Goal: Information Seeking & Learning: Learn about a topic

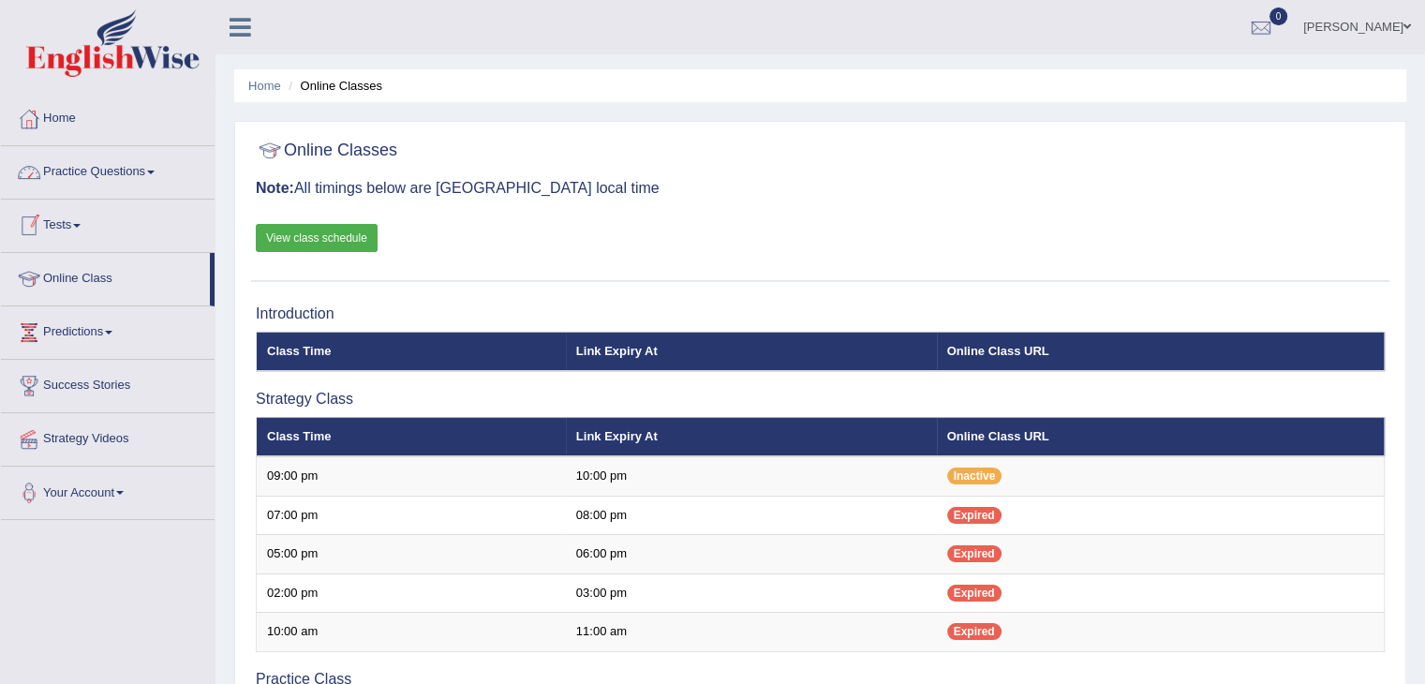
click at [100, 173] on link "Practice Questions" at bounding box center [108, 169] width 214 height 47
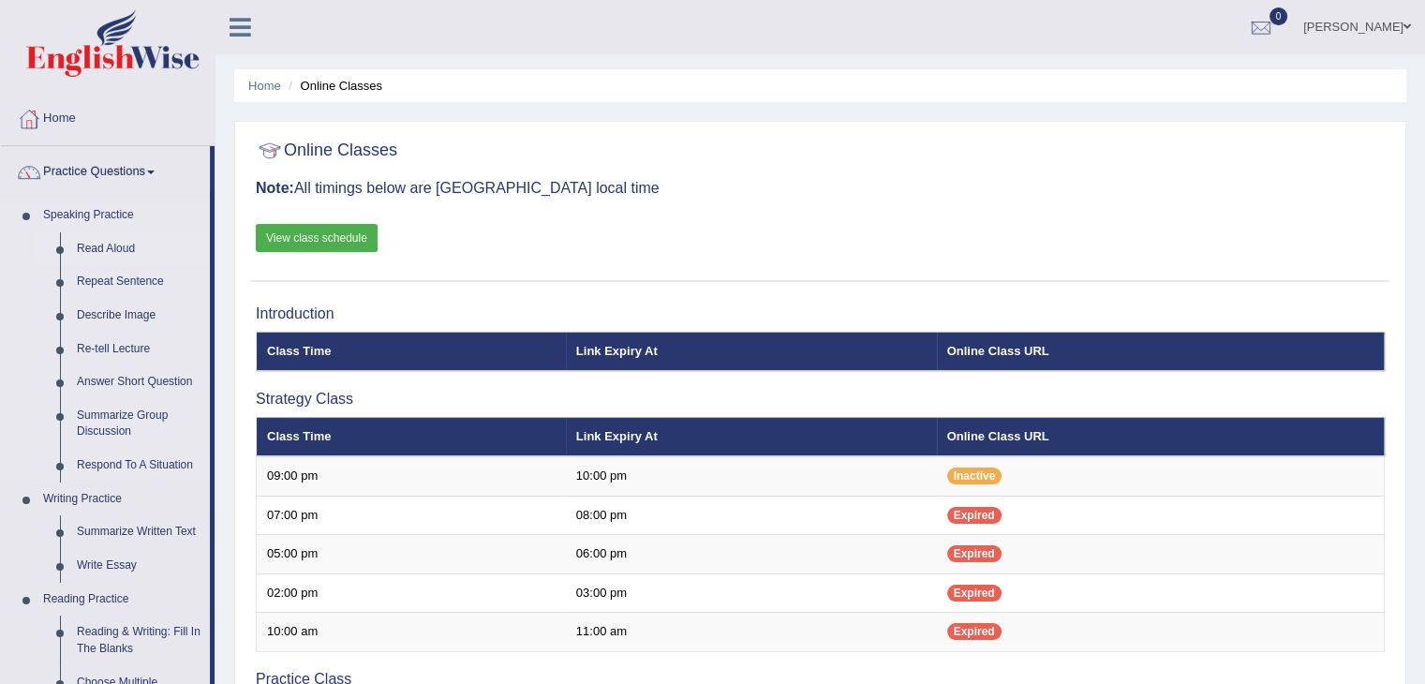
click at [105, 245] on link "Read Aloud" at bounding box center [138, 249] width 141 height 34
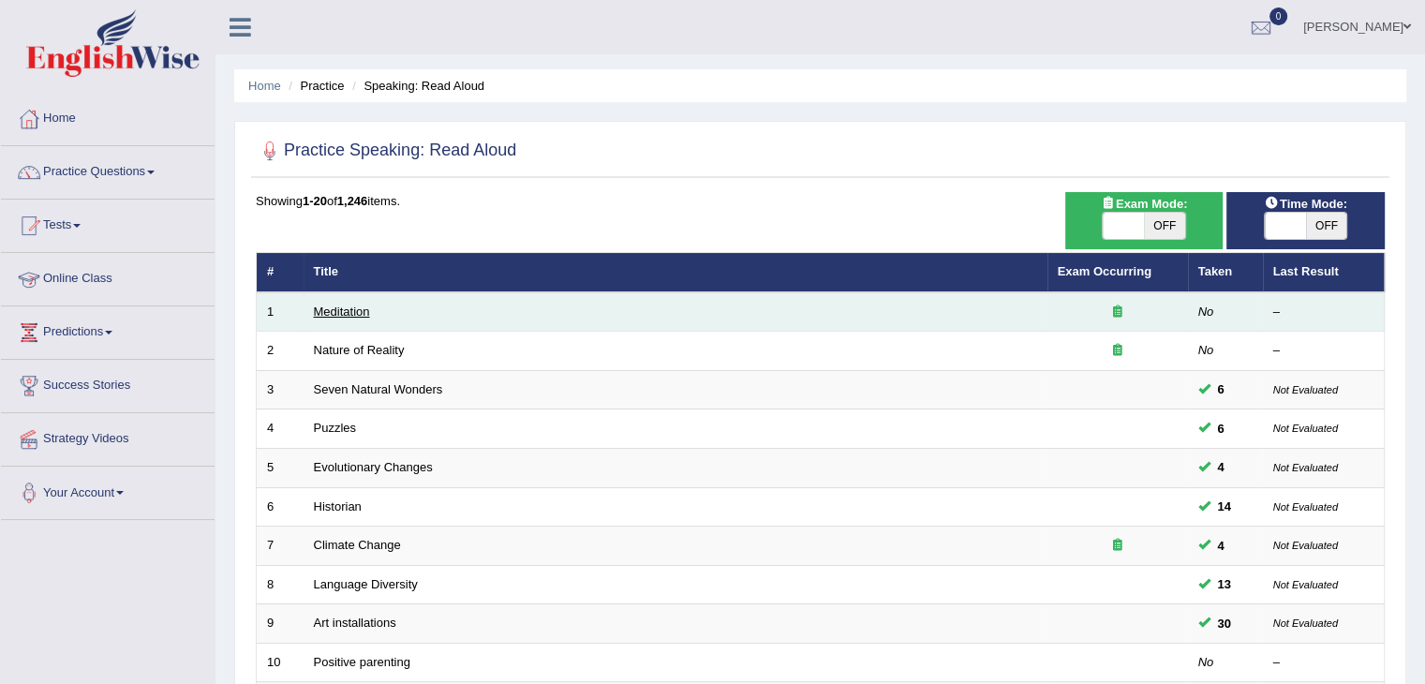
click at [334, 305] on link "Meditation" at bounding box center [342, 311] width 56 height 14
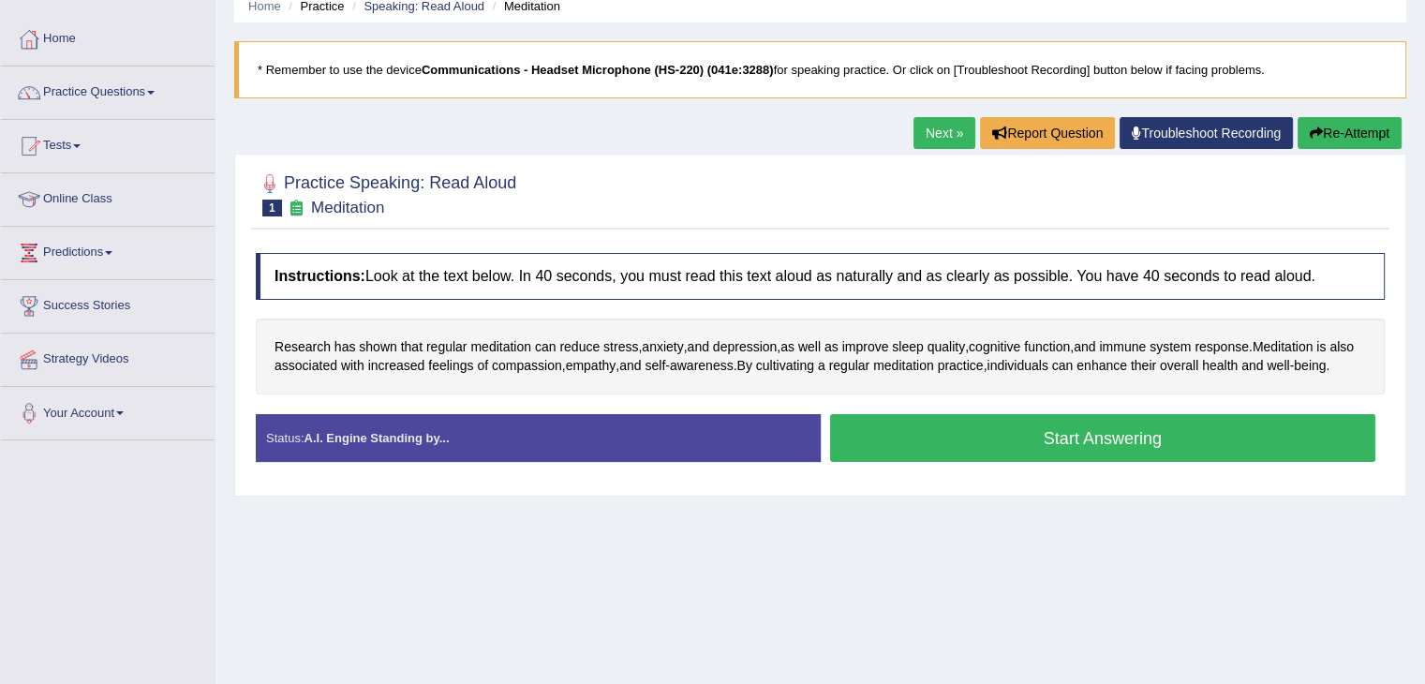
scroll to position [94, 0]
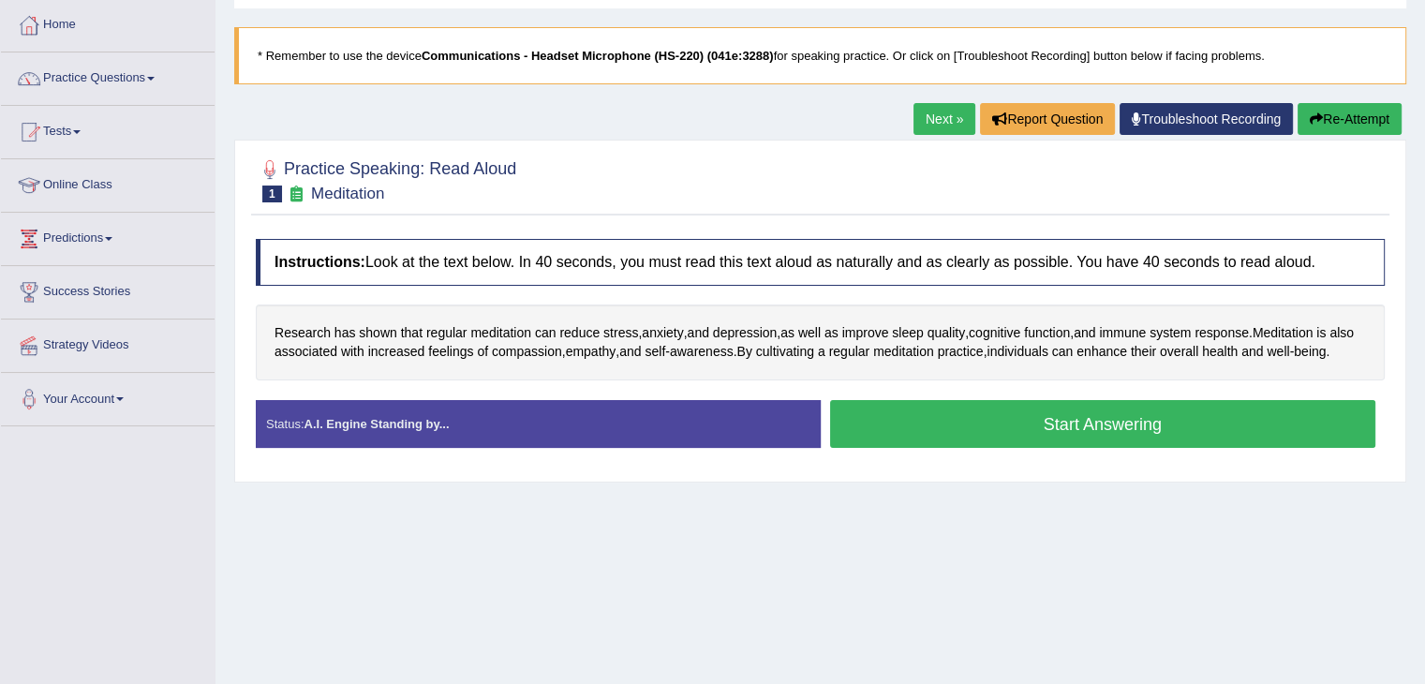
click at [892, 447] on button "Start Answering" at bounding box center [1103, 424] width 546 height 48
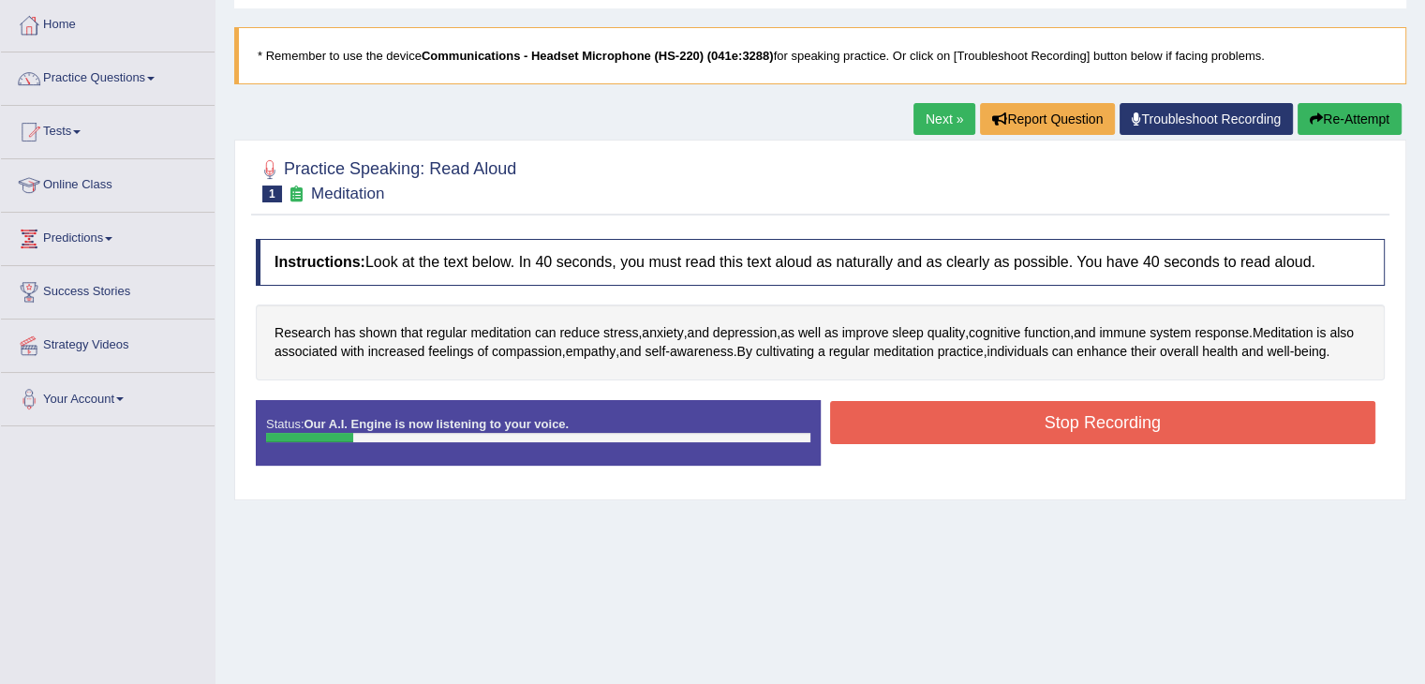
click at [334, 442] on div at bounding box center [309, 437] width 87 height 9
click at [1331, 112] on button "Re-Attempt" at bounding box center [1350, 119] width 104 height 32
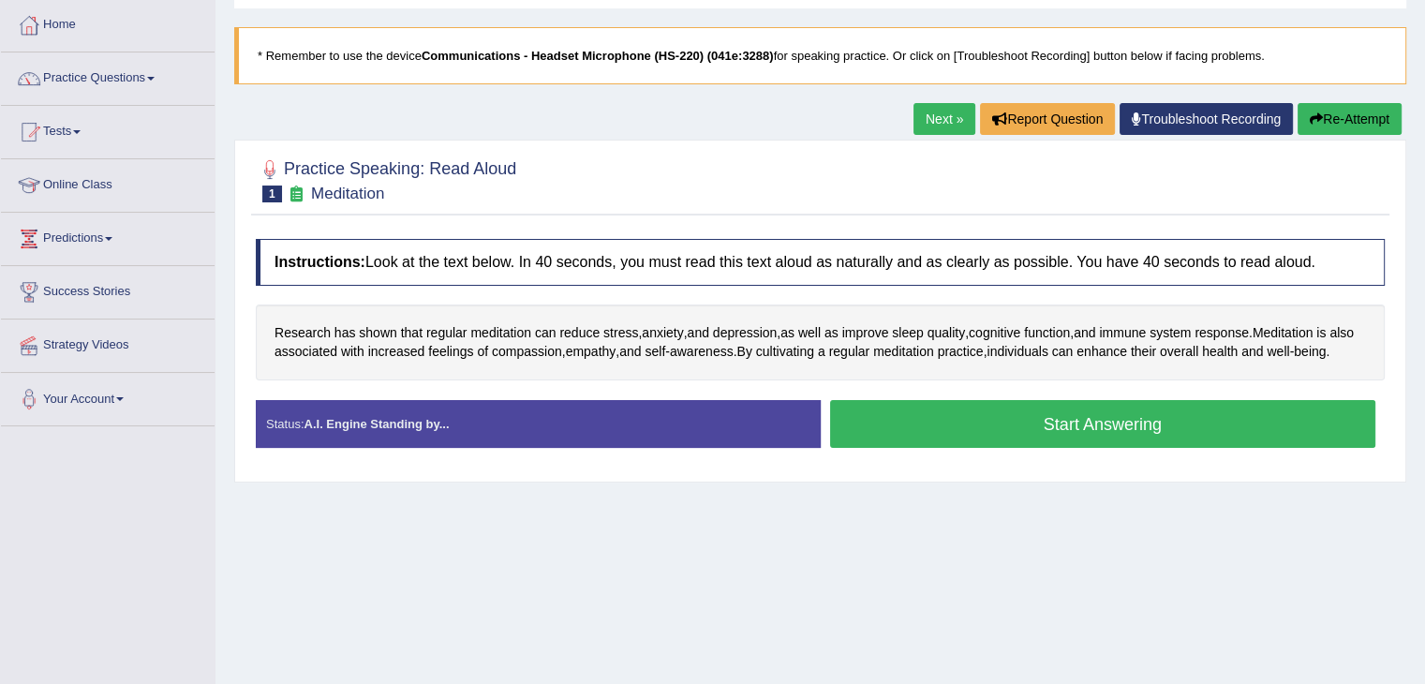
click at [1009, 443] on button "Start Answering" at bounding box center [1103, 424] width 546 height 48
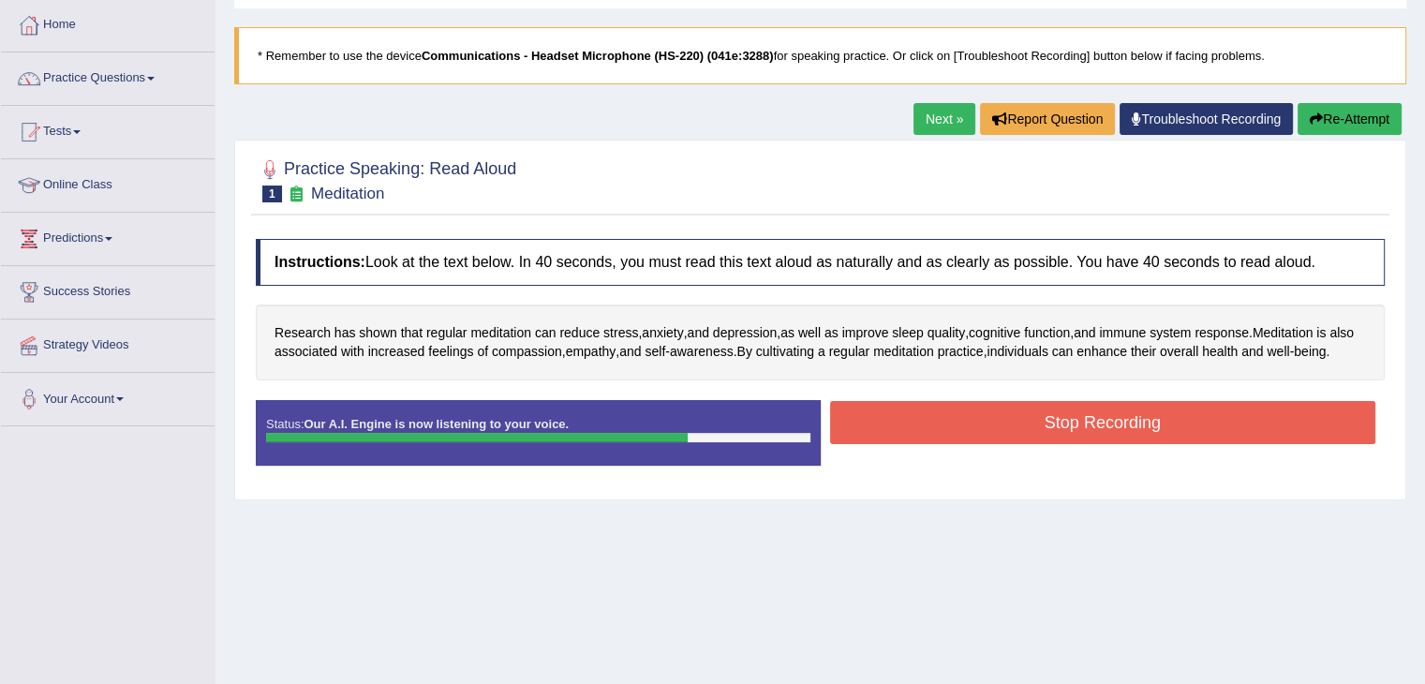
click at [1008, 443] on button "Stop Recording" at bounding box center [1103, 422] width 546 height 43
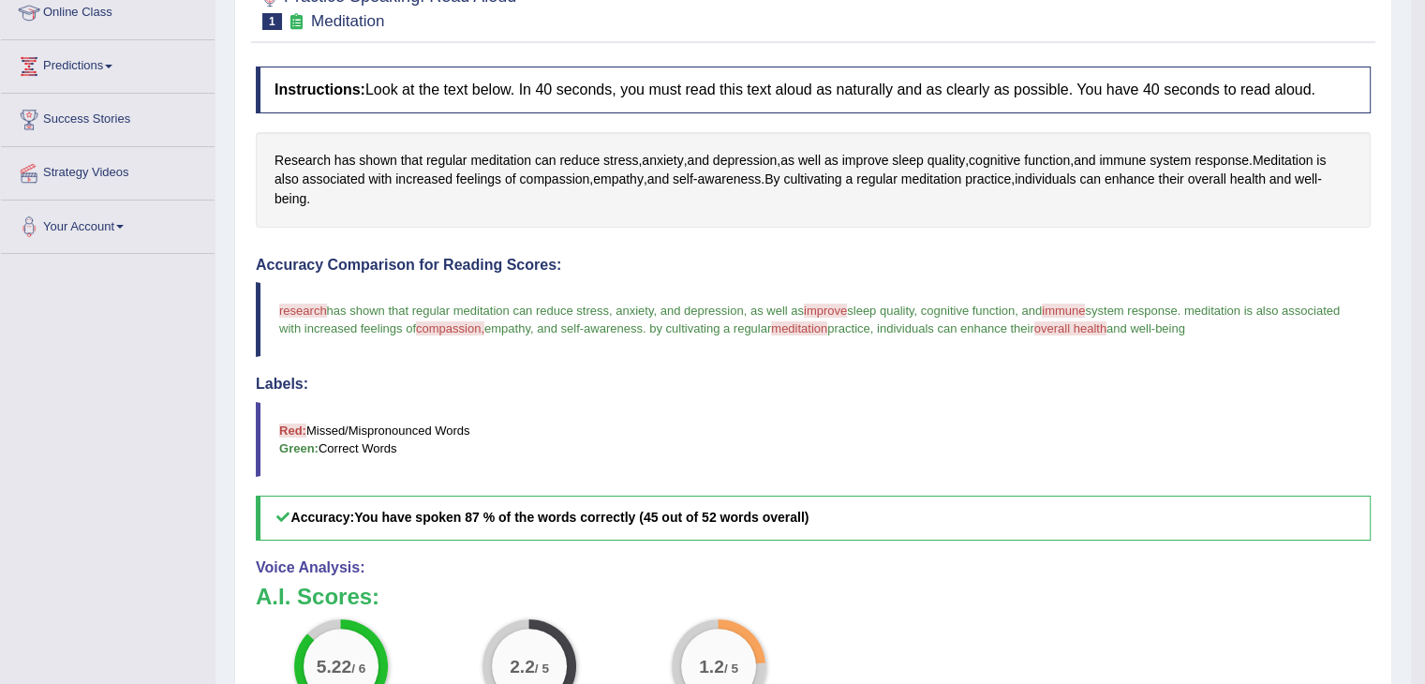
scroll to position [184, 0]
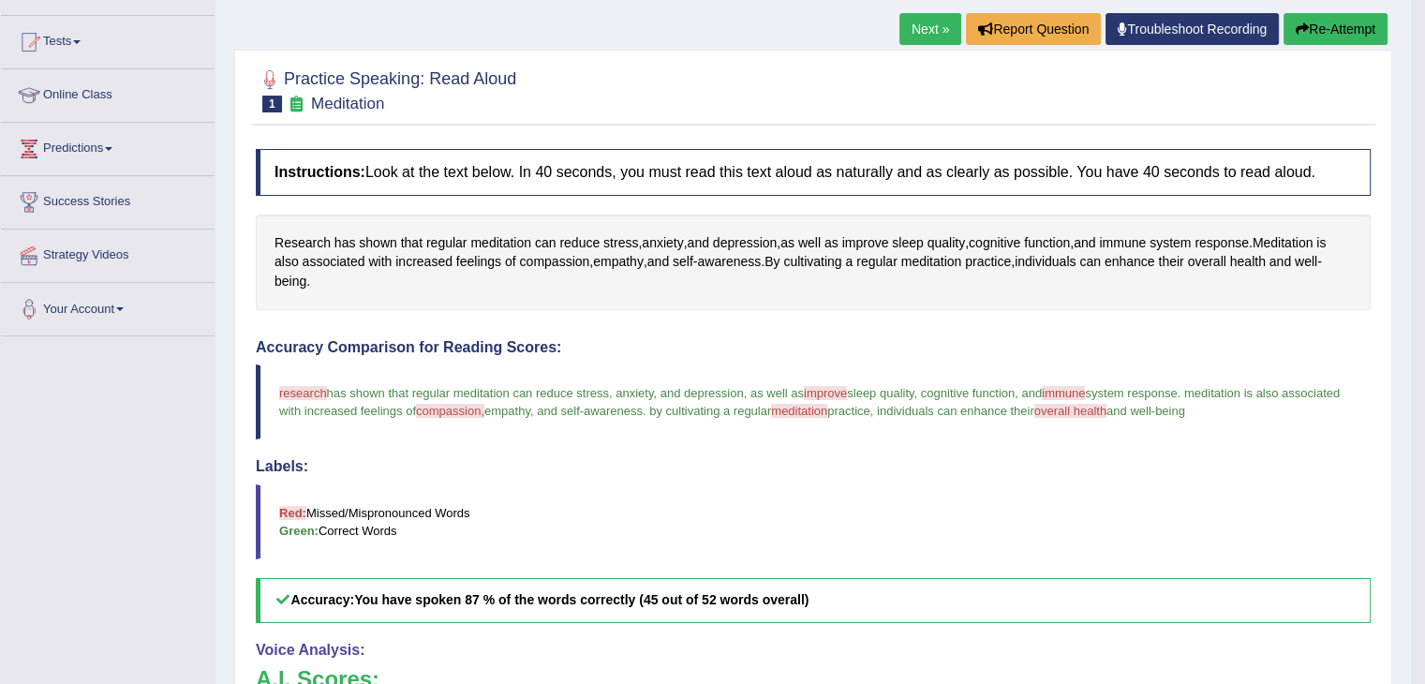
click at [912, 23] on link "Next »" at bounding box center [930, 29] width 62 height 32
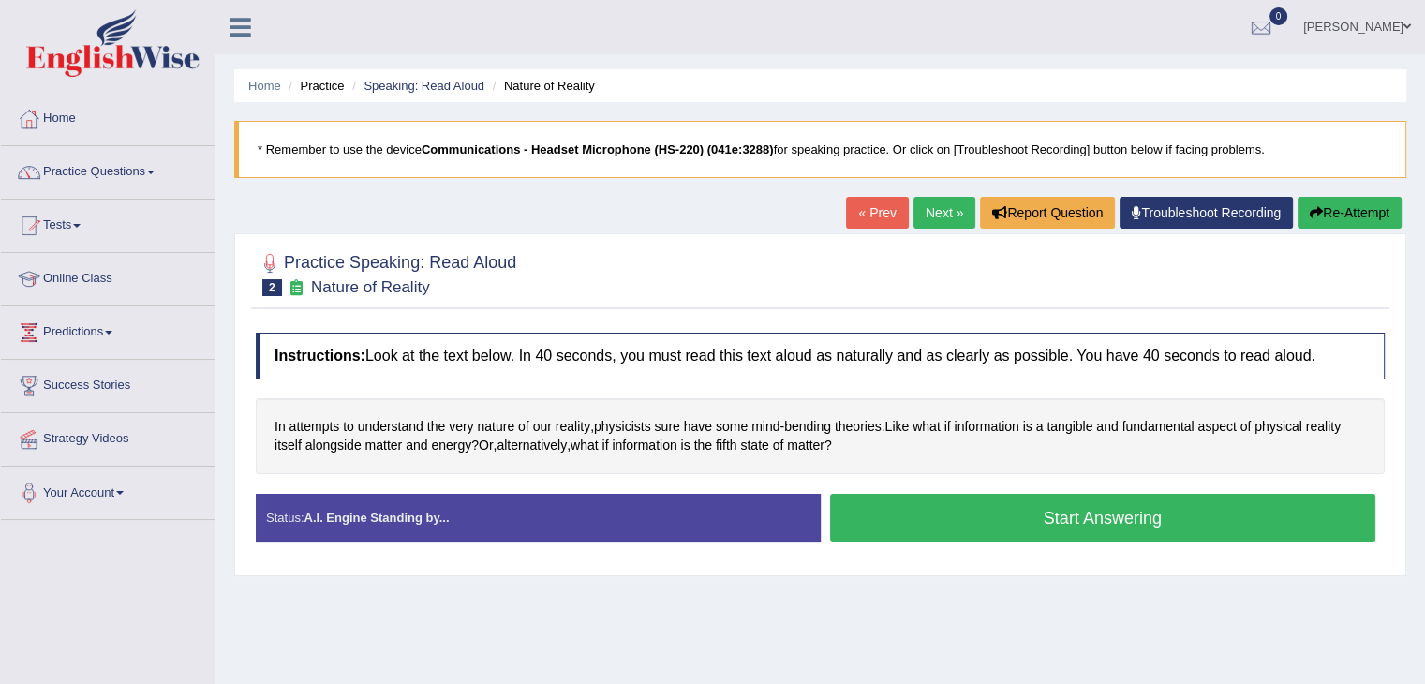
click at [906, 502] on button "Start Answering" at bounding box center [1103, 518] width 546 height 48
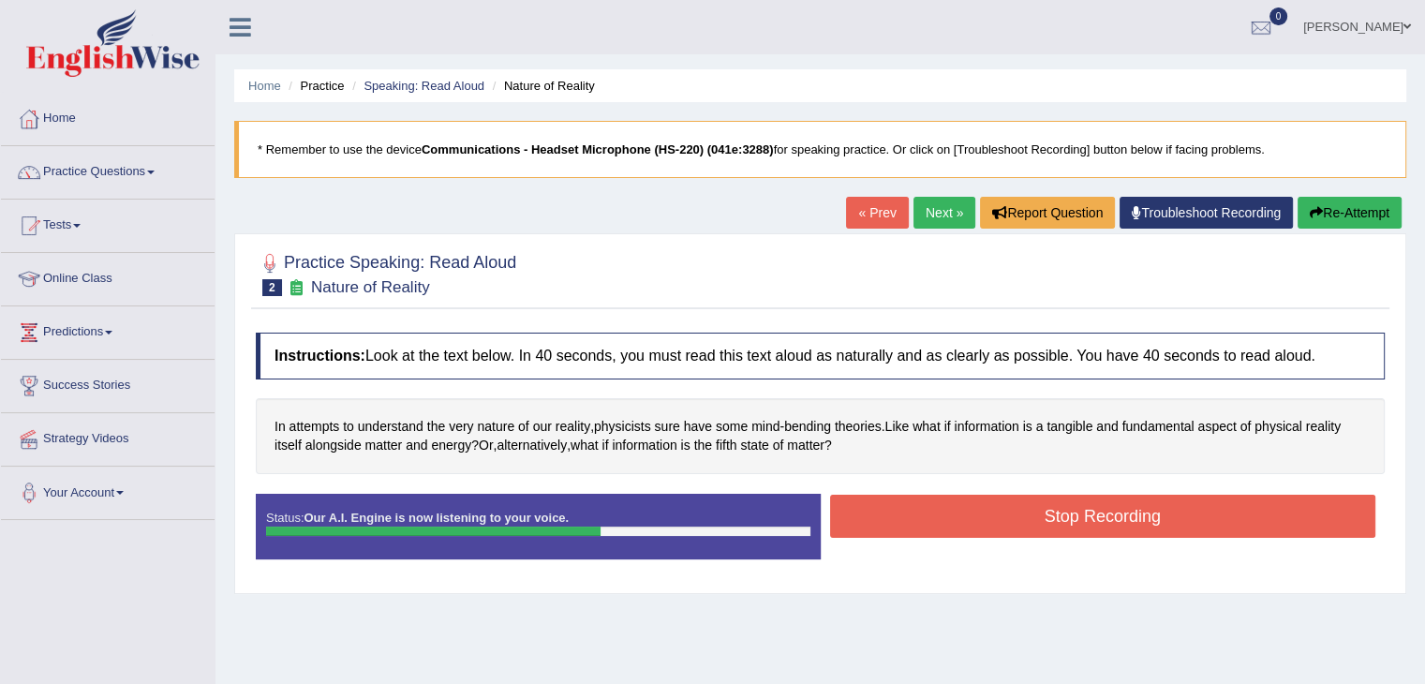
click at [904, 503] on button "Stop Recording" at bounding box center [1103, 516] width 546 height 43
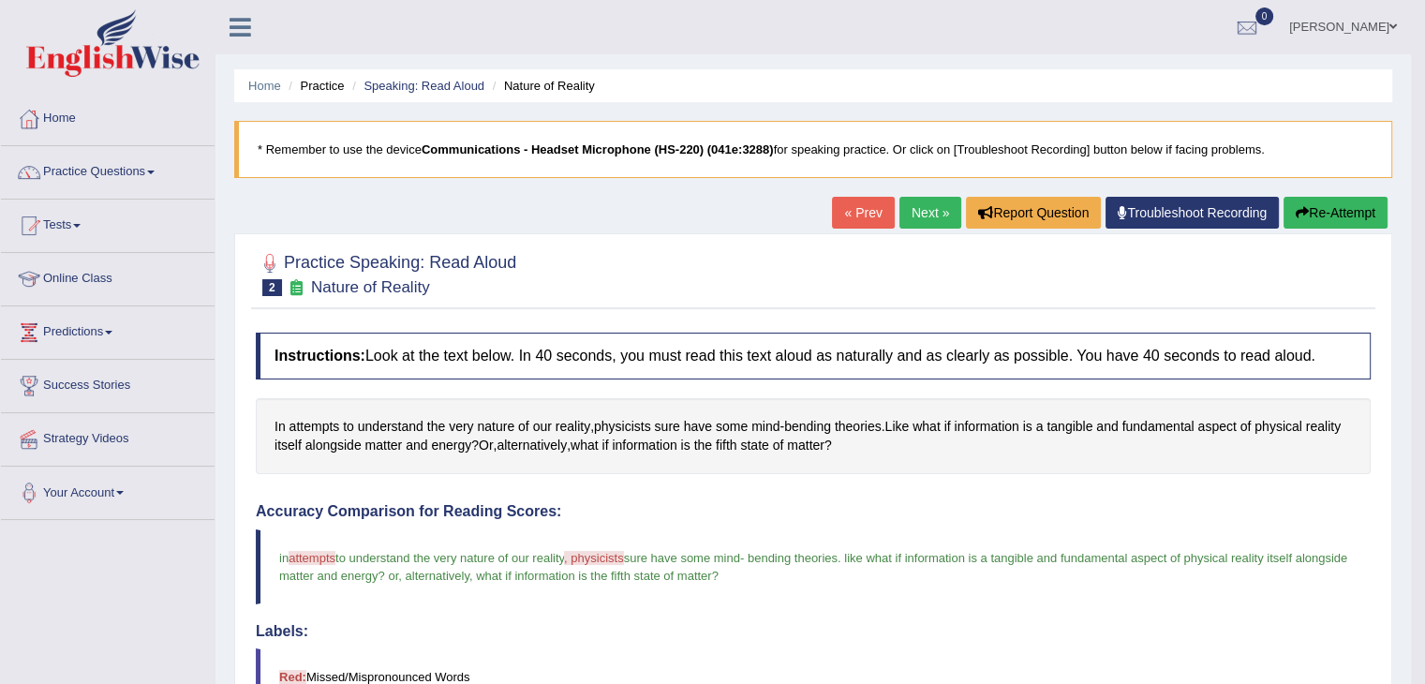
click at [913, 200] on link "Next »" at bounding box center [930, 213] width 62 height 32
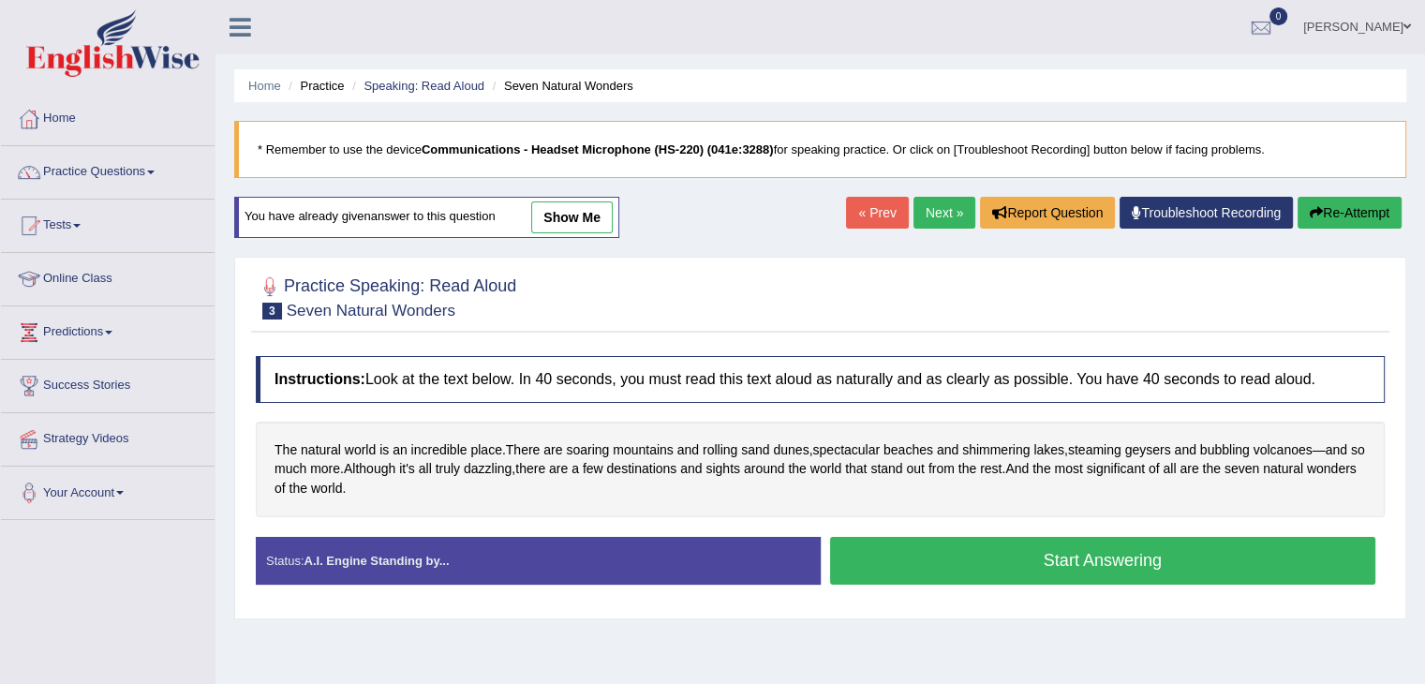
click at [1048, 553] on button "Start Answering" at bounding box center [1103, 561] width 546 height 48
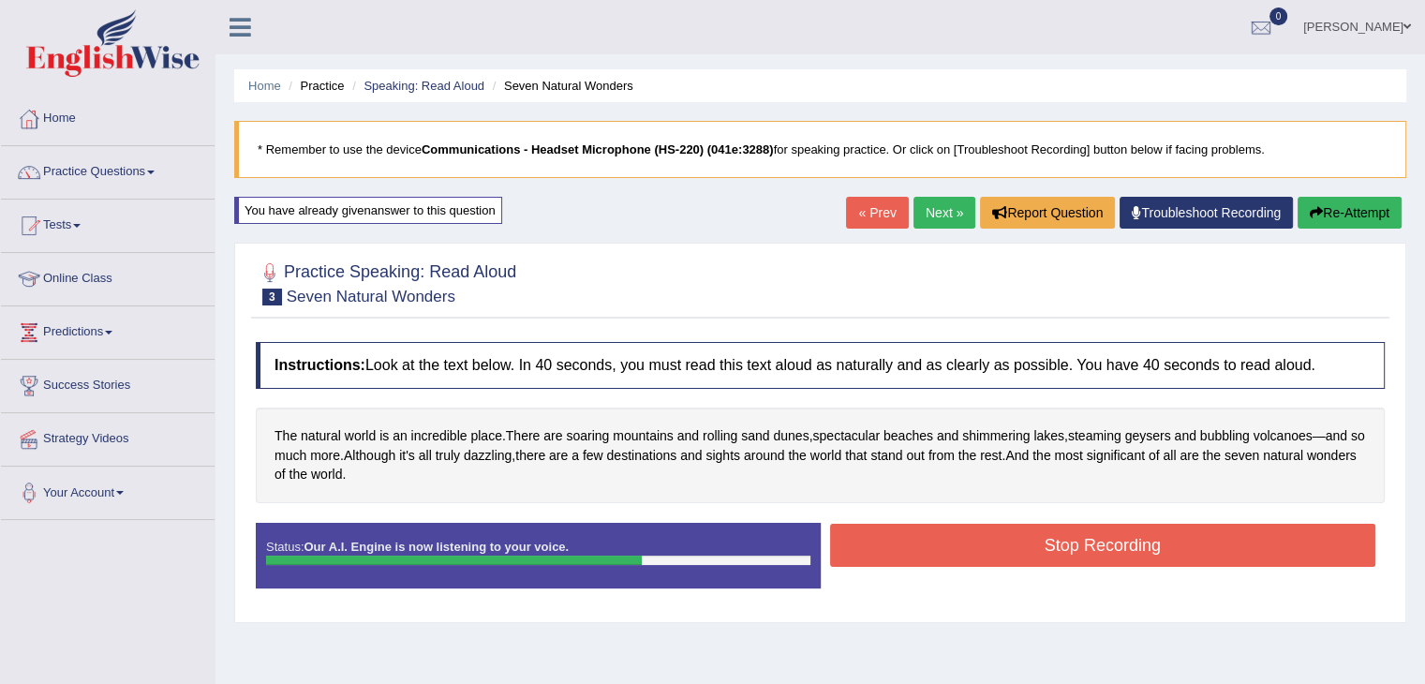
click at [1048, 552] on button "Stop Recording" at bounding box center [1103, 545] width 546 height 43
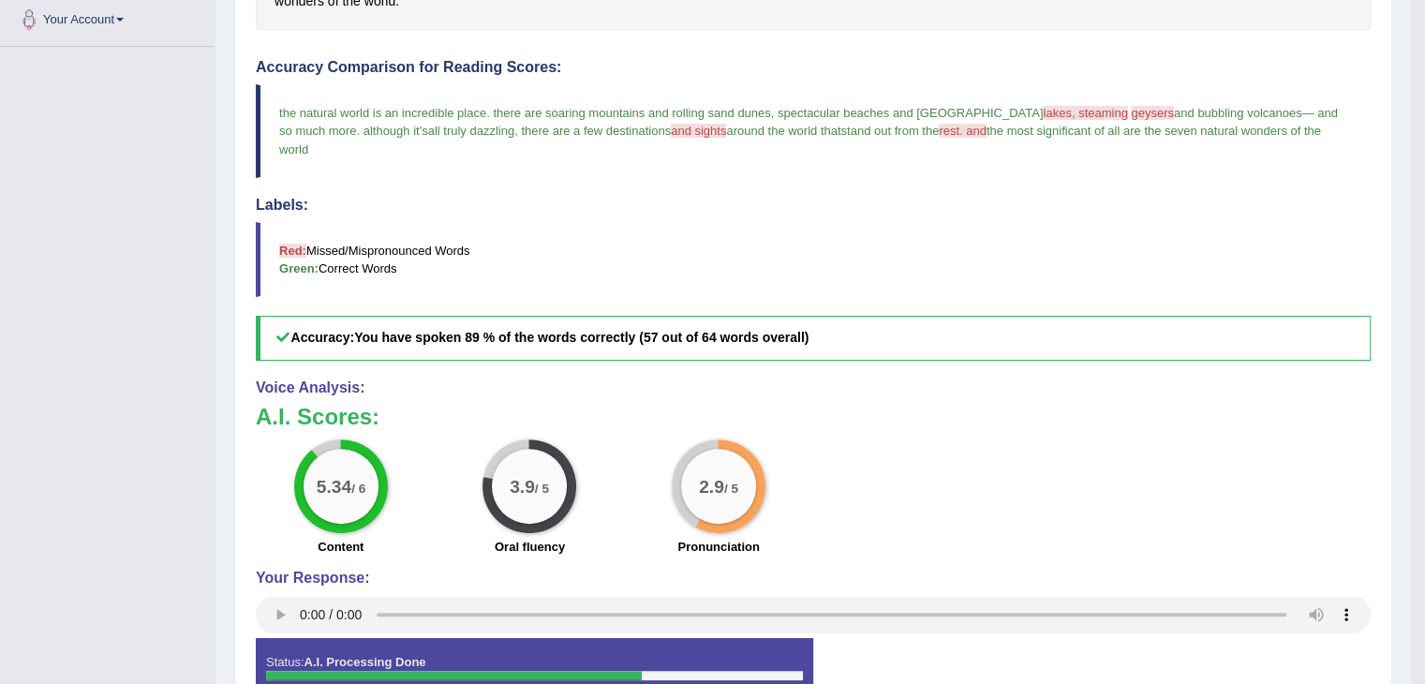
scroll to position [187, 0]
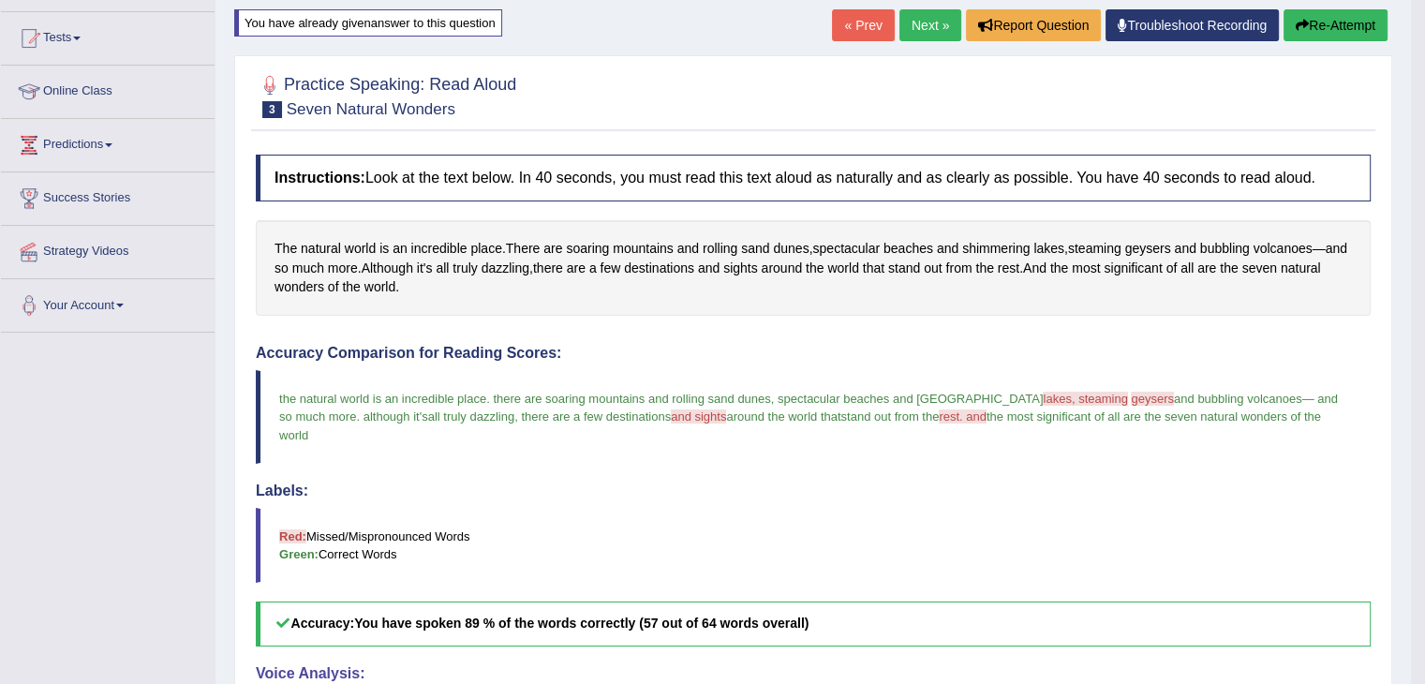
click at [922, 23] on link "Next »" at bounding box center [930, 25] width 62 height 32
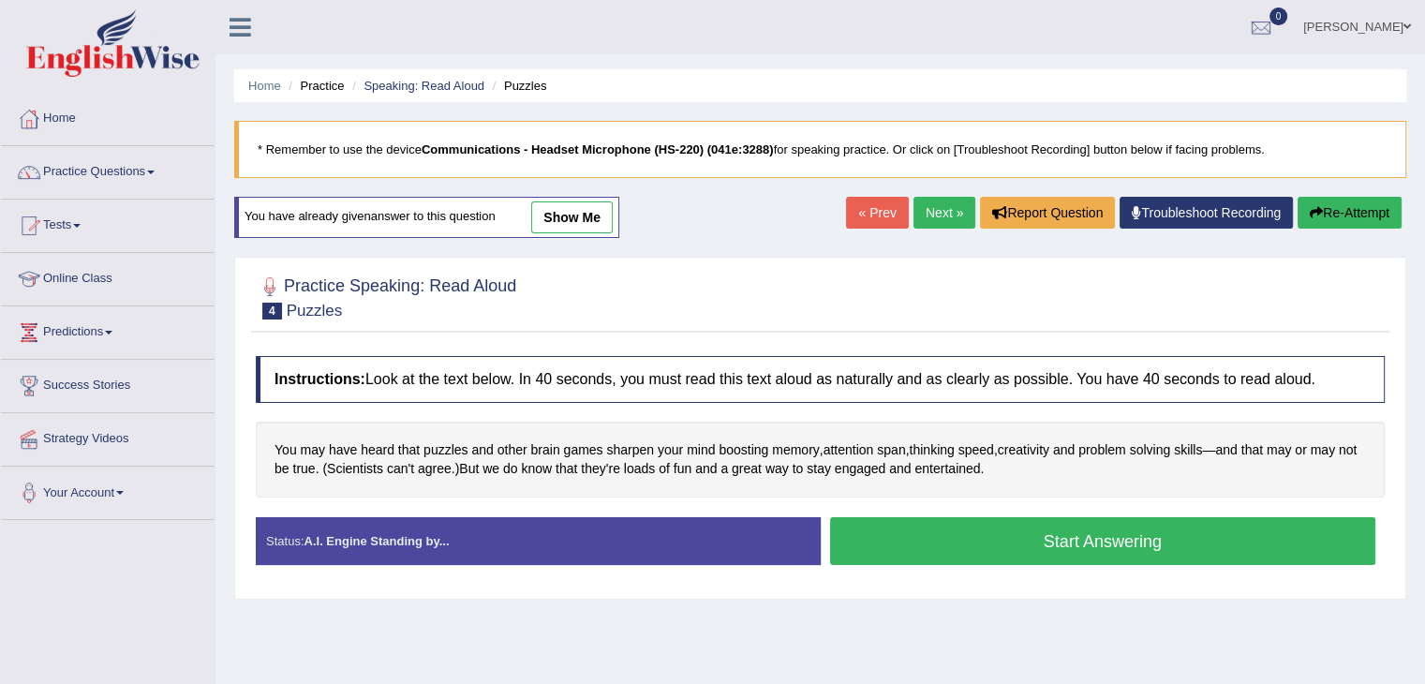
click at [993, 541] on button "Start Answering" at bounding box center [1103, 541] width 546 height 48
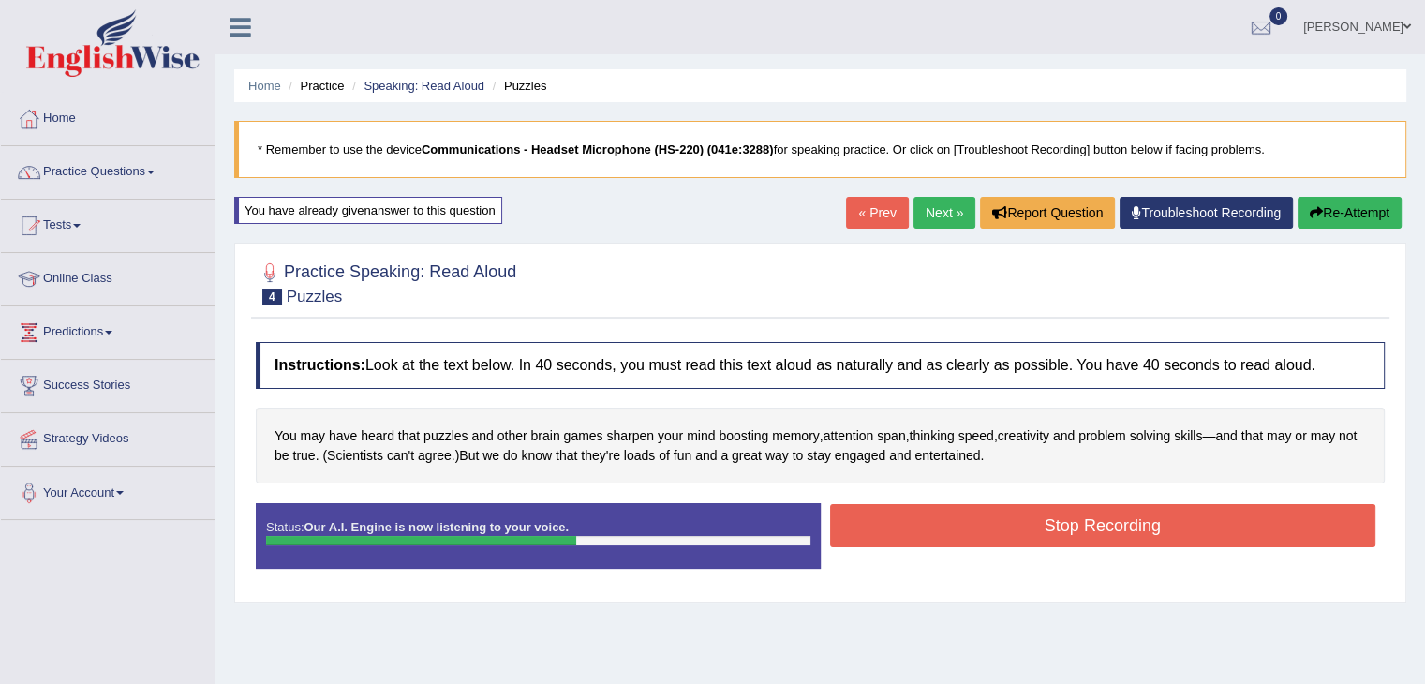
click at [1022, 521] on button "Stop Recording" at bounding box center [1103, 525] width 546 height 43
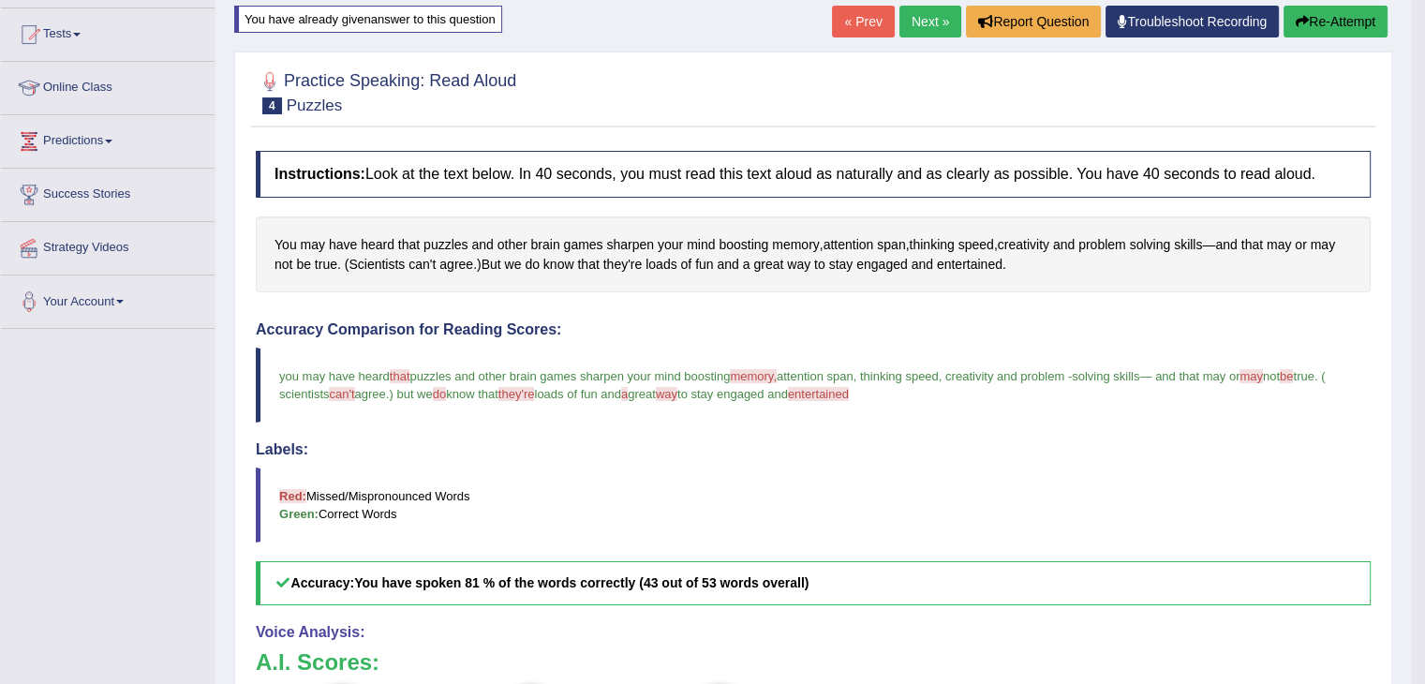
scroll to position [187, 0]
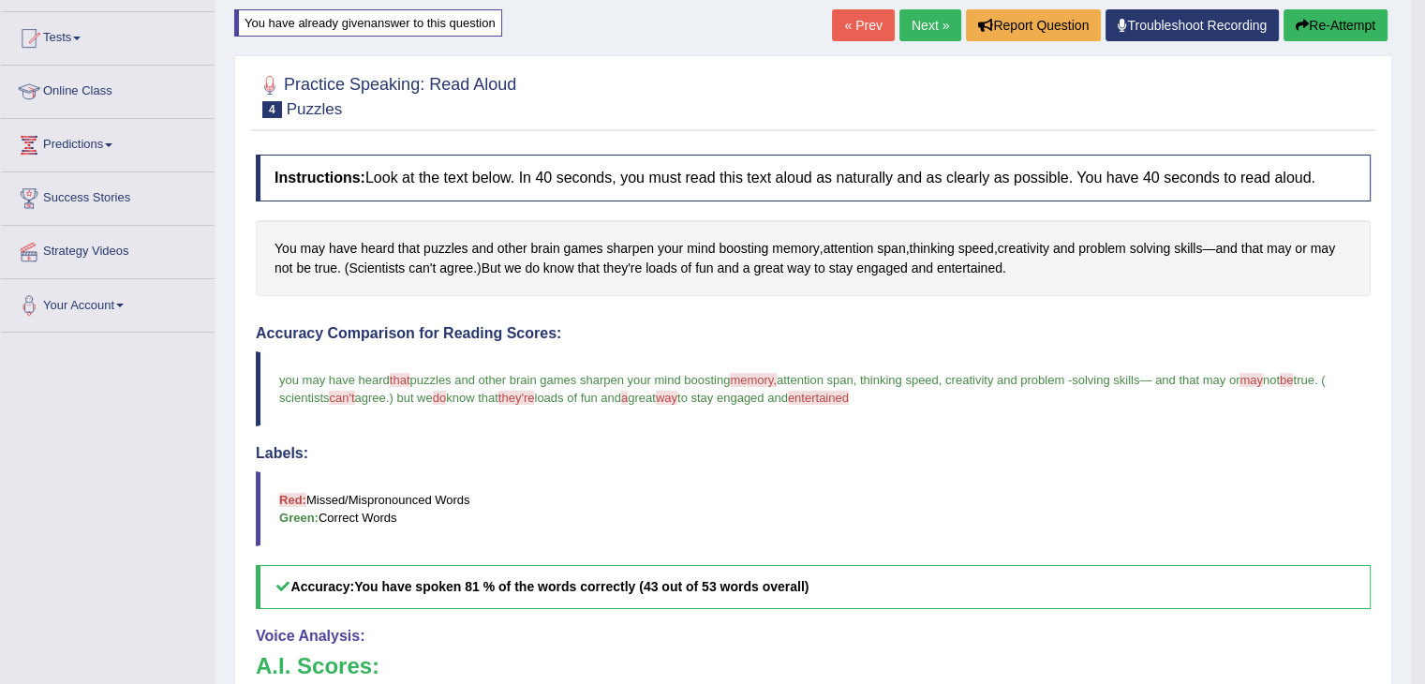
click at [1312, 15] on button "Re-Attempt" at bounding box center [1336, 25] width 104 height 32
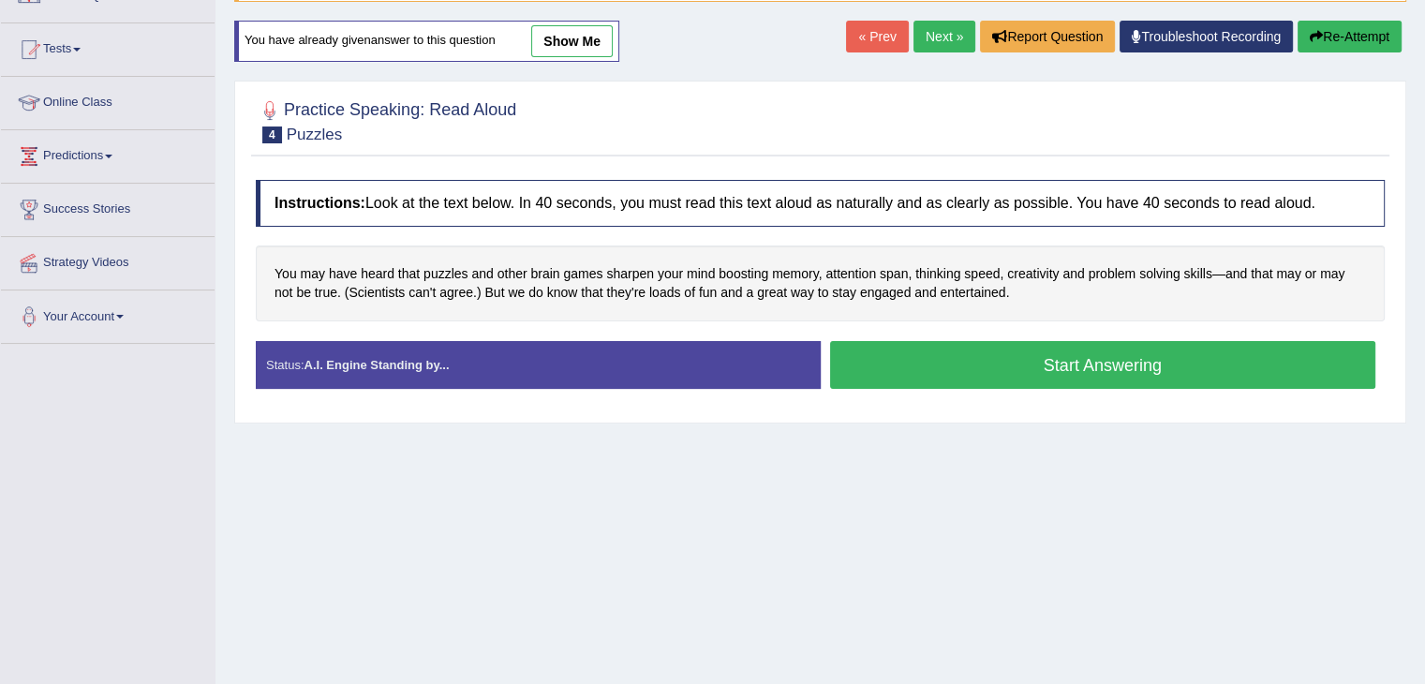
scroll to position [187, 0]
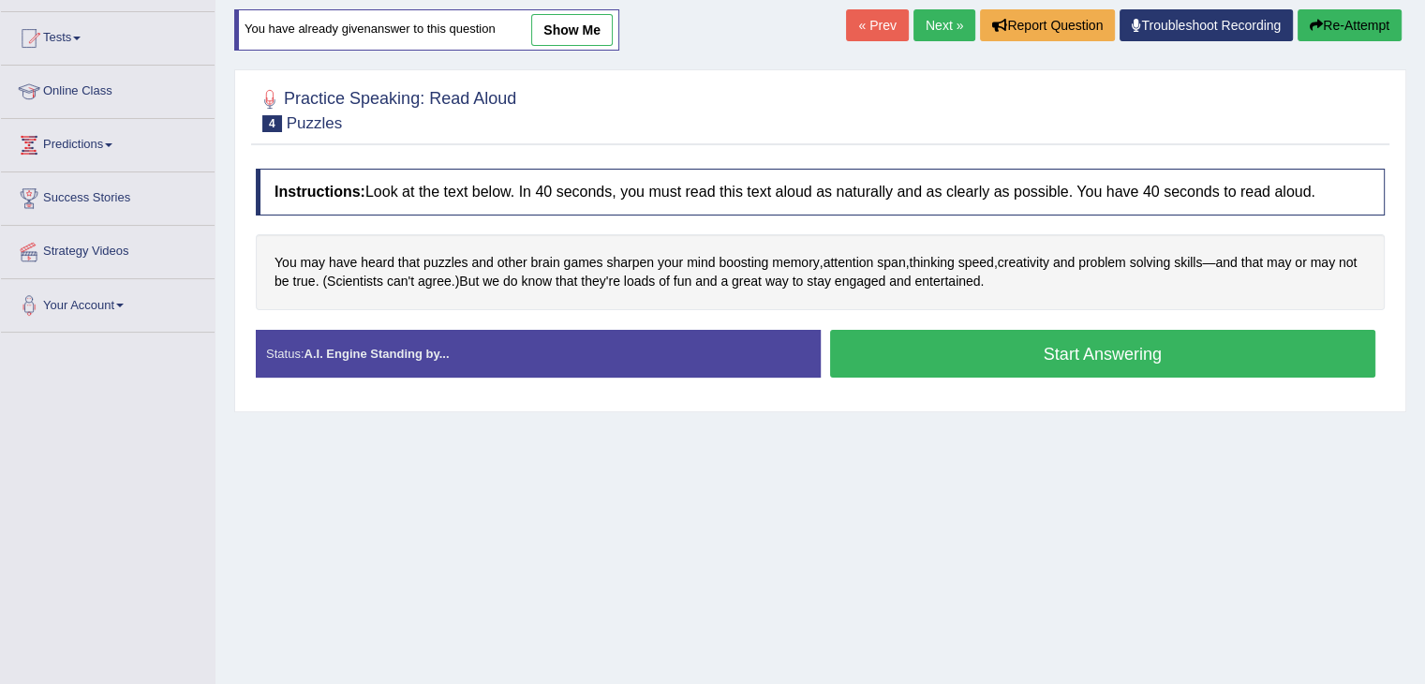
click at [1054, 342] on button "Start Answering" at bounding box center [1103, 354] width 546 height 48
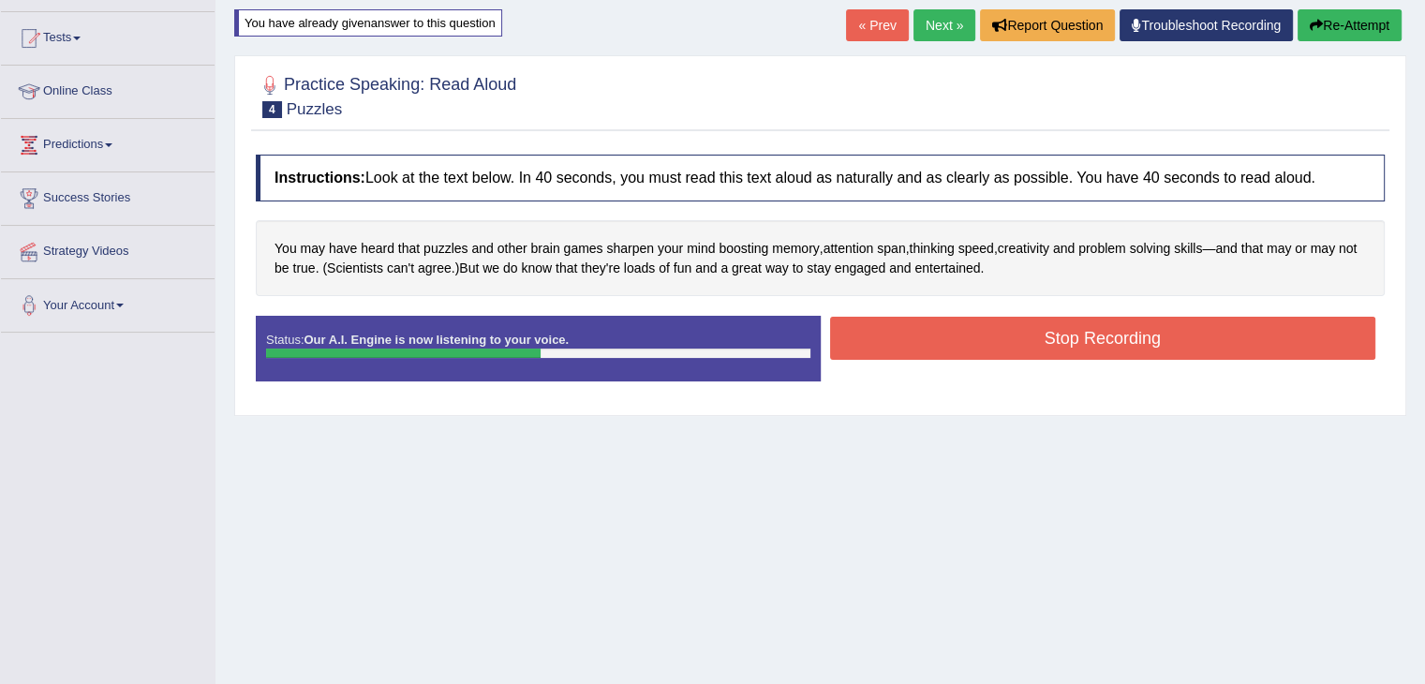
click at [1054, 342] on button "Stop Recording" at bounding box center [1103, 338] width 546 height 43
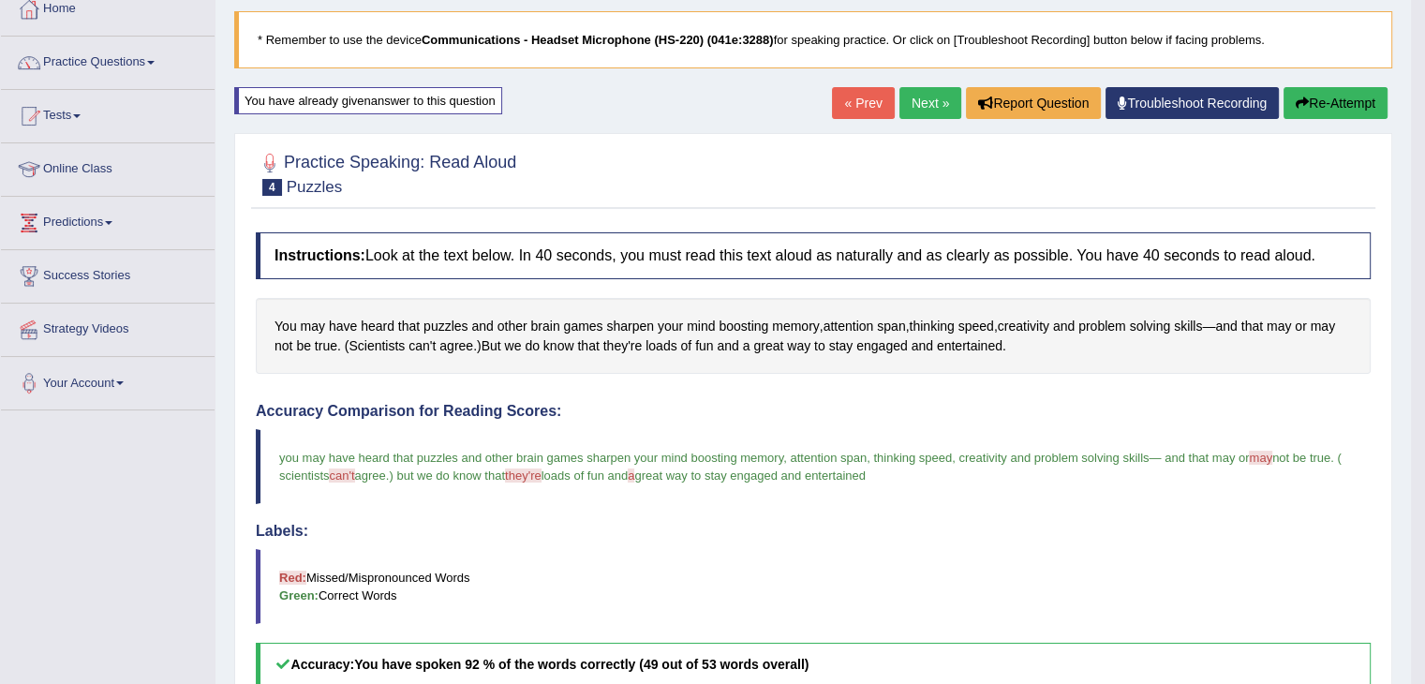
scroll to position [94, 0]
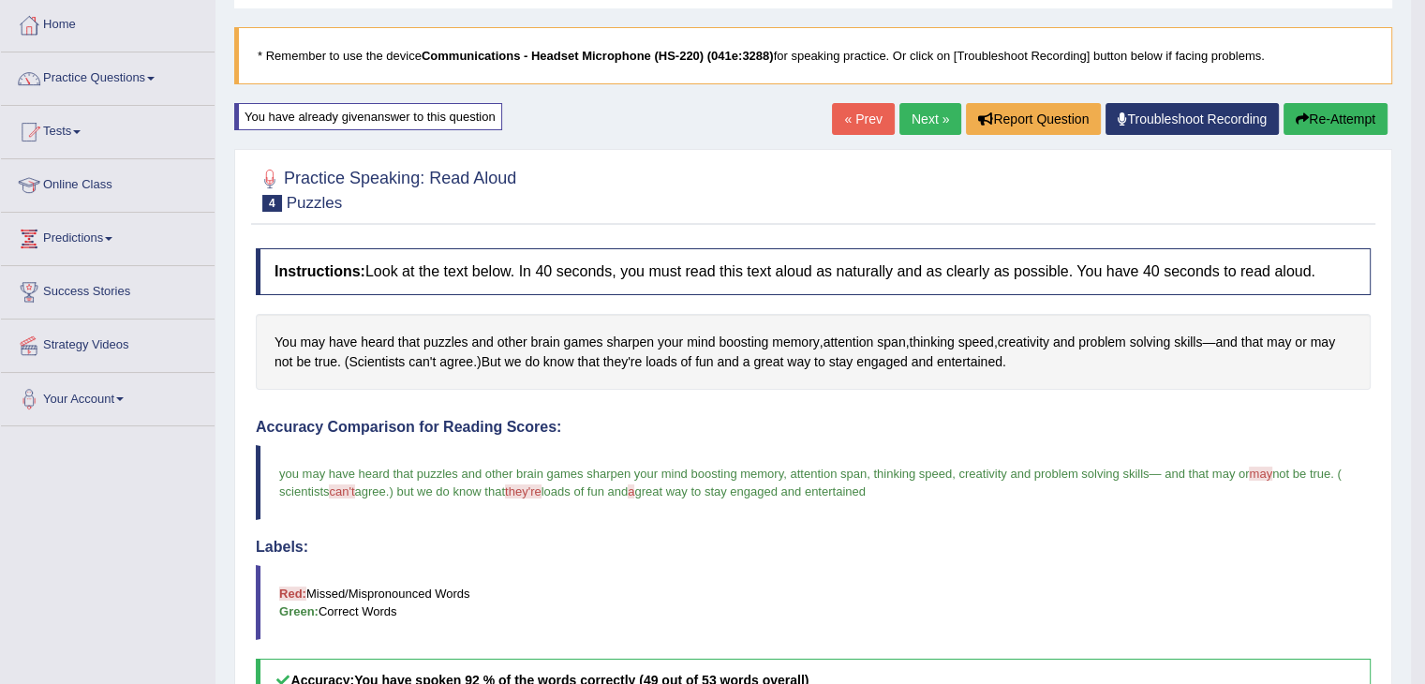
click at [932, 117] on link "Next »" at bounding box center [930, 119] width 62 height 32
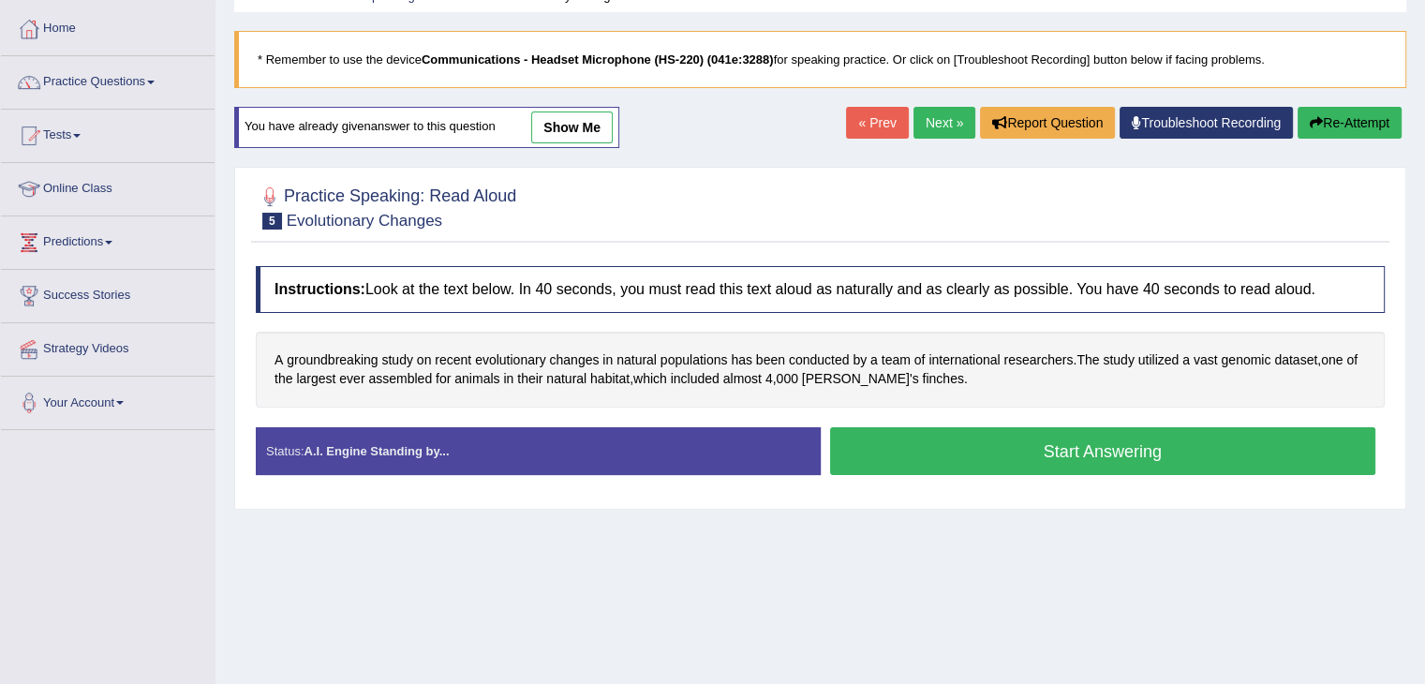
scroll to position [94, 0]
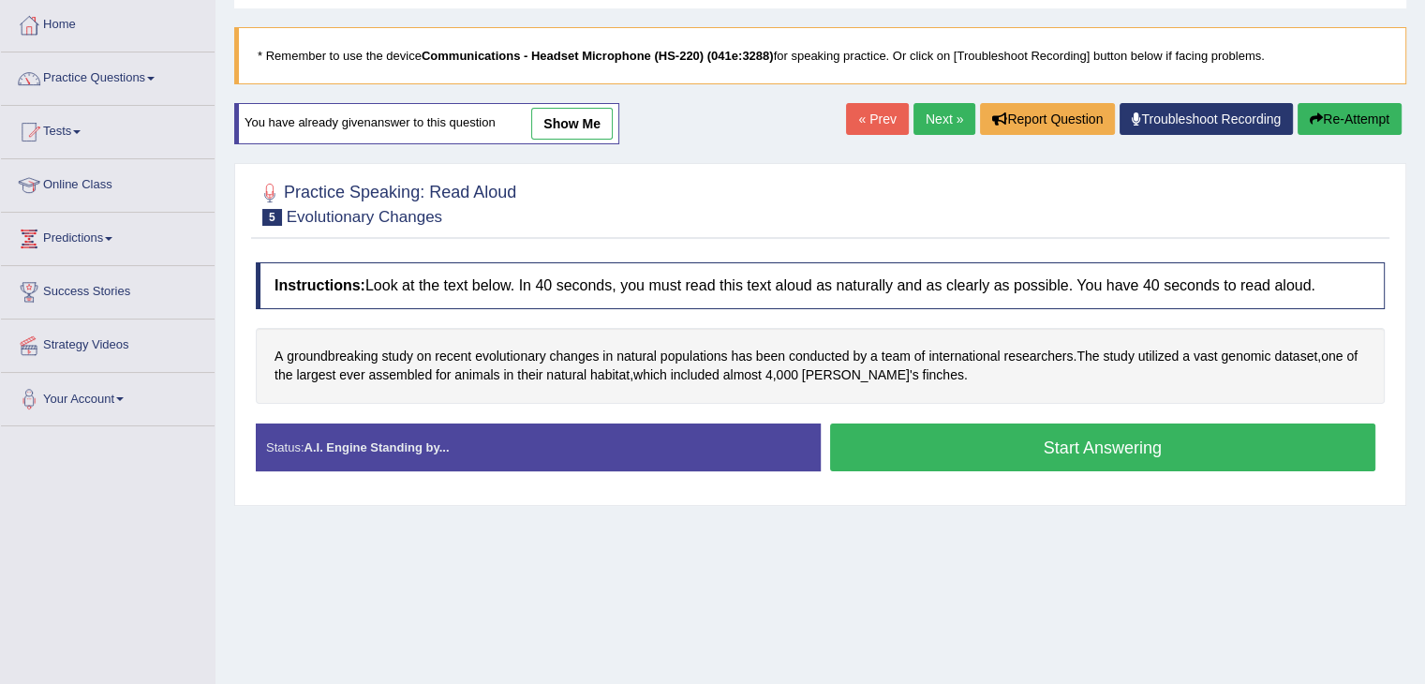
click at [969, 450] on button "Start Answering" at bounding box center [1103, 447] width 546 height 48
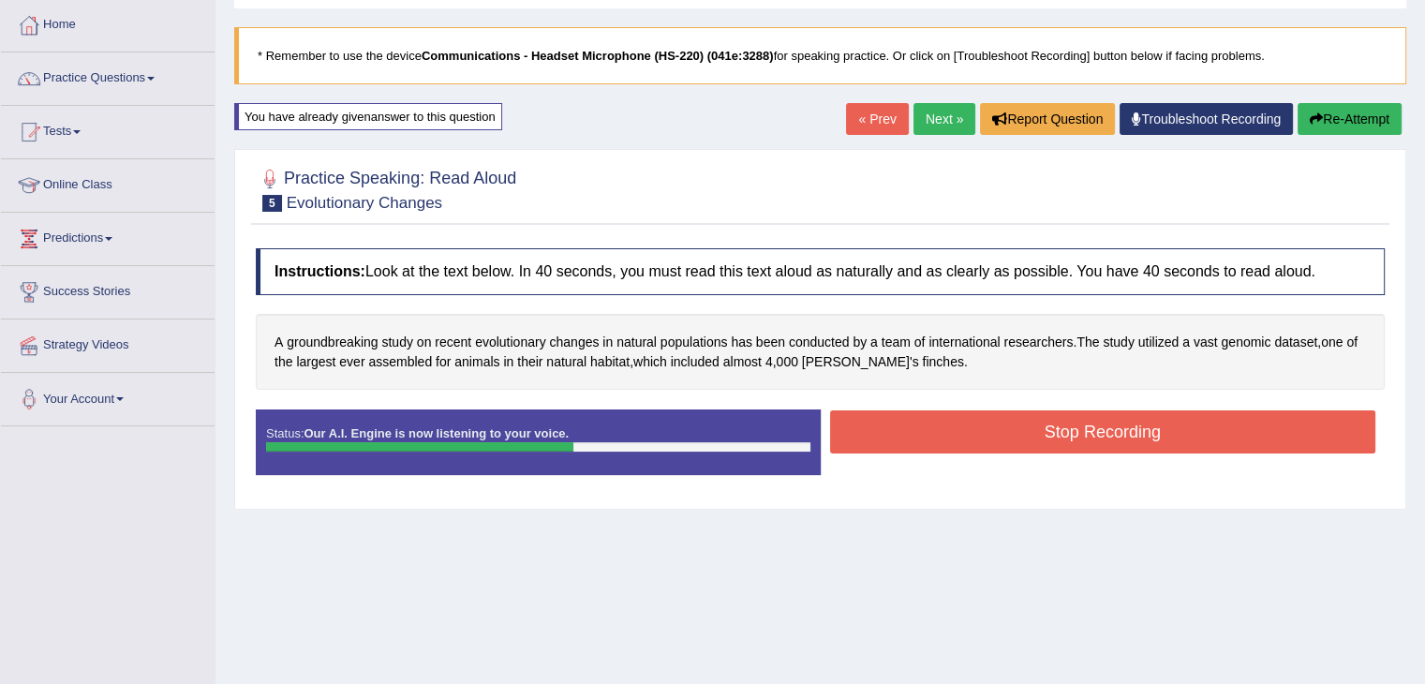
click at [975, 433] on button "Stop Recording" at bounding box center [1103, 431] width 546 height 43
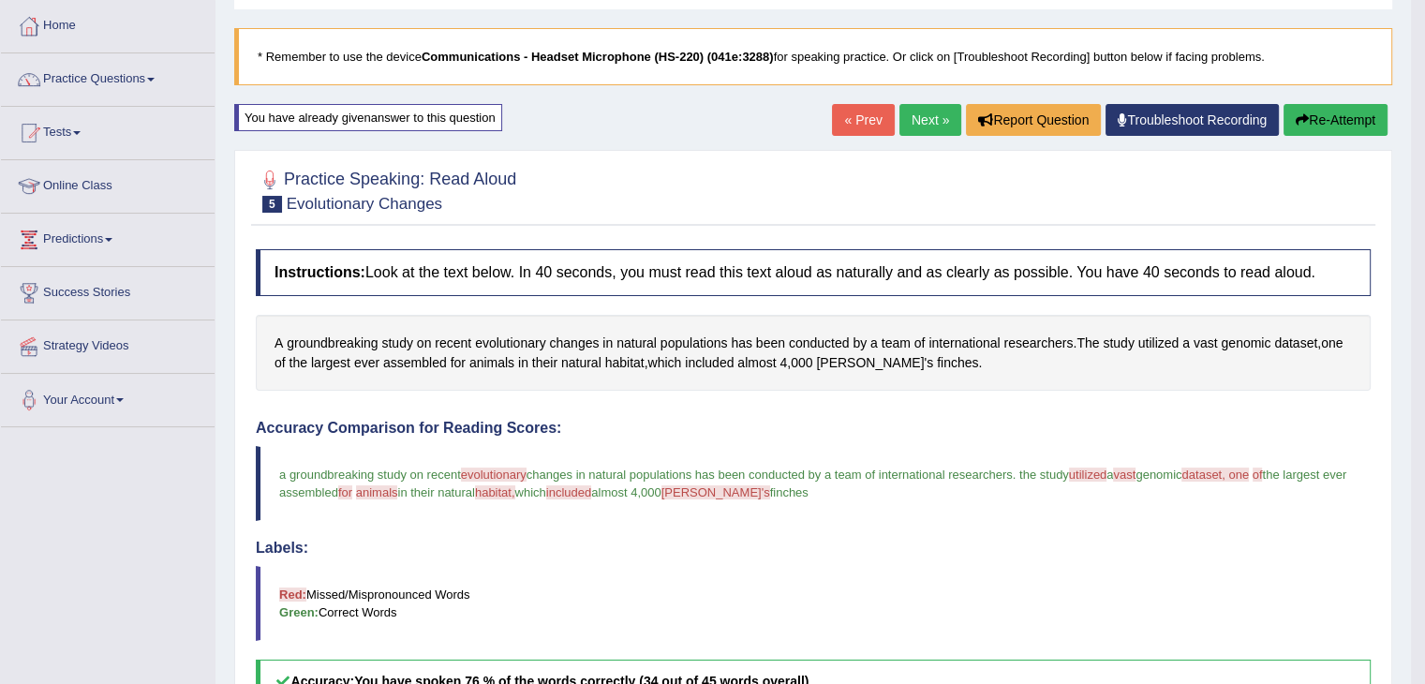
scroll to position [80, 0]
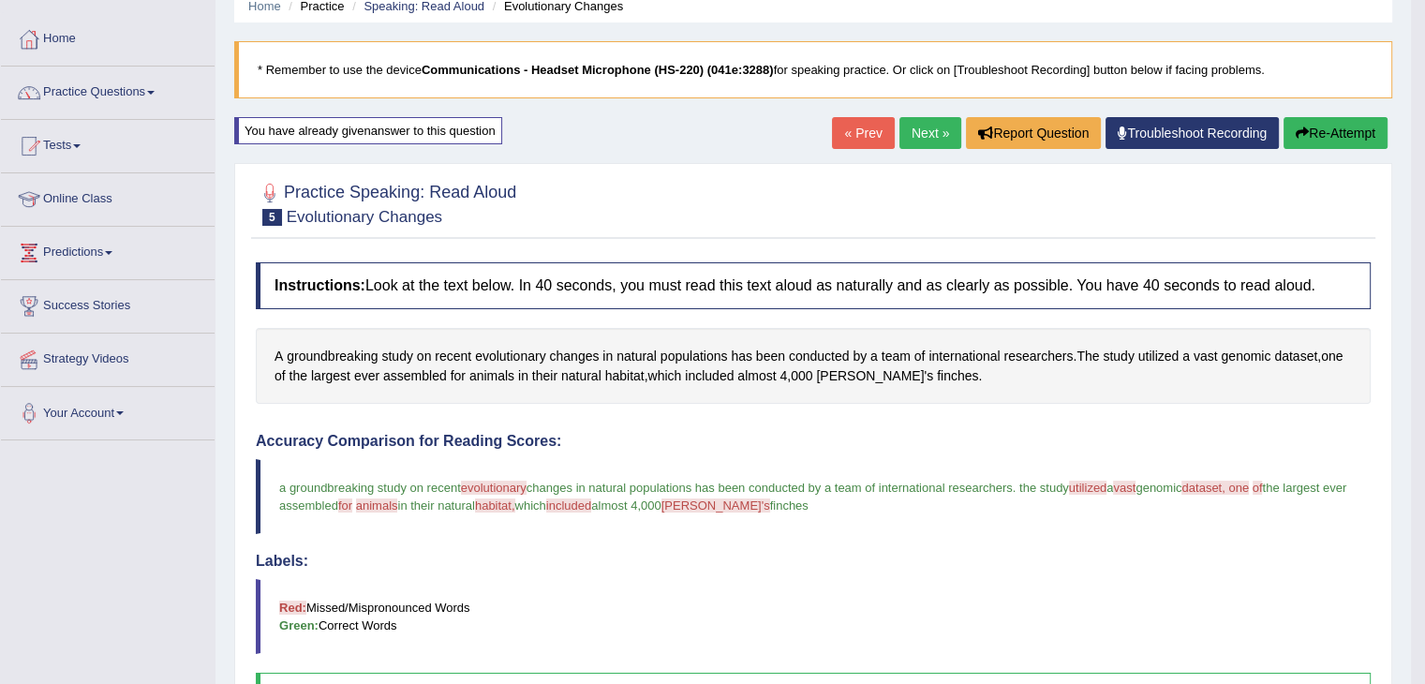
click at [1312, 125] on button "Re-Attempt" at bounding box center [1336, 133] width 104 height 32
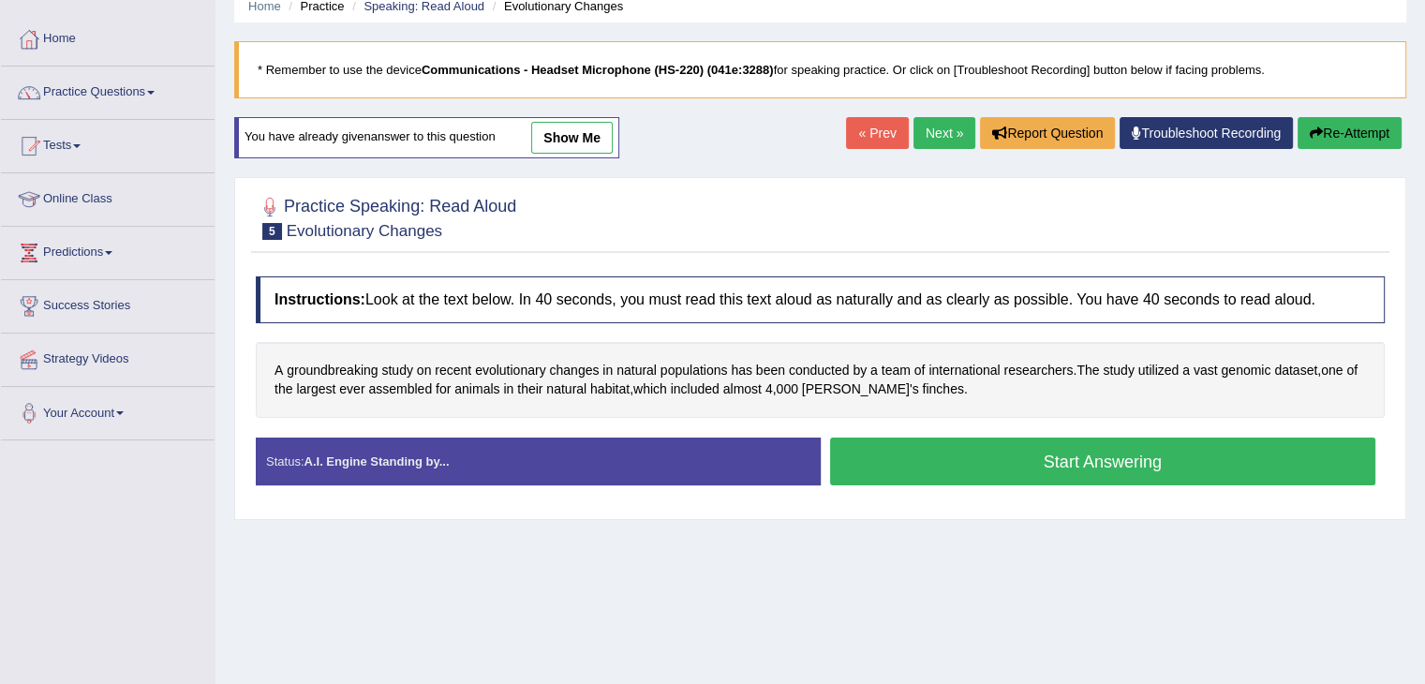
click at [968, 444] on button "Start Answering" at bounding box center [1103, 462] width 546 height 48
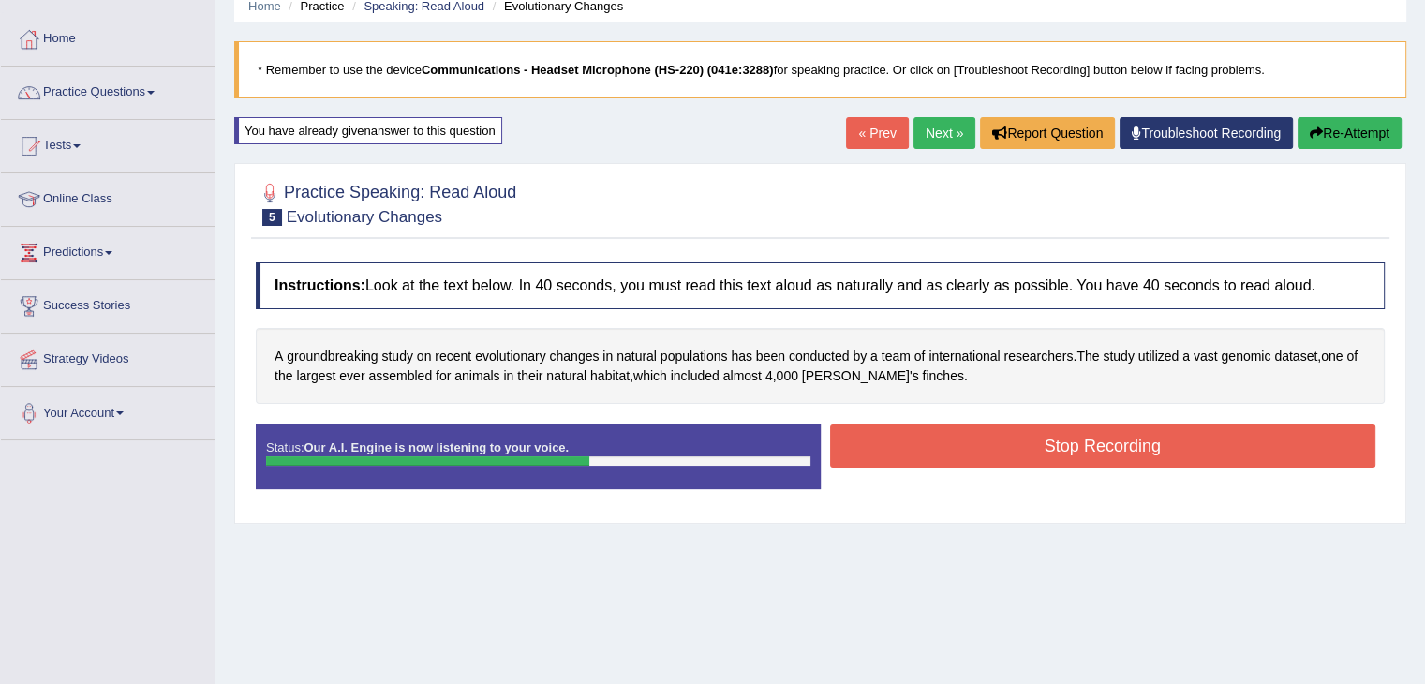
click at [980, 450] on button "Stop Recording" at bounding box center [1103, 445] width 546 height 43
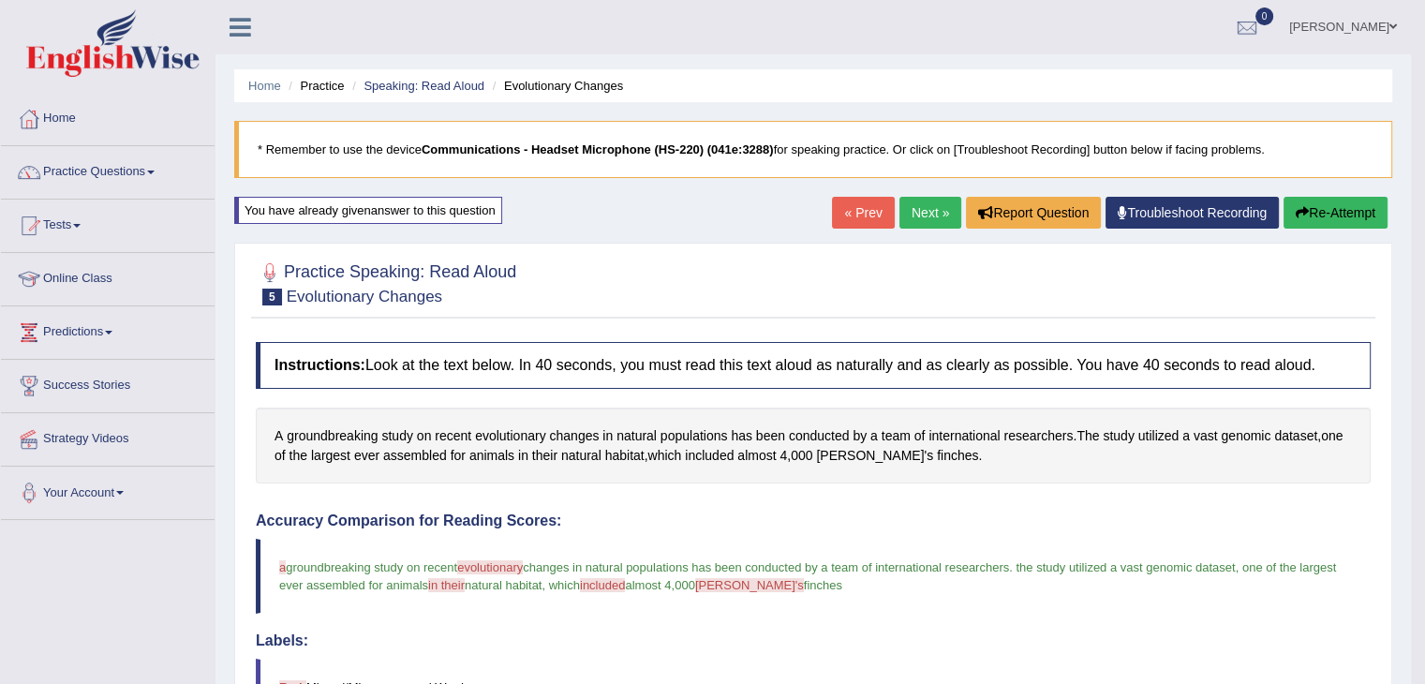
click at [1304, 218] on icon "button" at bounding box center [1302, 212] width 13 height 13
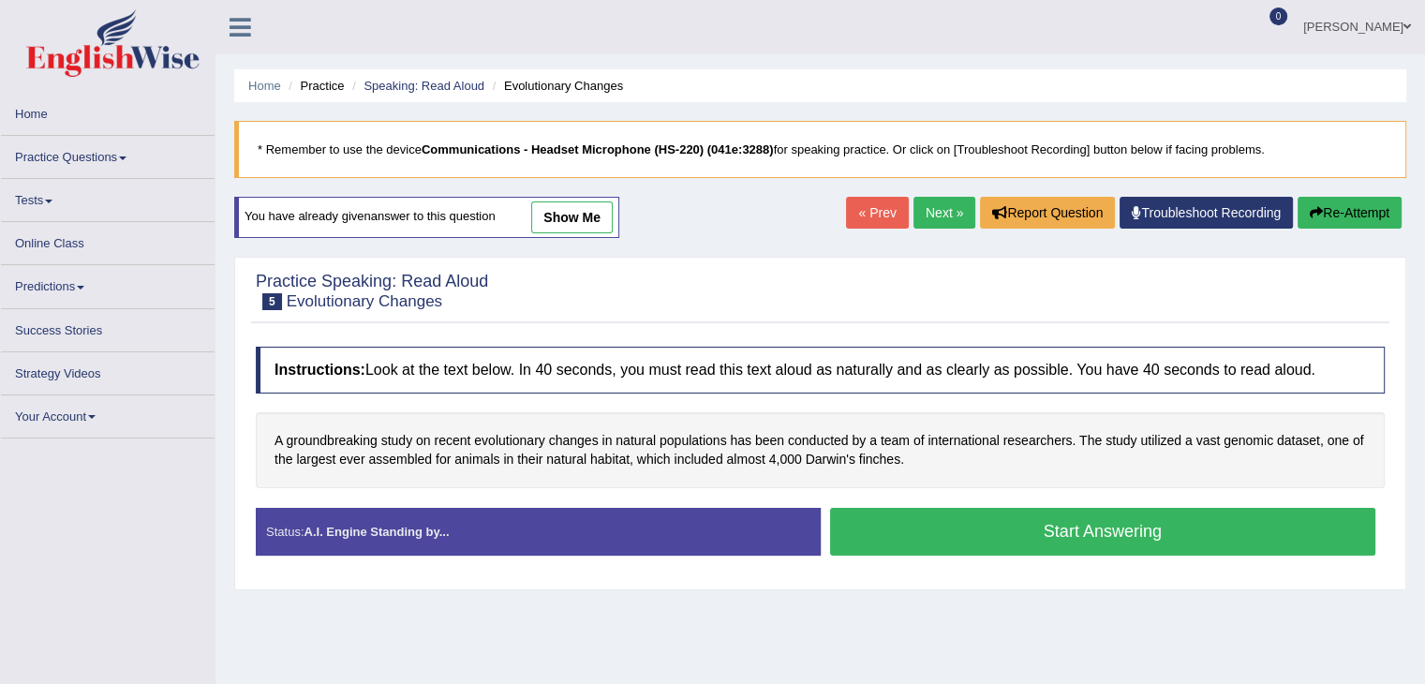
click at [1004, 534] on button "Start Answering" at bounding box center [1103, 532] width 546 height 48
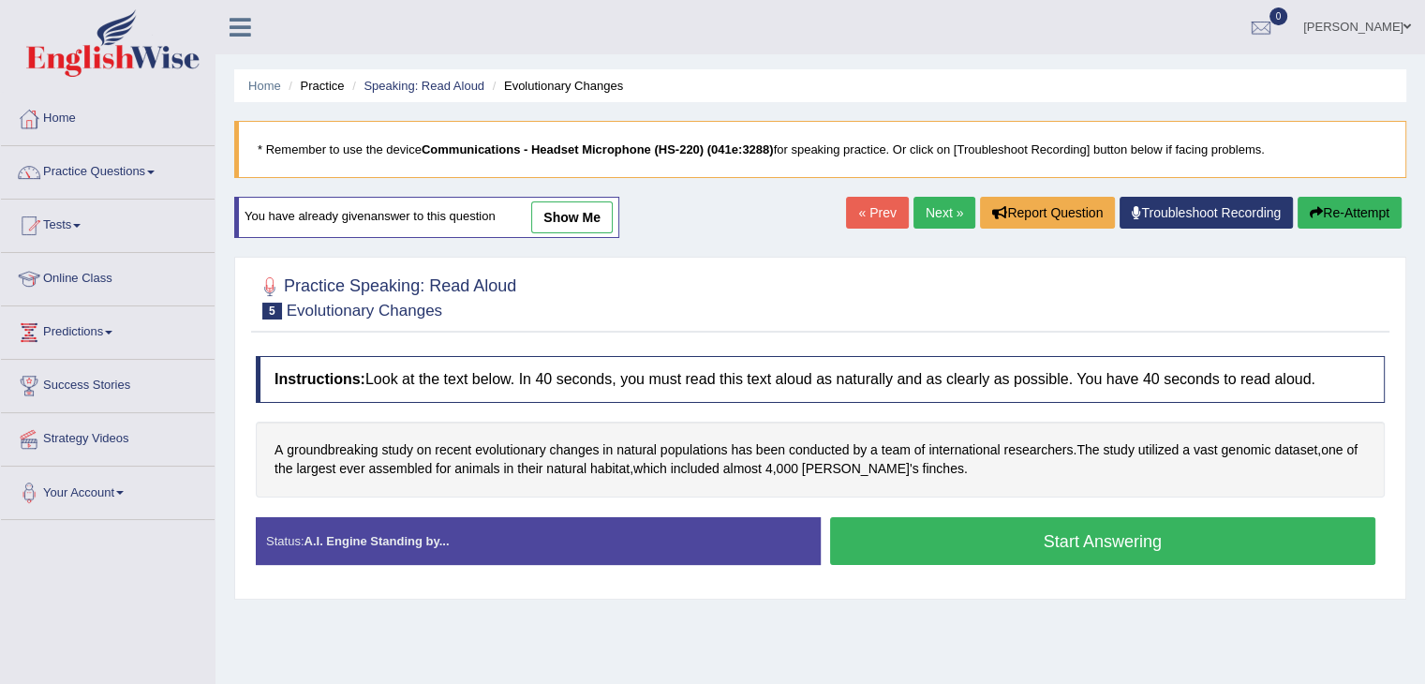
click at [1005, 534] on button "Start Answering" at bounding box center [1103, 541] width 546 height 48
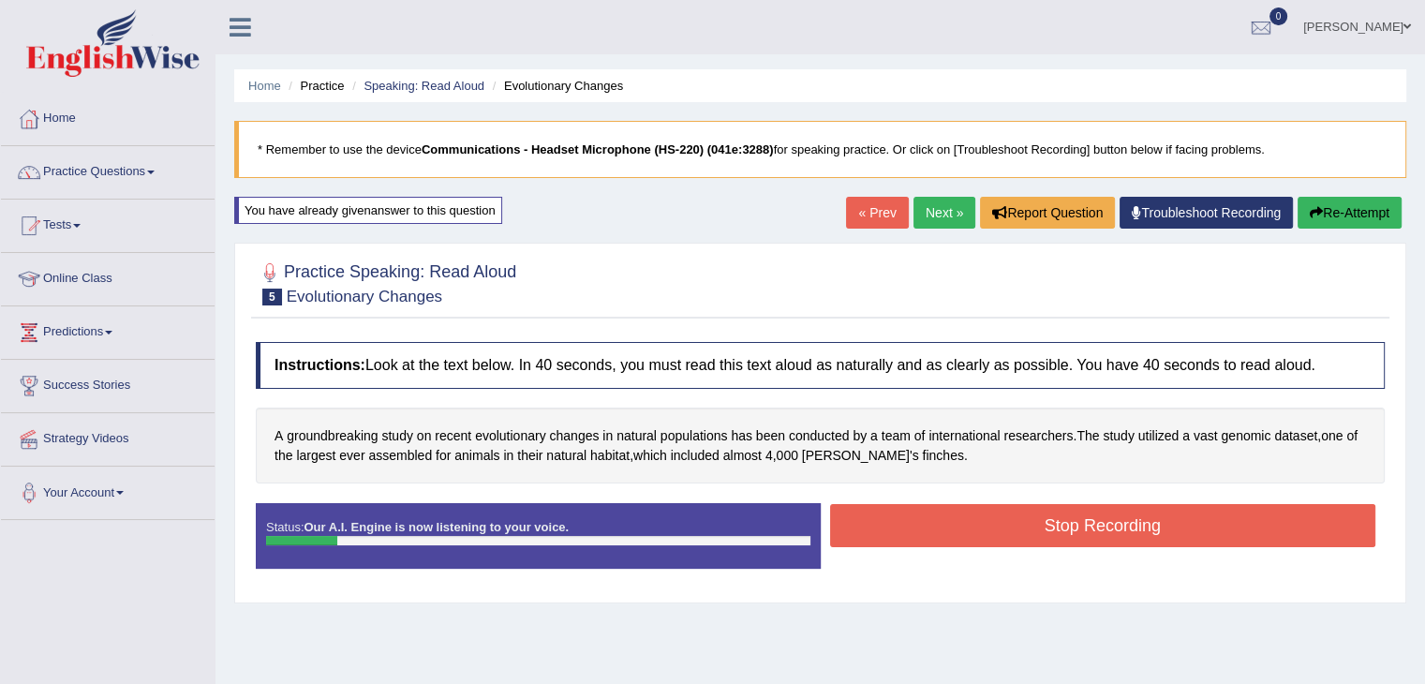
click at [1300, 204] on button "Re-Attempt" at bounding box center [1350, 213] width 104 height 32
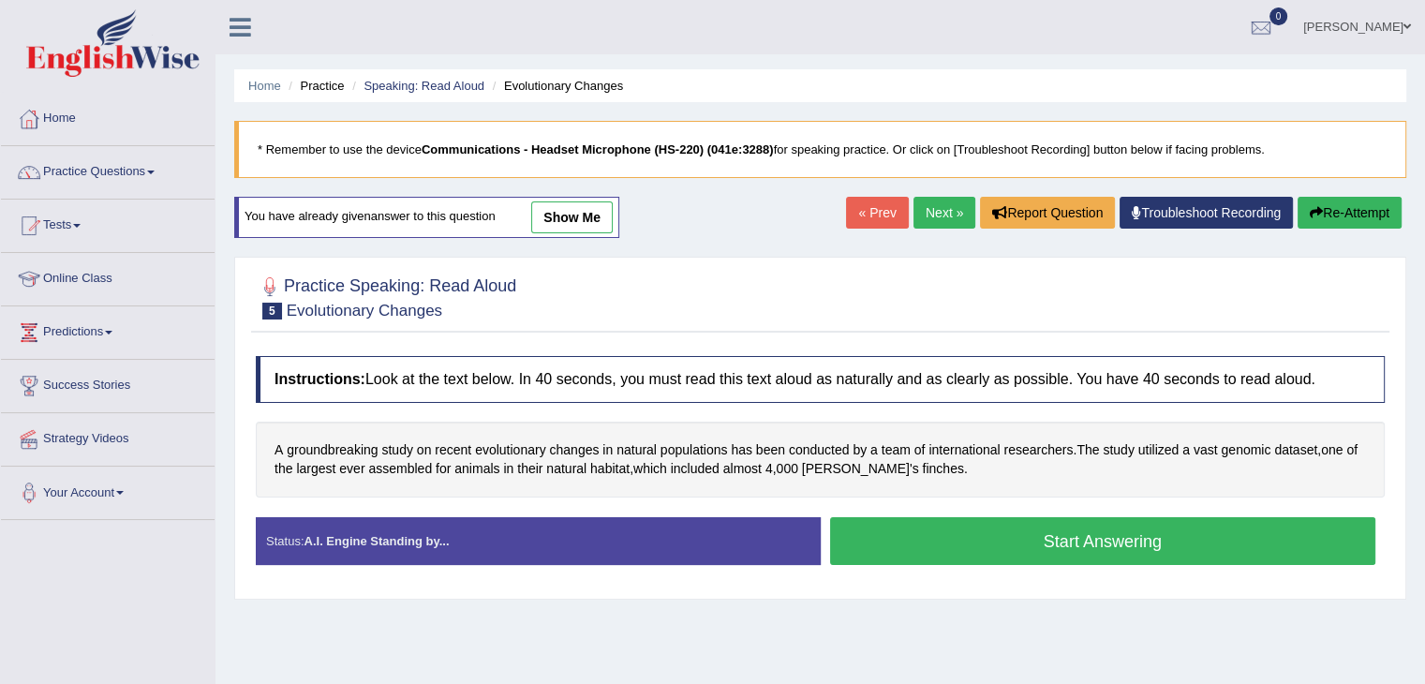
click at [1049, 544] on button "Start Answering" at bounding box center [1103, 541] width 546 height 48
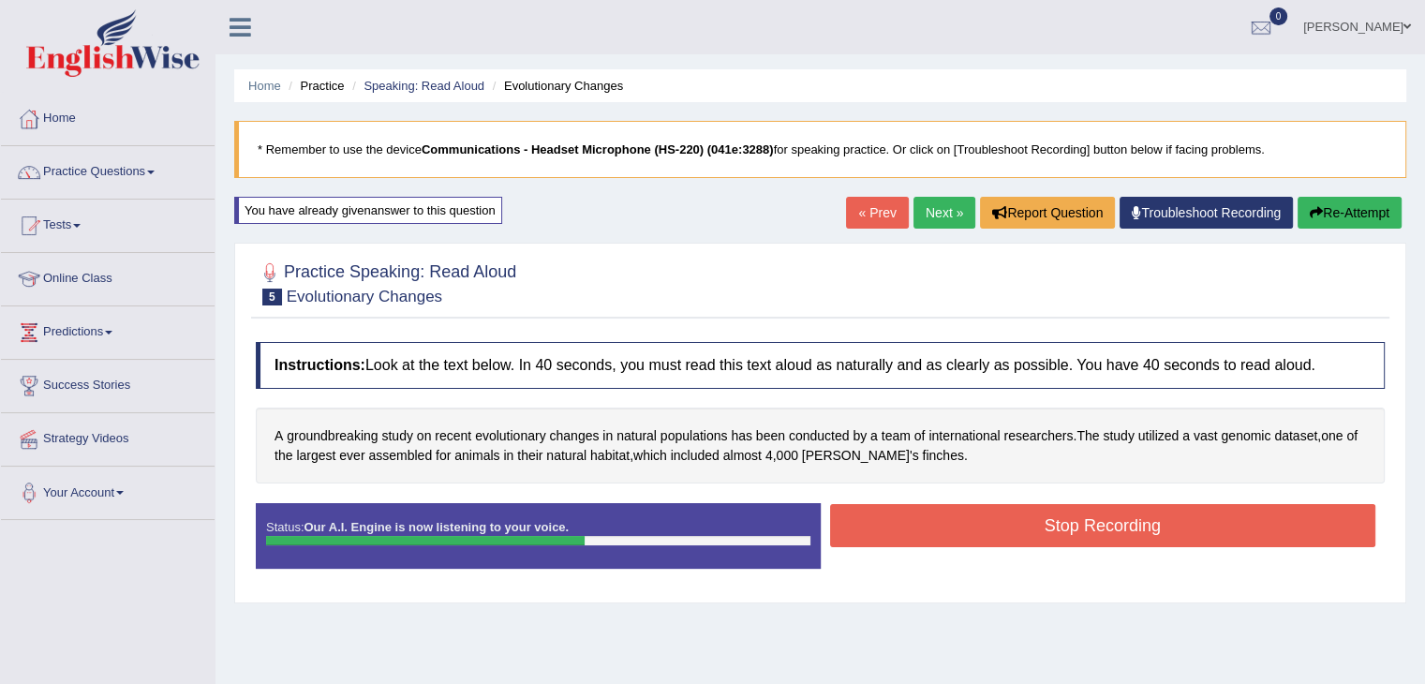
click at [1130, 538] on button "Stop Recording" at bounding box center [1103, 525] width 546 height 43
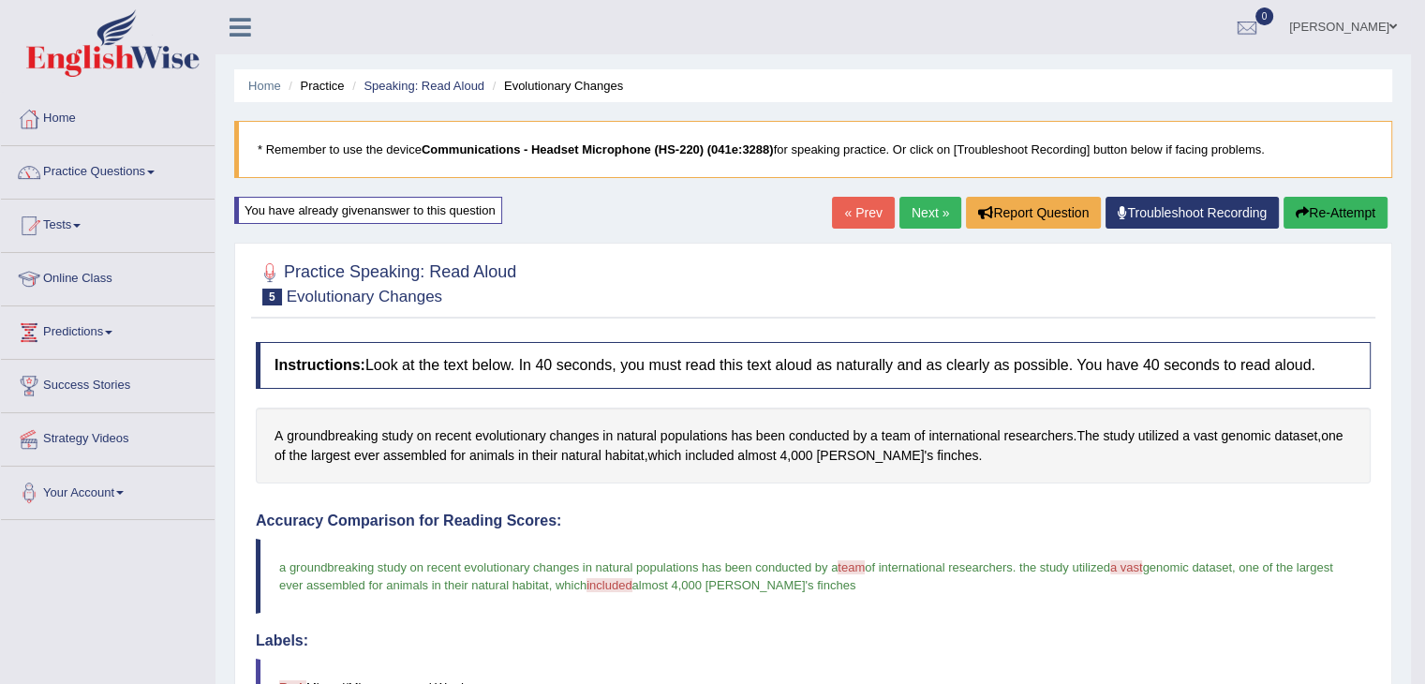
click at [918, 214] on link "Next »" at bounding box center [930, 213] width 62 height 32
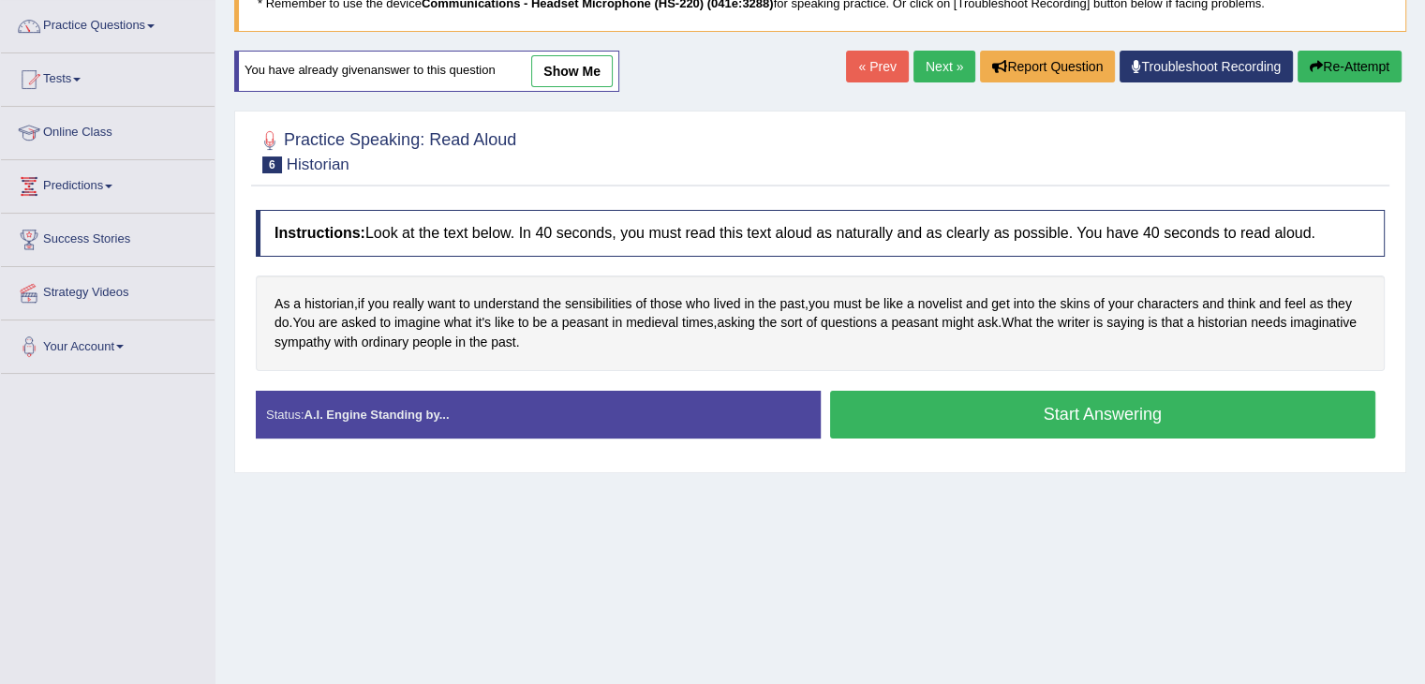
scroll to position [187, 0]
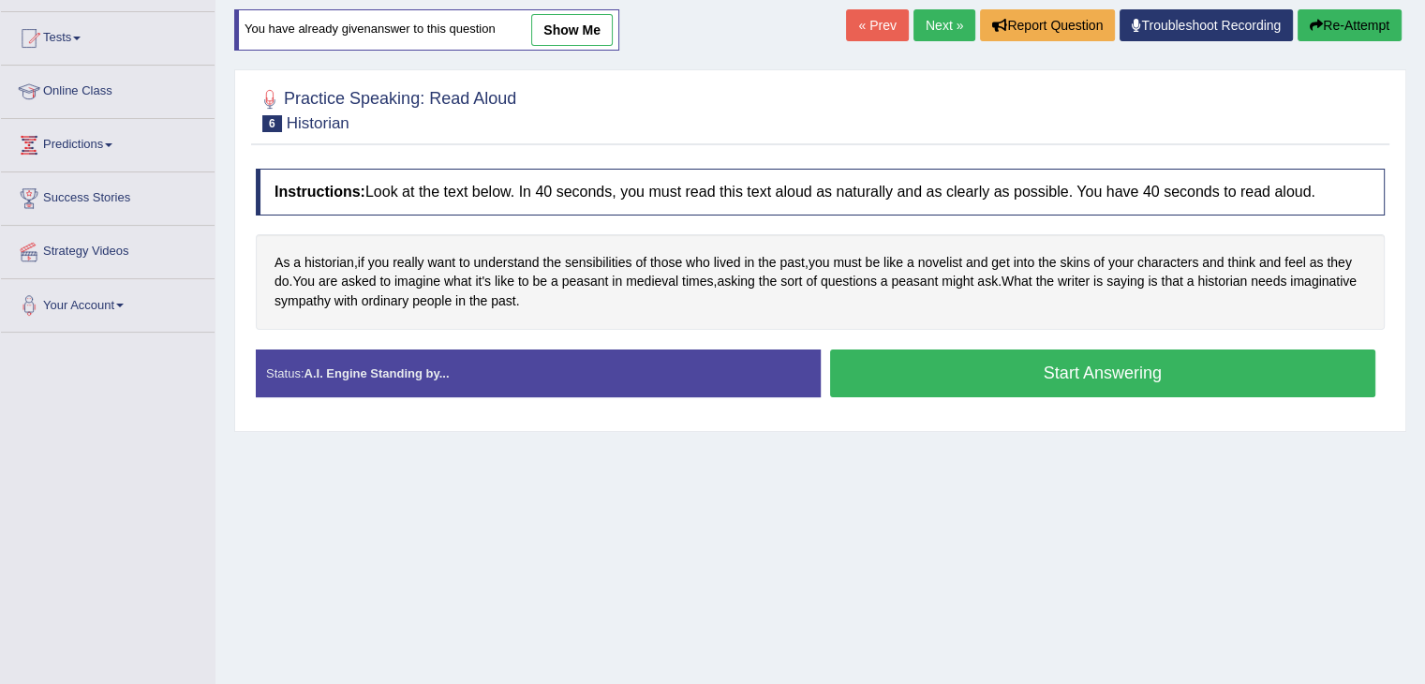
click at [895, 372] on button "Start Answering" at bounding box center [1103, 373] width 546 height 48
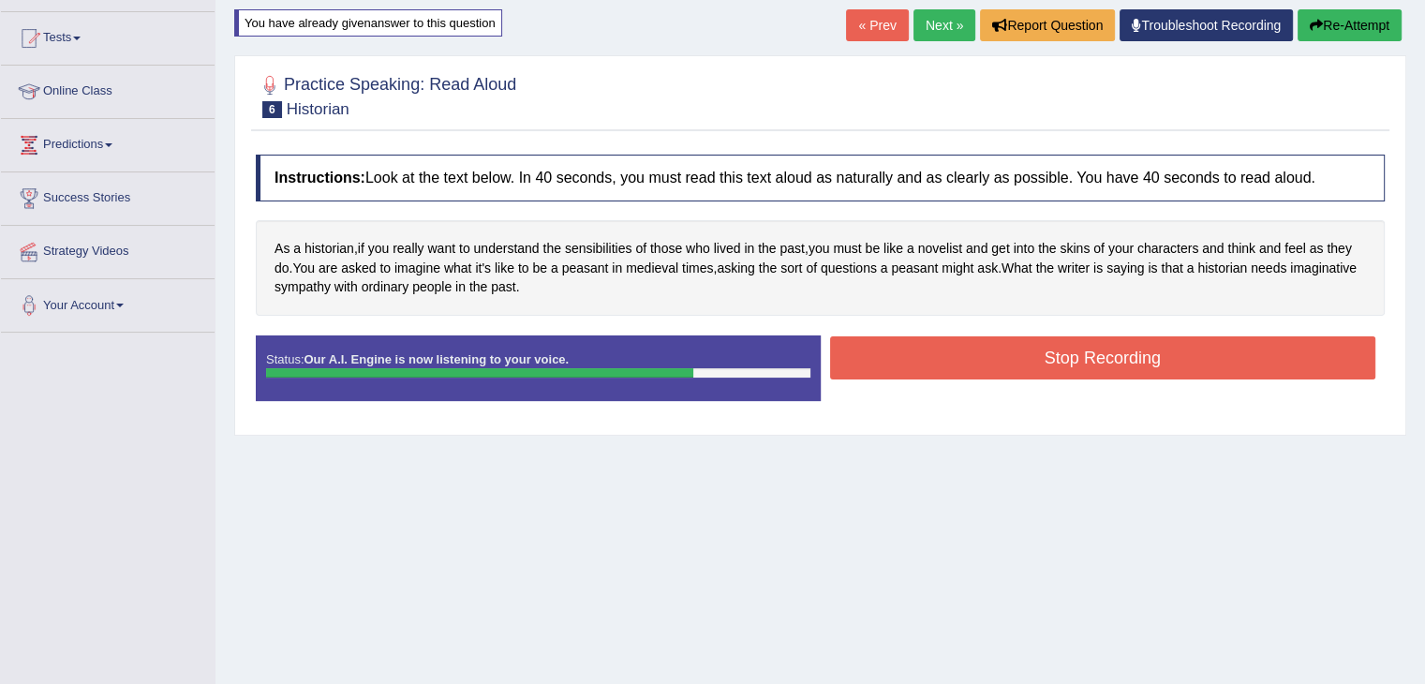
click at [895, 372] on button "Stop Recording" at bounding box center [1103, 357] width 546 height 43
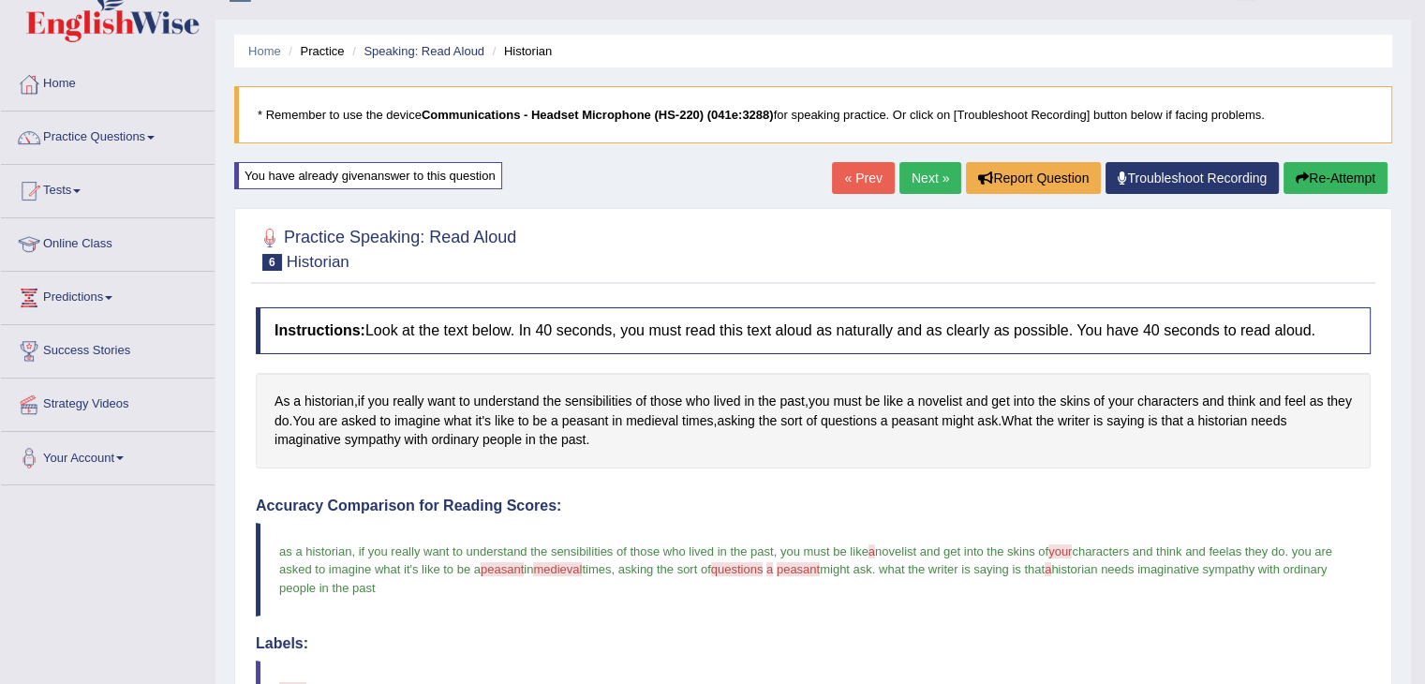
scroll to position [0, 0]
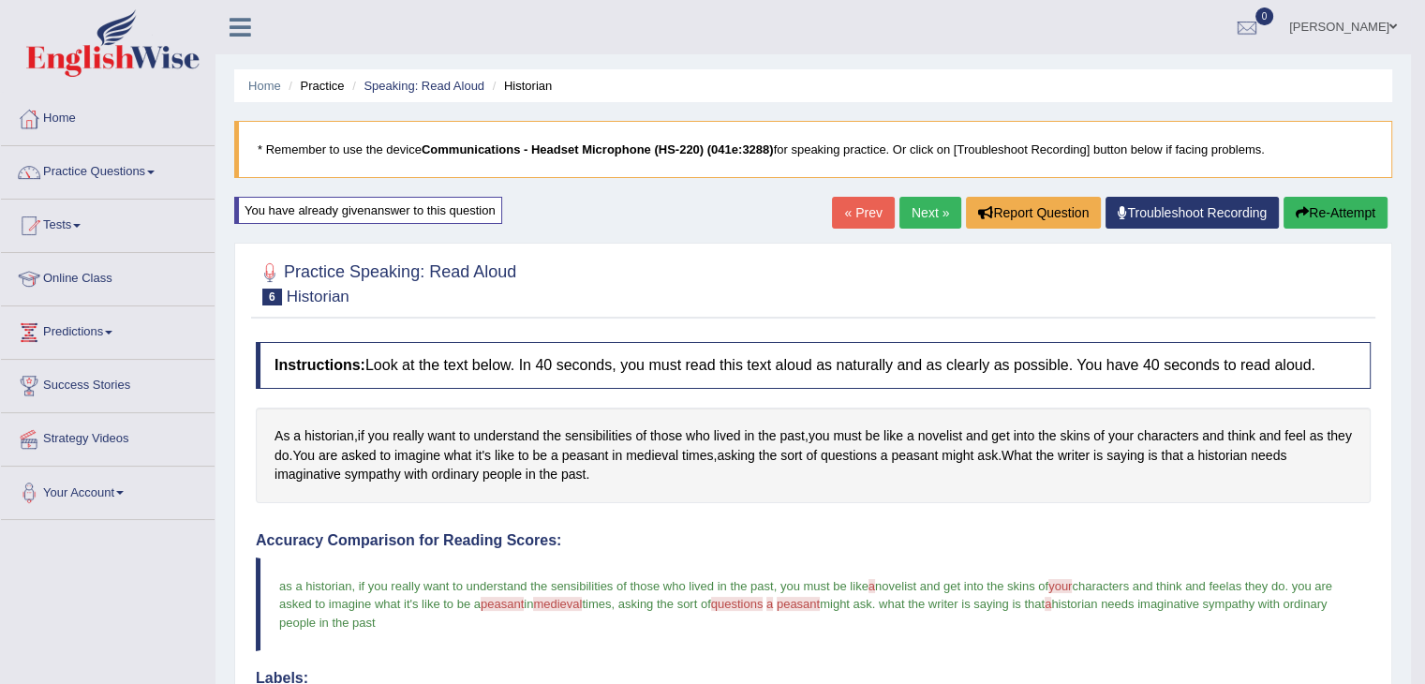
click at [904, 216] on link "Next »" at bounding box center [930, 213] width 62 height 32
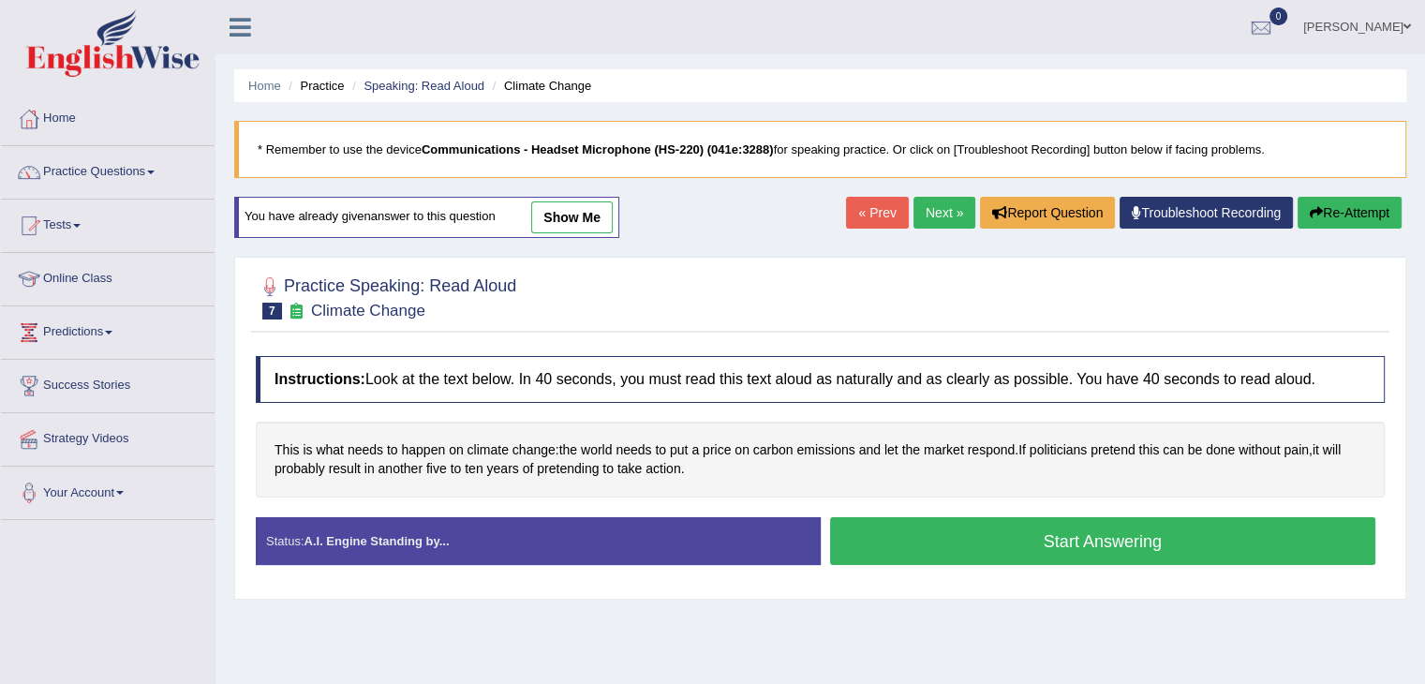
click at [961, 530] on button "Start Answering" at bounding box center [1103, 541] width 546 height 48
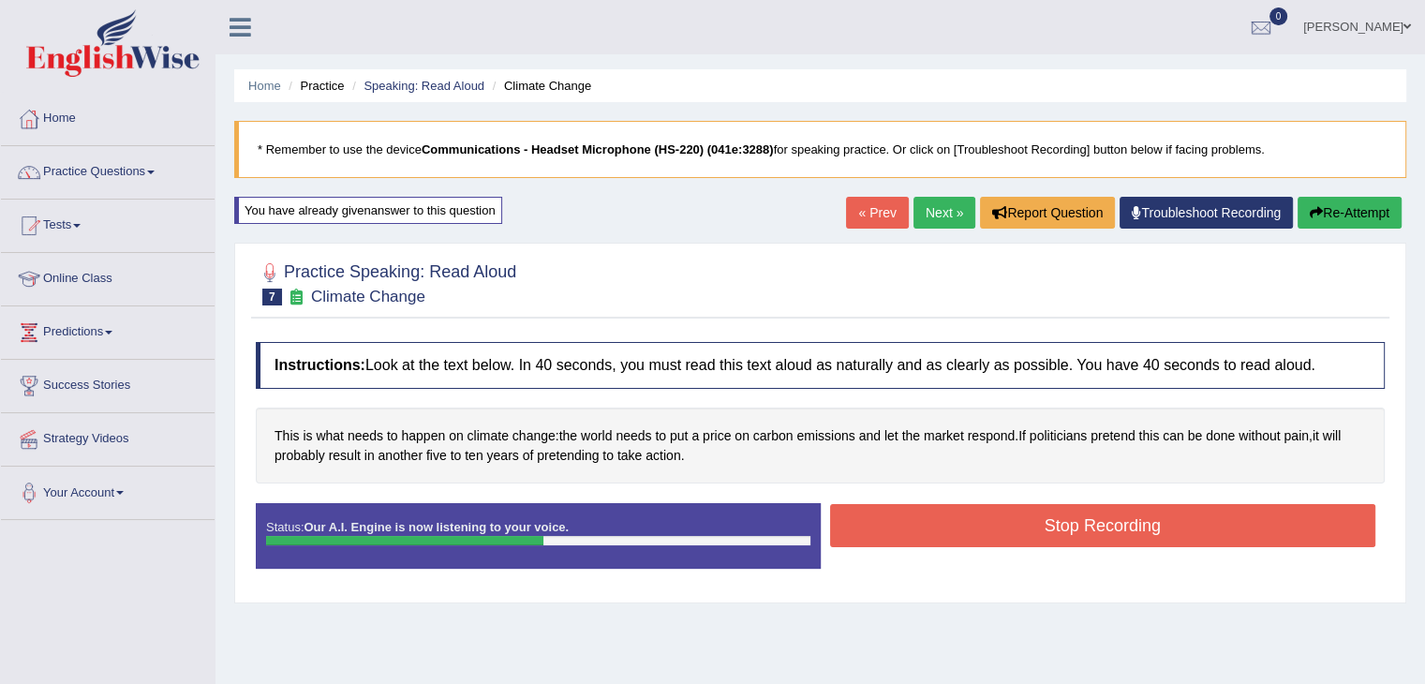
click at [941, 507] on button "Stop Recording" at bounding box center [1103, 525] width 546 height 43
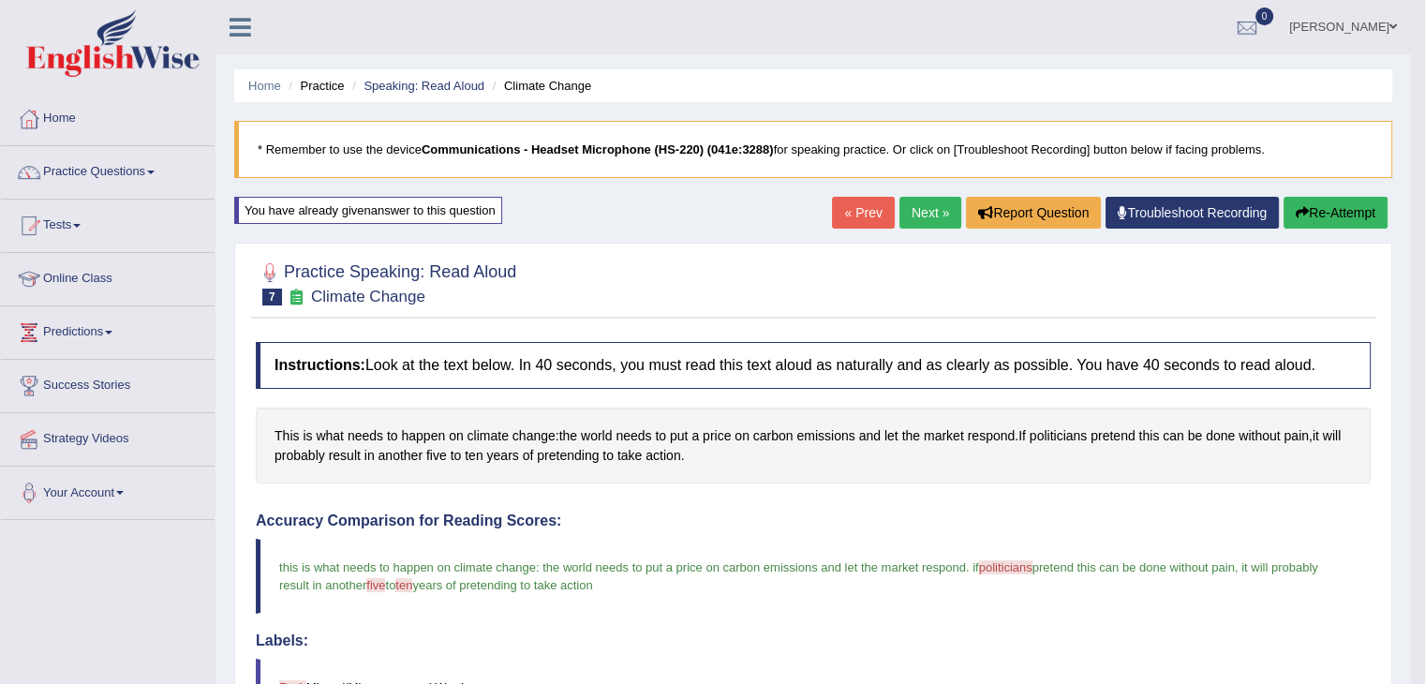
click at [915, 210] on link "Next »" at bounding box center [930, 213] width 62 height 32
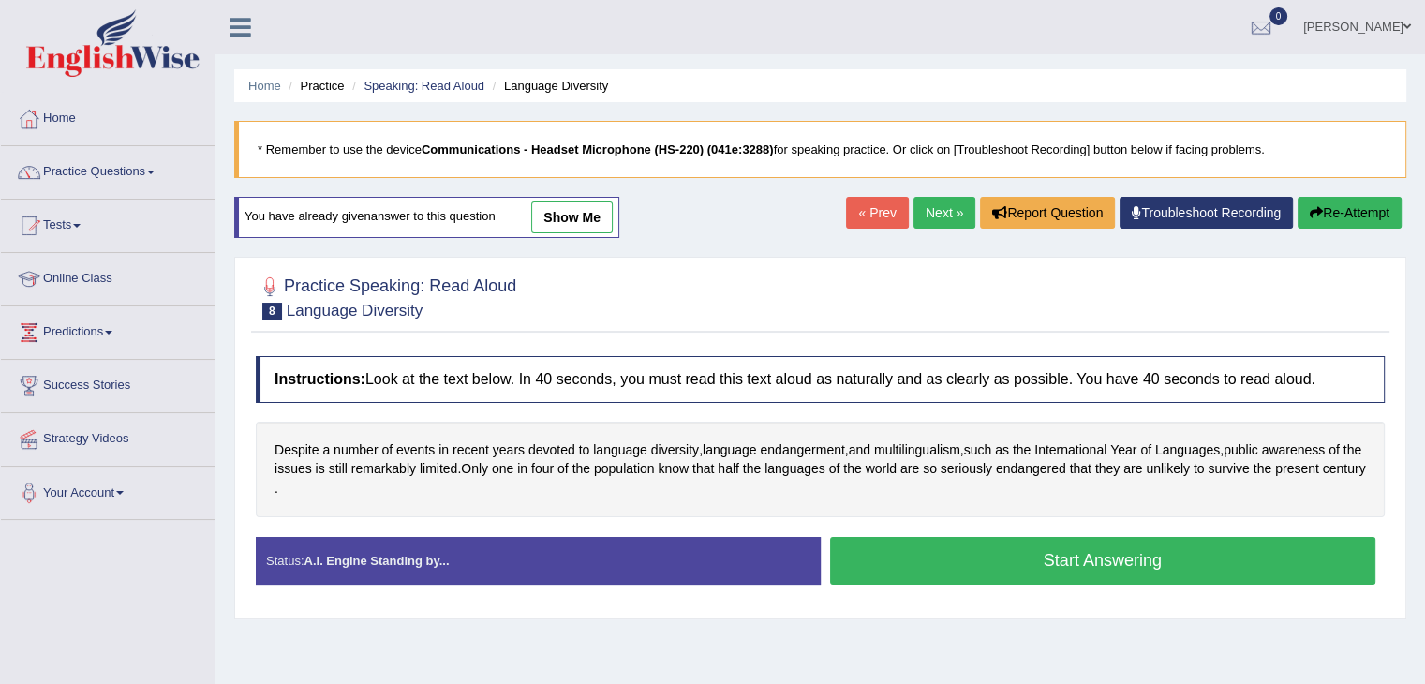
click at [1000, 555] on button "Start Answering" at bounding box center [1103, 561] width 546 height 48
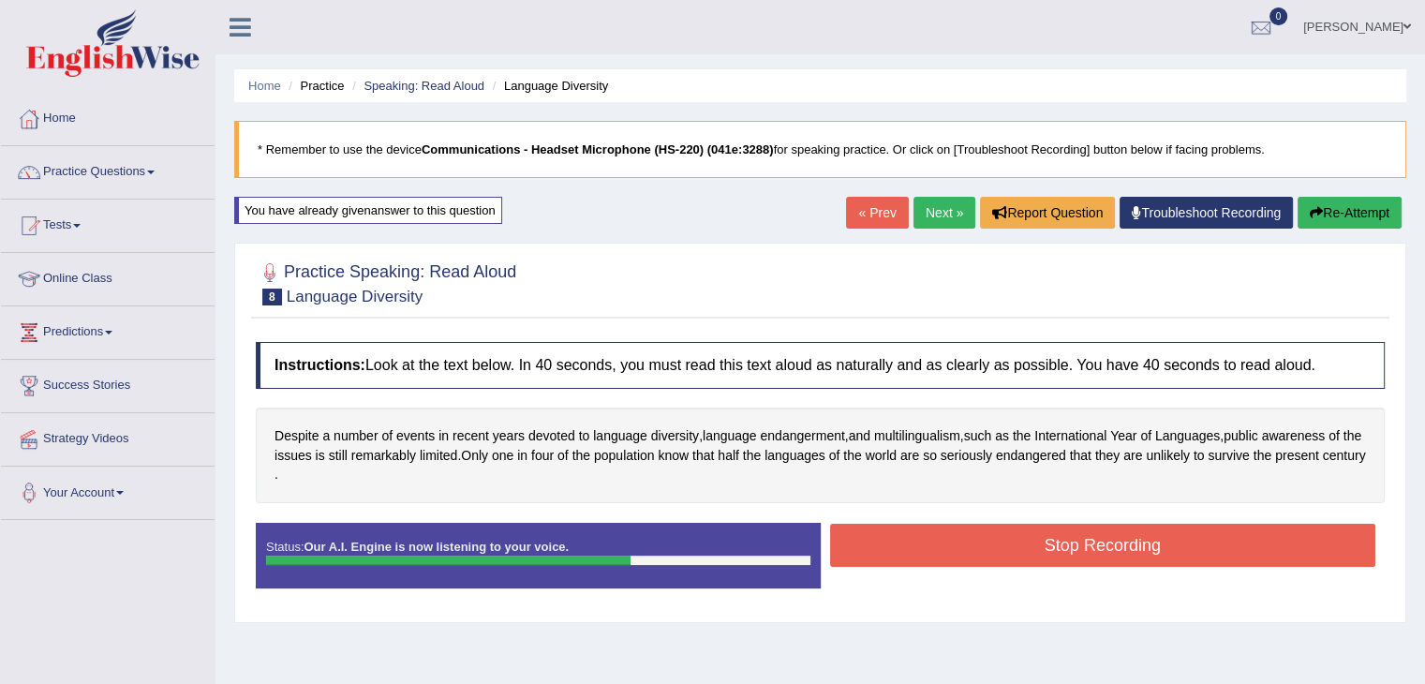
click at [1000, 555] on button "Stop Recording" at bounding box center [1103, 545] width 546 height 43
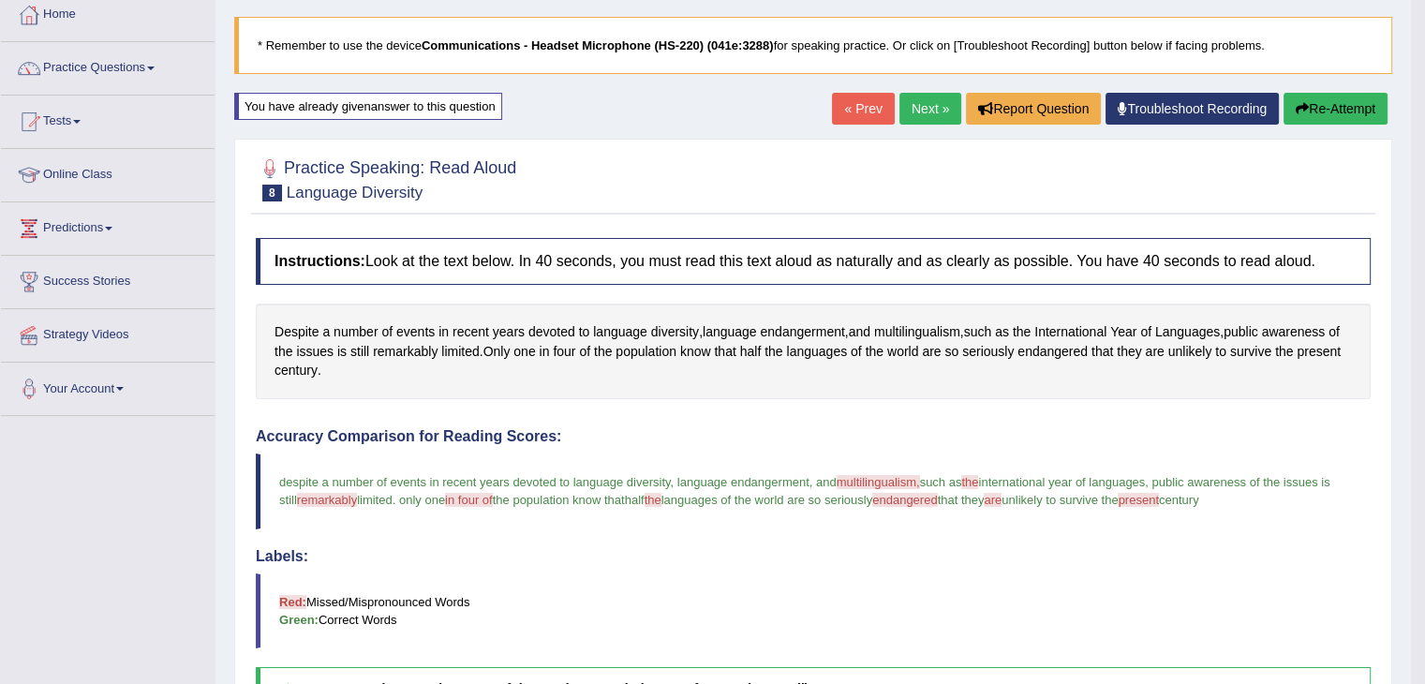
scroll to position [94, 0]
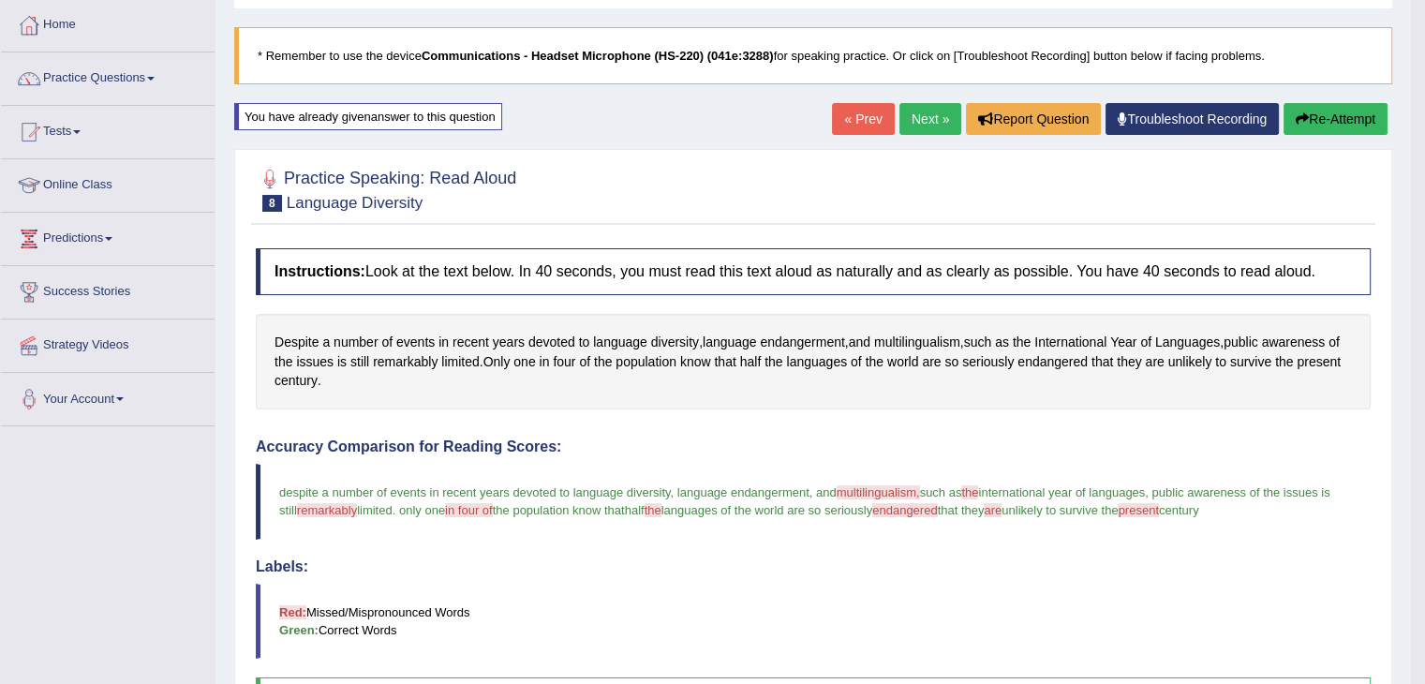
click at [1320, 124] on button "Re-Attempt" at bounding box center [1336, 119] width 104 height 32
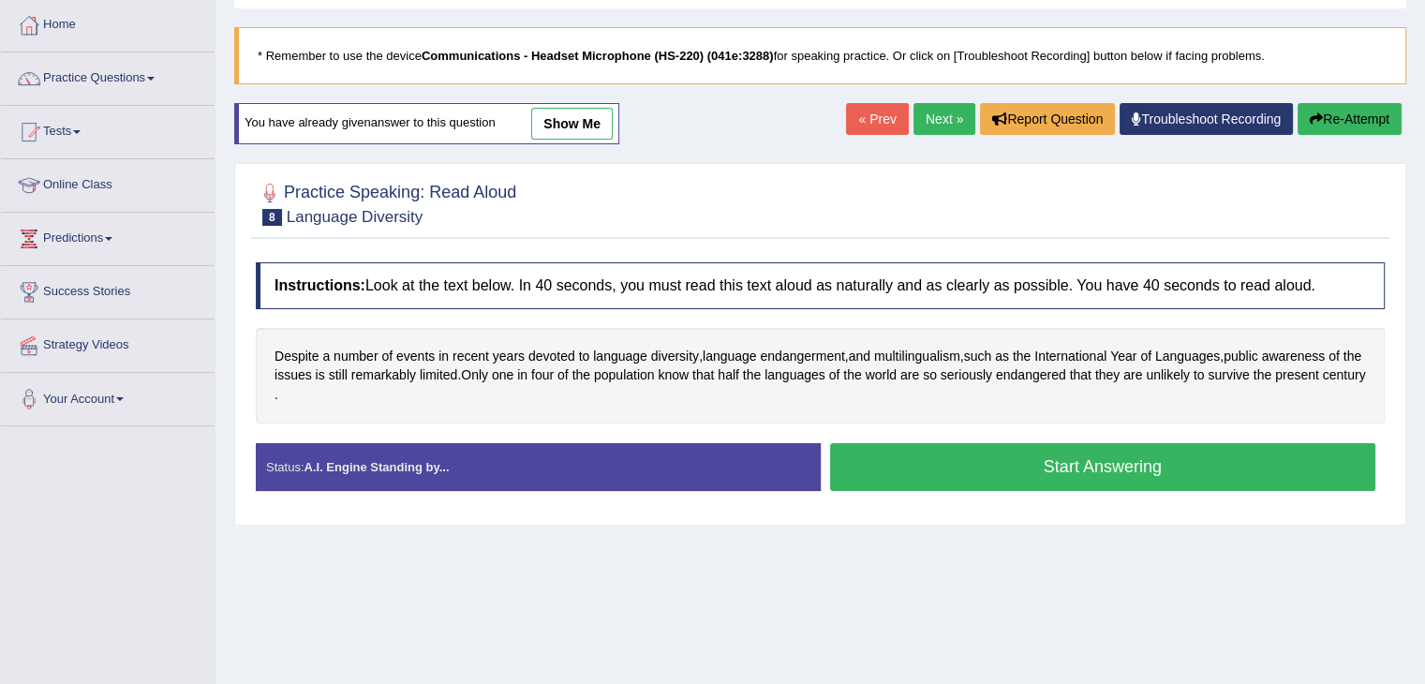
click at [1114, 456] on button "Start Answering" at bounding box center [1103, 467] width 546 height 48
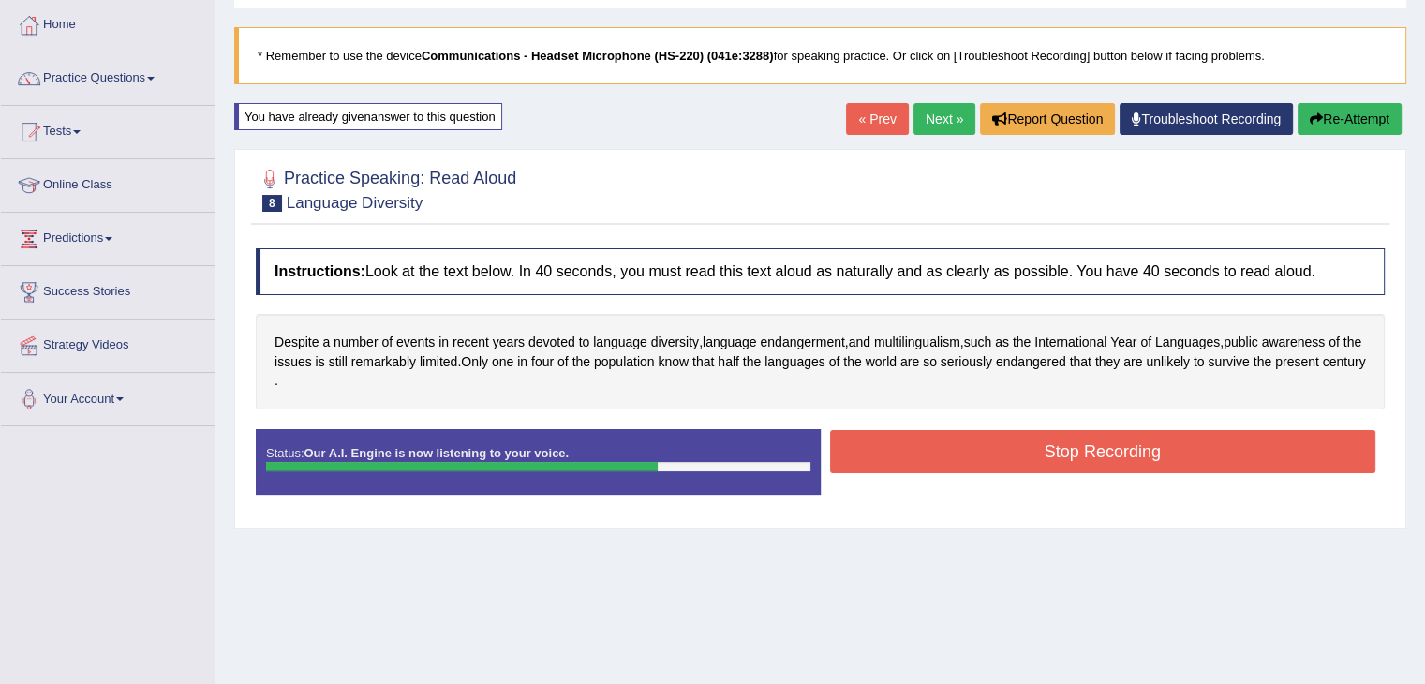
click at [1114, 456] on button "Stop Recording" at bounding box center [1103, 451] width 546 height 43
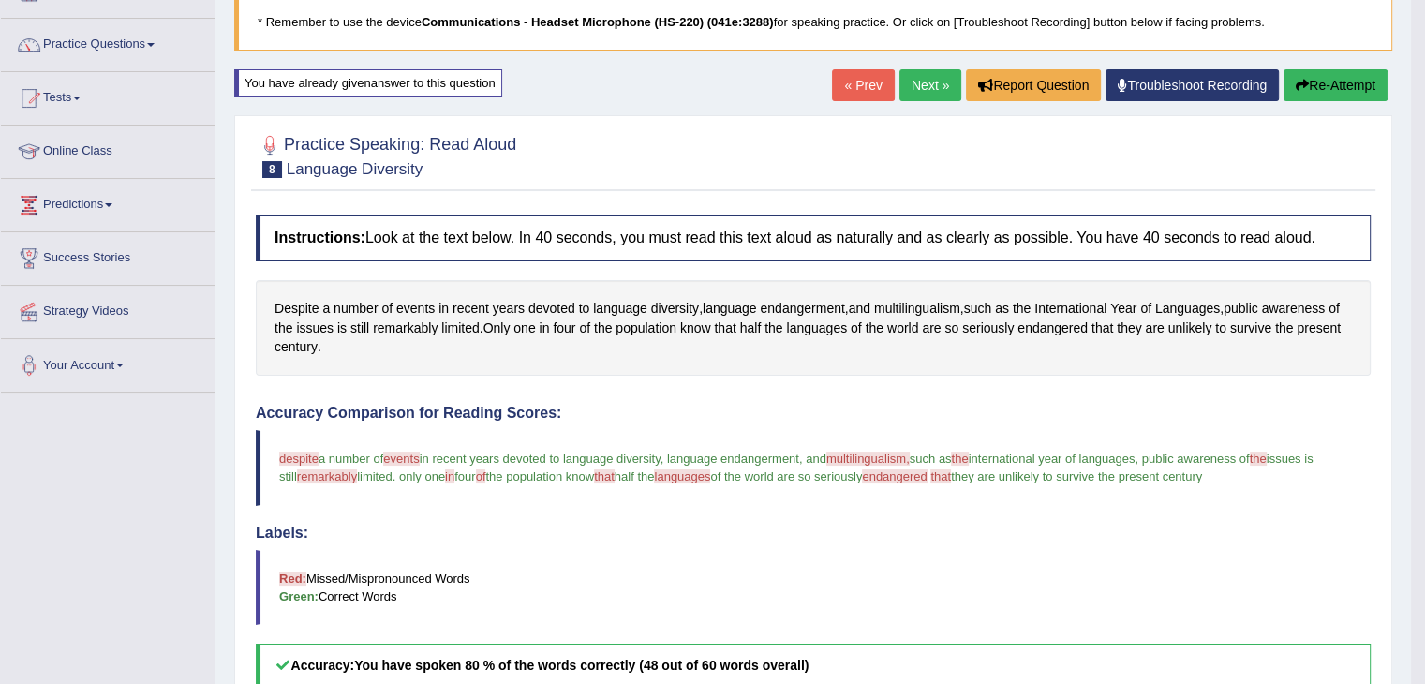
scroll to position [94, 0]
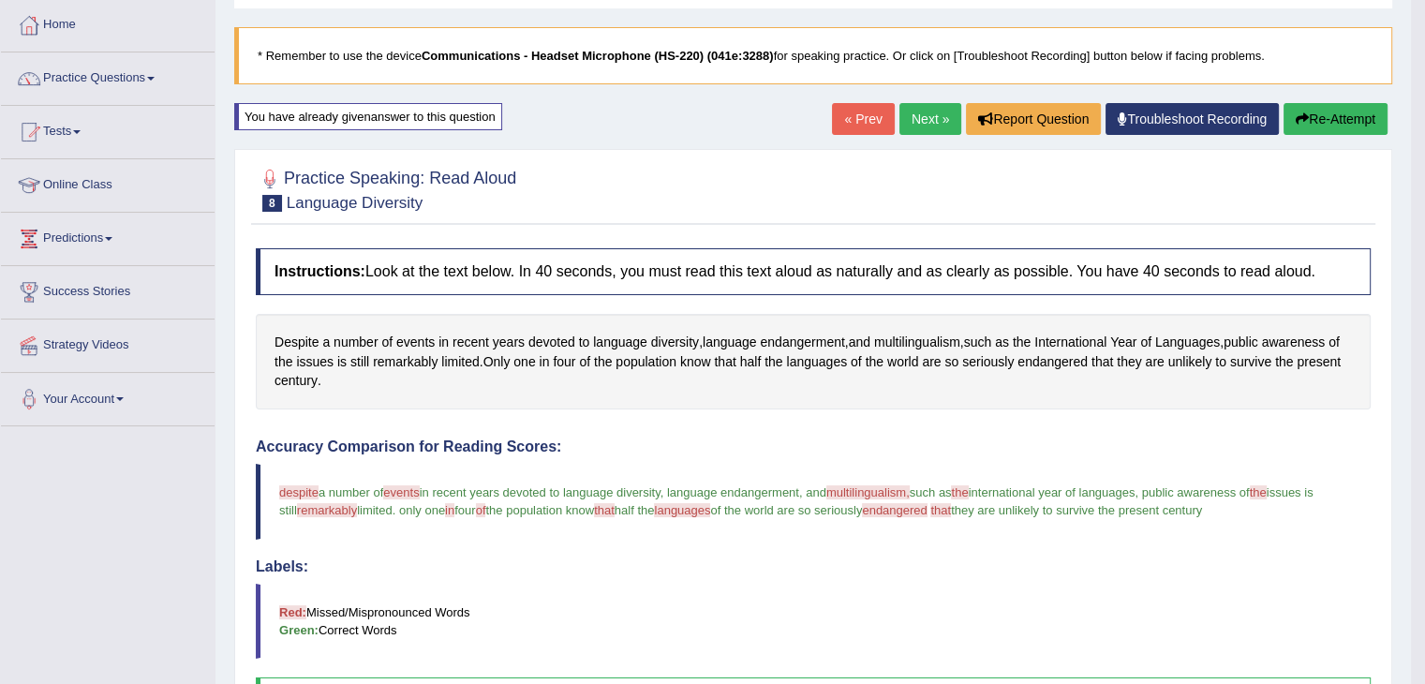
click at [1330, 108] on button "Re-Attempt" at bounding box center [1336, 119] width 104 height 32
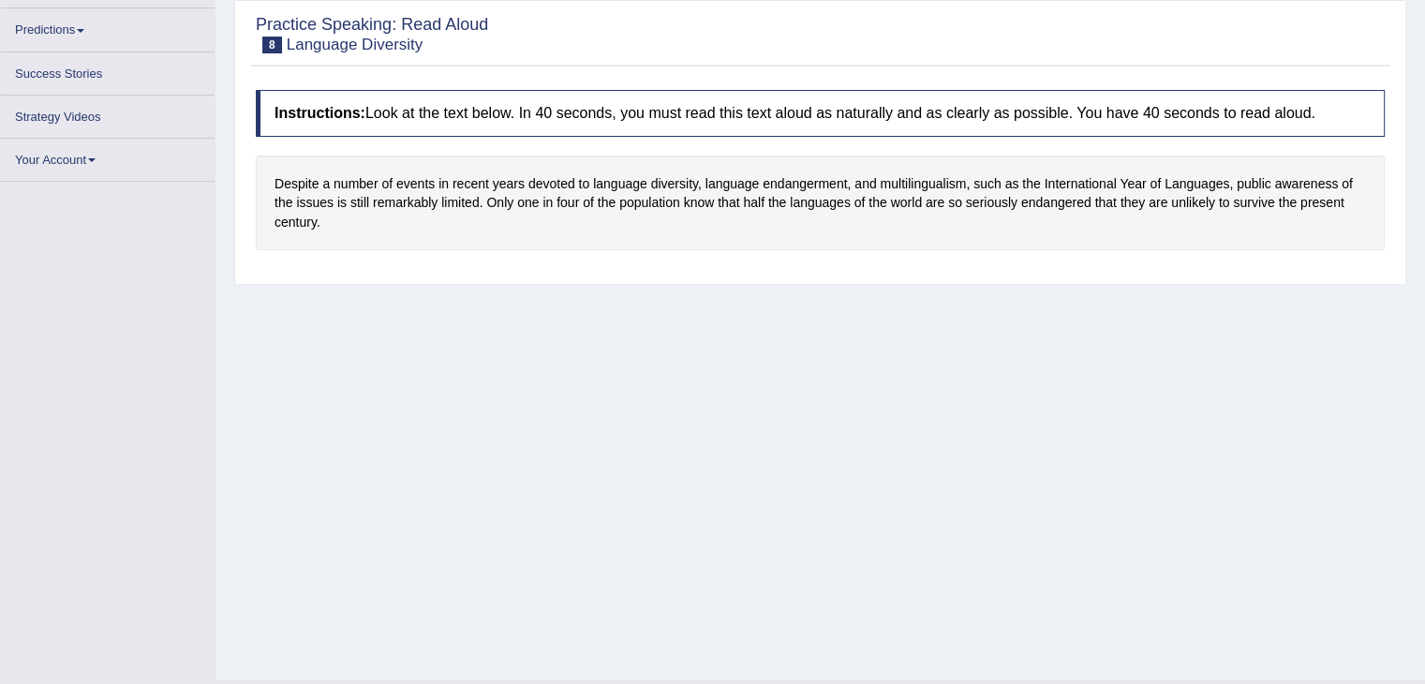
scroll to position [300, 0]
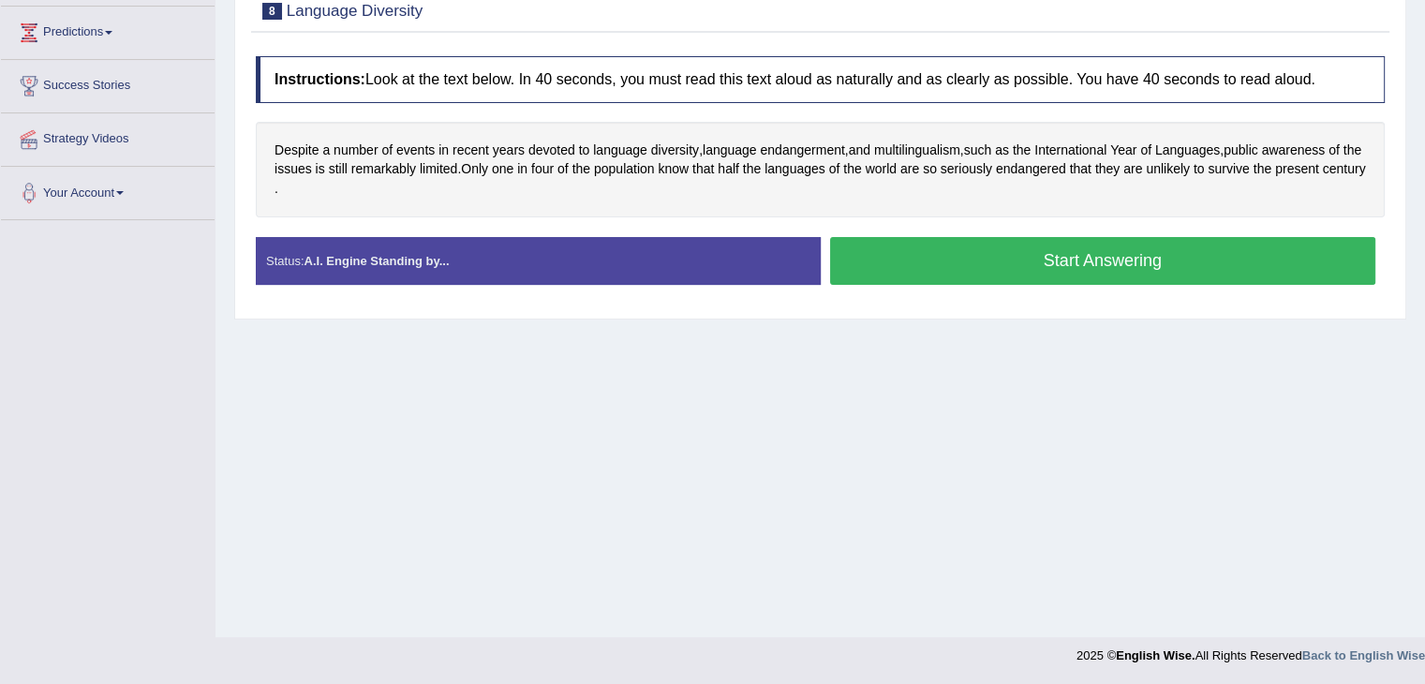
click at [1107, 255] on button "Start Answering" at bounding box center [1103, 261] width 546 height 48
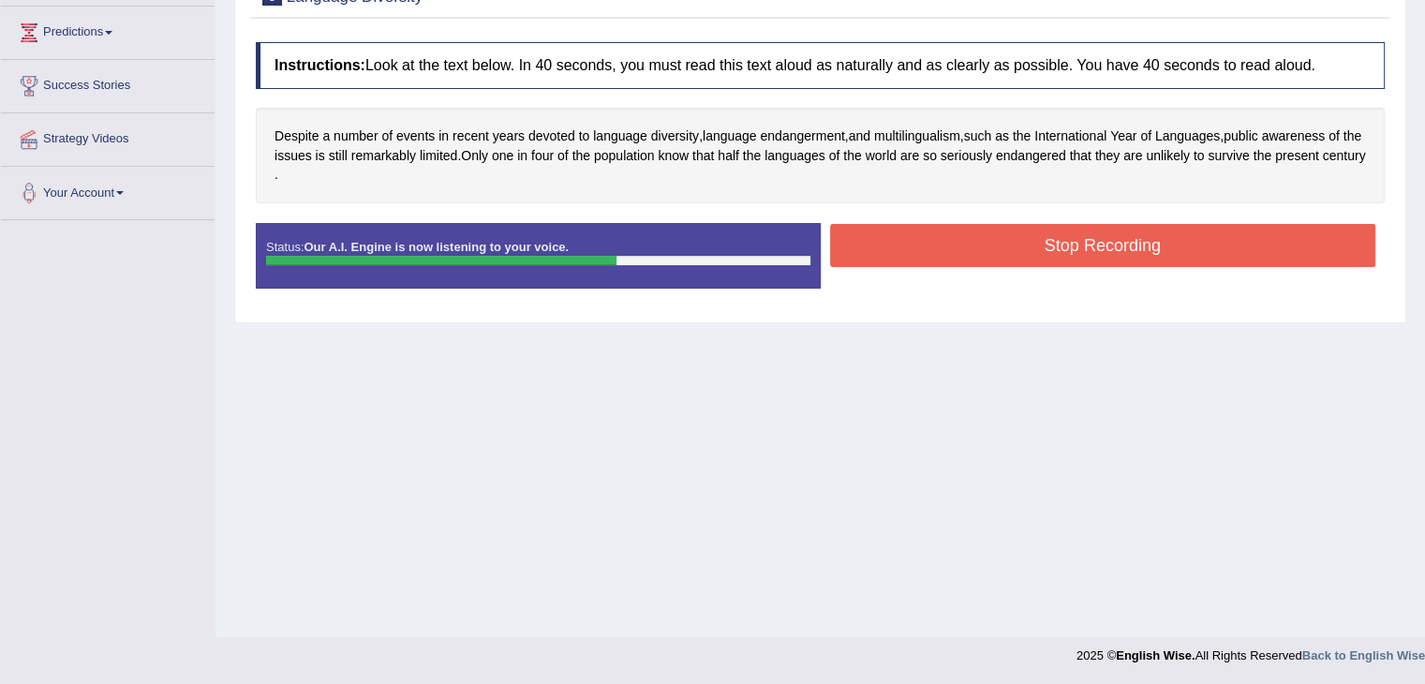
click at [1108, 249] on button "Stop Recording" at bounding box center [1103, 245] width 546 height 43
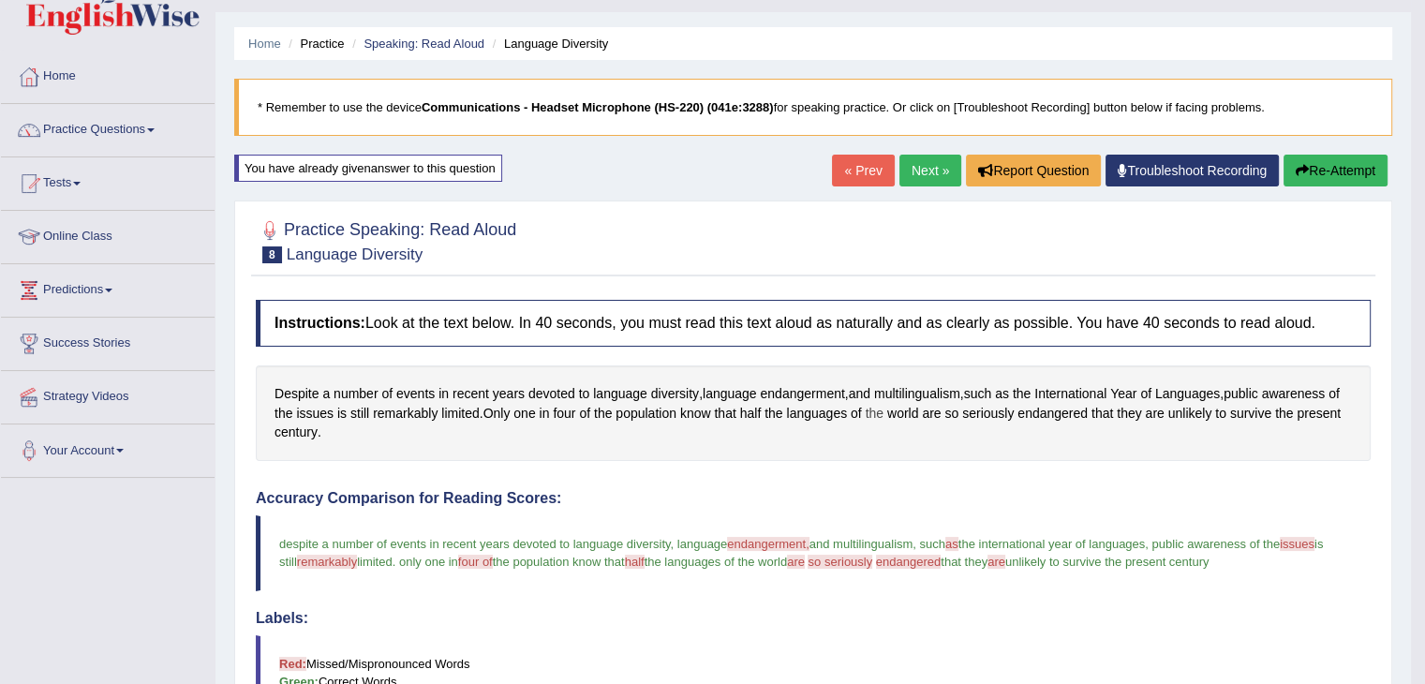
scroll to position [19, 0]
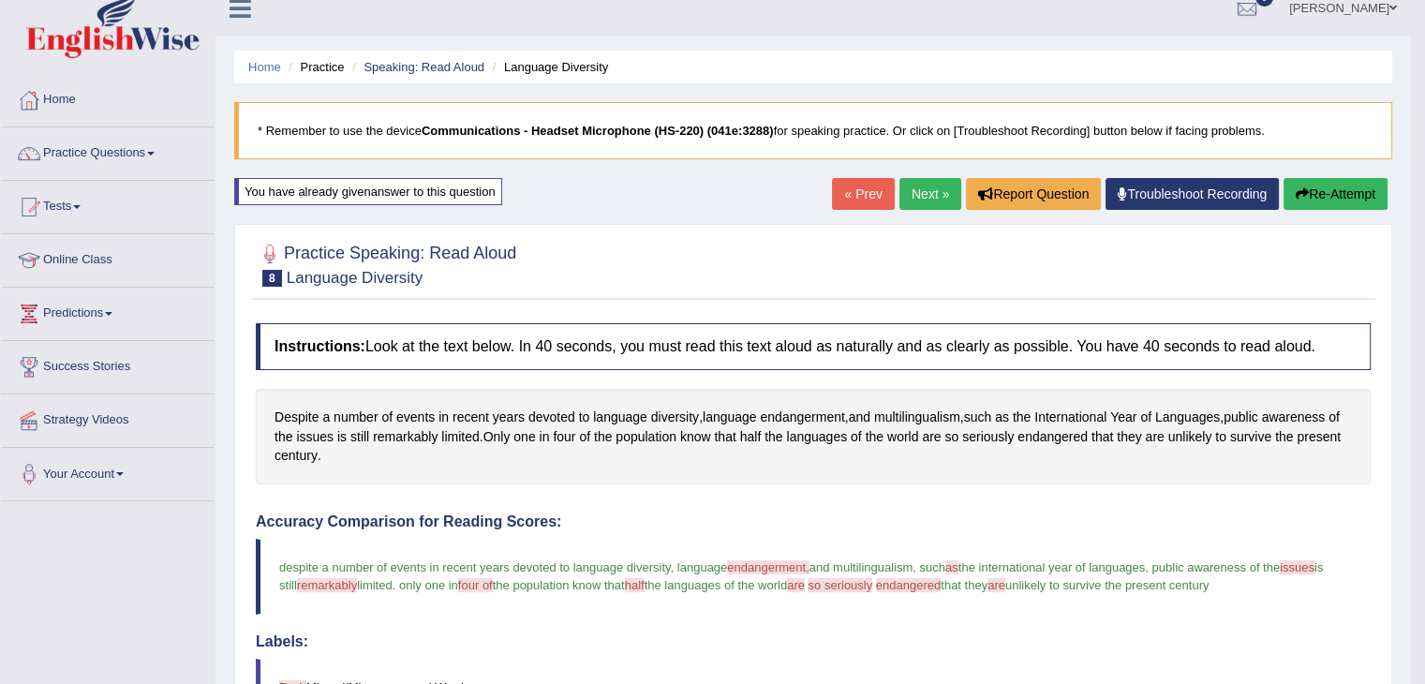
click at [1304, 190] on icon "button" at bounding box center [1302, 193] width 13 height 13
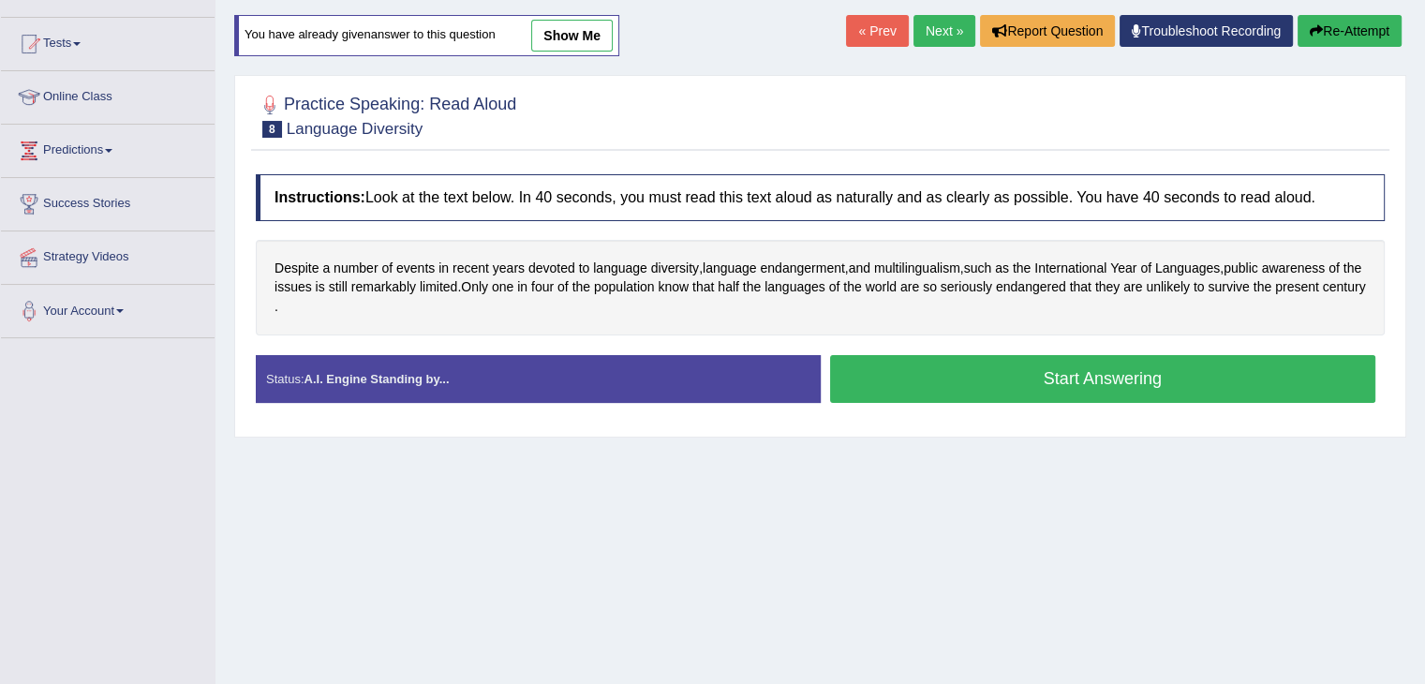
scroll to position [206, 0]
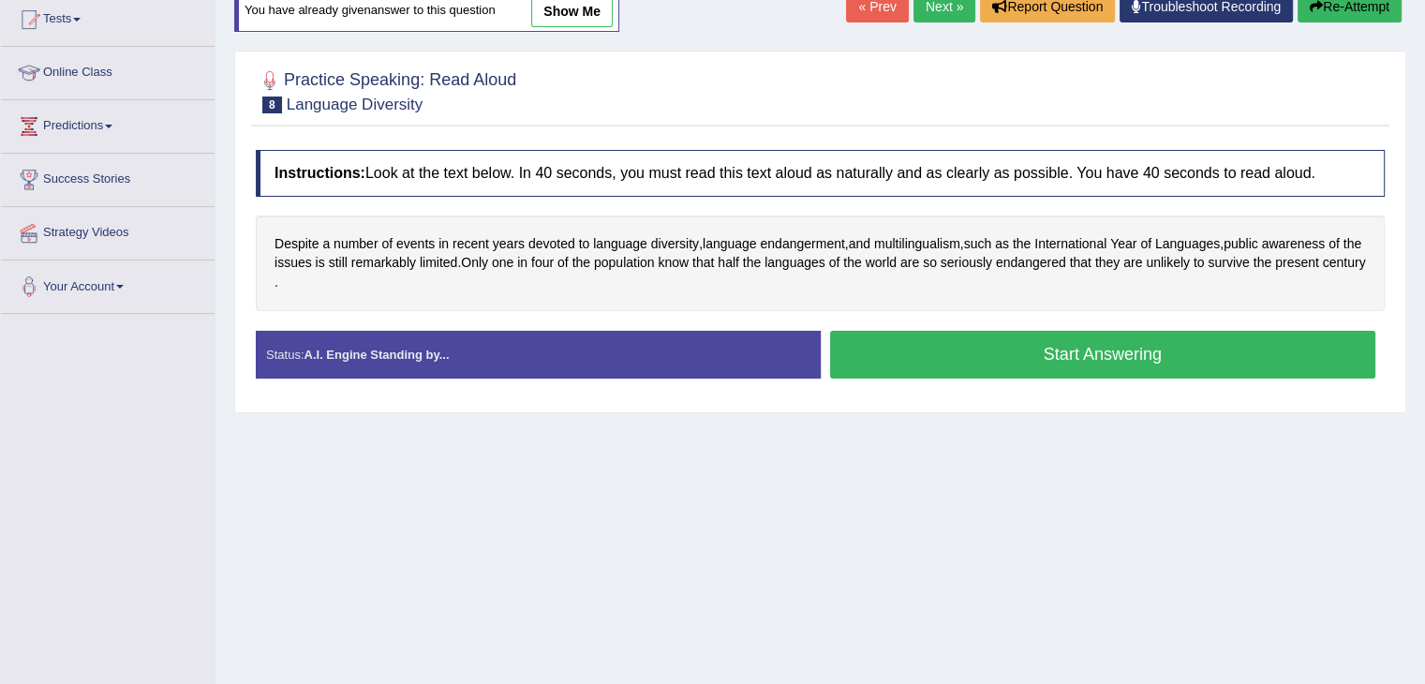
click at [941, 345] on button "Start Answering" at bounding box center [1103, 355] width 546 height 48
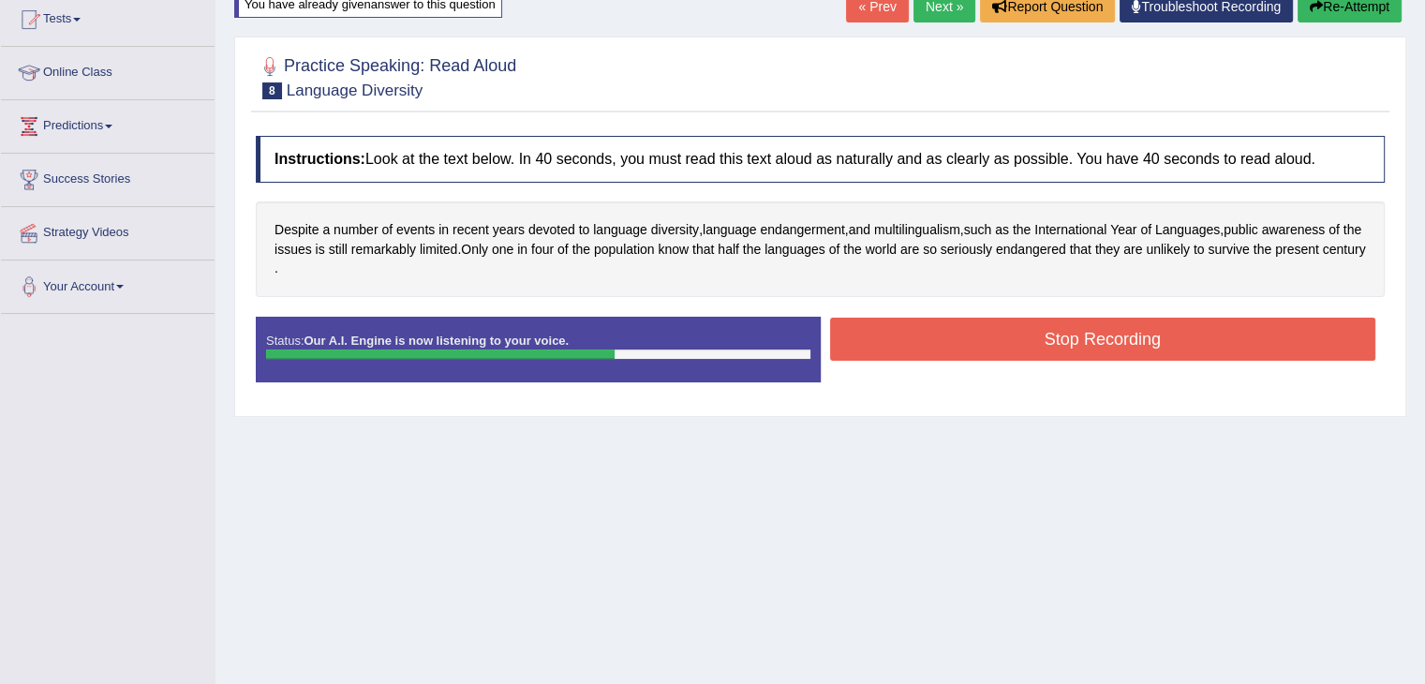
click at [941, 345] on button "Stop Recording" at bounding box center [1103, 339] width 546 height 43
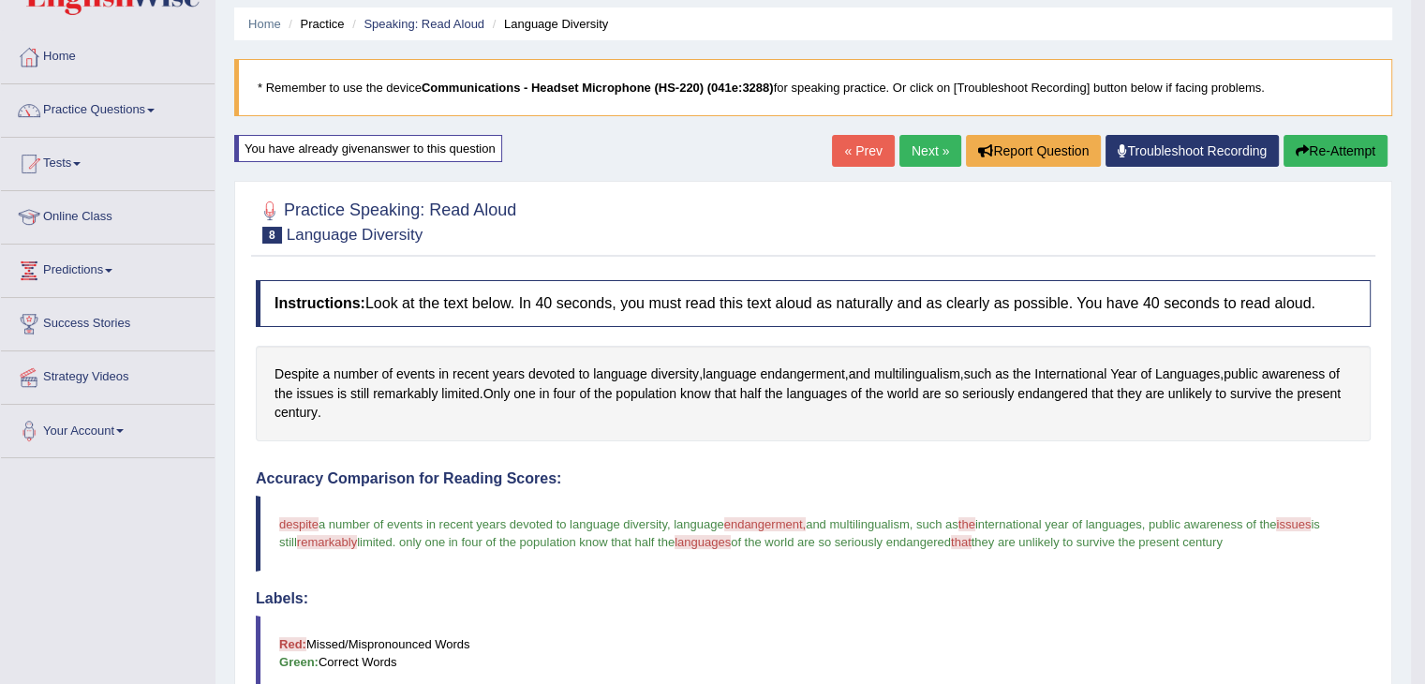
scroll to position [19, 0]
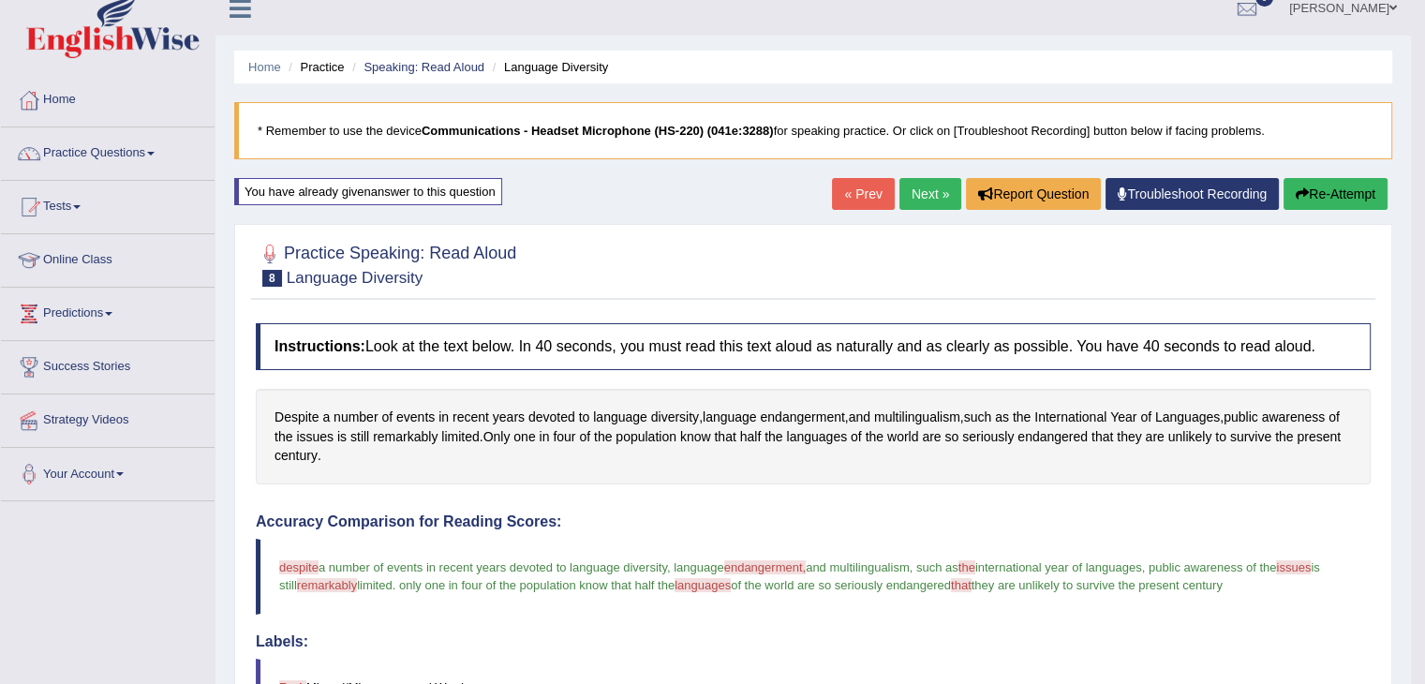
click at [928, 191] on link "Next »" at bounding box center [930, 194] width 62 height 32
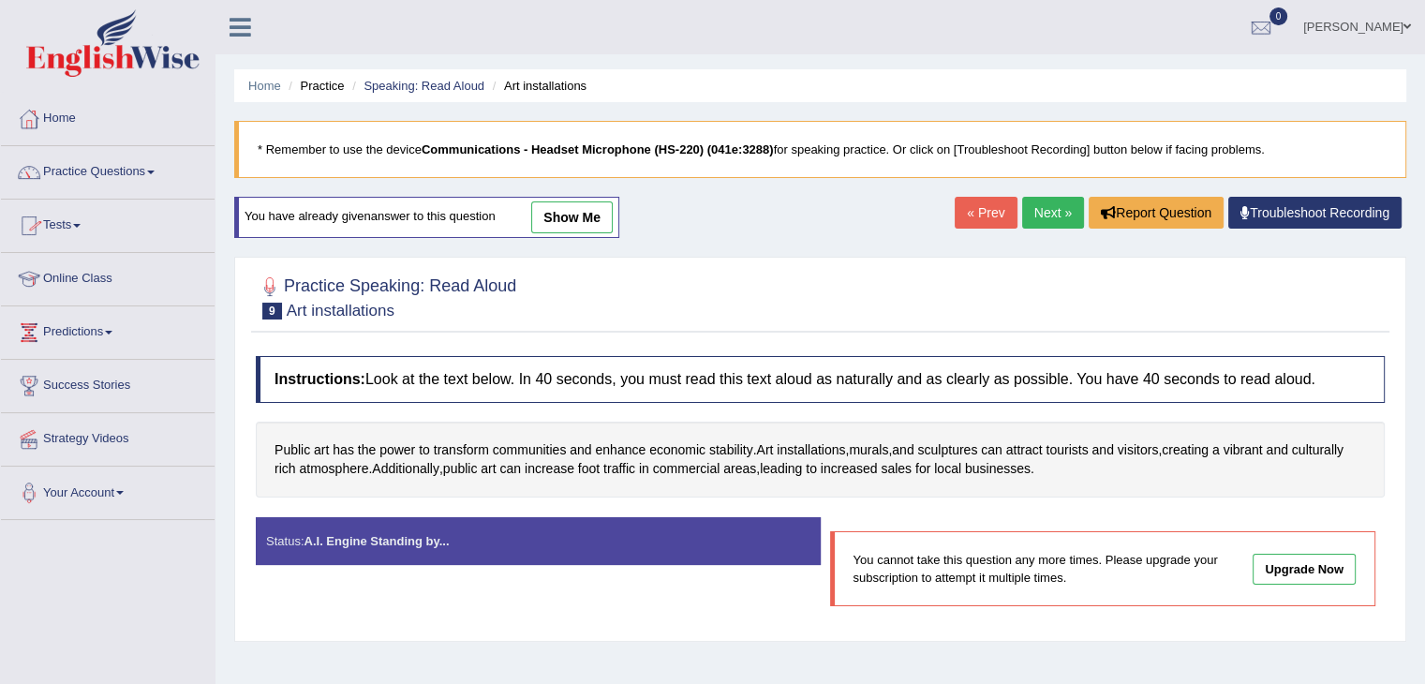
click at [570, 219] on link "show me" at bounding box center [572, 217] width 82 height 32
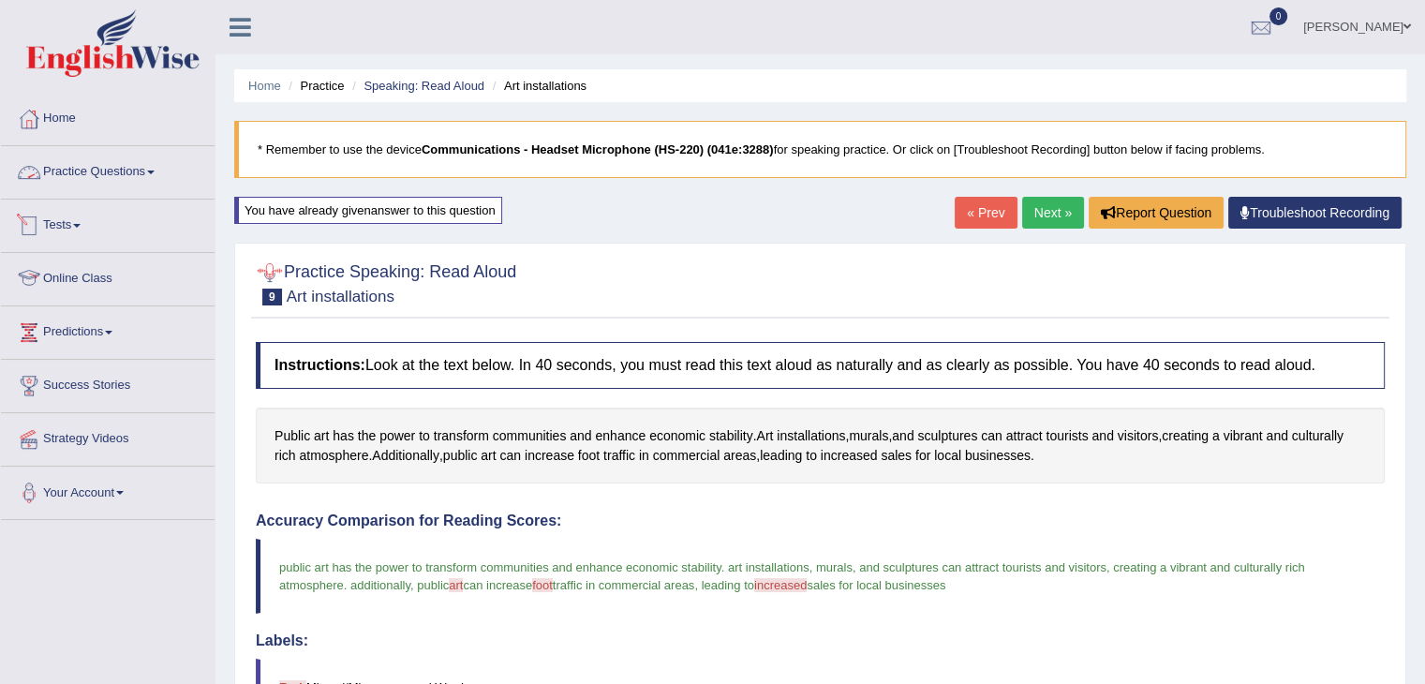
click at [107, 166] on link "Practice Questions" at bounding box center [108, 169] width 214 height 47
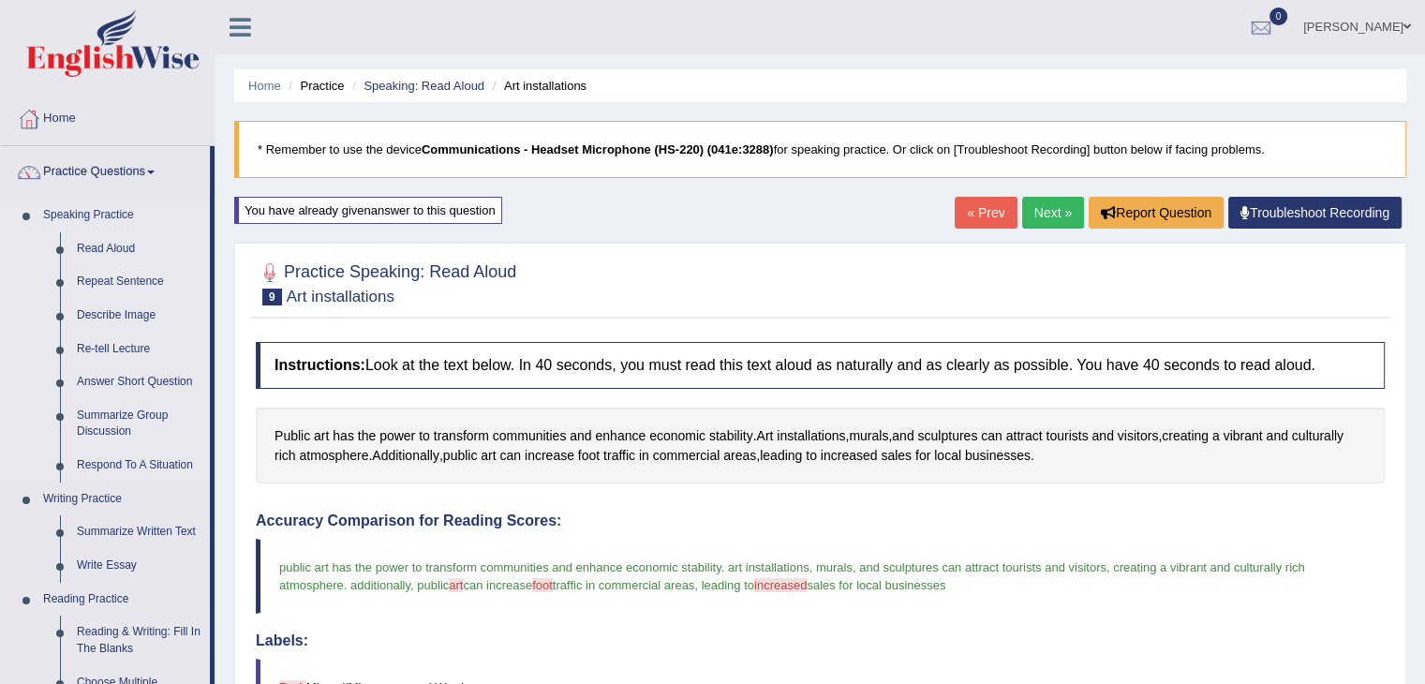
click at [105, 287] on link "Repeat Sentence" at bounding box center [138, 282] width 141 height 34
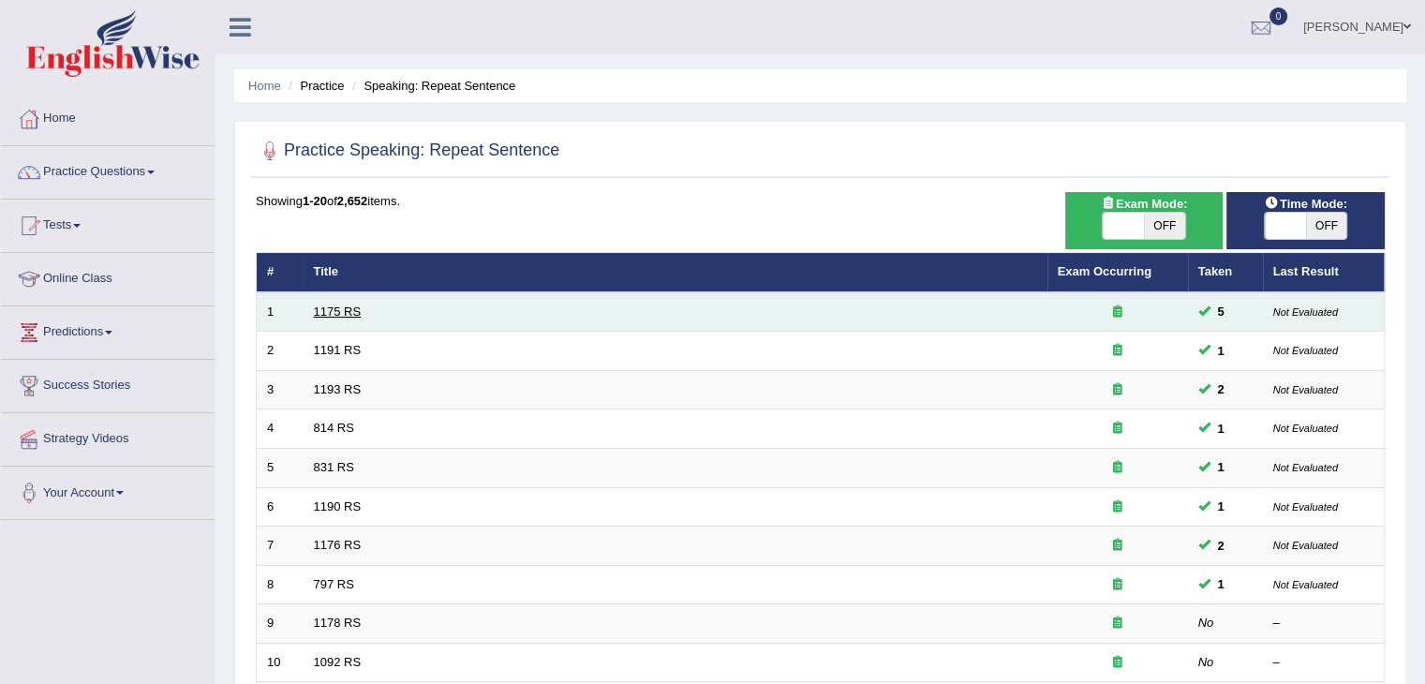
click at [335, 312] on link "1175 RS" at bounding box center [338, 311] width 48 height 14
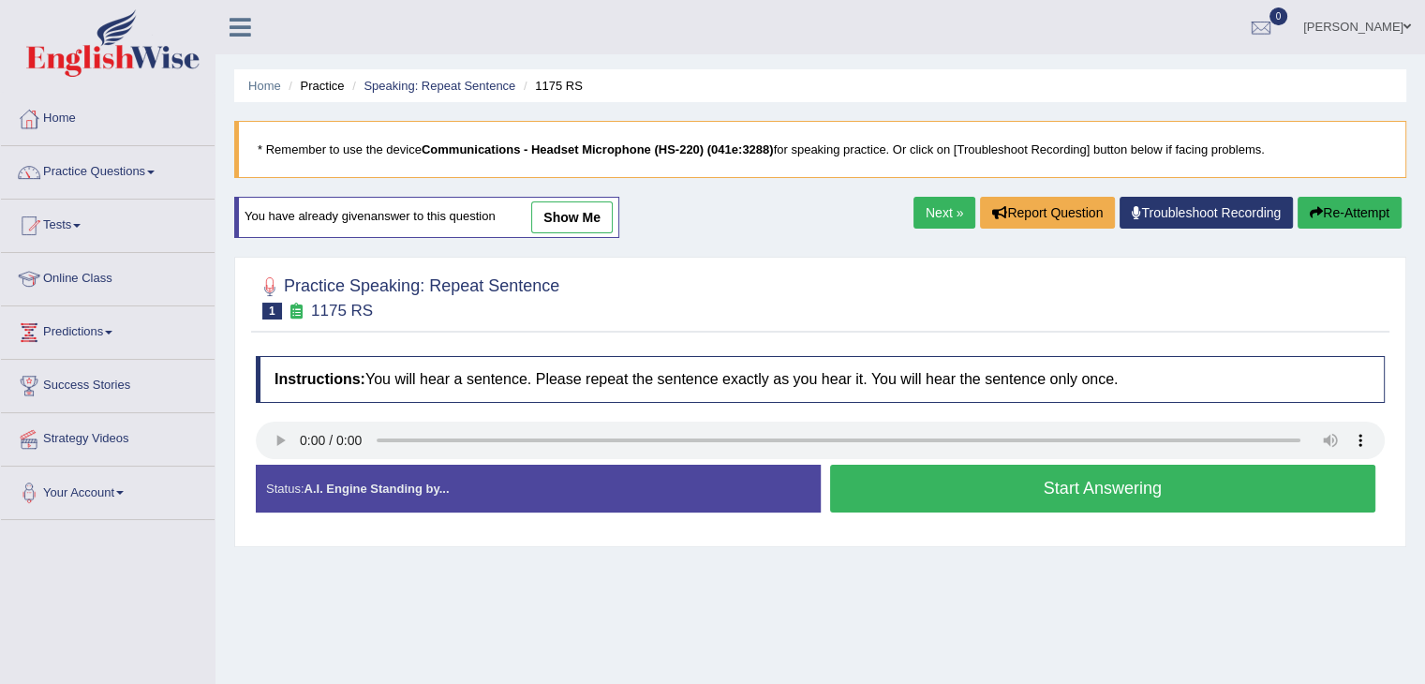
click at [1128, 488] on button "Start Answering" at bounding box center [1103, 489] width 546 height 48
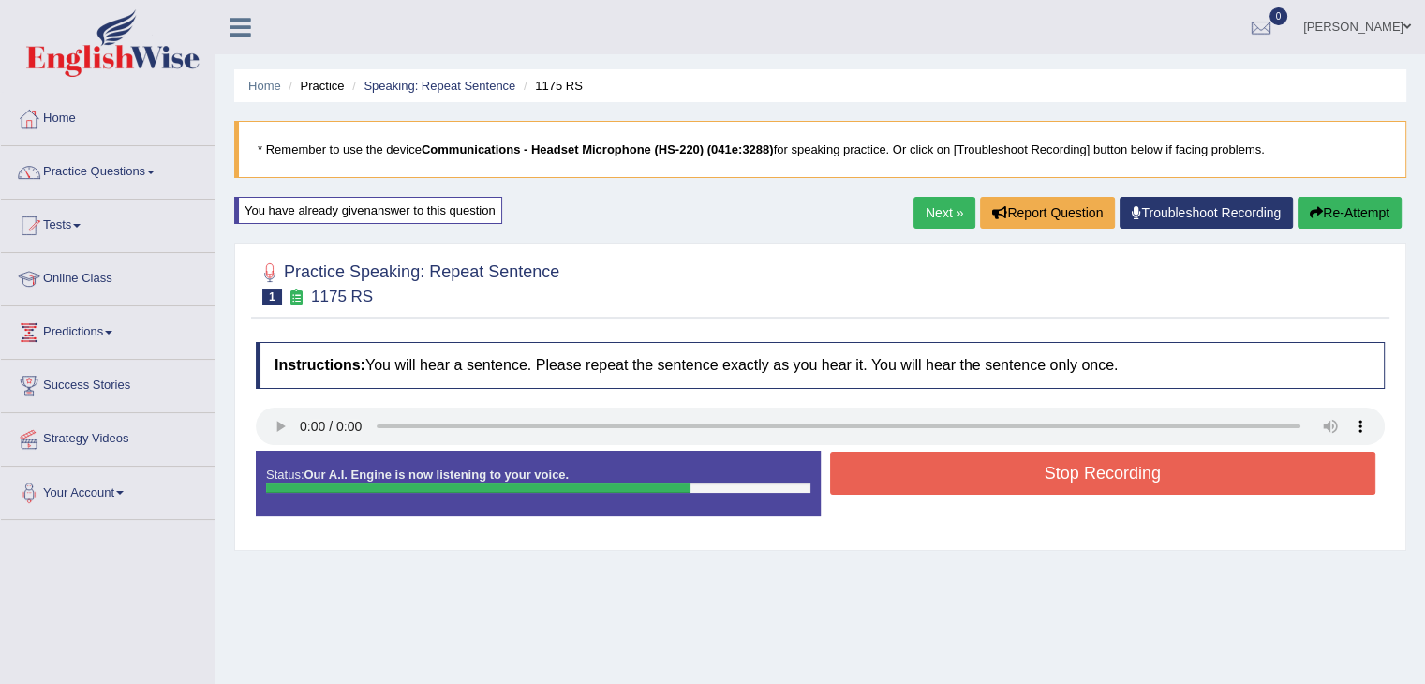
click at [1031, 477] on button "Stop Recording" at bounding box center [1103, 473] width 546 height 43
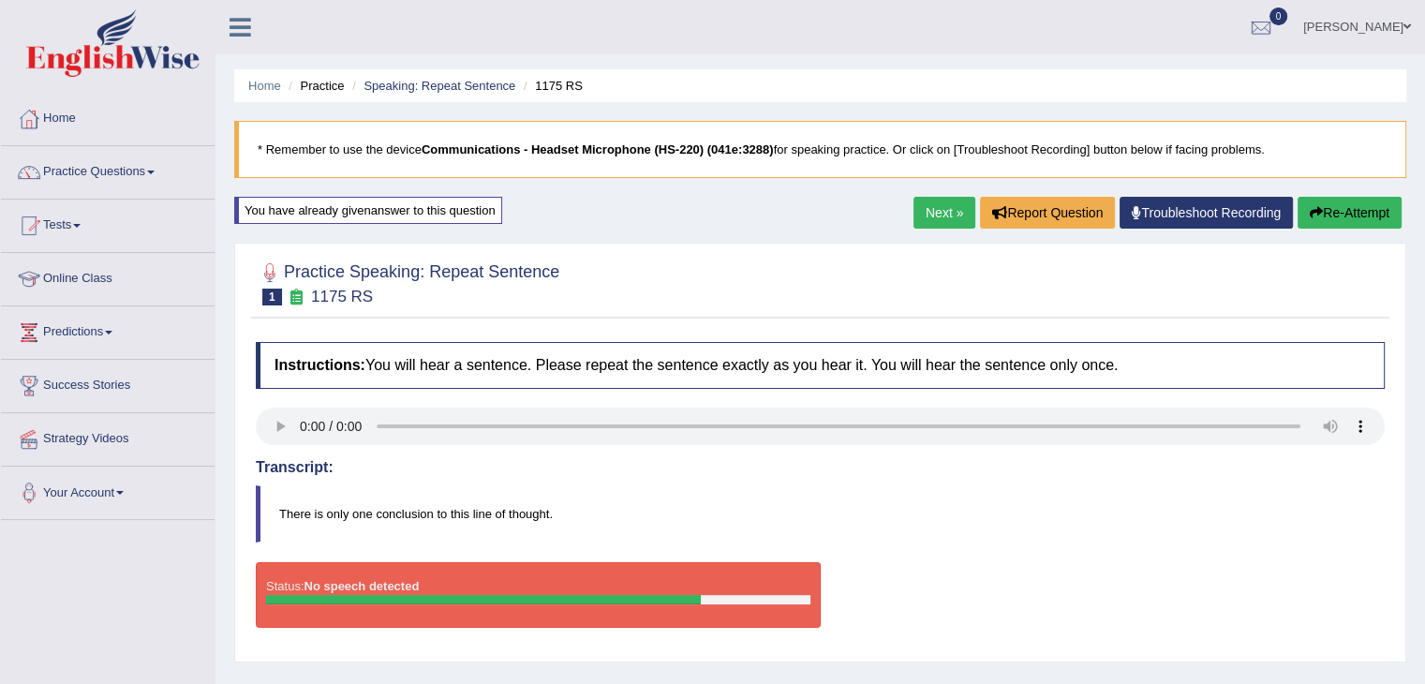
click at [1338, 203] on button "Re-Attempt" at bounding box center [1350, 213] width 104 height 32
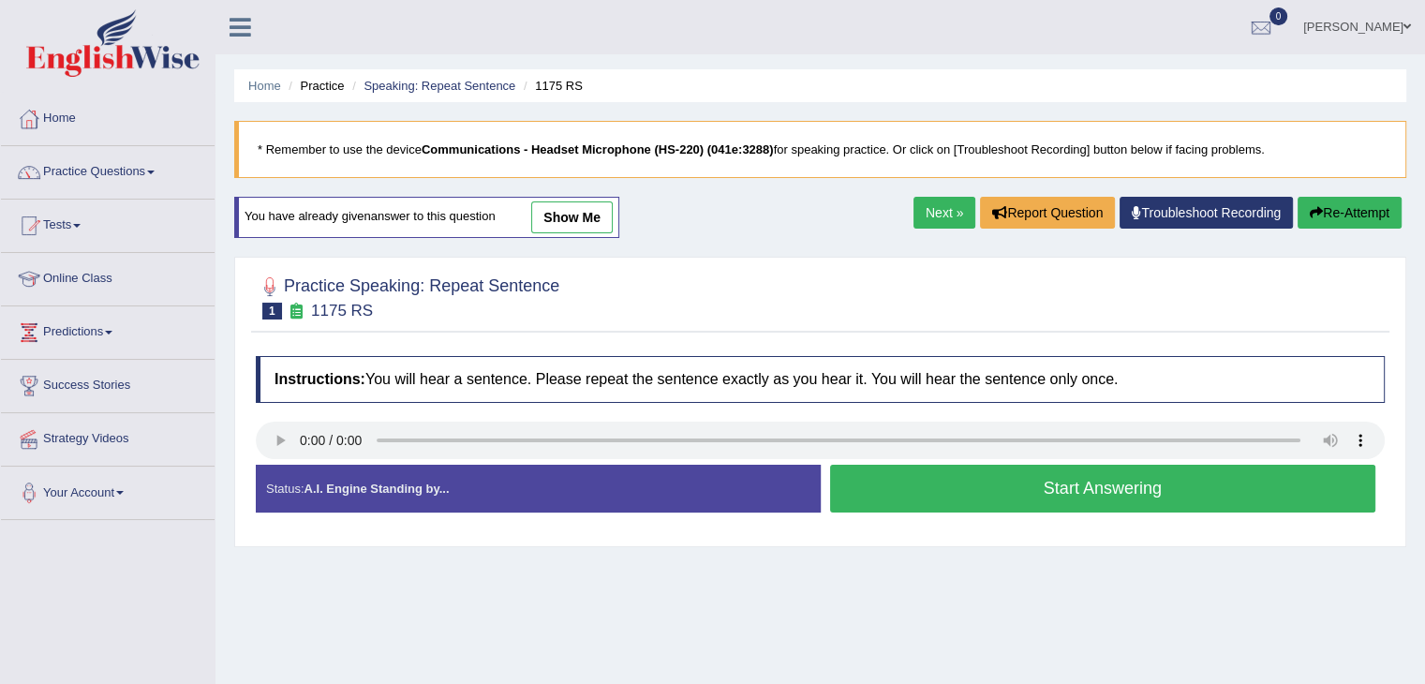
click at [1085, 485] on button "Start Answering" at bounding box center [1103, 489] width 546 height 48
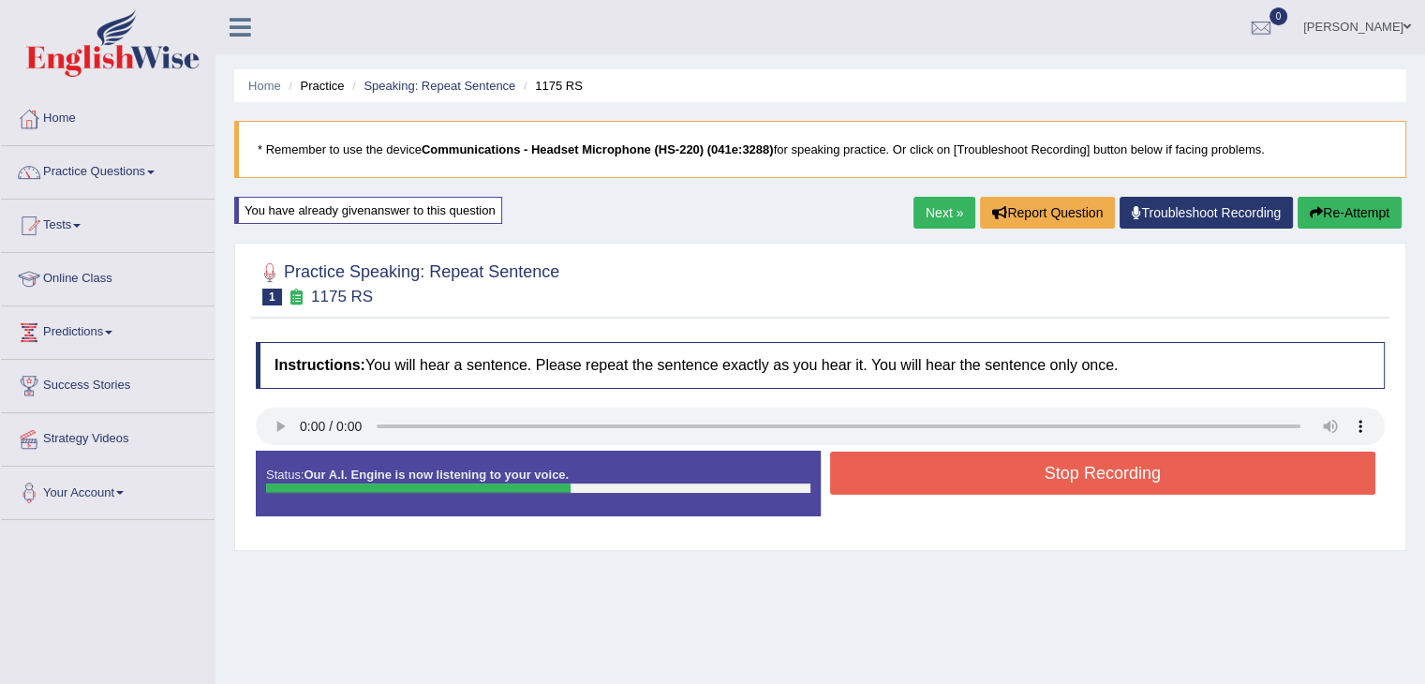
click at [1086, 485] on button "Stop Recording" at bounding box center [1103, 473] width 546 height 43
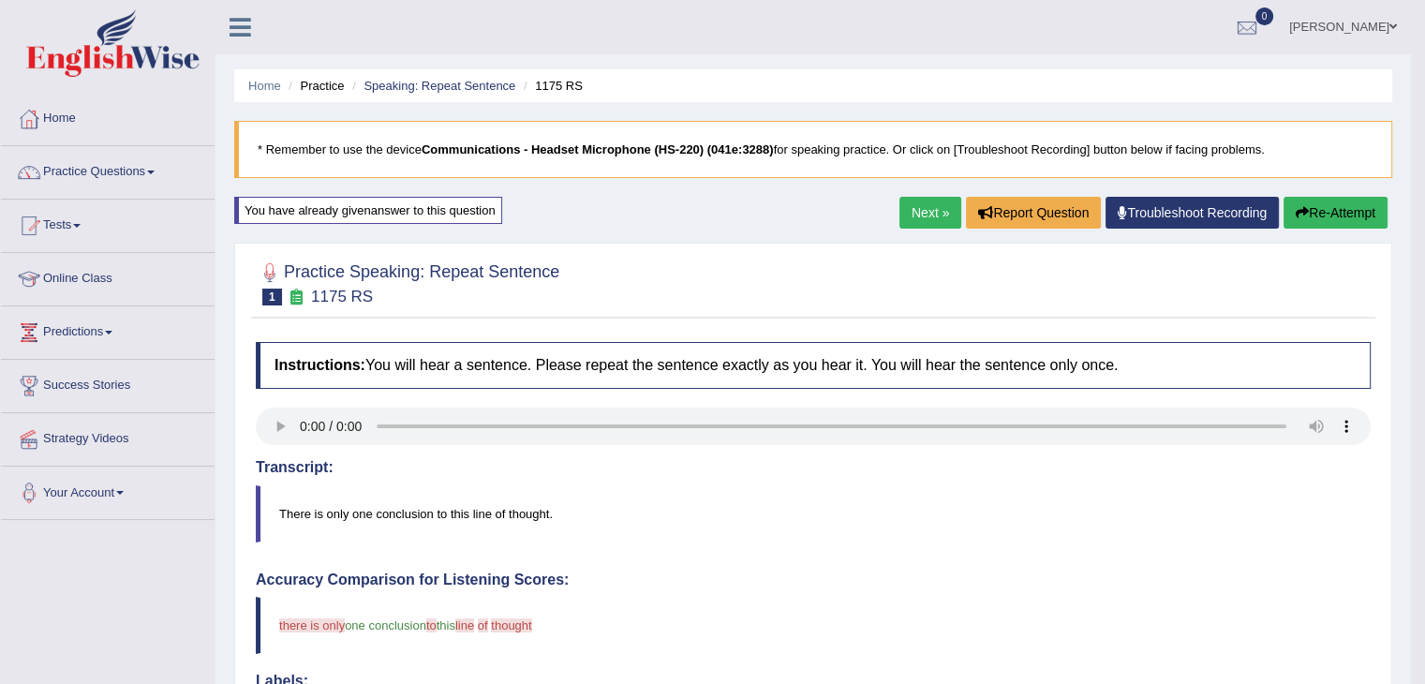
click at [1326, 211] on button "Re-Attempt" at bounding box center [1336, 213] width 104 height 32
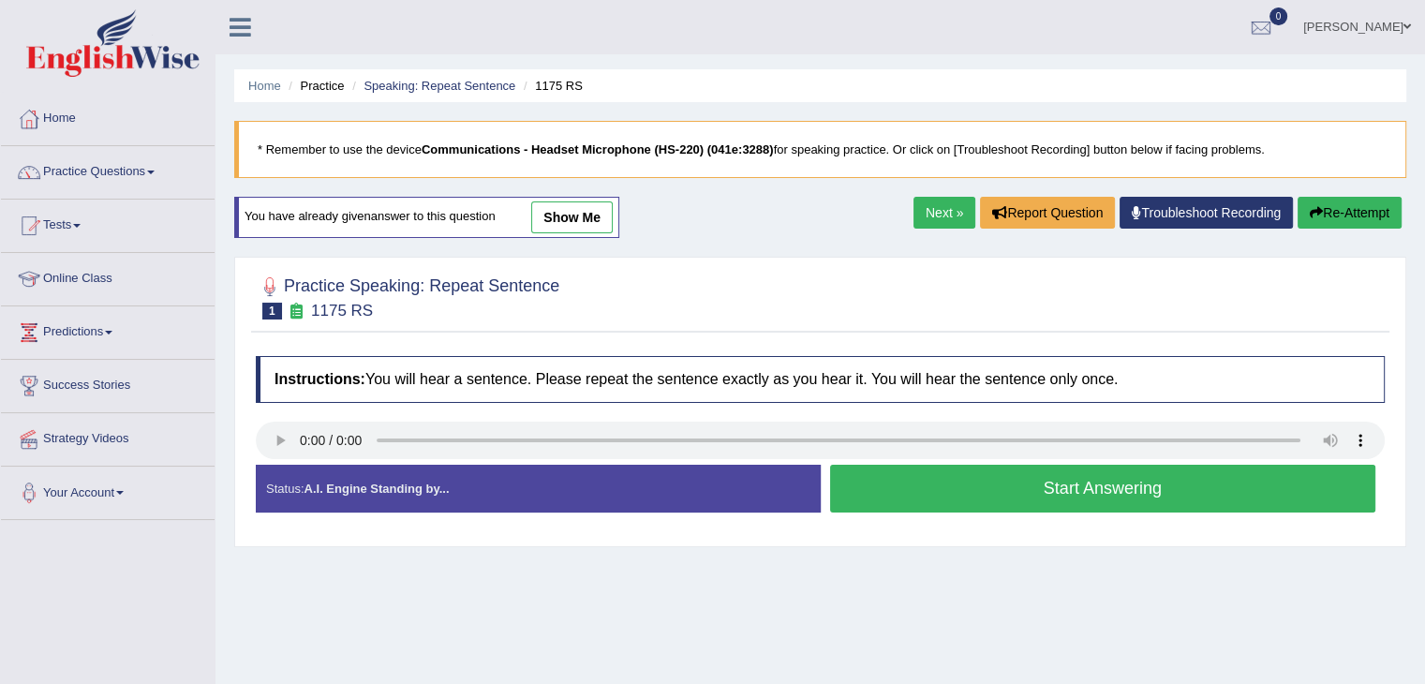
click at [1030, 498] on button "Start Answering" at bounding box center [1103, 489] width 546 height 48
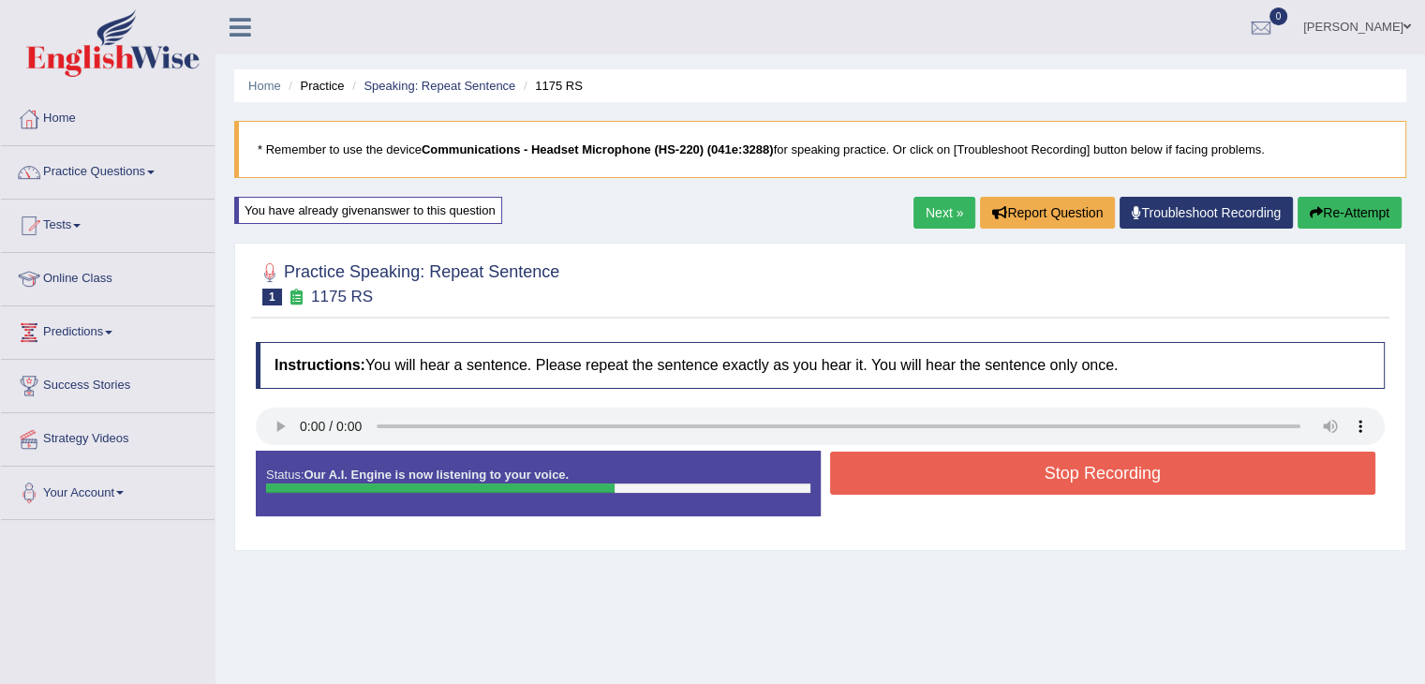
click at [1031, 485] on button "Stop Recording" at bounding box center [1103, 473] width 546 height 43
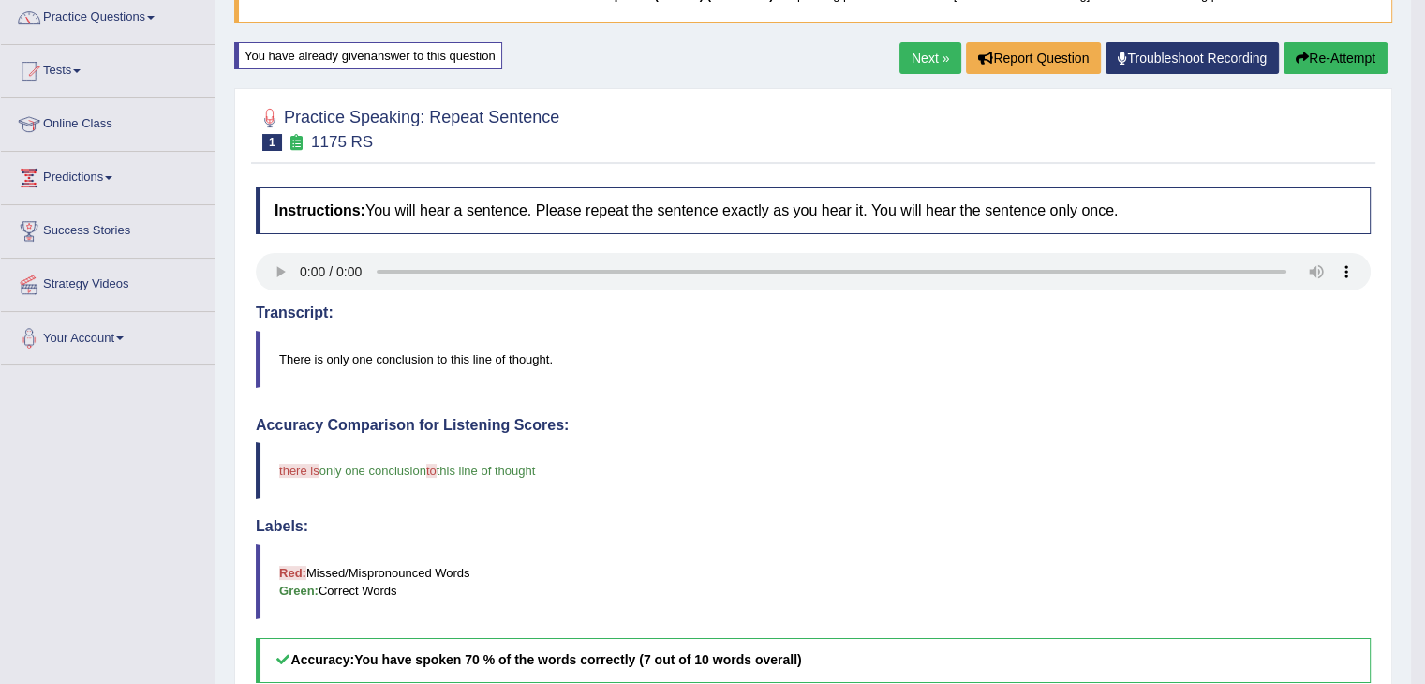
scroll to position [94, 0]
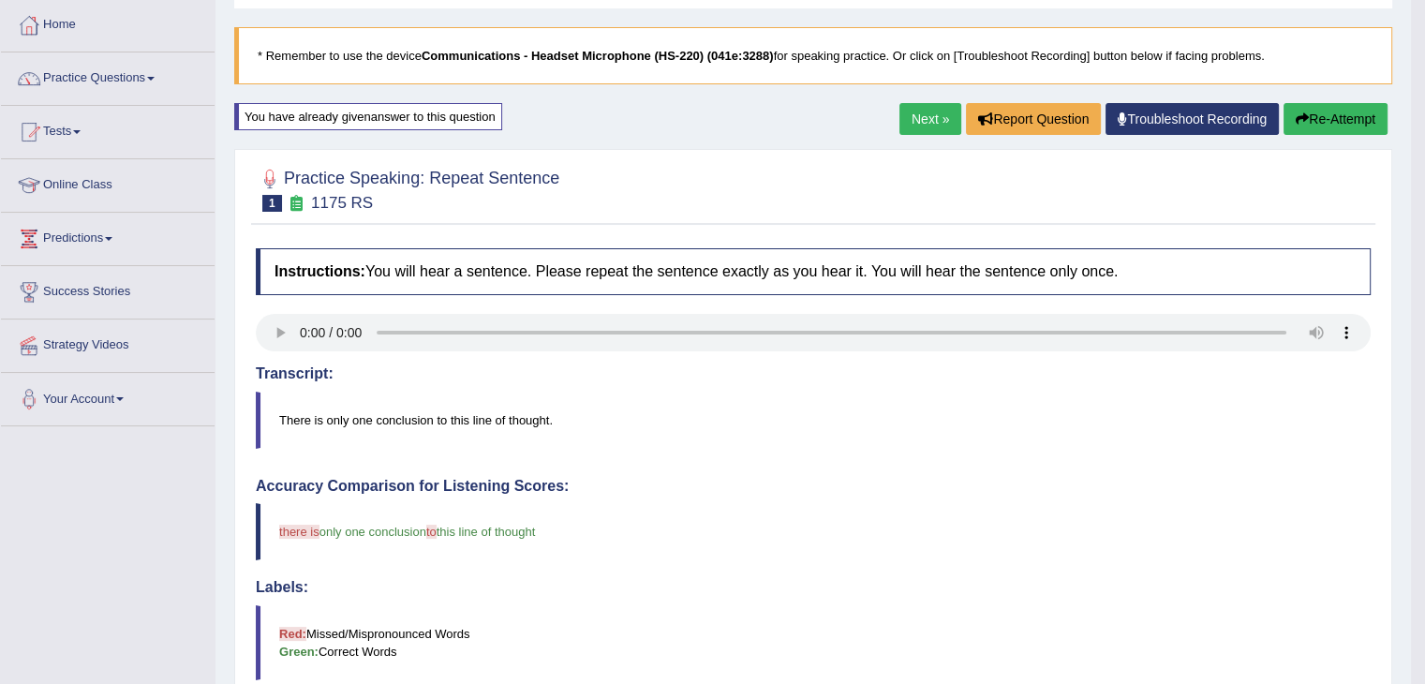
click at [937, 123] on link "Next »" at bounding box center [930, 119] width 62 height 32
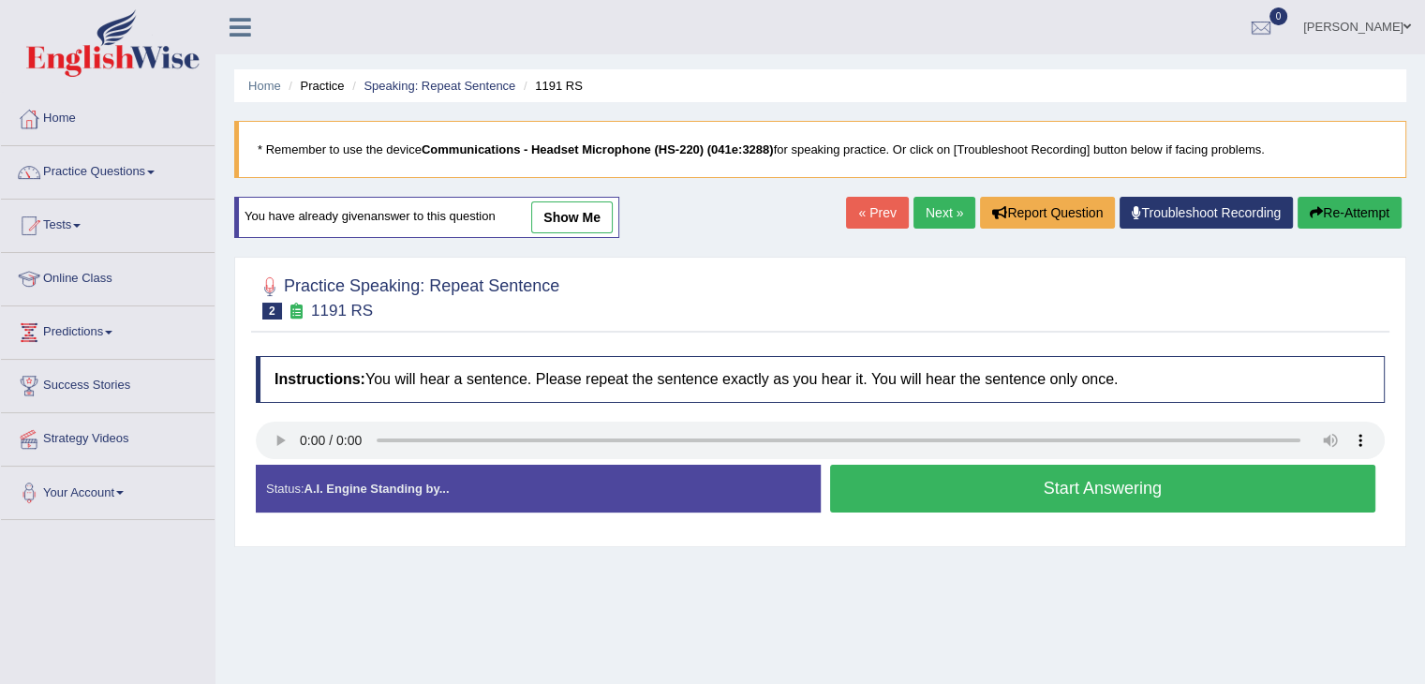
click at [959, 496] on button "Start Answering" at bounding box center [1103, 489] width 546 height 48
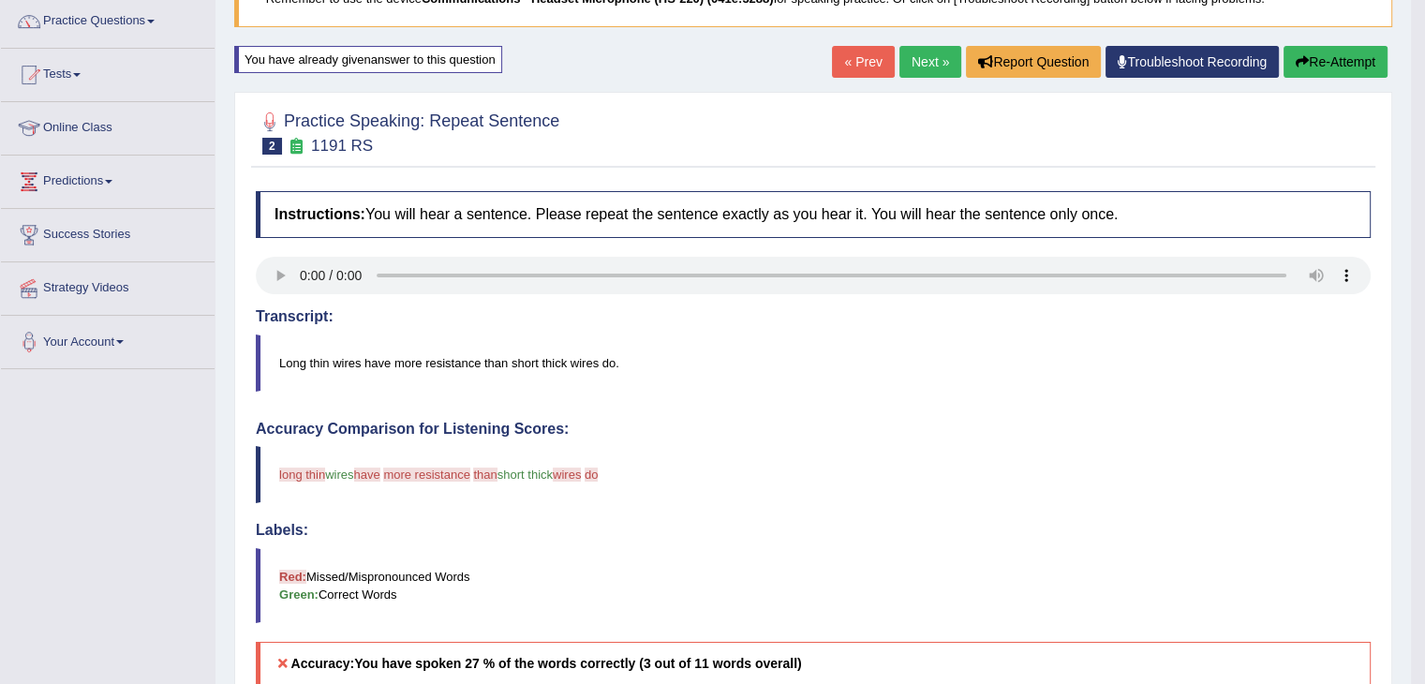
scroll to position [94, 0]
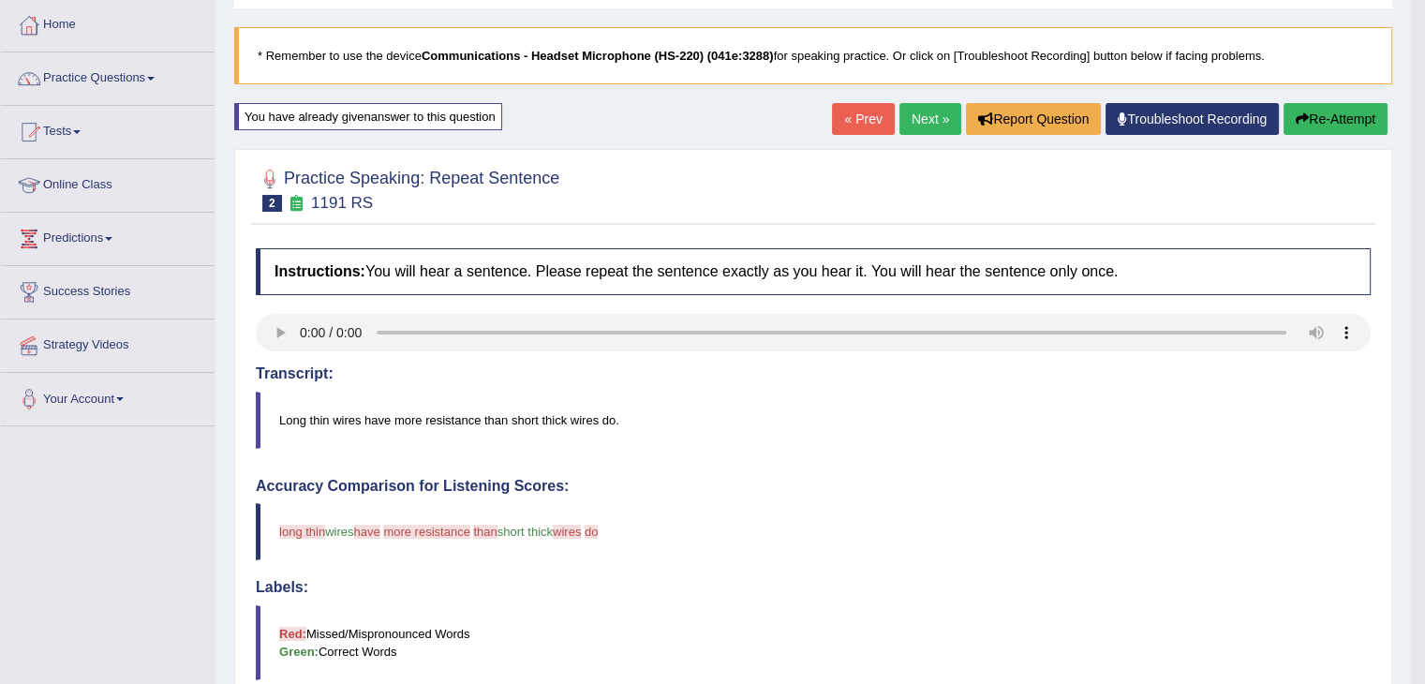
click at [911, 117] on link "Next »" at bounding box center [930, 119] width 62 height 32
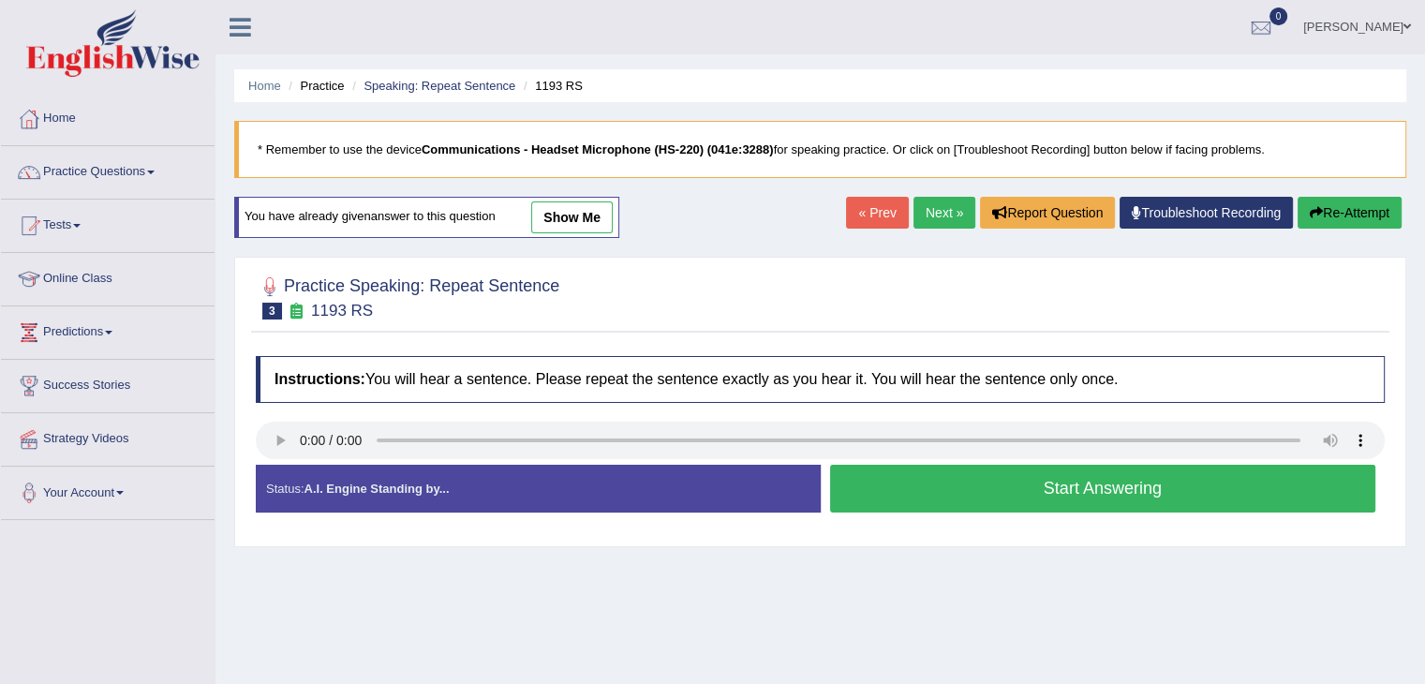
click at [943, 496] on button "Start Answering" at bounding box center [1103, 489] width 546 height 48
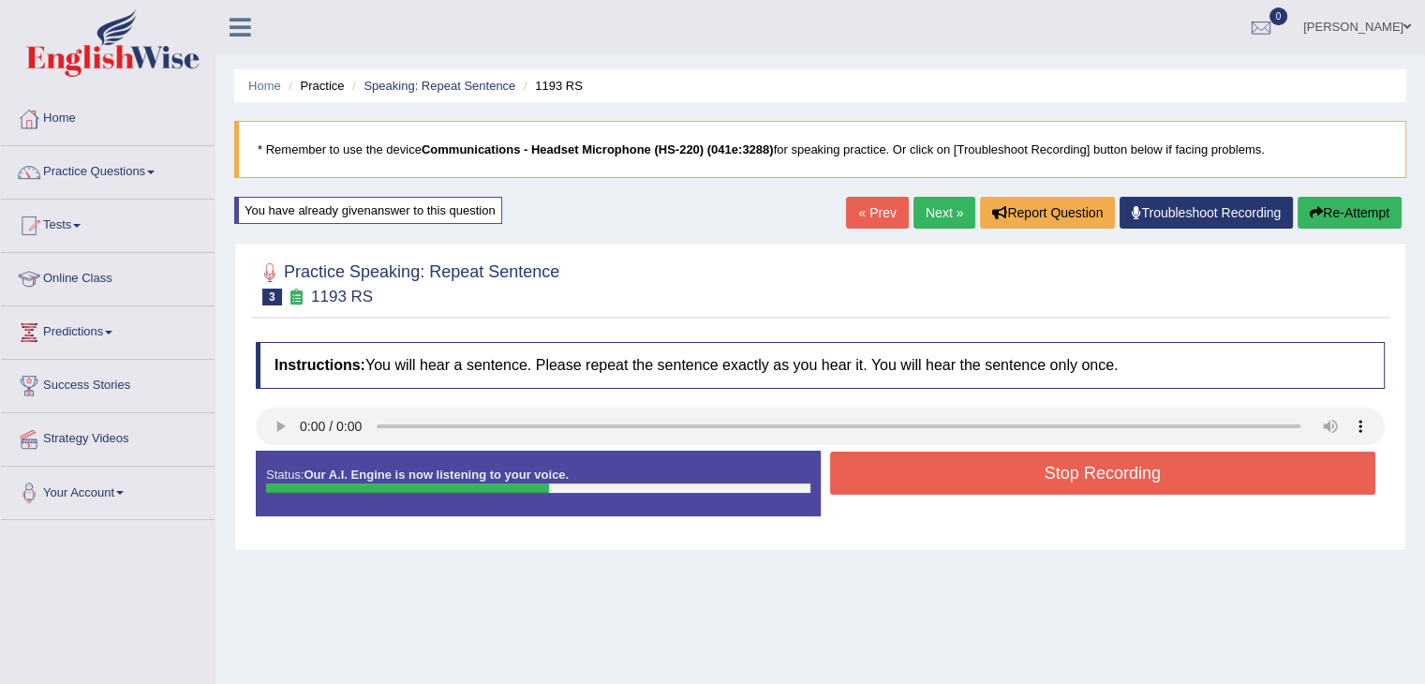
click at [970, 468] on button "Stop Recording" at bounding box center [1103, 473] width 546 height 43
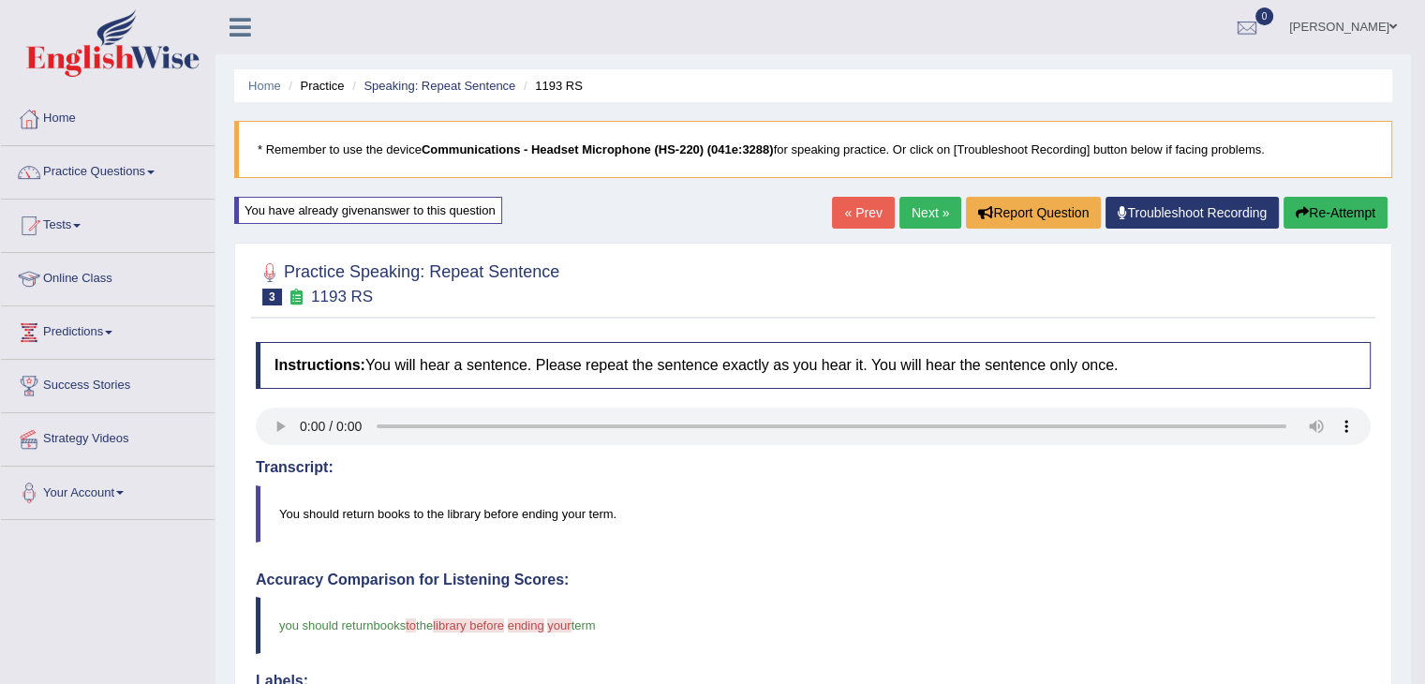
click at [1329, 199] on button "Re-Attempt" at bounding box center [1336, 213] width 104 height 32
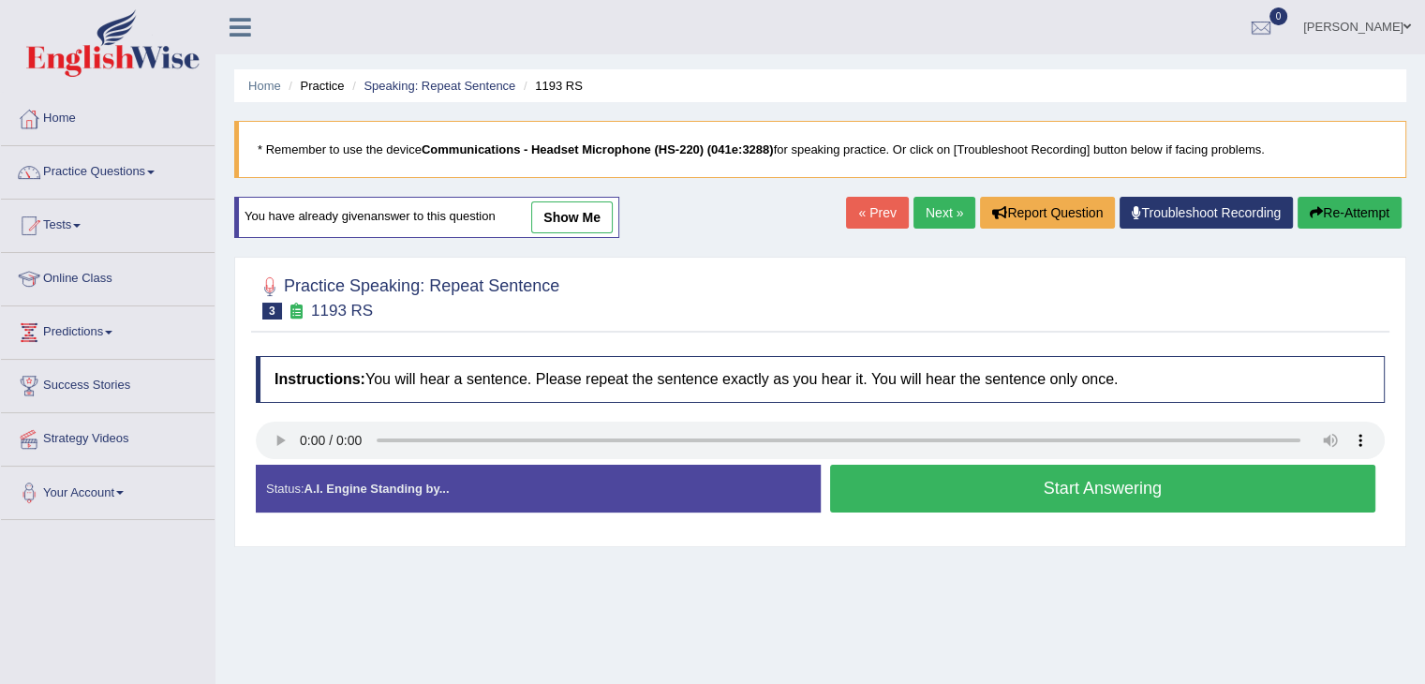
click at [974, 485] on button "Start Answering" at bounding box center [1103, 489] width 546 height 48
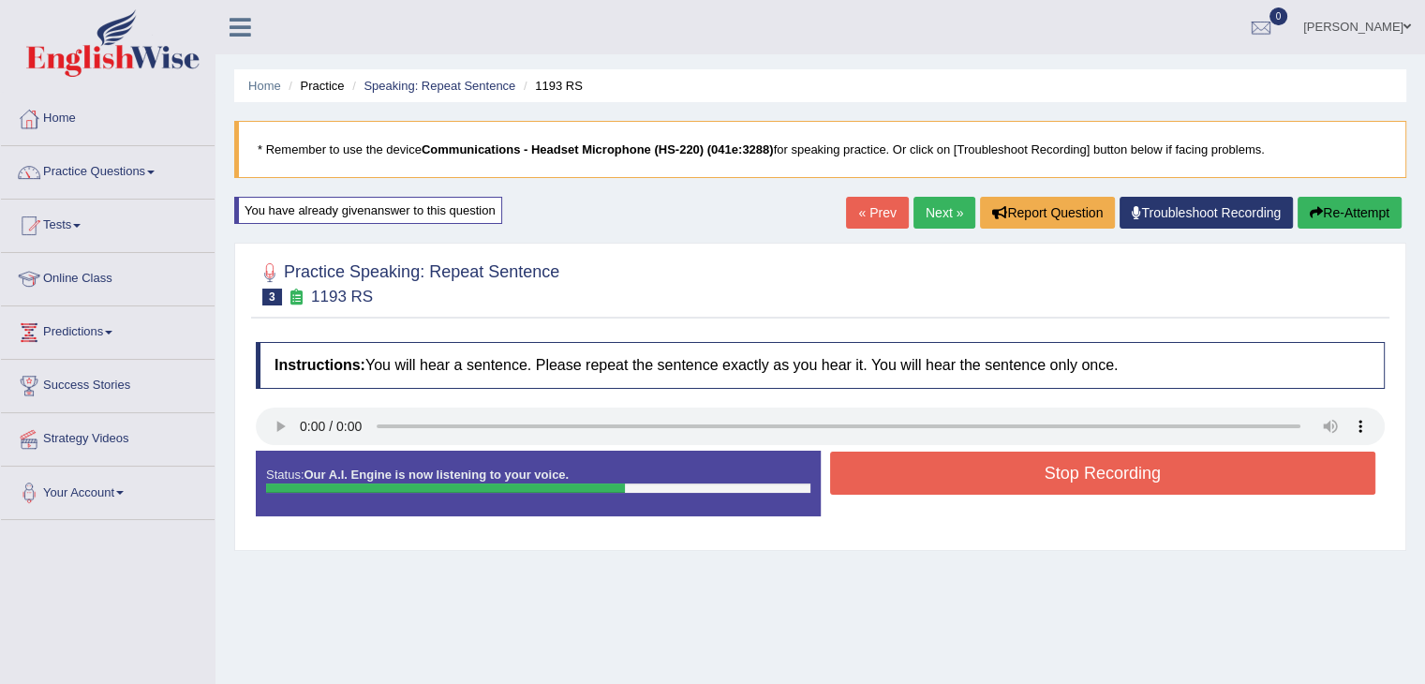
click at [1361, 211] on button "Re-Attempt" at bounding box center [1350, 213] width 104 height 32
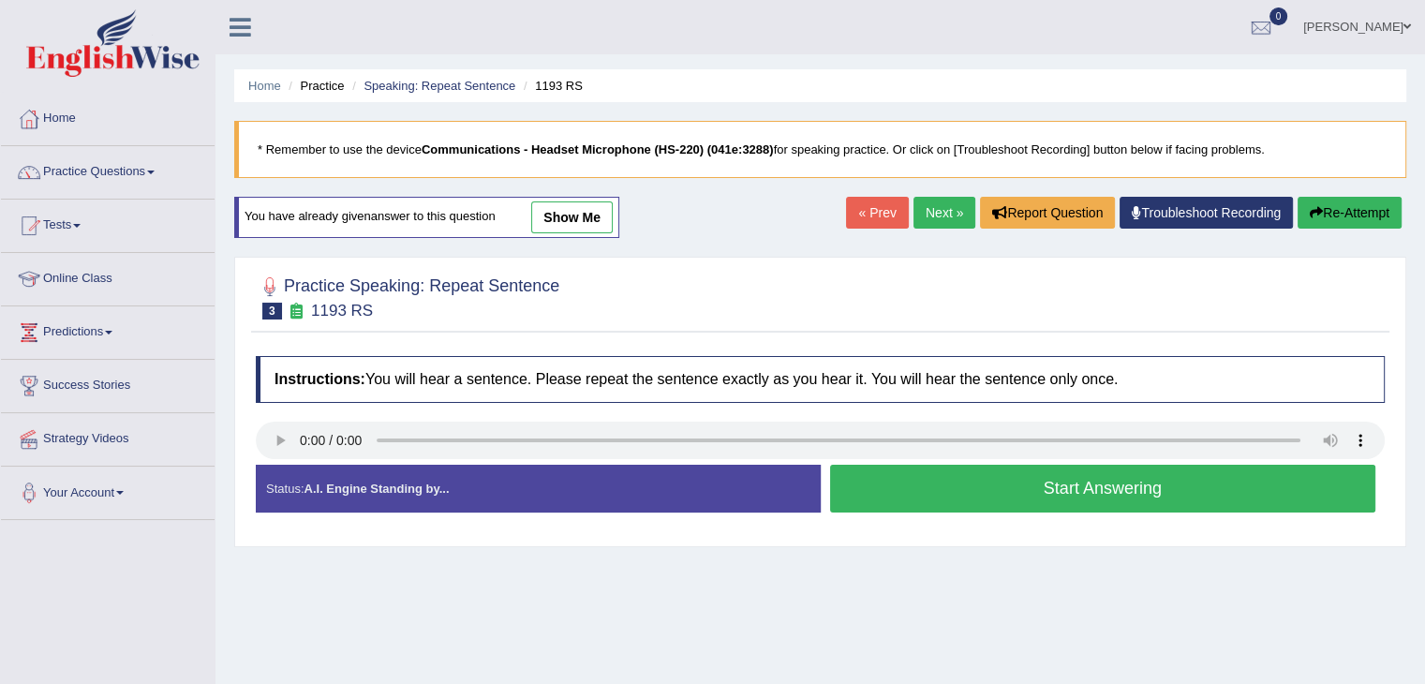
click at [986, 484] on button "Start Answering" at bounding box center [1103, 489] width 546 height 48
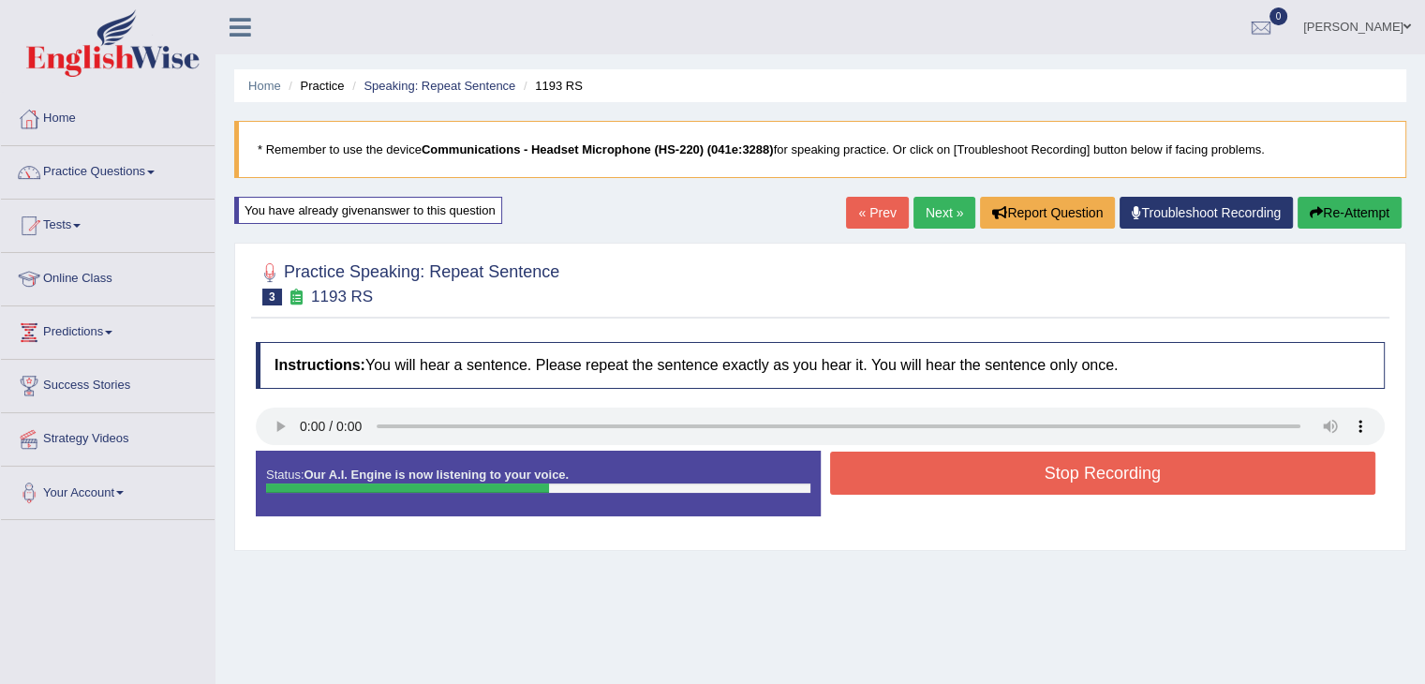
click at [986, 483] on button "Stop Recording" at bounding box center [1103, 473] width 546 height 43
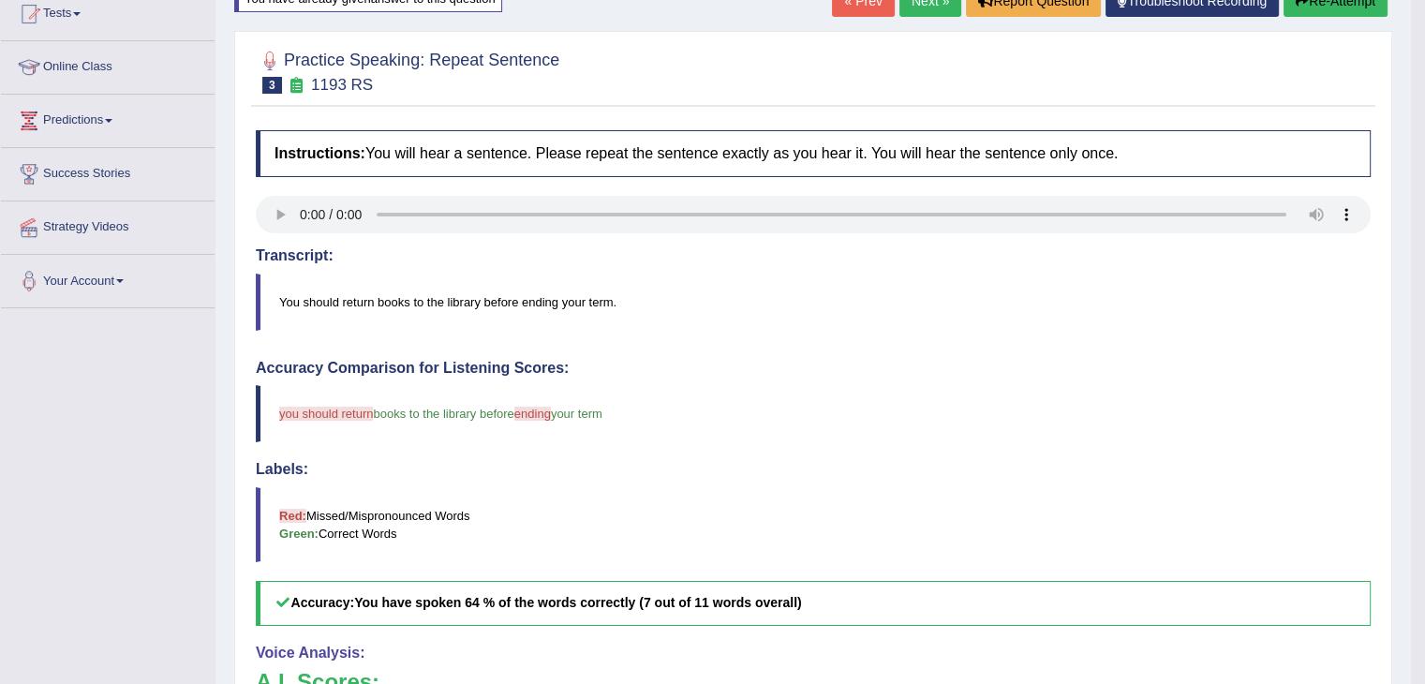
scroll to position [187, 0]
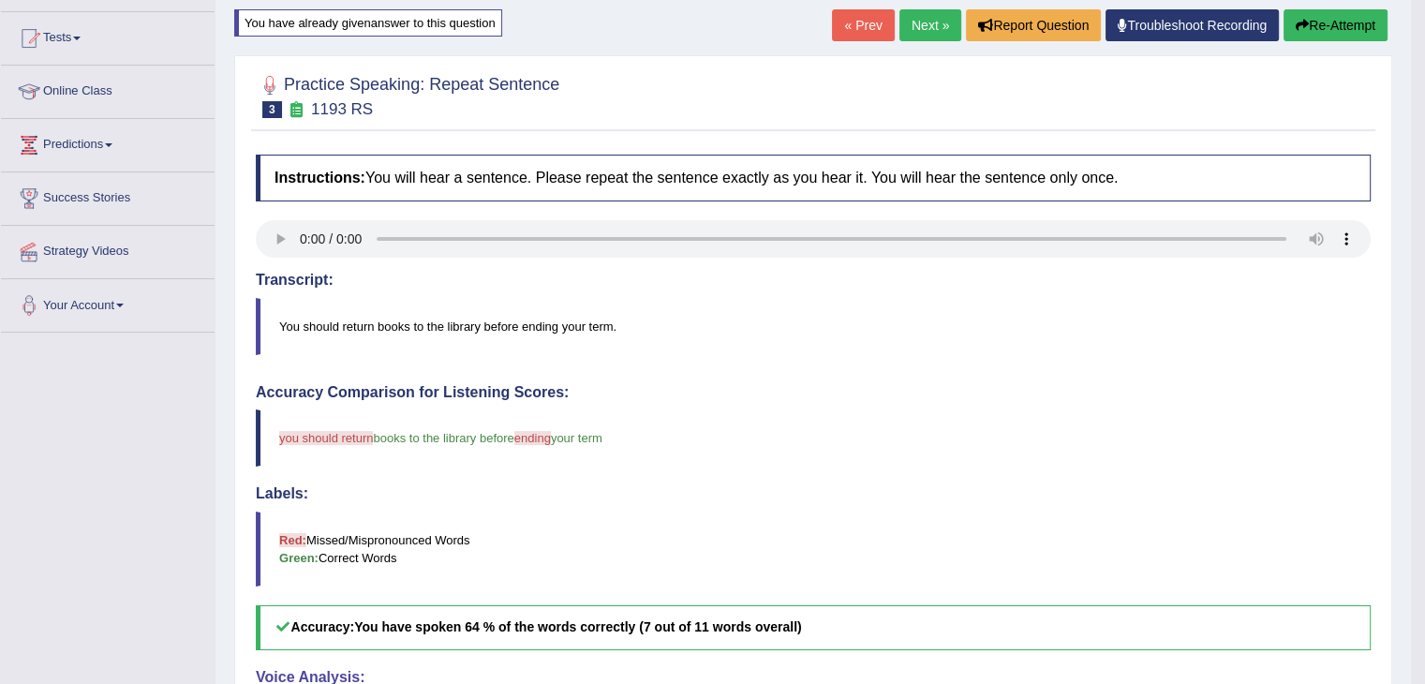
click at [914, 20] on link "Next »" at bounding box center [930, 25] width 62 height 32
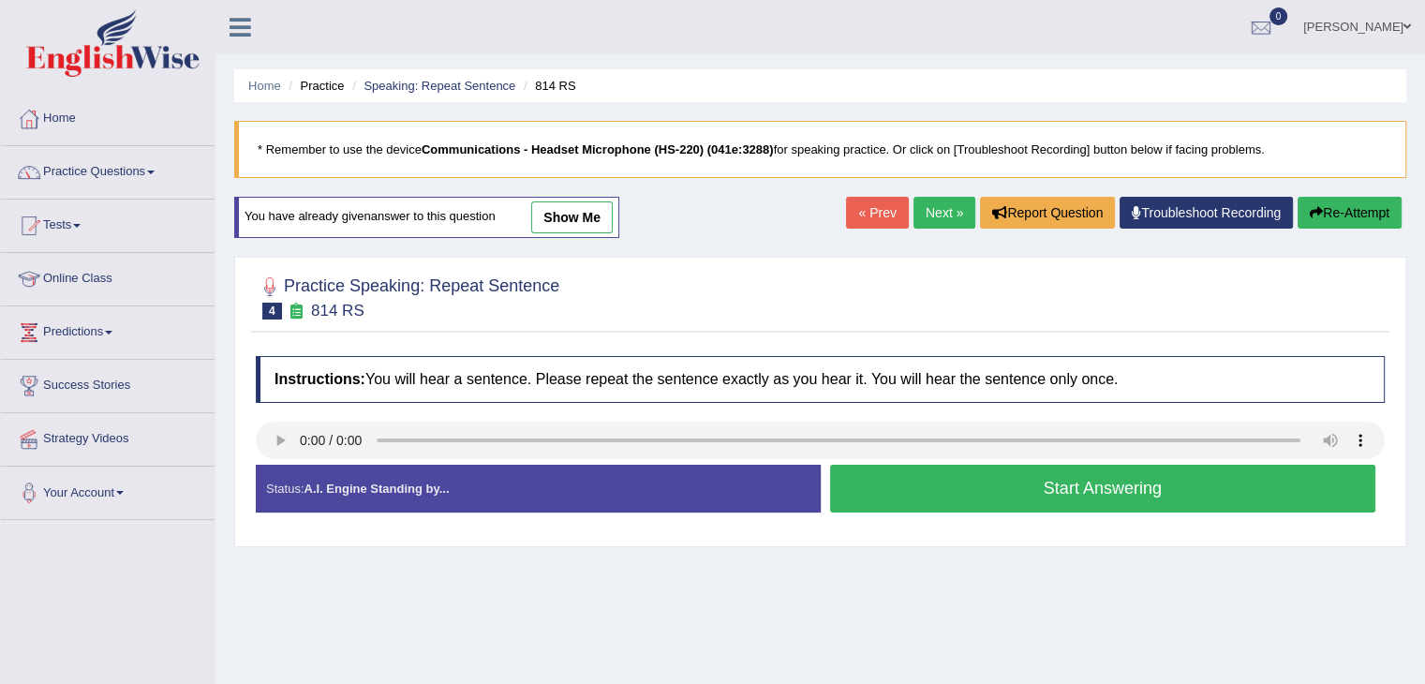
click at [990, 498] on button "Start Answering" at bounding box center [1103, 489] width 546 height 48
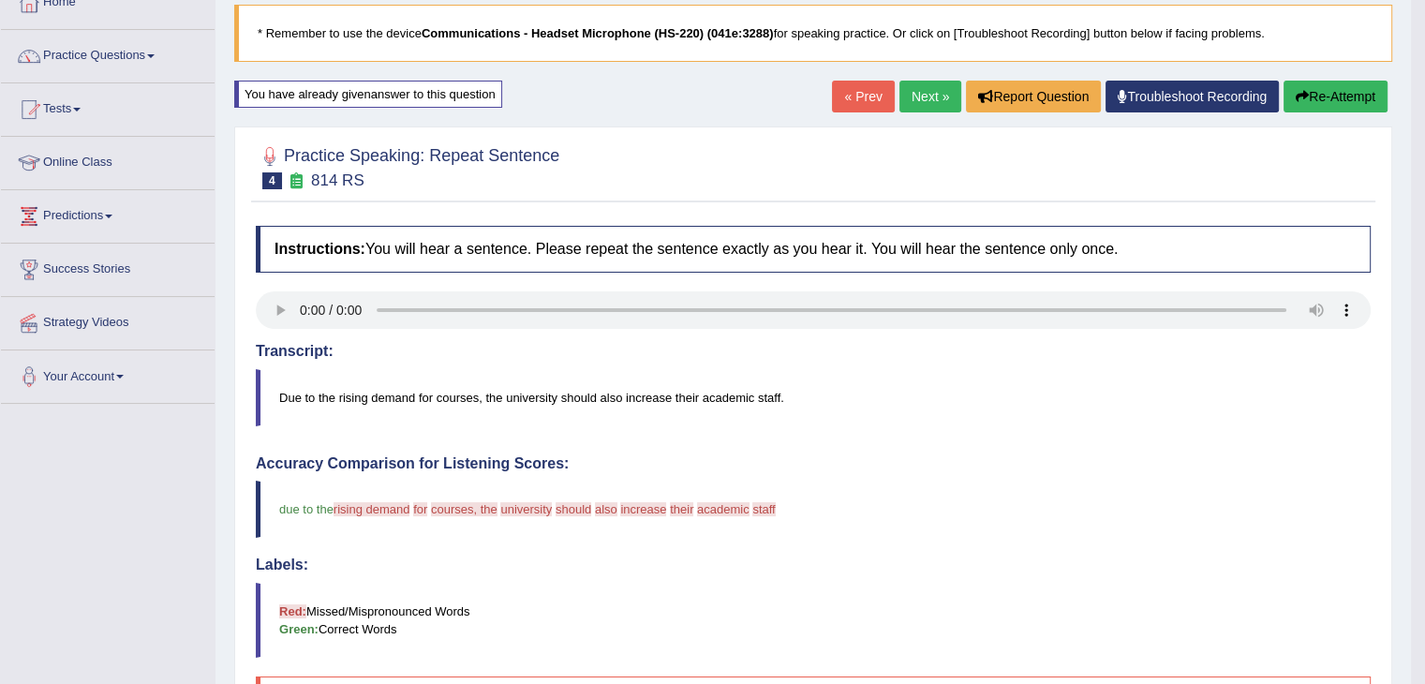
scroll to position [94, 0]
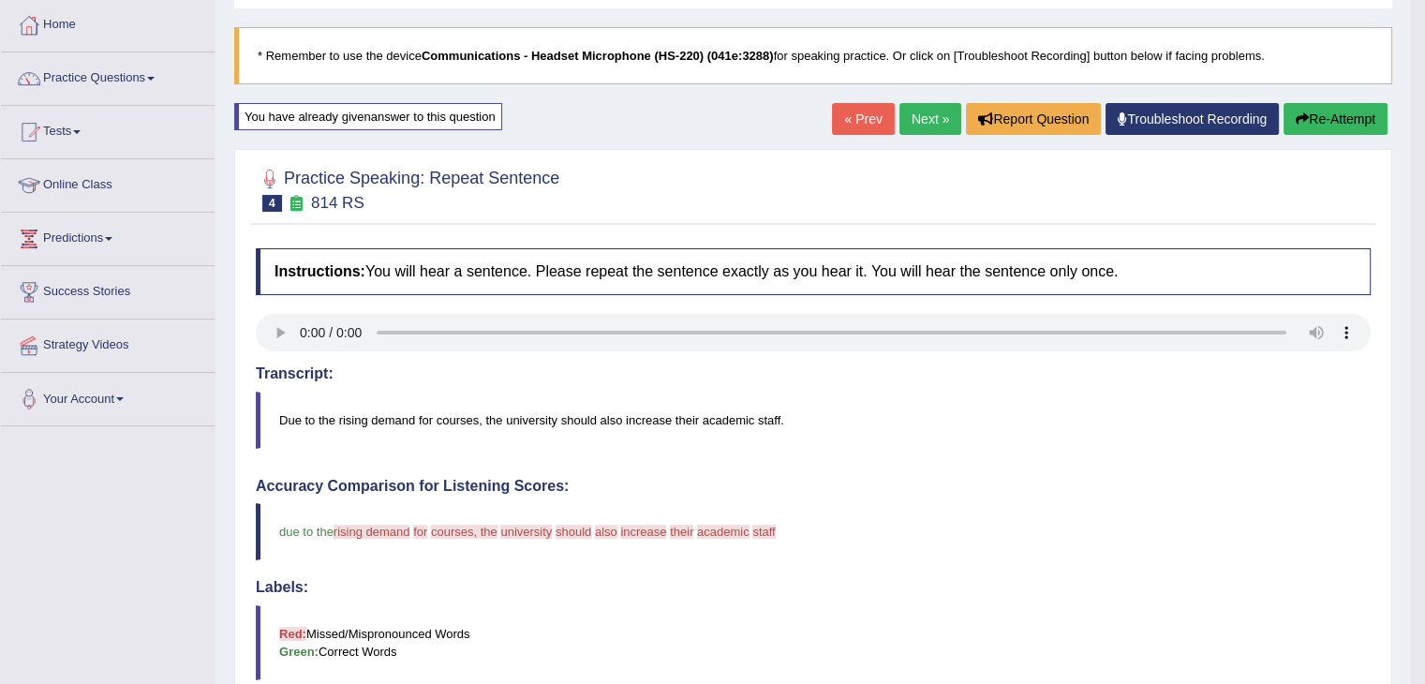
click at [1319, 113] on button "Re-Attempt" at bounding box center [1336, 119] width 104 height 32
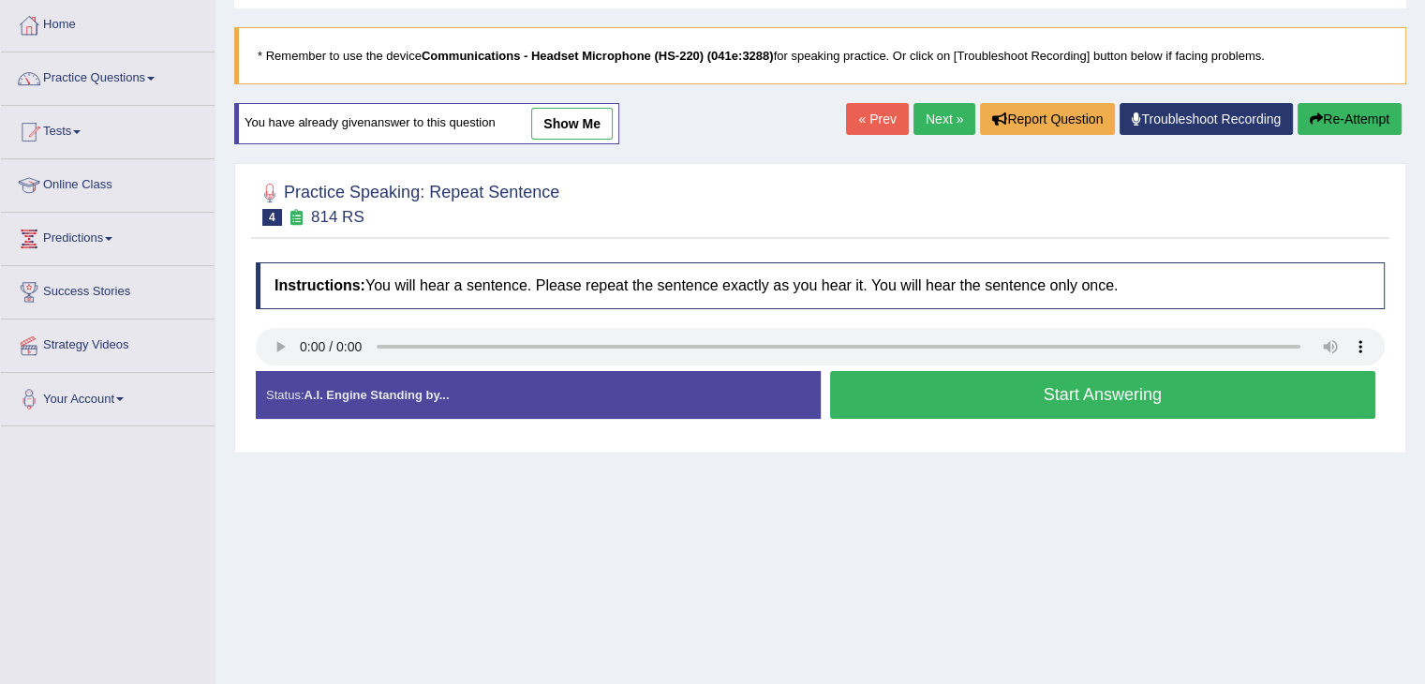
click at [975, 392] on button "Start Answering" at bounding box center [1103, 395] width 546 height 48
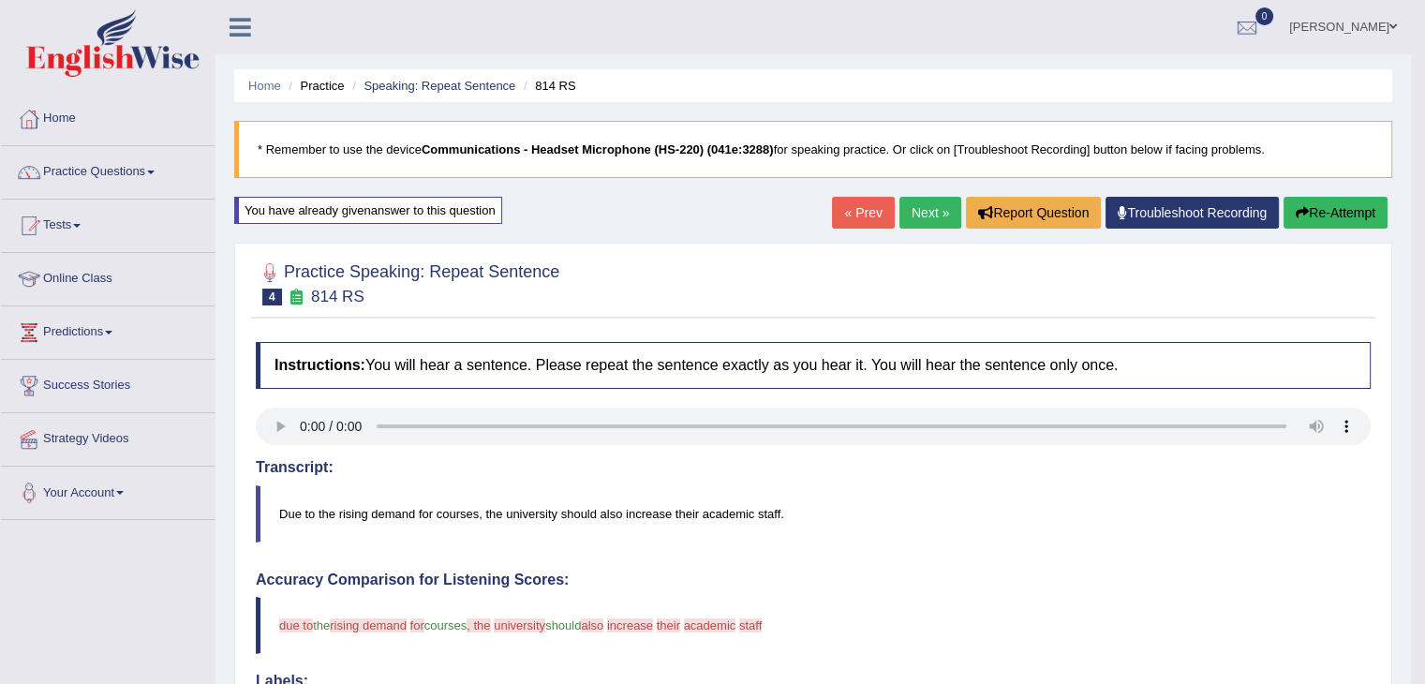
click at [1329, 217] on button "Re-Attempt" at bounding box center [1336, 213] width 104 height 32
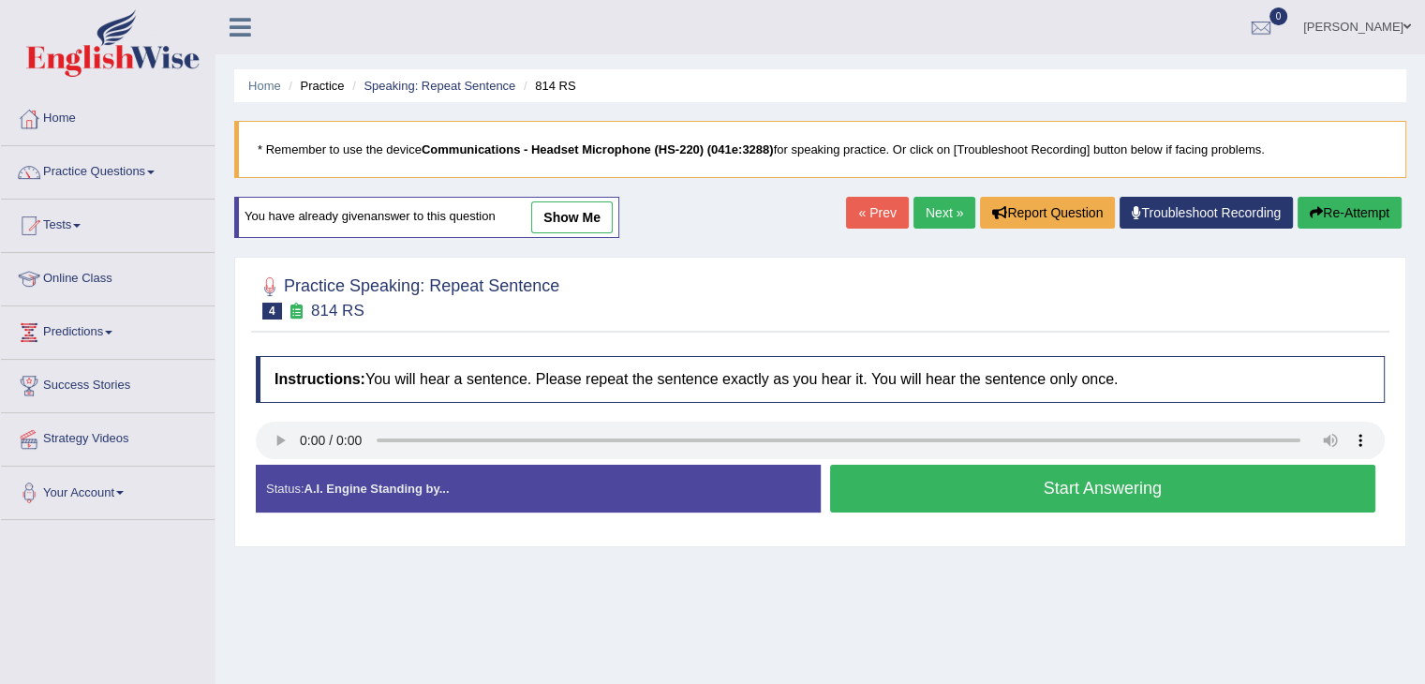
click at [989, 500] on button "Start Answering" at bounding box center [1103, 489] width 546 height 48
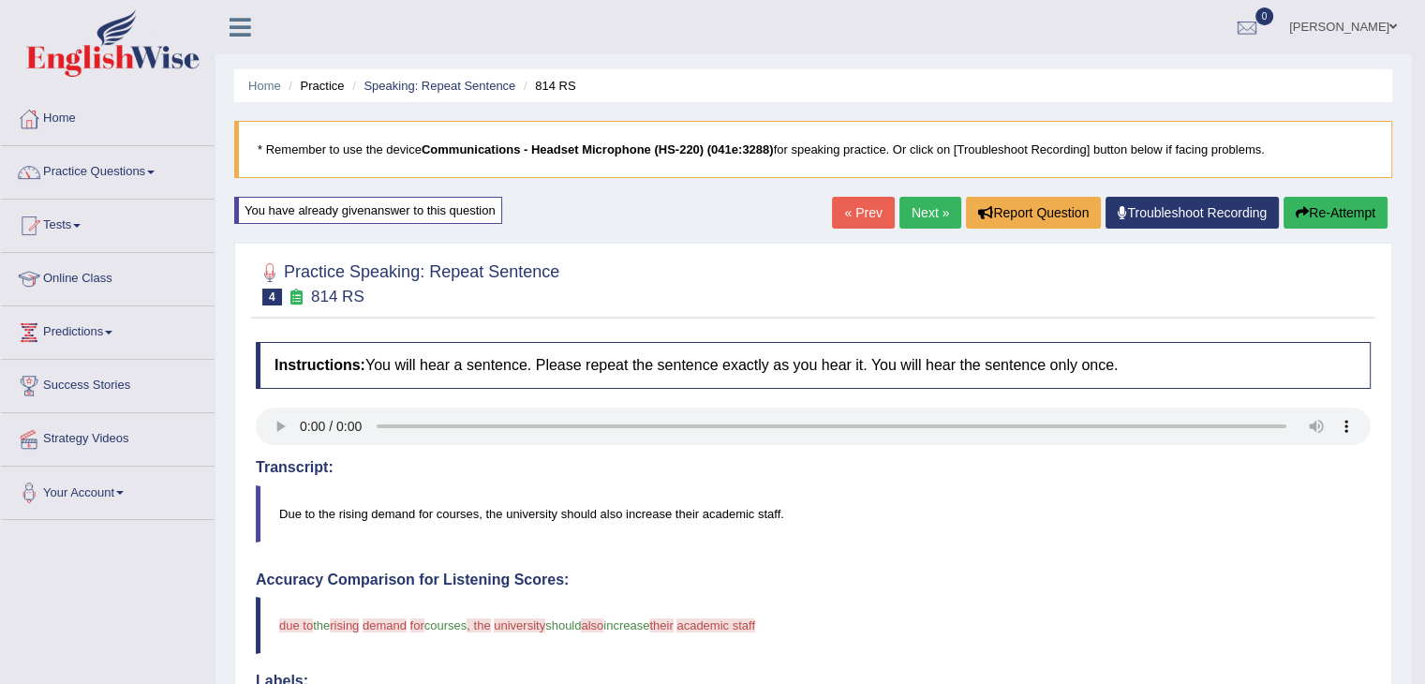
click at [919, 209] on link "Next »" at bounding box center [930, 213] width 62 height 32
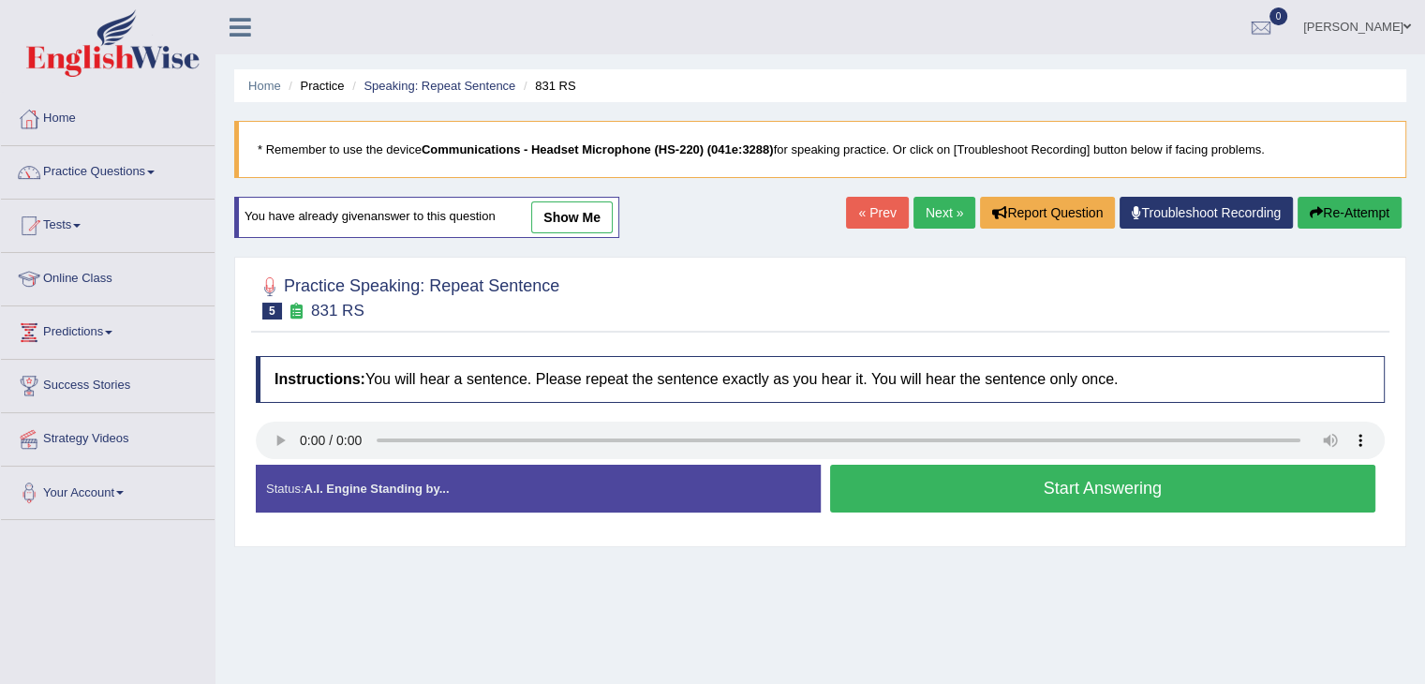
click at [927, 500] on button "Start Answering" at bounding box center [1103, 489] width 546 height 48
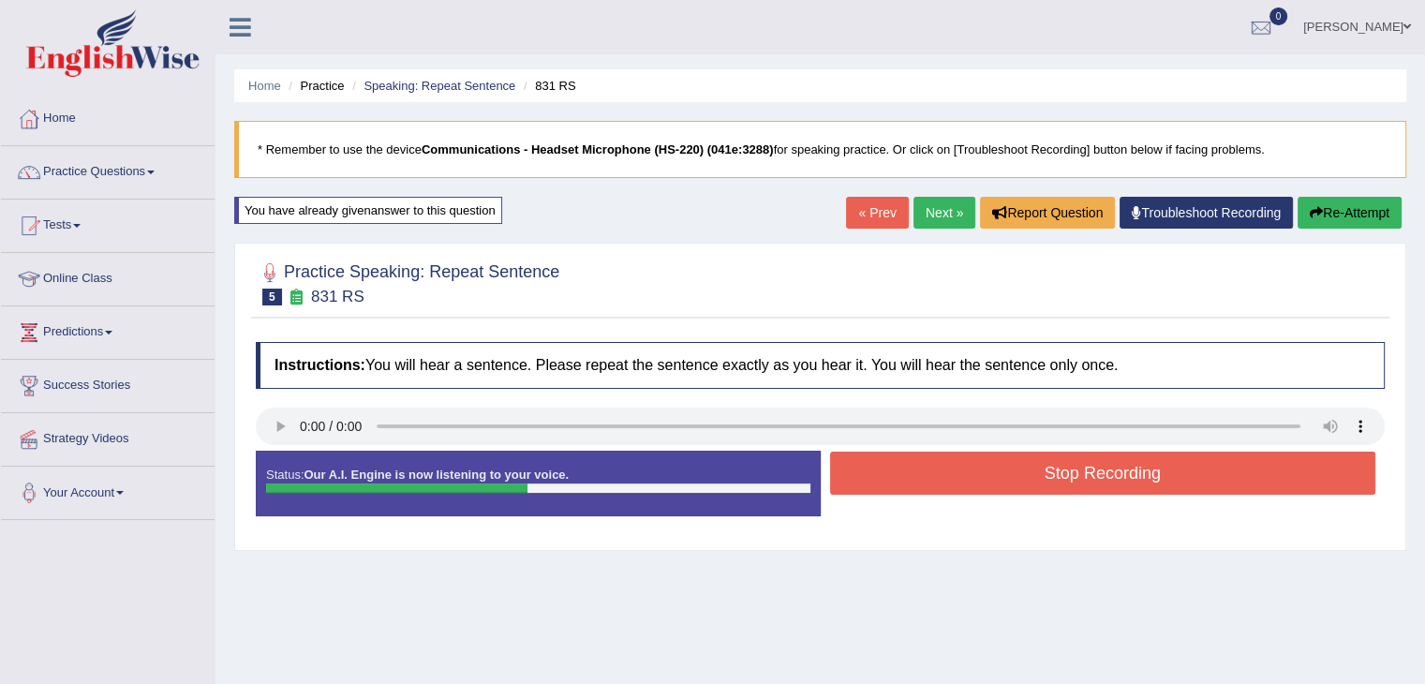
click at [935, 477] on button "Stop Recording" at bounding box center [1103, 473] width 546 height 43
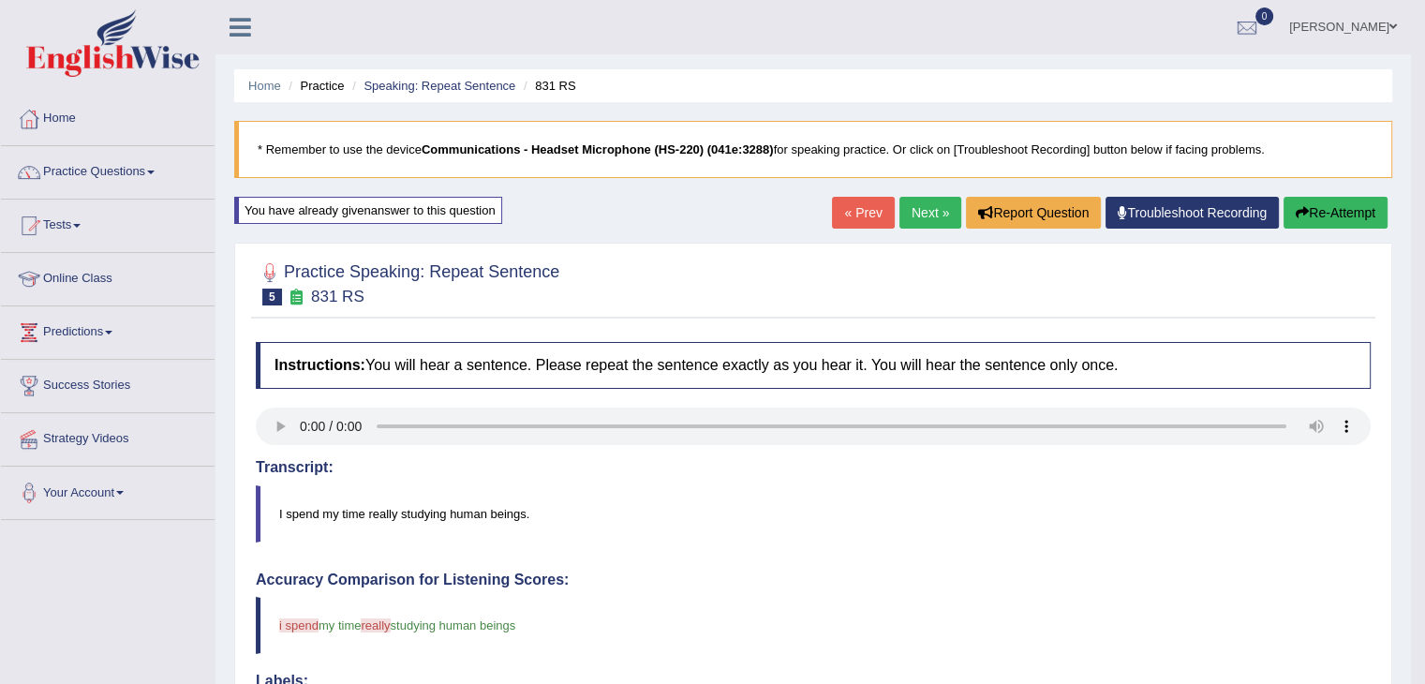
click at [903, 208] on link "Next »" at bounding box center [930, 213] width 62 height 32
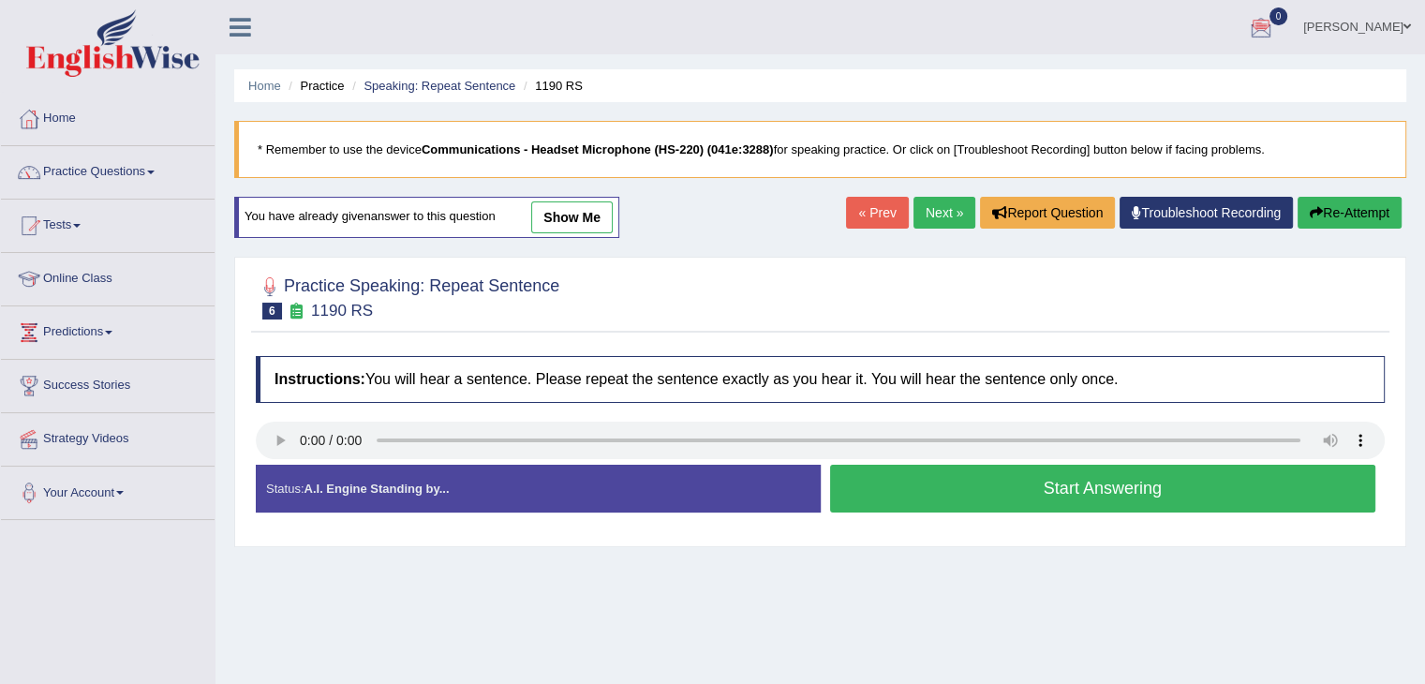
click at [987, 495] on button "Start Answering" at bounding box center [1103, 489] width 546 height 48
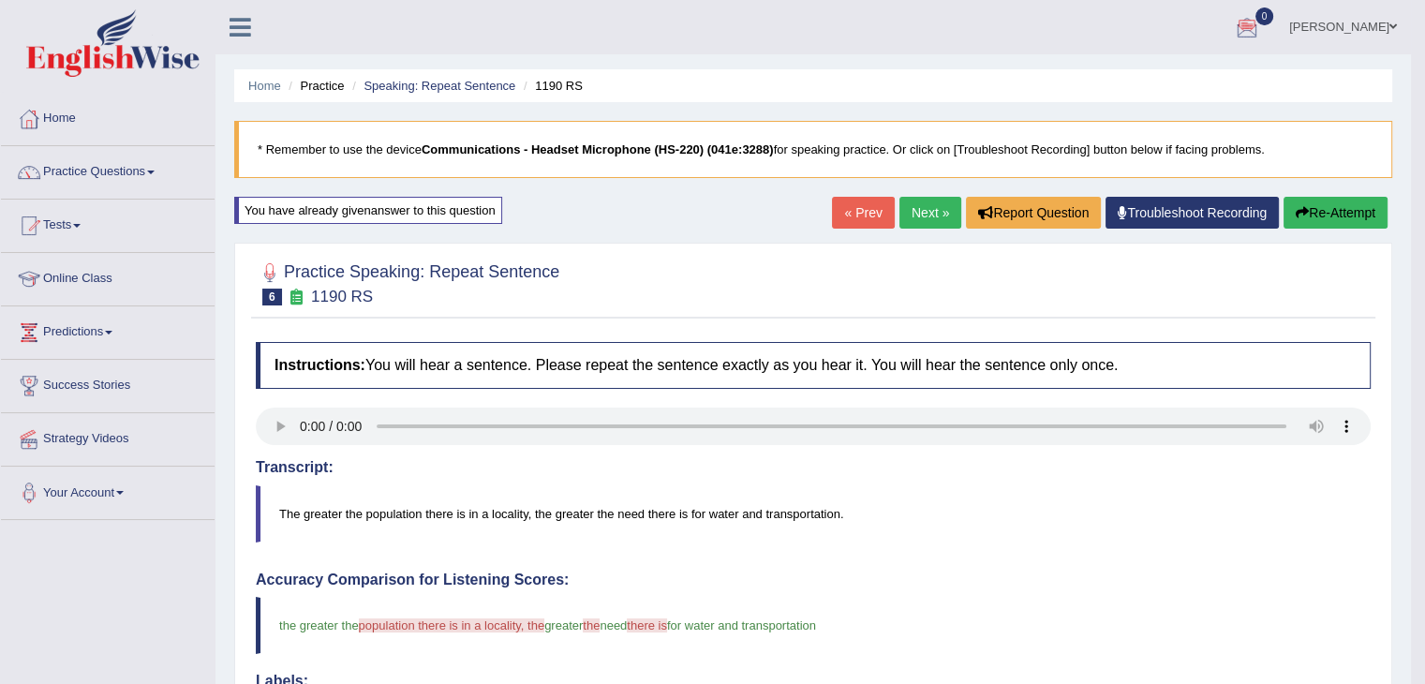
click at [914, 208] on link "Next »" at bounding box center [930, 213] width 62 height 32
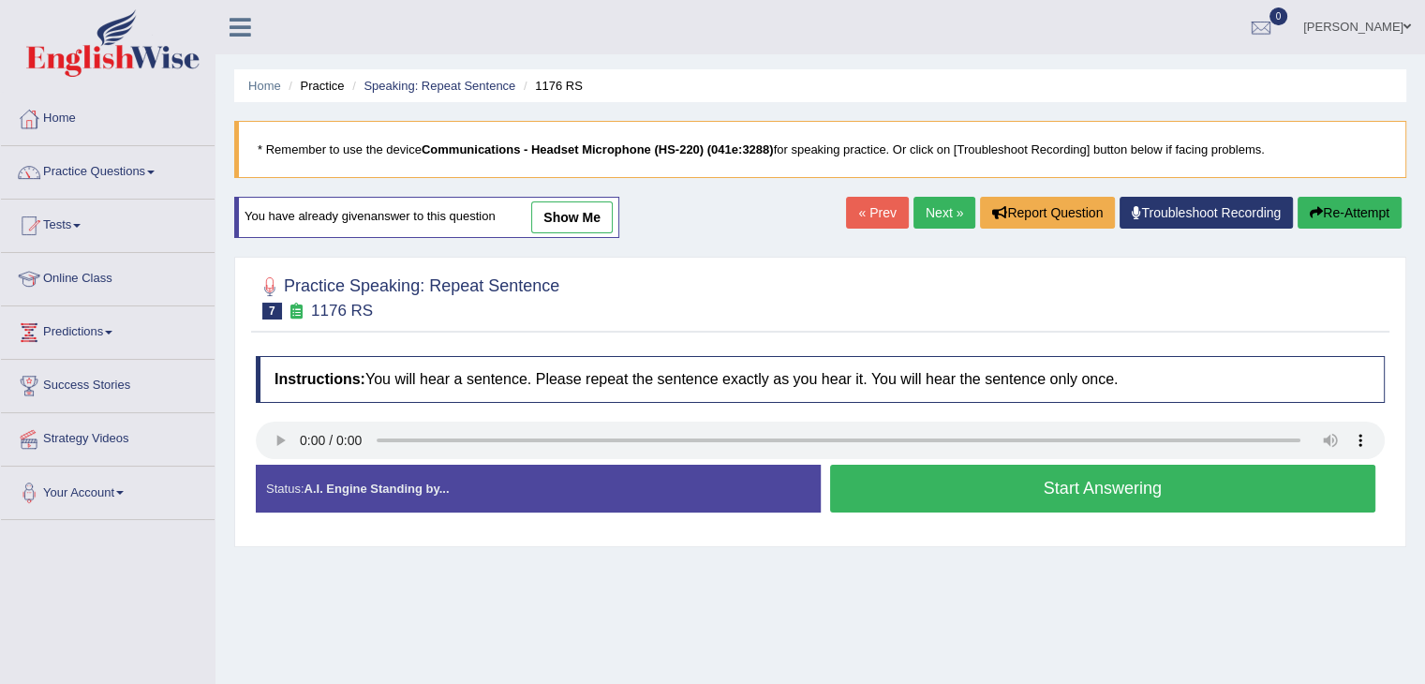
click at [1158, 496] on button "Start Answering" at bounding box center [1103, 489] width 546 height 48
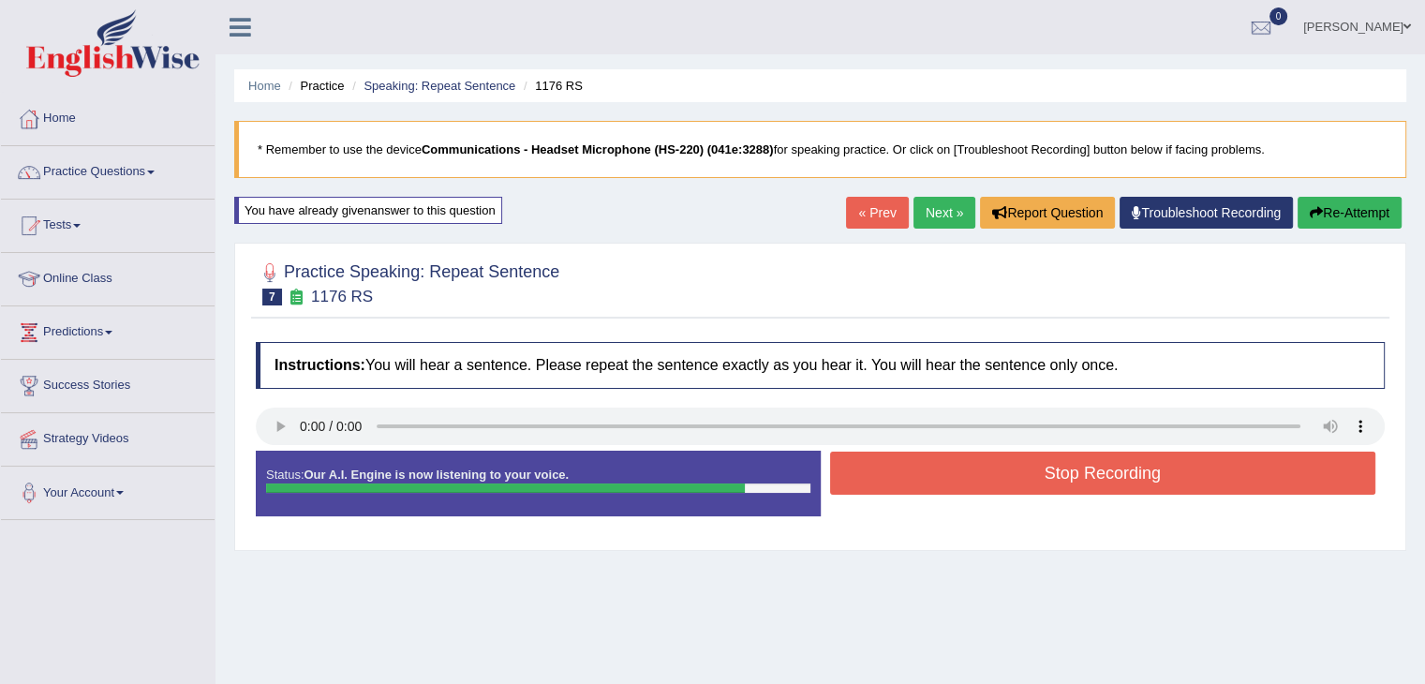
click at [919, 484] on button "Stop Recording" at bounding box center [1103, 473] width 546 height 43
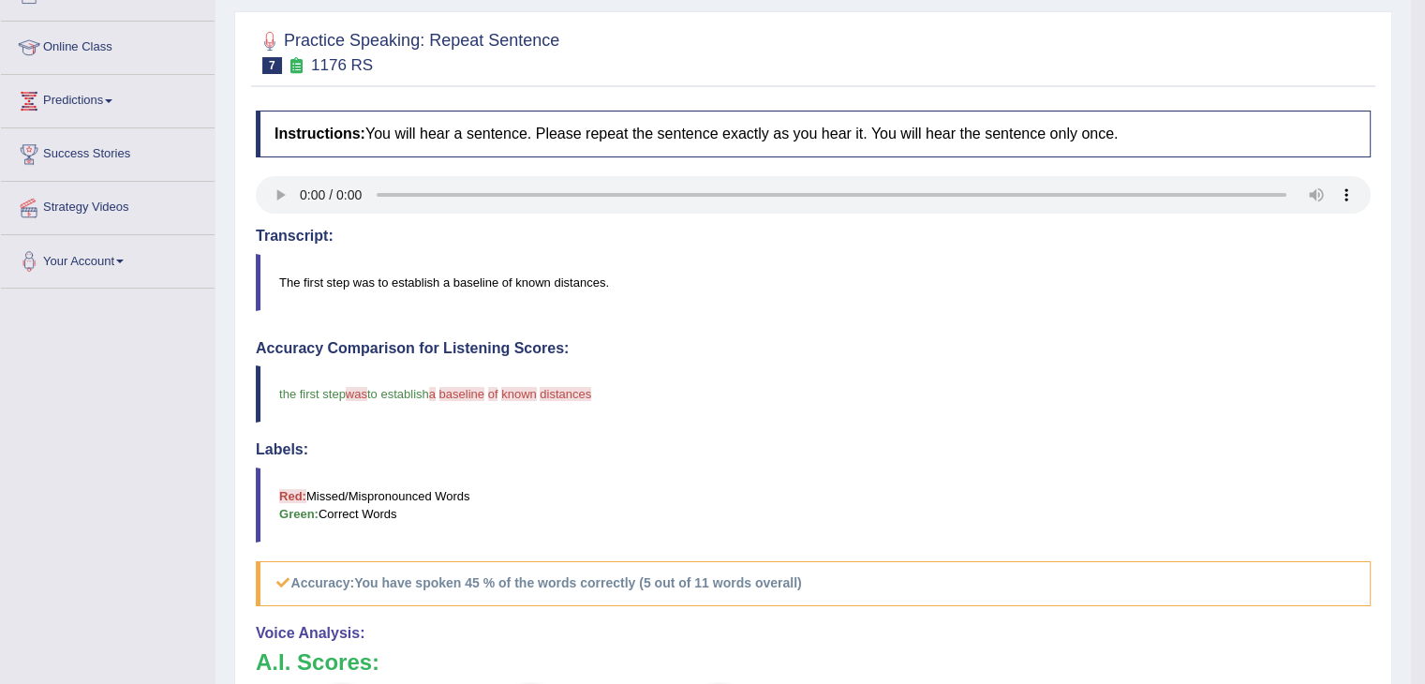
scroll to position [94, 0]
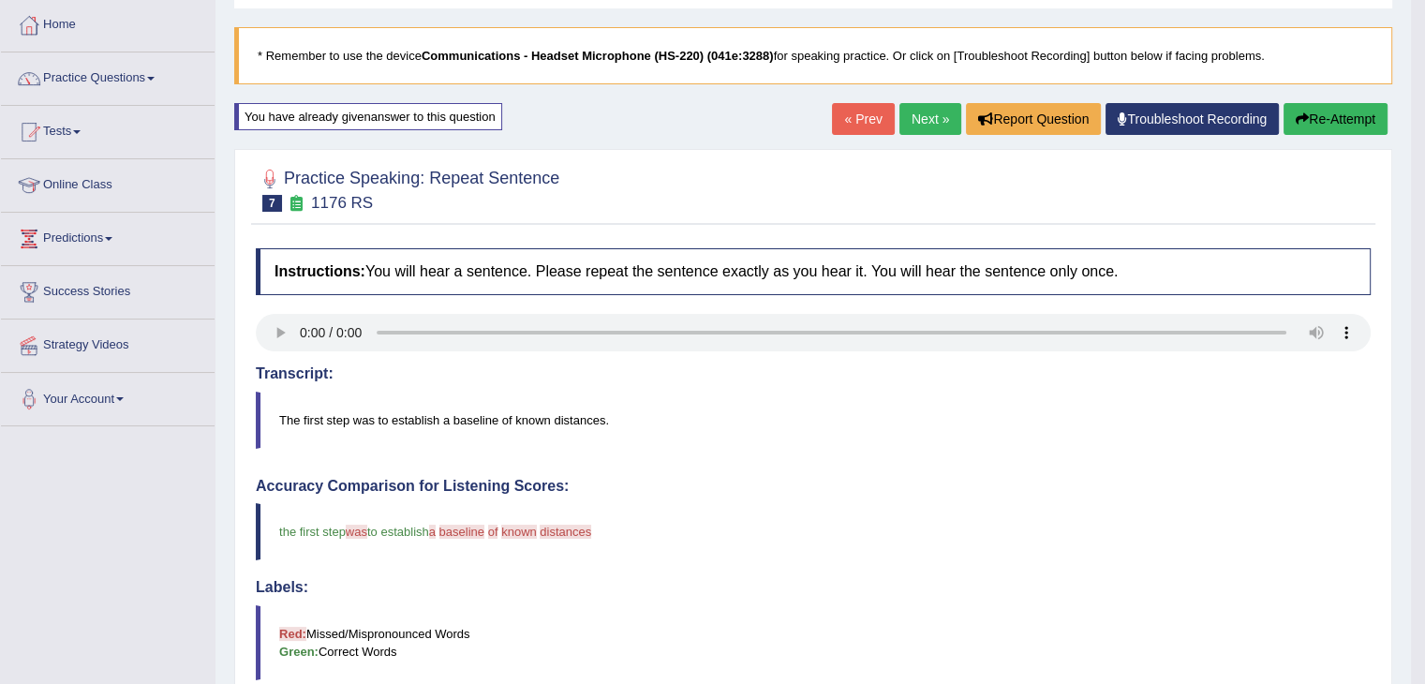
click at [934, 120] on link "Next »" at bounding box center [930, 119] width 62 height 32
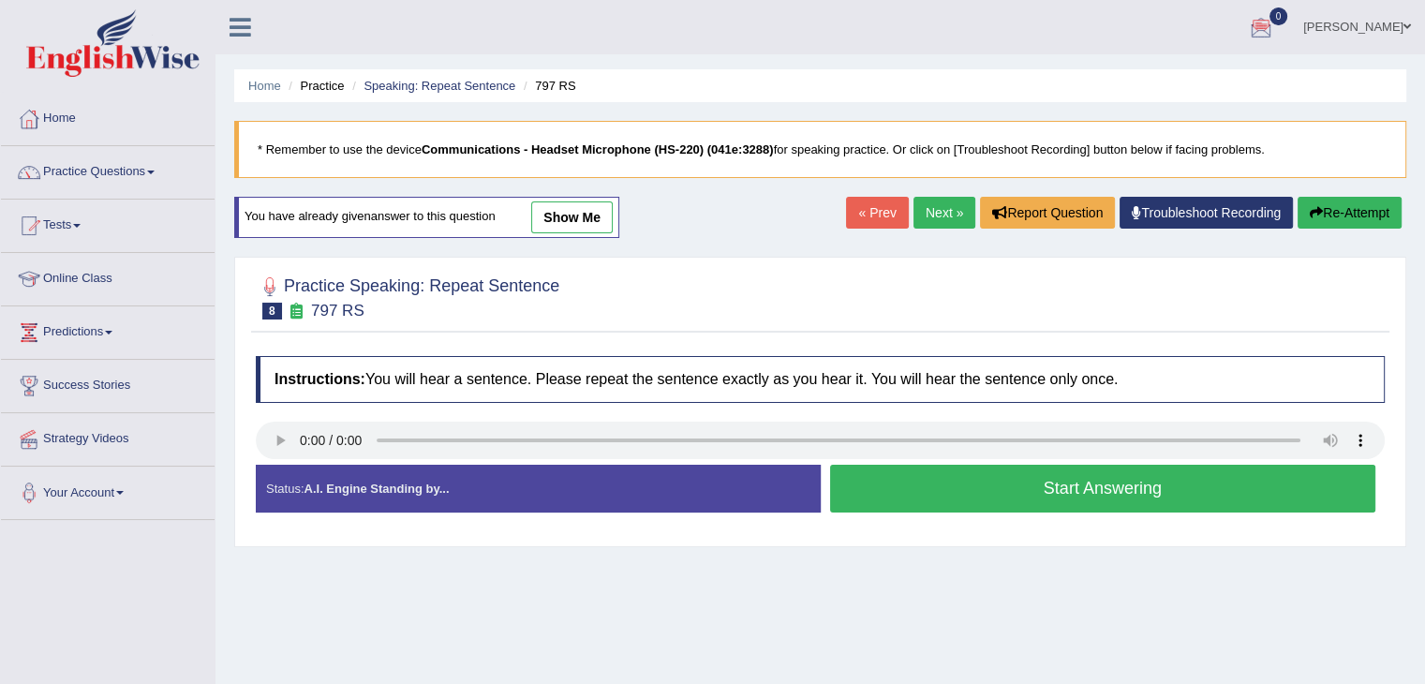
click at [1034, 491] on button "Start Answering" at bounding box center [1103, 489] width 546 height 48
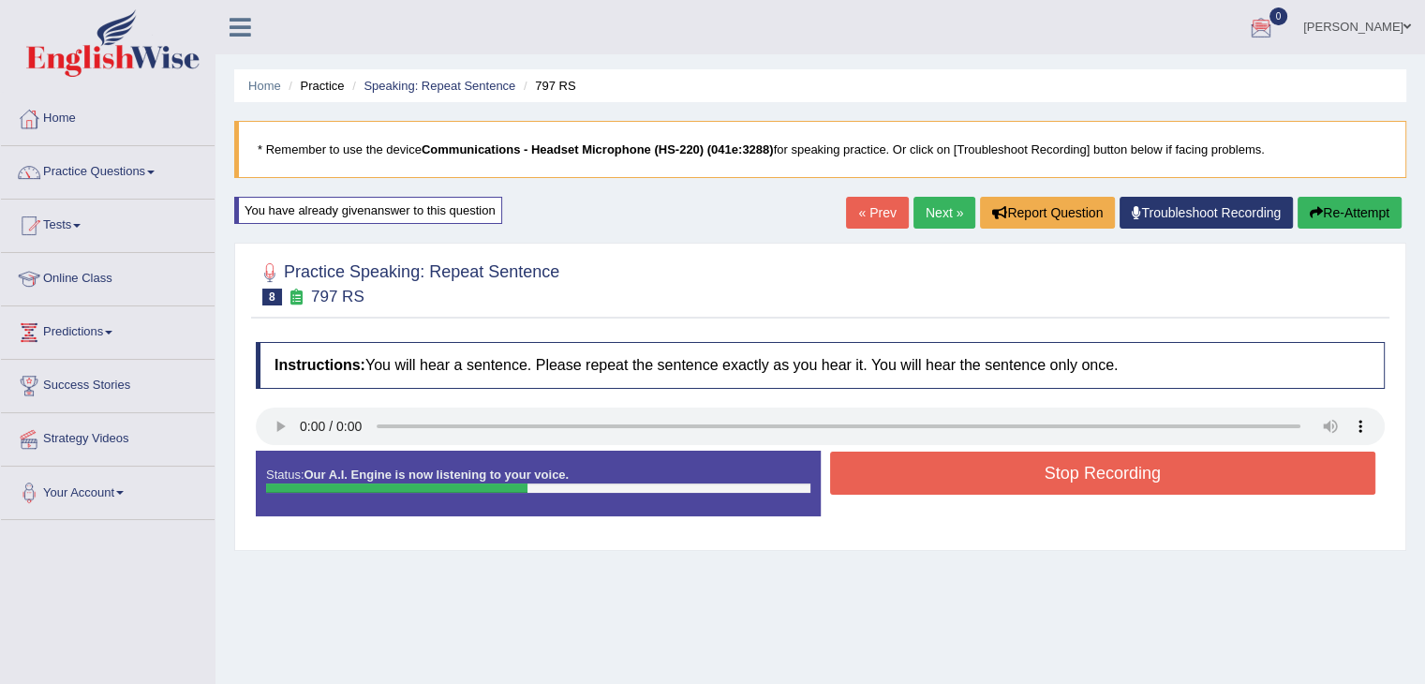
click at [946, 473] on button "Stop Recording" at bounding box center [1103, 473] width 546 height 43
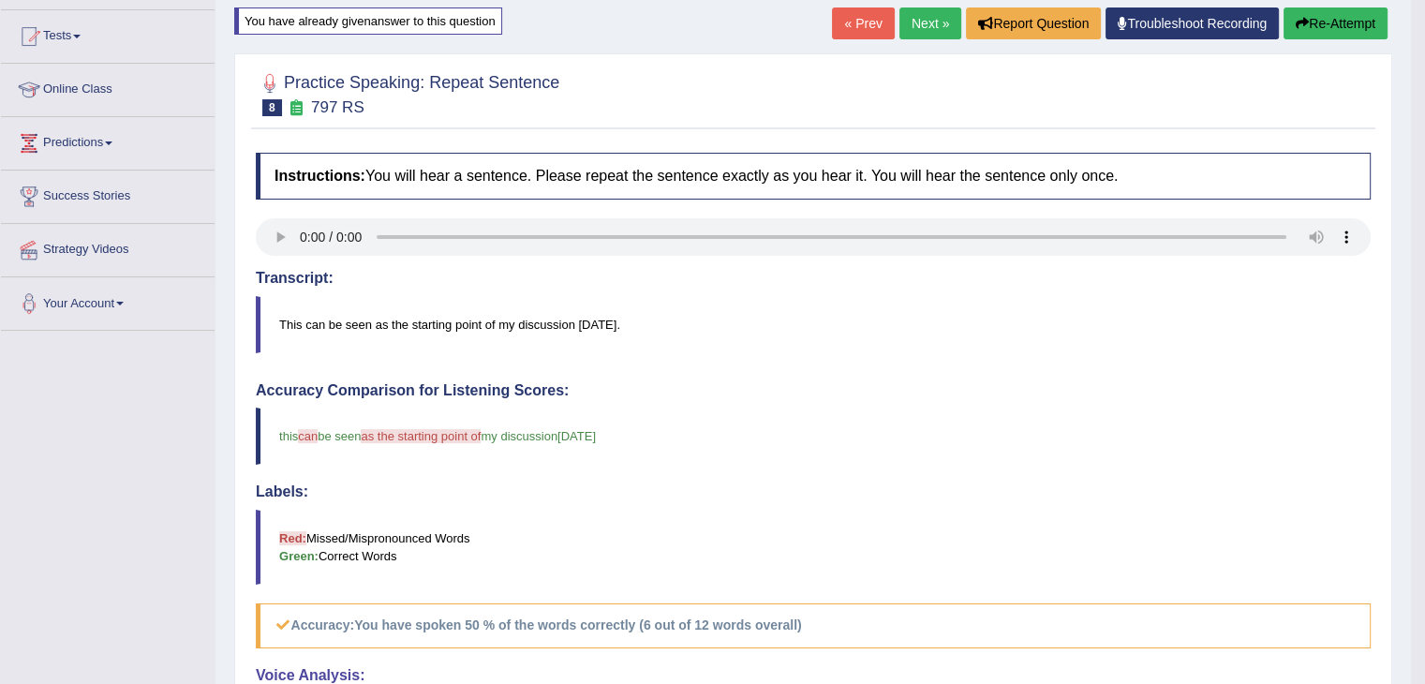
scroll to position [187, 0]
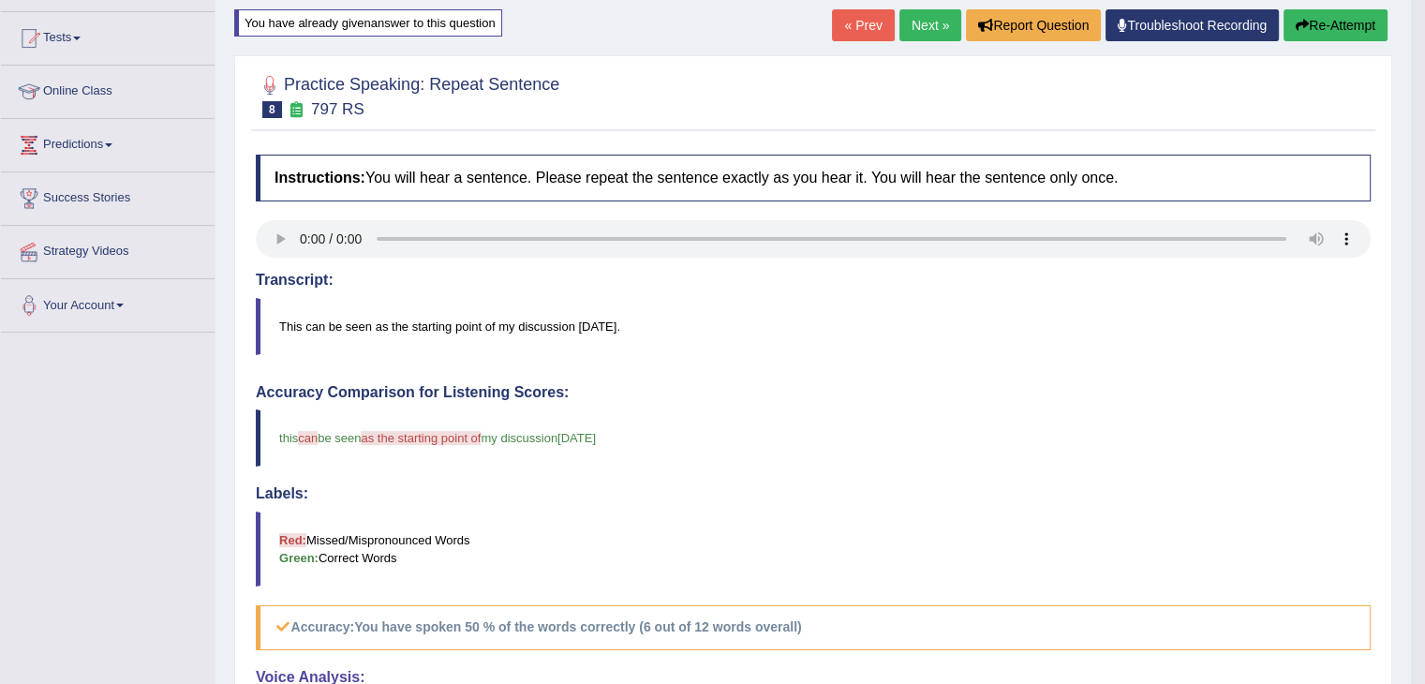
click at [938, 29] on link "Next »" at bounding box center [930, 25] width 62 height 32
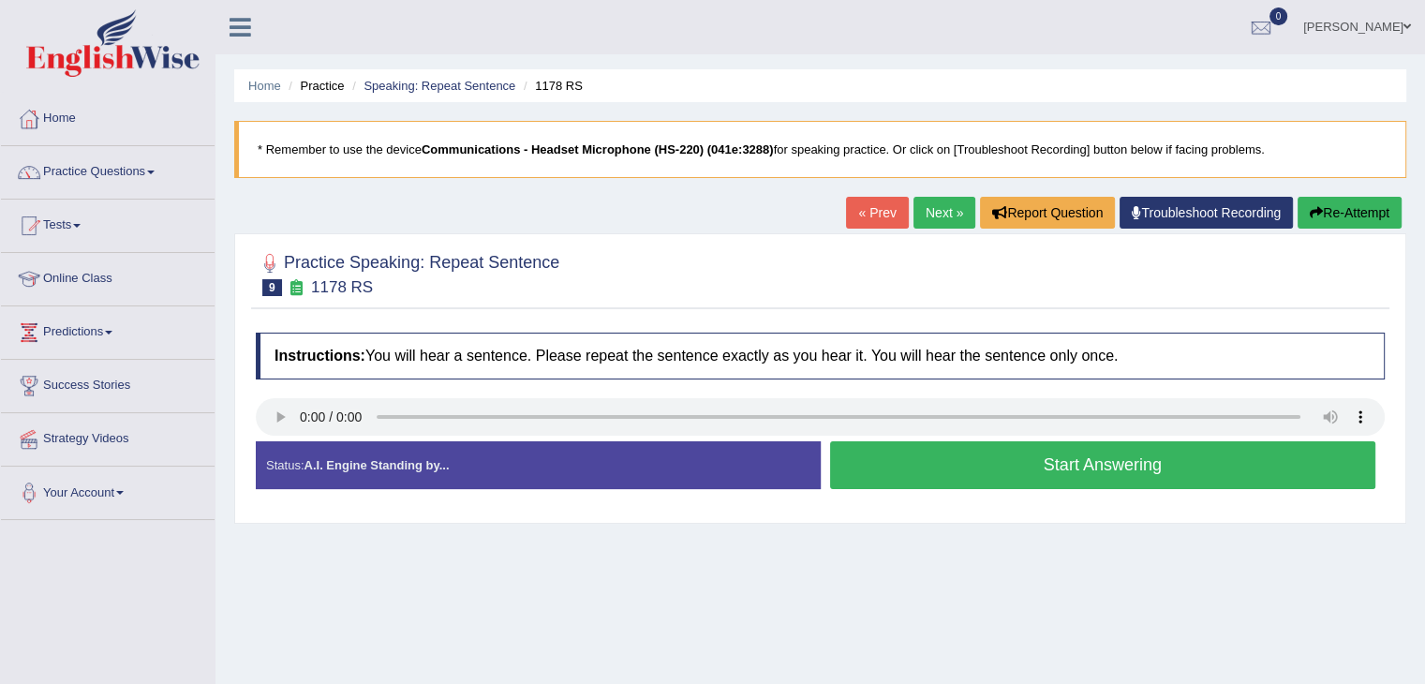
click at [1046, 468] on button "Start Answering" at bounding box center [1103, 465] width 546 height 48
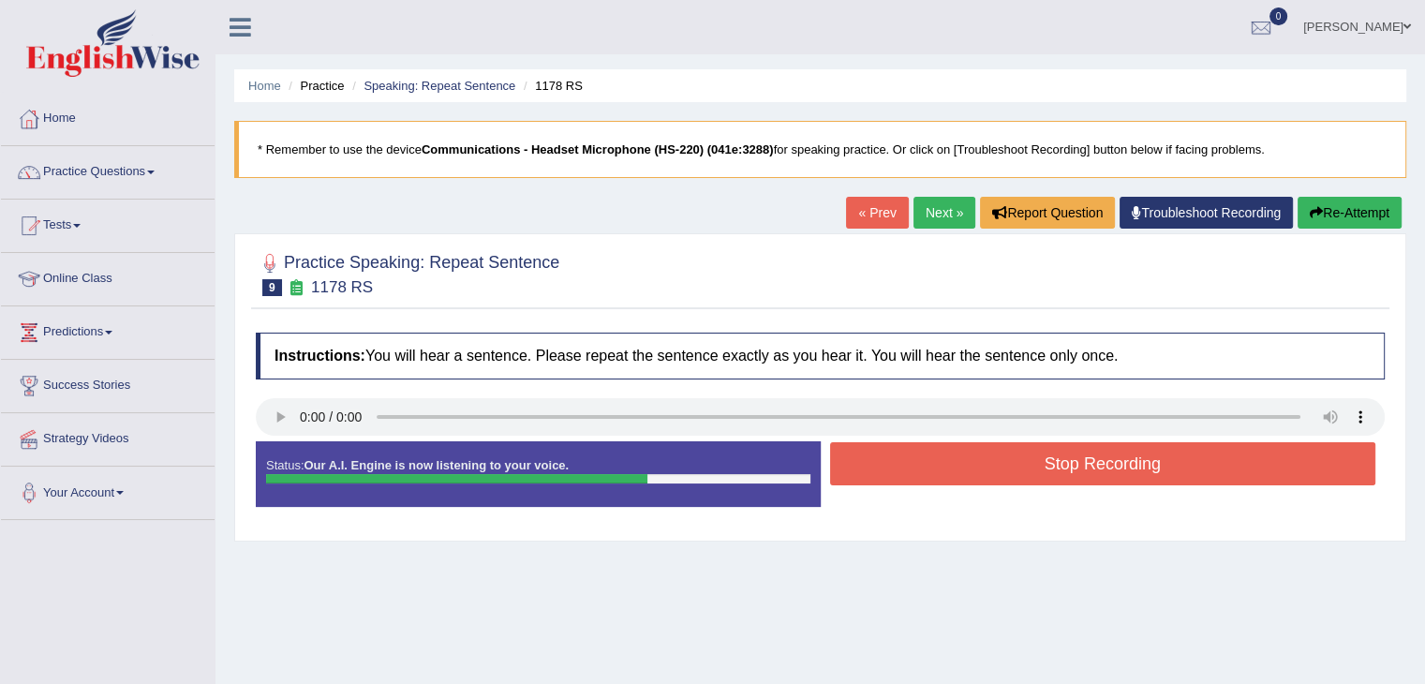
click at [968, 458] on button "Stop Recording" at bounding box center [1103, 463] width 546 height 43
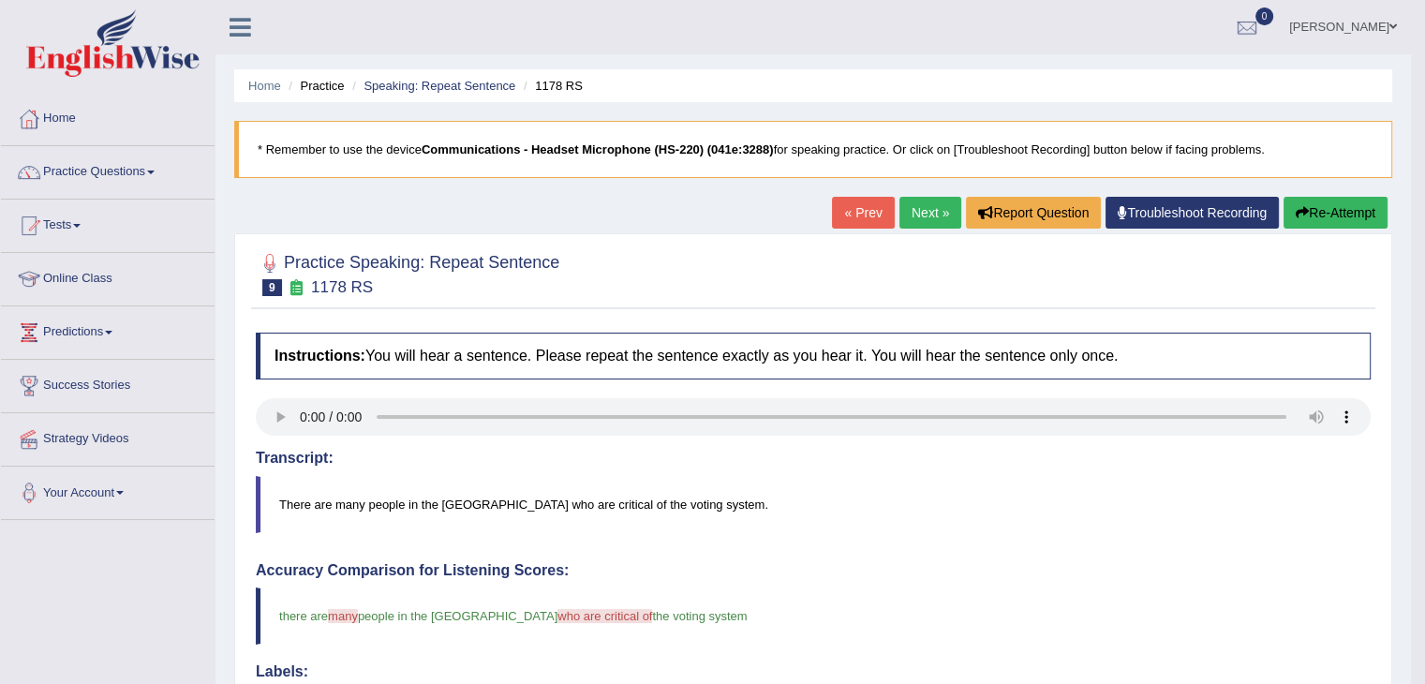
click at [929, 209] on link "Next »" at bounding box center [930, 213] width 62 height 32
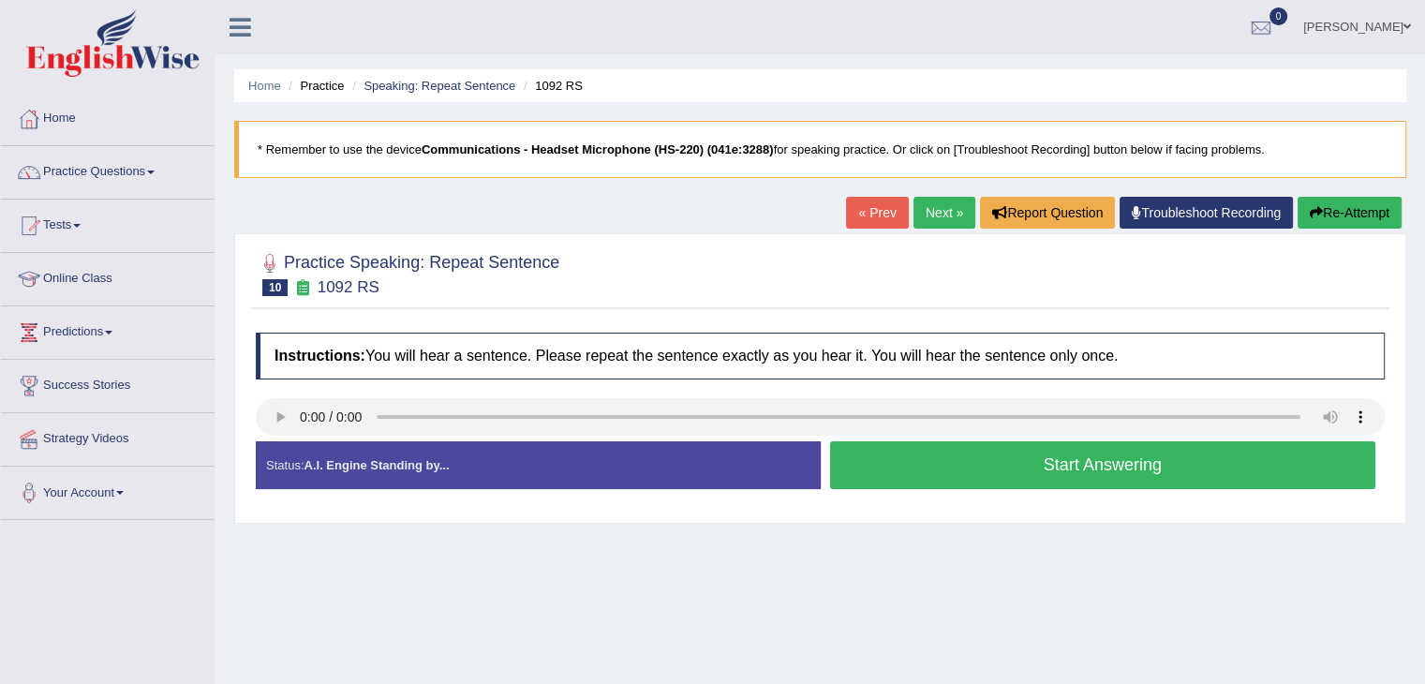
click at [881, 466] on button "Start Answering" at bounding box center [1103, 465] width 546 height 48
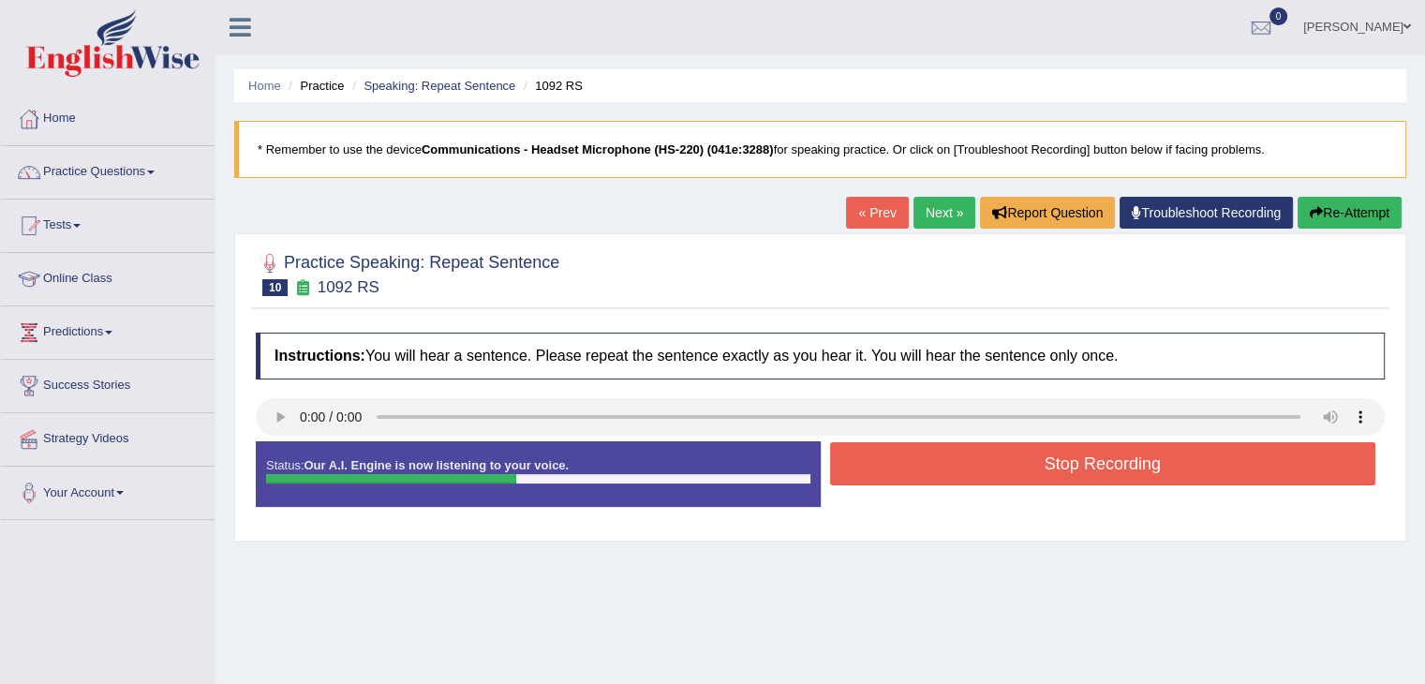
click at [1047, 462] on button "Stop Recording" at bounding box center [1103, 463] width 546 height 43
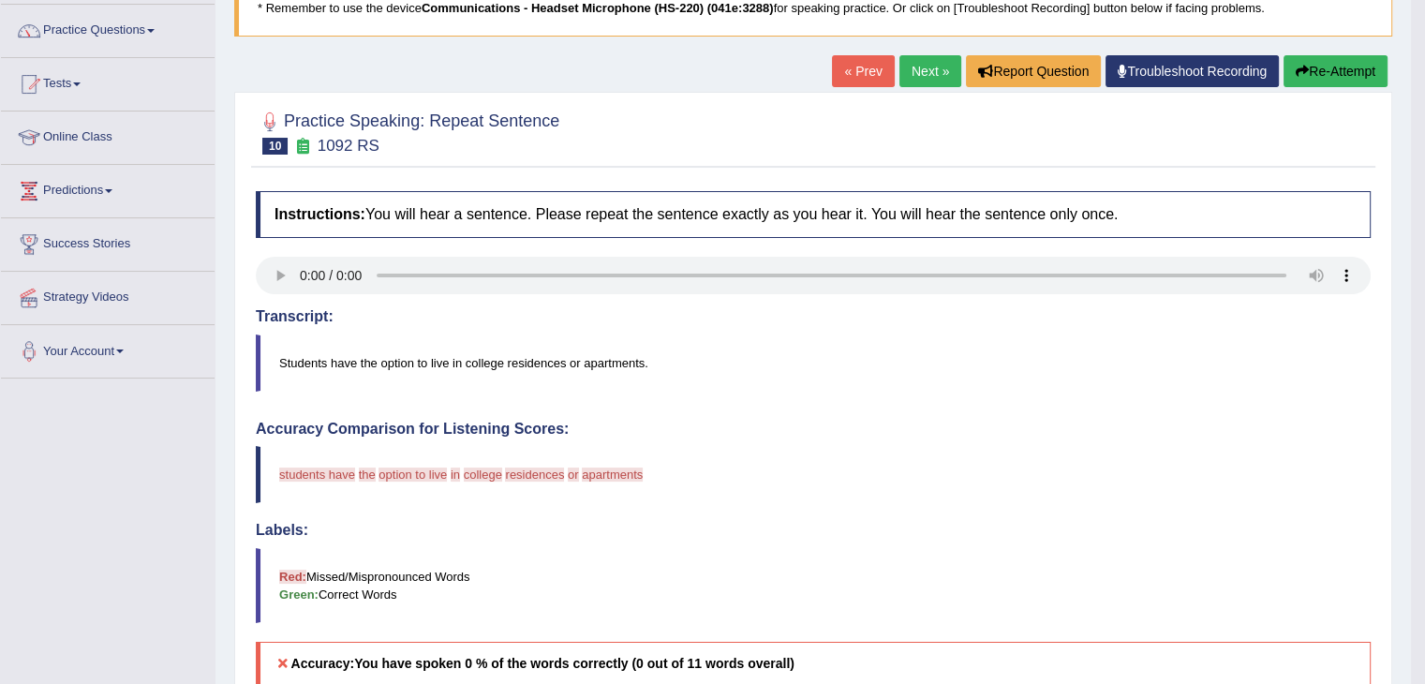
scroll to position [94, 0]
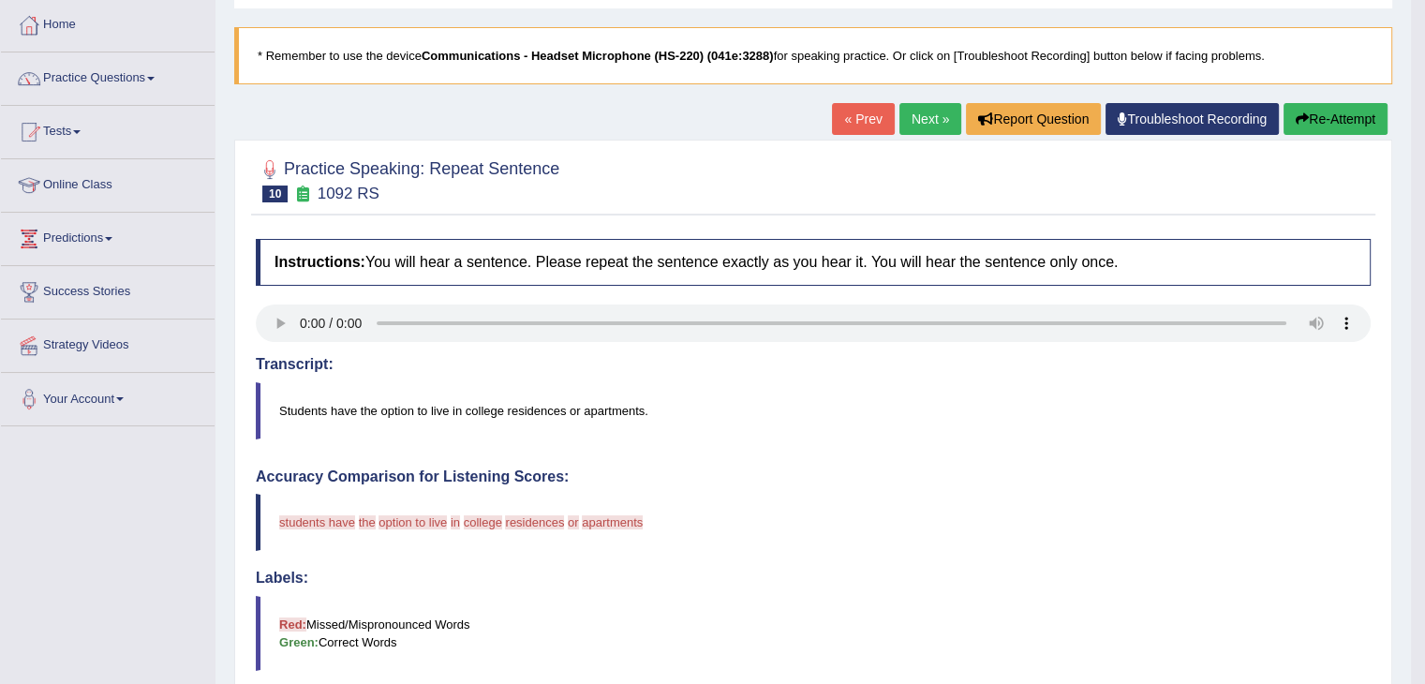
click at [1316, 120] on button "Re-Attempt" at bounding box center [1336, 119] width 104 height 32
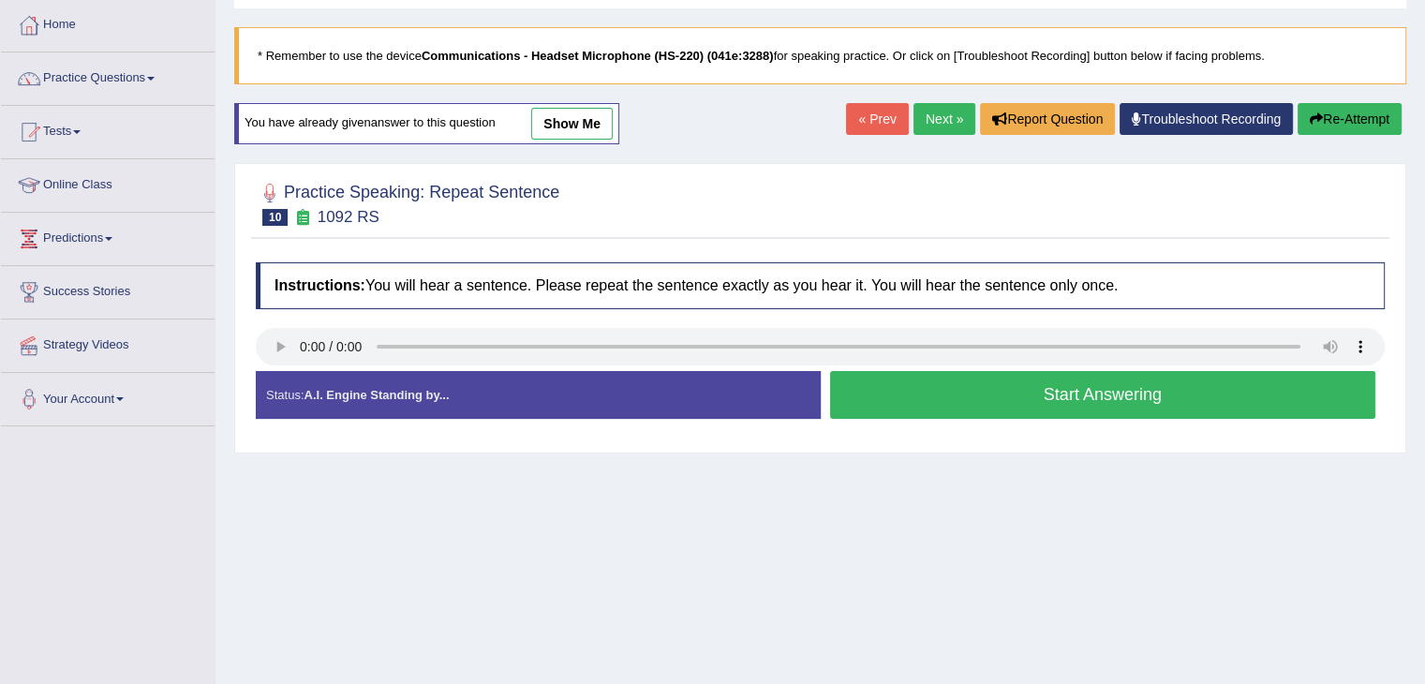
click at [963, 400] on button "Start Answering" at bounding box center [1103, 395] width 546 height 48
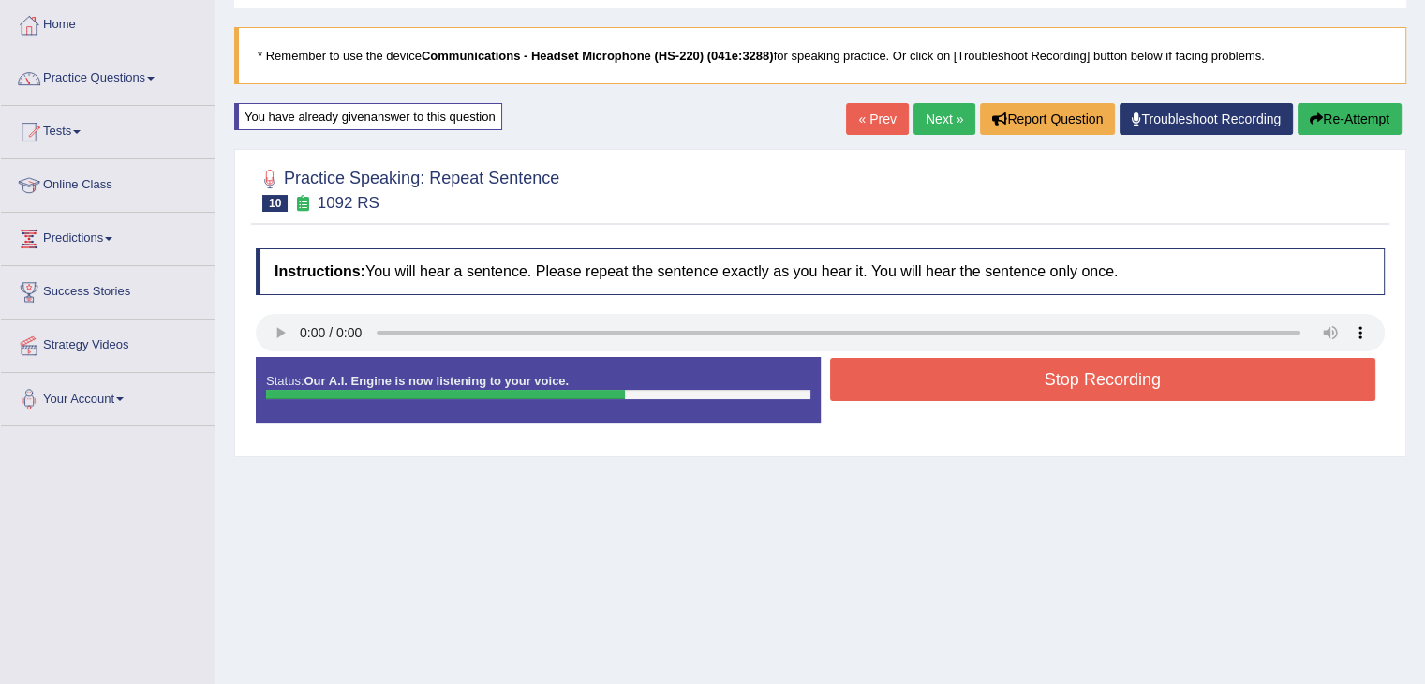
click at [939, 364] on button "Stop Recording" at bounding box center [1103, 379] width 546 height 43
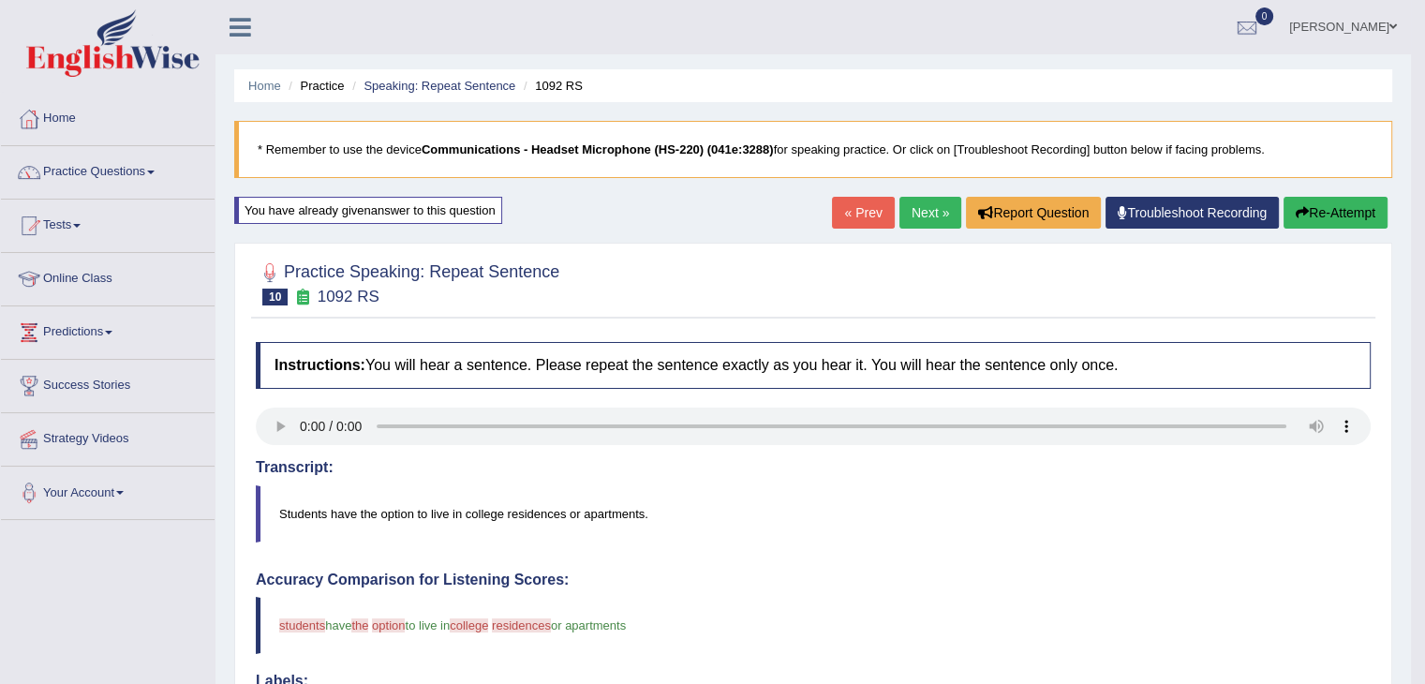
click at [921, 215] on link "Next »" at bounding box center [930, 213] width 62 height 32
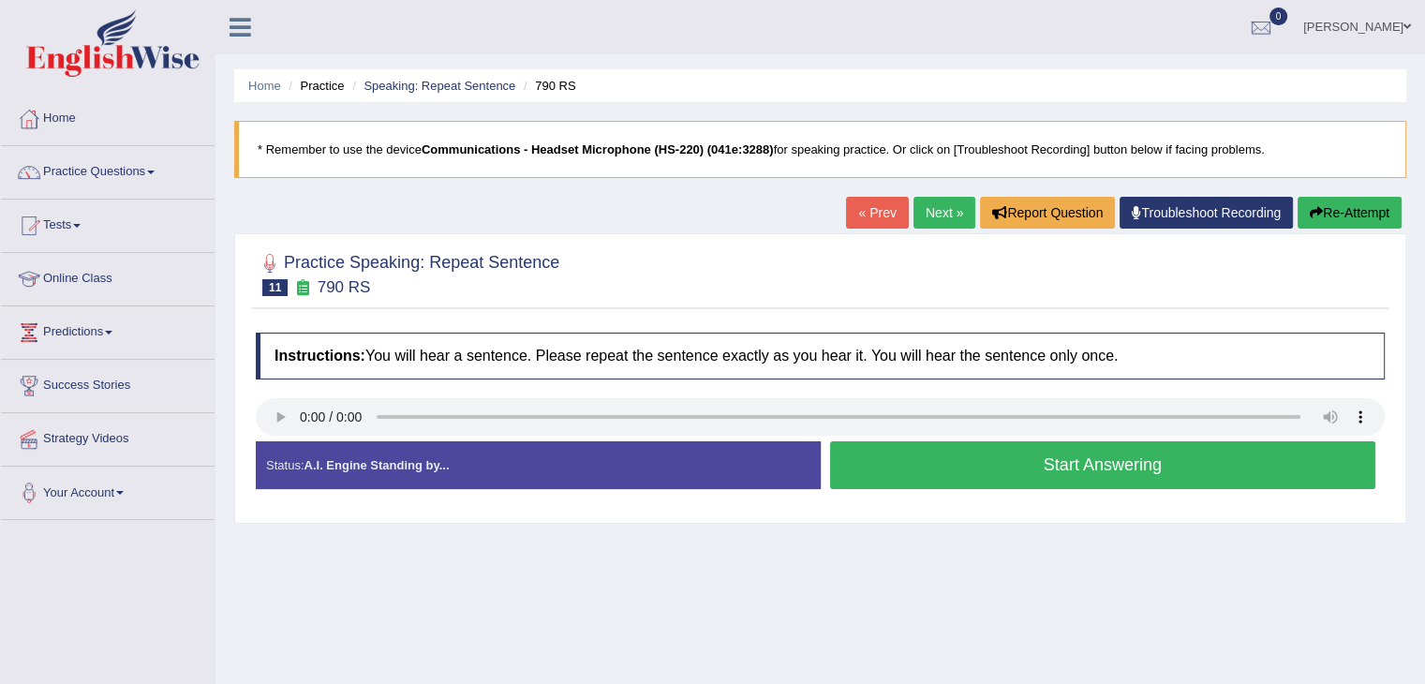
click at [1092, 472] on button "Start Answering" at bounding box center [1103, 465] width 546 height 48
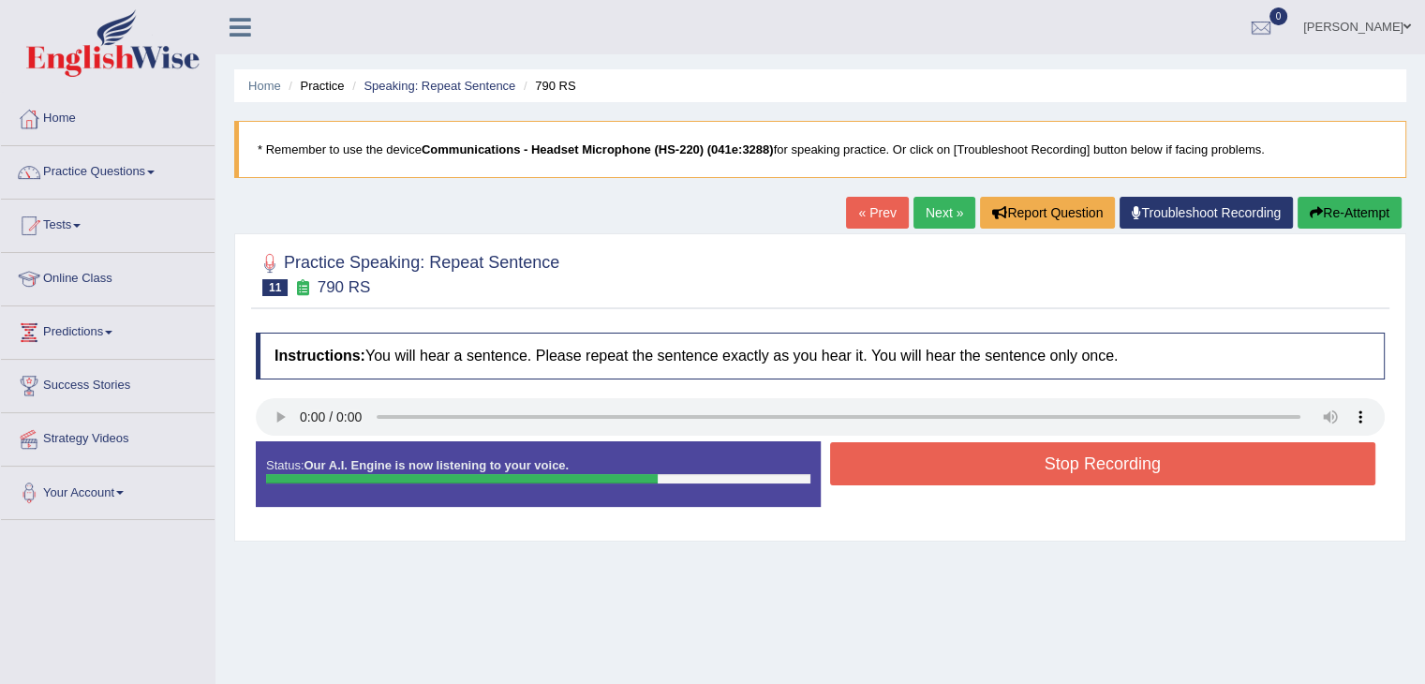
click at [1033, 453] on button "Stop Recording" at bounding box center [1103, 463] width 546 height 43
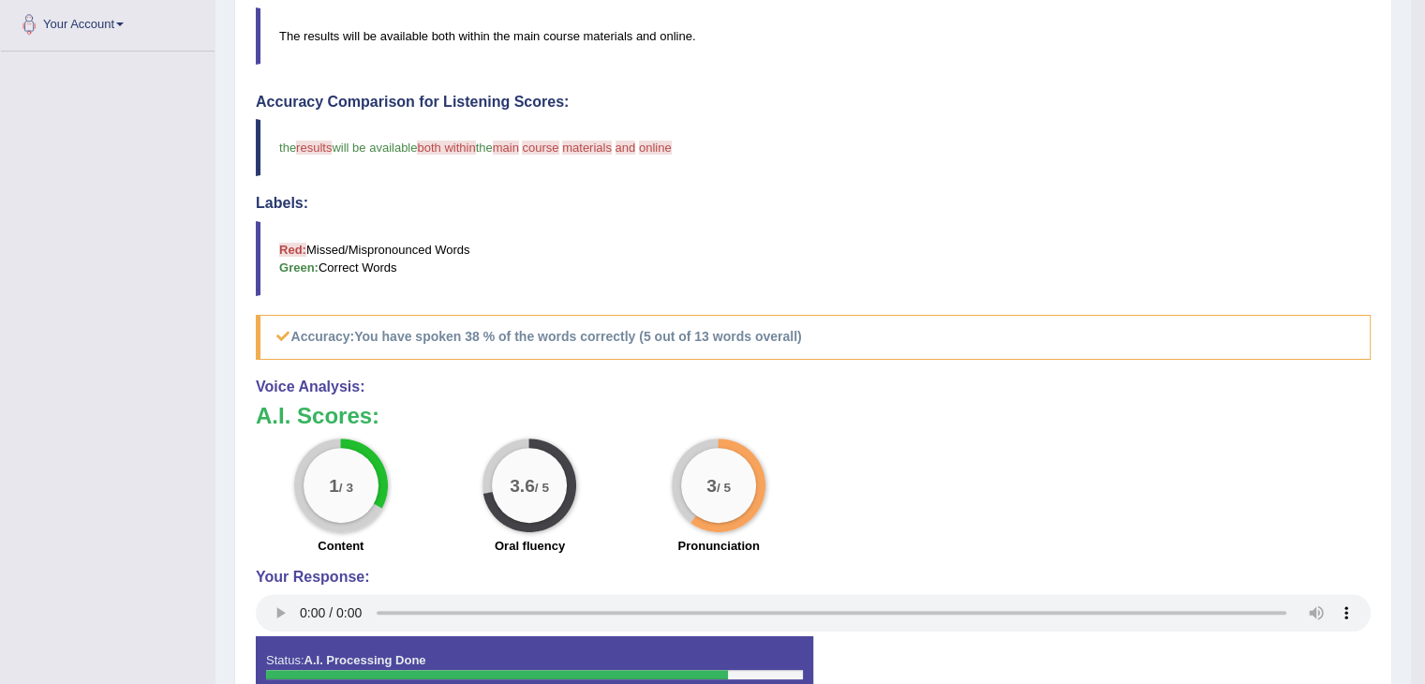
scroll to position [94, 0]
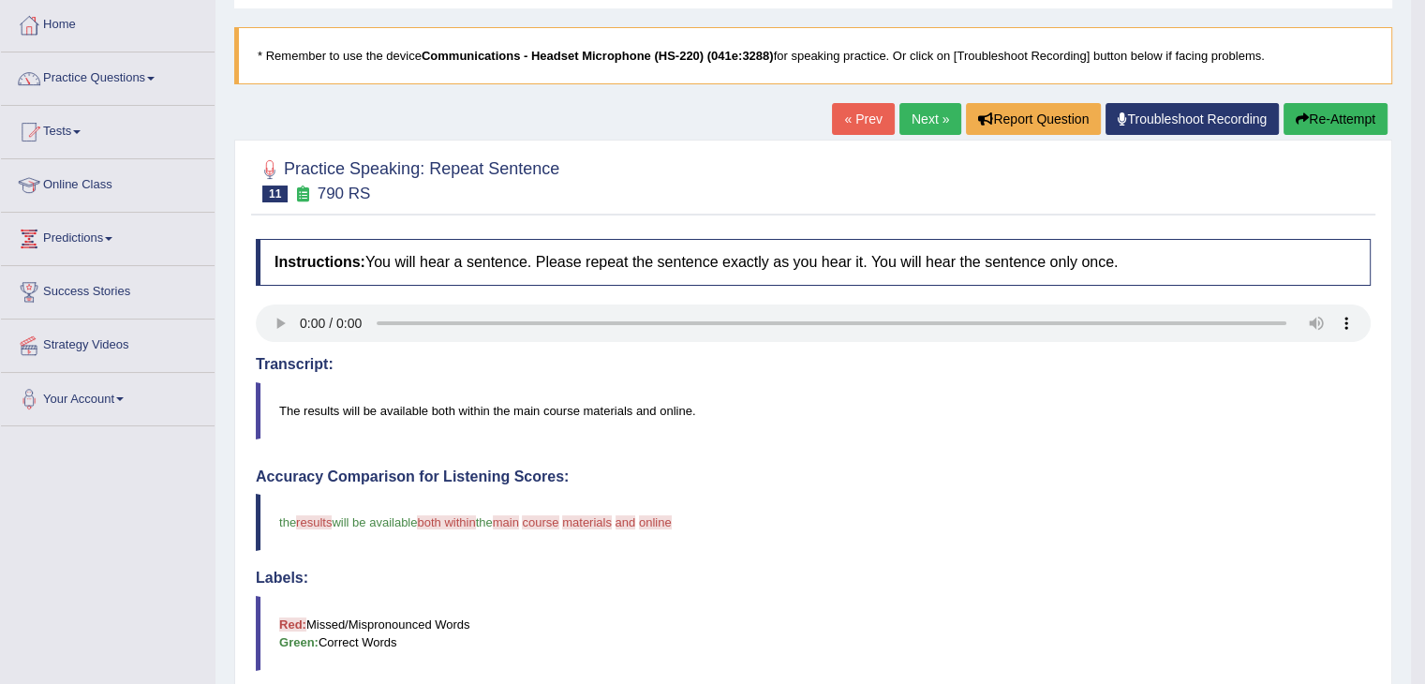
click at [929, 113] on link "Next »" at bounding box center [930, 119] width 62 height 32
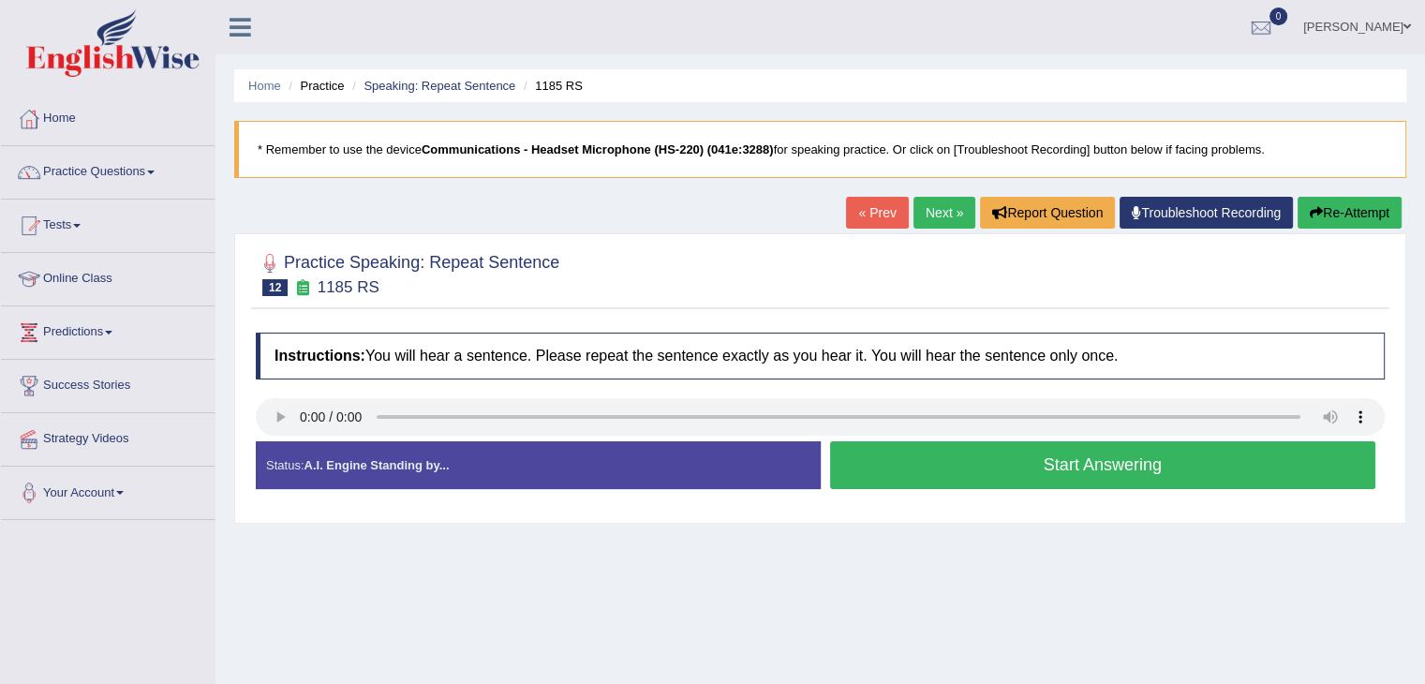
click at [971, 463] on button "Start Answering" at bounding box center [1103, 465] width 546 height 48
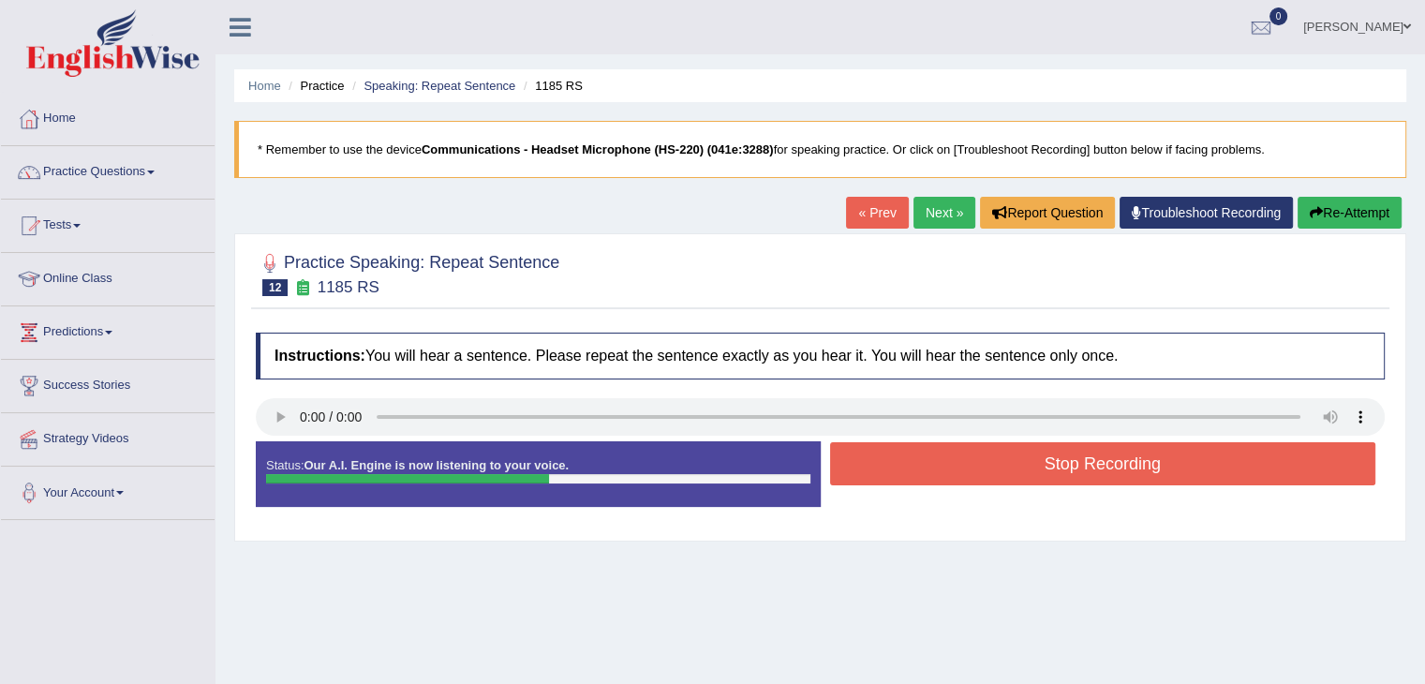
click at [1062, 460] on button "Stop Recording" at bounding box center [1103, 463] width 546 height 43
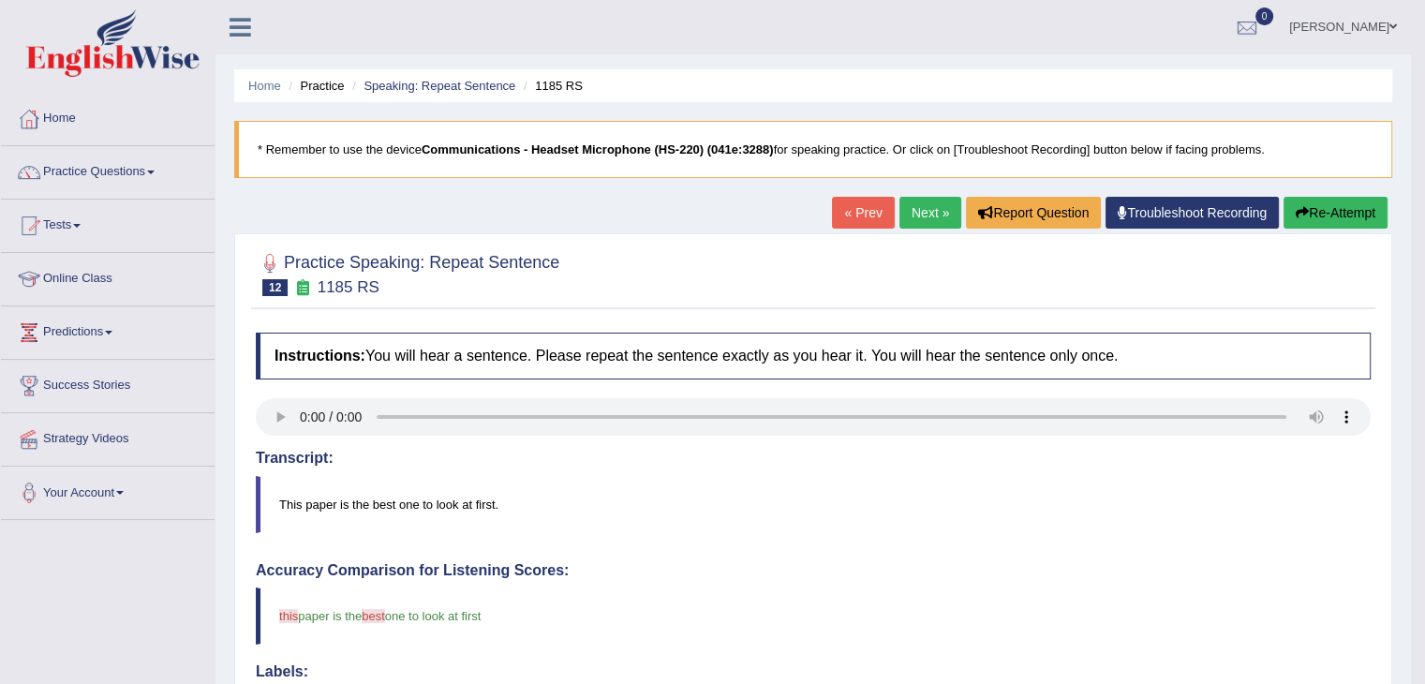
click at [919, 211] on link "Next »" at bounding box center [930, 213] width 62 height 32
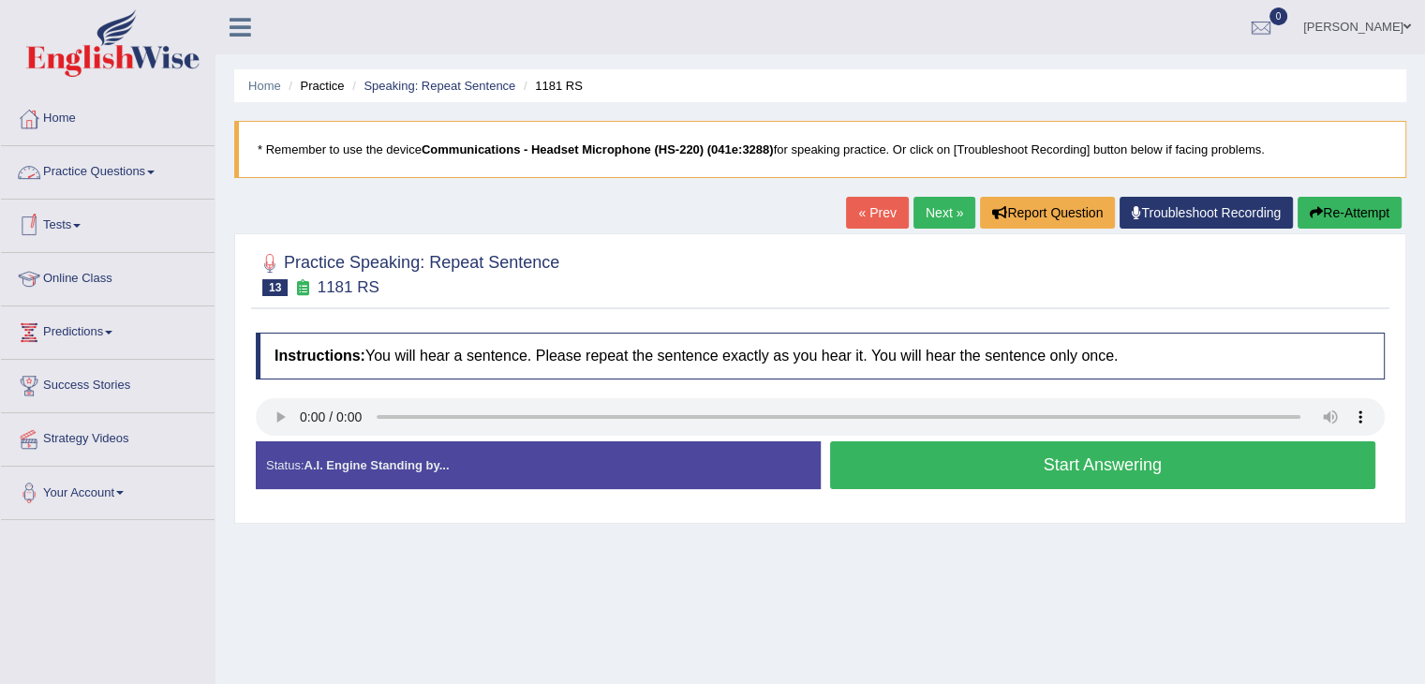
click at [996, 472] on button "Start Answering" at bounding box center [1103, 465] width 546 height 48
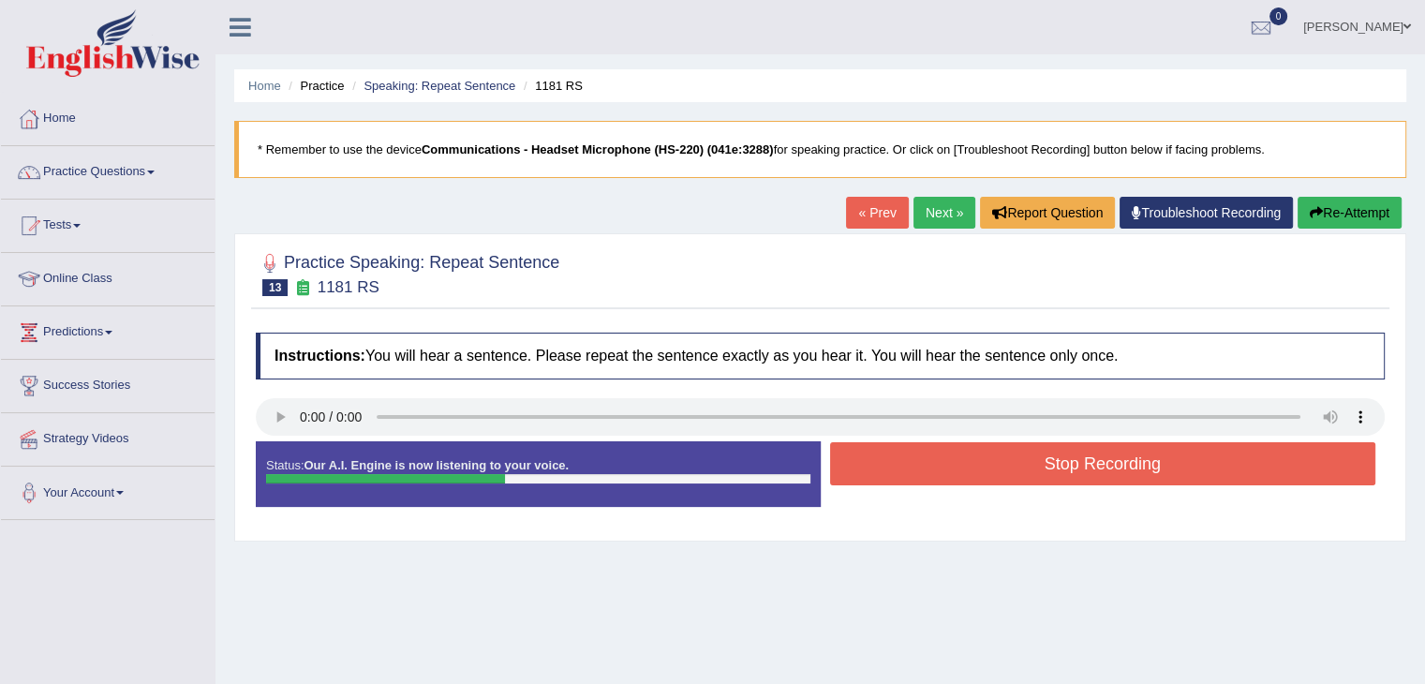
click at [999, 466] on button "Stop Recording" at bounding box center [1103, 463] width 546 height 43
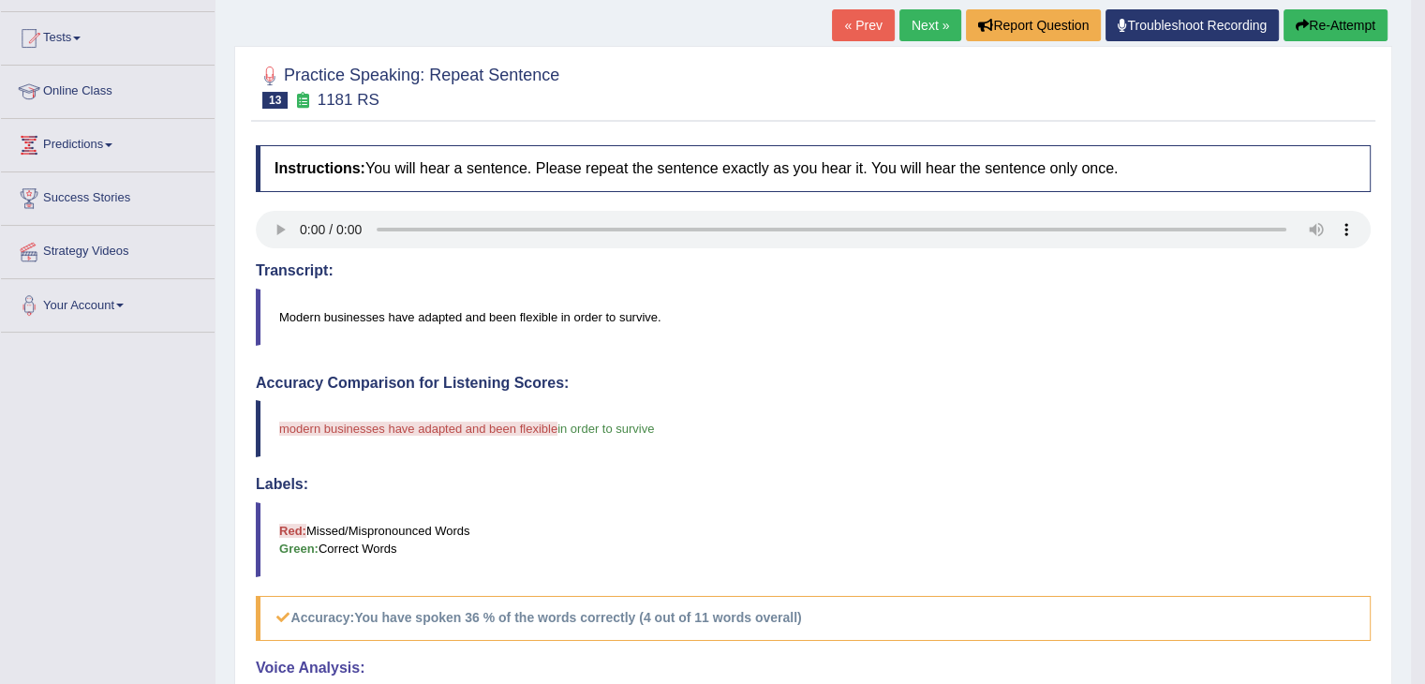
scroll to position [94, 0]
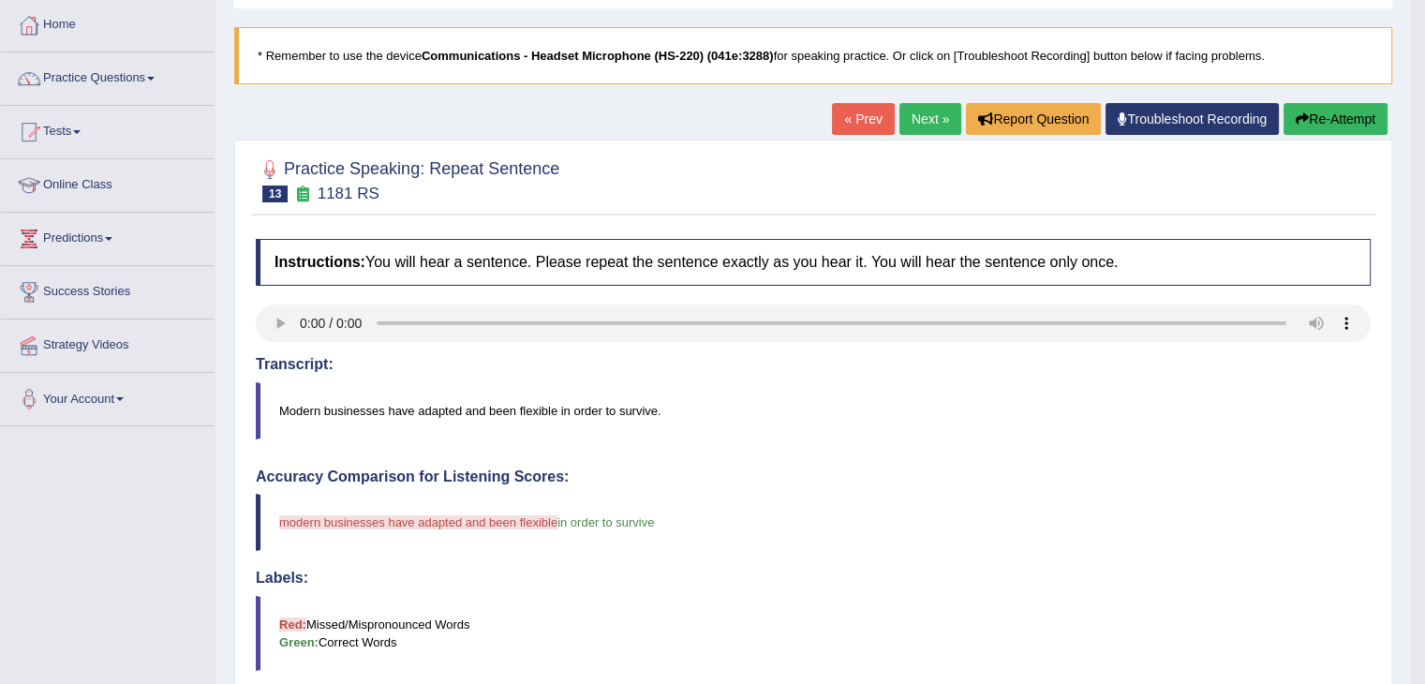
click at [922, 123] on link "Next »" at bounding box center [930, 119] width 62 height 32
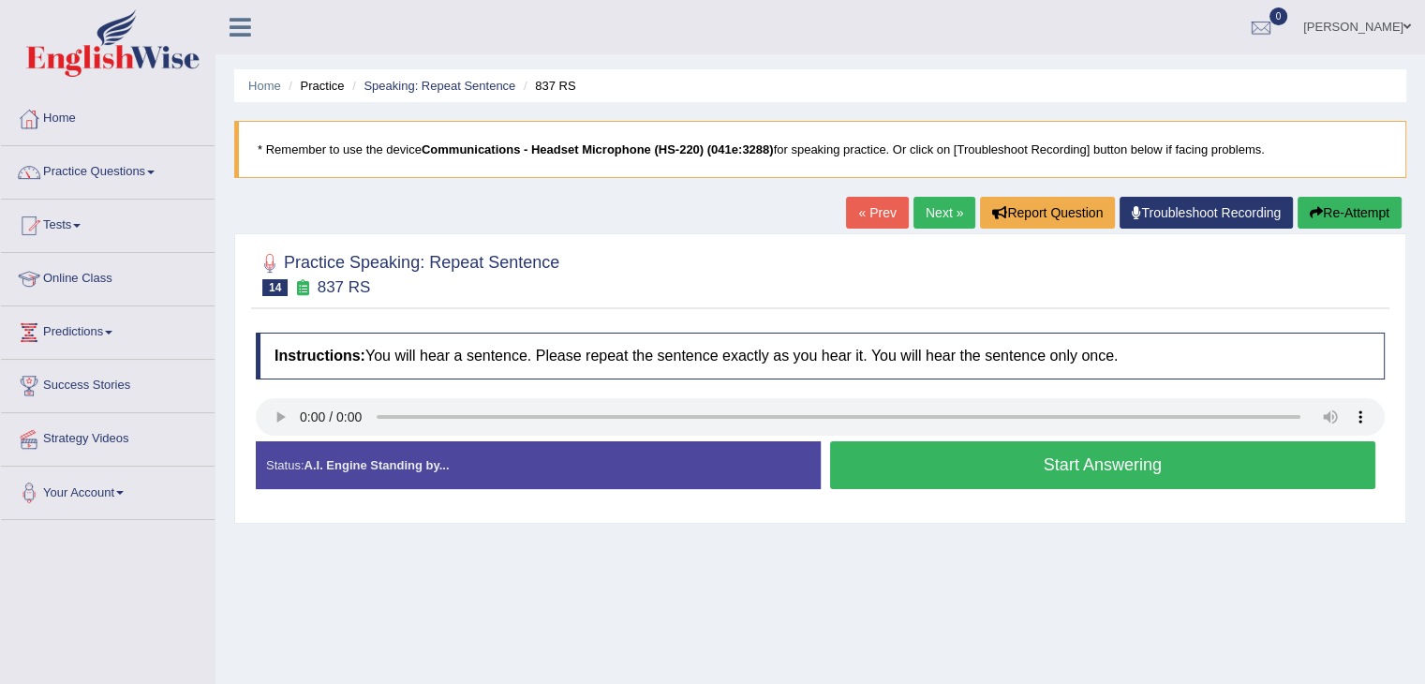
click at [1152, 471] on button "Start Answering" at bounding box center [1103, 465] width 546 height 48
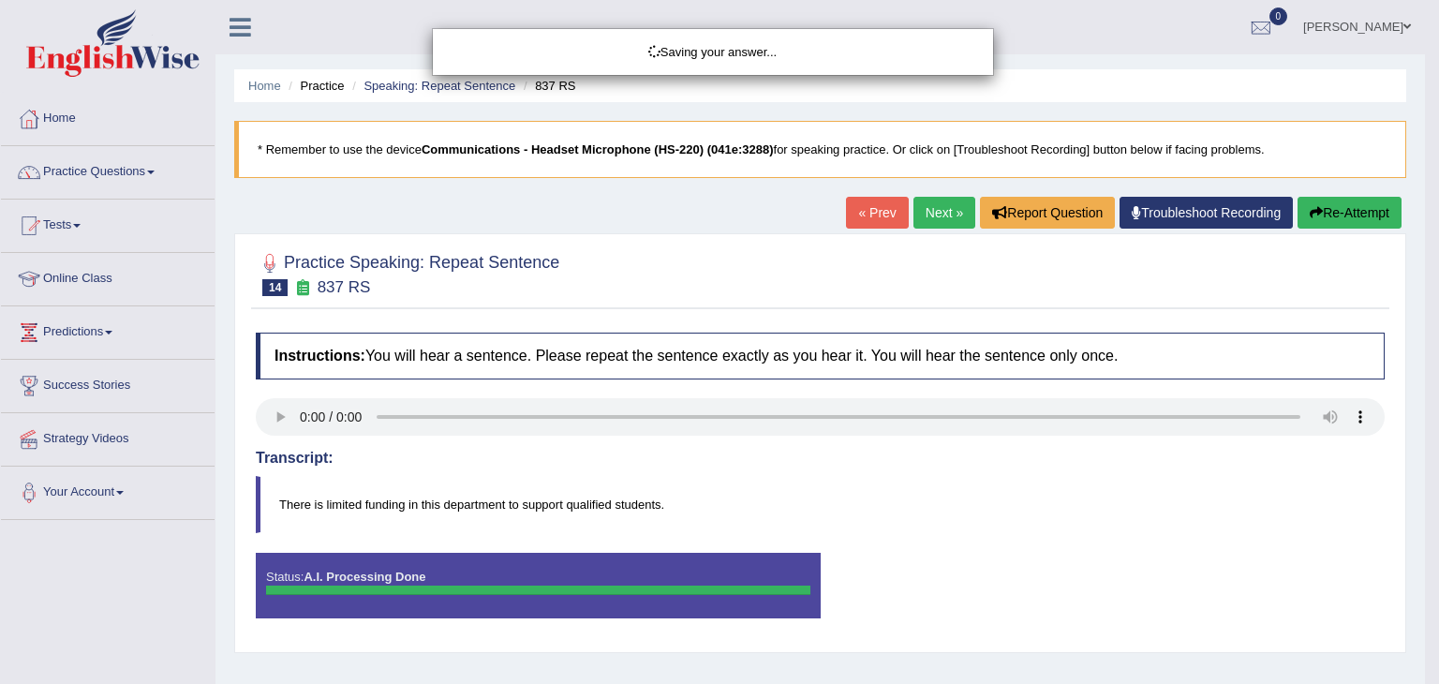
click at [1356, 205] on div "Saving your answer..." at bounding box center [719, 342] width 1439 height 684
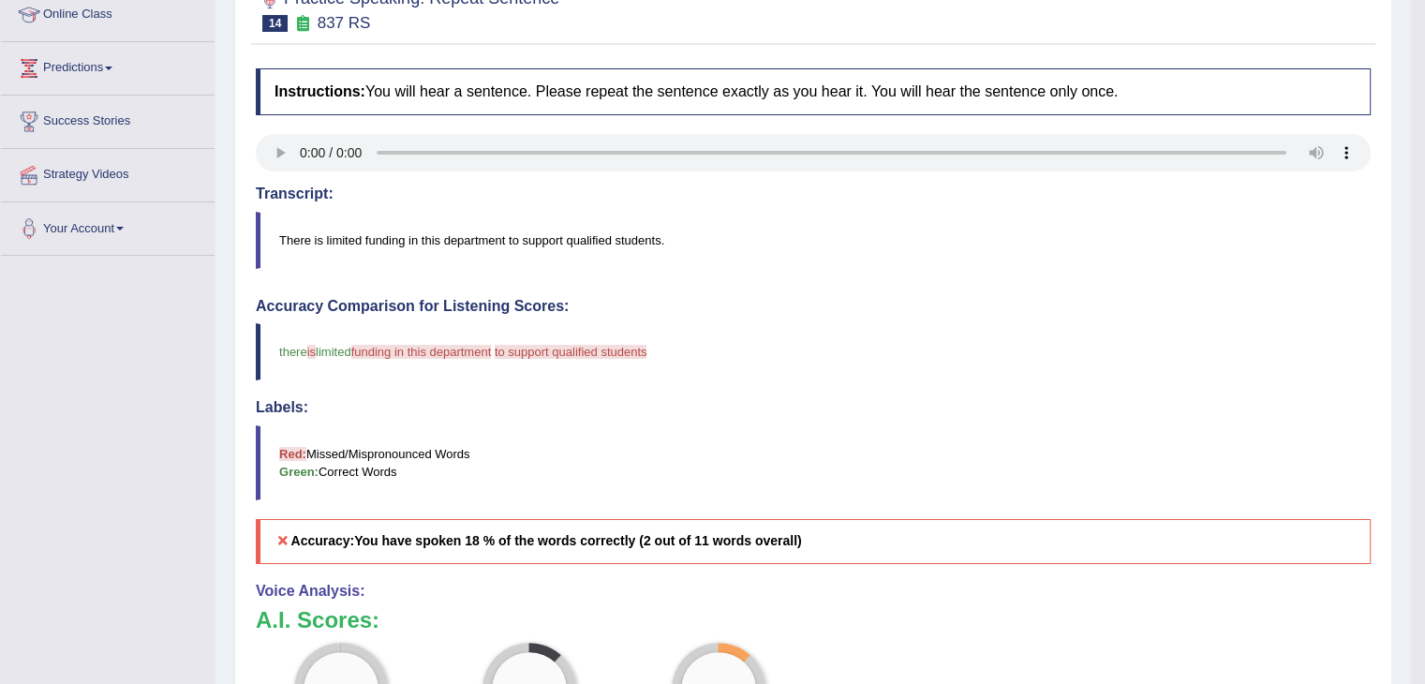
scroll to position [18, 0]
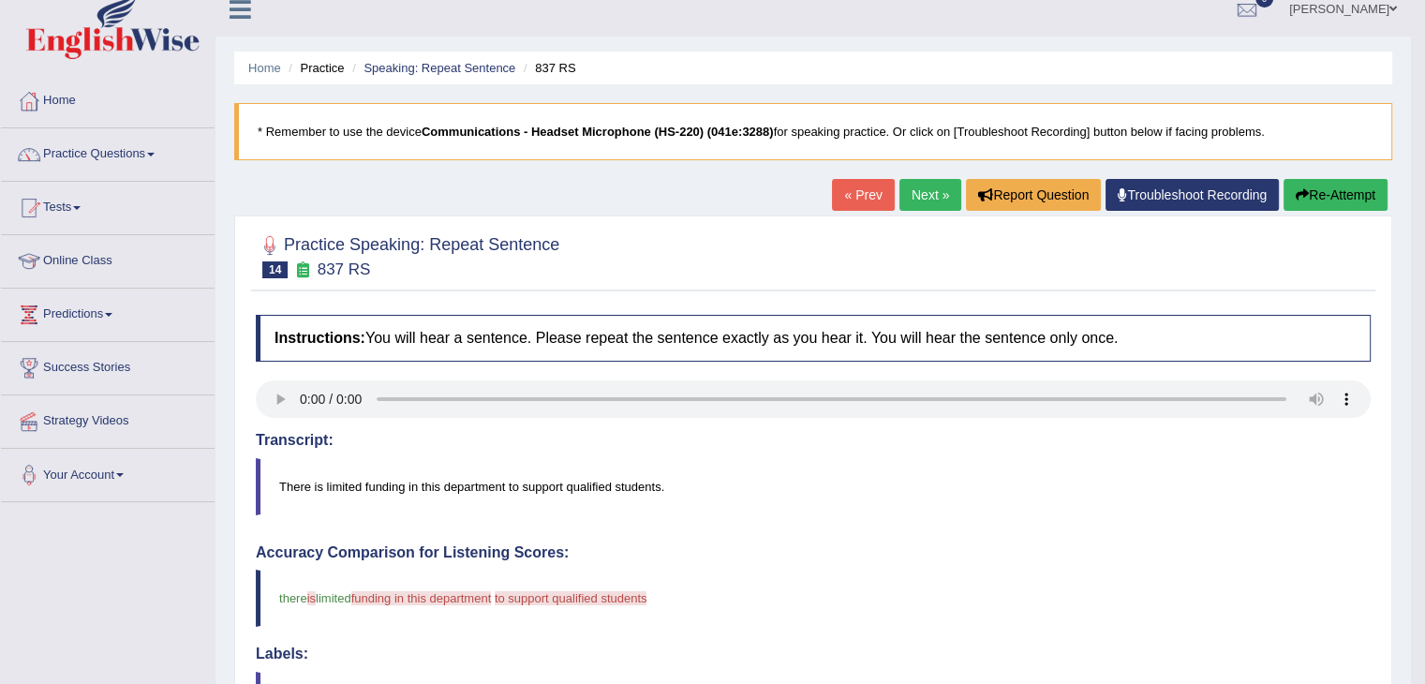
click at [921, 187] on link "Next »" at bounding box center [930, 195] width 62 height 32
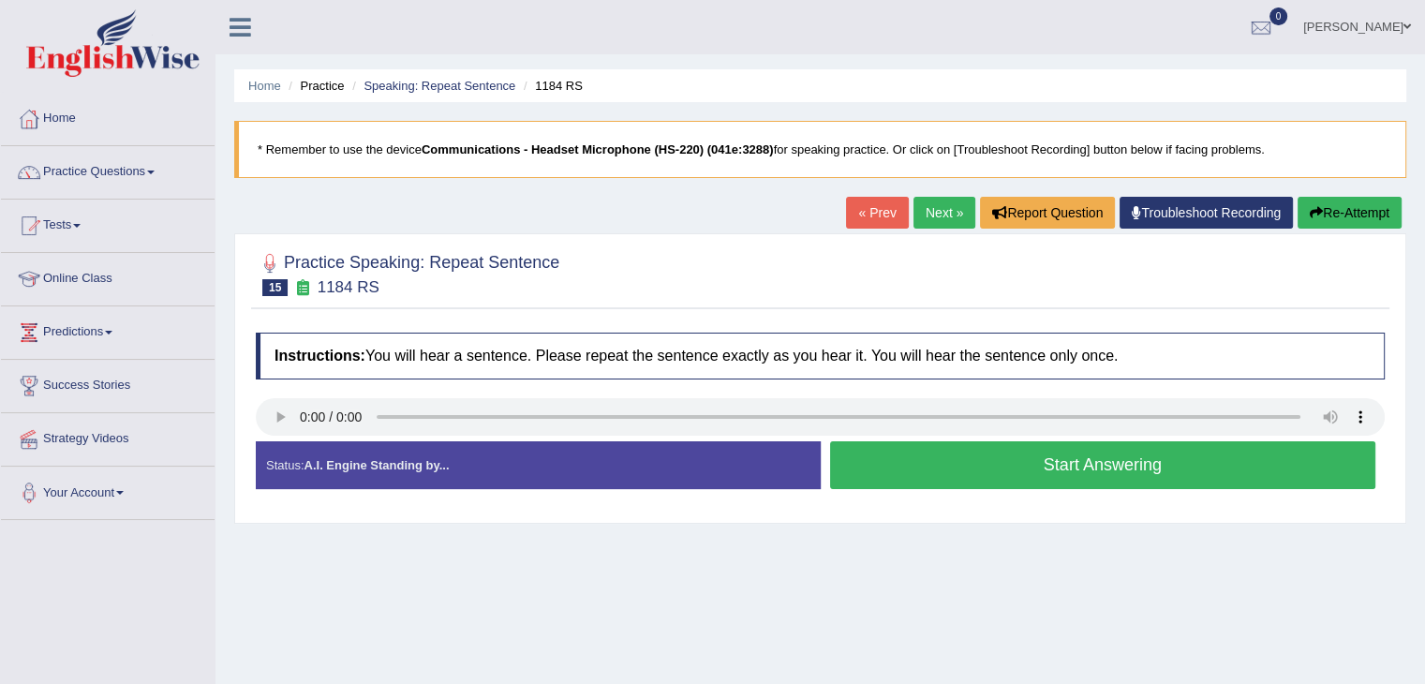
click at [955, 469] on button "Start Answering" at bounding box center [1103, 465] width 546 height 48
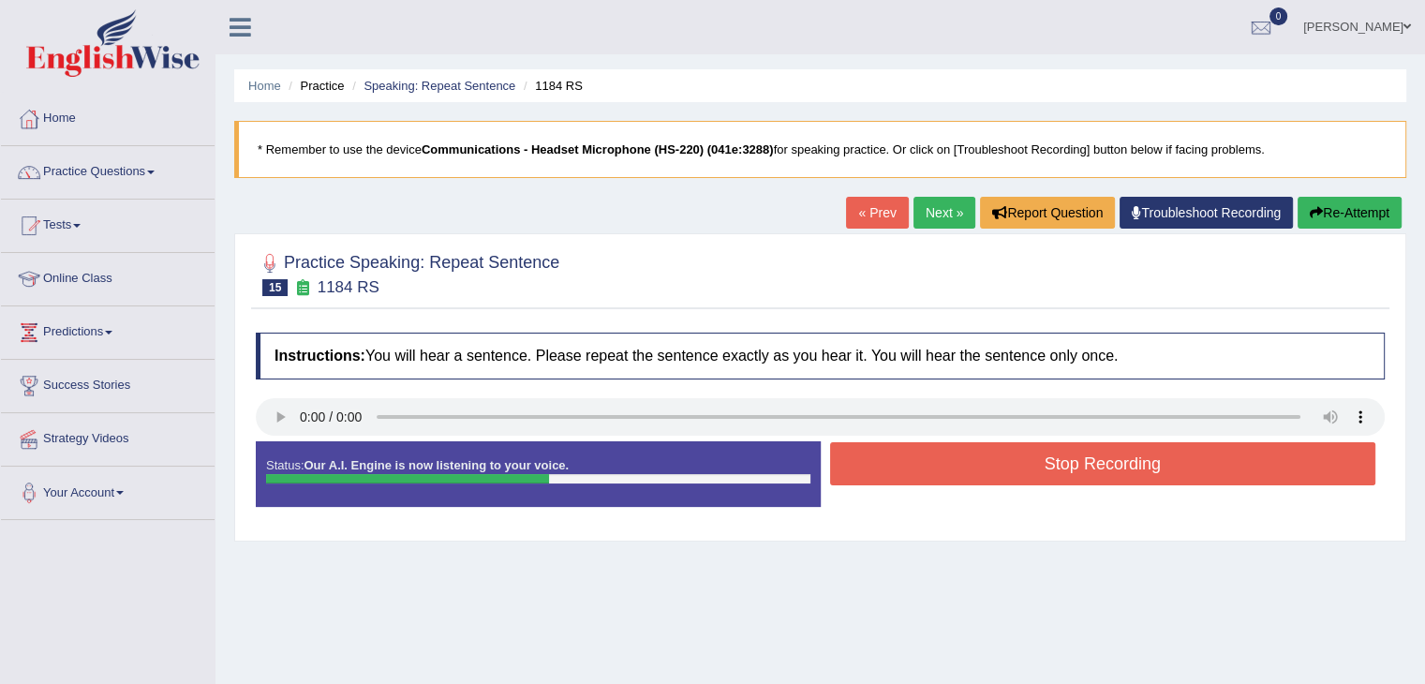
click at [948, 458] on button "Stop Recording" at bounding box center [1103, 463] width 546 height 43
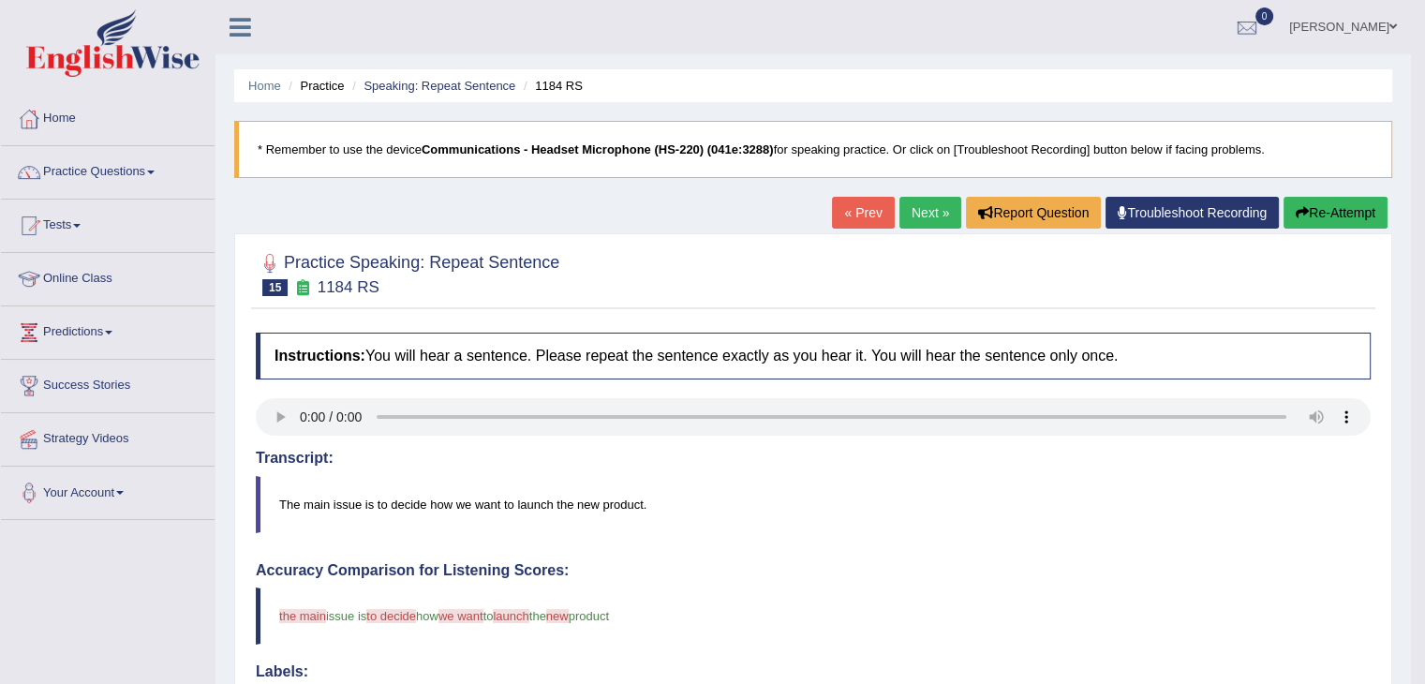
click at [914, 218] on link "Next »" at bounding box center [930, 213] width 62 height 32
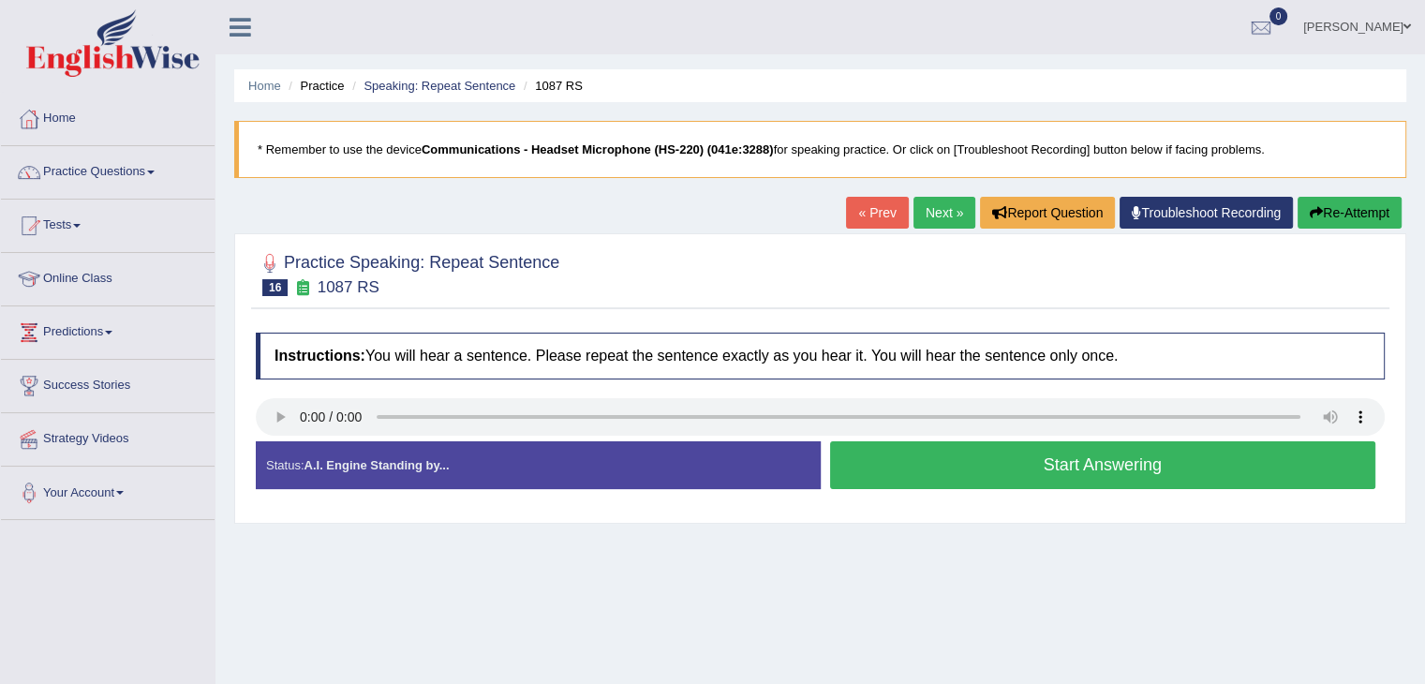
click at [1060, 472] on button "Start Answering" at bounding box center [1103, 465] width 546 height 48
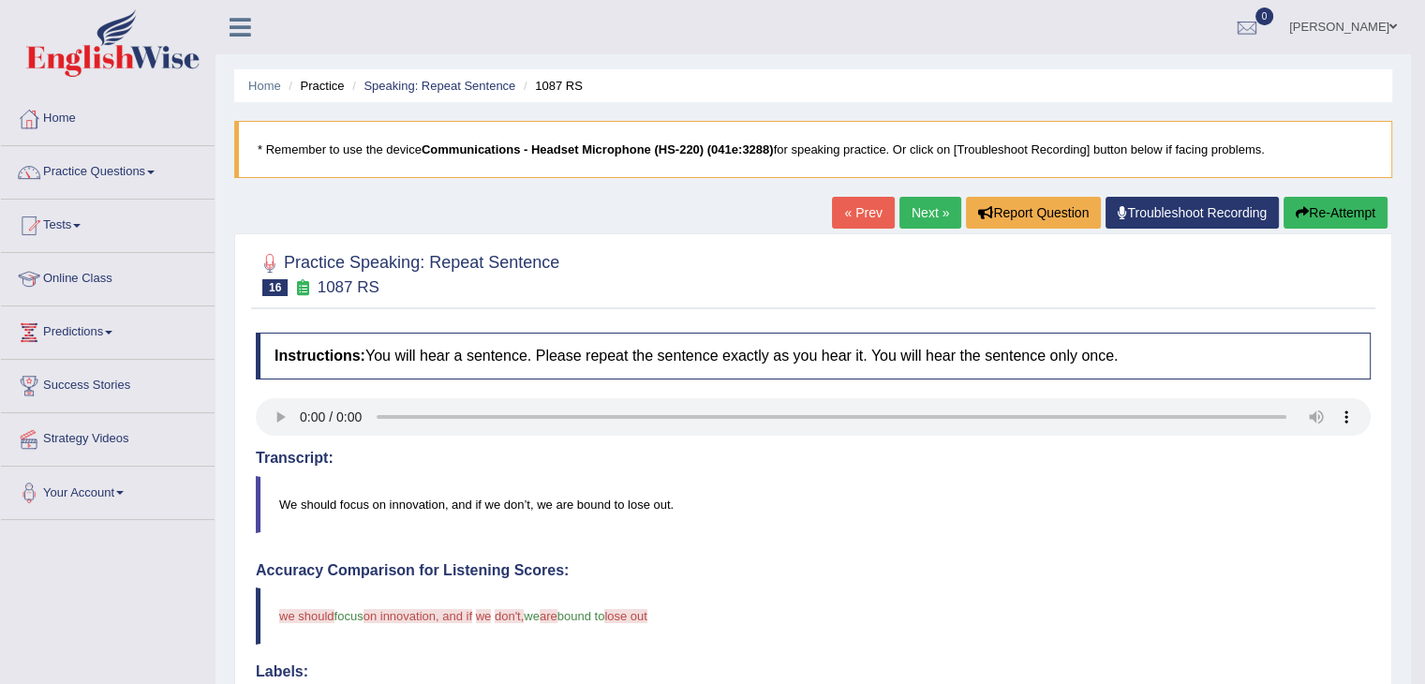
click at [1339, 205] on button "Re-Attempt" at bounding box center [1336, 213] width 104 height 32
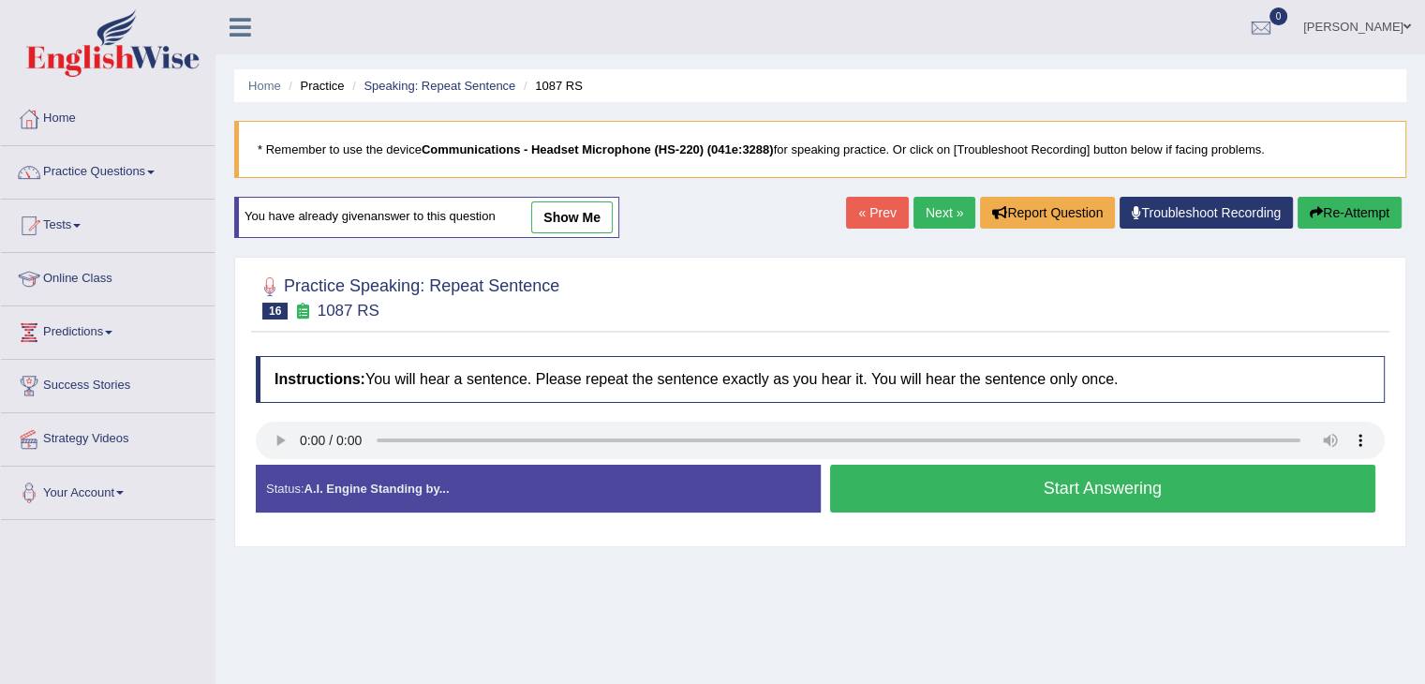
click at [1000, 497] on button "Start Answering" at bounding box center [1103, 489] width 546 height 48
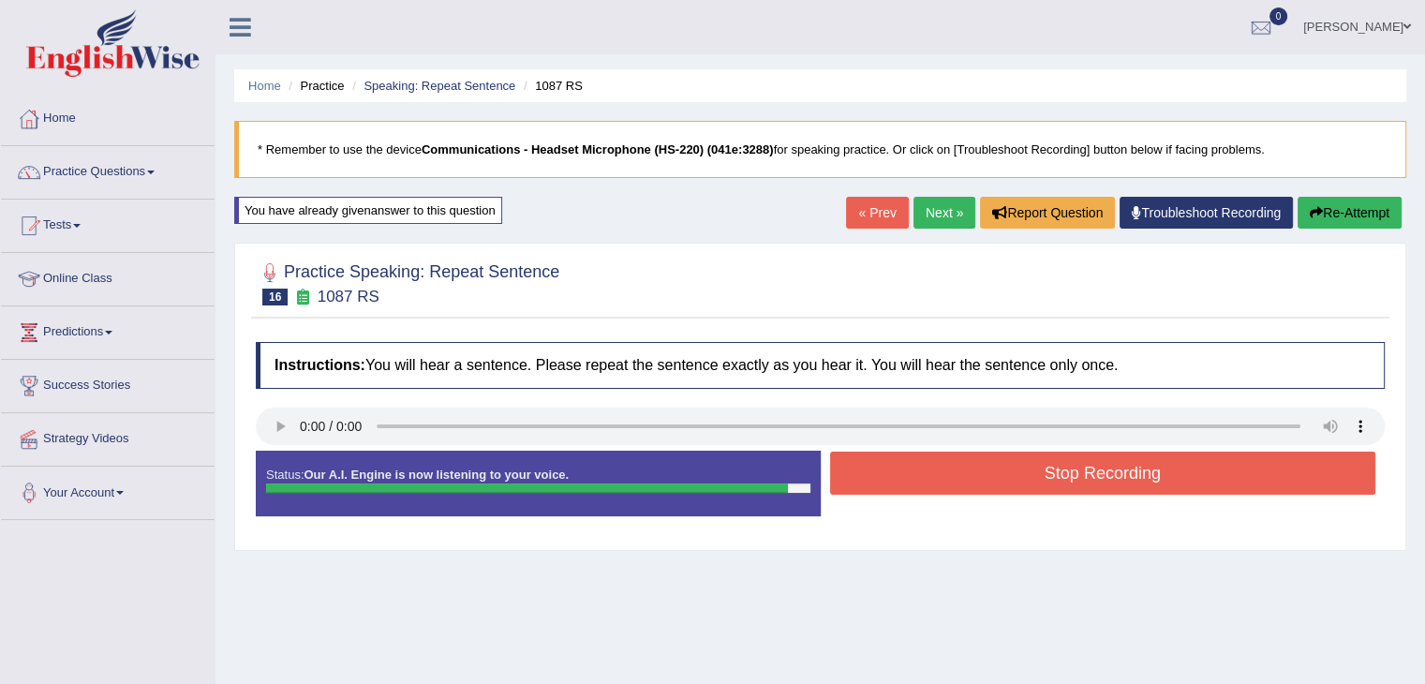
click at [1124, 477] on button "Stop Recording" at bounding box center [1103, 473] width 546 height 43
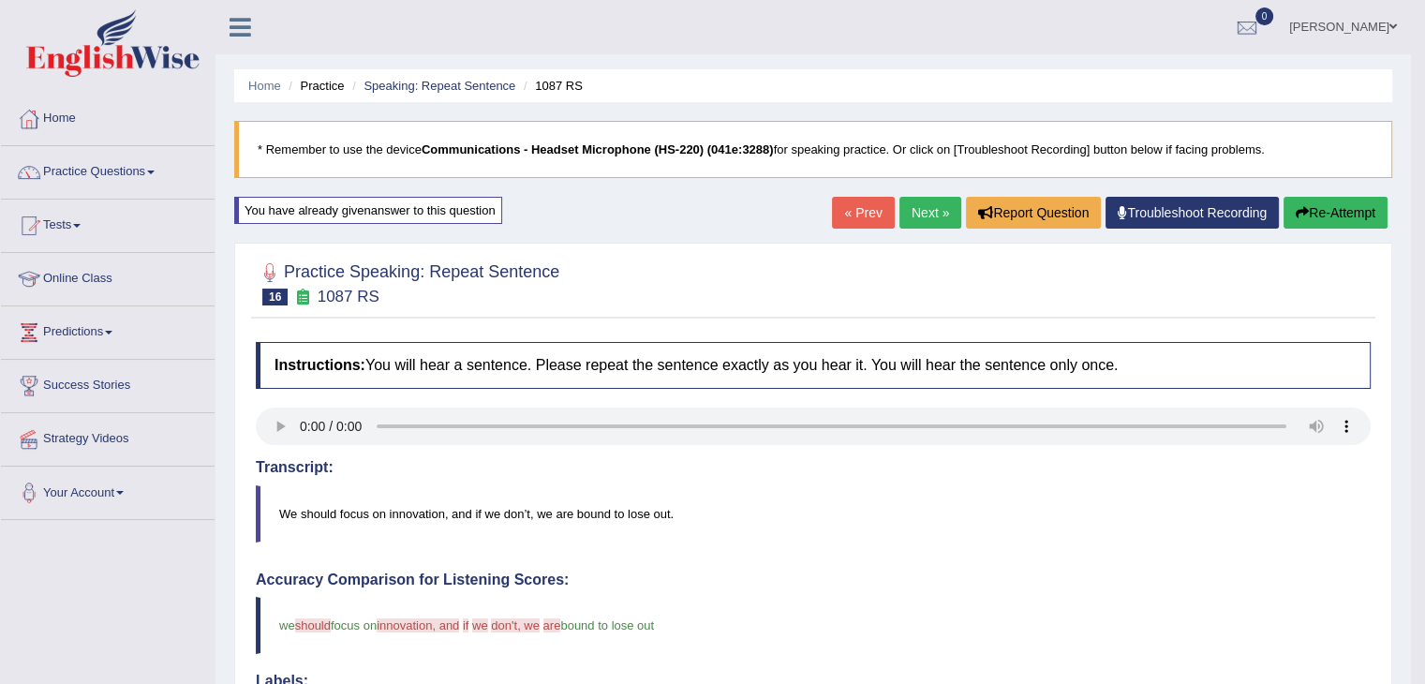
click at [928, 218] on link "Next »" at bounding box center [930, 213] width 62 height 32
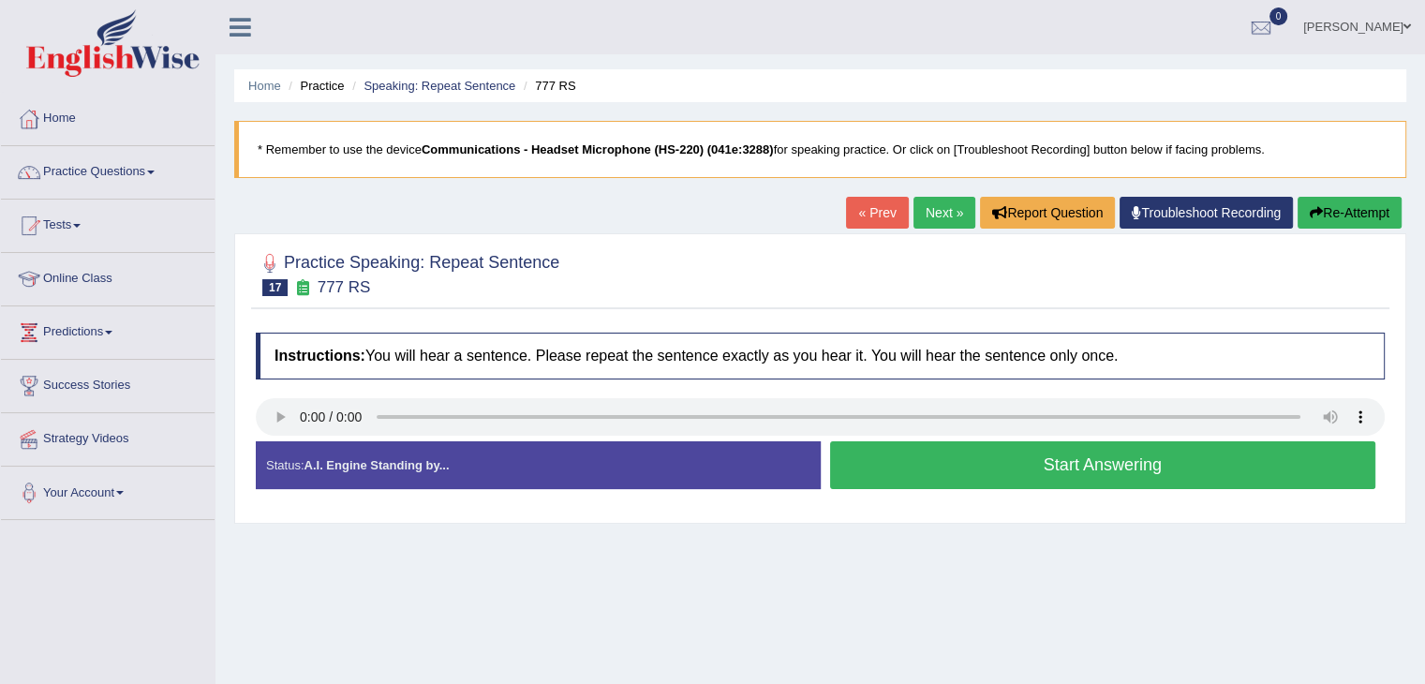
click at [937, 471] on button "Start Answering" at bounding box center [1103, 465] width 546 height 48
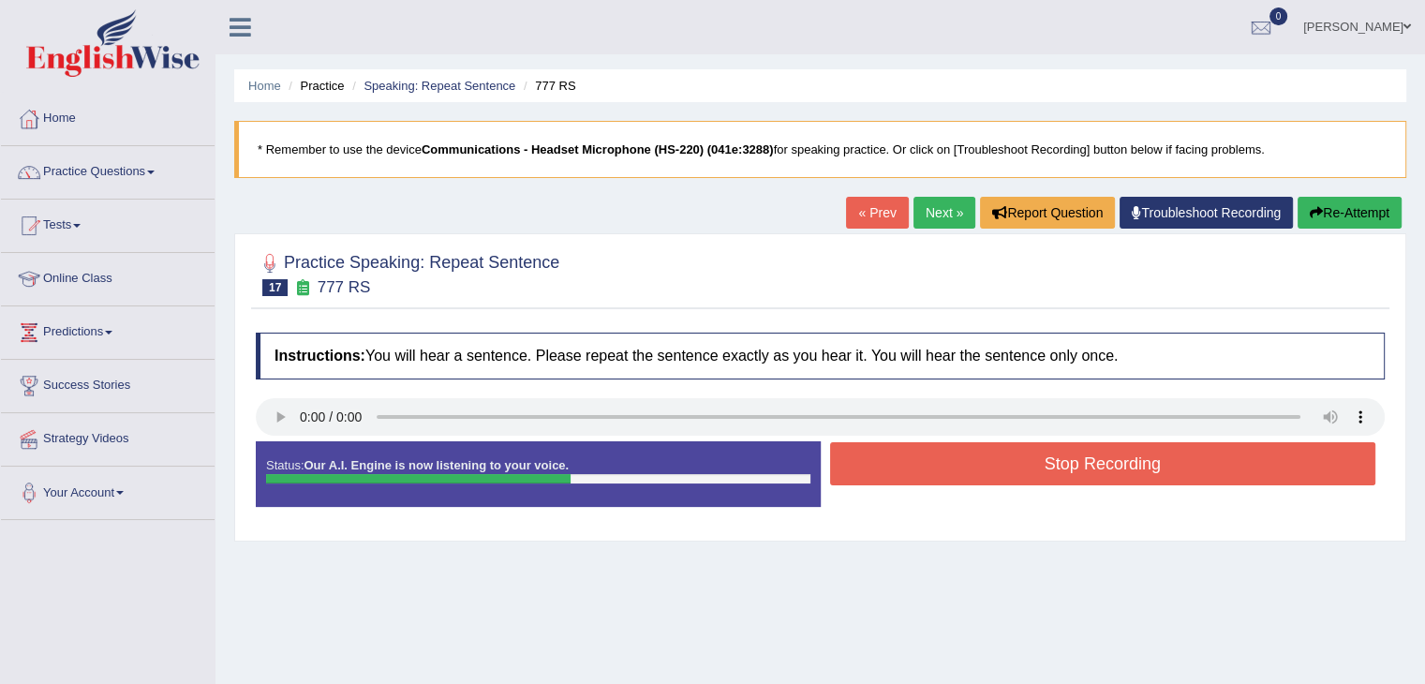
click at [1046, 468] on button "Stop Recording" at bounding box center [1103, 463] width 546 height 43
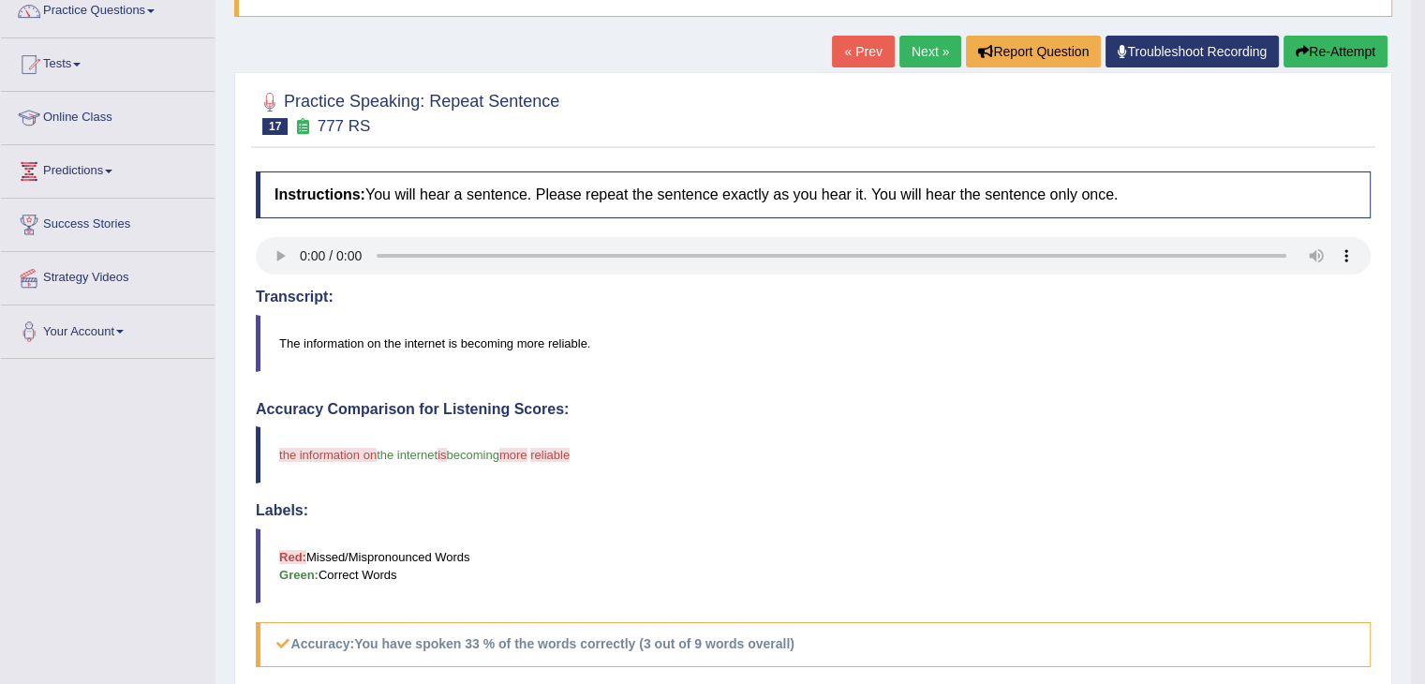
scroll to position [94, 0]
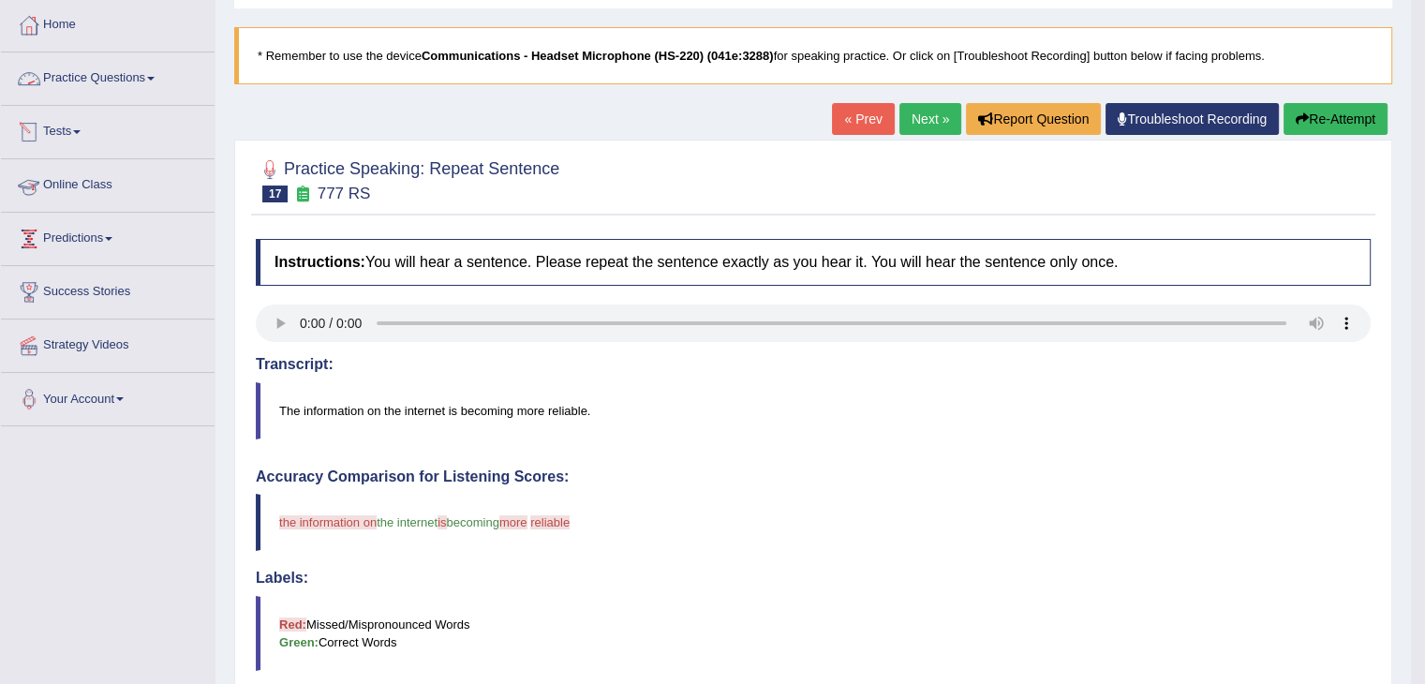
click at [97, 82] on link "Practice Questions" at bounding box center [108, 75] width 214 height 47
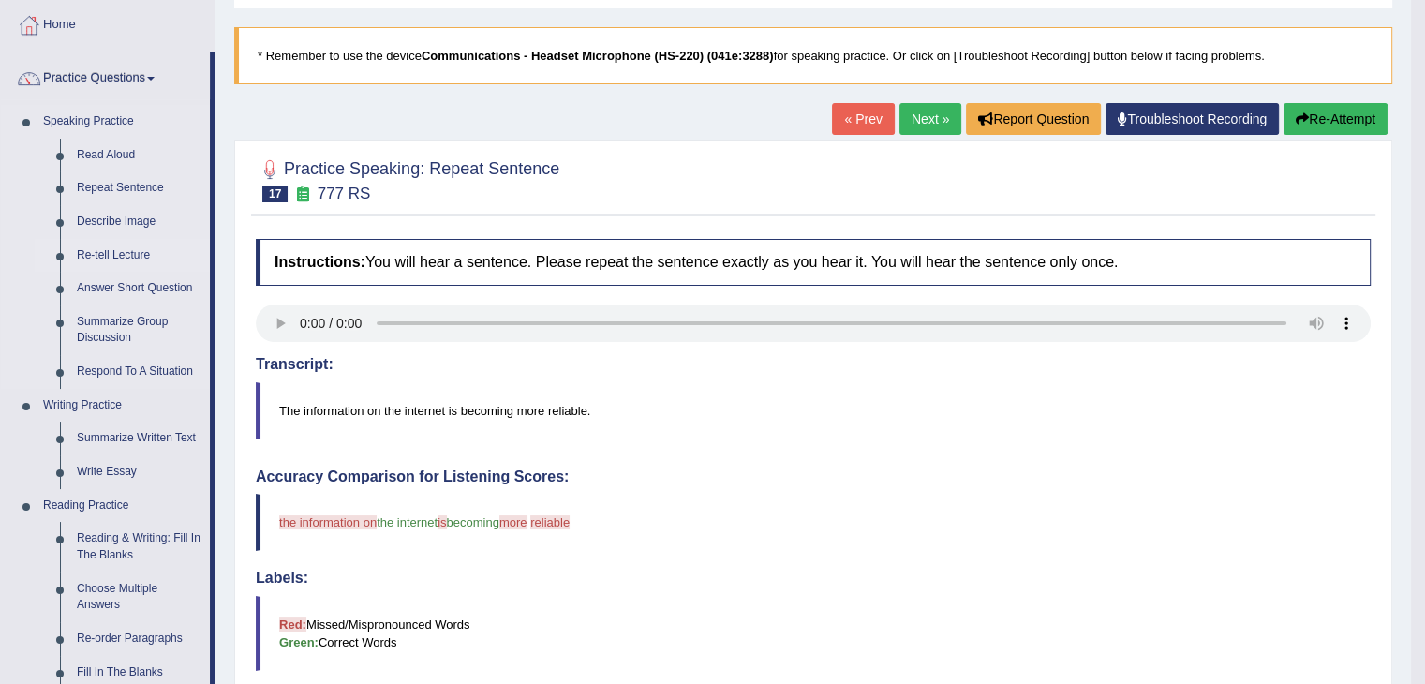
click at [135, 252] on link "Re-tell Lecture" at bounding box center [138, 256] width 141 height 34
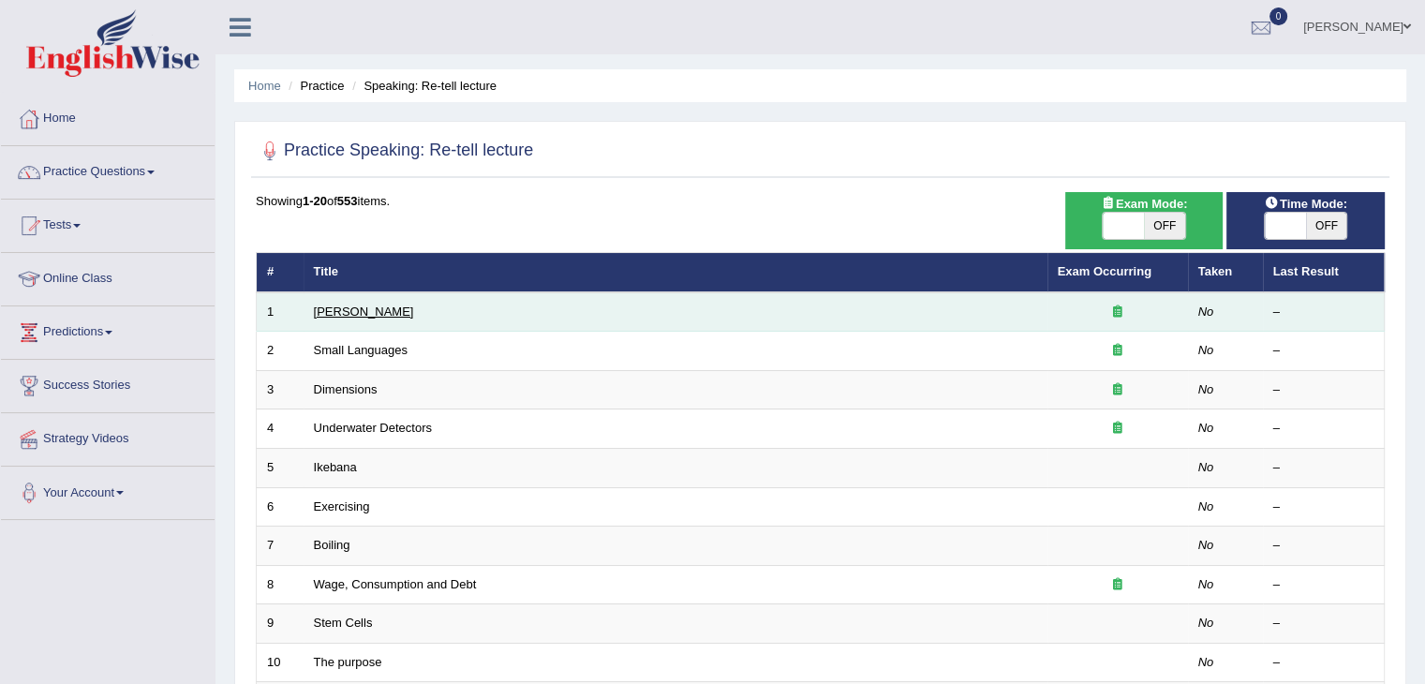
click at [345, 312] on link "[PERSON_NAME]" at bounding box center [364, 311] width 100 height 14
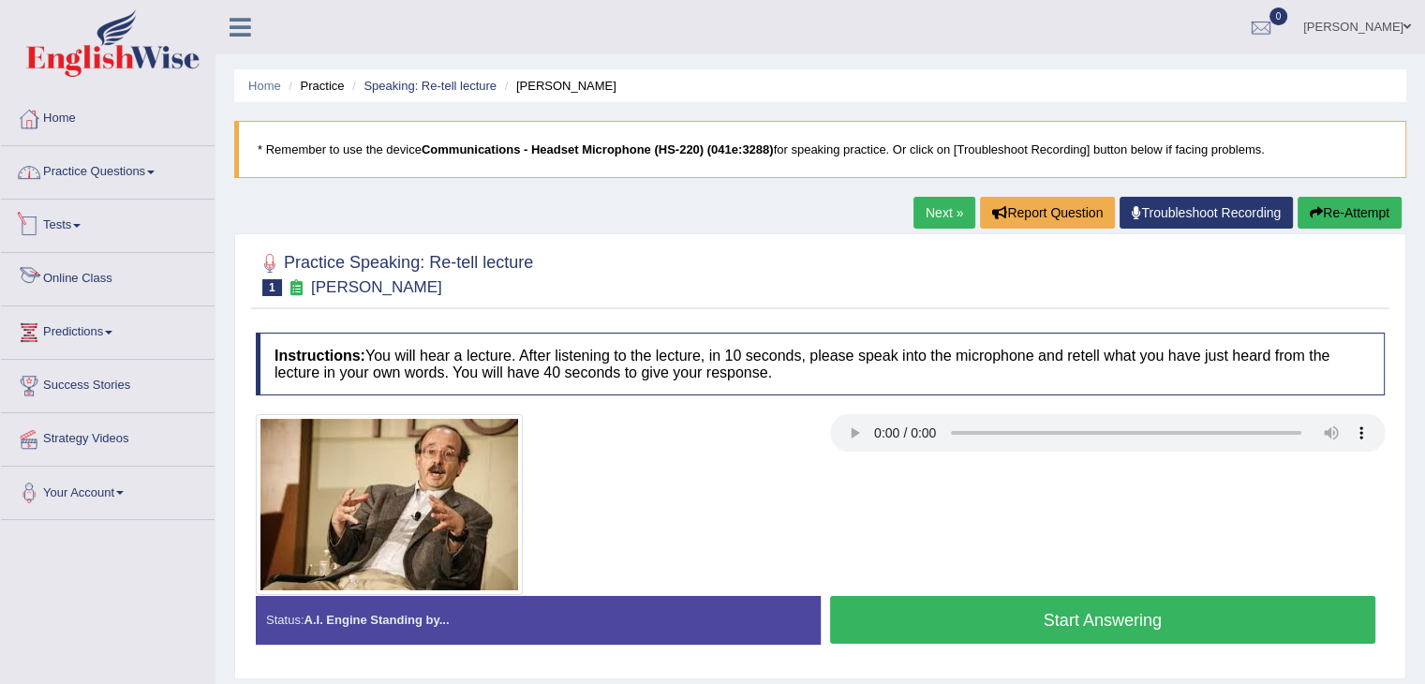
click at [83, 182] on link "Practice Questions" at bounding box center [108, 169] width 214 height 47
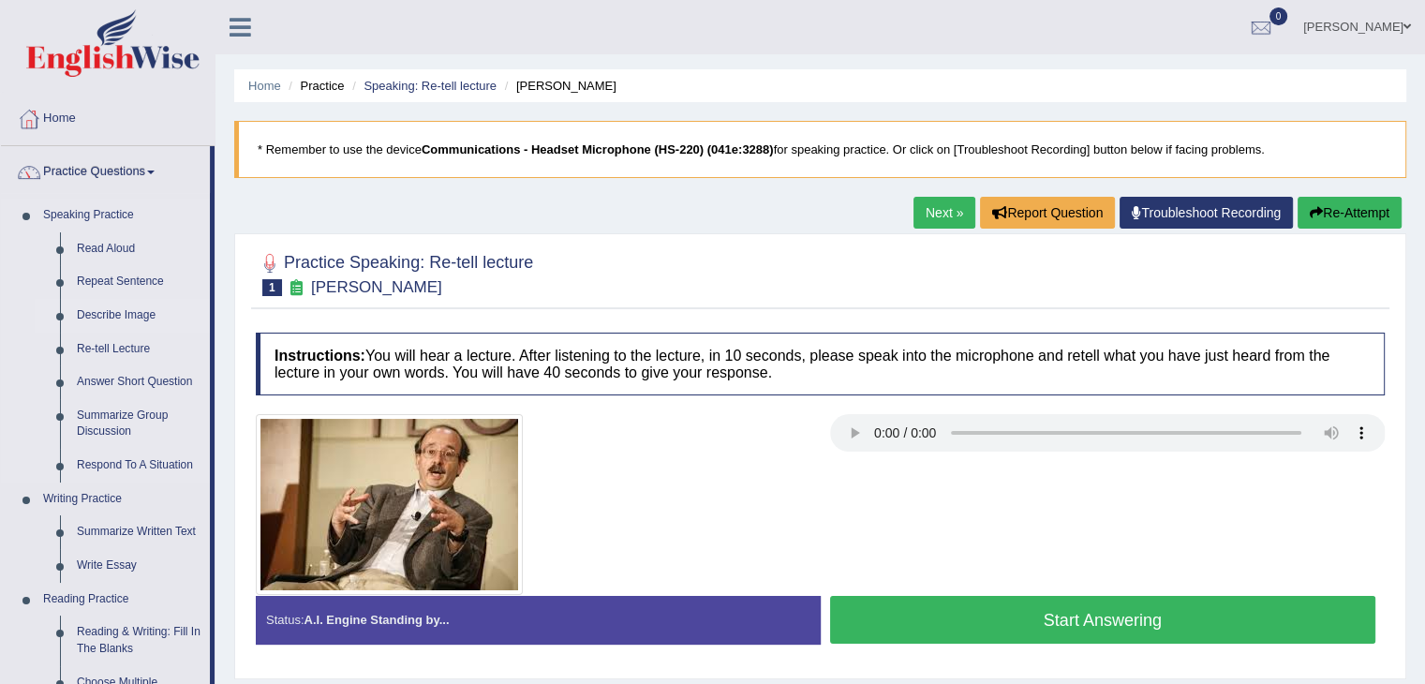
click at [108, 313] on link "Describe Image" at bounding box center [138, 316] width 141 height 34
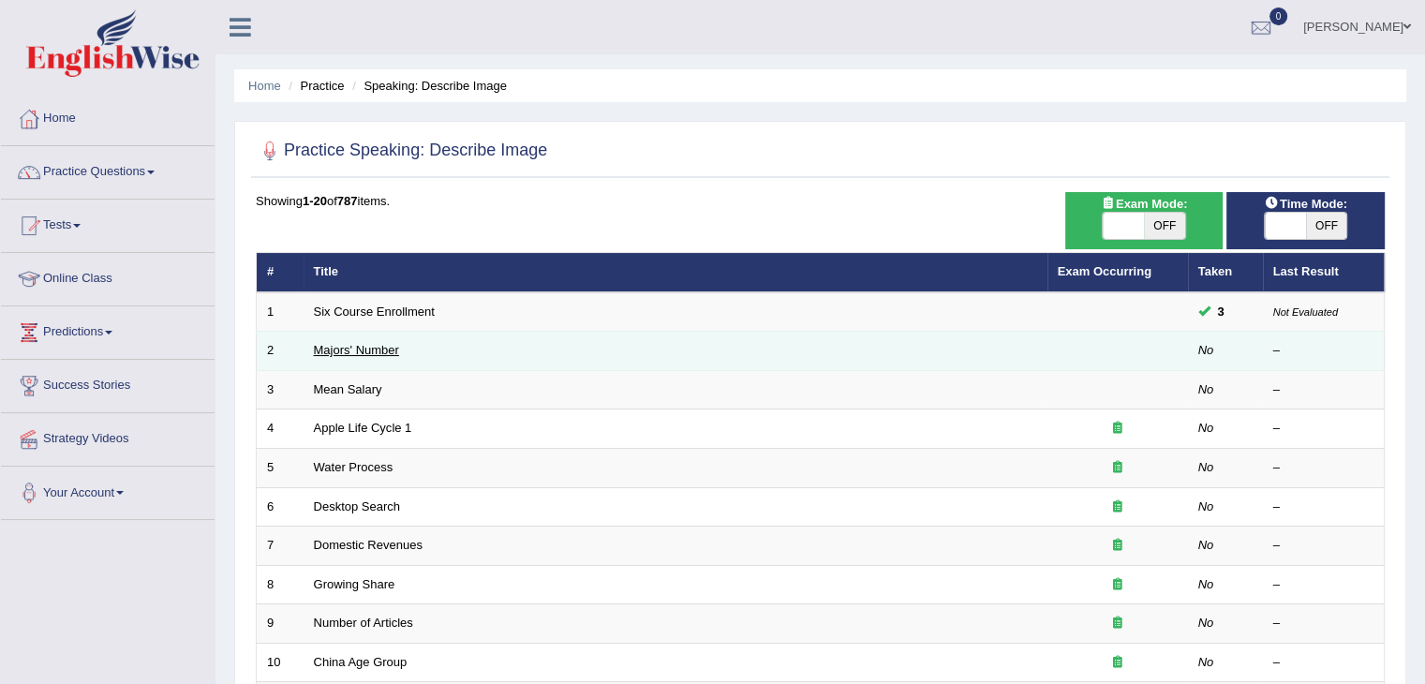
click at [377, 349] on link "Majors' Number" at bounding box center [356, 350] width 85 height 14
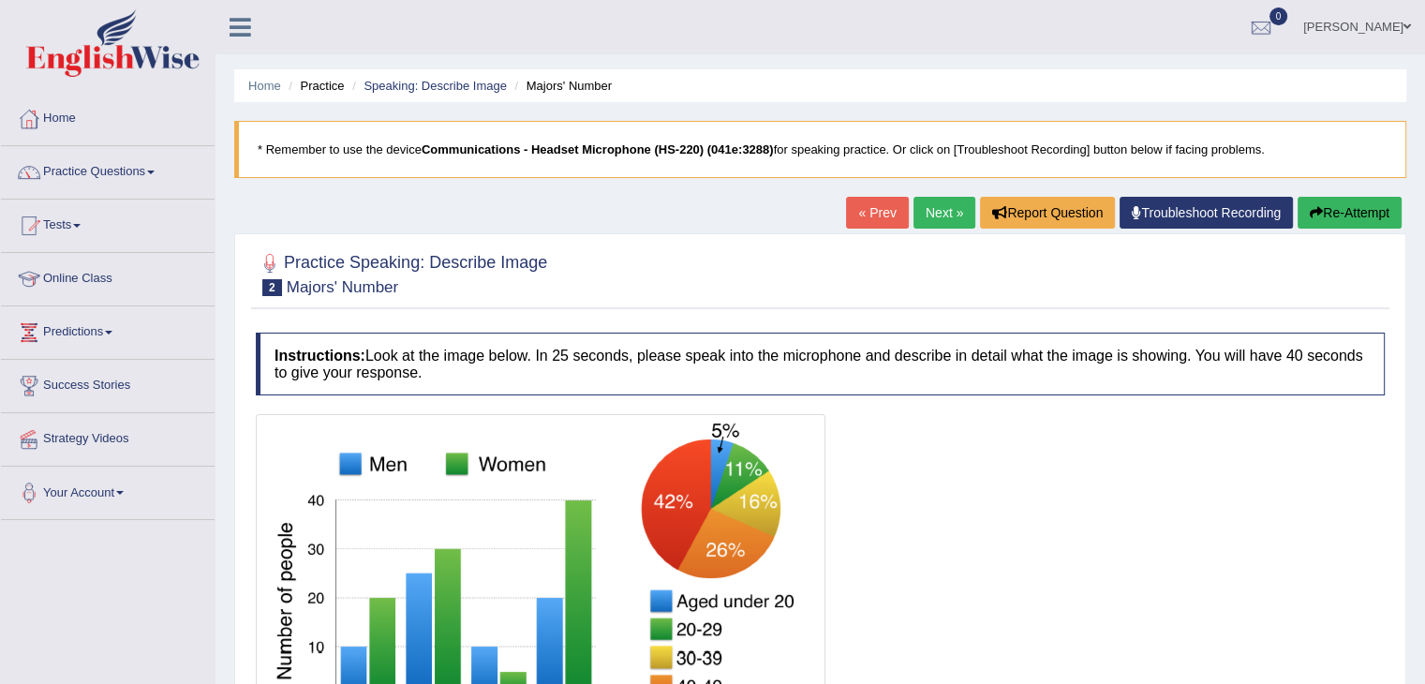
scroll to position [187, 0]
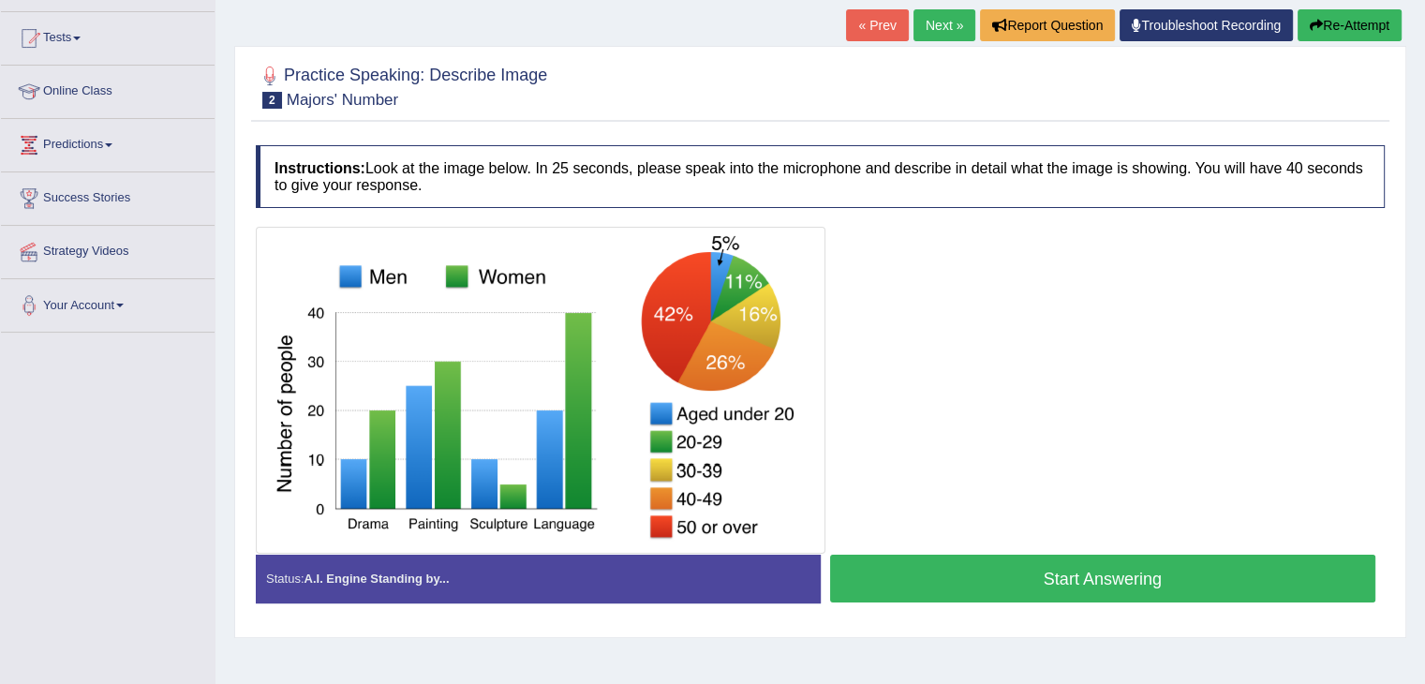
click at [935, 571] on button "Start Answering" at bounding box center [1103, 579] width 546 height 48
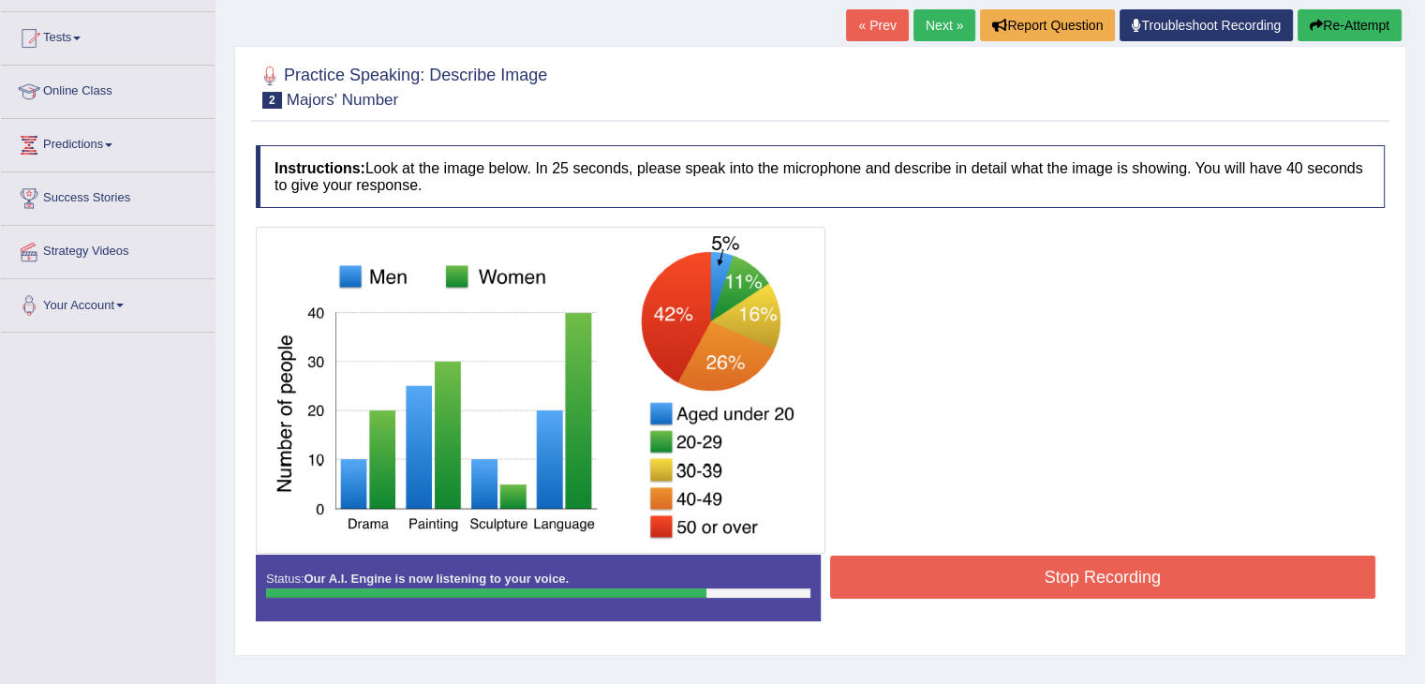
click at [935, 565] on button "Stop Recording" at bounding box center [1103, 577] width 546 height 43
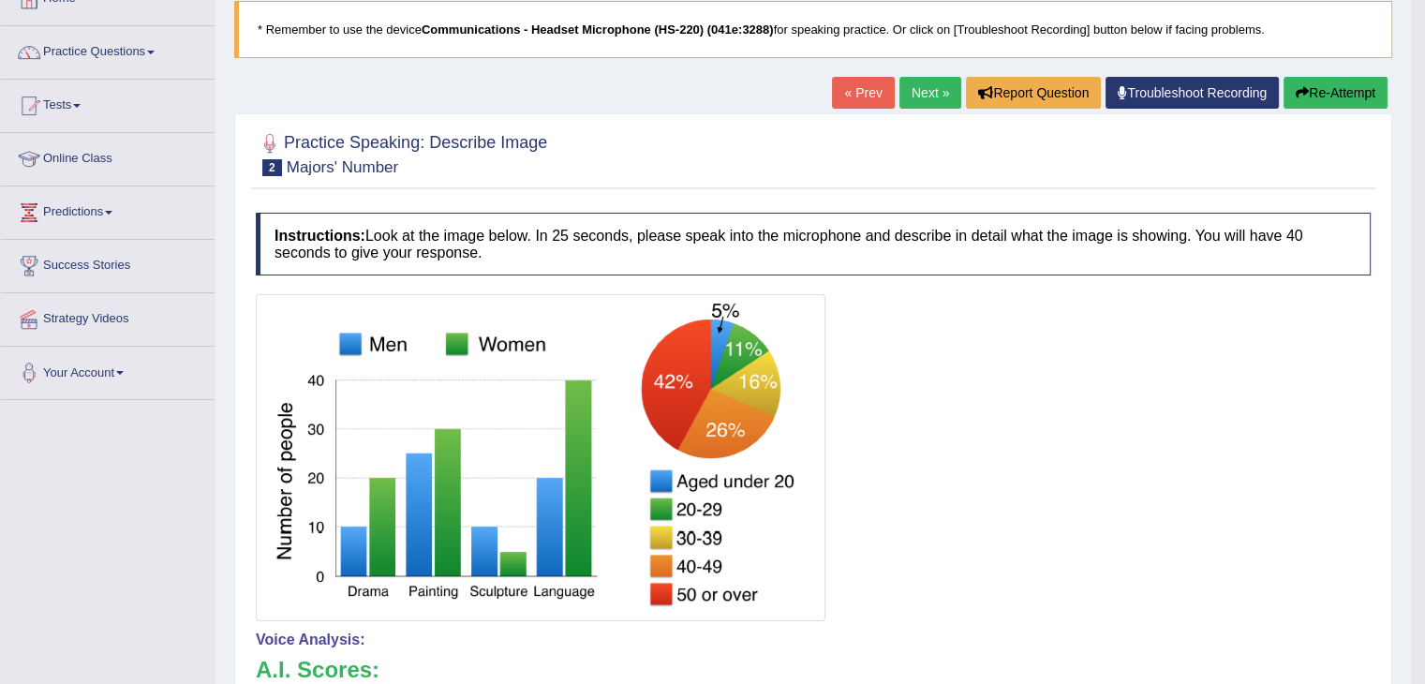
scroll to position [35, 0]
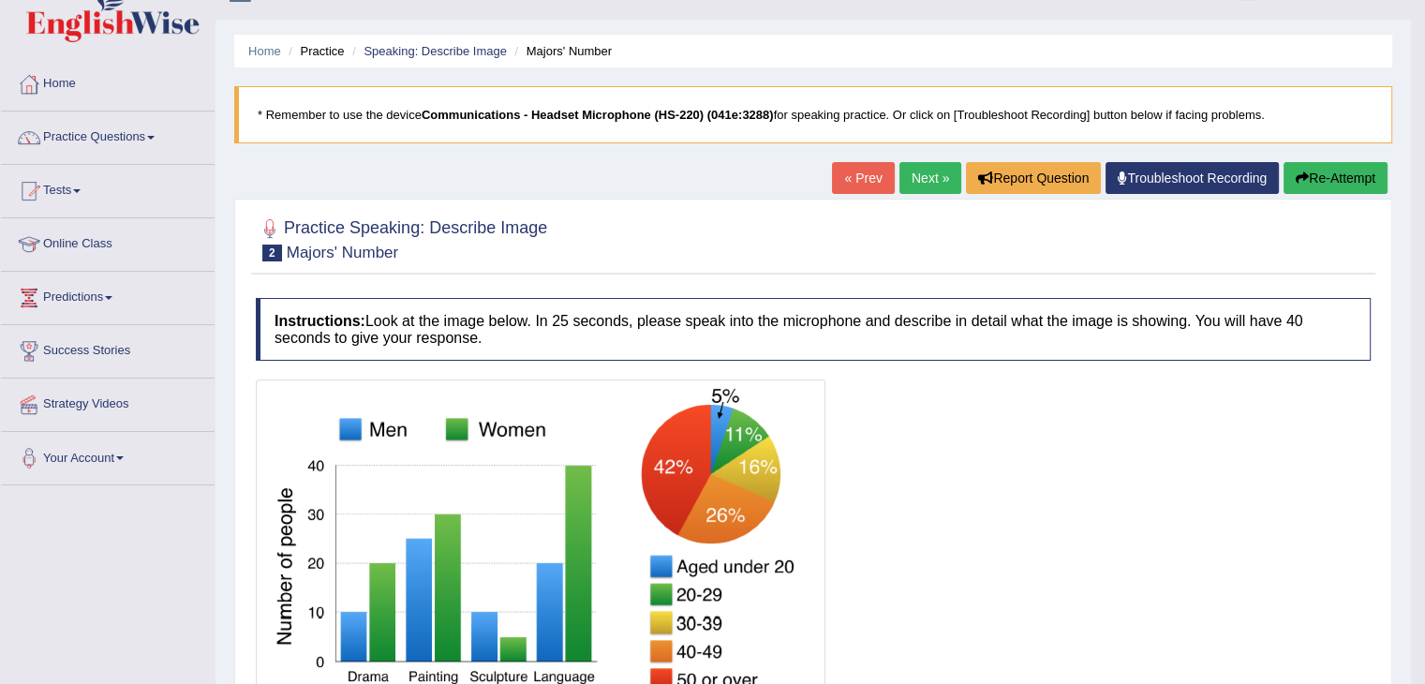
click at [916, 172] on link "Next »" at bounding box center [930, 178] width 62 height 32
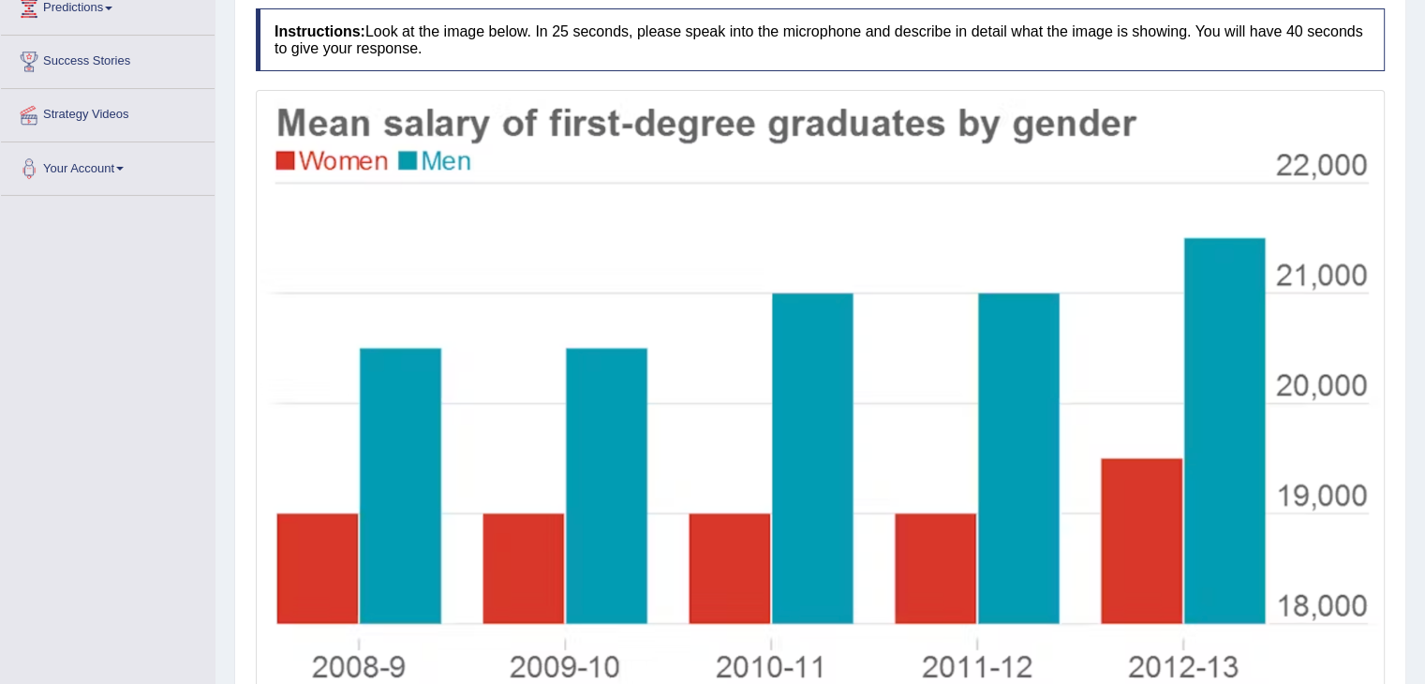
scroll to position [474, 0]
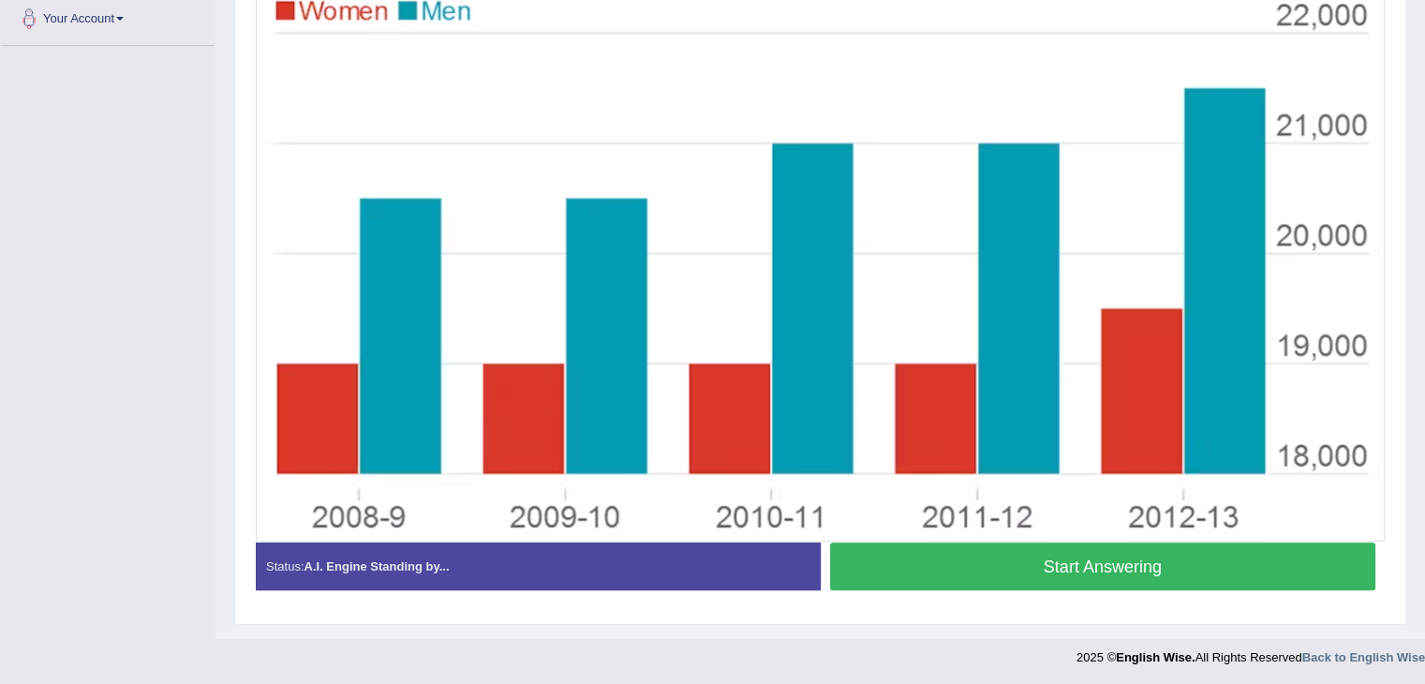
click at [1050, 569] on button "Start Answering" at bounding box center [1103, 566] width 546 height 48
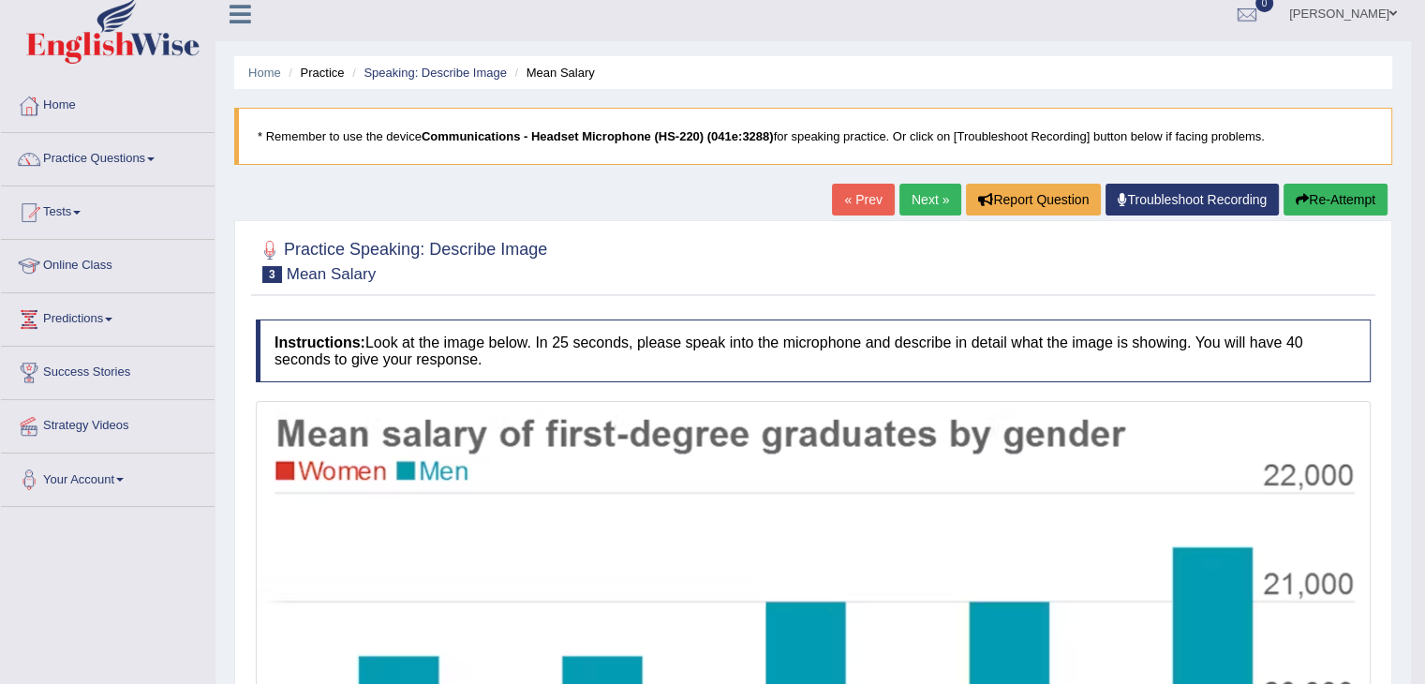
scroll to position [0, 0]
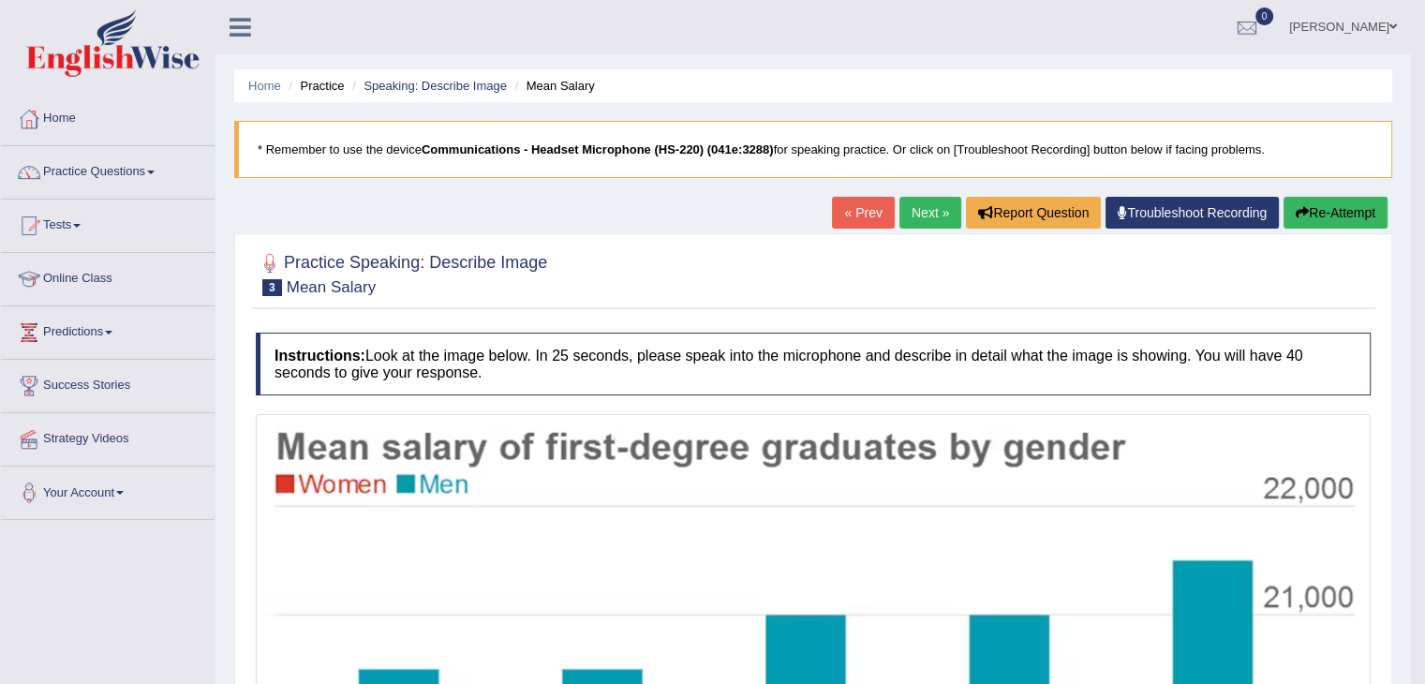
click at [905, 220] on link "Next »" at bounding box center [930, 213] width 62 height 32
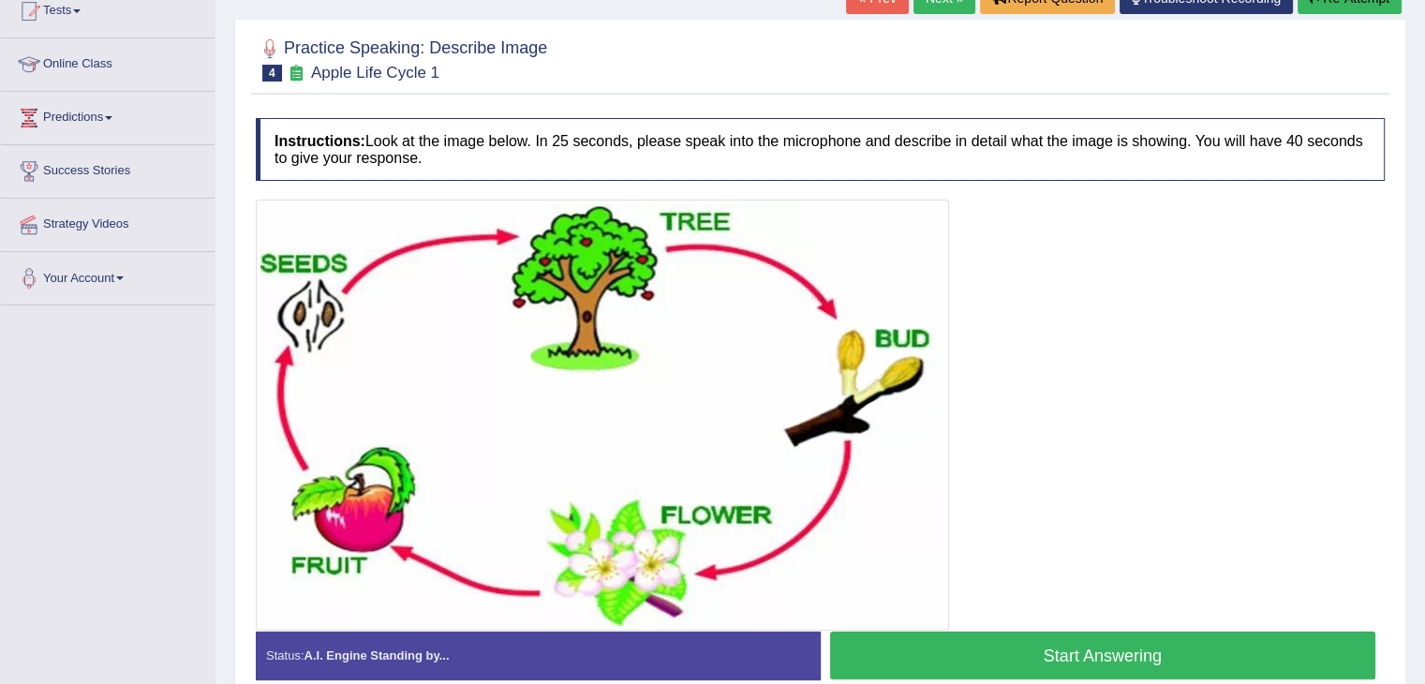
scroll to position [210, 0]
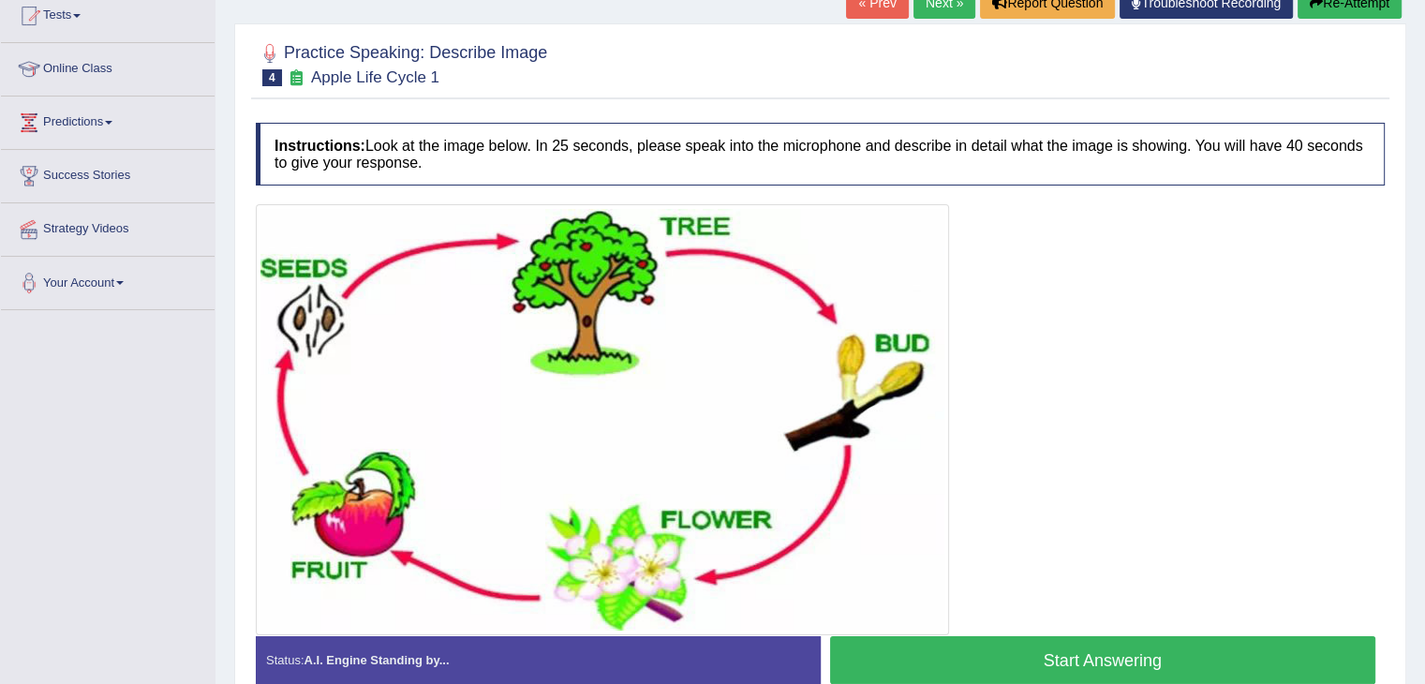
click at [1095, 659] on button "Start Answering" at bounding box center [1103, 660] width 546 height 48
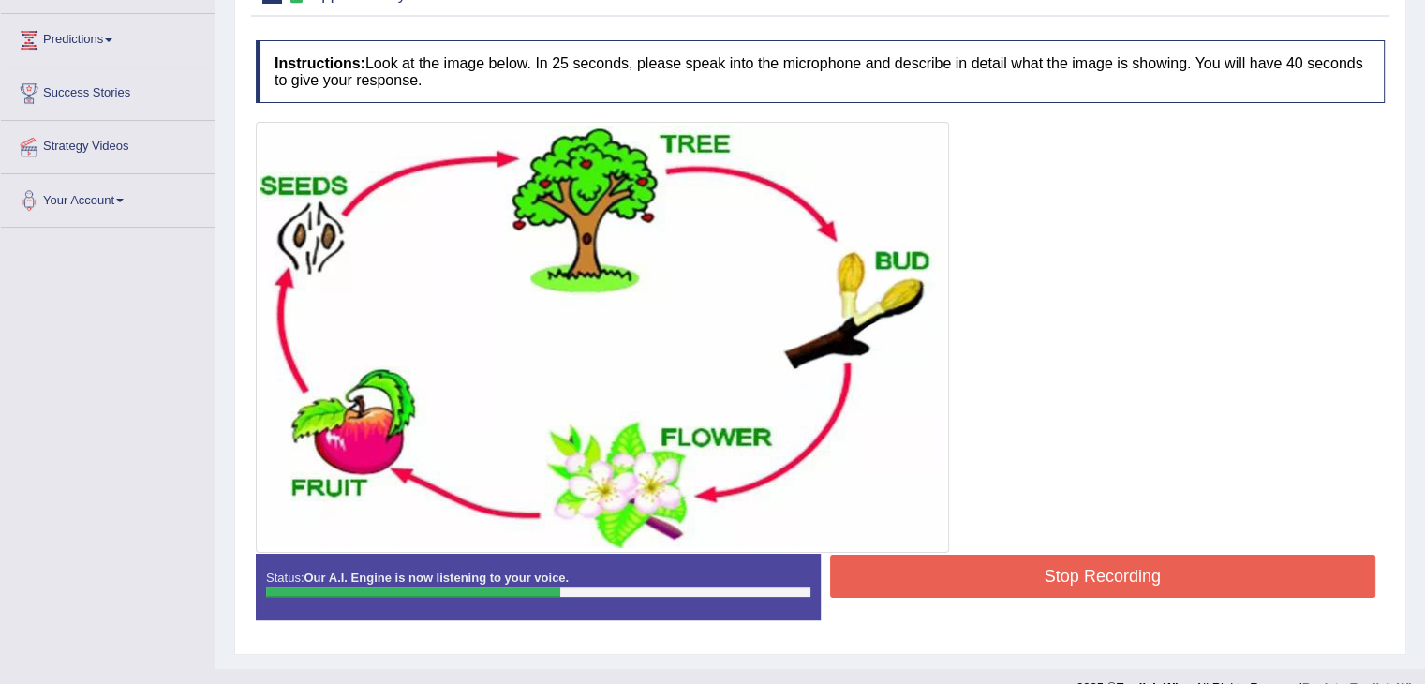
scroll to position [321, 0]
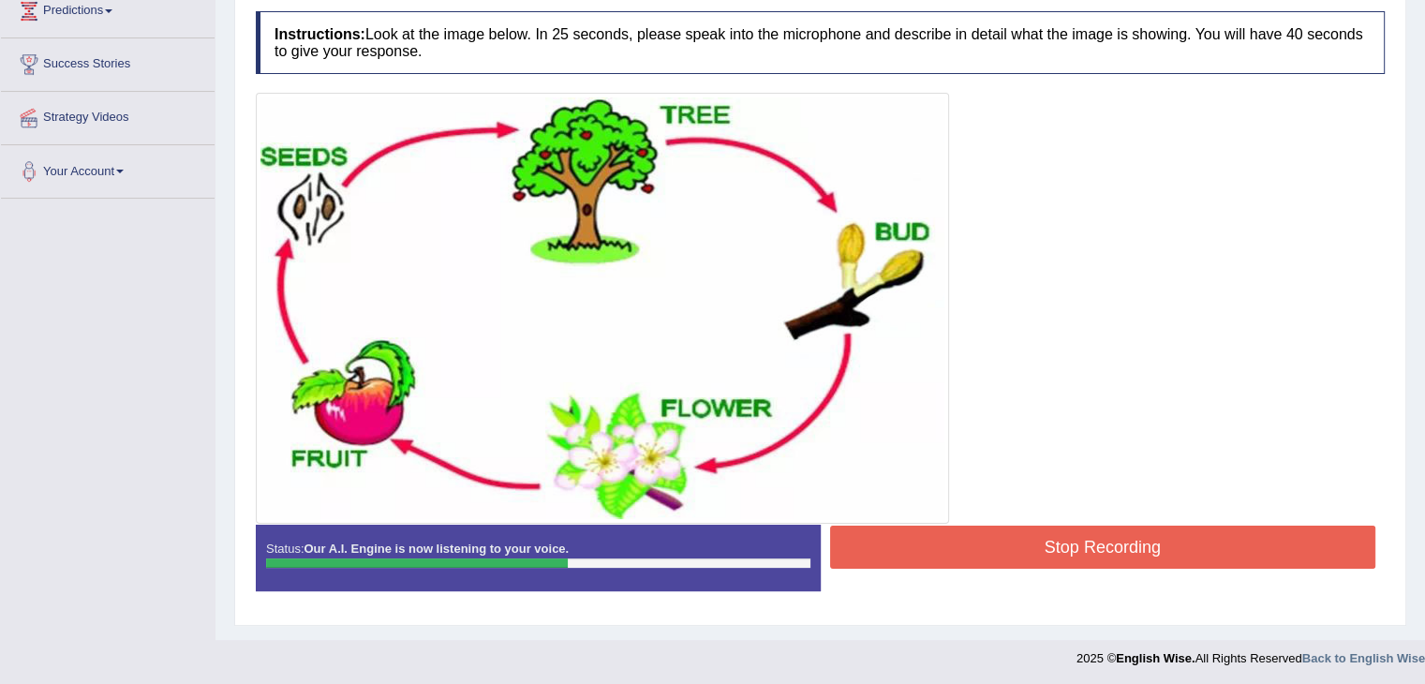
click at [1043, 543] on button "Stop Recording" at bounding box center [1103, 547] width 546 height 43
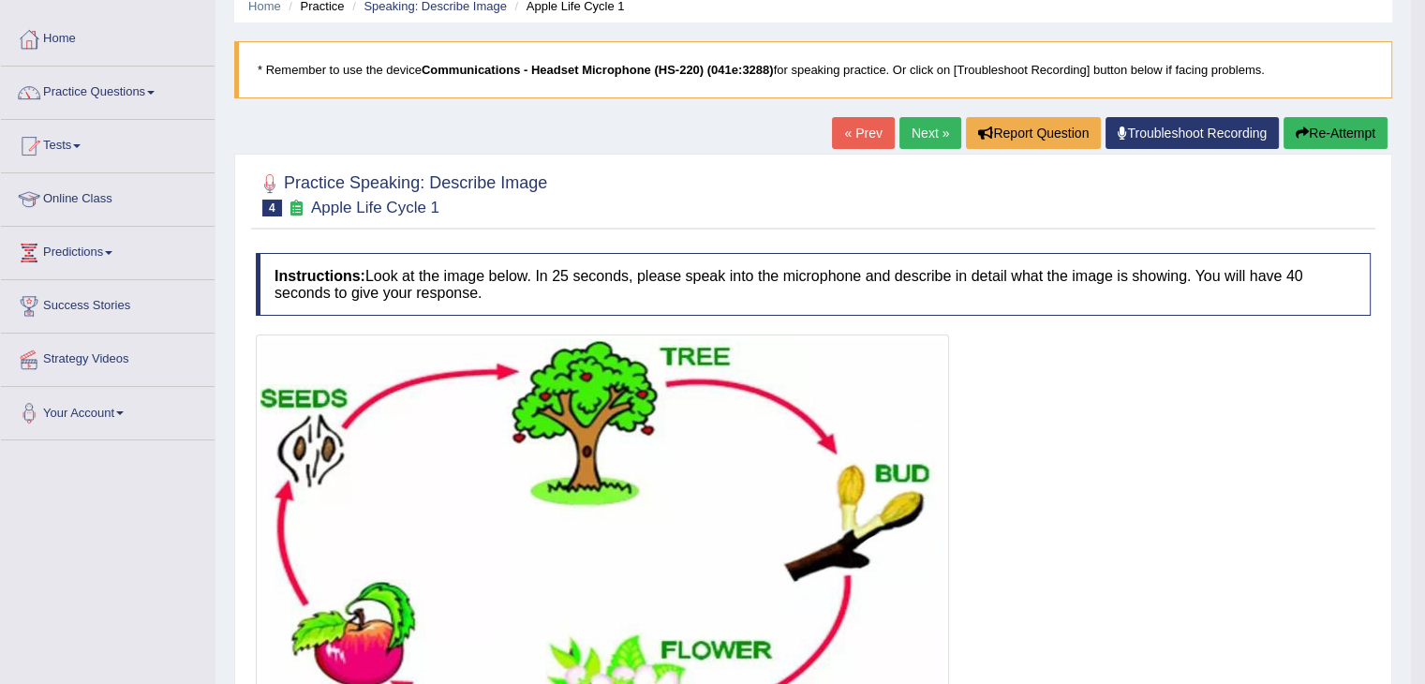
scroll to position [45, 0]
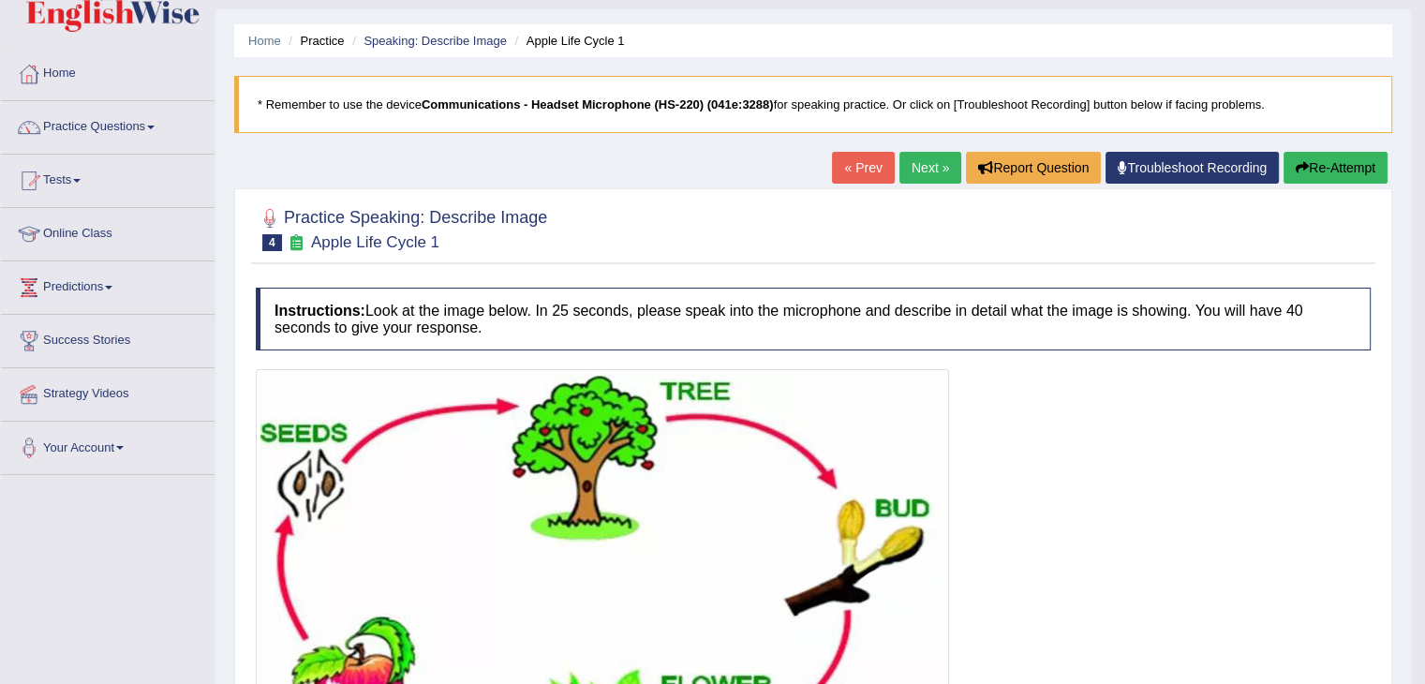
click at [933, 166] on link "Next »" at bounding box center [930, 168] width 62 height 32
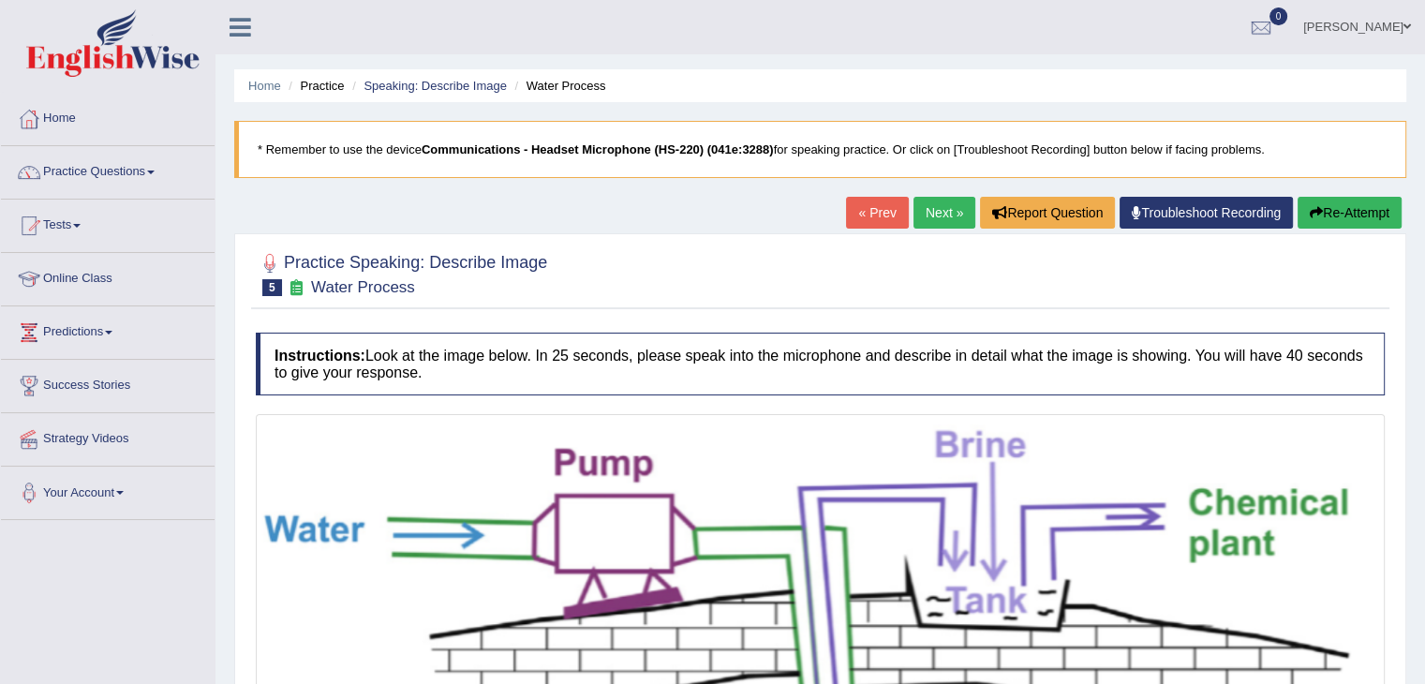
click at [922, 211] on link "Next »" at bounding box center [944, 213] width 62 height 32
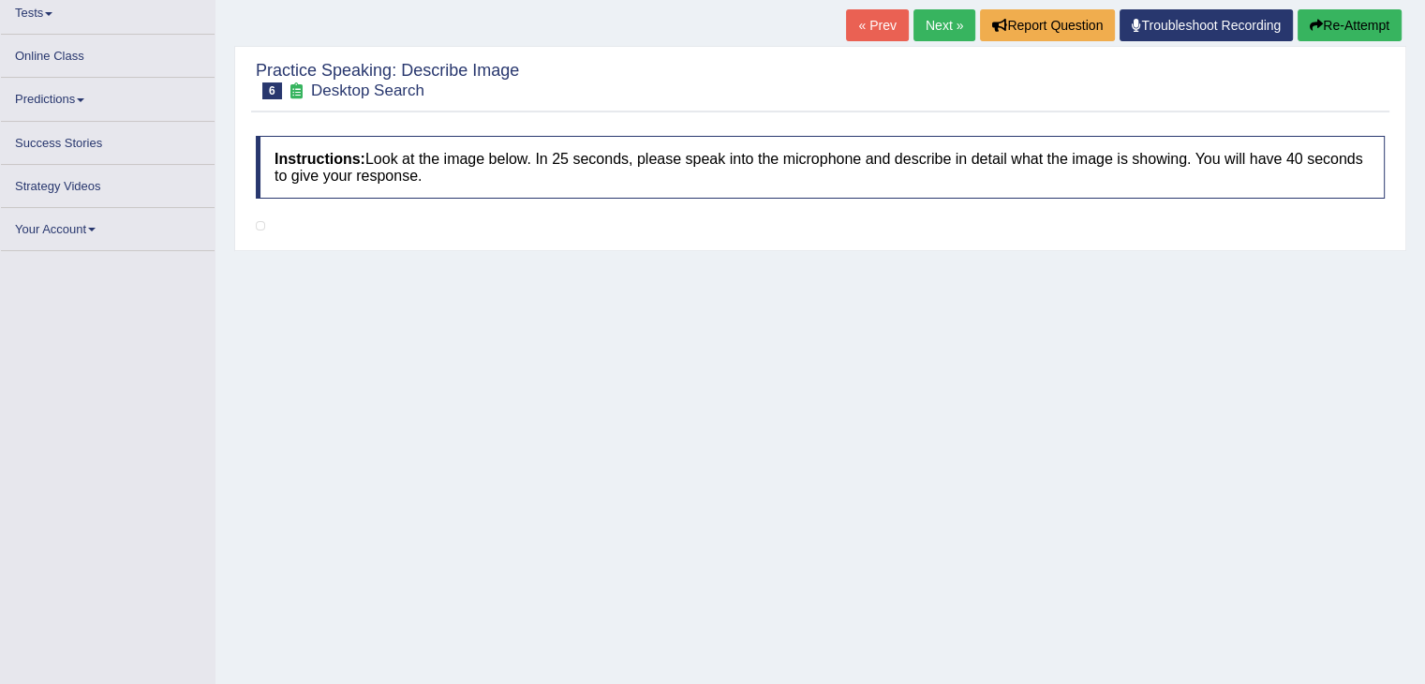
scroll to position [212, 0]
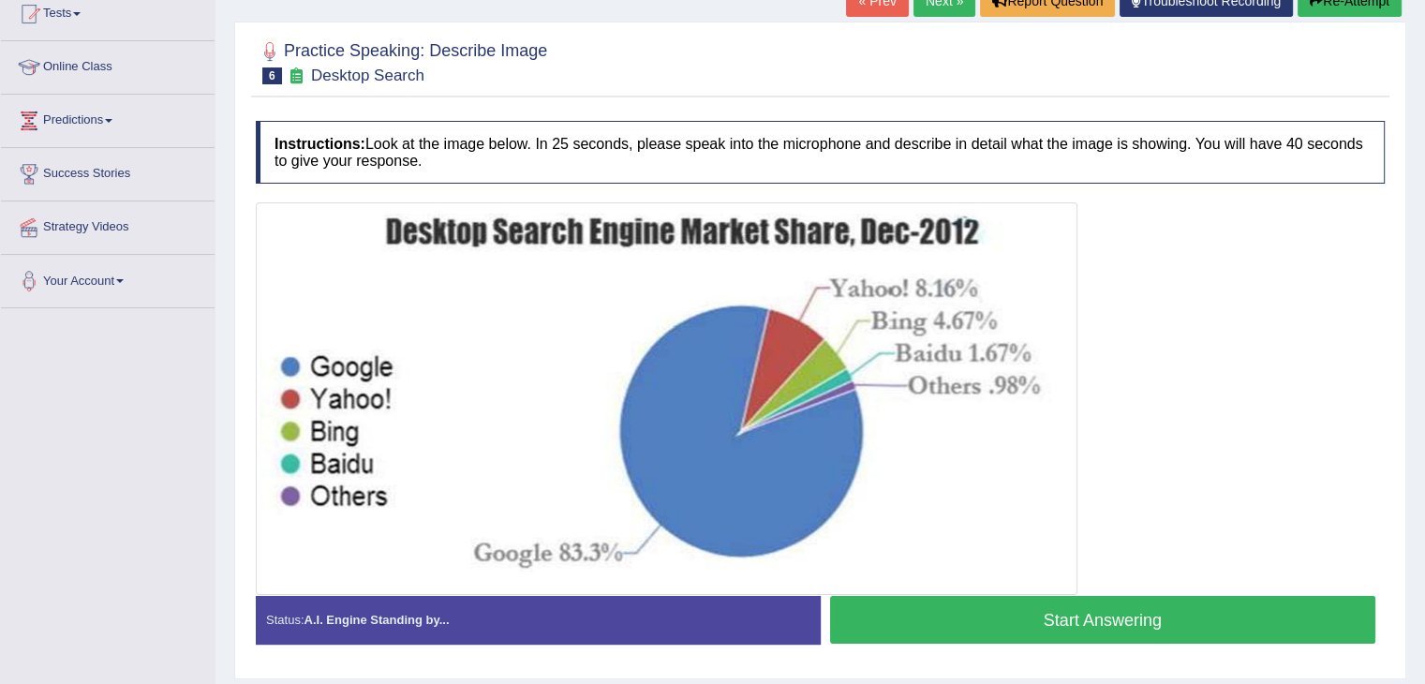
click at [938, 605] on button "Start Answering" at bounding box center [1103, 620] width 546 height 48
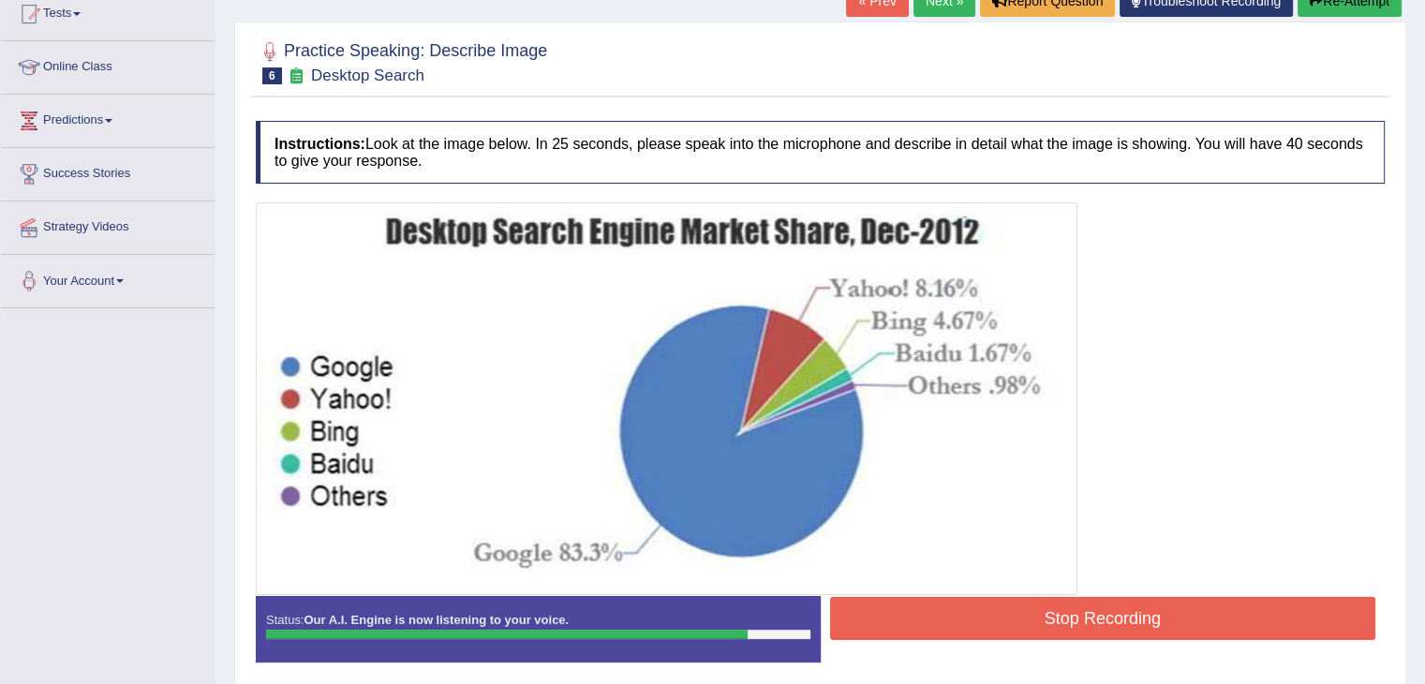
click at [1057, 620] on button "Stop Recording" at bounding box center [1103, 618] width 546 height 43
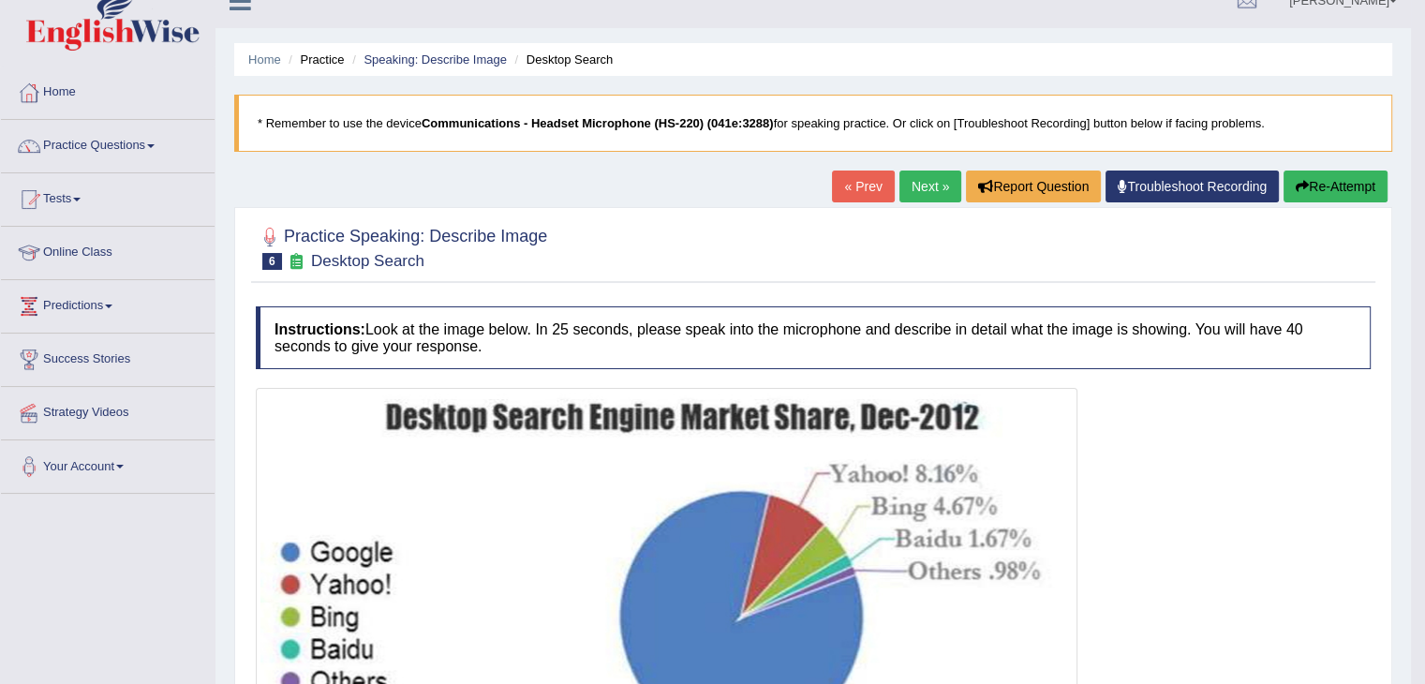
scroll to position [7, 0]
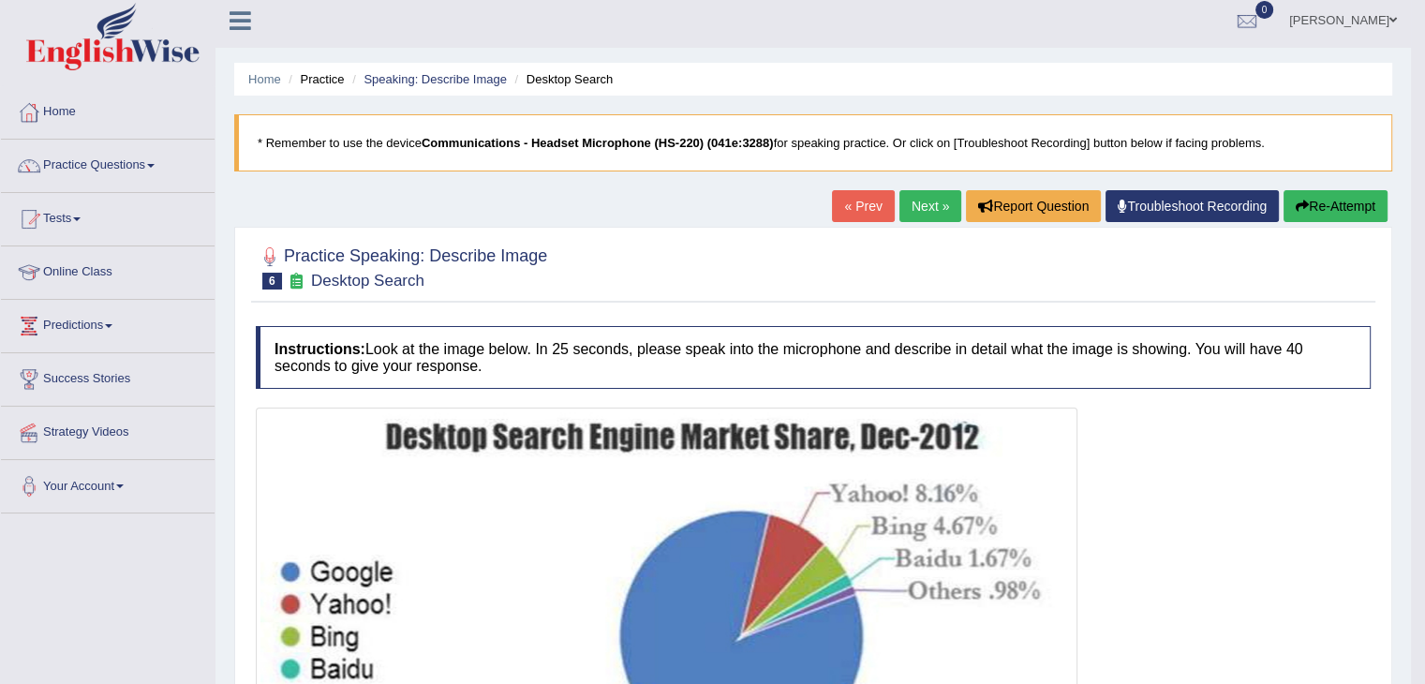
click at [906, 200] on link "Next »" at bounding box center [930, 206] width 62 height 32
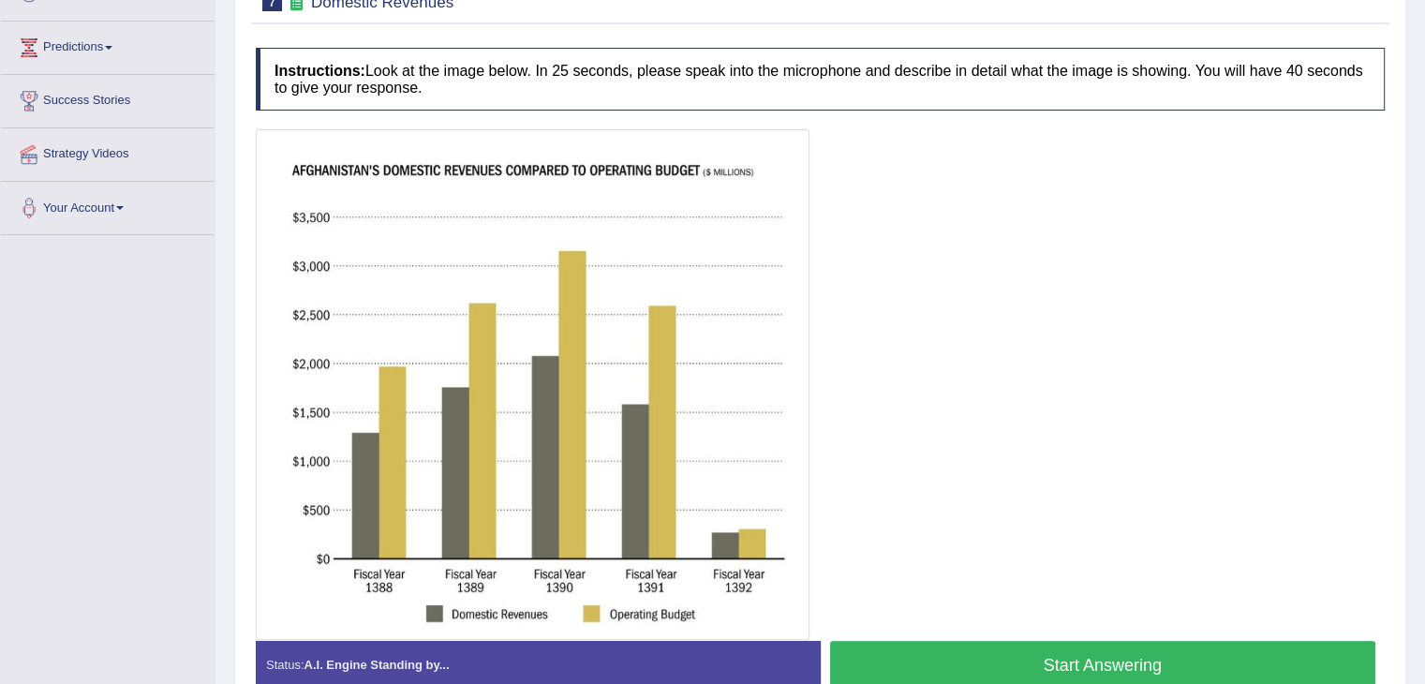
scroll to position [290, 0]
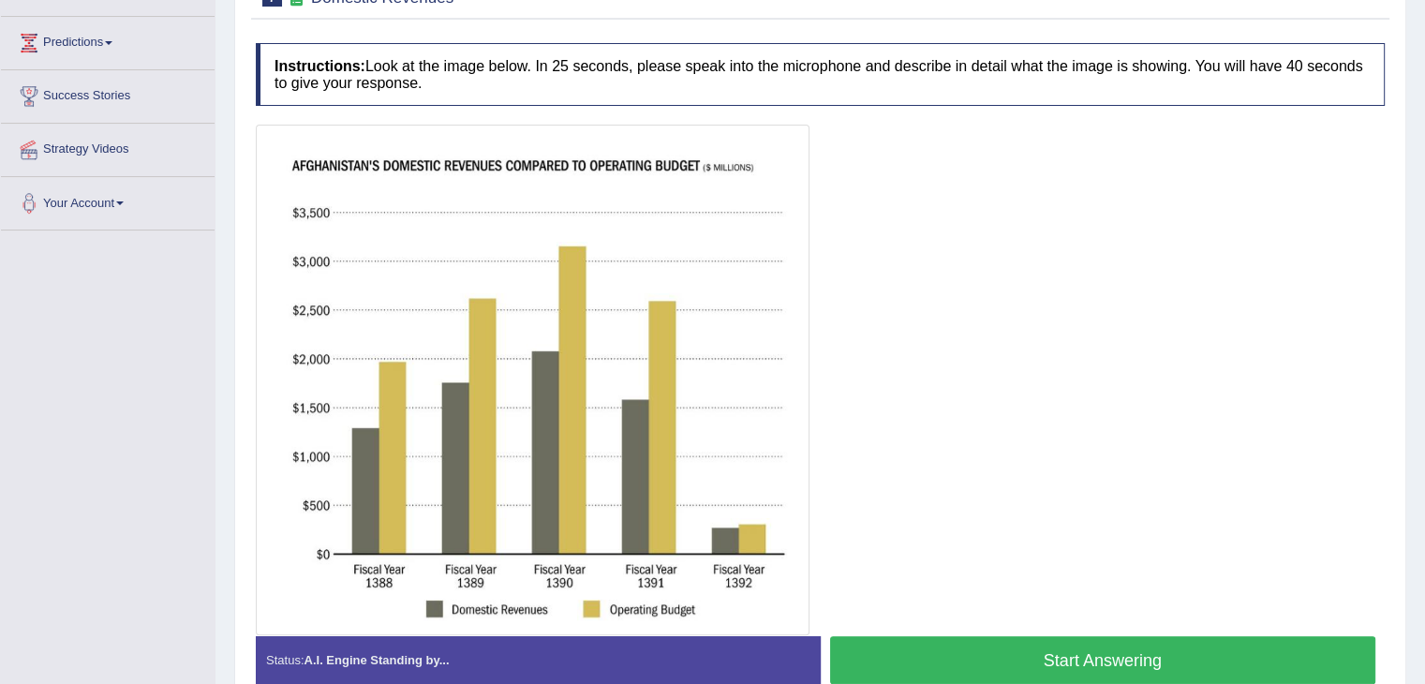
click at [948, 664] on button "Start Answering" at bounding box center [1103, 660] width 546 height 48
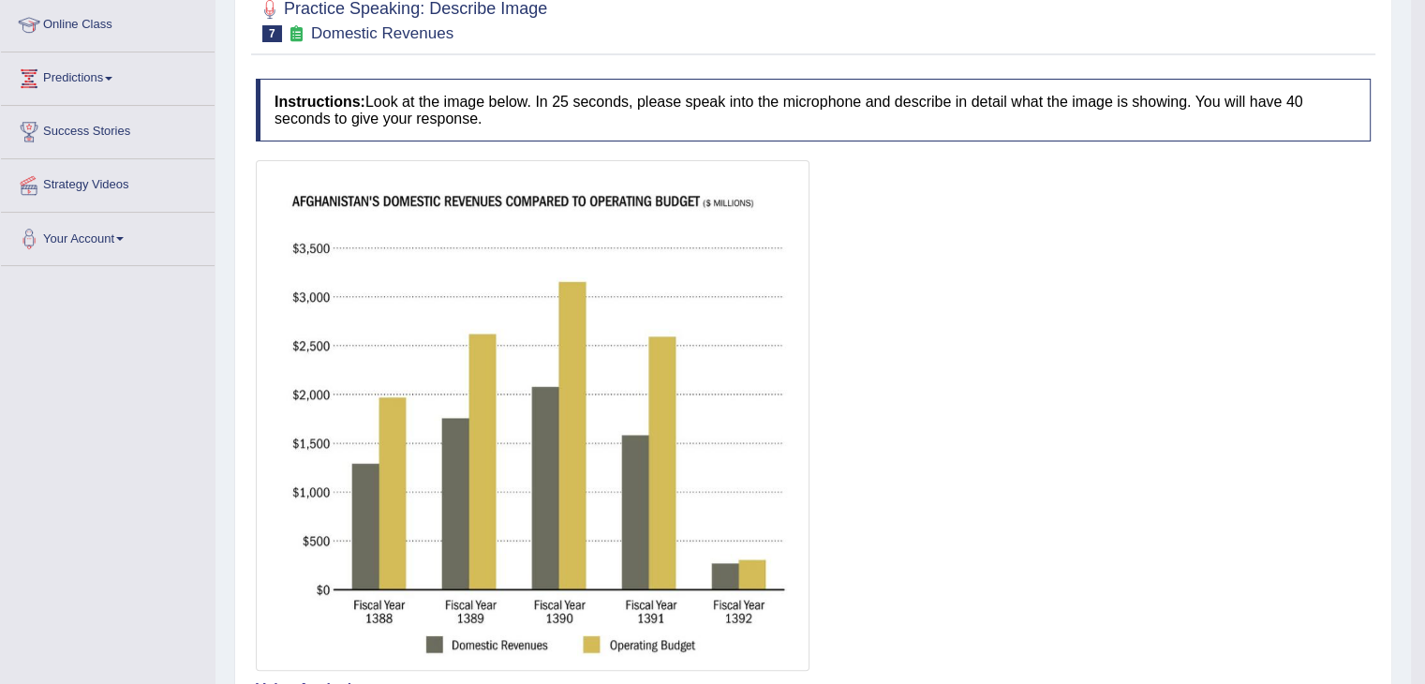
scroll to position [125, 0]
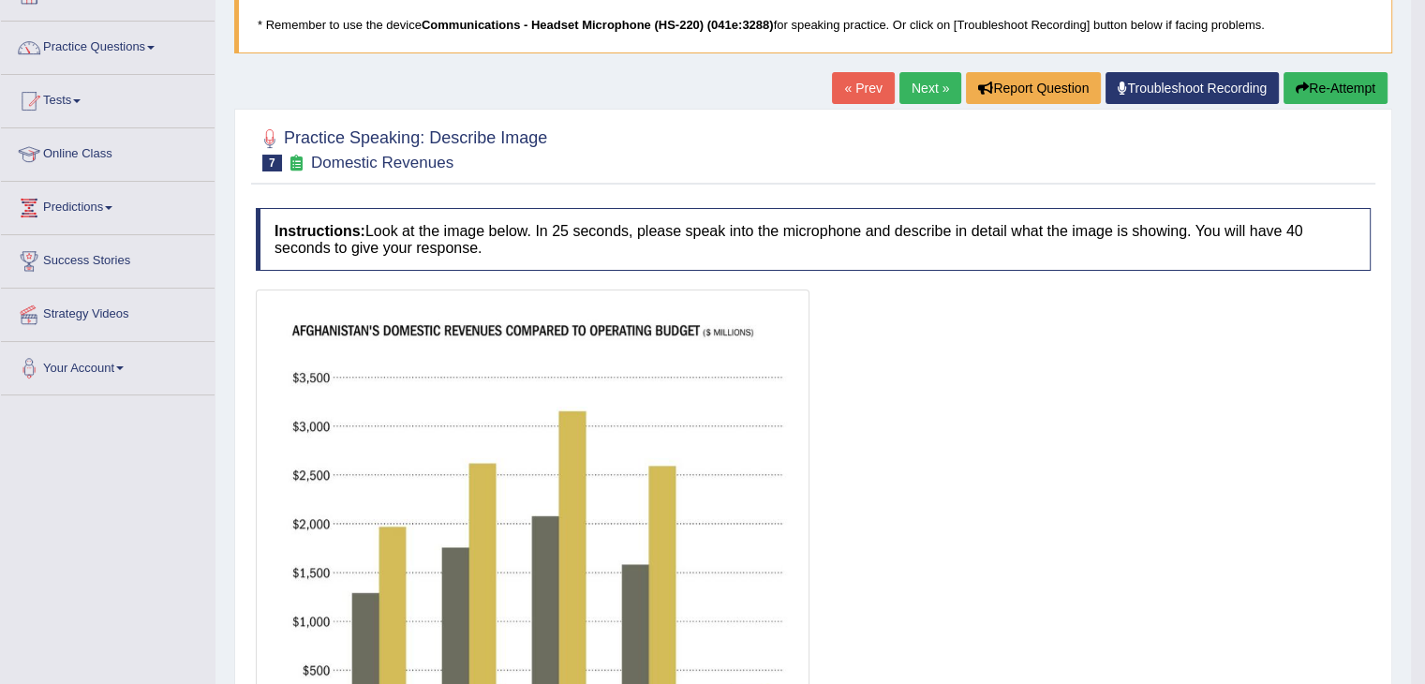
click at [907, 91] on link "Next »" at bounding box center [930, 88] width 62 height 32
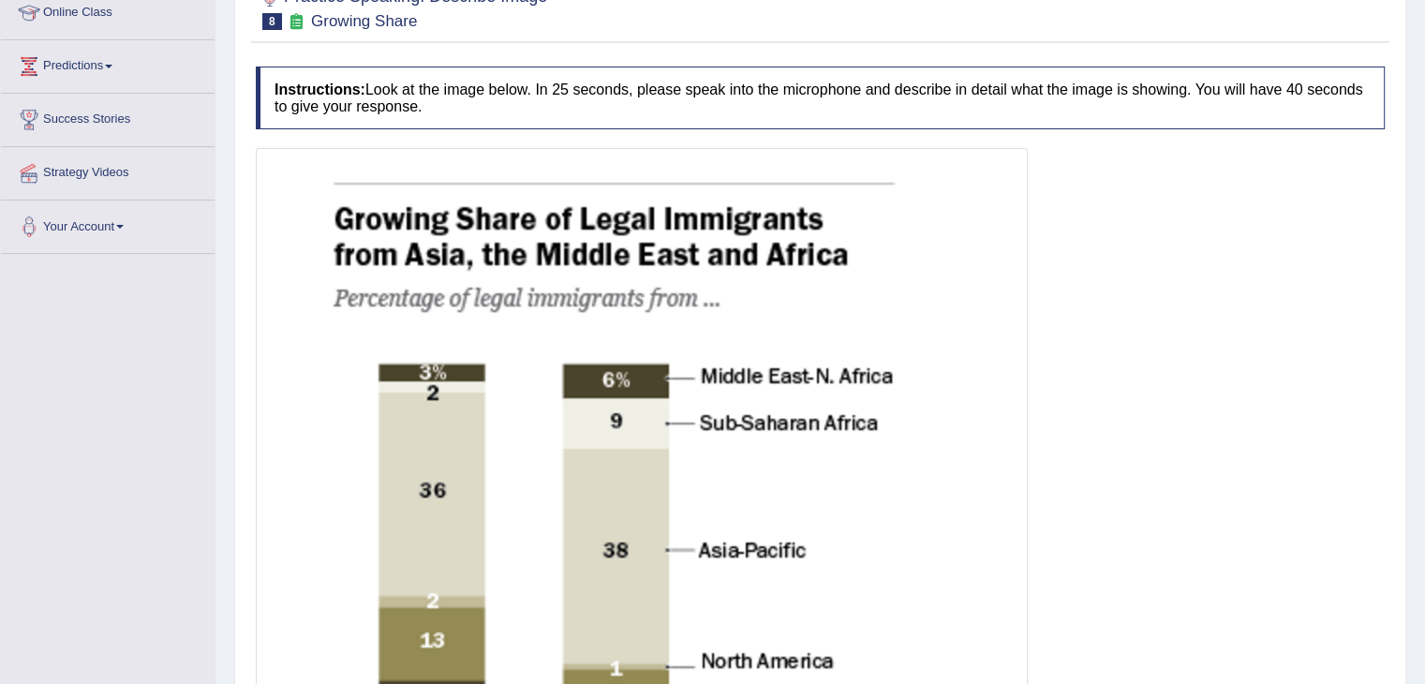
scroll to position [187, 0]
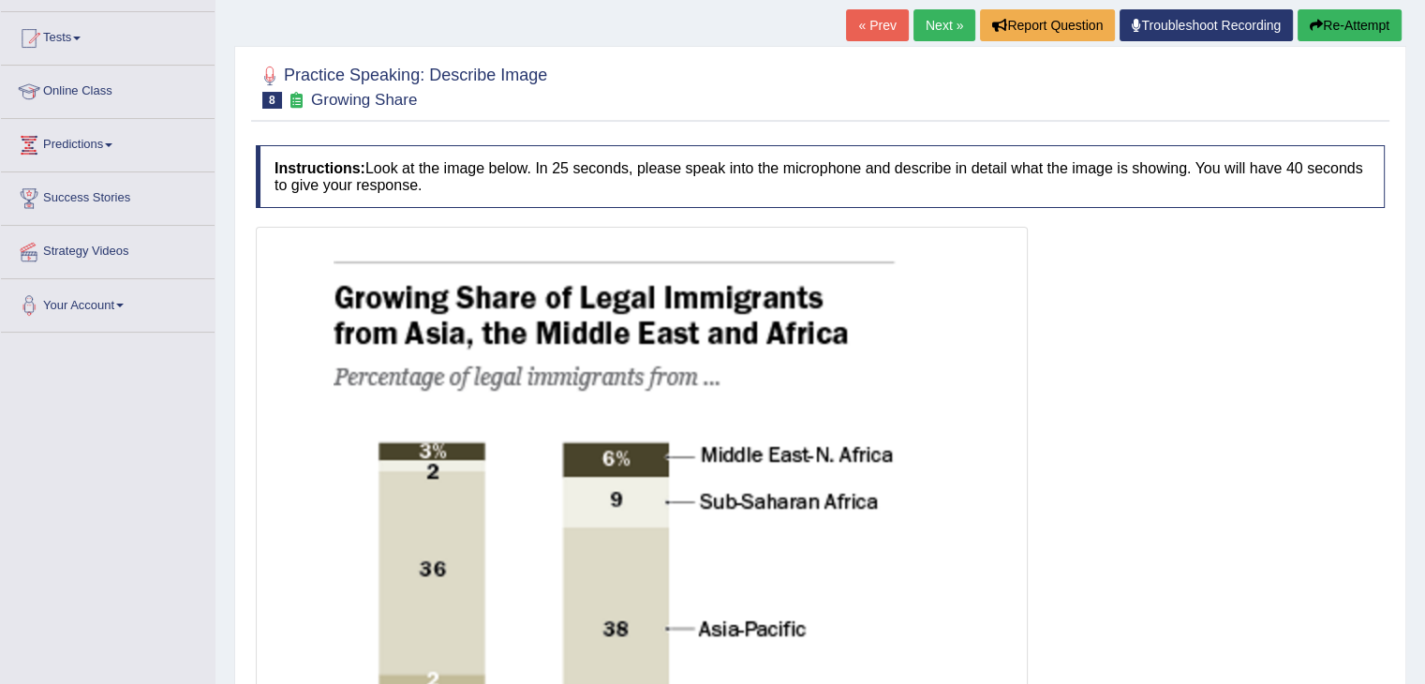
click at [928, 35] on link "Next »" at bounding box center [944, 25] width 62 height 32
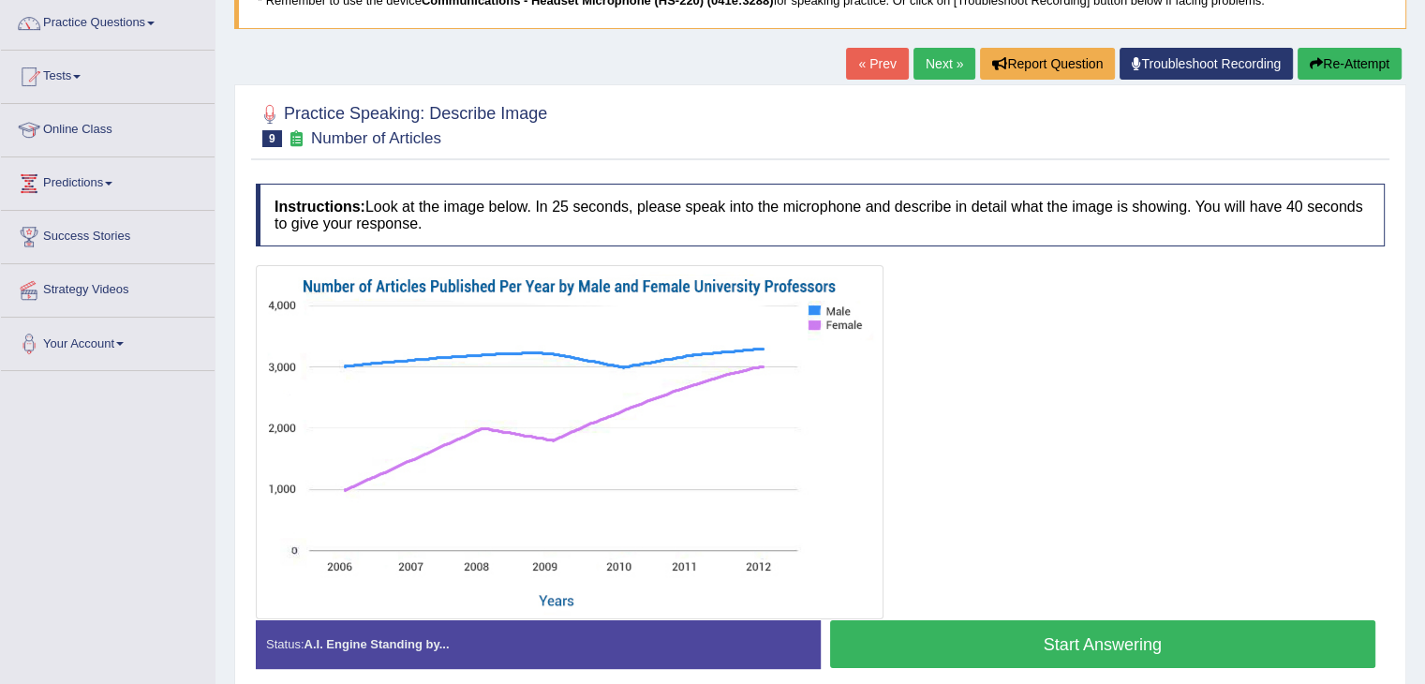
scroll to position [187, 0]
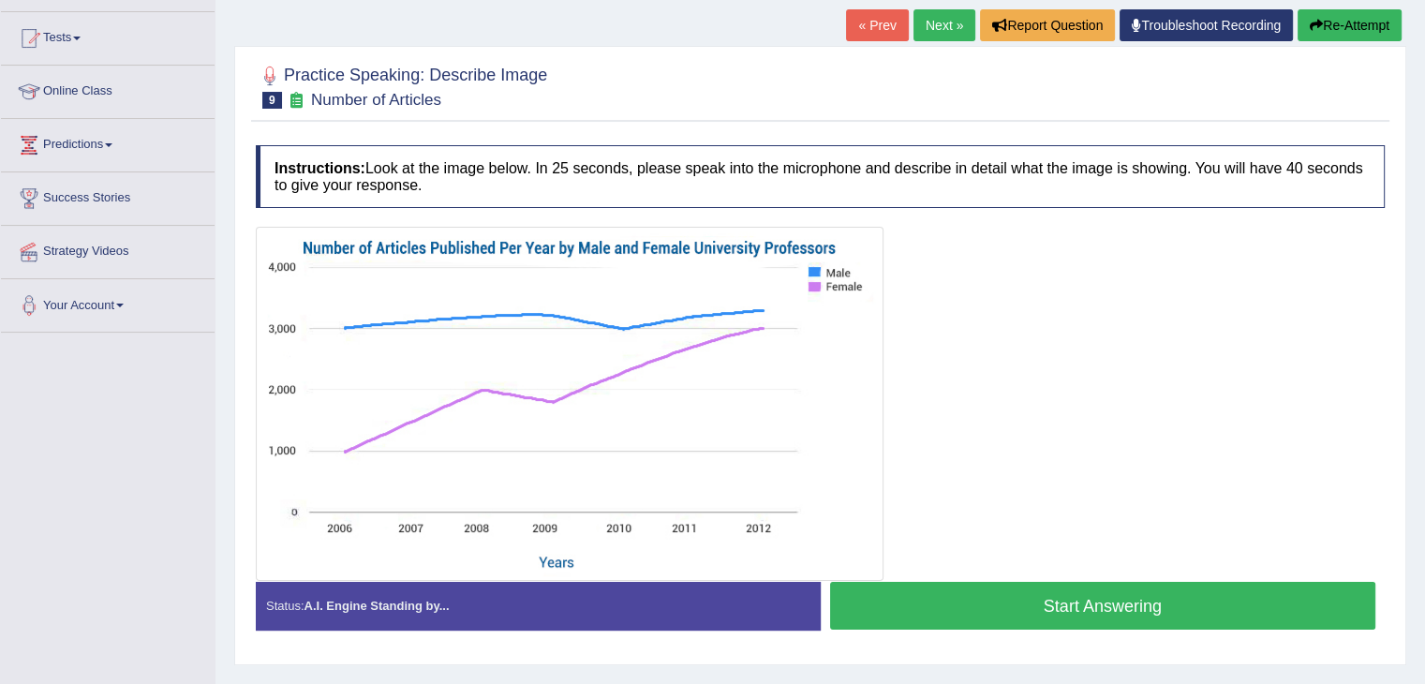
click at [997, 610] on button "Start Answering" at bounding box center [1103, 606] width 546 height 48
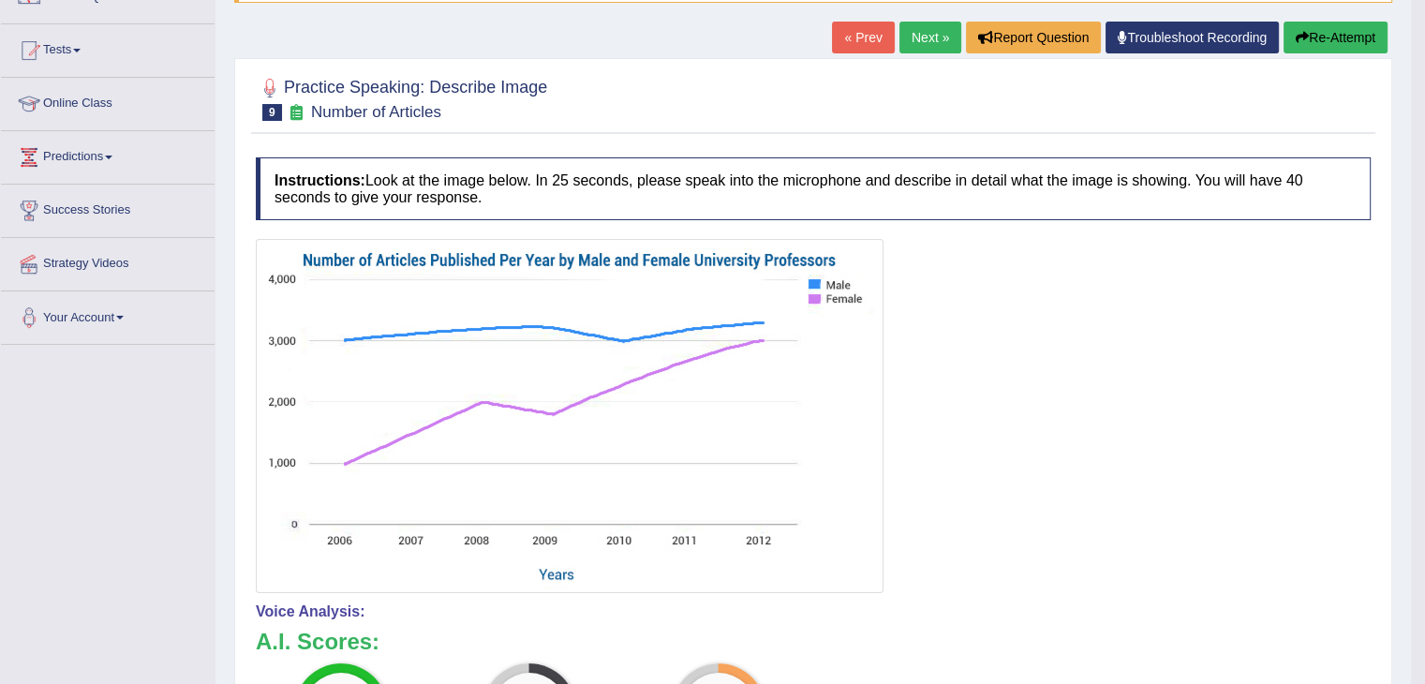
scroll to position [169, 0]
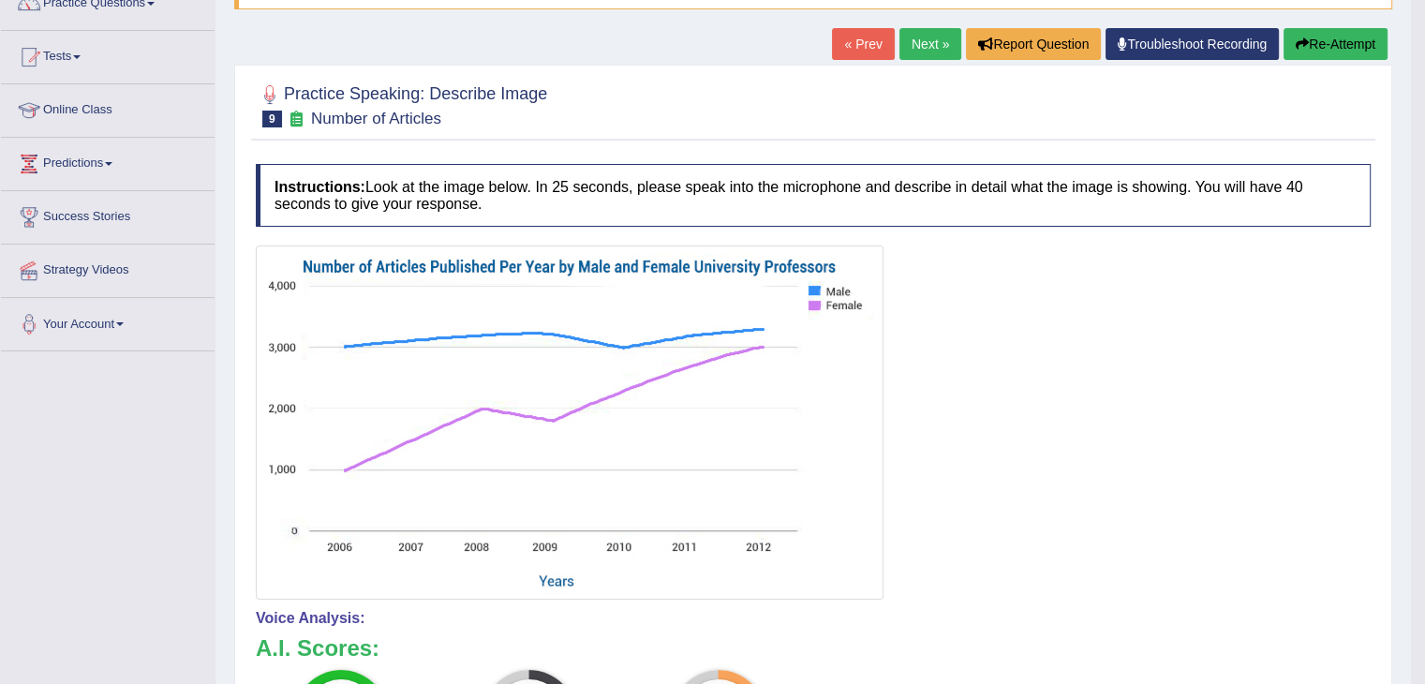
click at [920, 42] on link "Next »" at bounding box center [930, 44] width 62 height 32
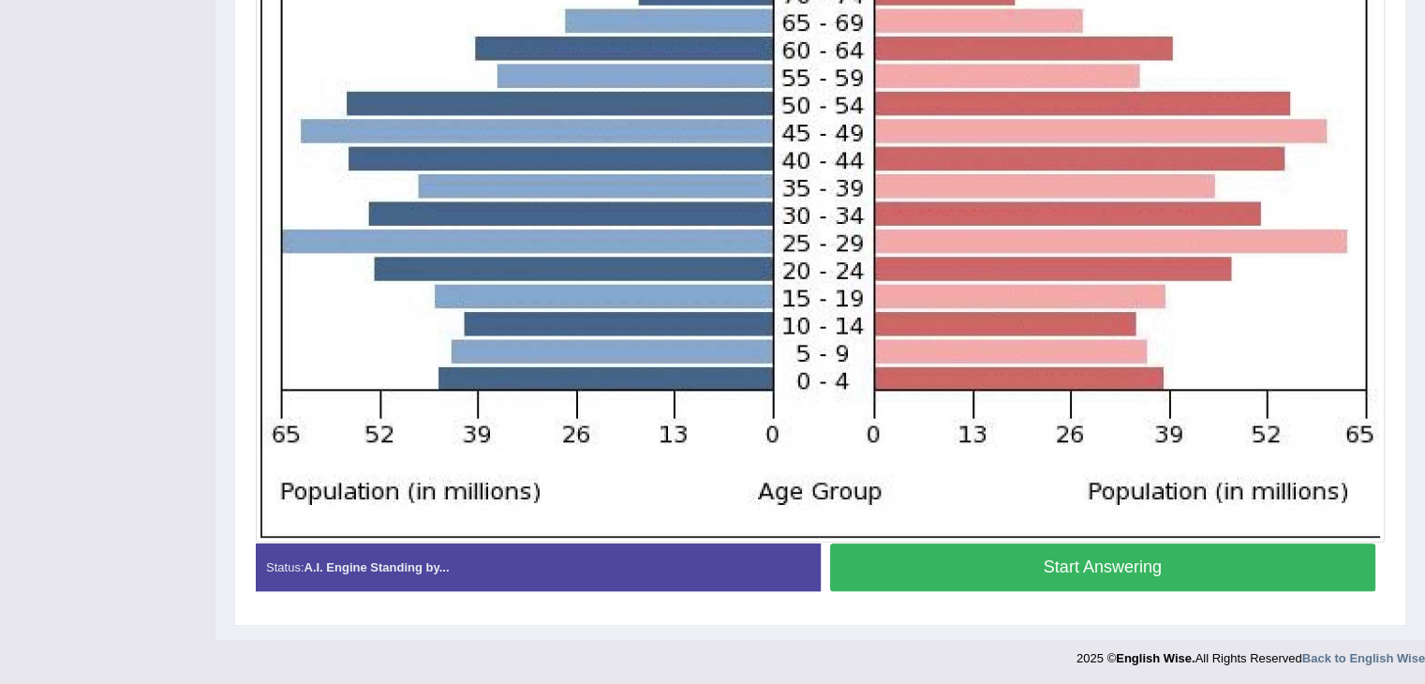
scroll to position [666, 0]
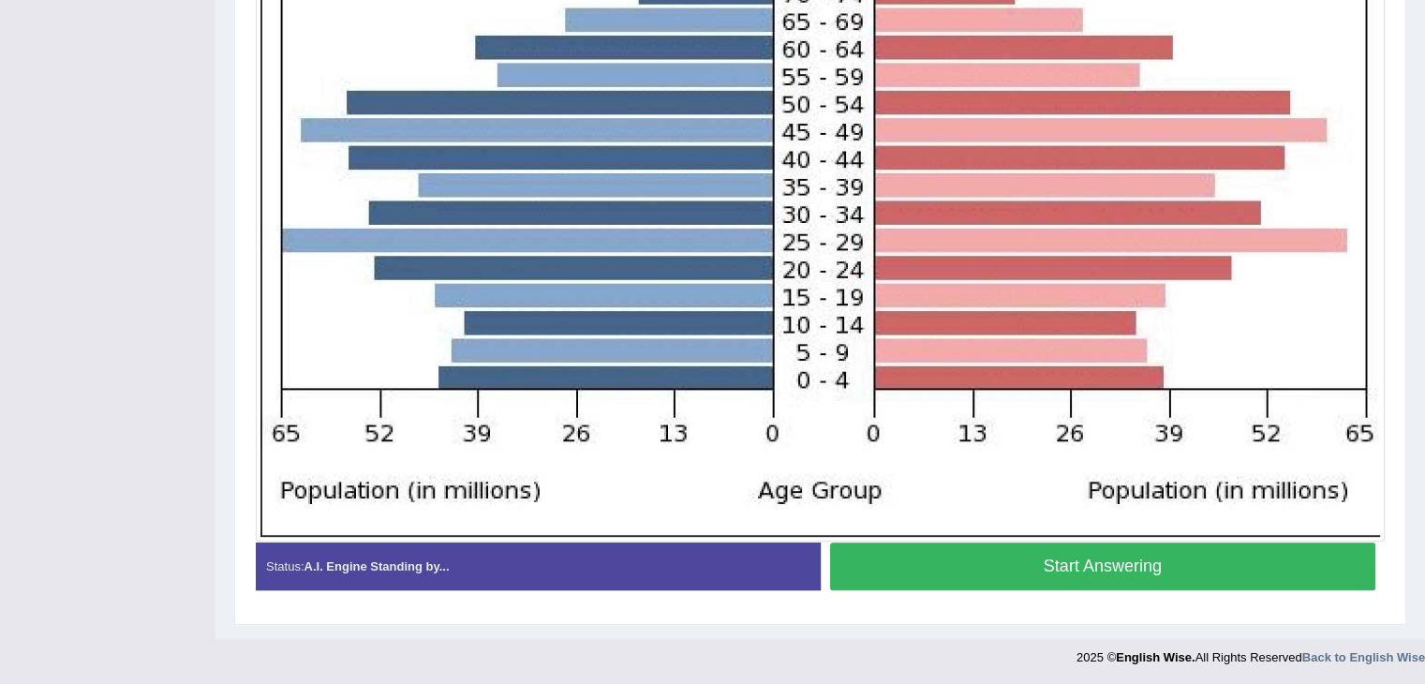
click at [981, 568] on button "Start Answering" at bounding box center [1103, 566] width 546 height 48
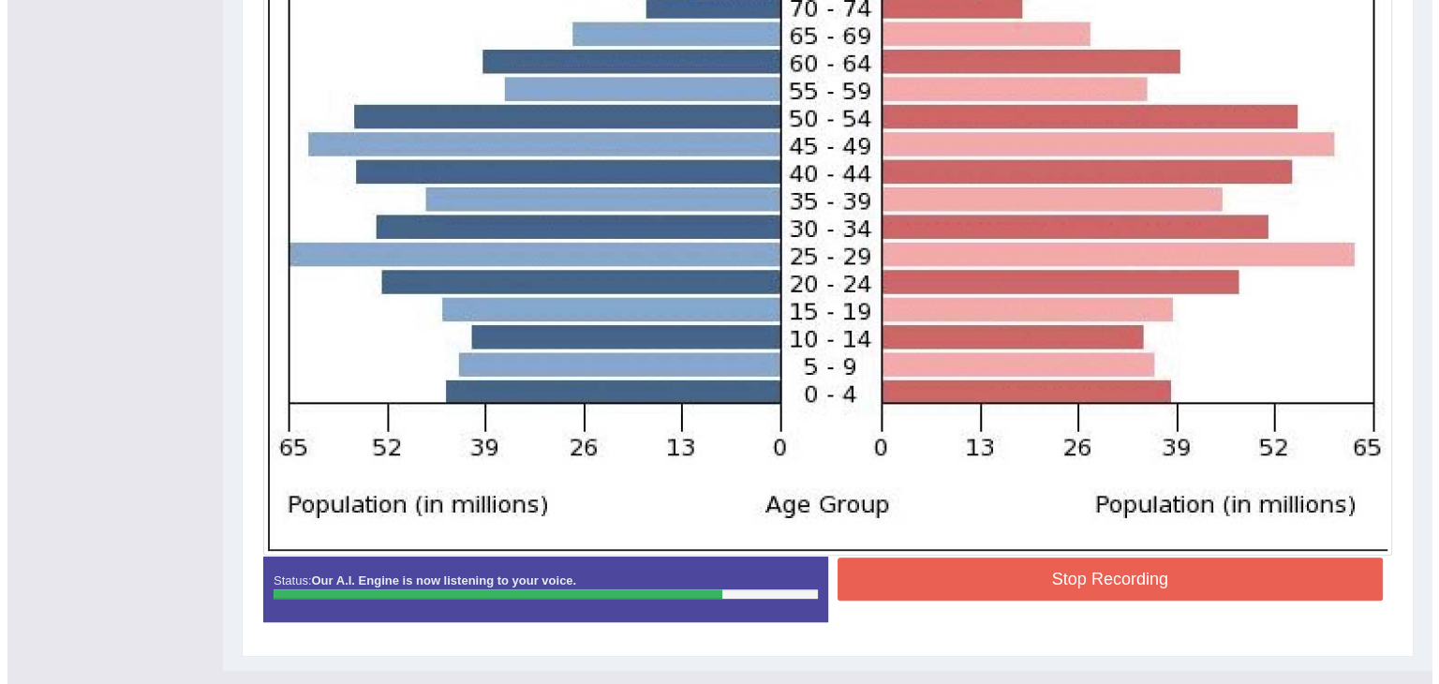
scroll to position [684, 0]
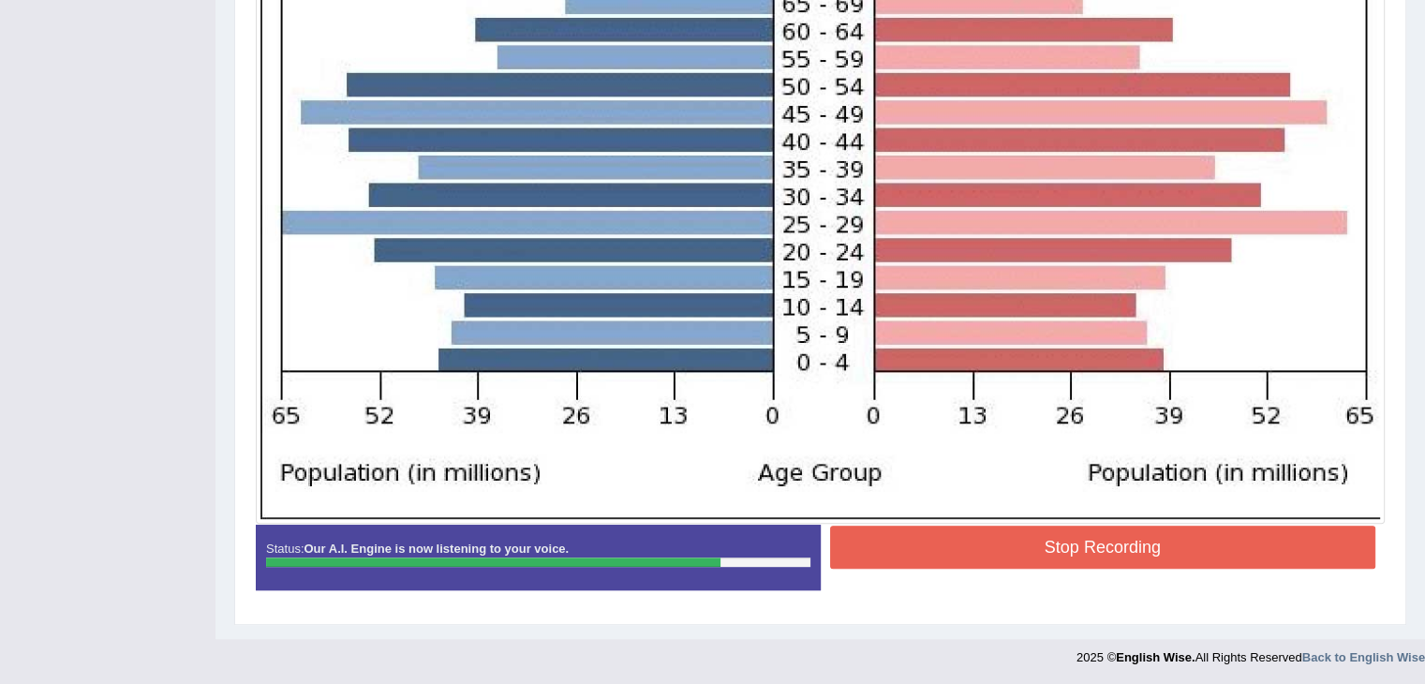
click at [1072, 533] on button "Stop Recording" at bounding box center [1103, 547] width 546 height 43
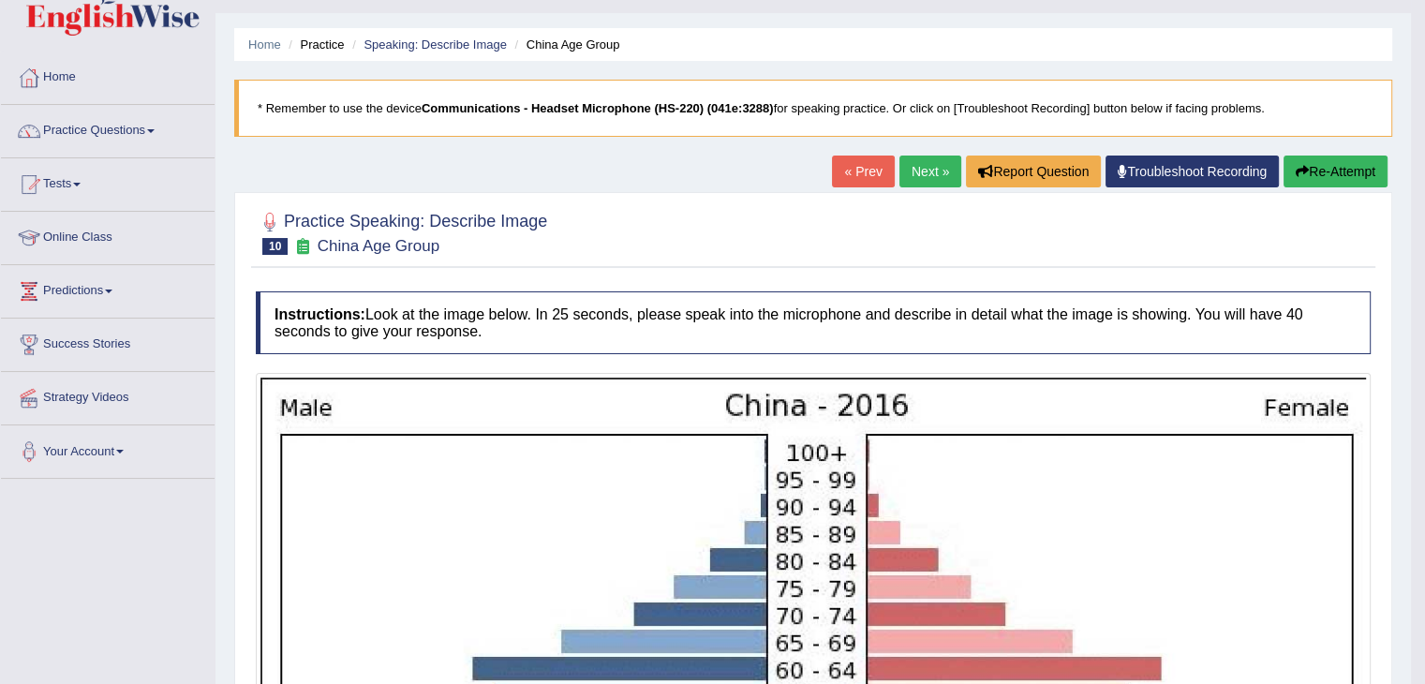
scroll to position [22, 0]
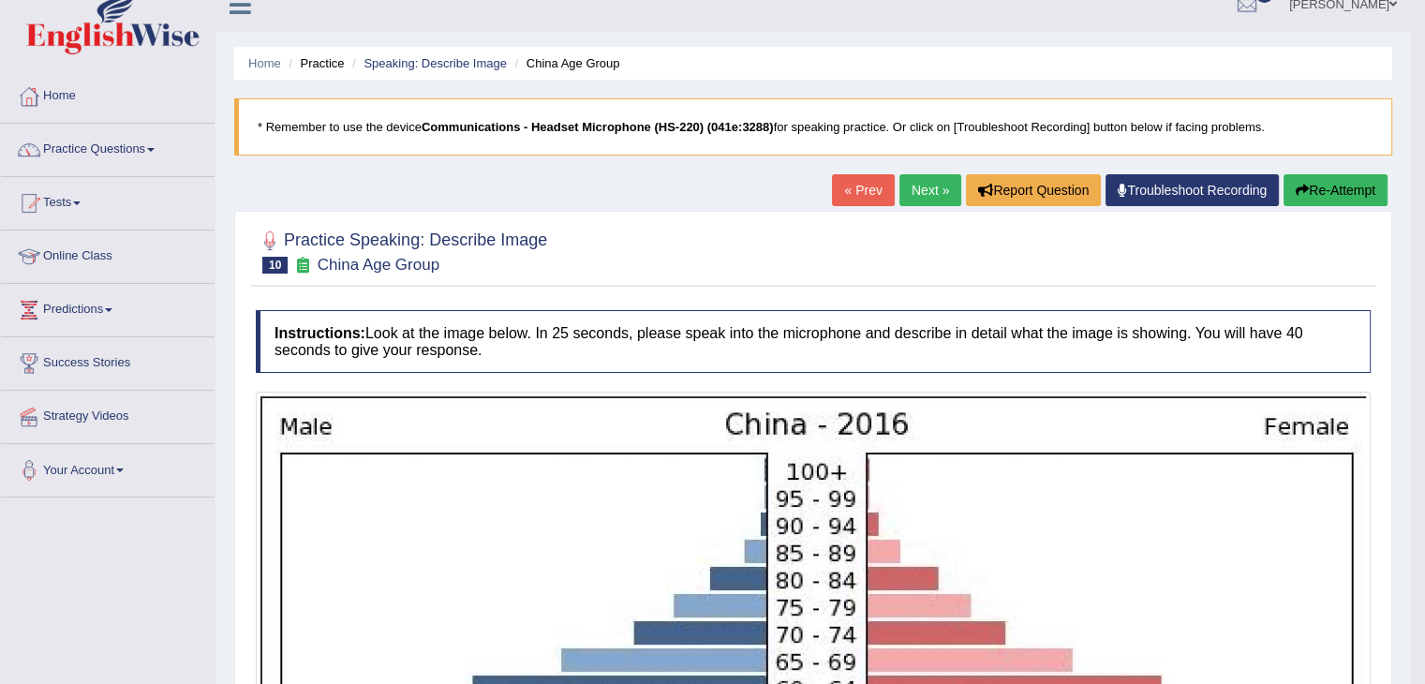
click at [919, 190] on link "Next »" at bounding box center [930, 190] width 62 height 32
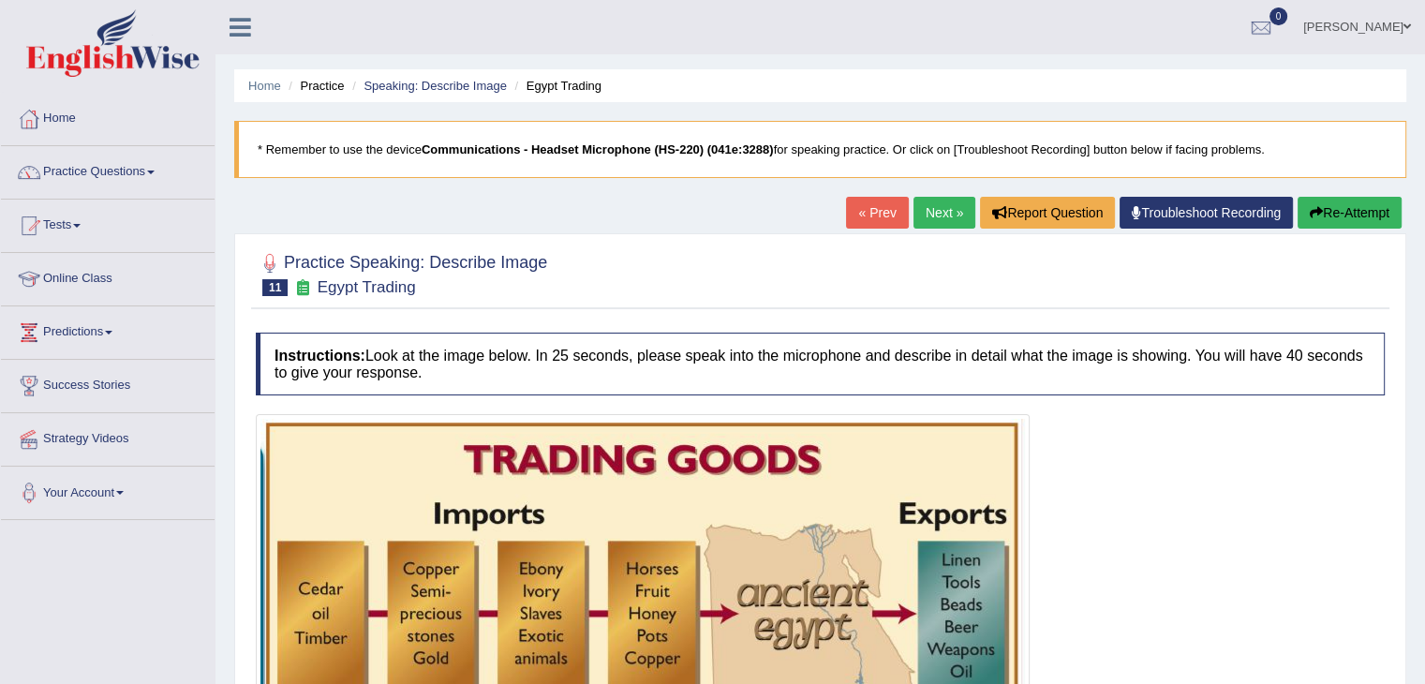
scroll to position [187, 0]
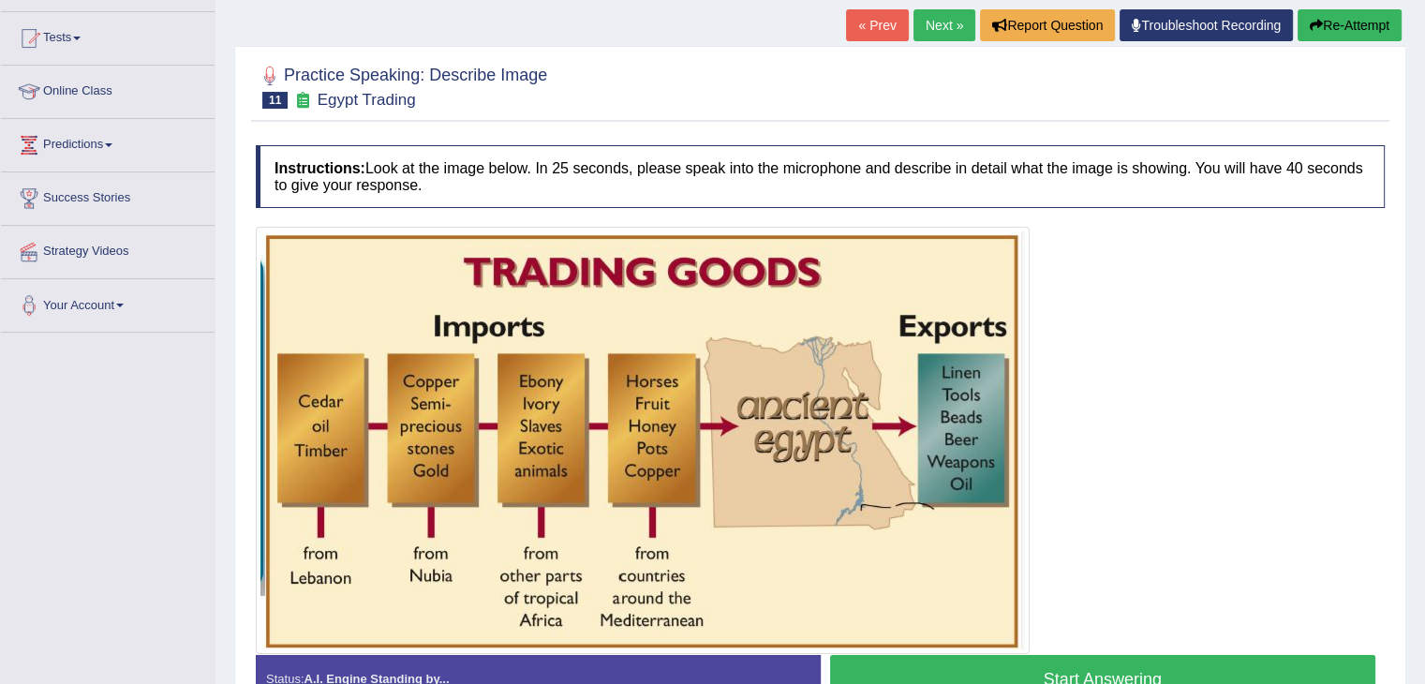
click at [941, 22] on link "Next »" at bounding box center [944, 25] width 62 height 32
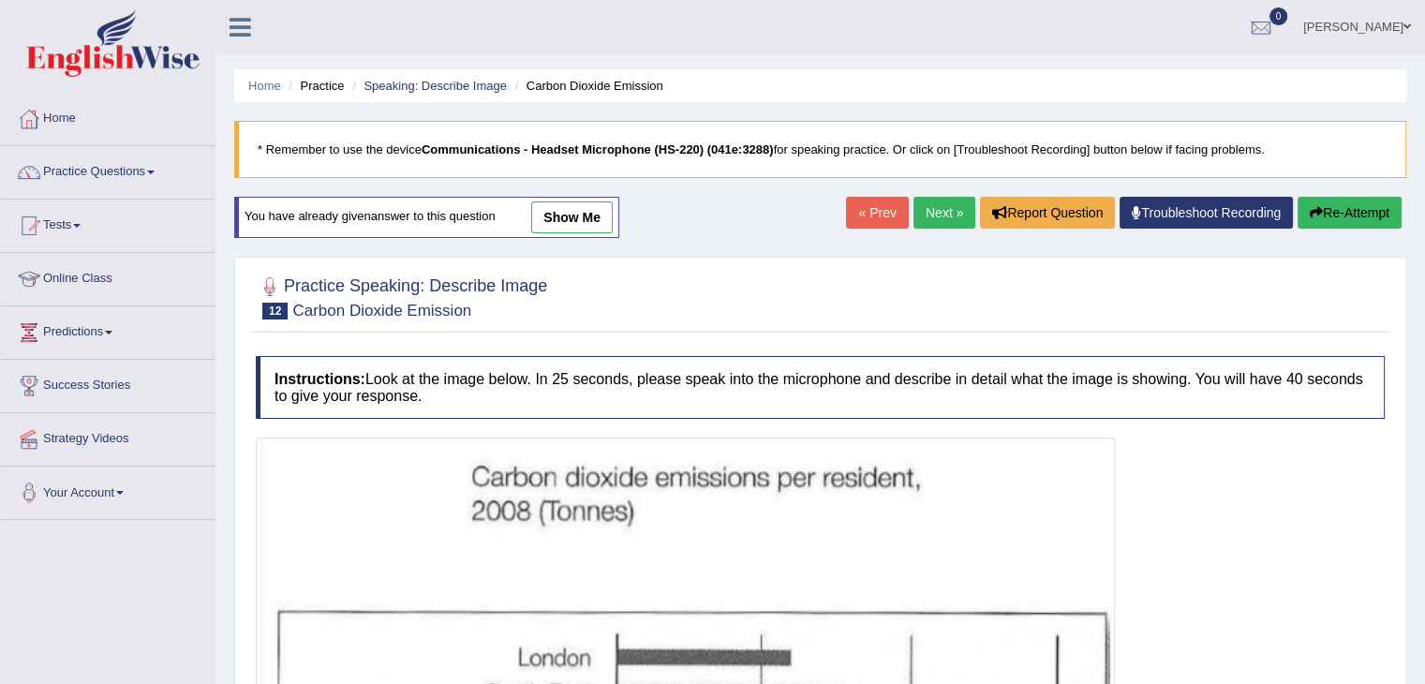
click at [870, 213] on link "« Prev" at bounding box center [877, 213] width 62 height 32
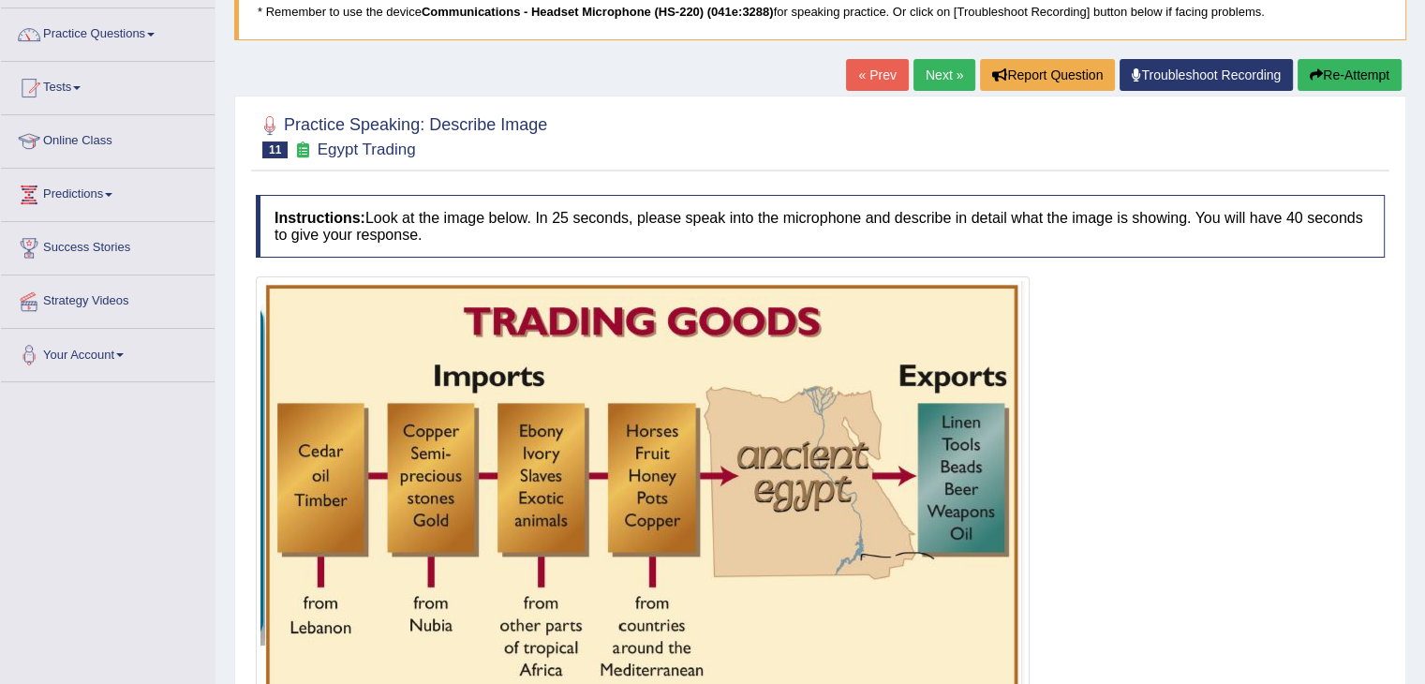
scroll to position [300, 0]
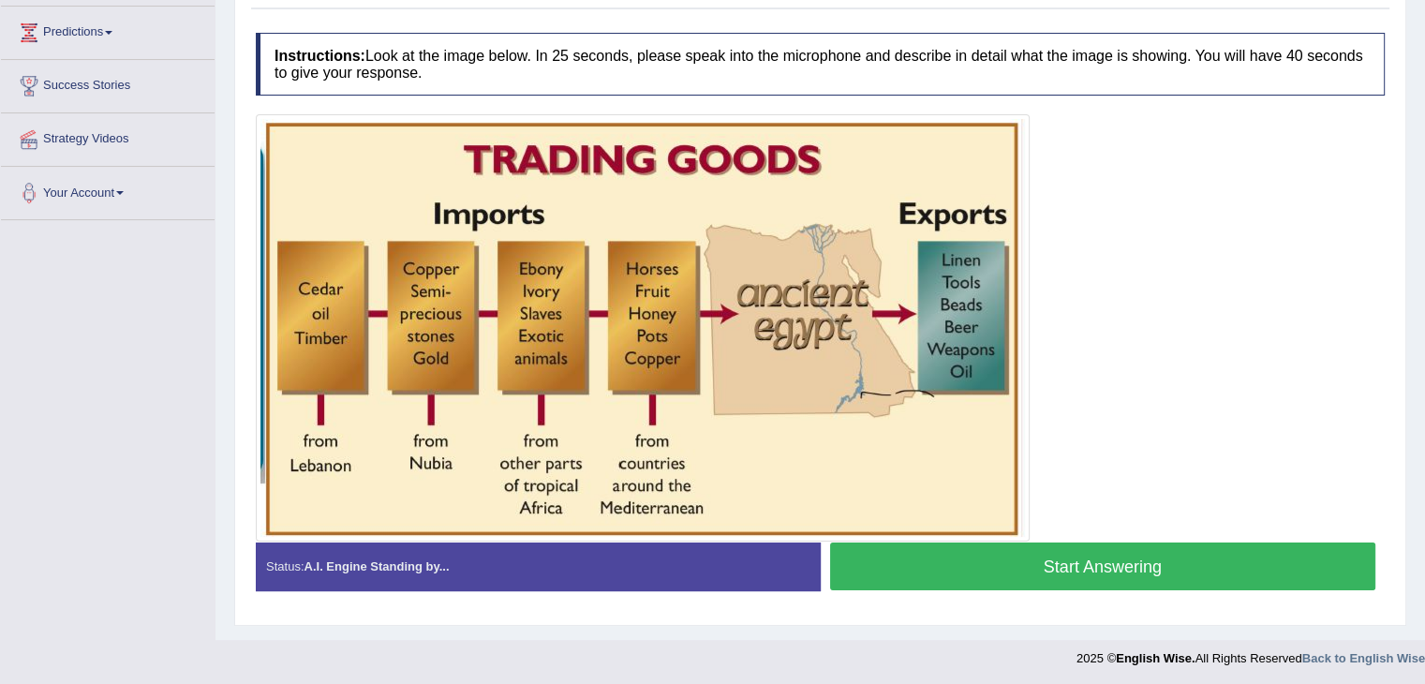
click at [1127, 570] on button "Start Answering" at bounding box center [1103, 566] width 546 height 48
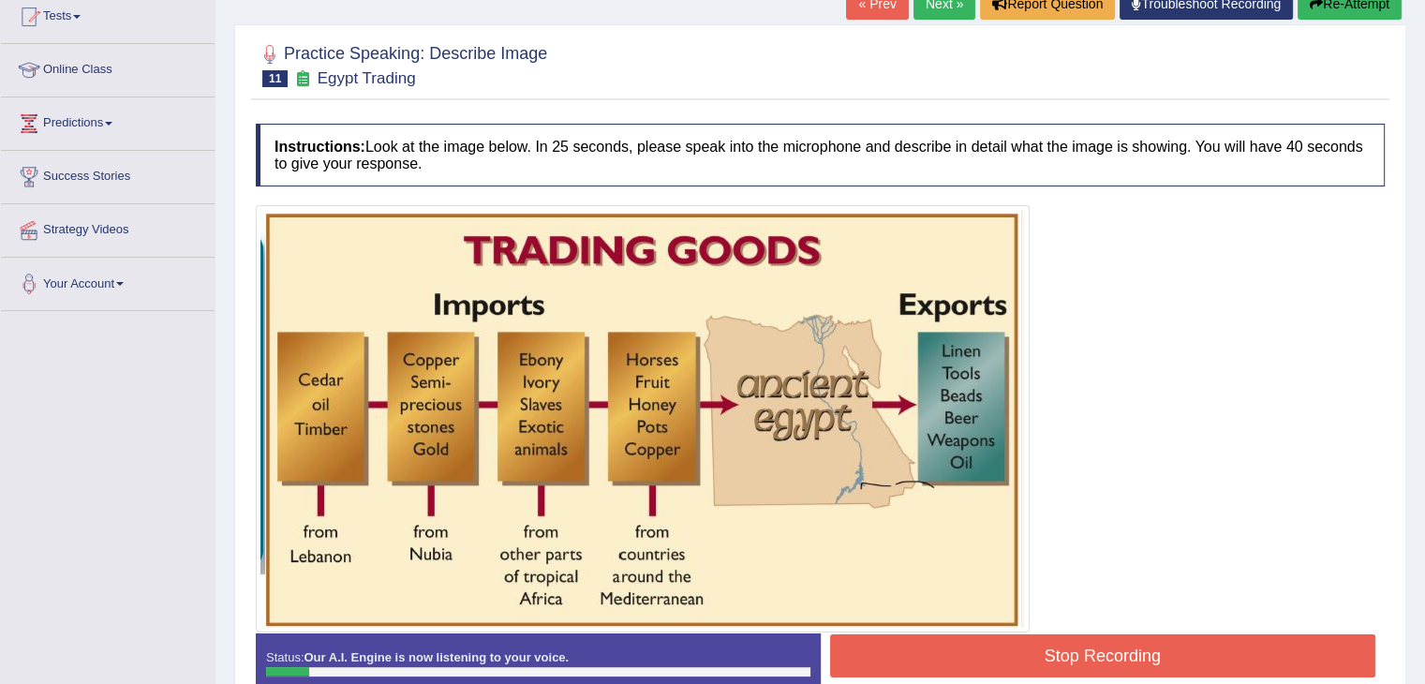
scroll to position [206, 0]
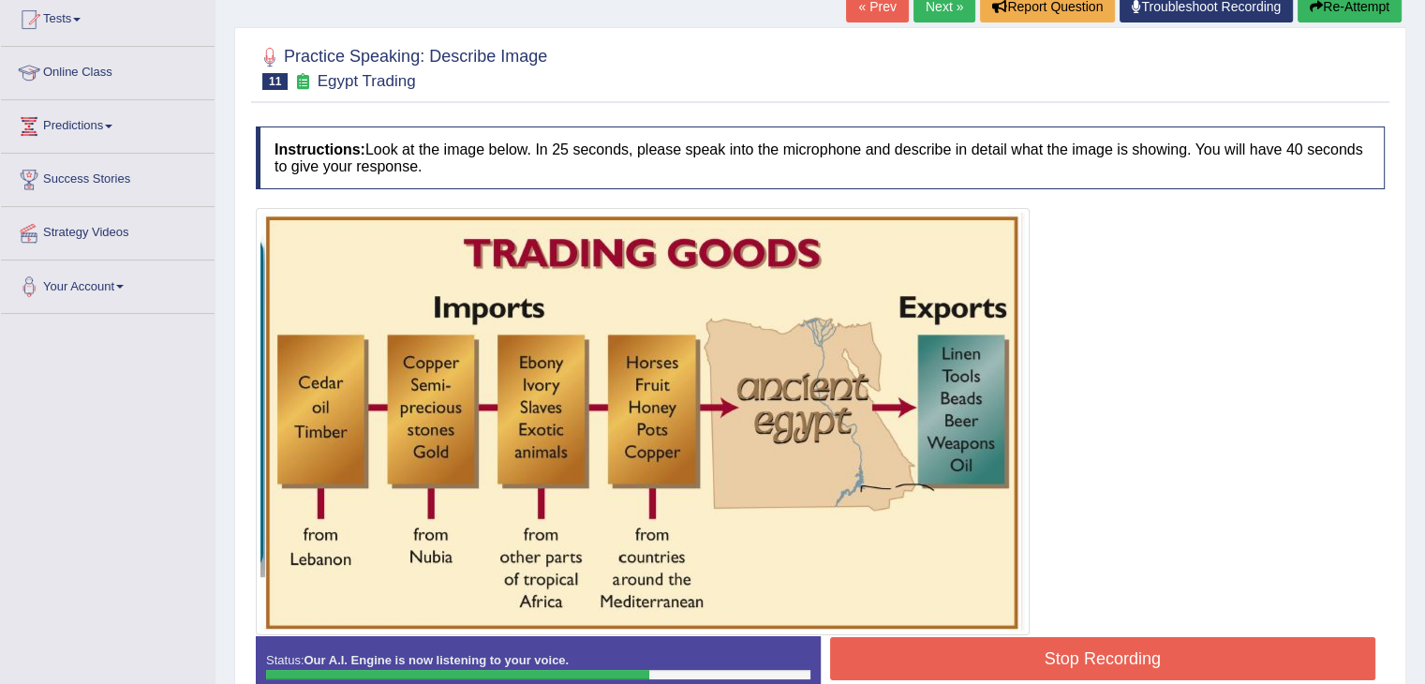
click at [976, 648] on button "Stop Recording" at bounding box center [1103, 658] width 546 height 43
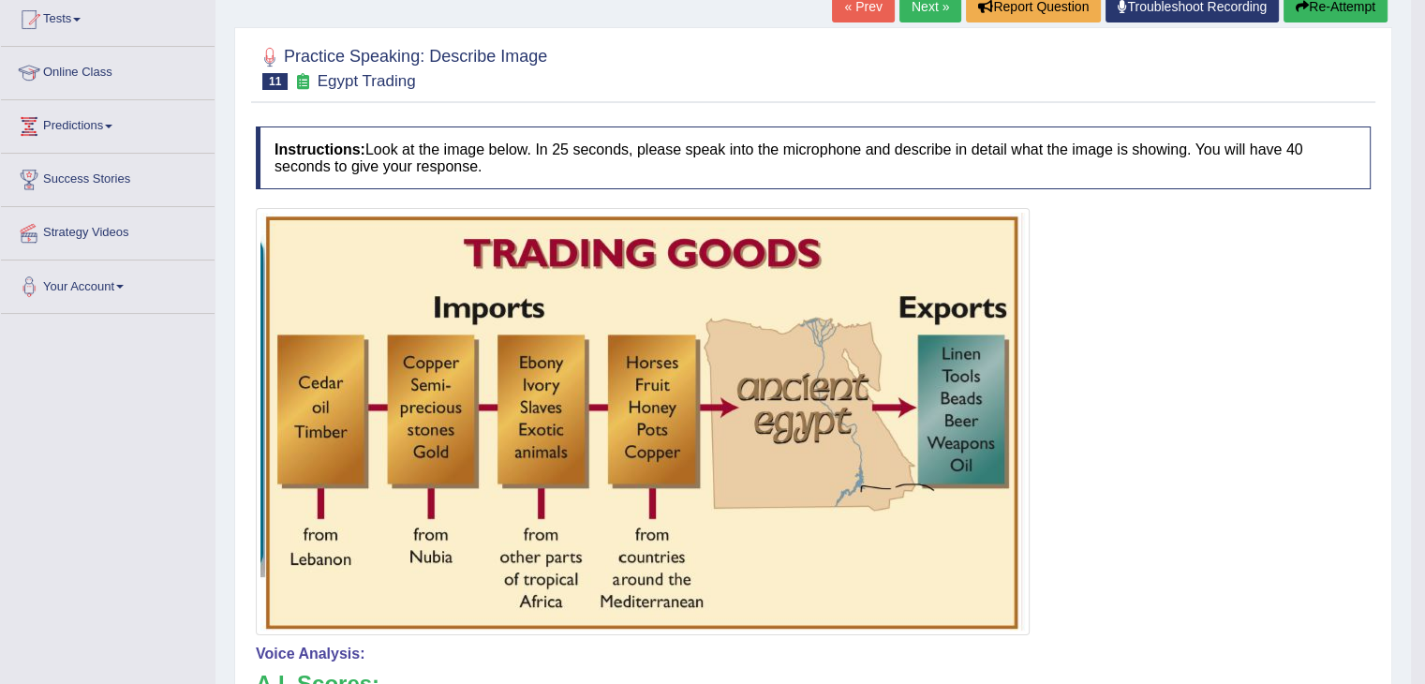
click at [931, 10] on link "Next »" at bounding box center [930, 7] width 62 height 32
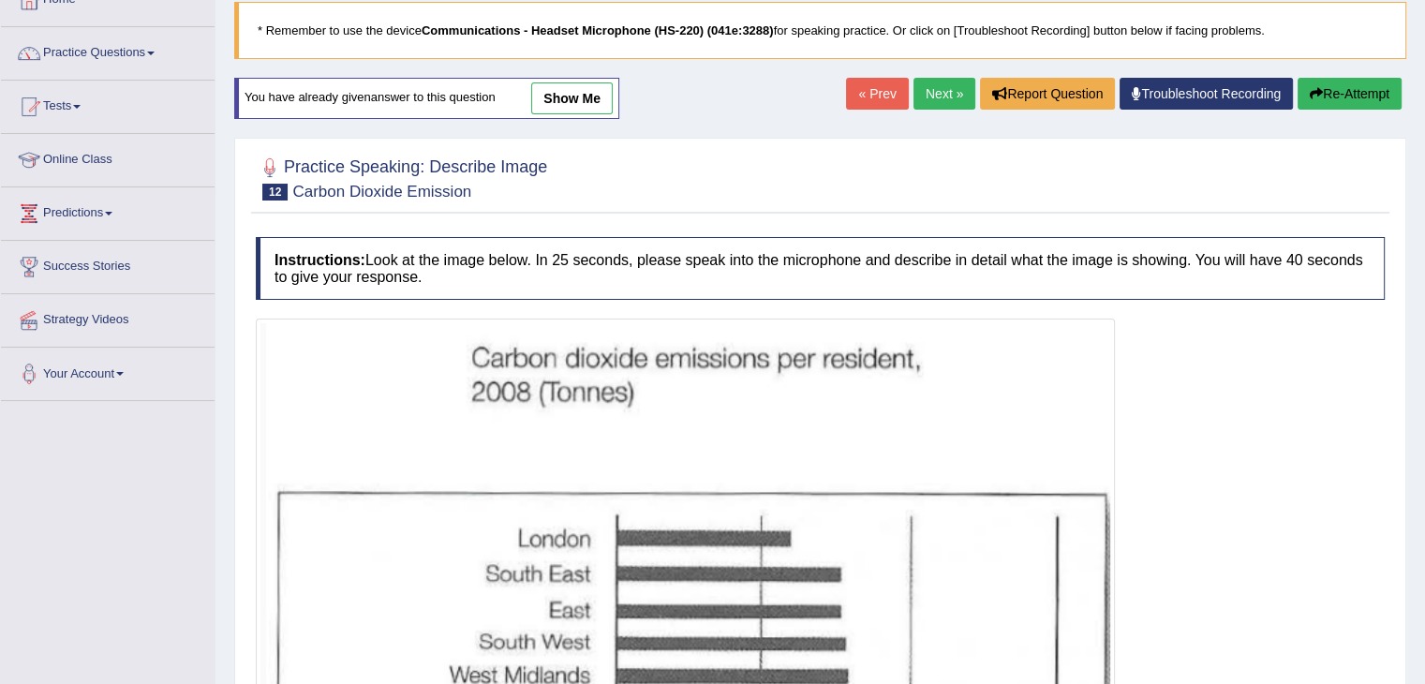
scroll to position [45, 0]
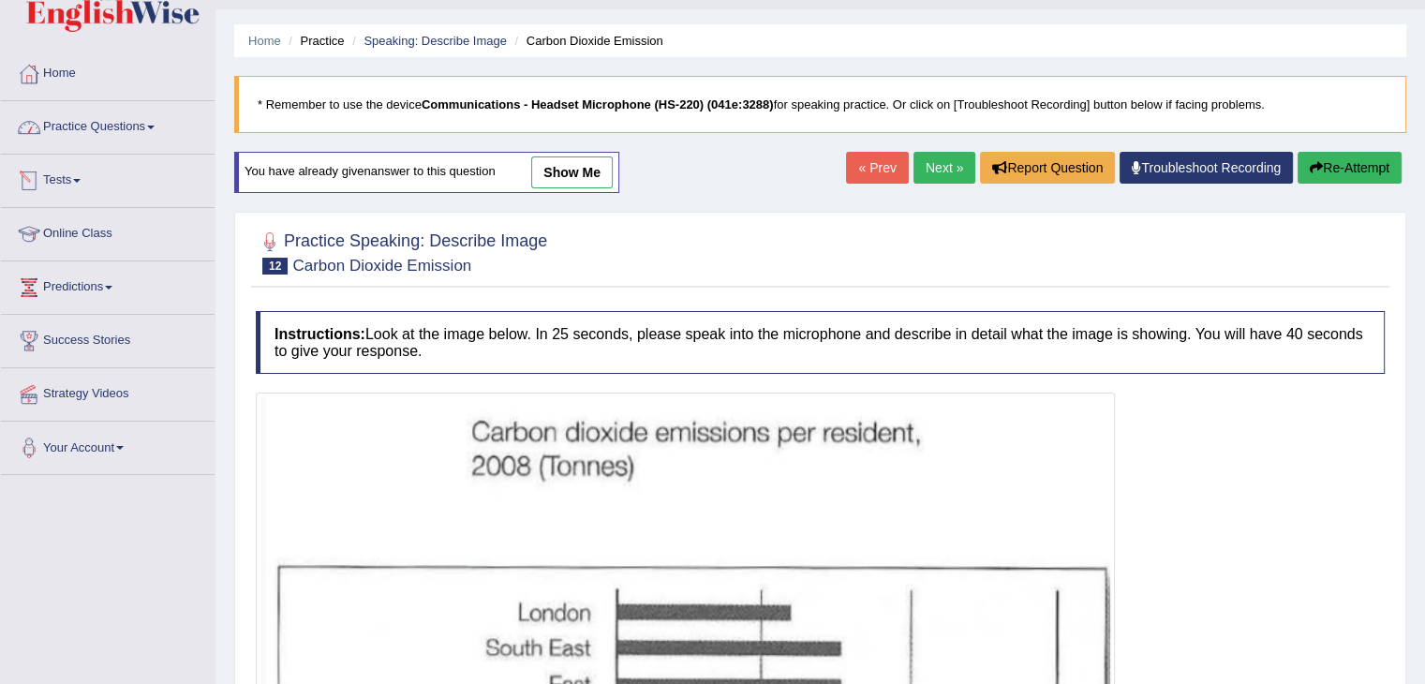
click at [89, 130] on link "Practice Questions" at bounding box center [108, 124] width 214 height 47
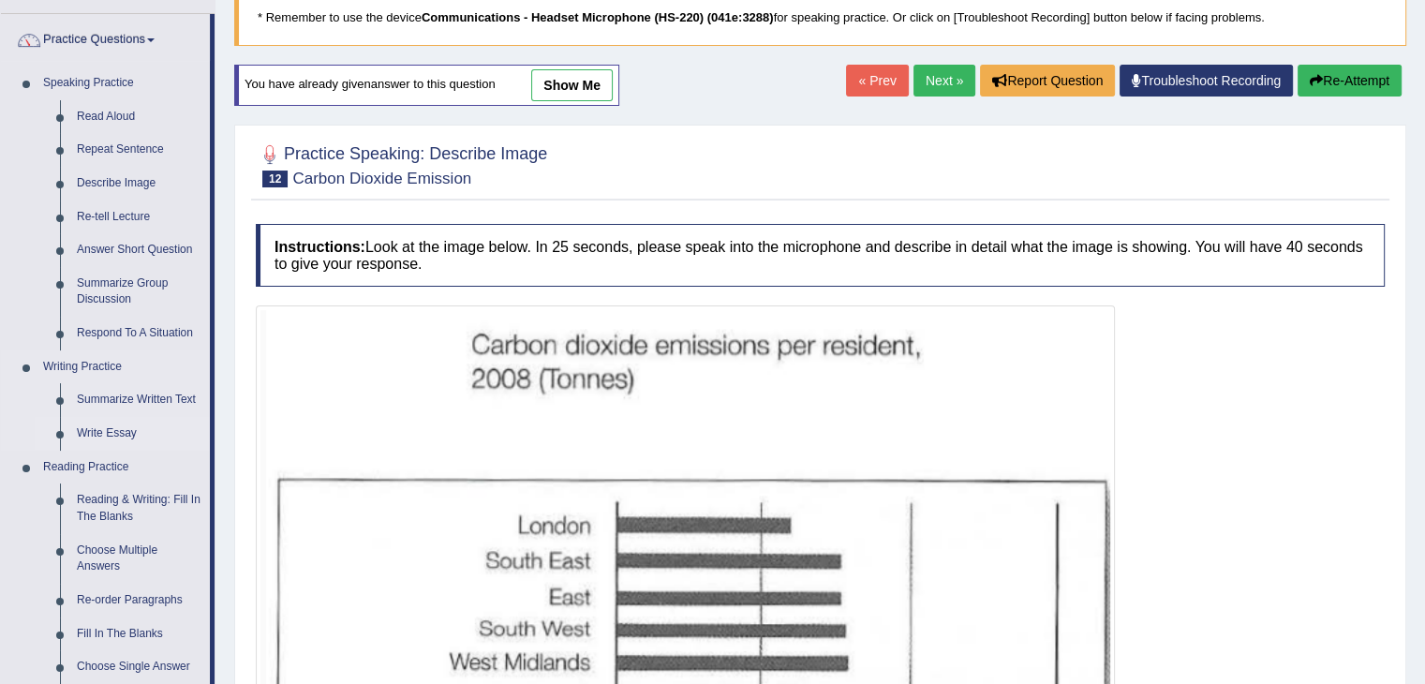
scroll to position [139, 0]
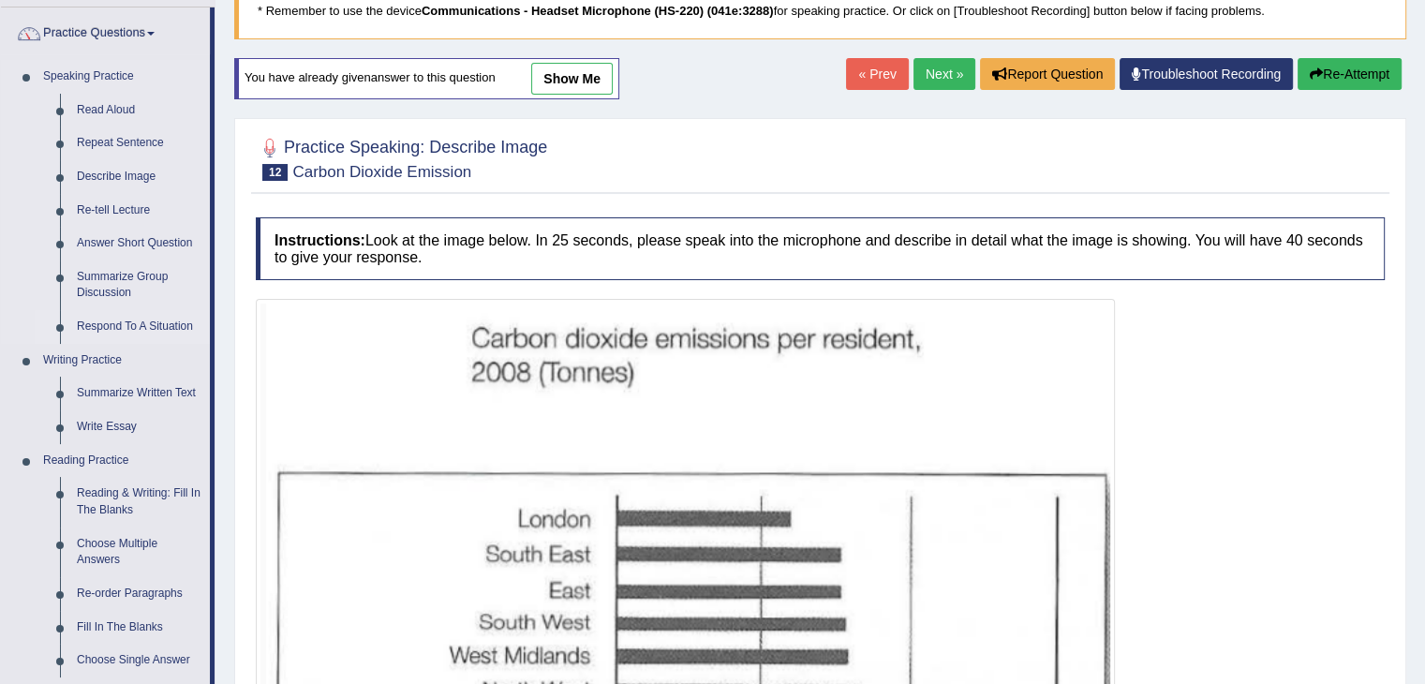
click at [134, 319] on link "Respond To A Situation" at bounding box center [138, 327] width 141 height 34
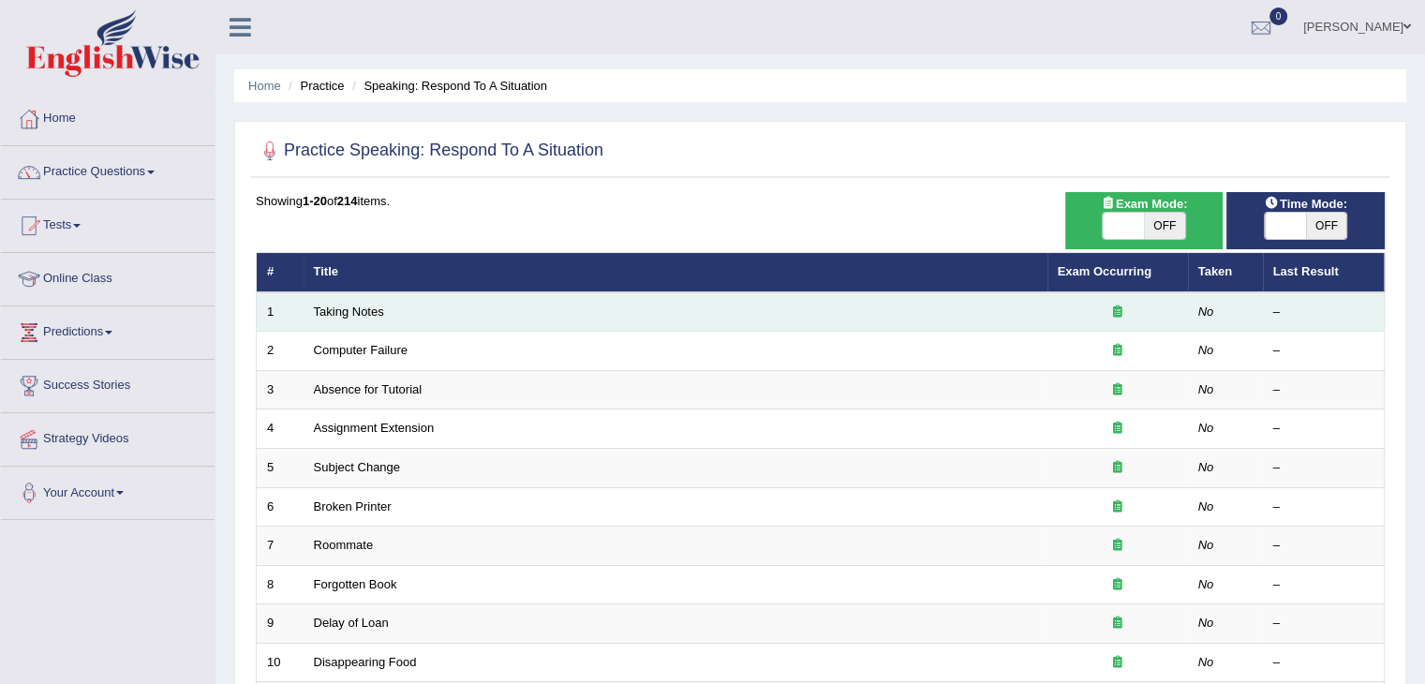
click at [351, 317] on td "Taking Notes" at bounding box center [676, 311] width 744 height 39
click at [365, 309] on link "Taking Notes" at bounding box center [349, 311] width 70 height 14
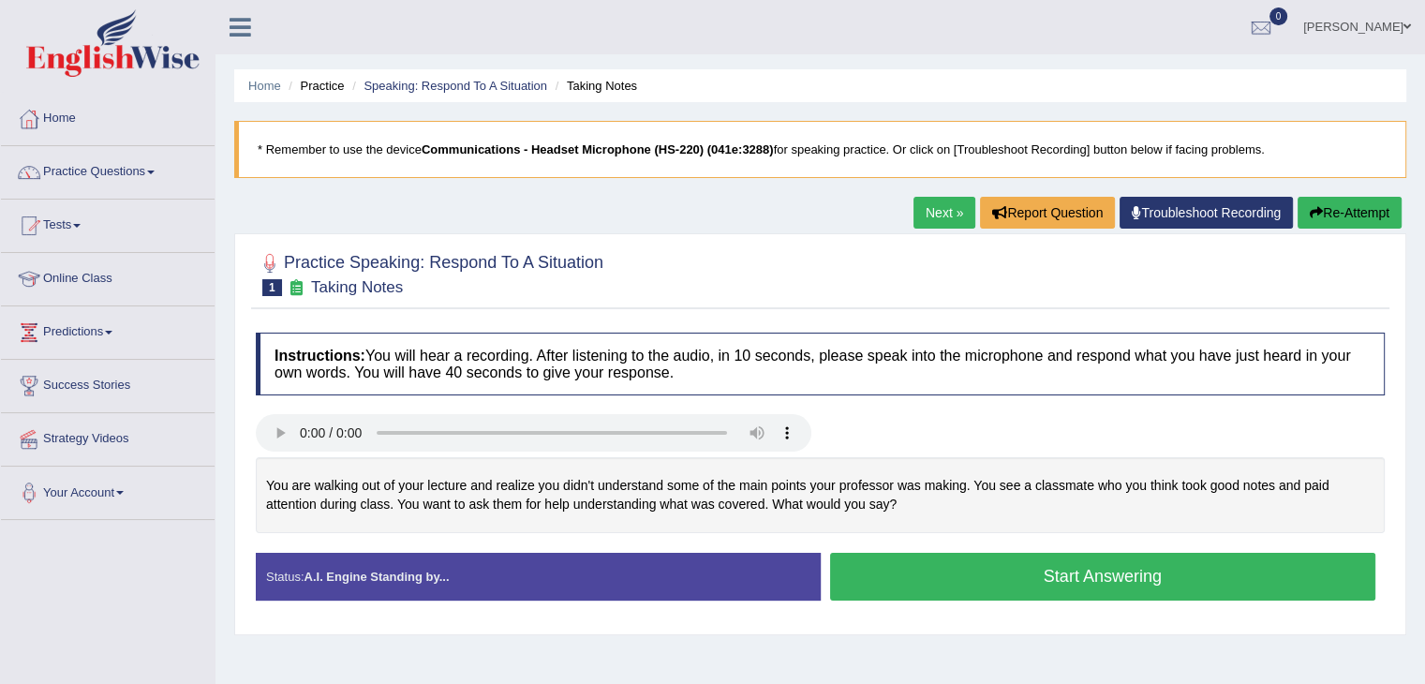
click at [972, 566] on button "Start Answering" at bounding box center [1103, 577] width 546 height 48
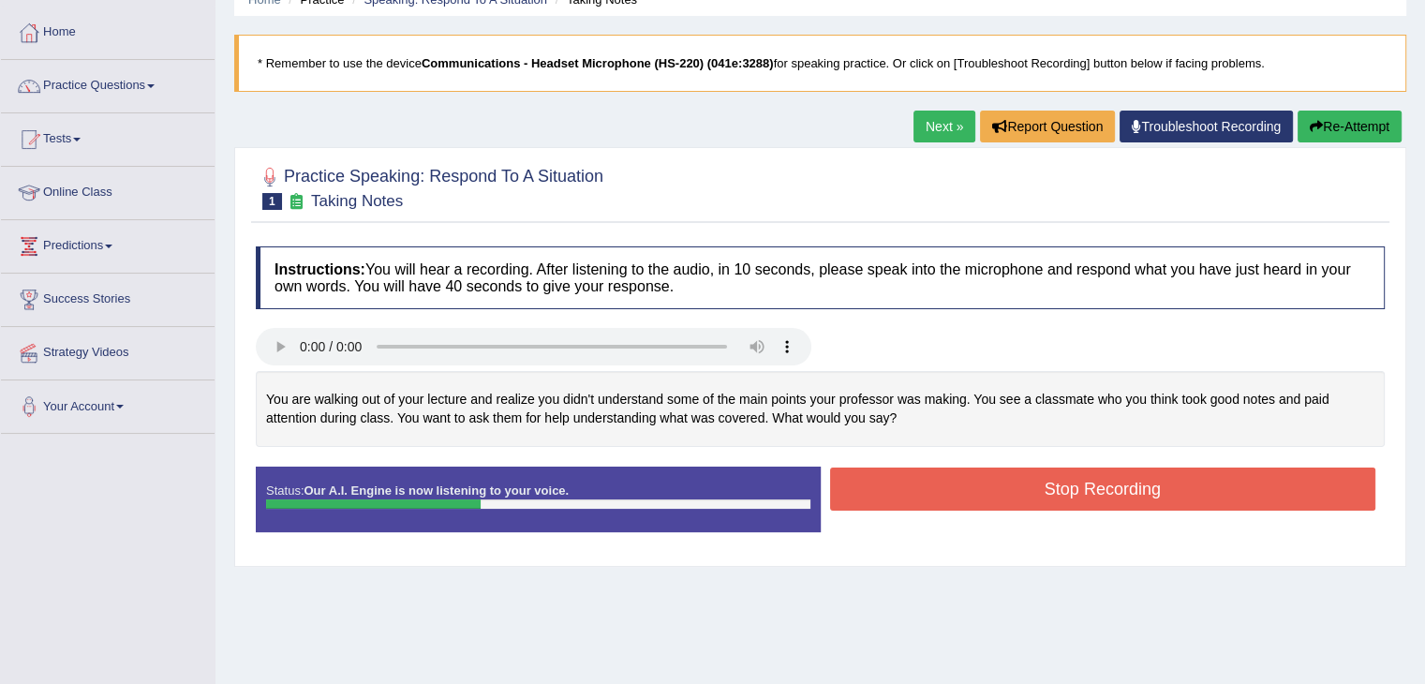
scroll to position [94, 0]
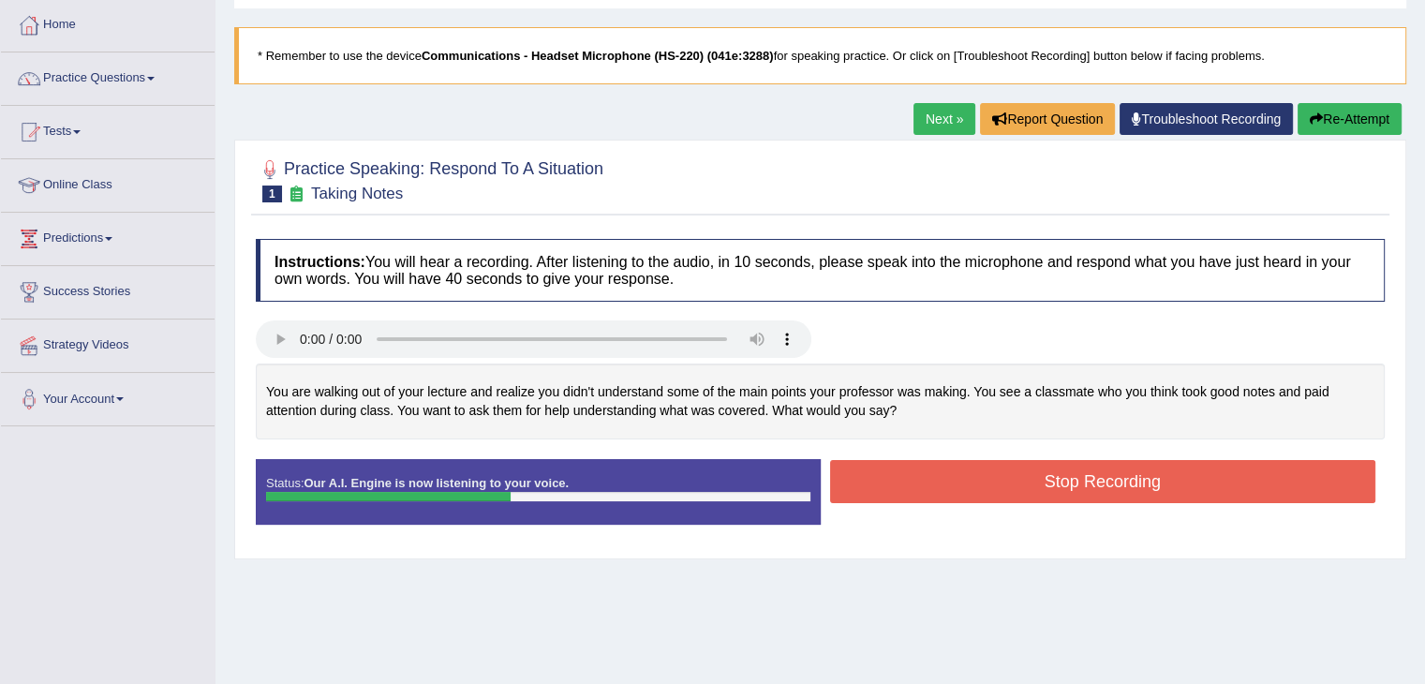
click at [998, 492] on button "Stop Recording" at bounding box center [1103, 481] width 546 height 43
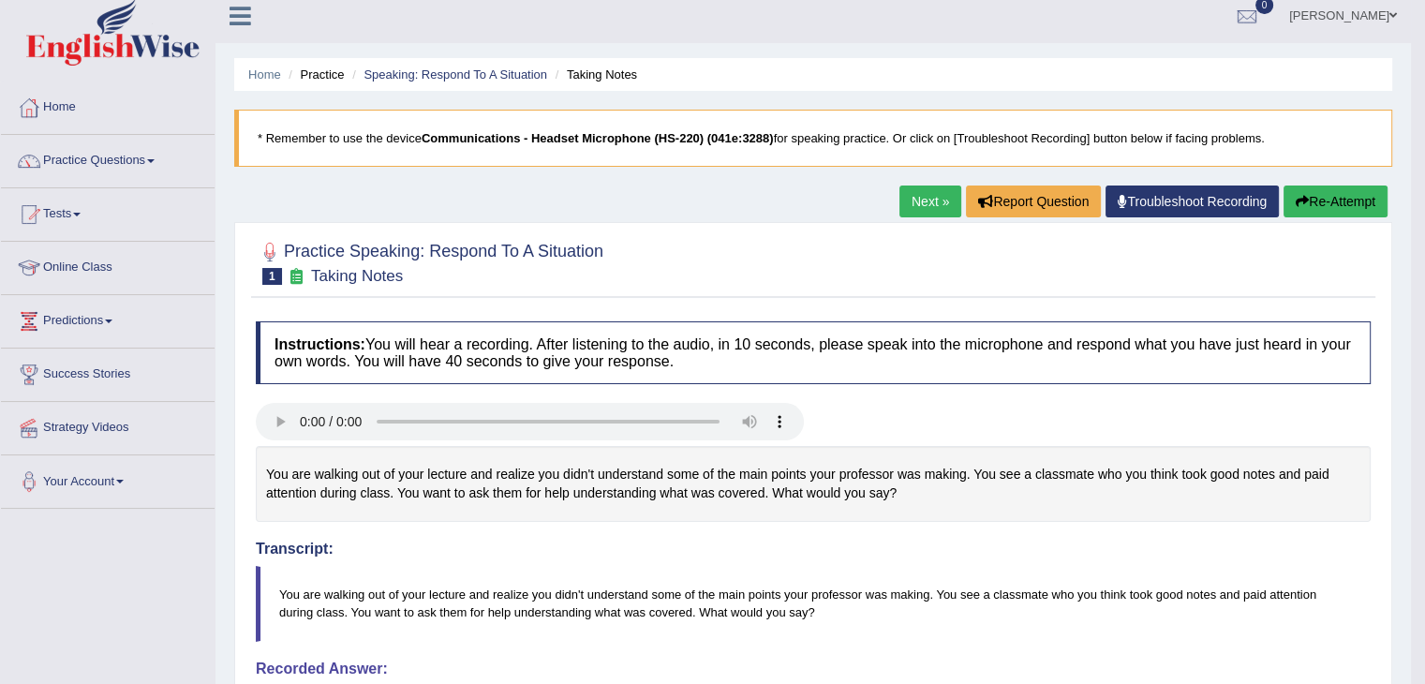
scroll to position [0, 0]
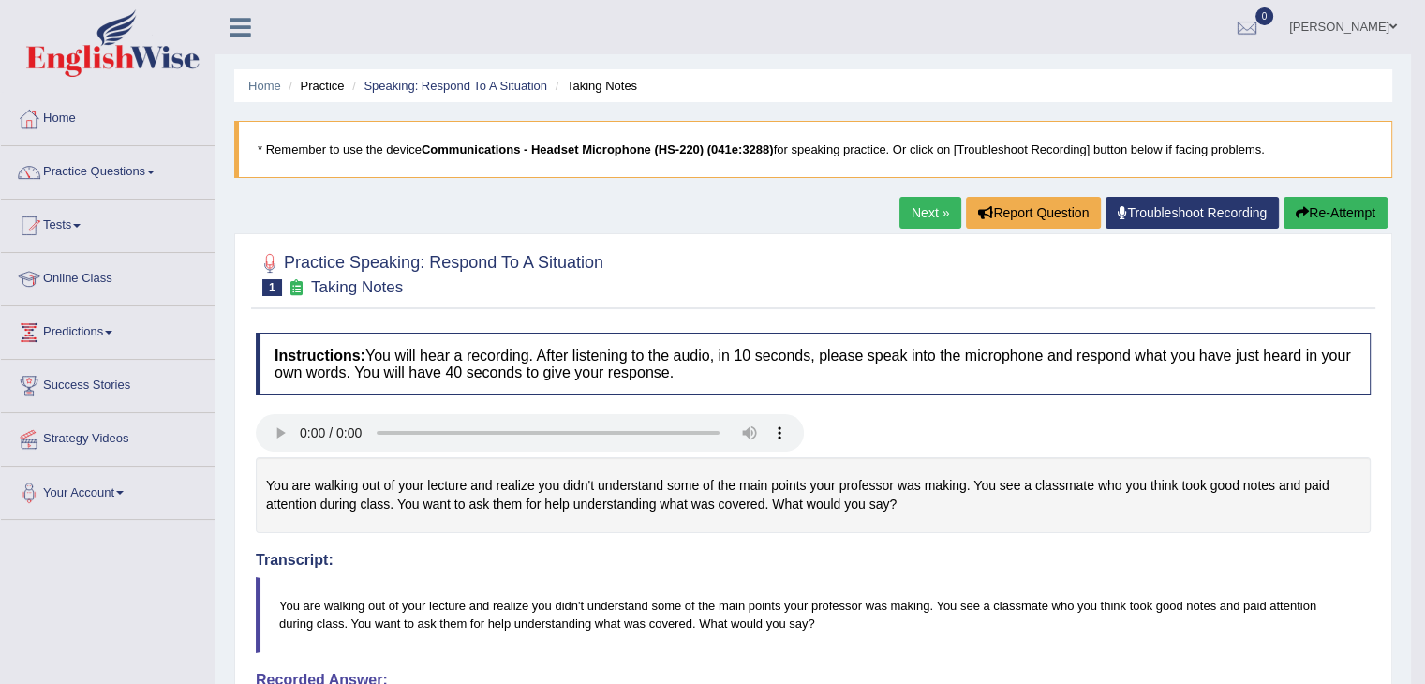
click at [928, 205] on link "Next »" at bounding box center [930, 213] width 62 height 32
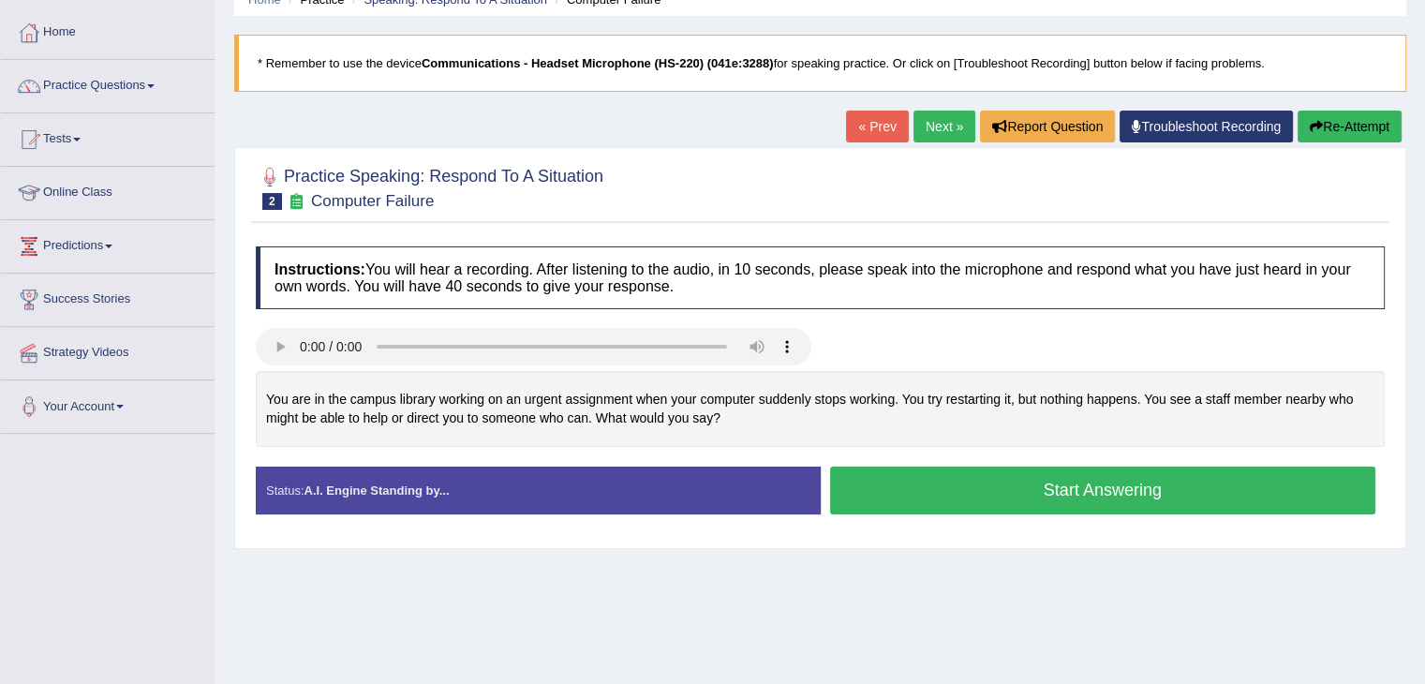
scroll to position [94, 0]
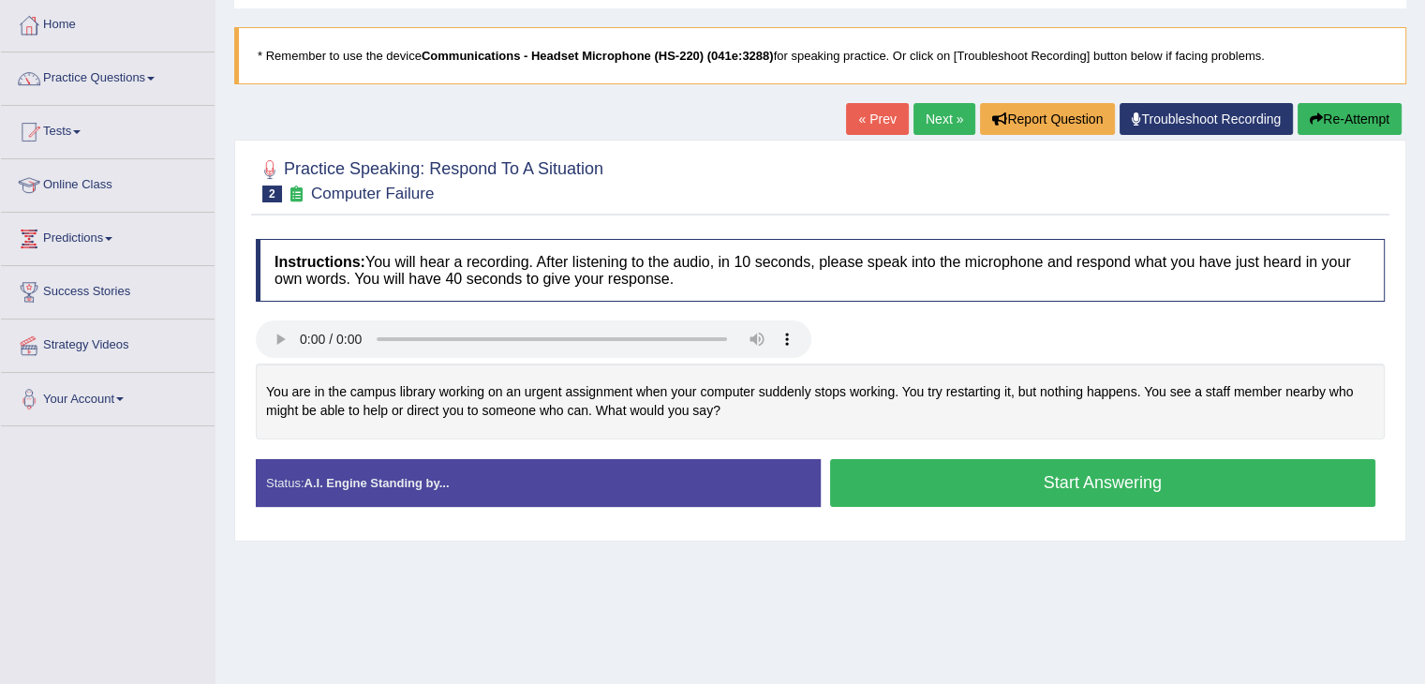
click at [972, 475] on button "Start Answering" at bounding box center [1103, 483] width 546 height 48
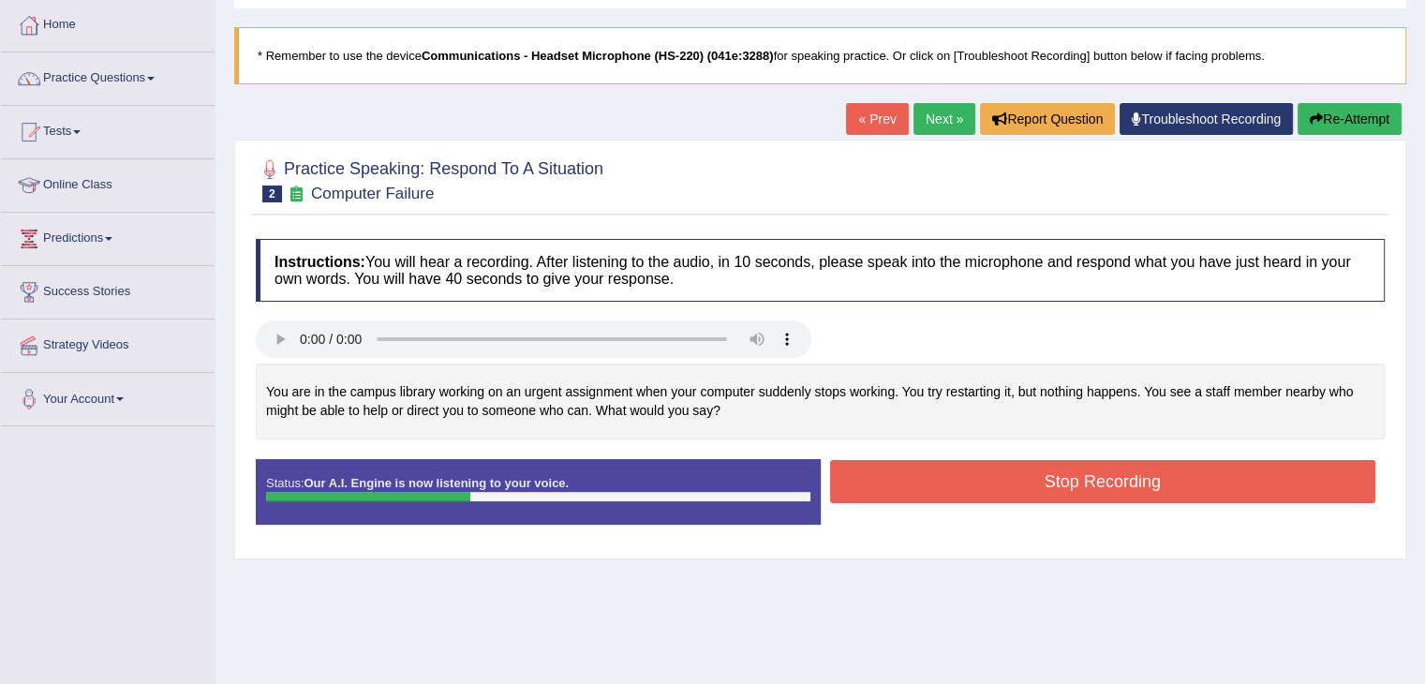
click at [971, 476] on button "Stop Recording" at bounding box center [1103, 481] width 546 height 43
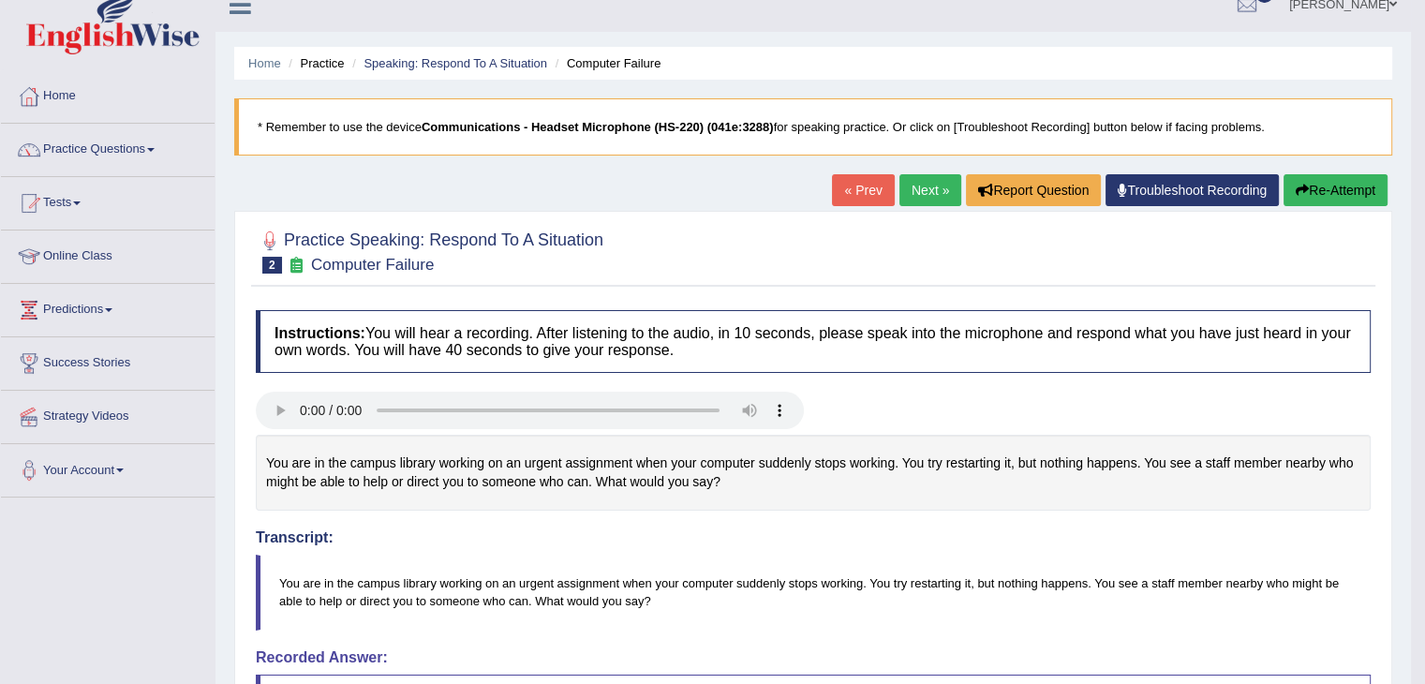
scroll to position [0, 0]
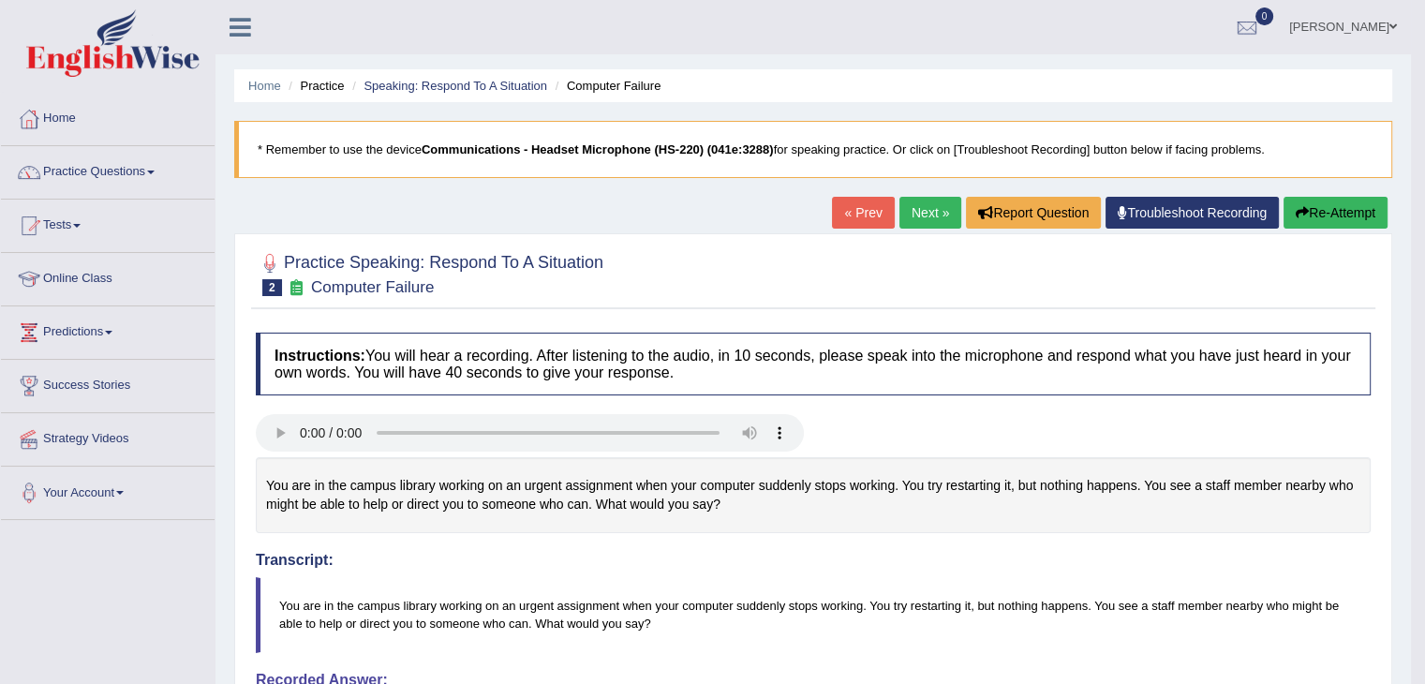
click at [905, 208] on link "Next »" at bounding box center [930, 213] width 62 height 32
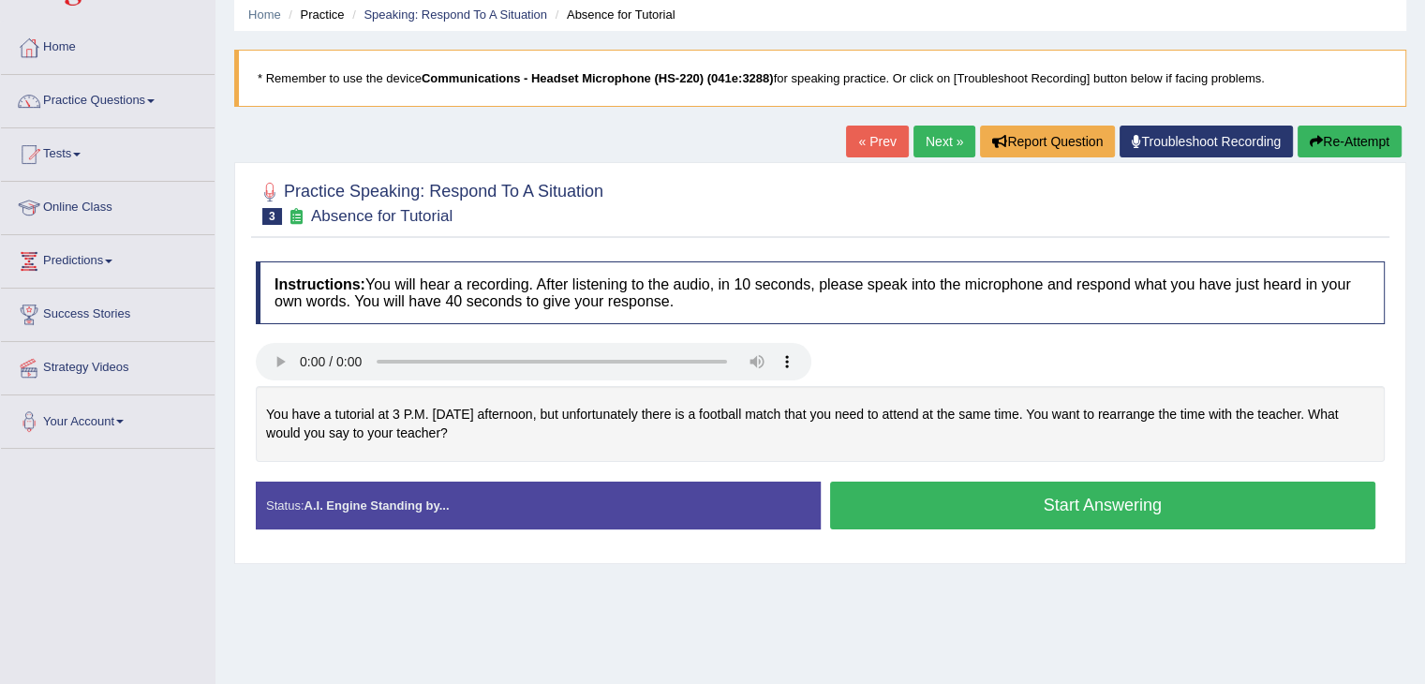
scroll to position [187, 0]
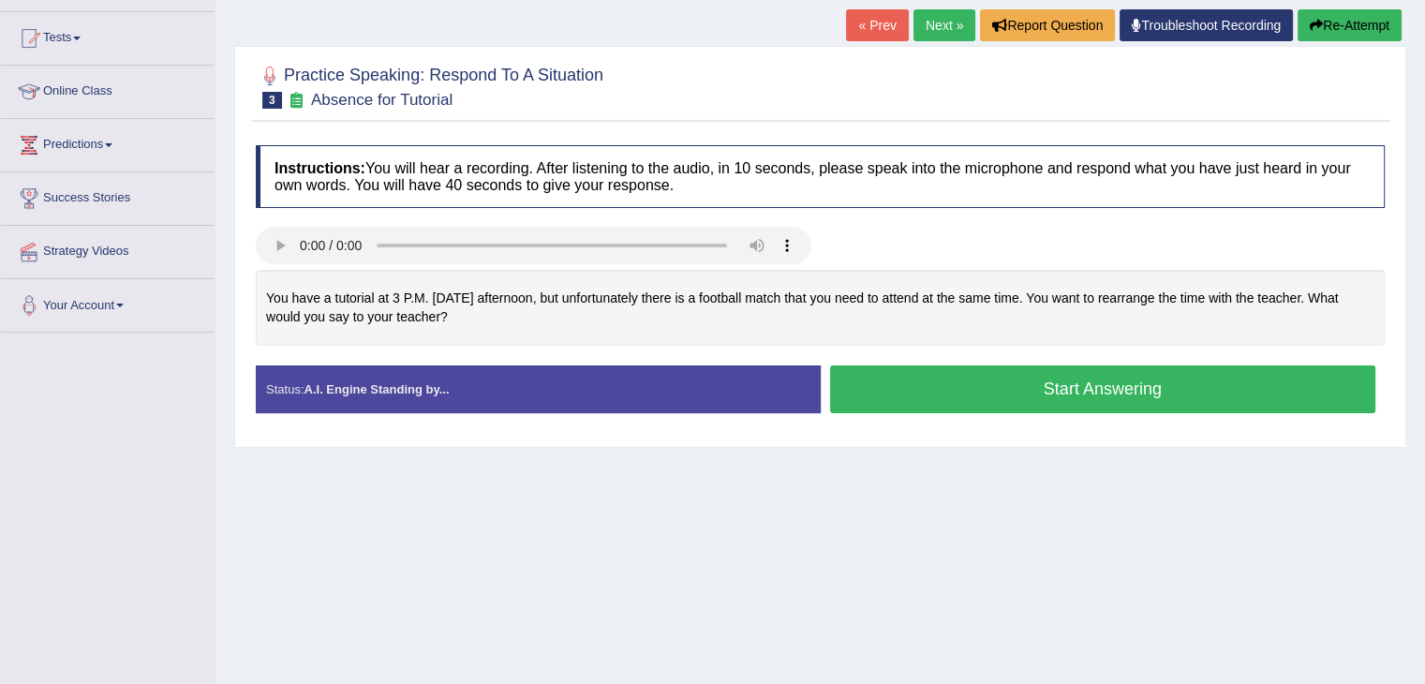
click at [1008, 385] on button "Start Answering" at bounding box center [1103, 389] width 546 height 48
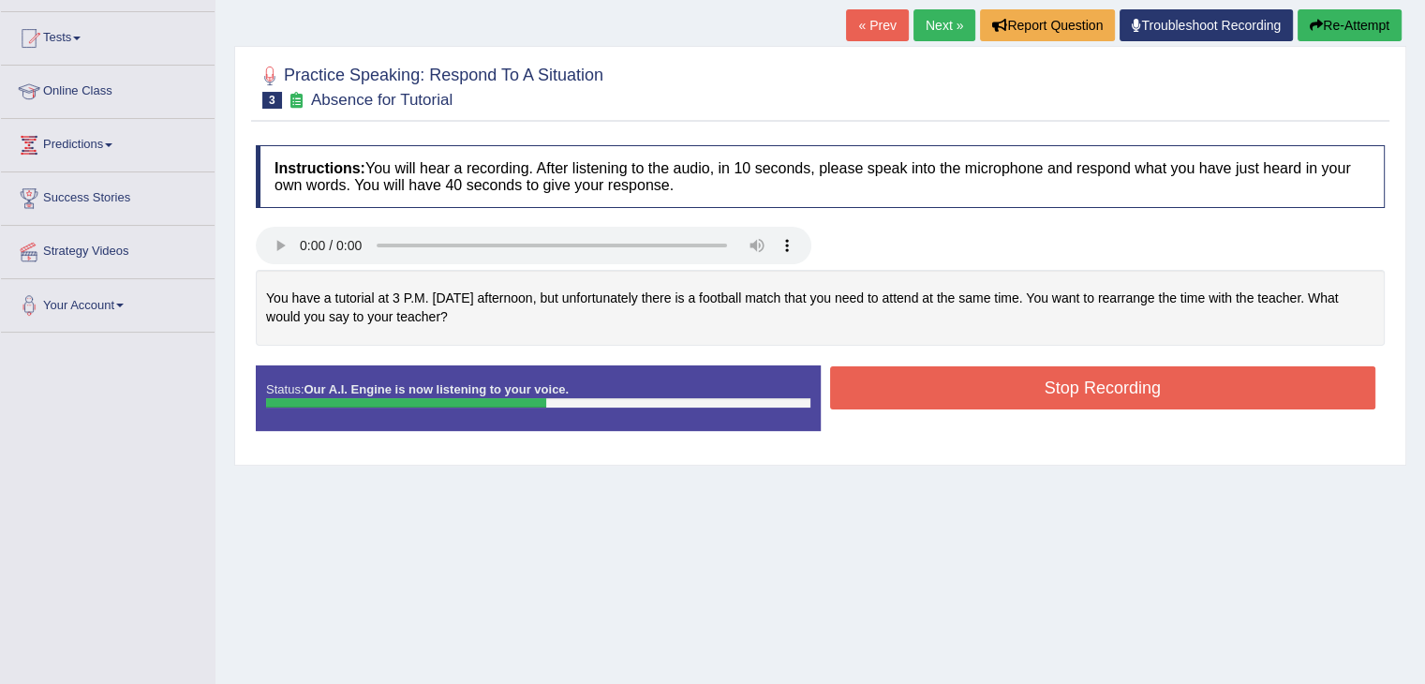
click at [1008, 384] on button "Stop Recording" at bounding box center [1103, 387] width 546 height 43
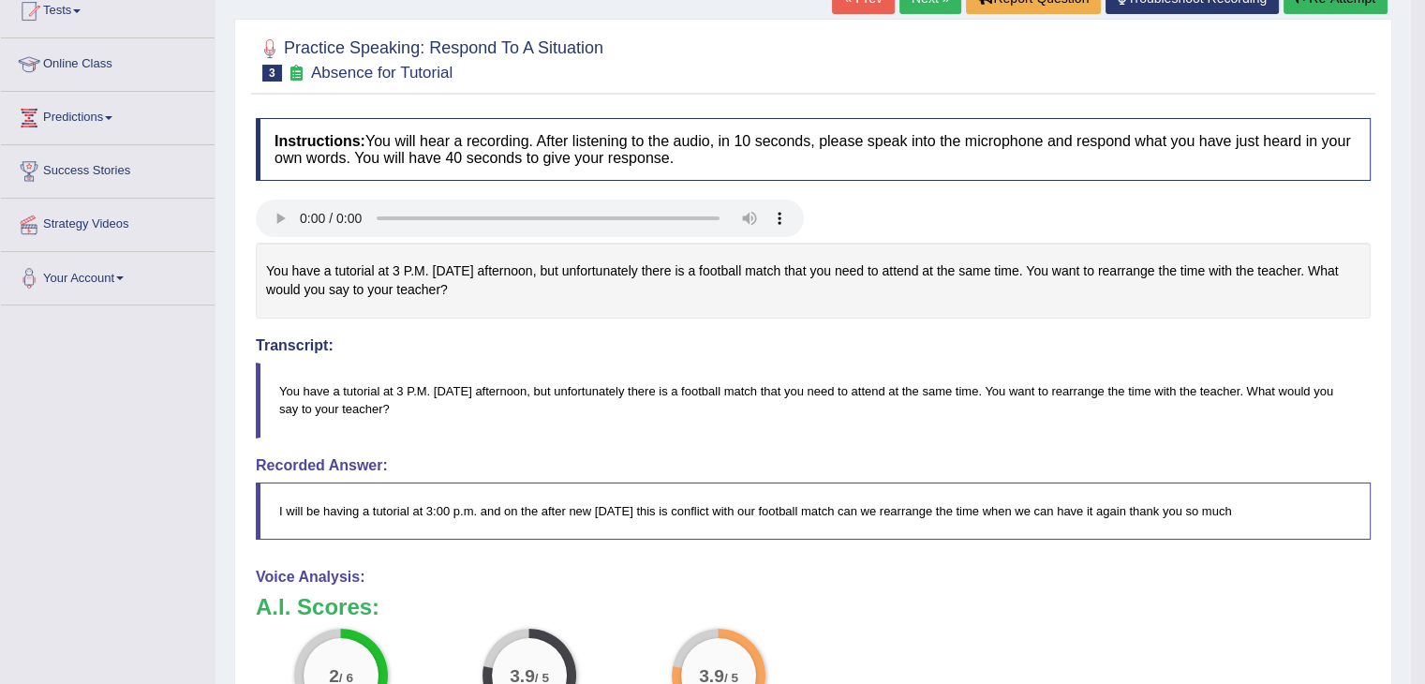
scroll to position [0, 0]
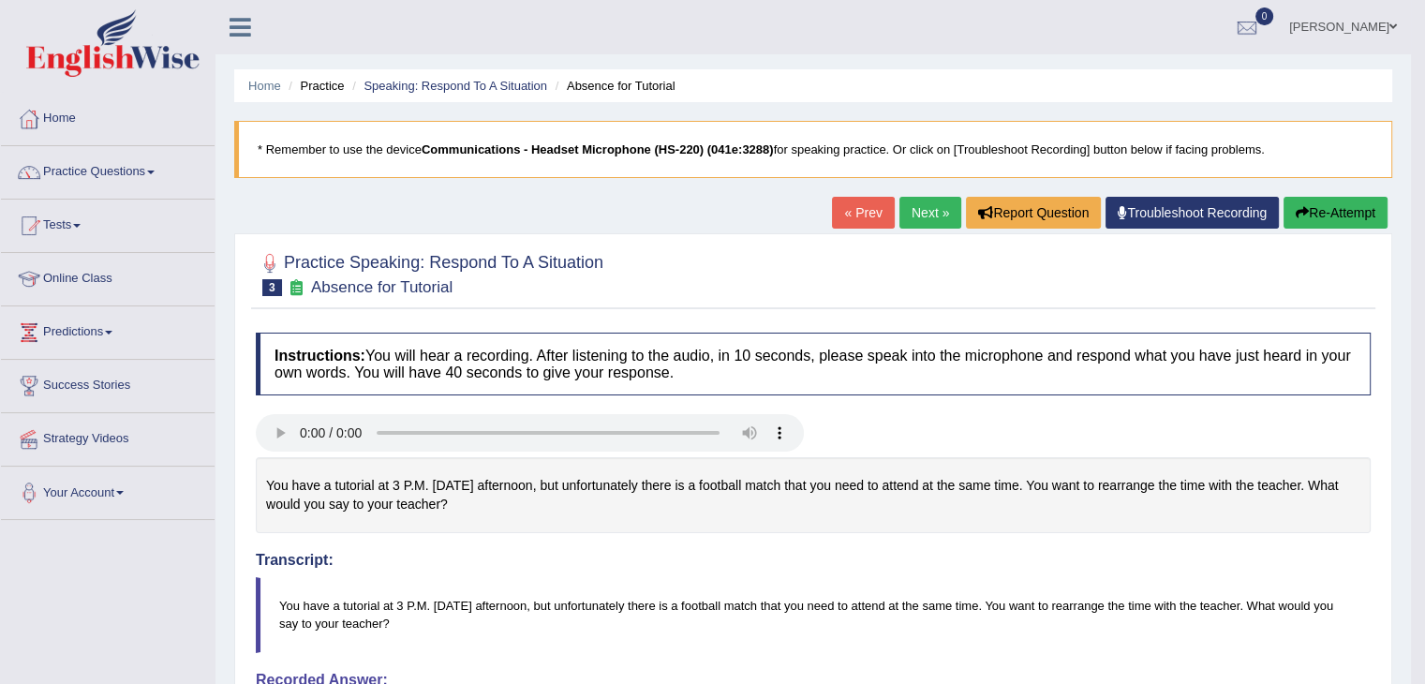
click at [926, 200] on link "Next »" at bounding box center [930, 213] width 62 height 32
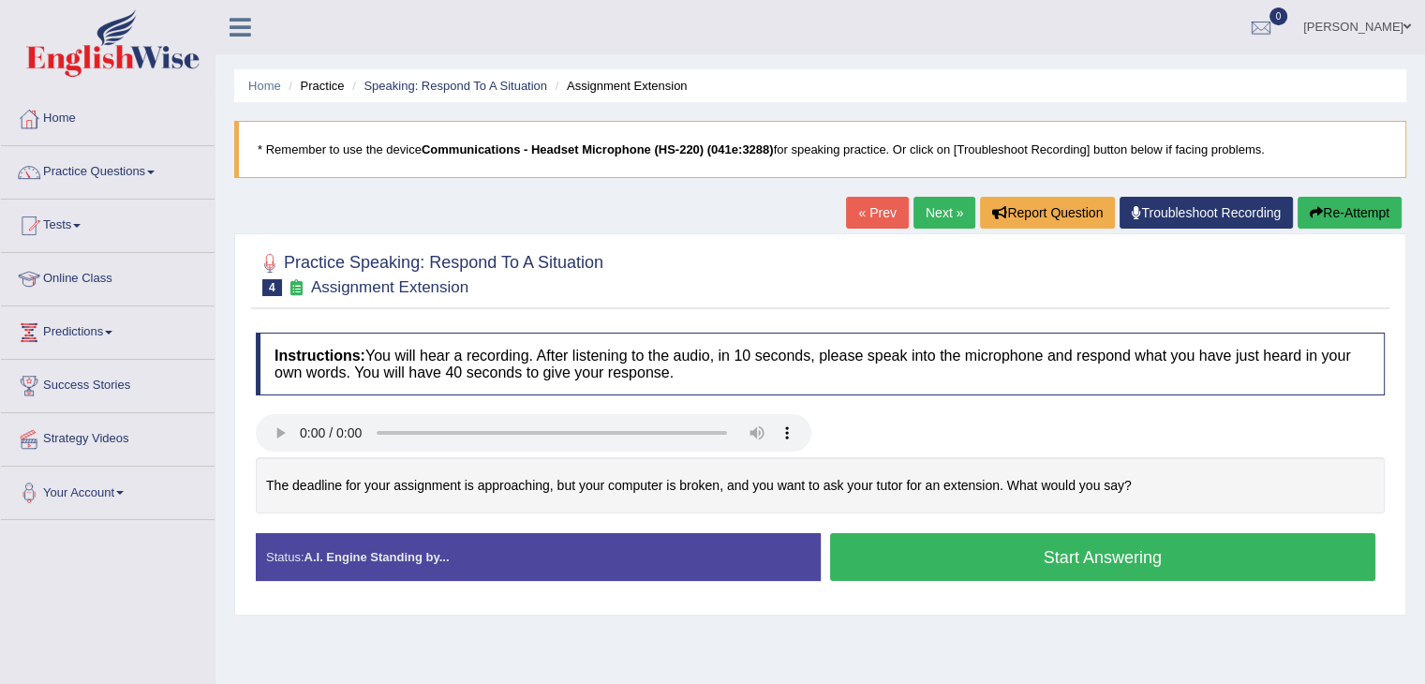
click at [958, 552] on button "Start Answering" at bounding box center [1103, 557] width 546 height 48
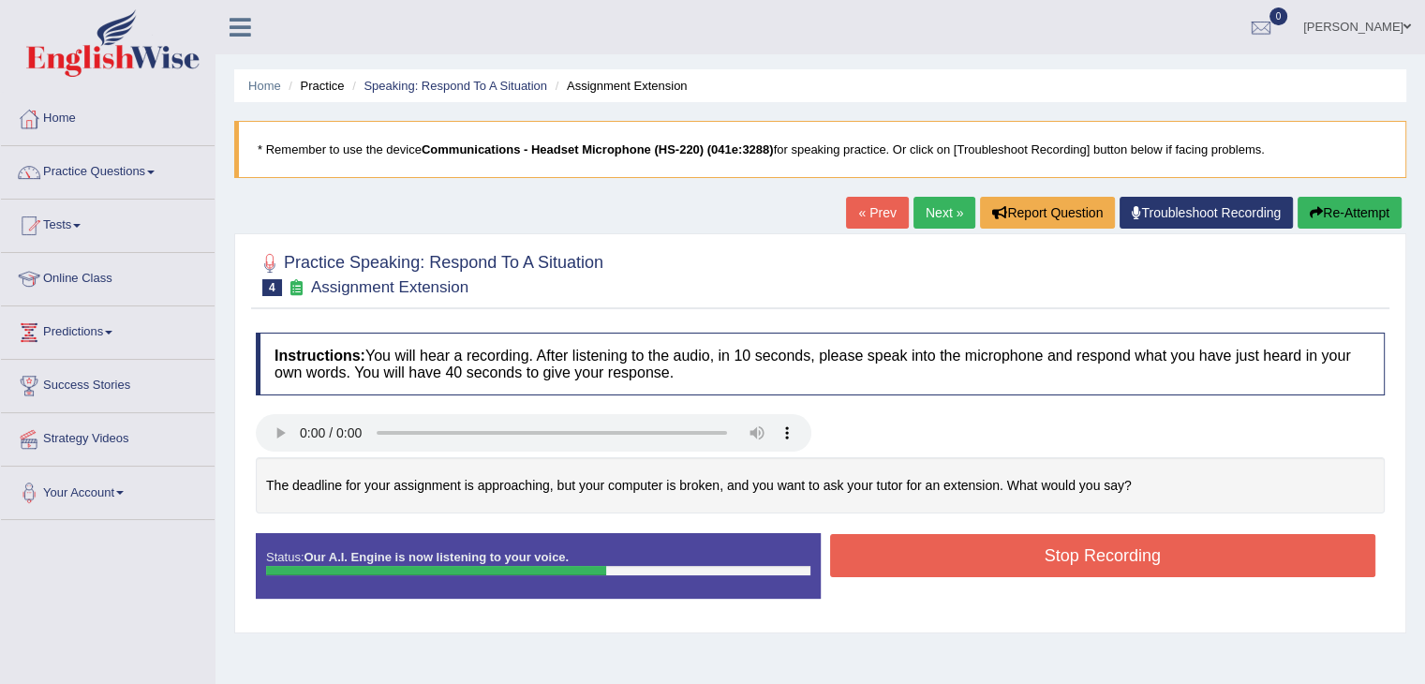
click at [943, 557] on button "Stop Recording" at bounding box center [1103, 555] width 546 height 43
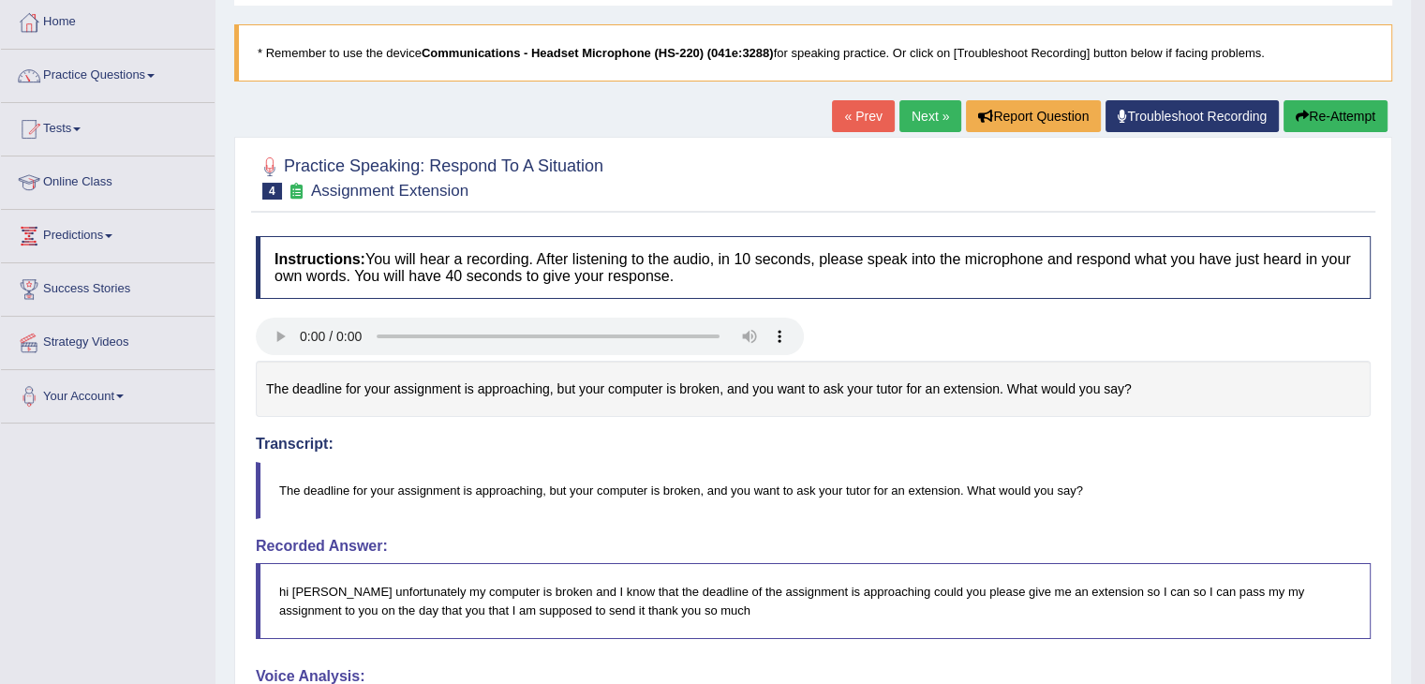
scroll to position [94, 0]
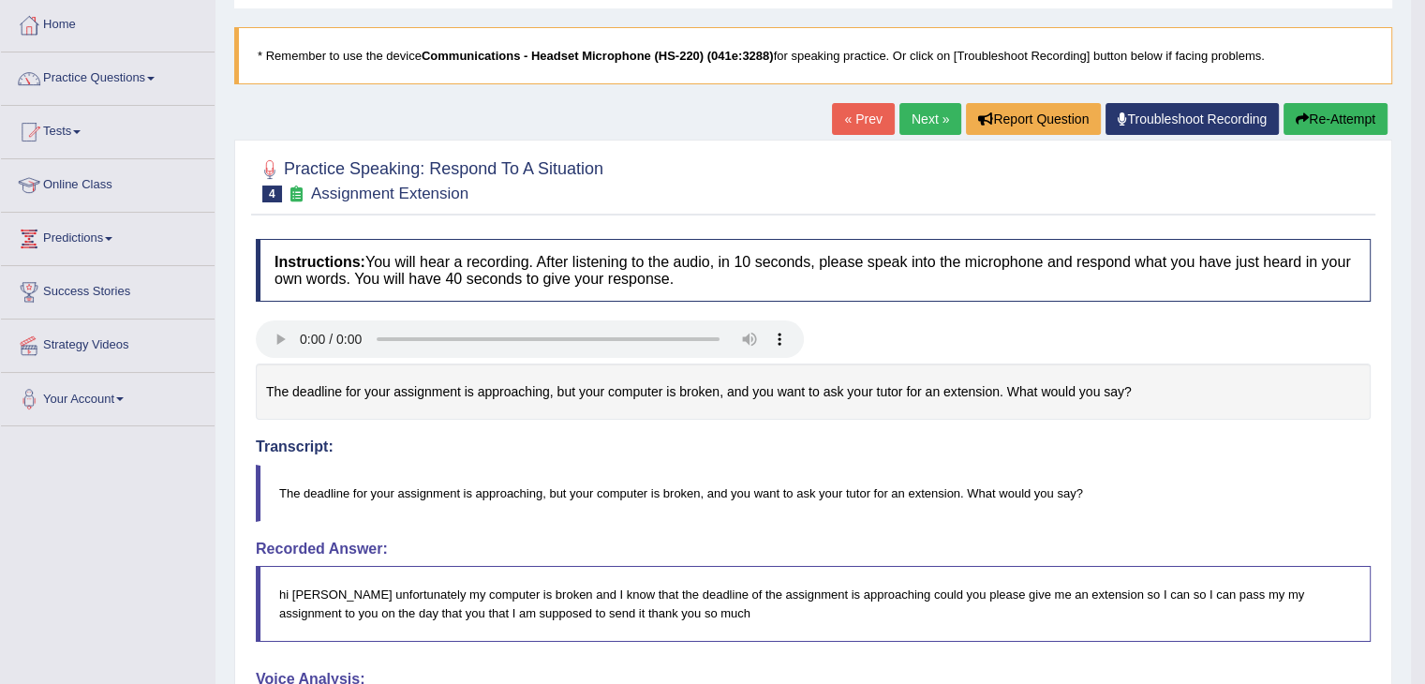
click at [921, 117] on link "Next »" at bounding box center [930, 119] width 62 height 32
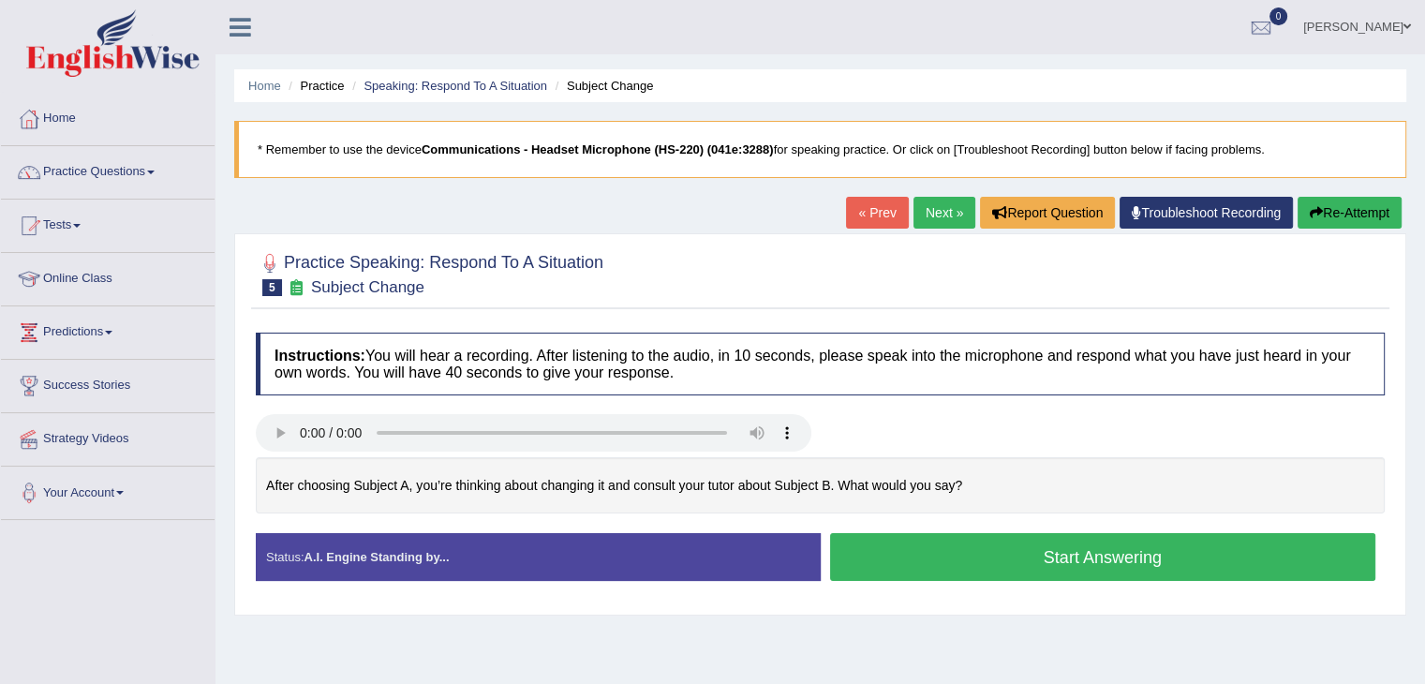
click at [974, 559] on button "Start Answering" at bounding box center [1103, 557] width 546 height 48
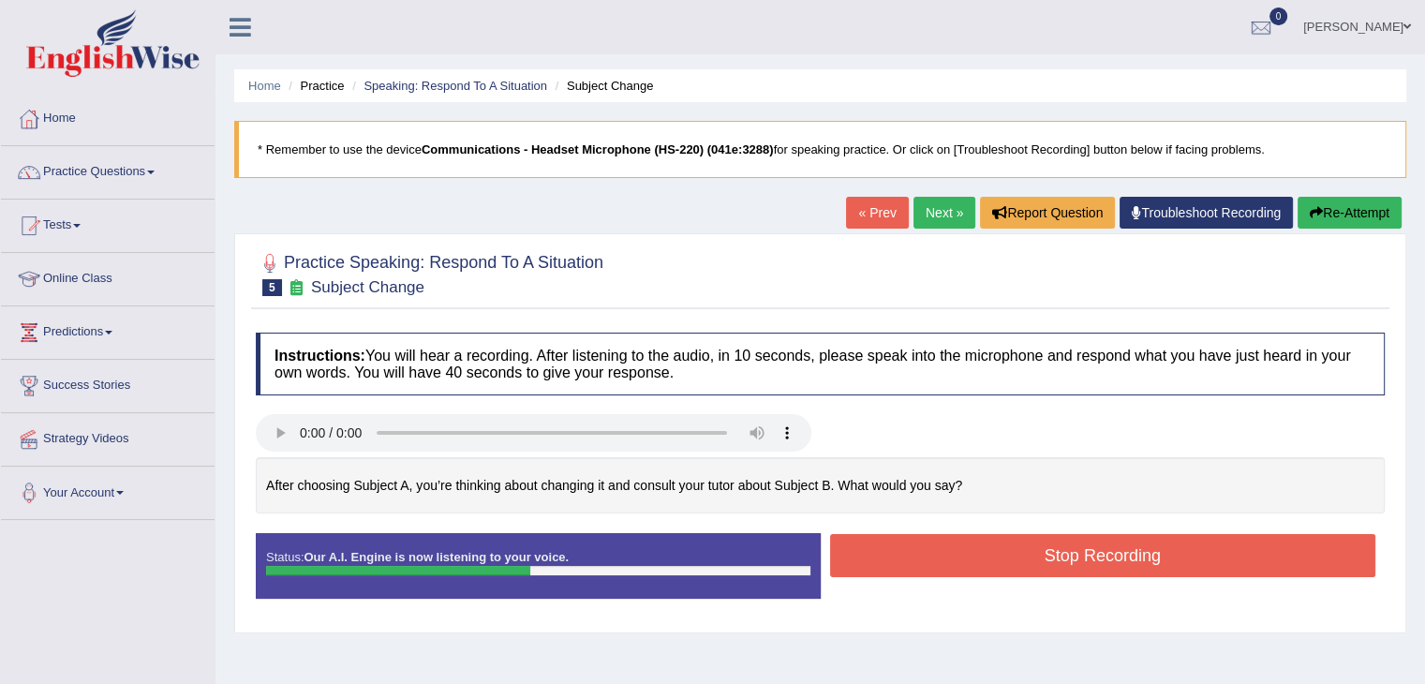
click at [974, 559] on button "Stop Recording" at bounding box center [1103, 555] width 546 height 43
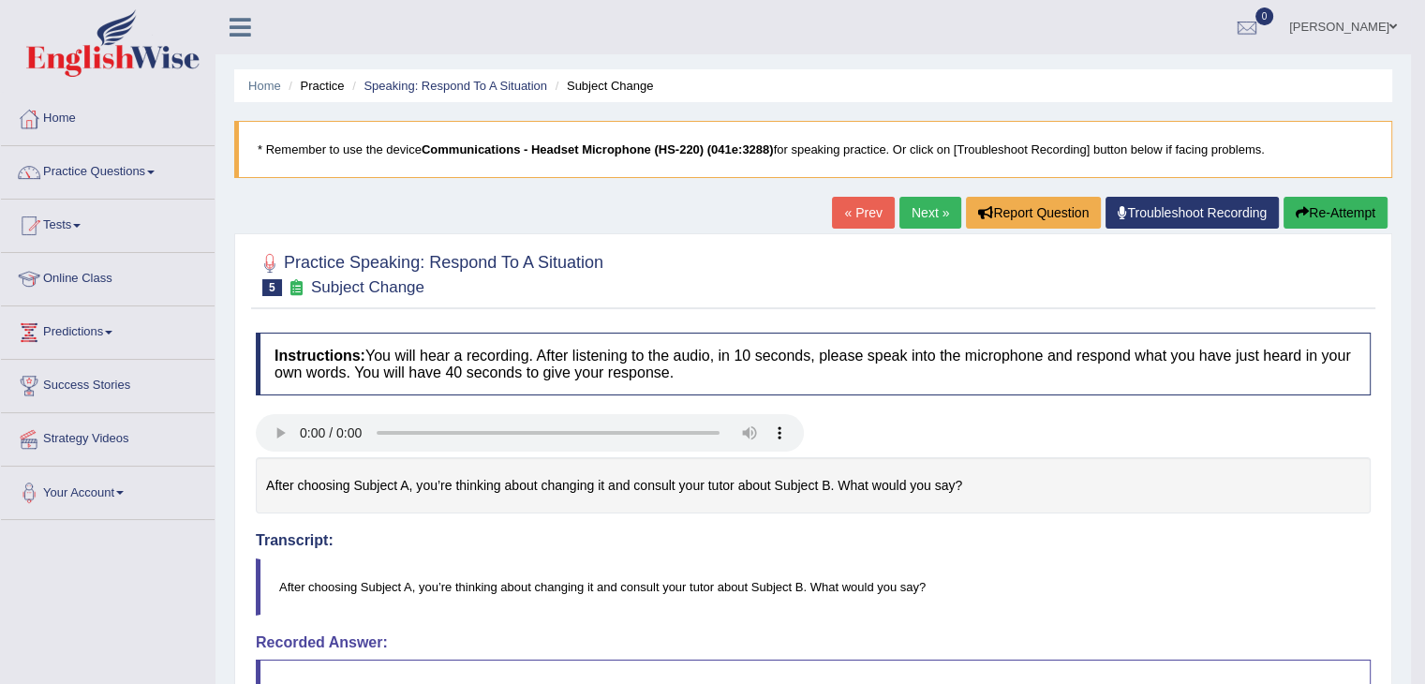
click at [923, 204] on link "Next »" at bounding box center [930, 213] width 62 height 32
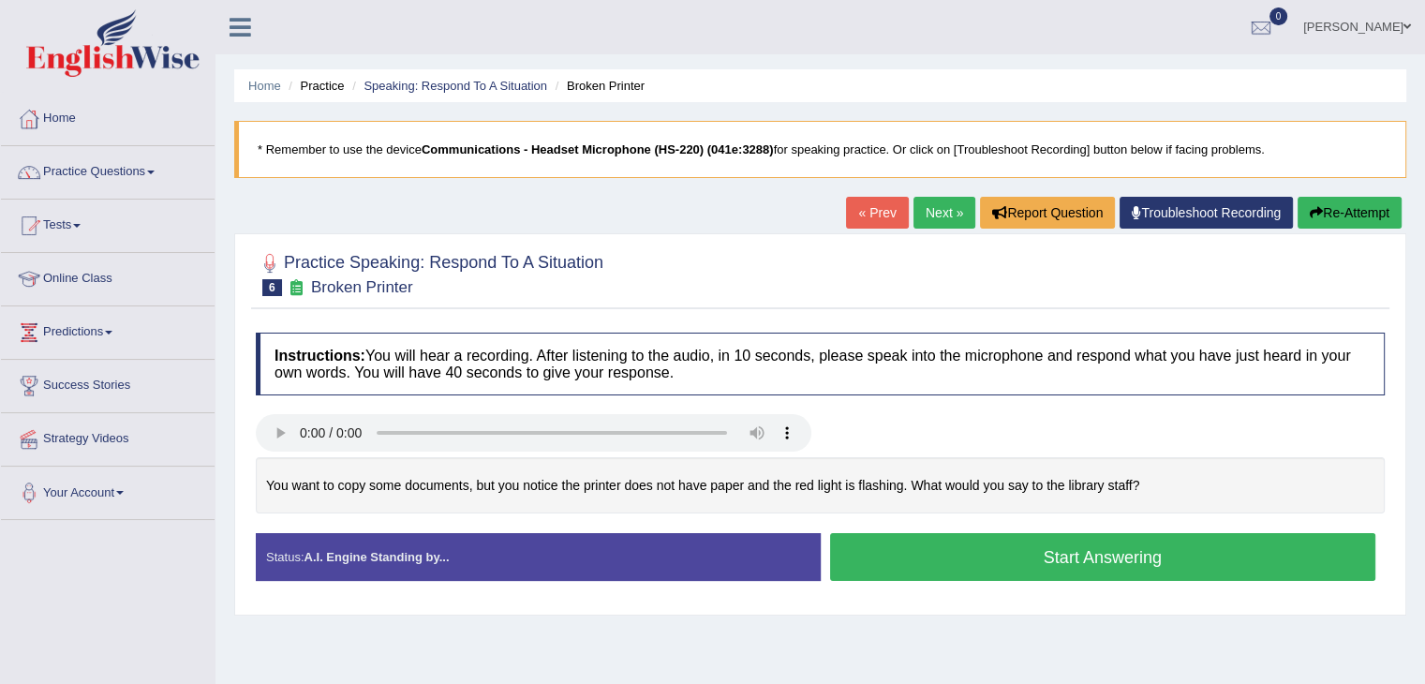
click at [1005, 544] on button "Start Answering" at bounding box center [1103, 557] width 546 height 48
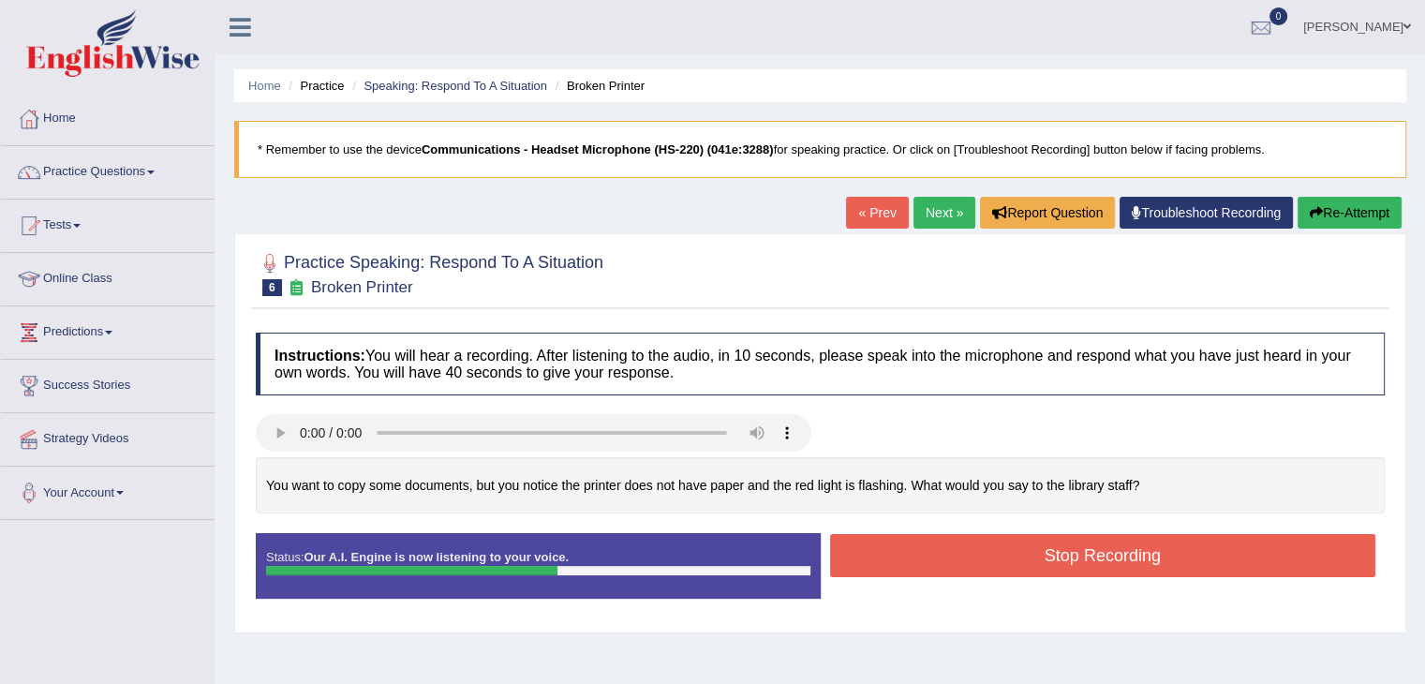
click at [933, 546] on button "Stop Recording" at bounding box center [1103, 555] width 546 height 43
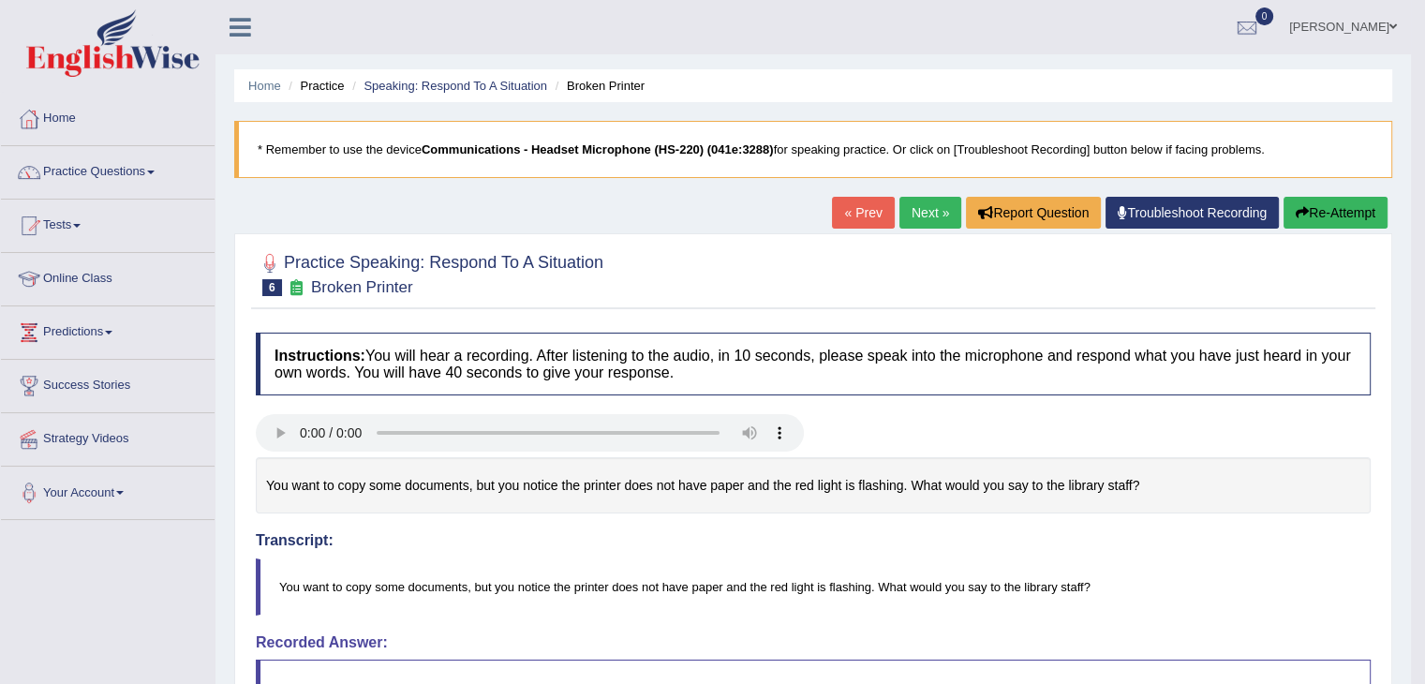
click at [908, 208] on link "Next »" at bounding box center [930, 213] width 62 height 32
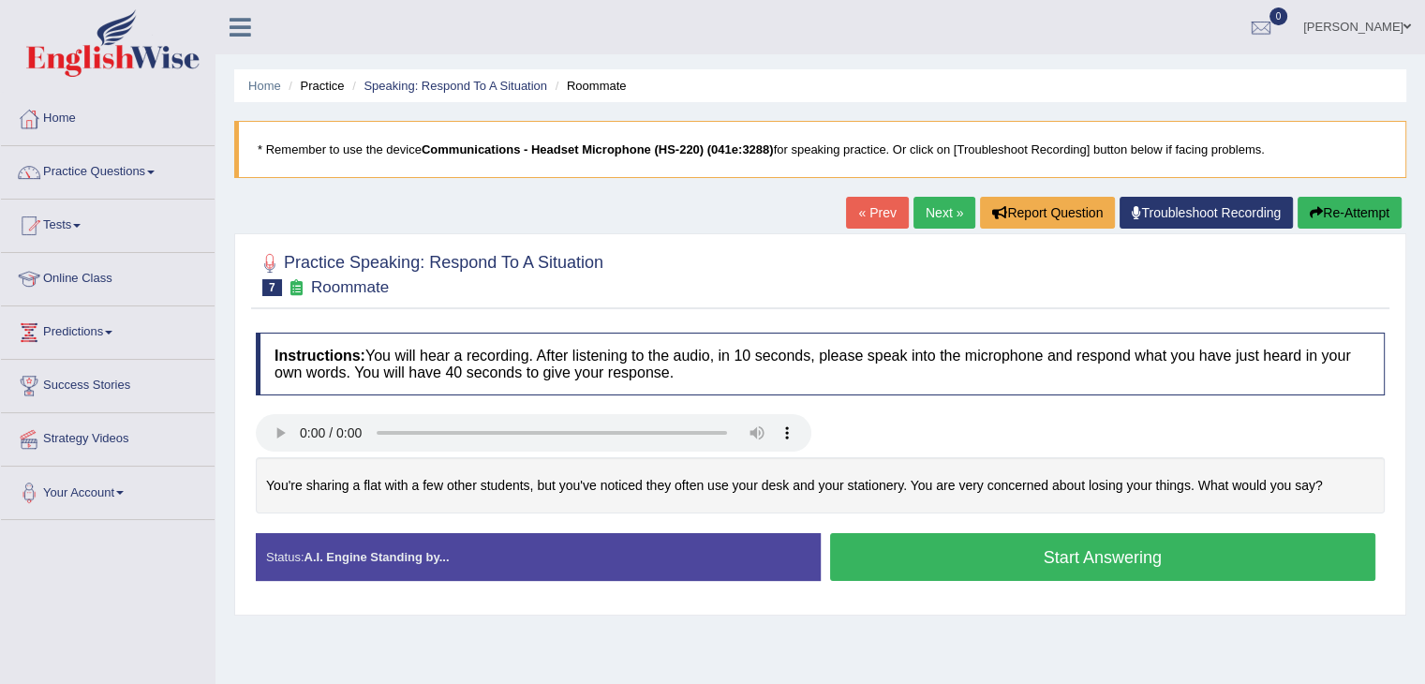
click at [1082, 559] on button "Start Answering" at bounding box center [1103, 557] width 546 height 48
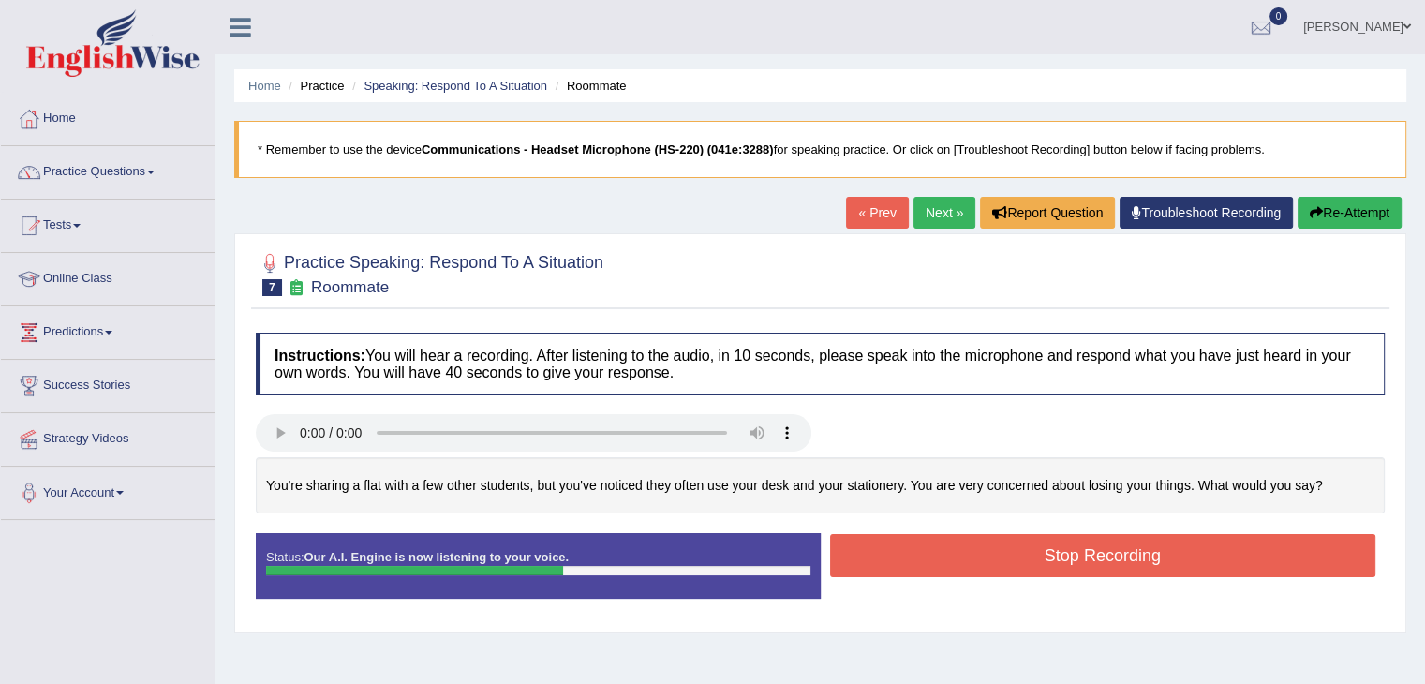
click at [952, 548] on button "Stop Recording" at bounding box center [1103, 555] width 546 height 43
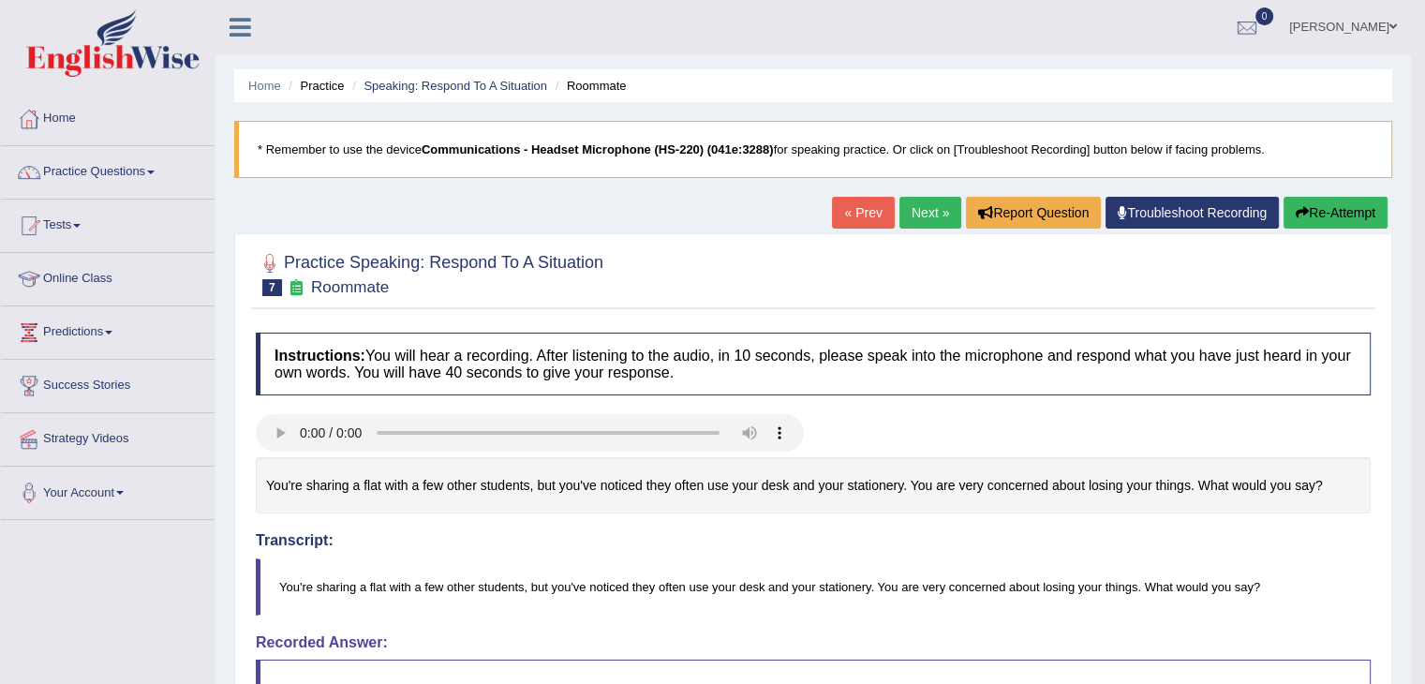
click at [924, 215] on link "Next »" at bounding box center [930, 213] width 62 height 32
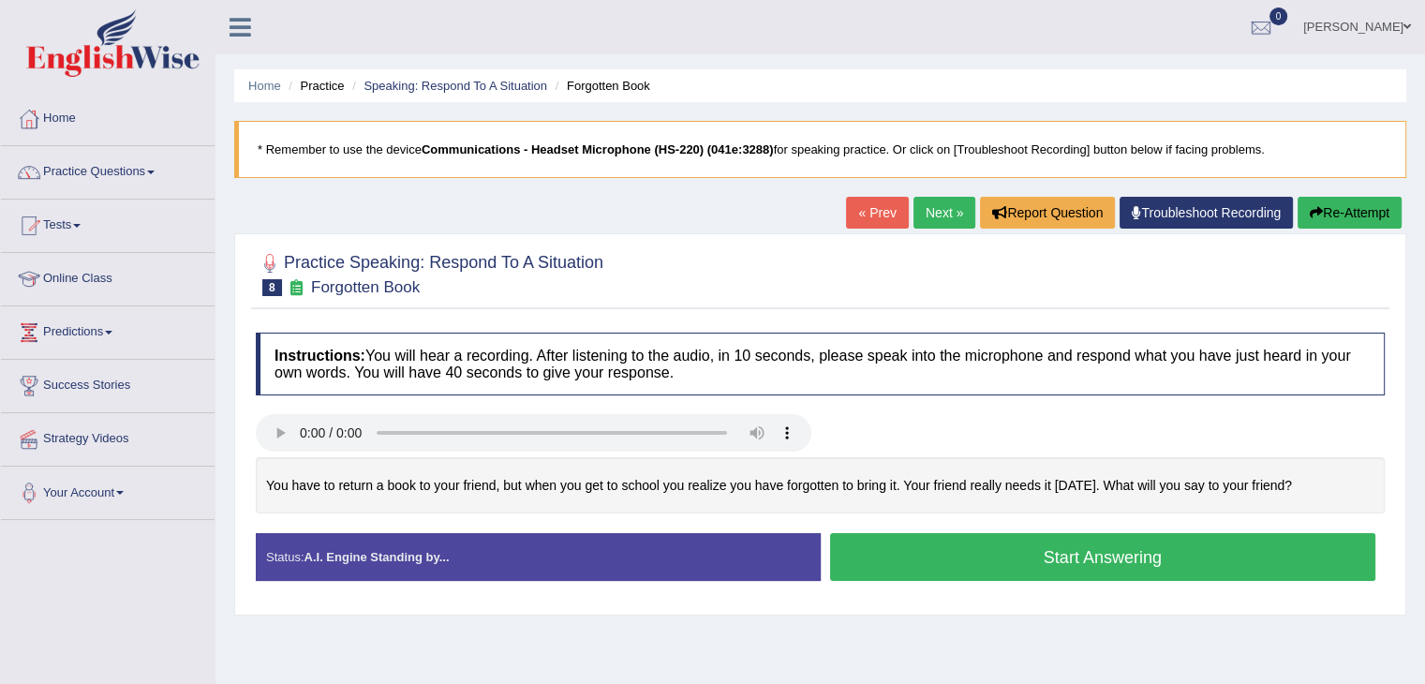
click at [1009, 571] on button "Start Answering" at bounding box center [1103, 557] width 546 height 48
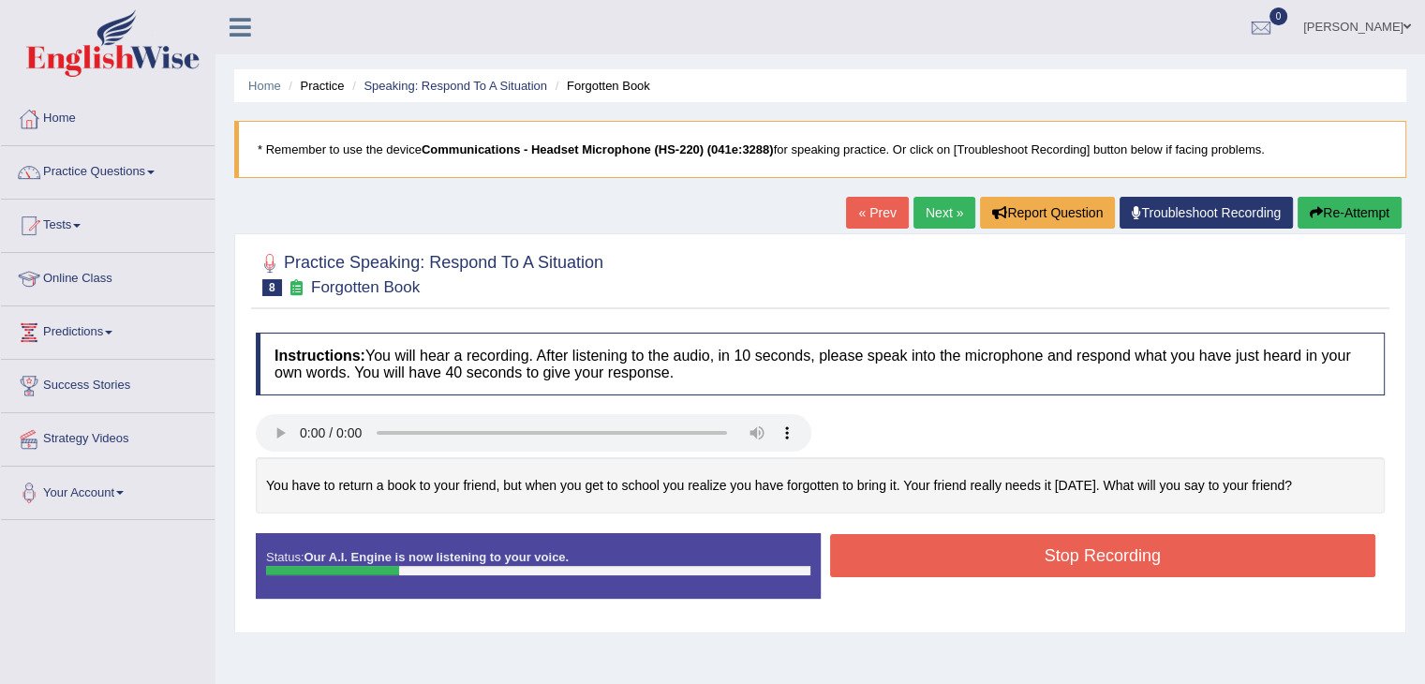
click at [1038, 563] on button "Stop Recording" at bounding box center [1103, 555] width 546 height 43
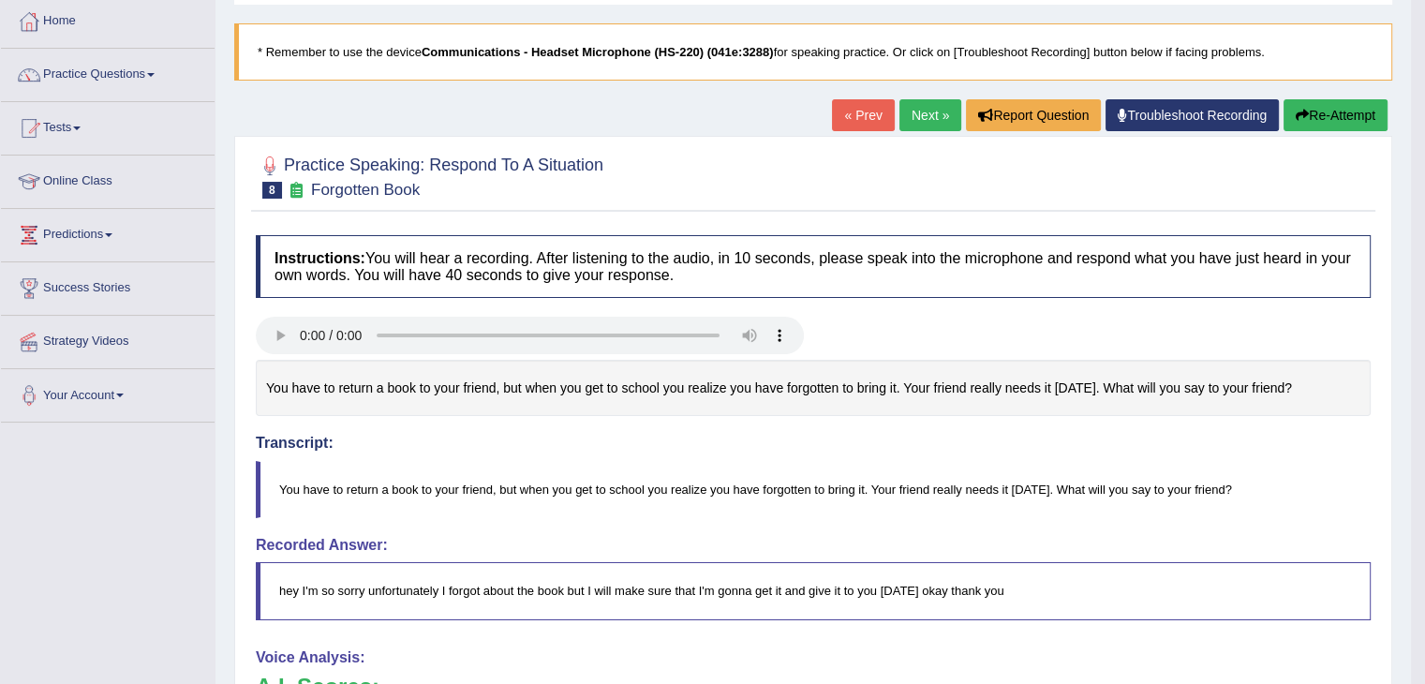
scroll to position [94, 0]
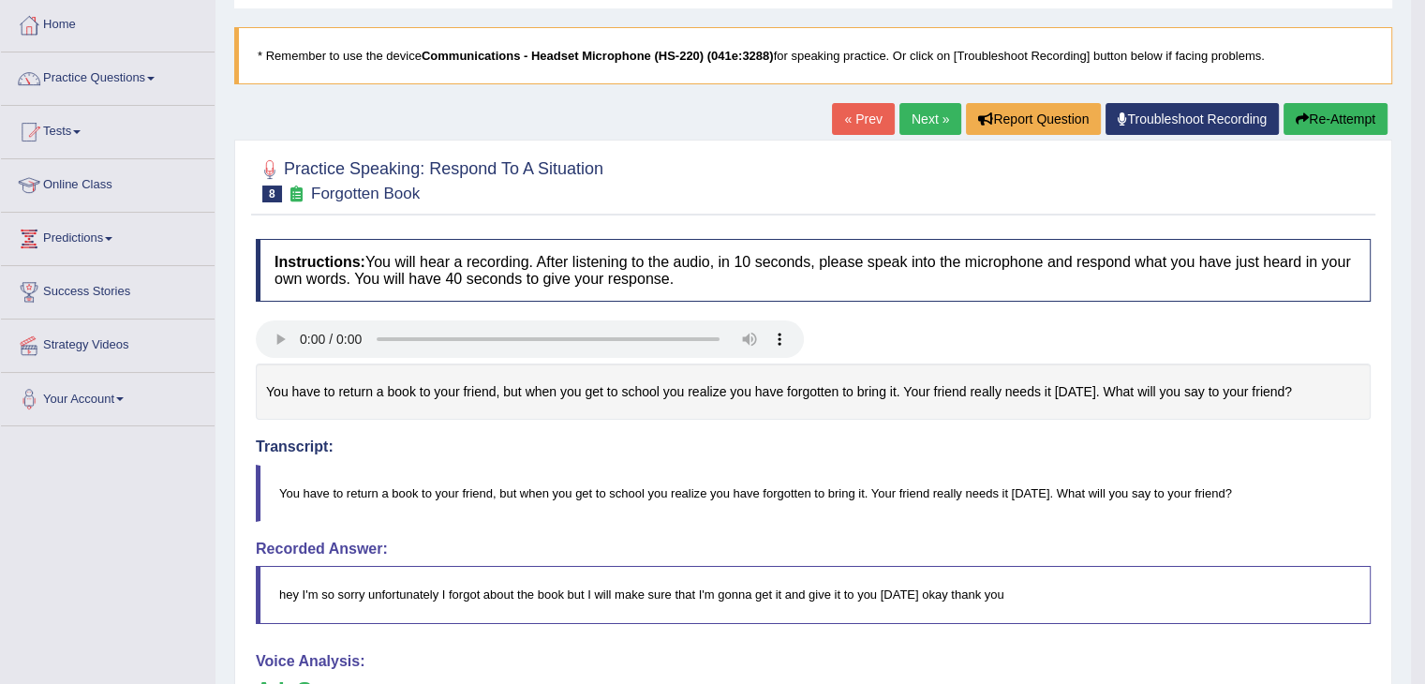
click at [914, 112] on link "Next »" at bounding box center [930, 119] width 62 height 32
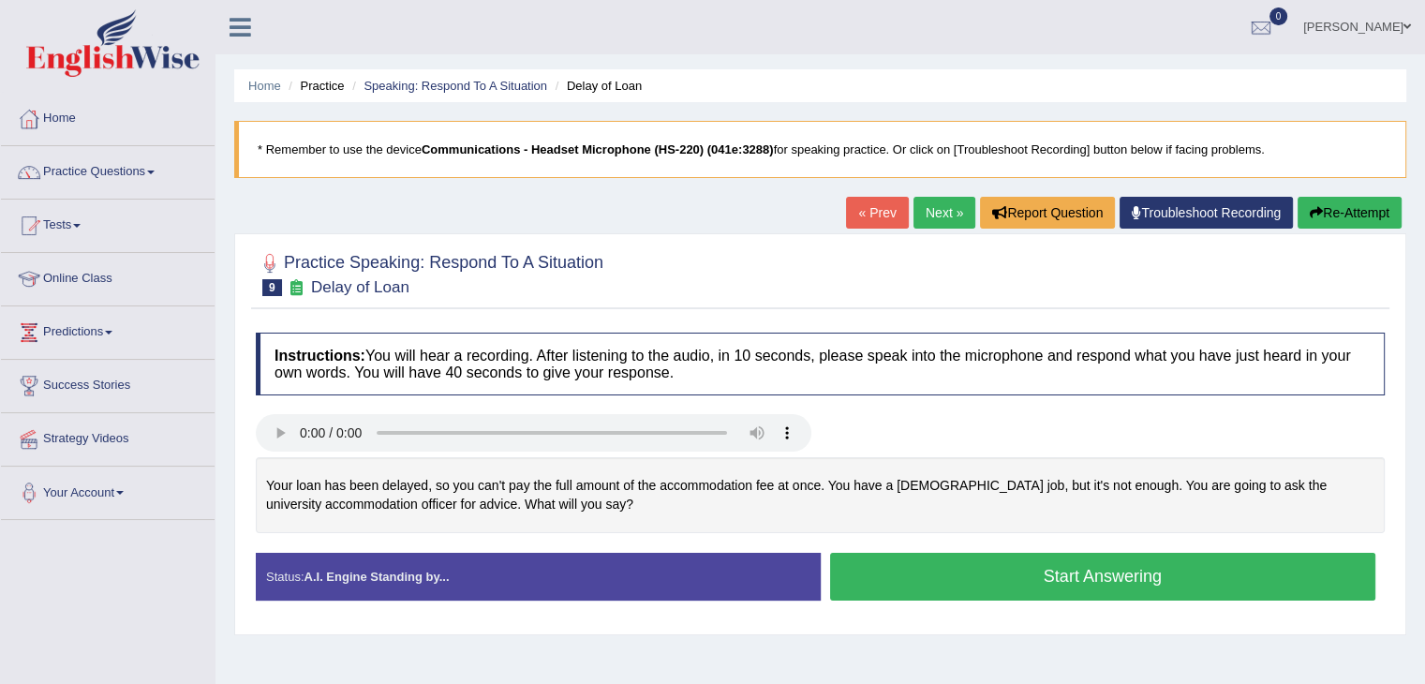
click at [1032, 578] on button "Start Answering" at bounding box center [1103, 577] width 546 height 48
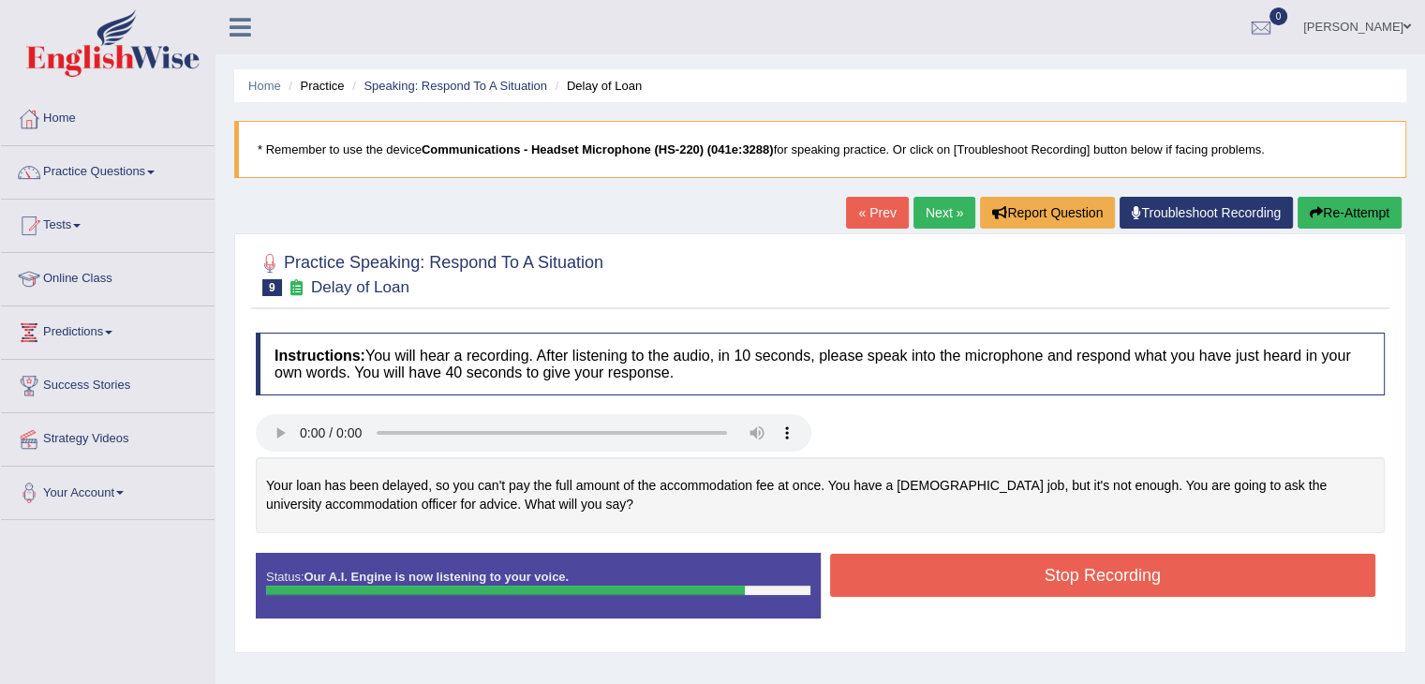
click at [901, 576] on button "Stop Recording" at bounding box center [1103, 575] width 546 height 43
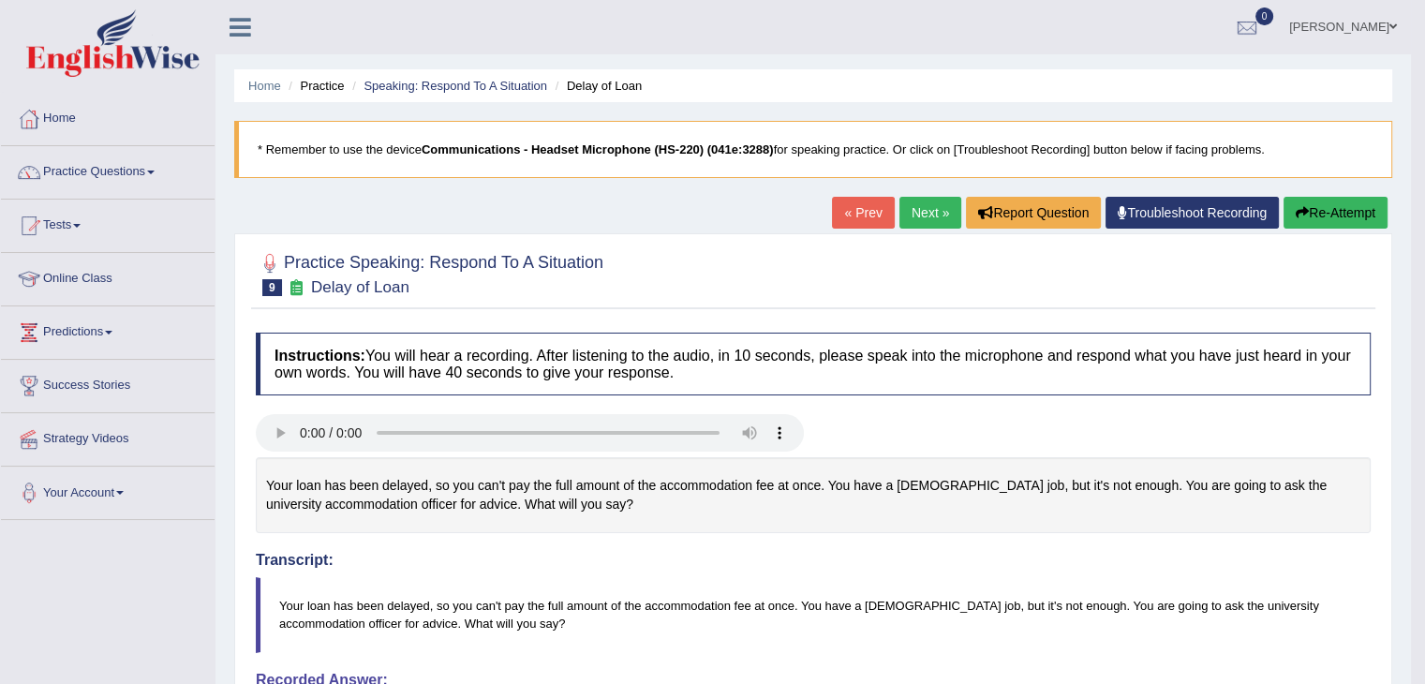
click at [899, 209] on link "Next »" at bounding box center [930, 213] width 62 height 32
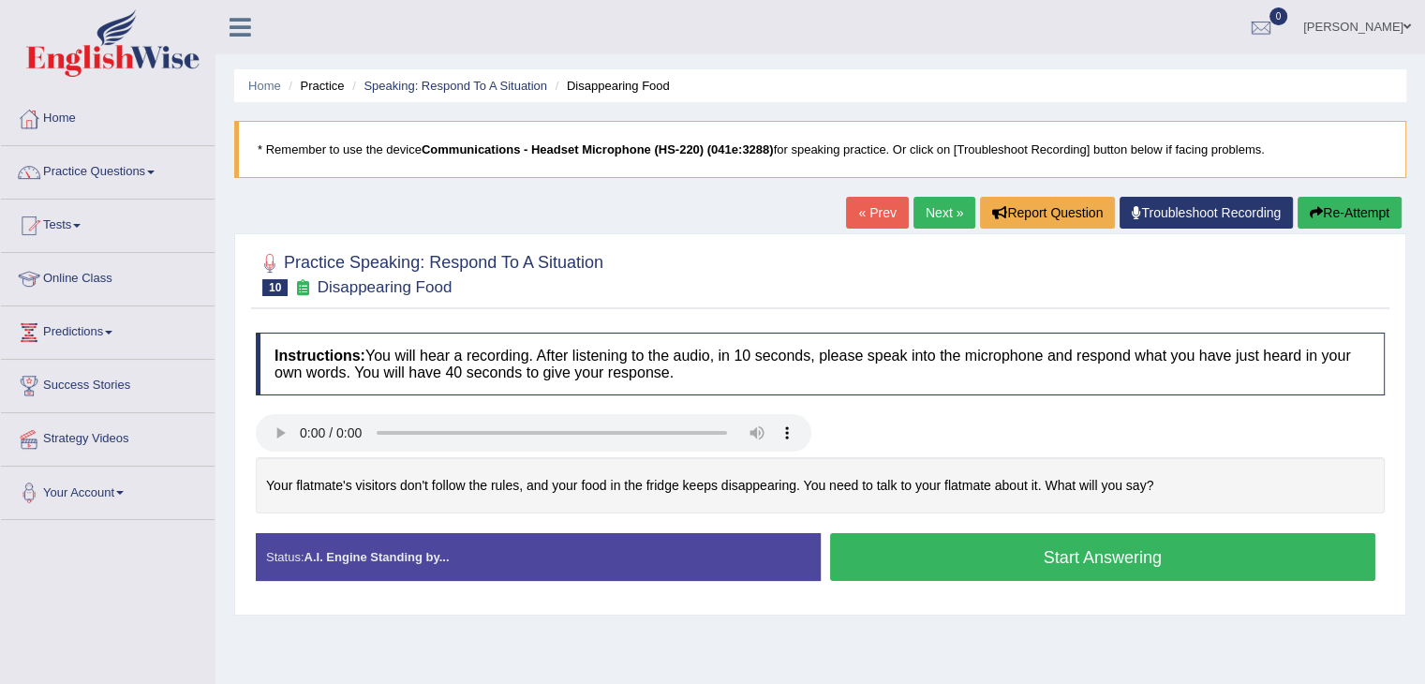
click at [1041, 562] on button "Start Answering" at bounding box center [1103, 557] width 546 height 48
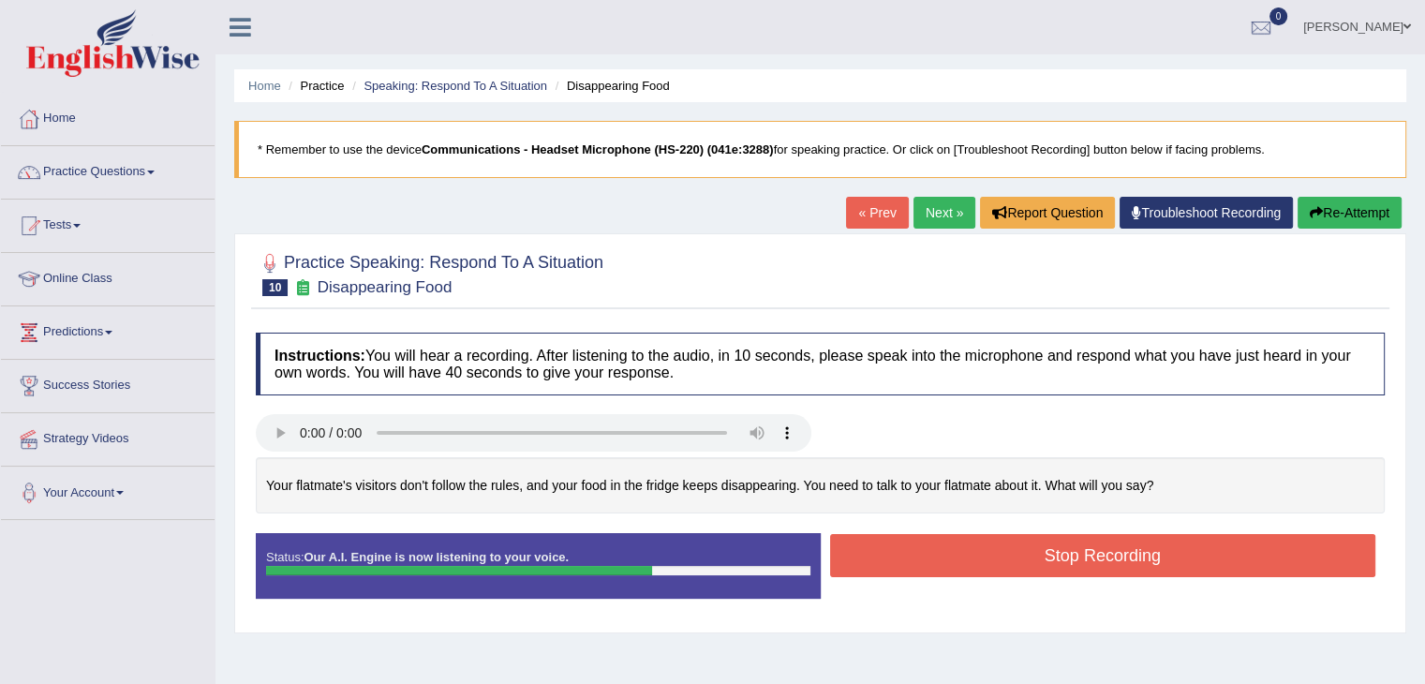
click at [1047, 560] on button "Stop Recording" at bounding box center [1103, 555] width 546 height 43
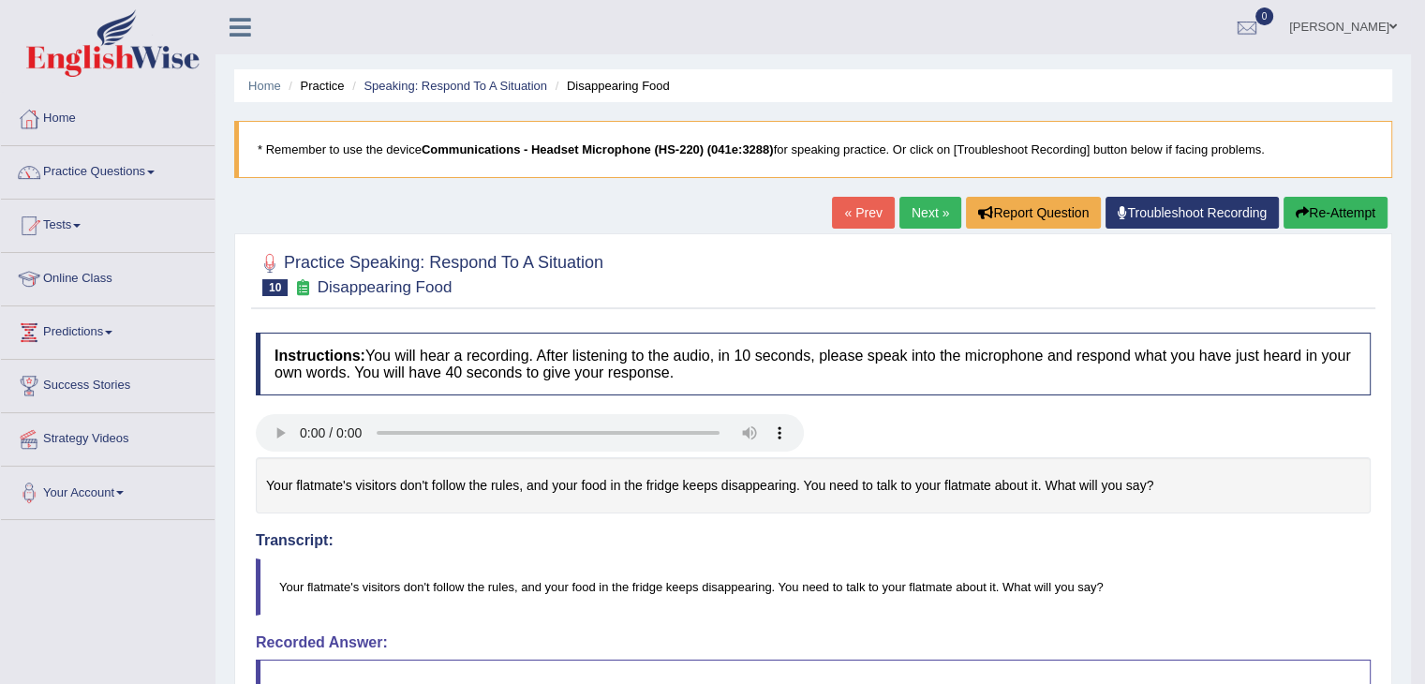
click at [927, 214] on link "Next »" at bounding box center [930, 213] width 62 height 32
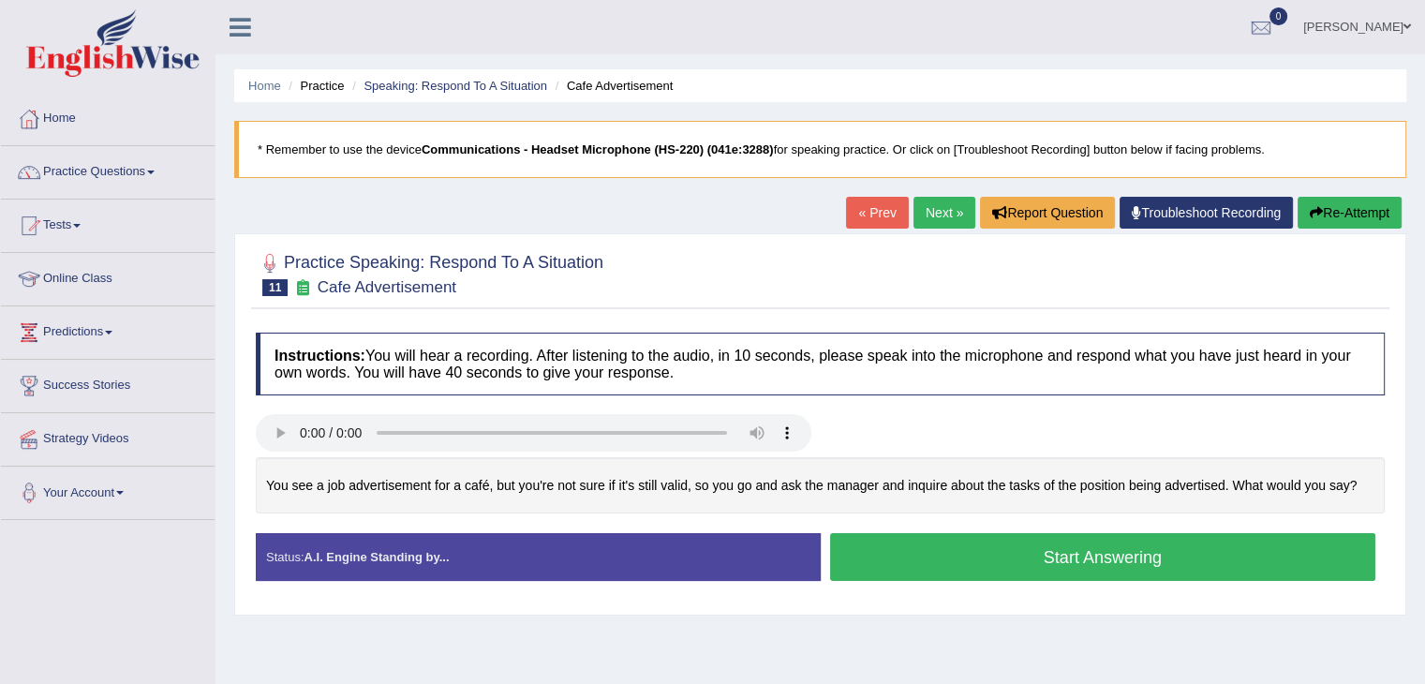
click at [1094, 559] on button "Start Answering" at bounding box center [1103, 557] width 546 height 48
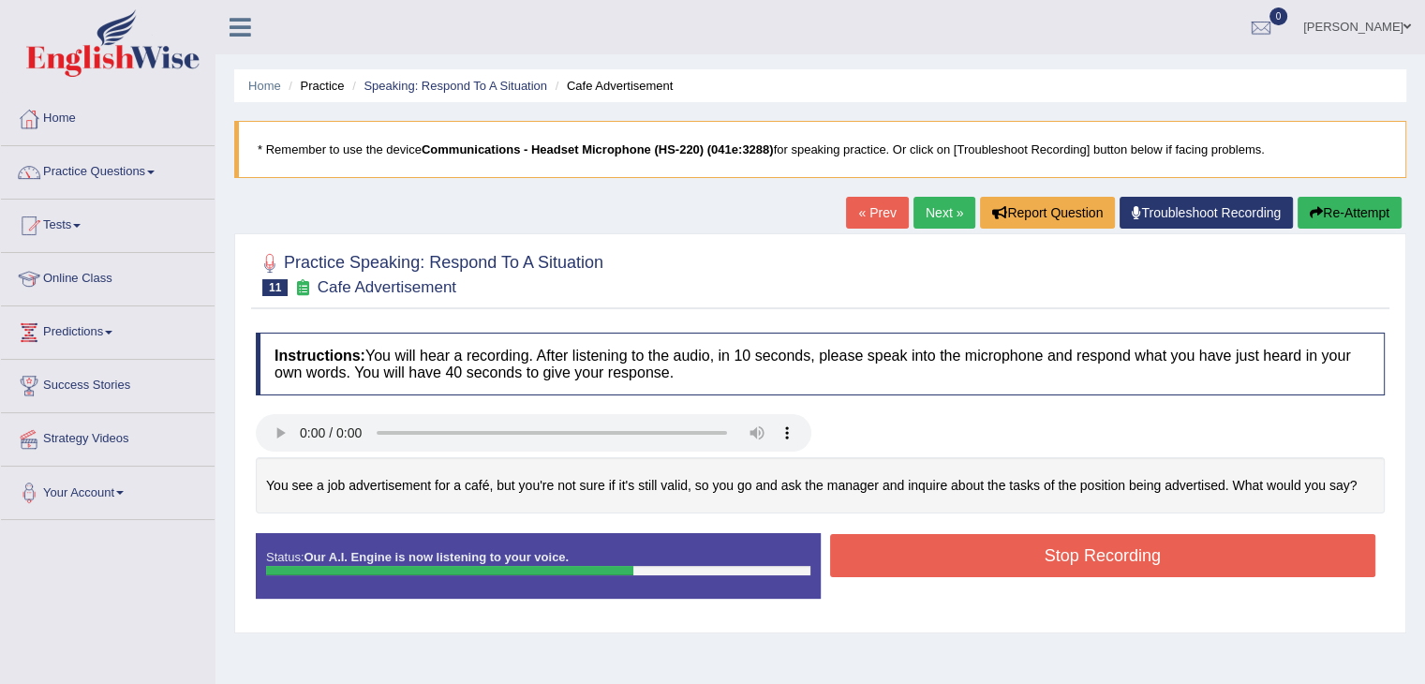
click at [1024, 553] on button "Stop Recording" at bounding box center [1103, 555] width 546 height 43
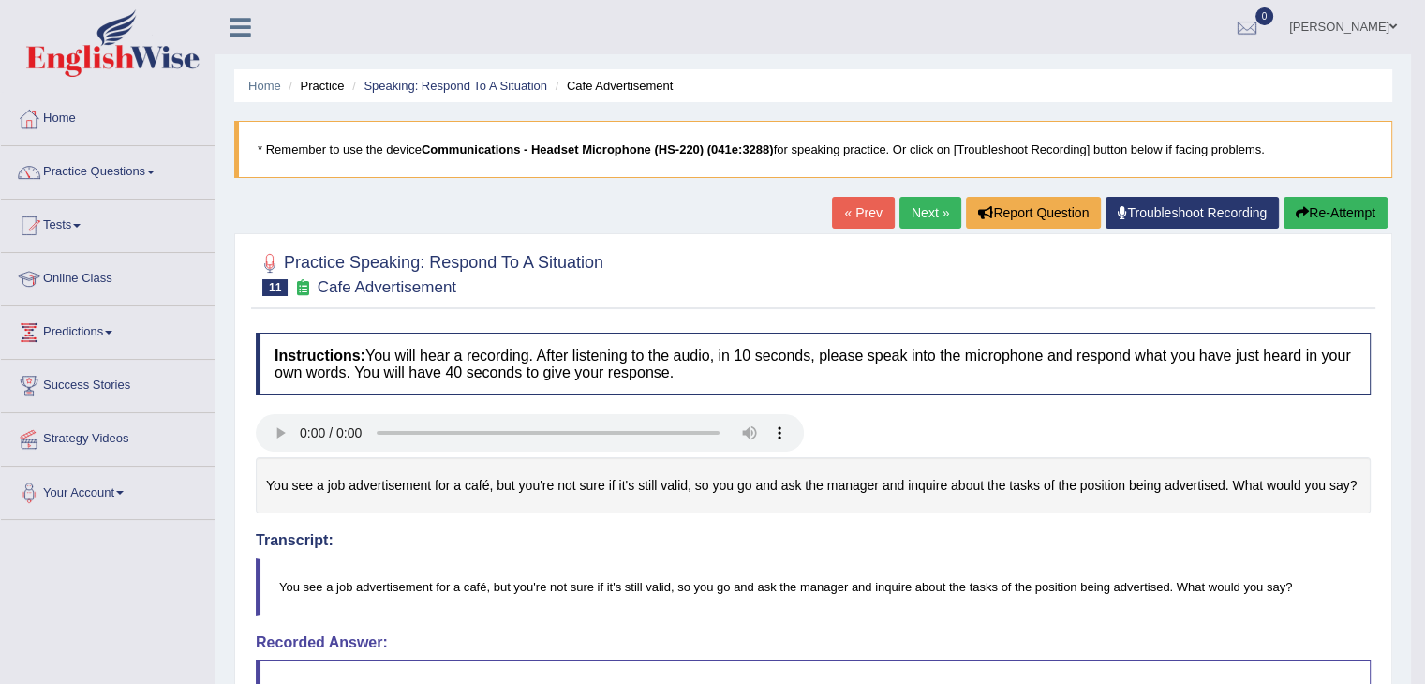
click at [1320, 212] on button "Re-Attempt" at bounding box center [1336, 213] width 104 height 32
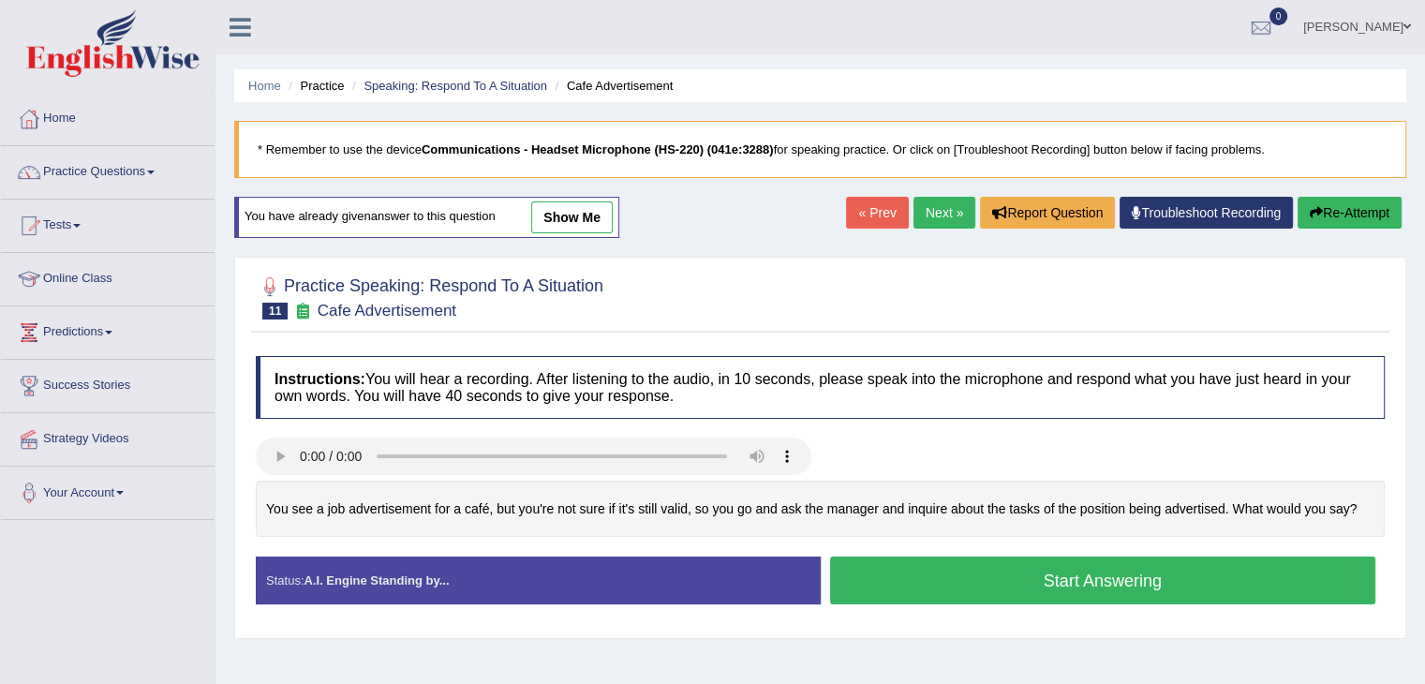
click at [1031, 573] on button "Start Answering" at bounding box center [1103, 581] width 546 height 48
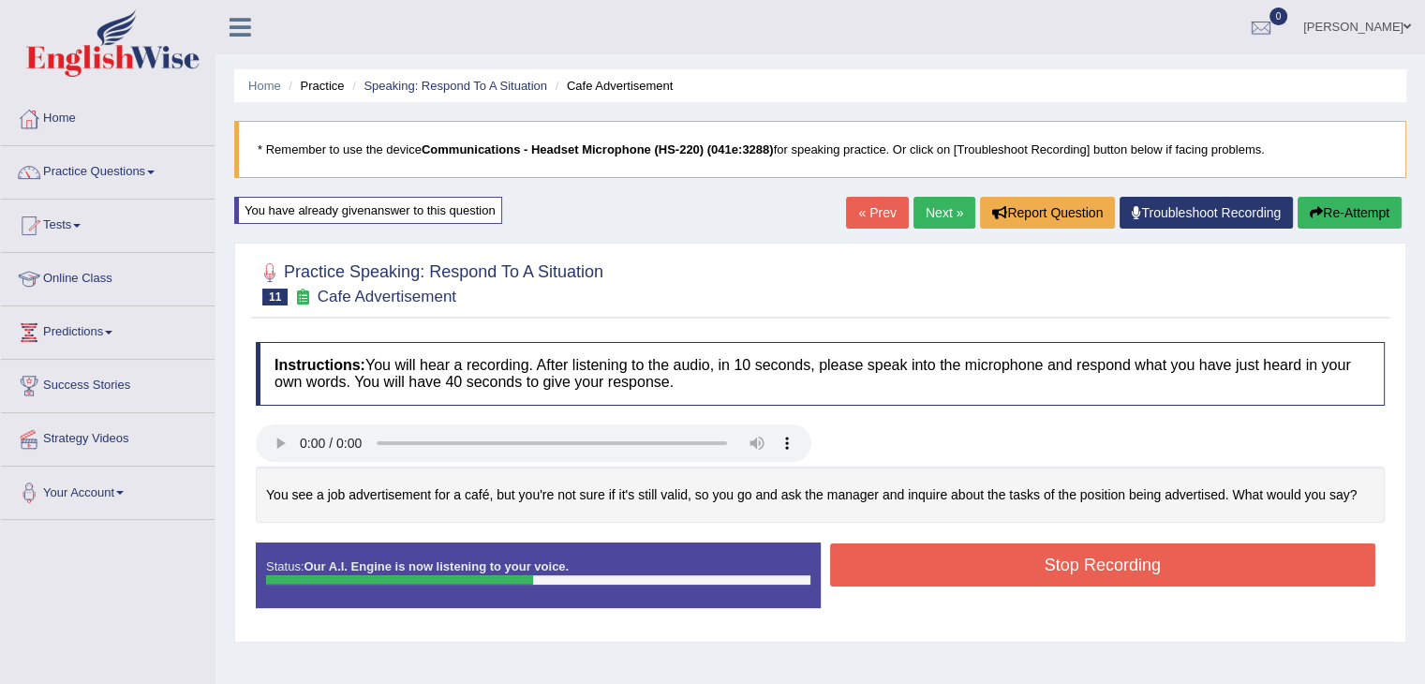
click at [972, 563] on button "Stop Recording" at bounding box center [1103, 564] width 546 height 43
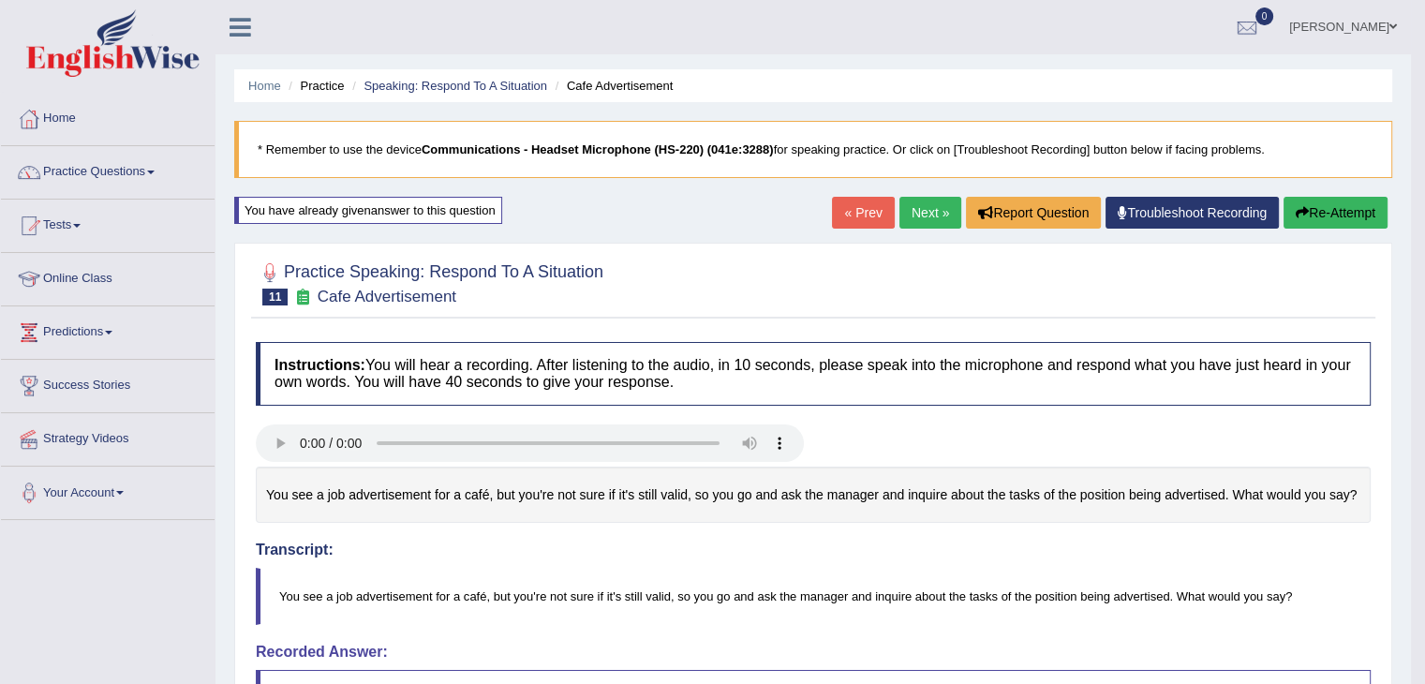
click at [903, 205] on link "Next »" at bounding box center [930, 213] width 62 height 32
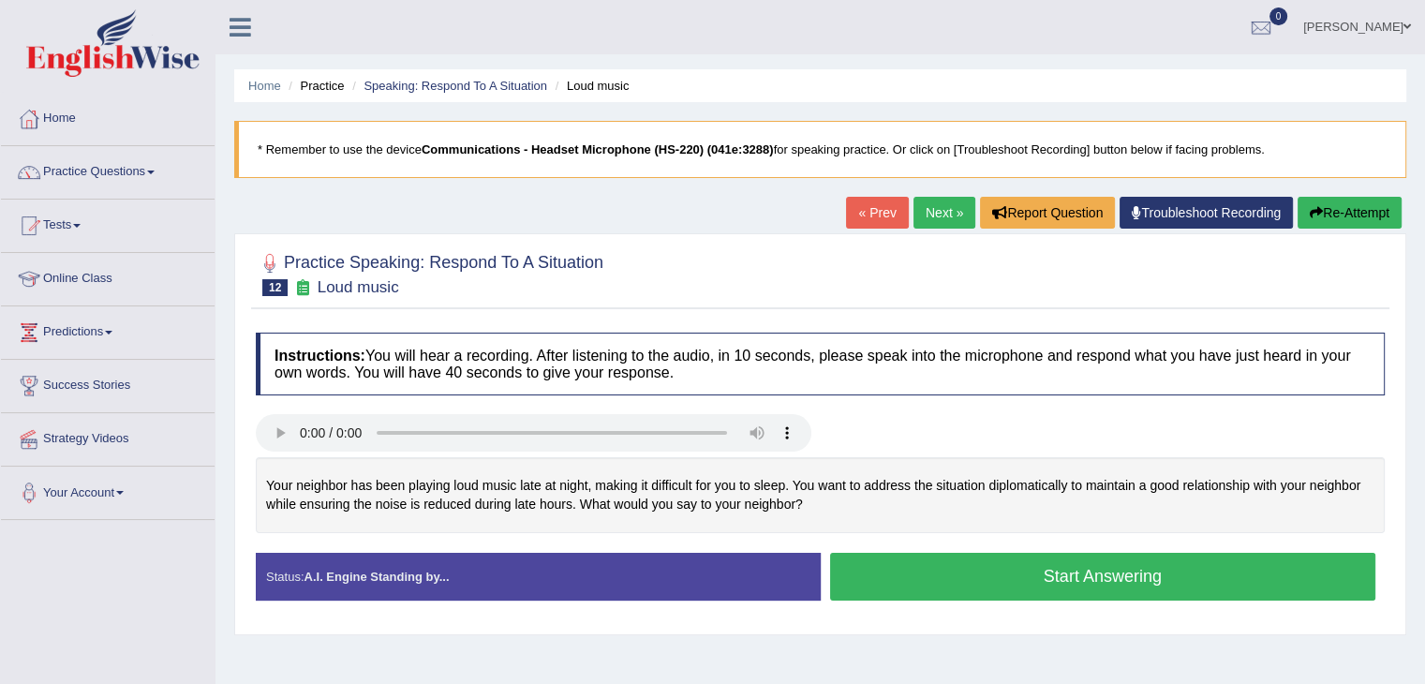
click at [1008, 574] on button "Start Answering" at bounding box center [1103, 577] width 546 height 48
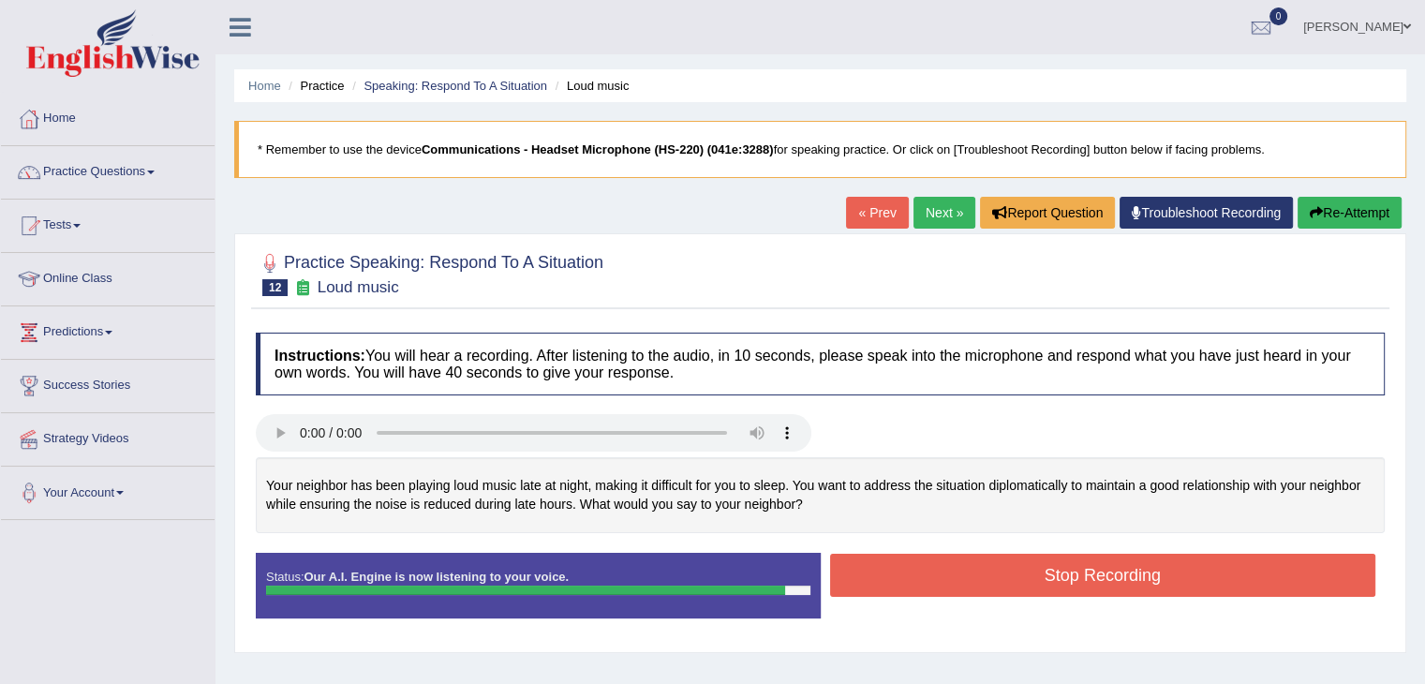
click at [940, 578] on button "Stop Recording" at bounding box center [1103, 575] width 546 height 43
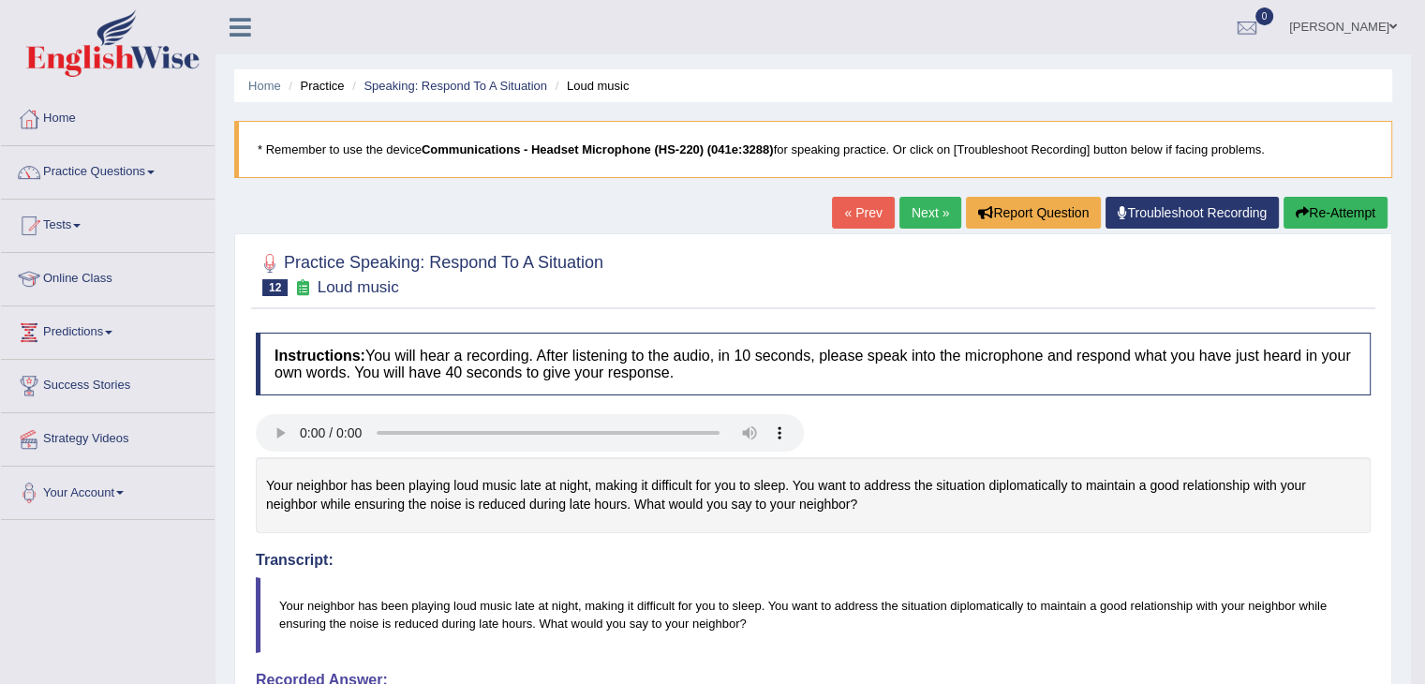
click at [1339, 219] on button "Re-Attempt" at bounding box center [1336, 213] width 104 height 32
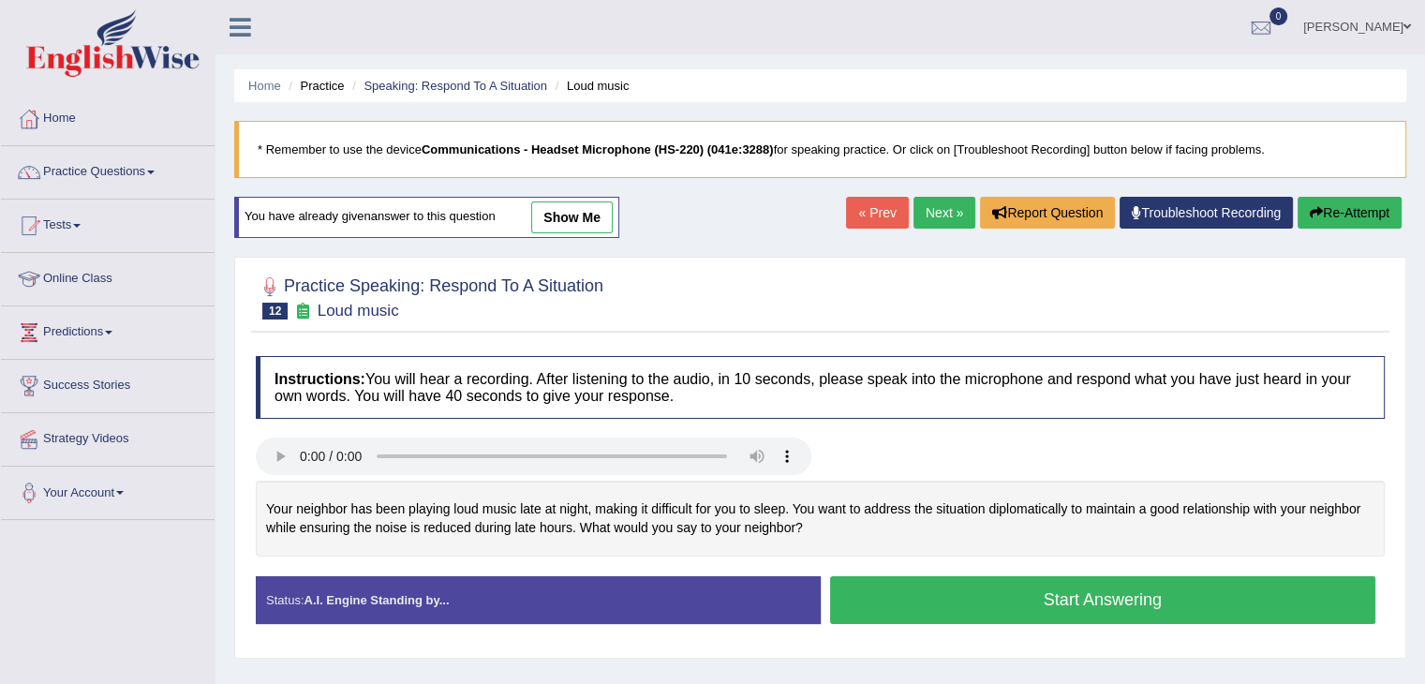
click at [978, 589] on button "Start Answering" at bounding box center [1103, 600] width 546 height 48
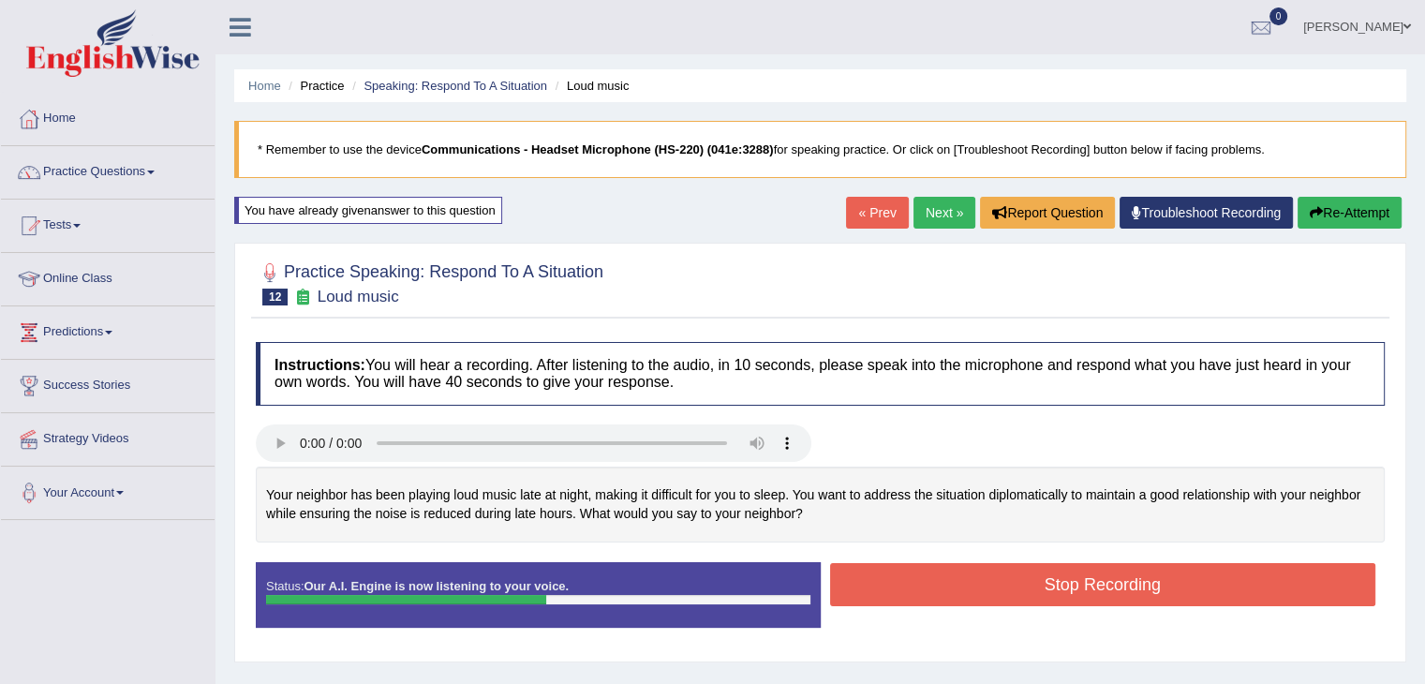
click at [975, 589] on button "Stop Recording" at bounding box center [1103, 584] width 546 height 43
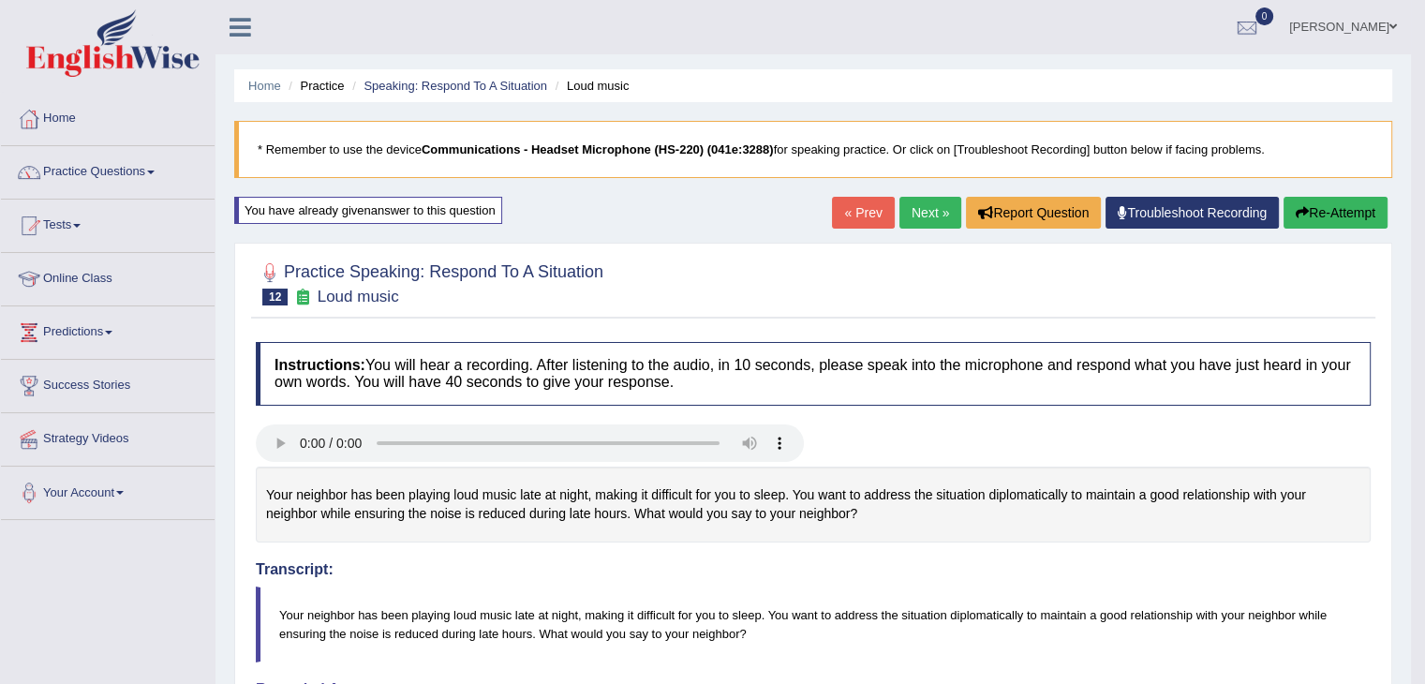
click at [928, 211] on link "Next »" at bounding box center [930, 213] width 62 height 32
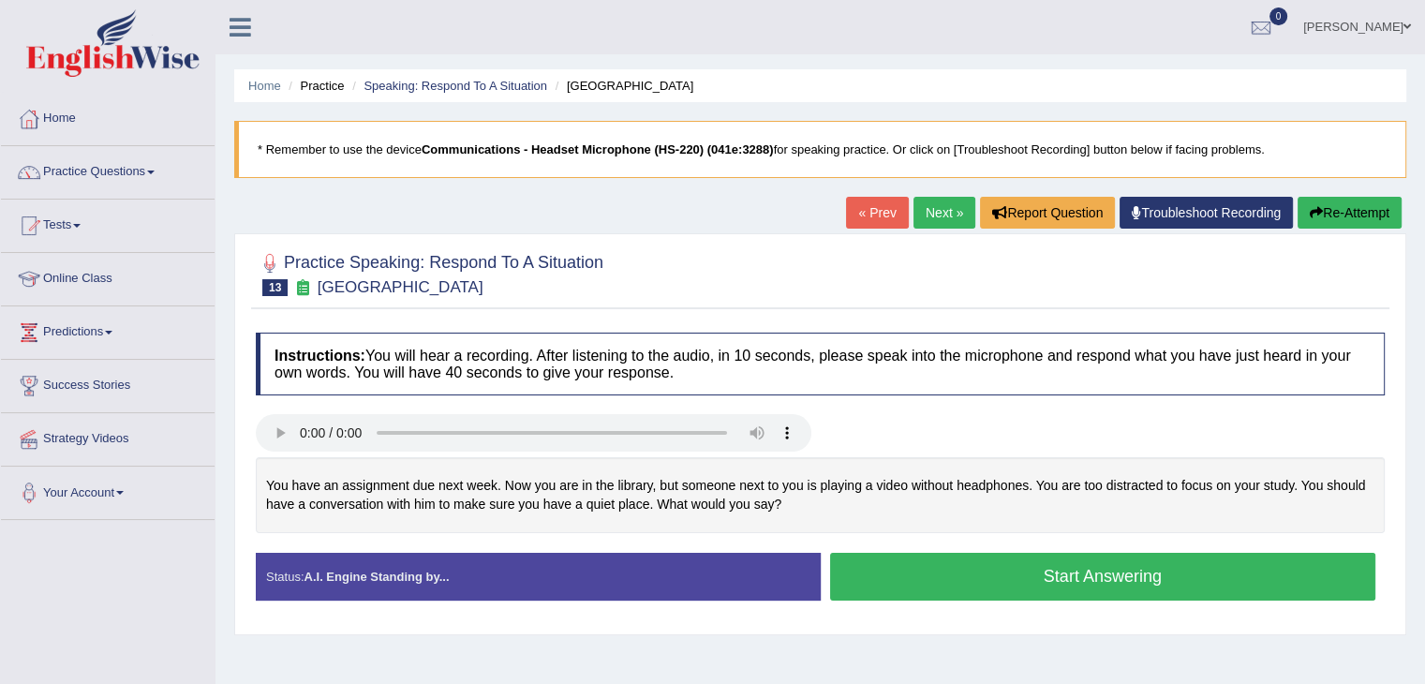
click at [927, 576] on button "Start Answering" at bounding box center [1103, 577] width 546 height 48
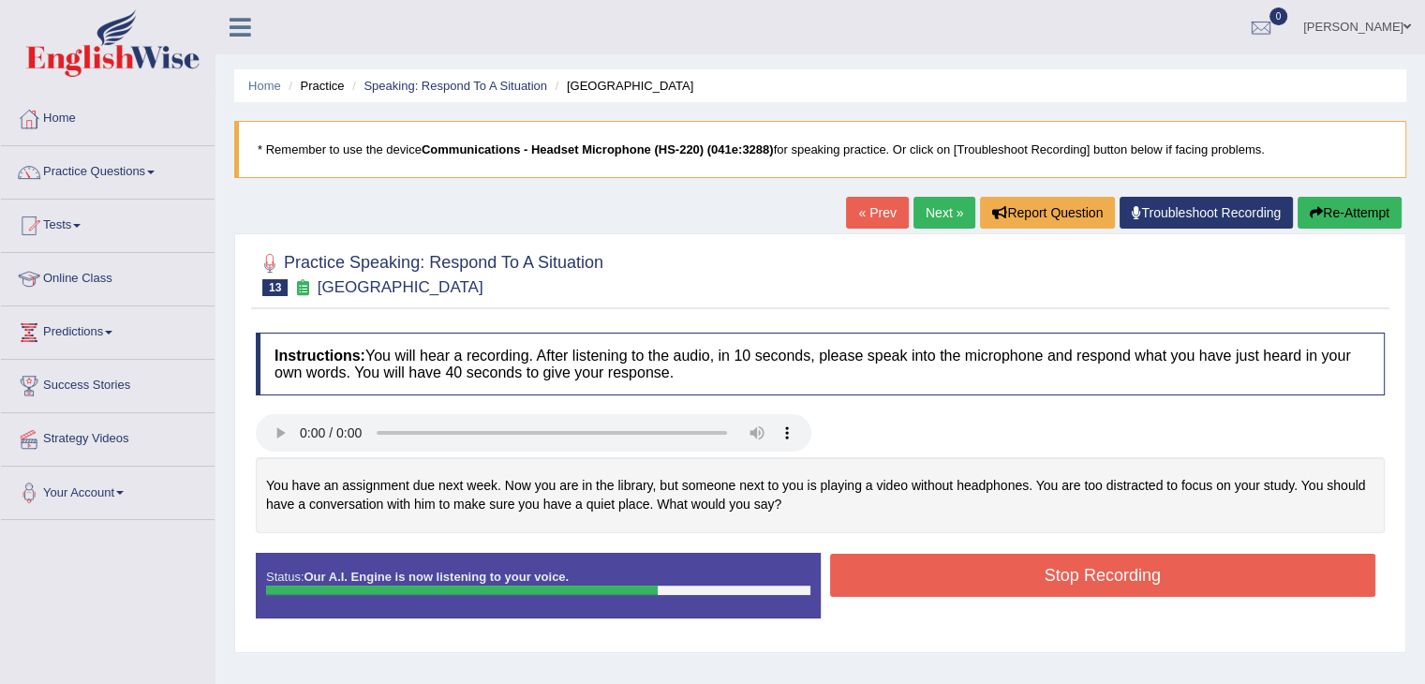
click at [881, 580] on button "Stop Recording" at bounding box center [1103, 575] width 546 height 43
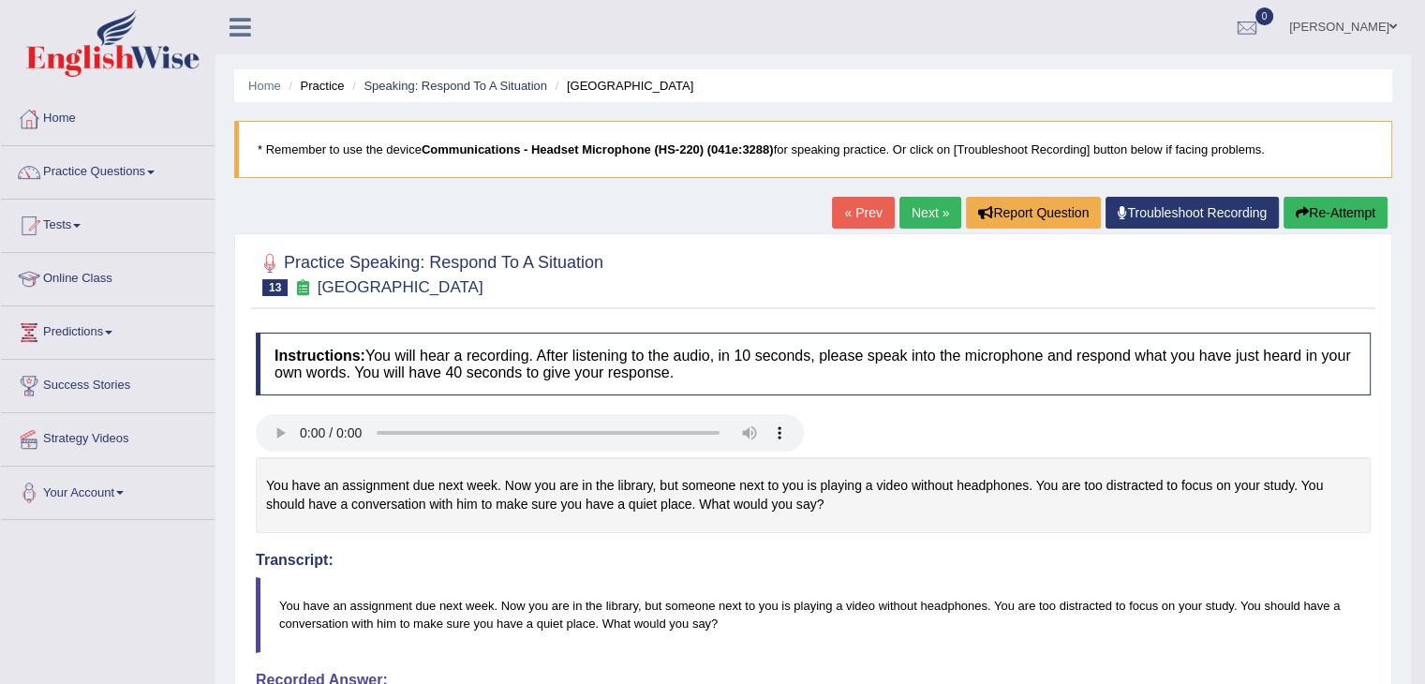
click at [899, 206] on link "Next »" at bounding box center [930, 213] width 62 height 32
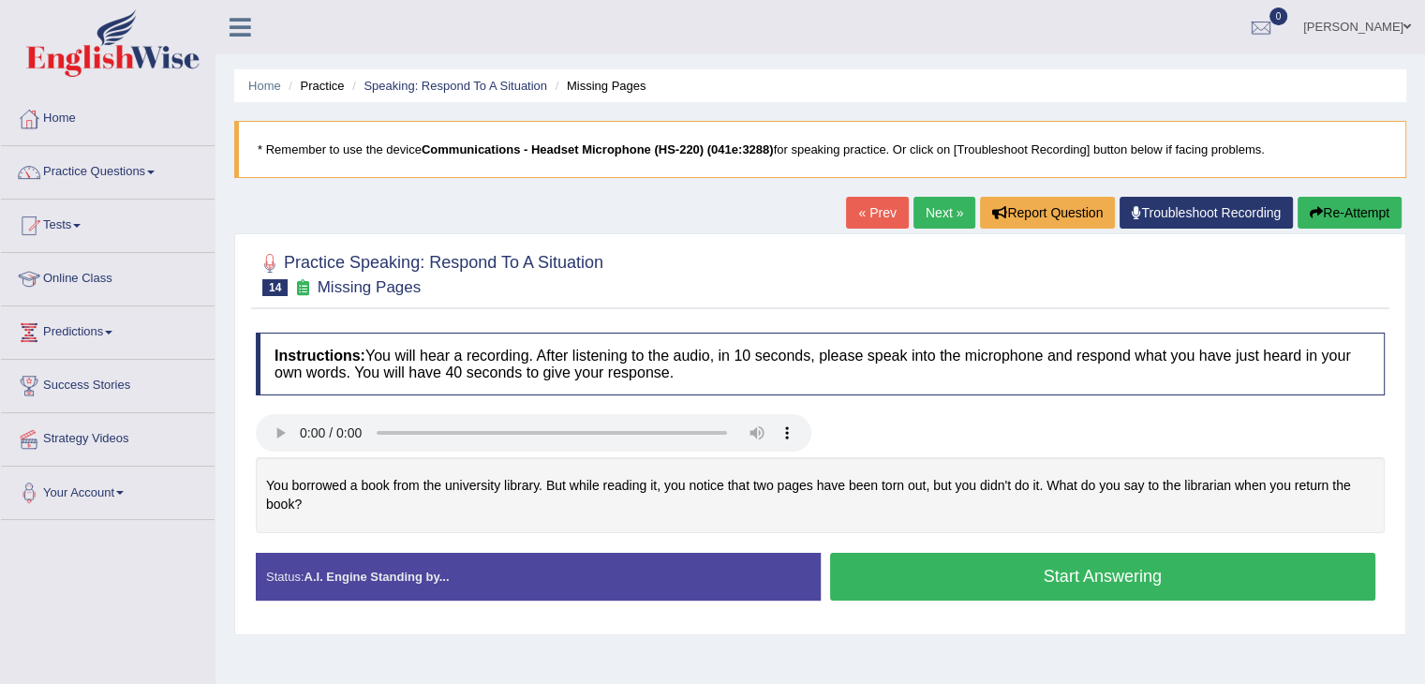
click at [990, 578] on button "Start Answering" at bounding box center [1103, 577] width 546 height 48
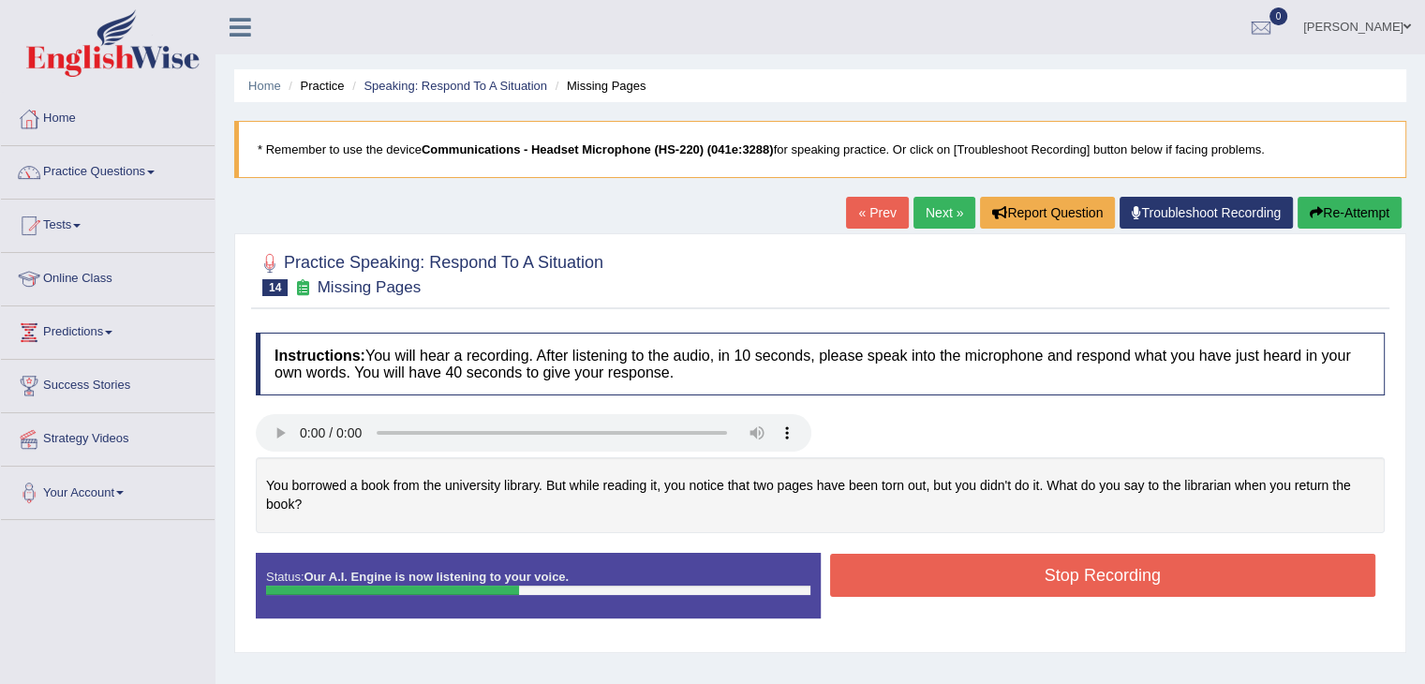
click at [983, 578] on button "Stop Recording" at bounding box center [1103, 575] width 546 height 43
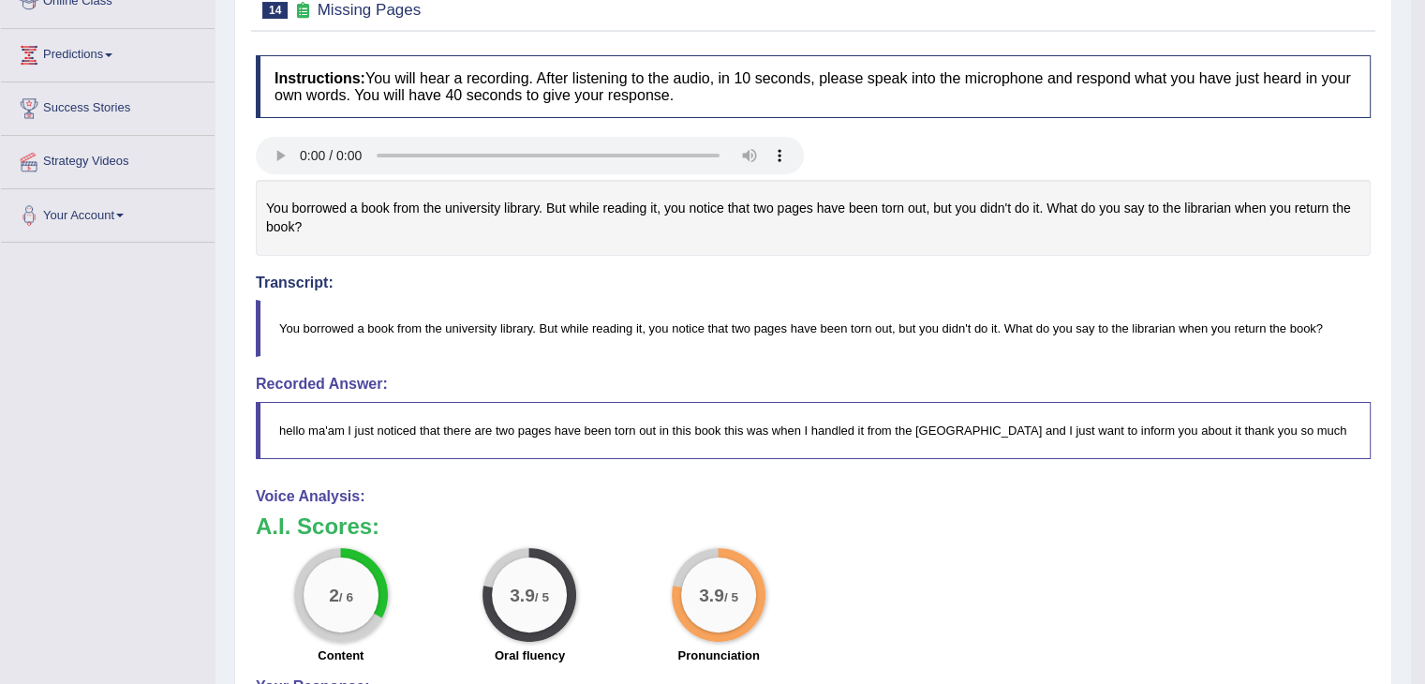
scroll to position [60, 0]
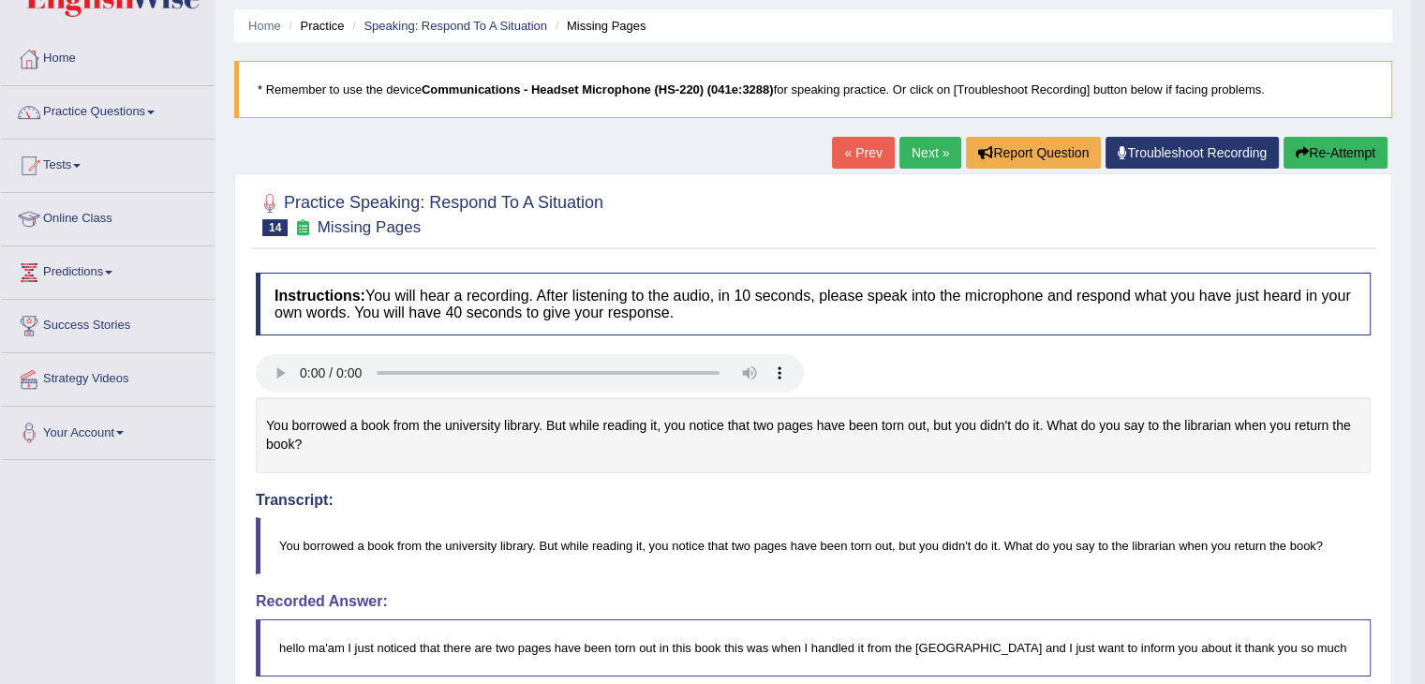
click at [1339, 146] on button "Re-Attempt" at bounding box center [1336, 153] width 104 height 32
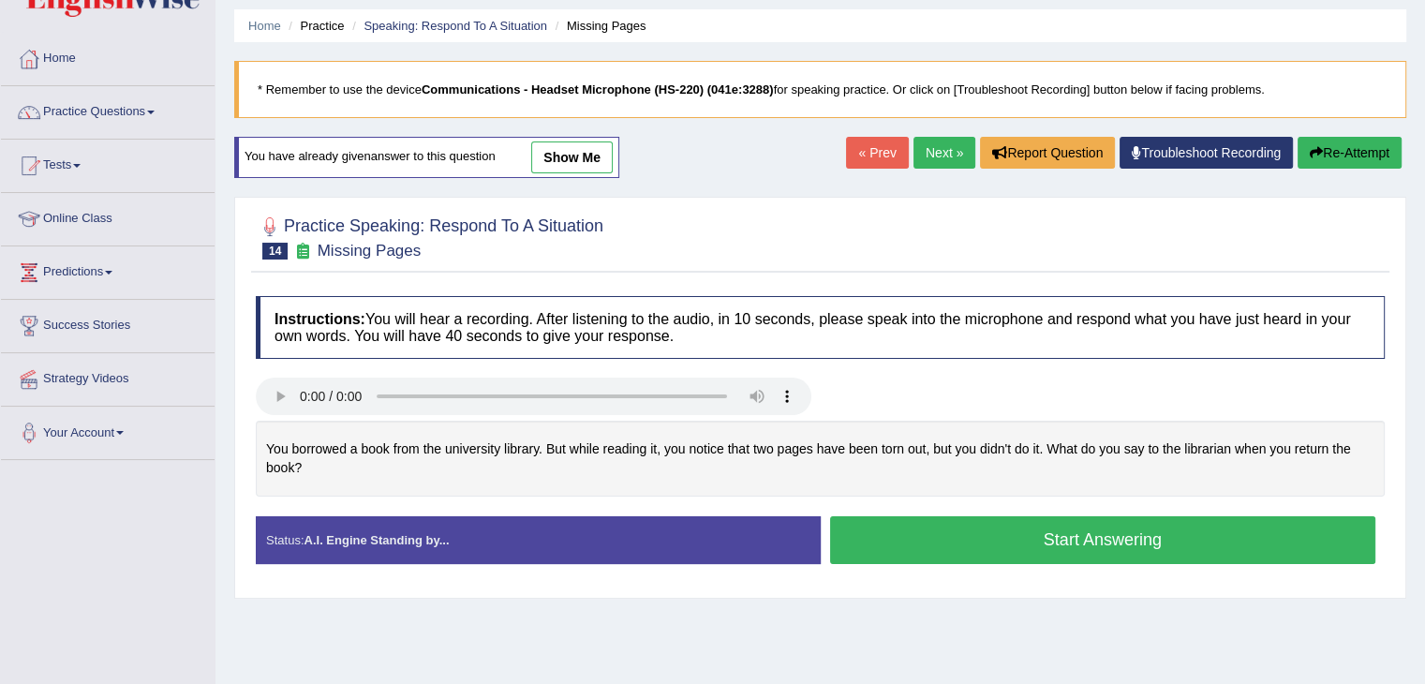
click at [993, 540] on button "Start Answering" at bounding box center [1103, 540] width 546 height 48
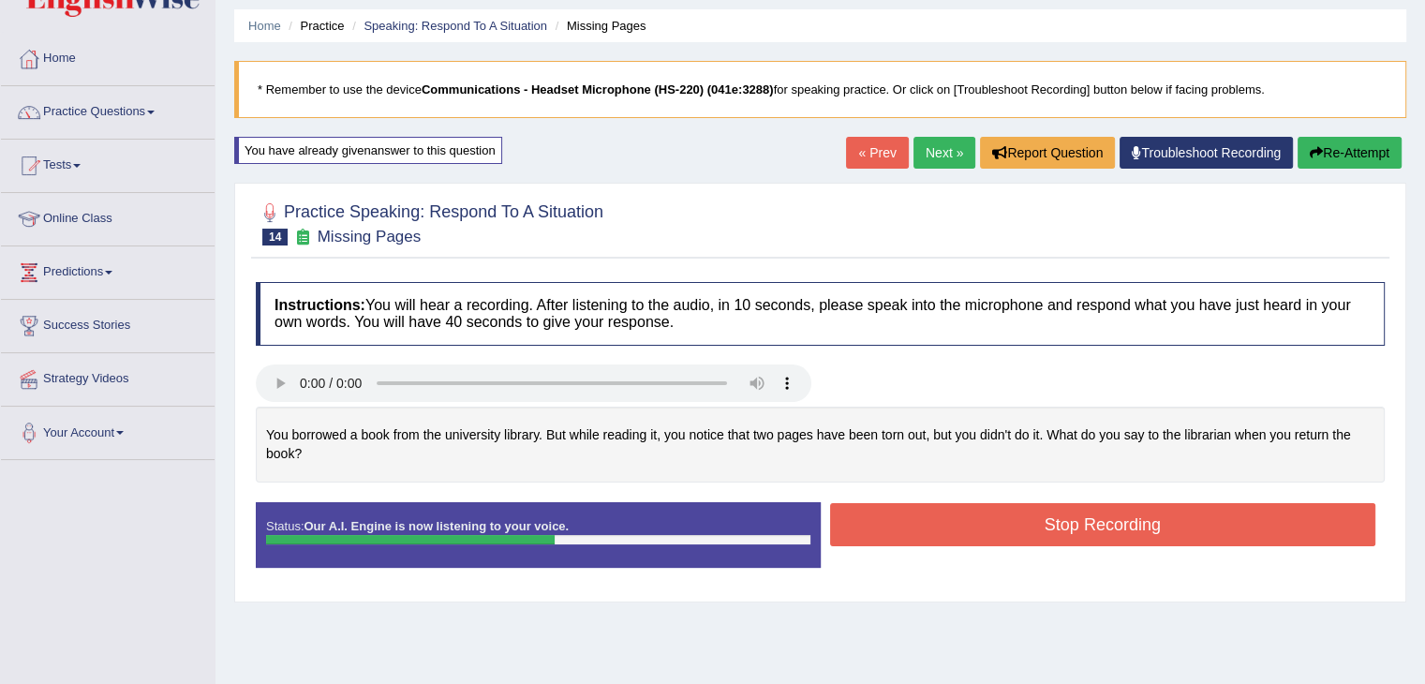
click at [956, 525] on button "Stop Recording" at bounding box center [1103, 524] width 546 height 43
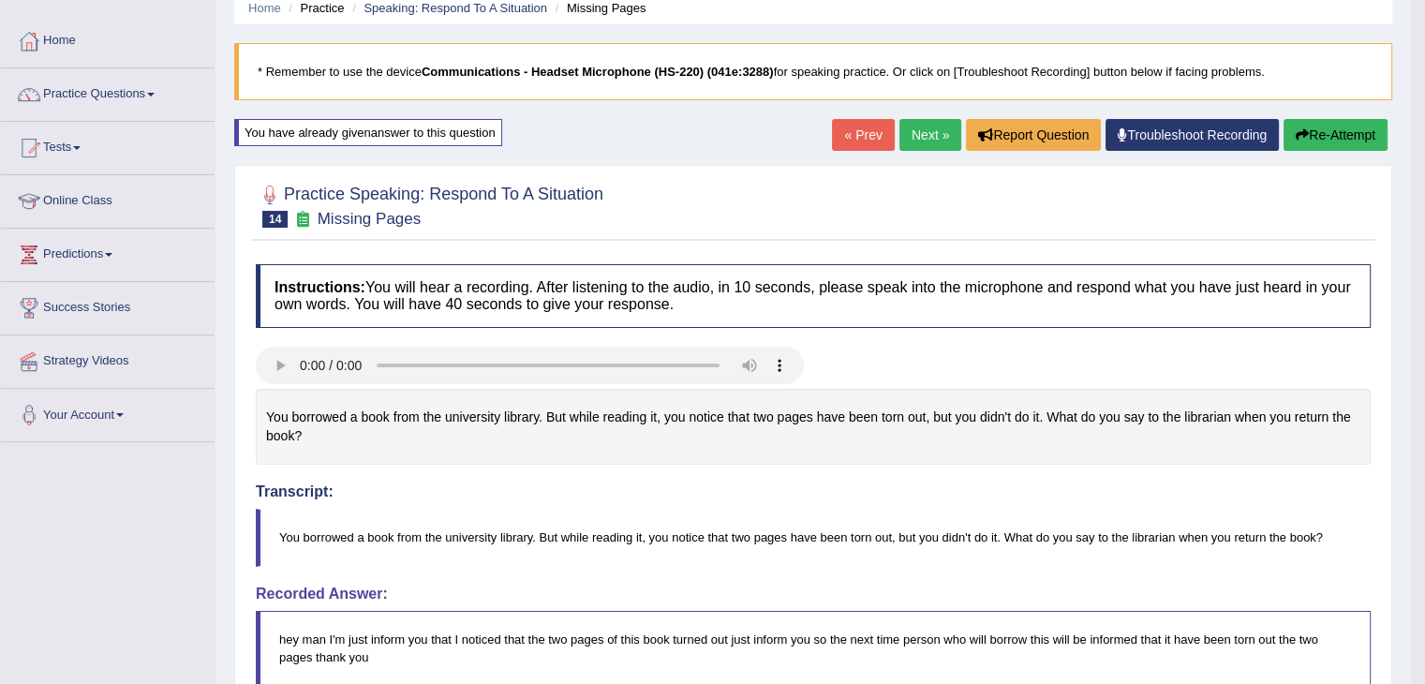
scroll to position [60, 0]
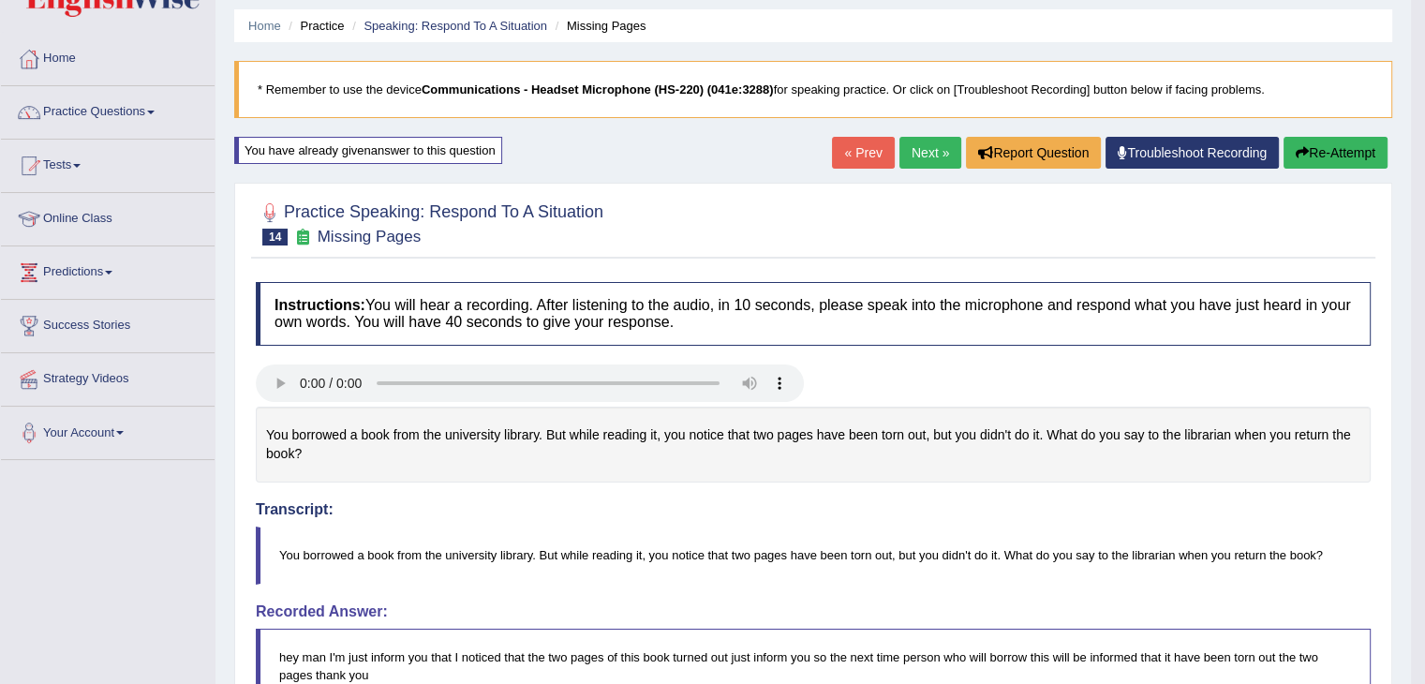
click at [915, 144] on link "Next »" at bounding box center [930, 153] width 62 height 32
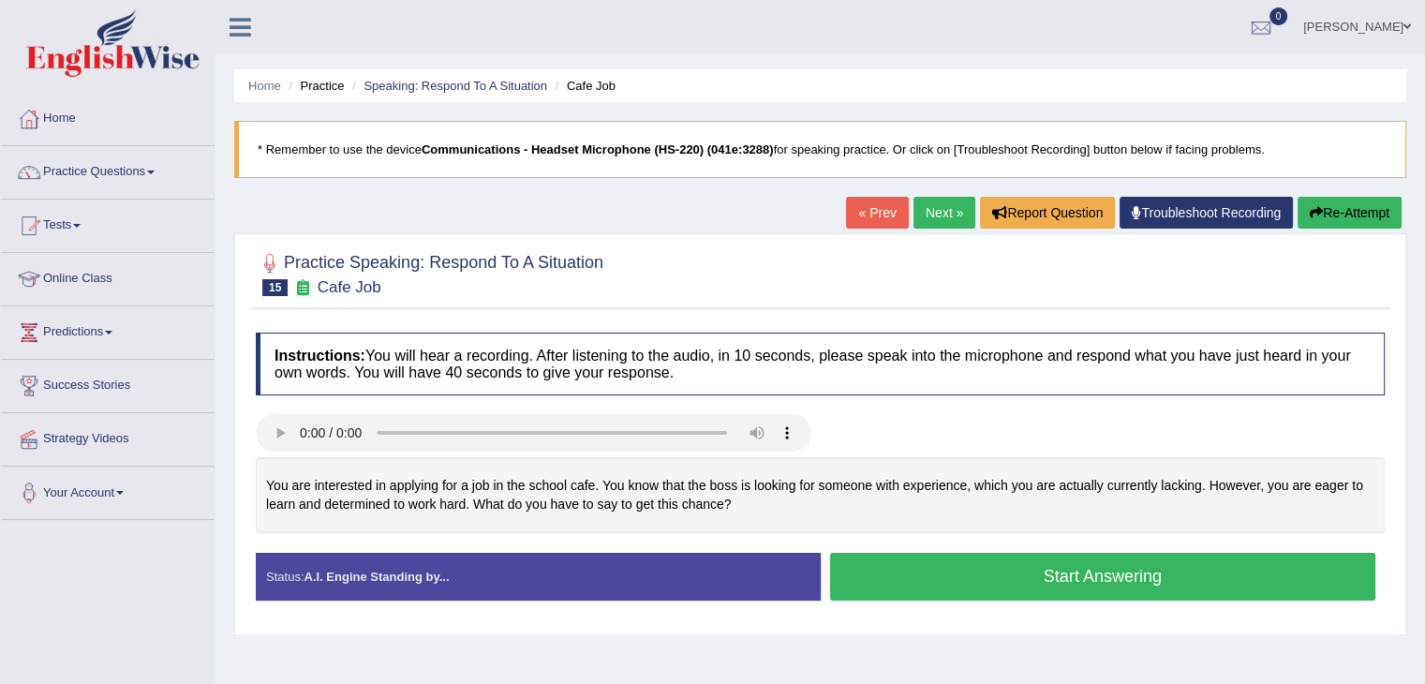
click at [1008, 586] on button "Start Answering" at bounding box center [1103, 577] width 546 height 48
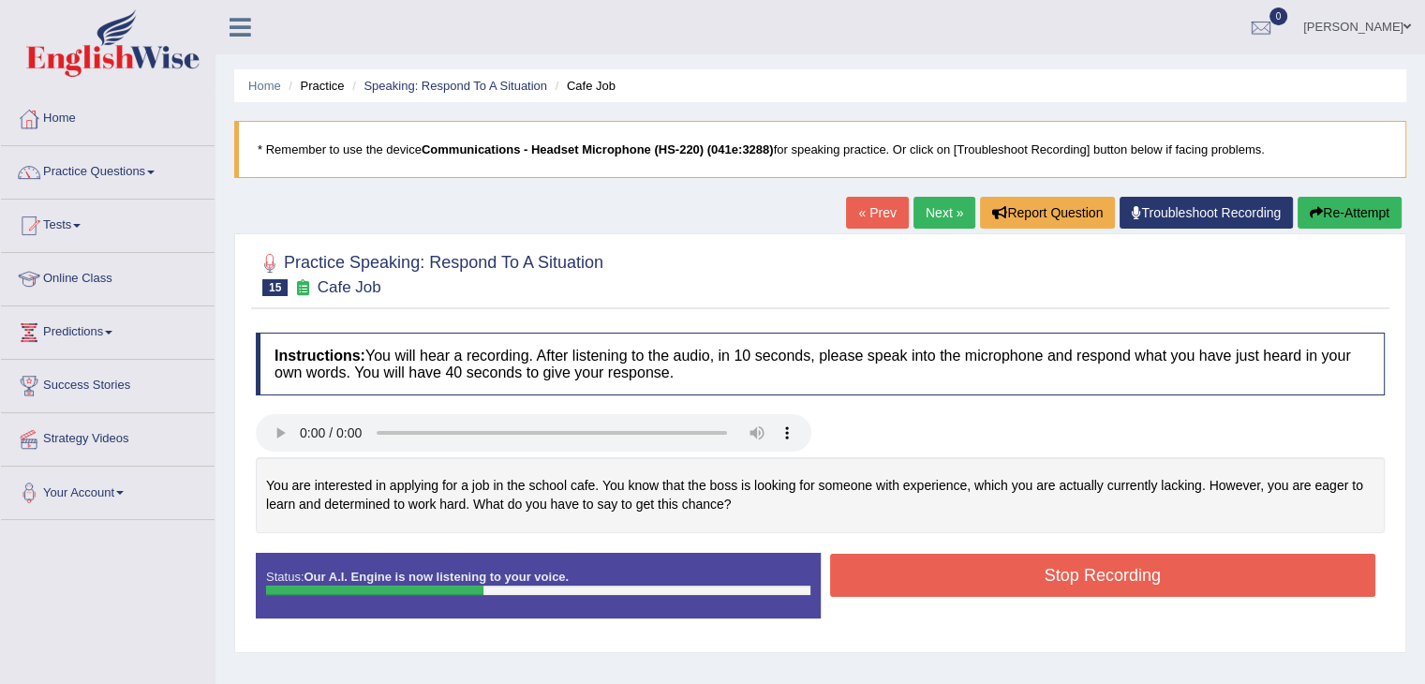
click at [987, 561] on button "Stop Recording" at bounding box center [1103, 575] width 546 height 43
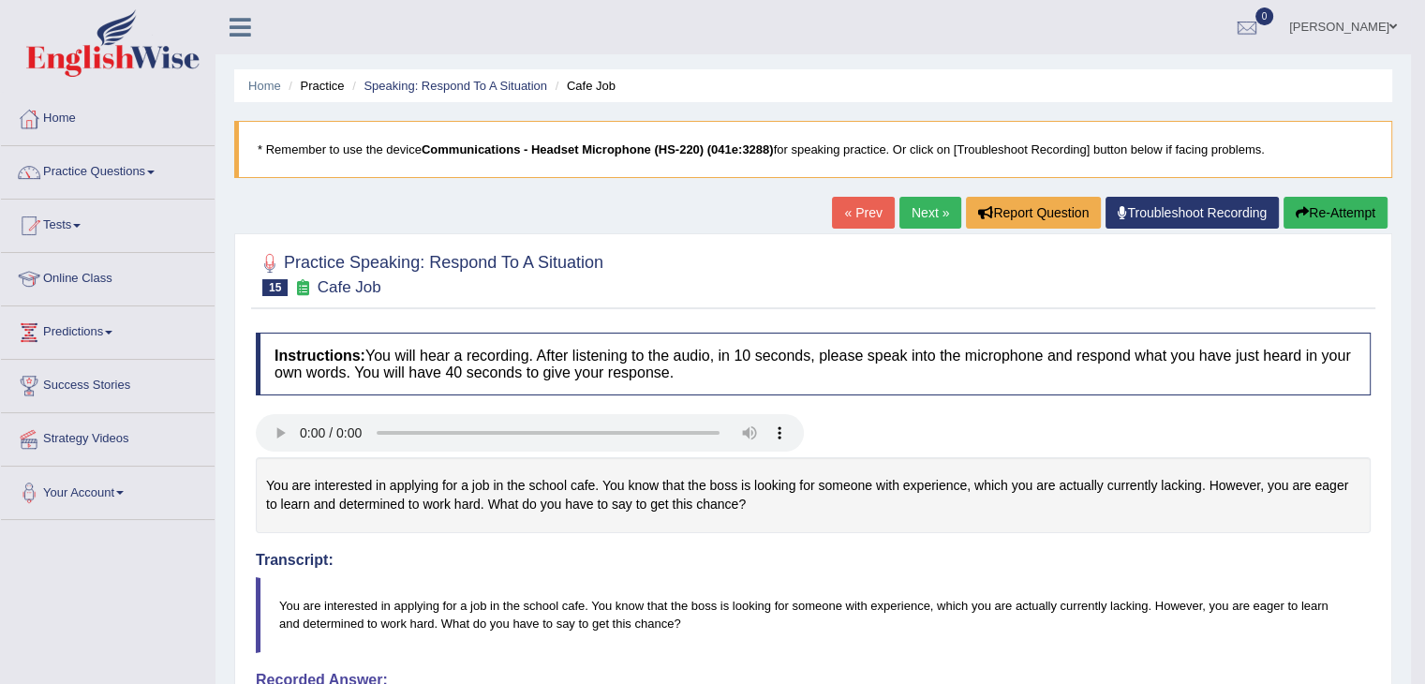
click at [915, 215] on link "Next »" at bounding box center [930, 213] width 62 height 32
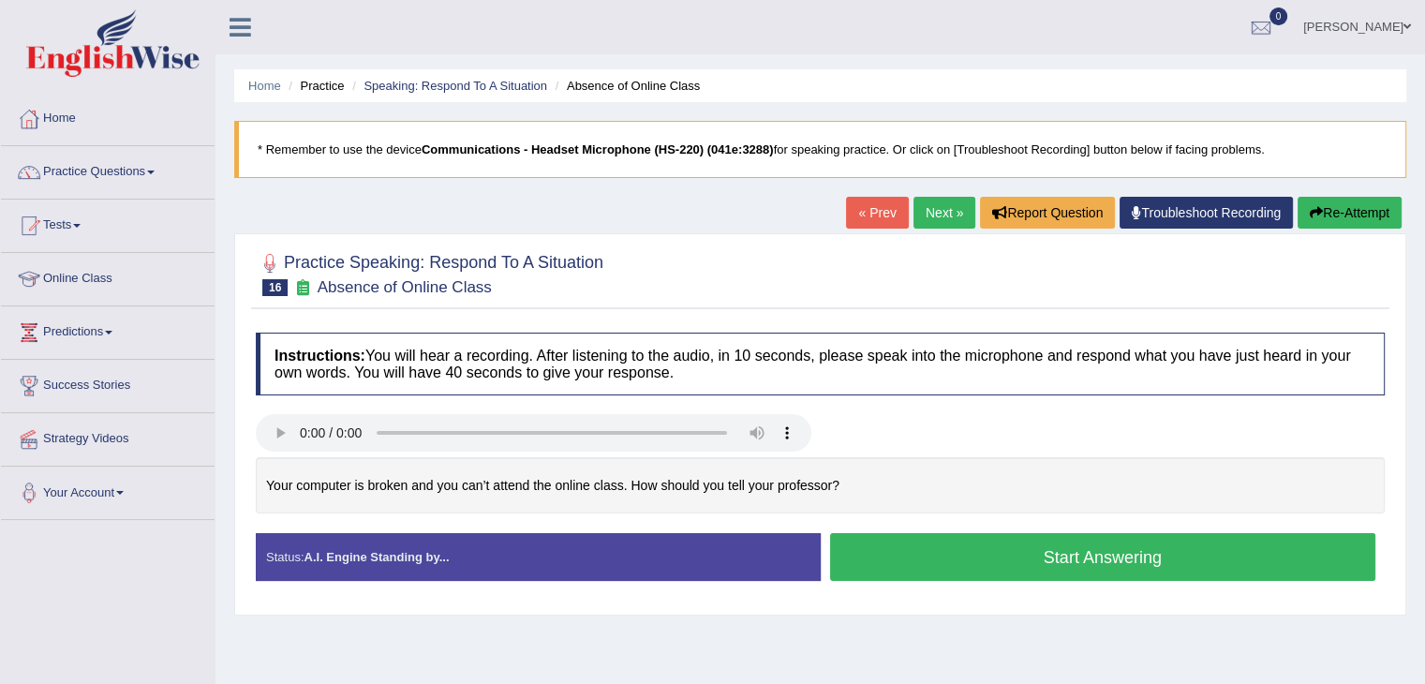
click at [989, 543] on button "Start Answering" at bounding box center [1103, 557] width 546 height 48
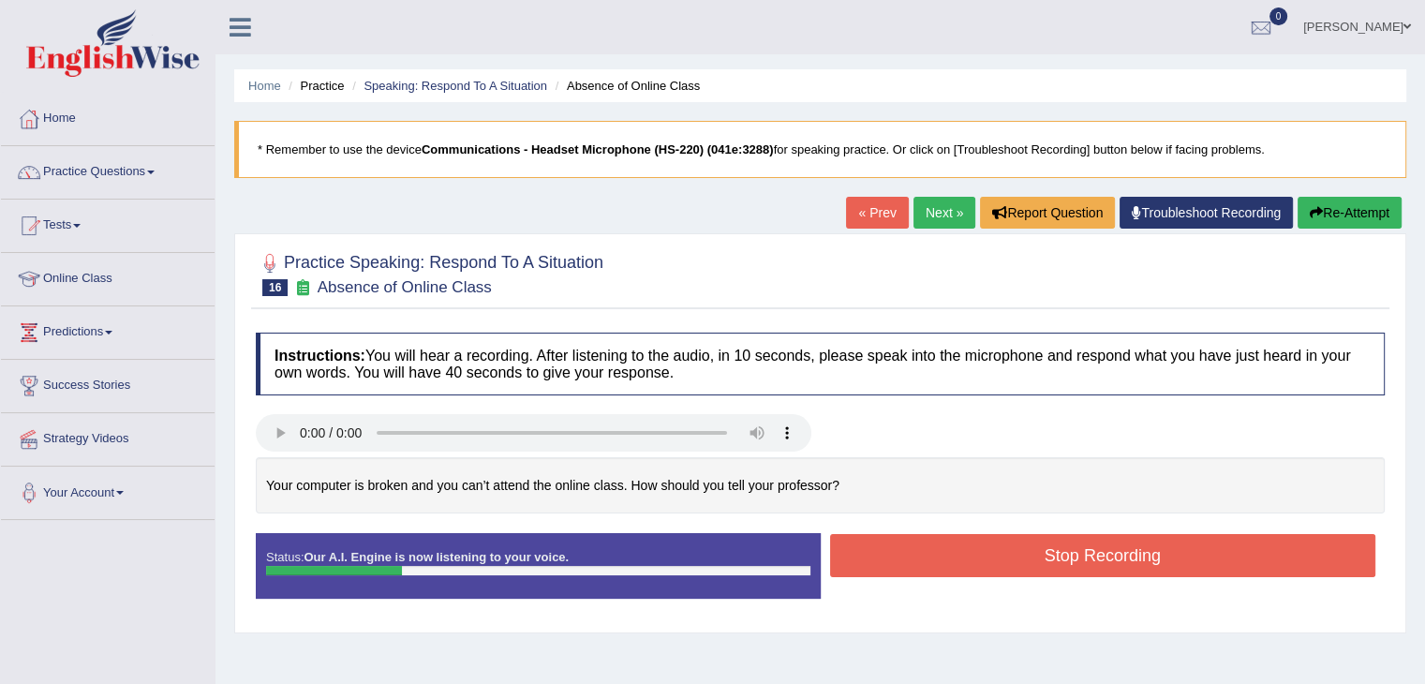
click at [1008, 561] on button "Stop Recording" at bounding box center [1103, 555] width 546 height 43
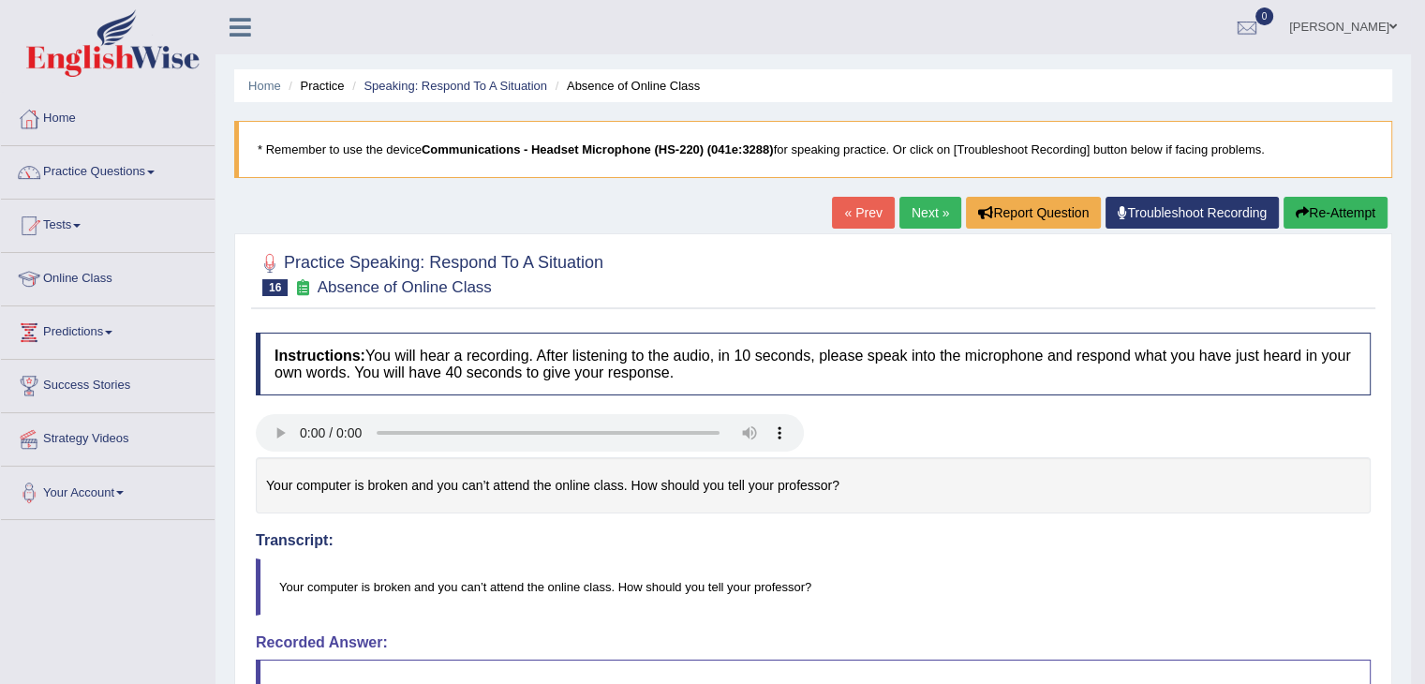
click at [929, 209] on link "Next »" at bounding box center [930, 213] width 62 height 32
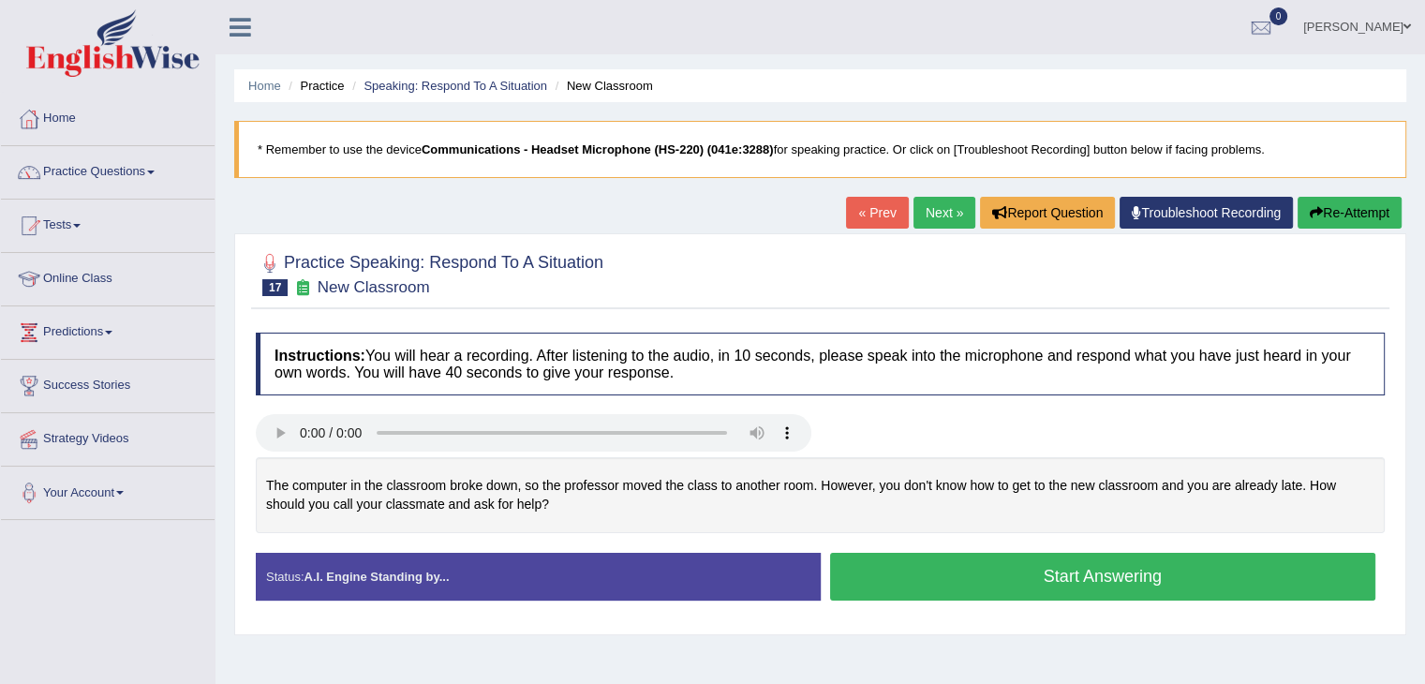
click at [1036, 574] on button "Start Answering" at bounding box center [1103, 577] width 546 height 48
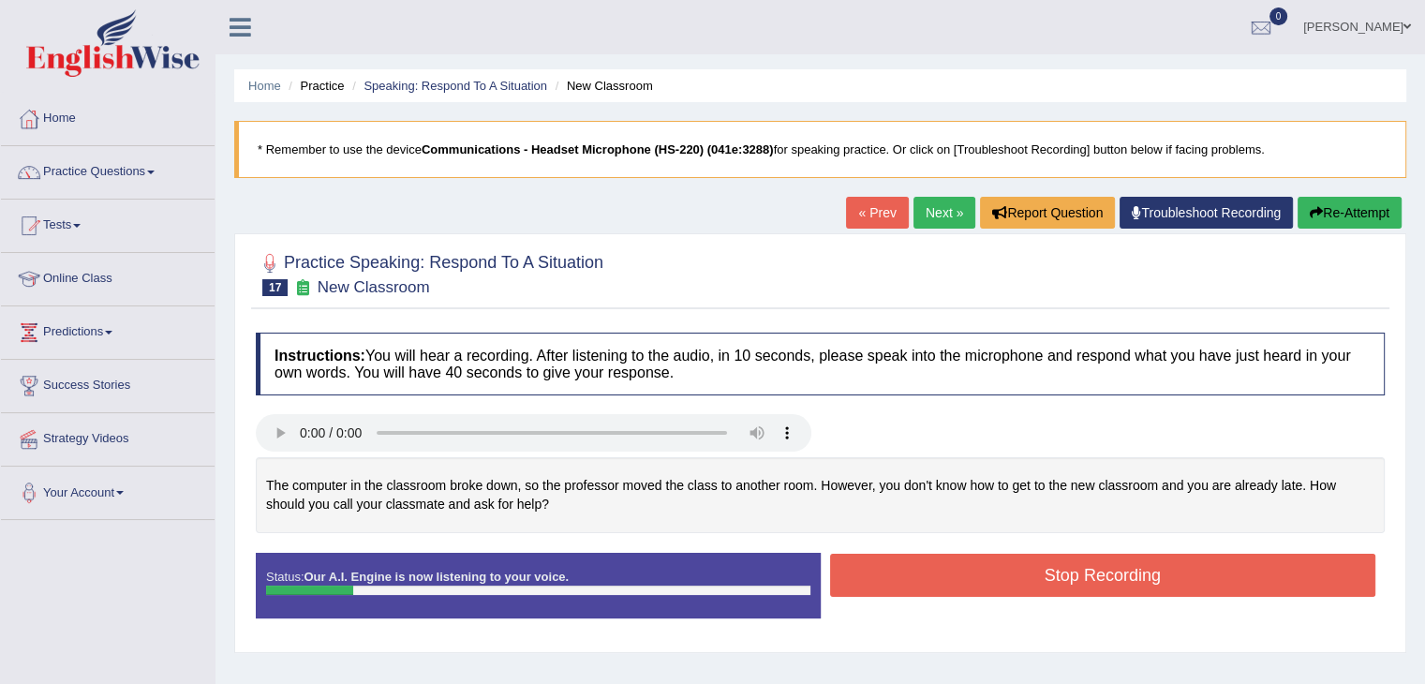
click at [1314, 211] on icon "button" at bounding box center [1316, 212] width 13 height 13
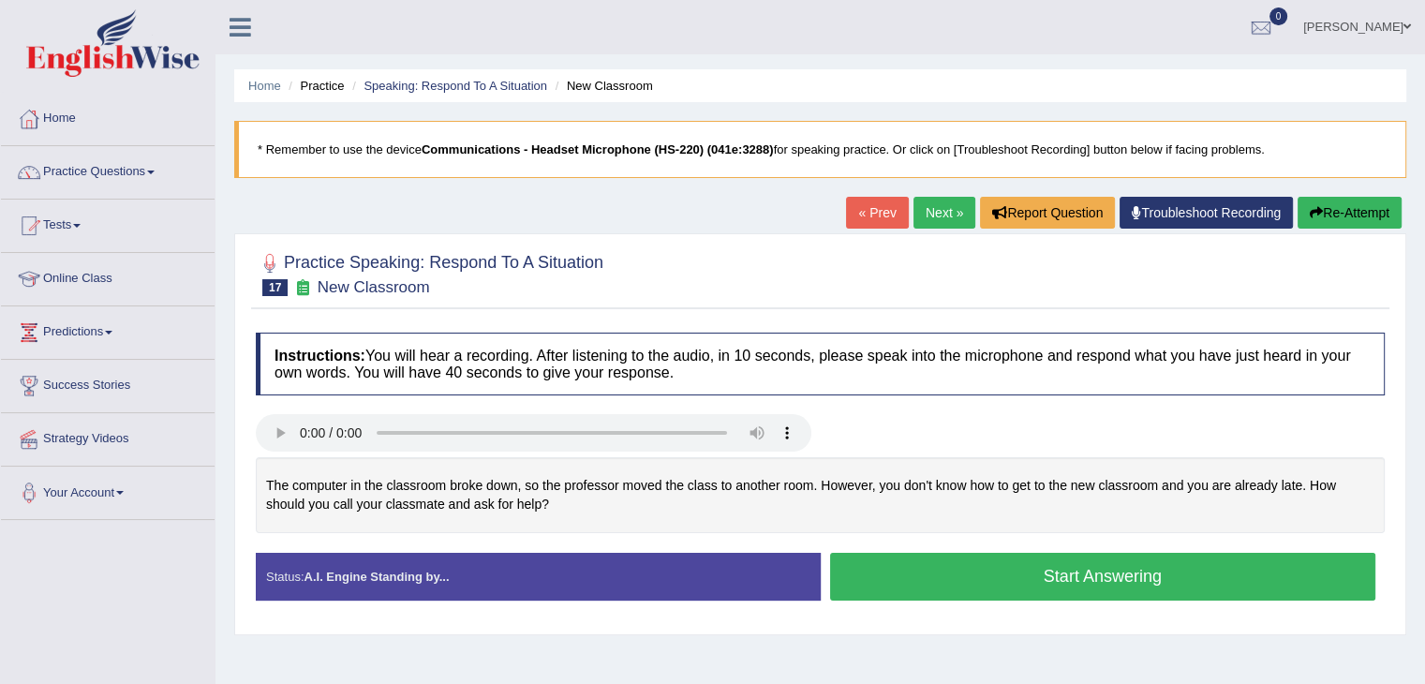
click at [996, 576] on button "Start Answering" at bounding box center [1103, 577] width 546 height 48
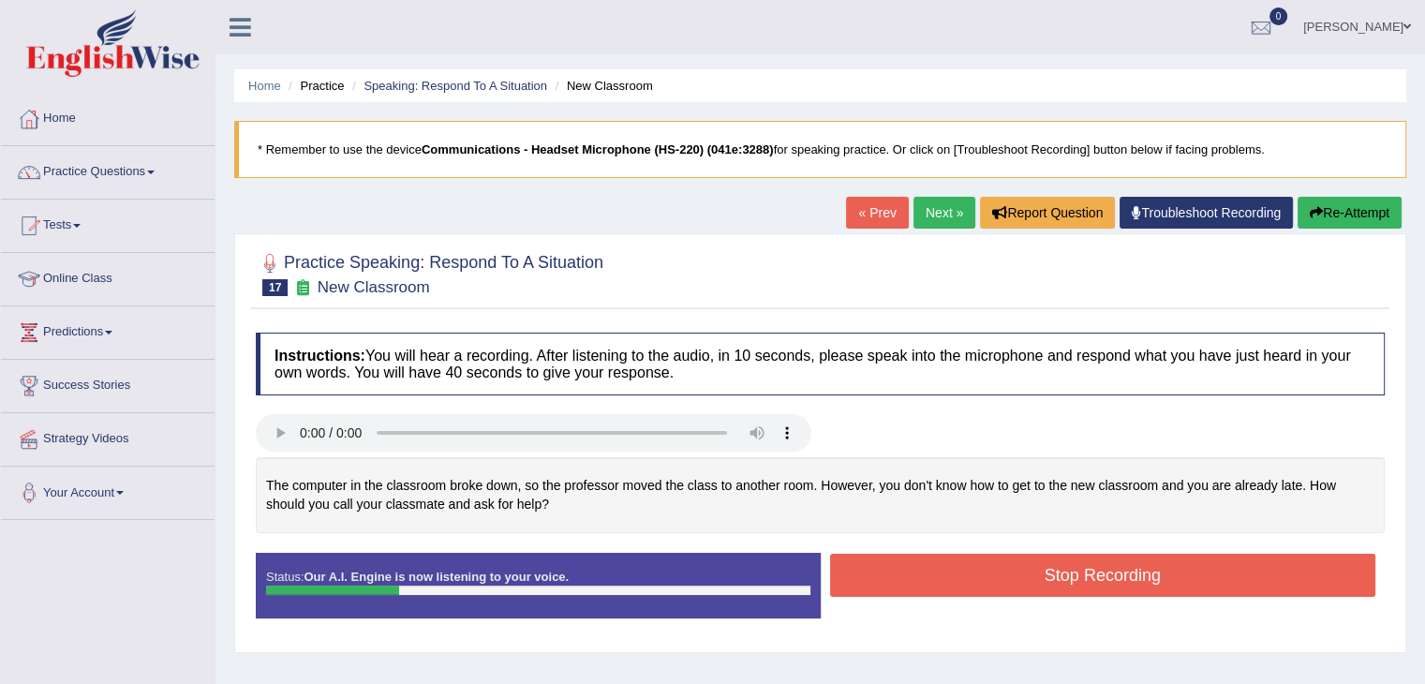
click at [946, 572] on button "Stop Recording" at bounding box center [1103, 575] width 546 height 43
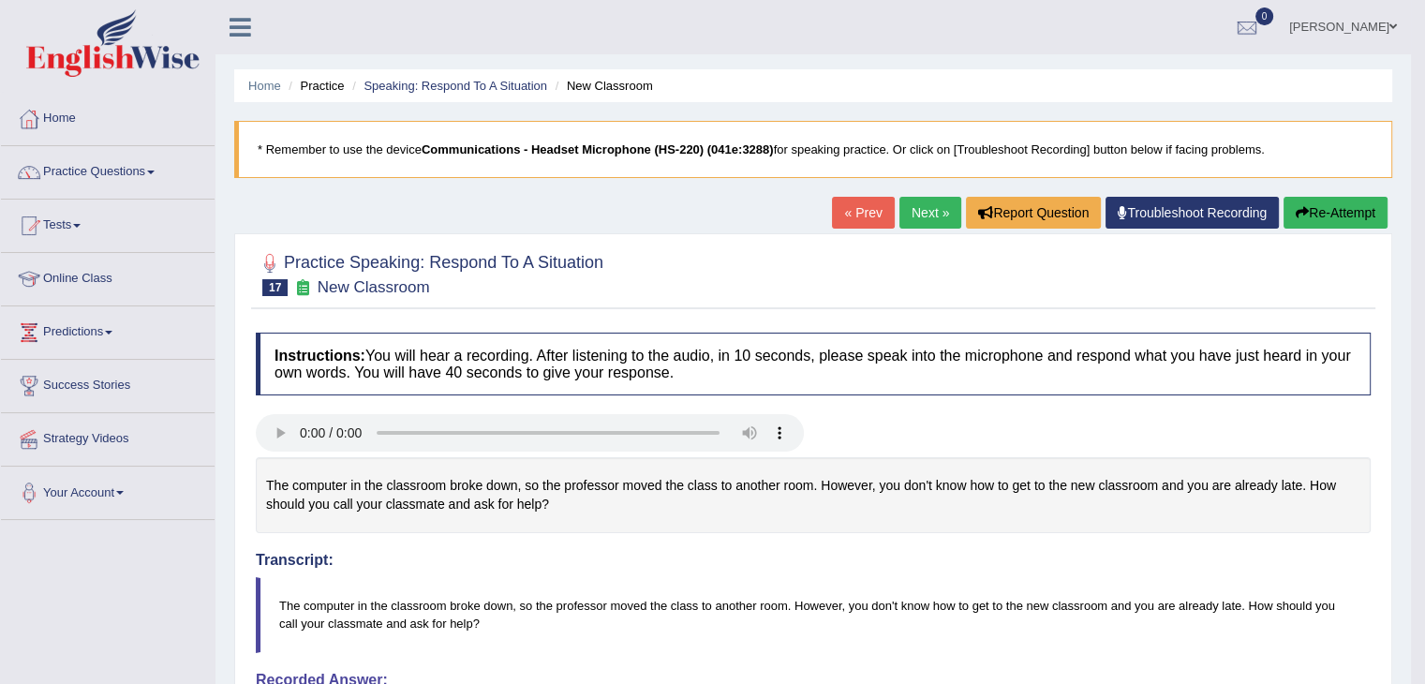
click at [913, 218] on link "Next »" at bounding box center [930, 213] width 62 height 32
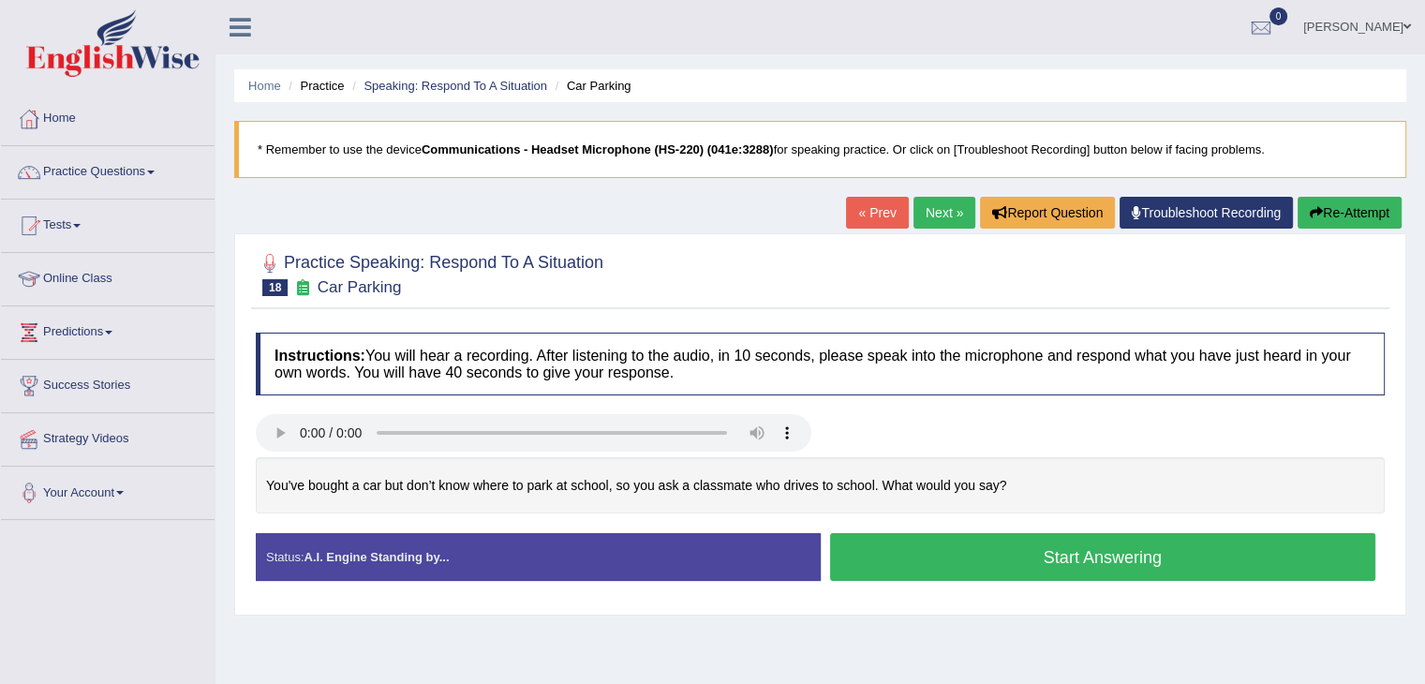
click at [993, 547] on button "Start Answering" at bounding box center [1103, 557] width 546 height 48
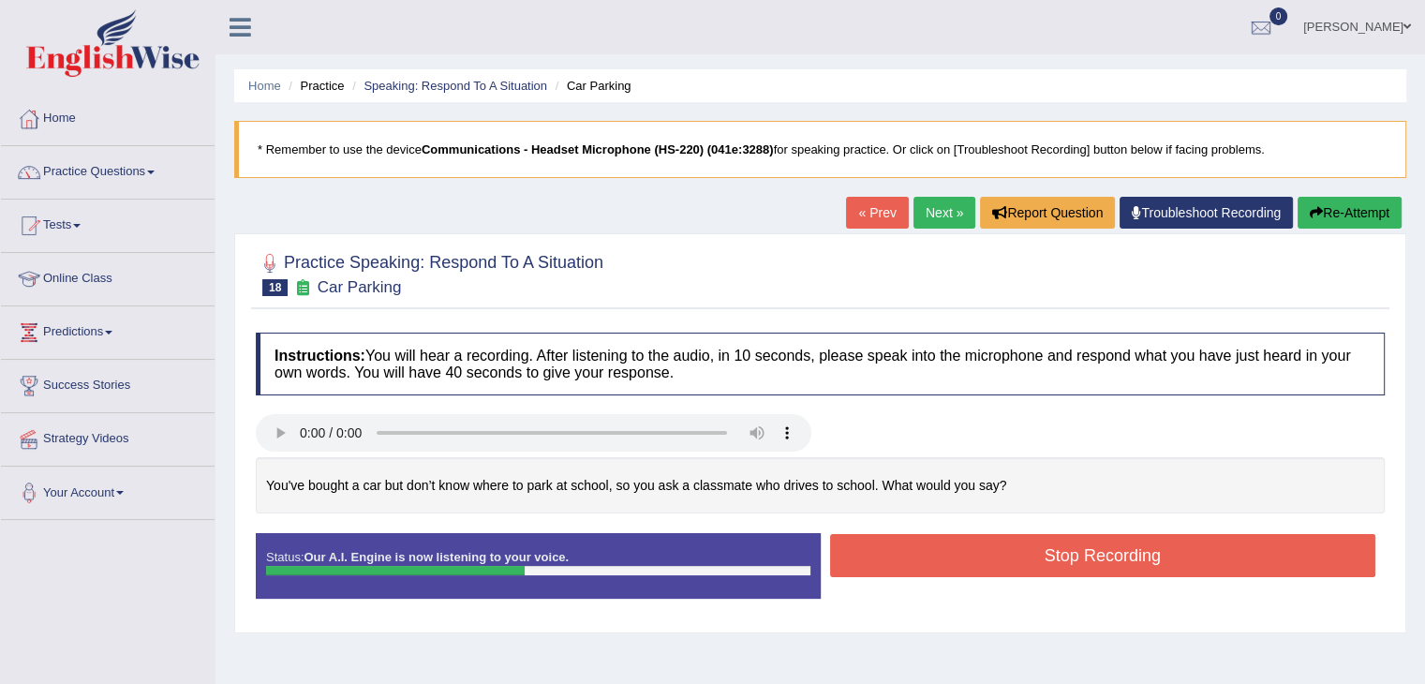
click at [991, 561] on button "Stop Recording" at bounding box center [1103, 555] width 546 height 43
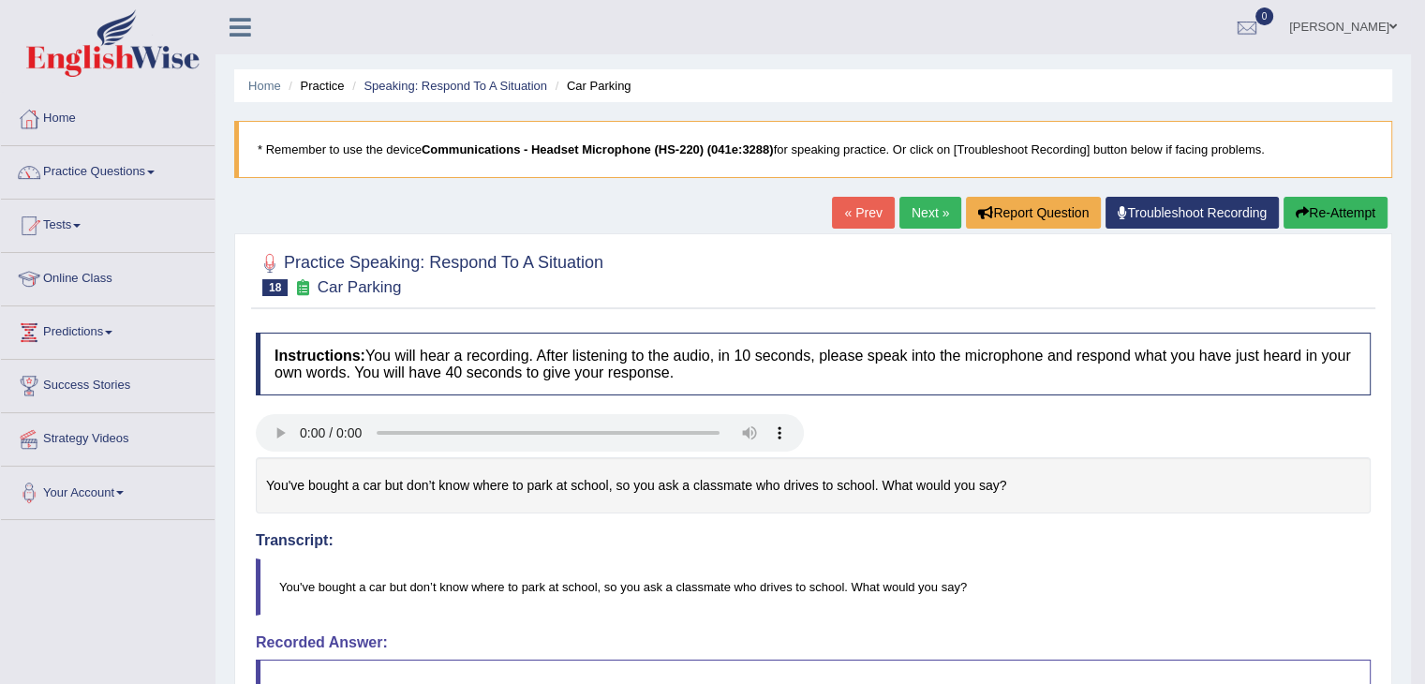
click at [900, 205] on link "Next »" at bounding box center [930, 213] width 62 height 32
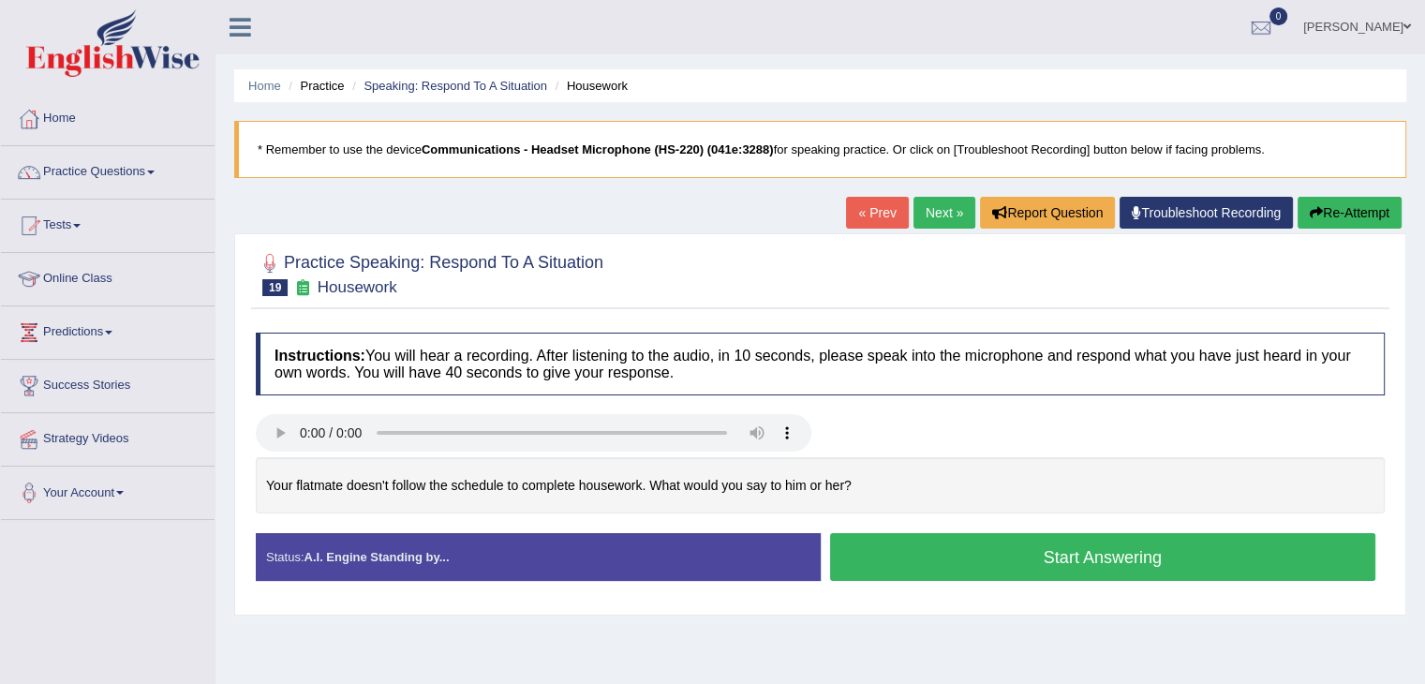
click at [1055, 562] on button "Start Answering" at bounding box center [1103, 557] width 546 height 48
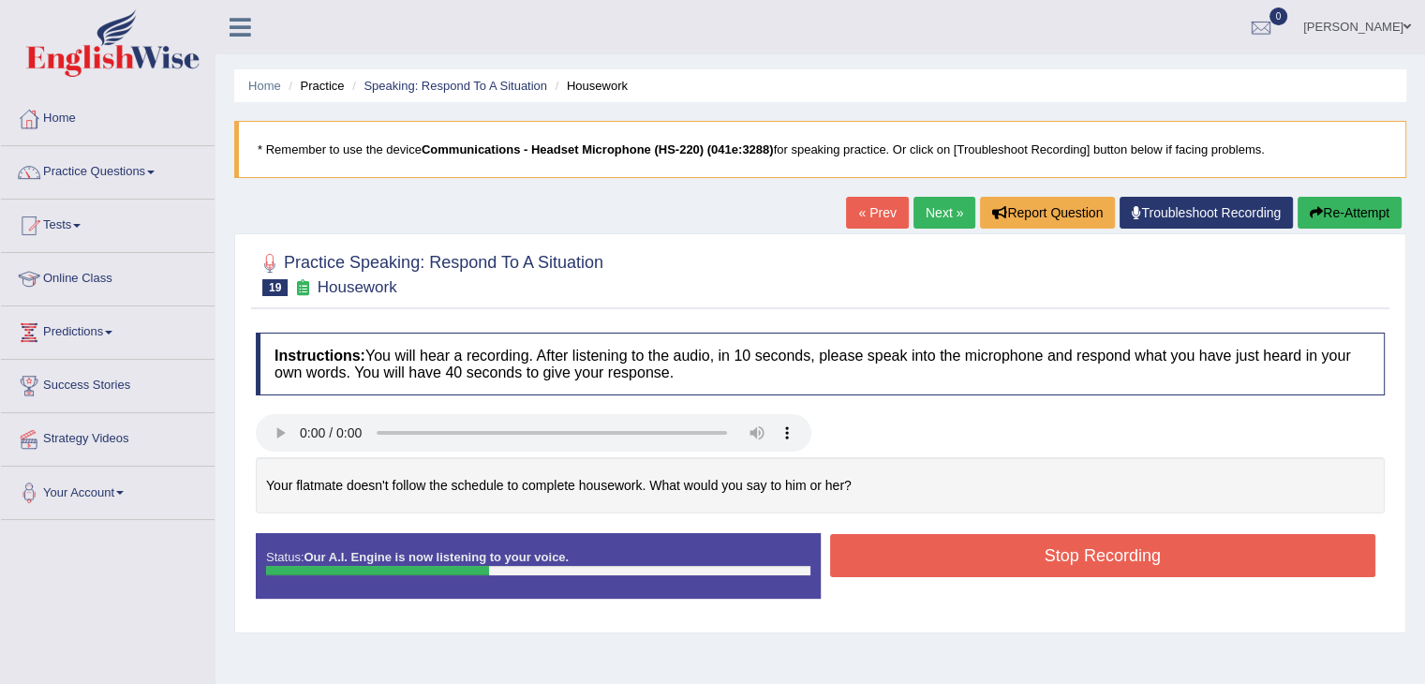
click at [921, 551] on button "Stop Recording" at bounding box center [1103, 555] width 546 height 43
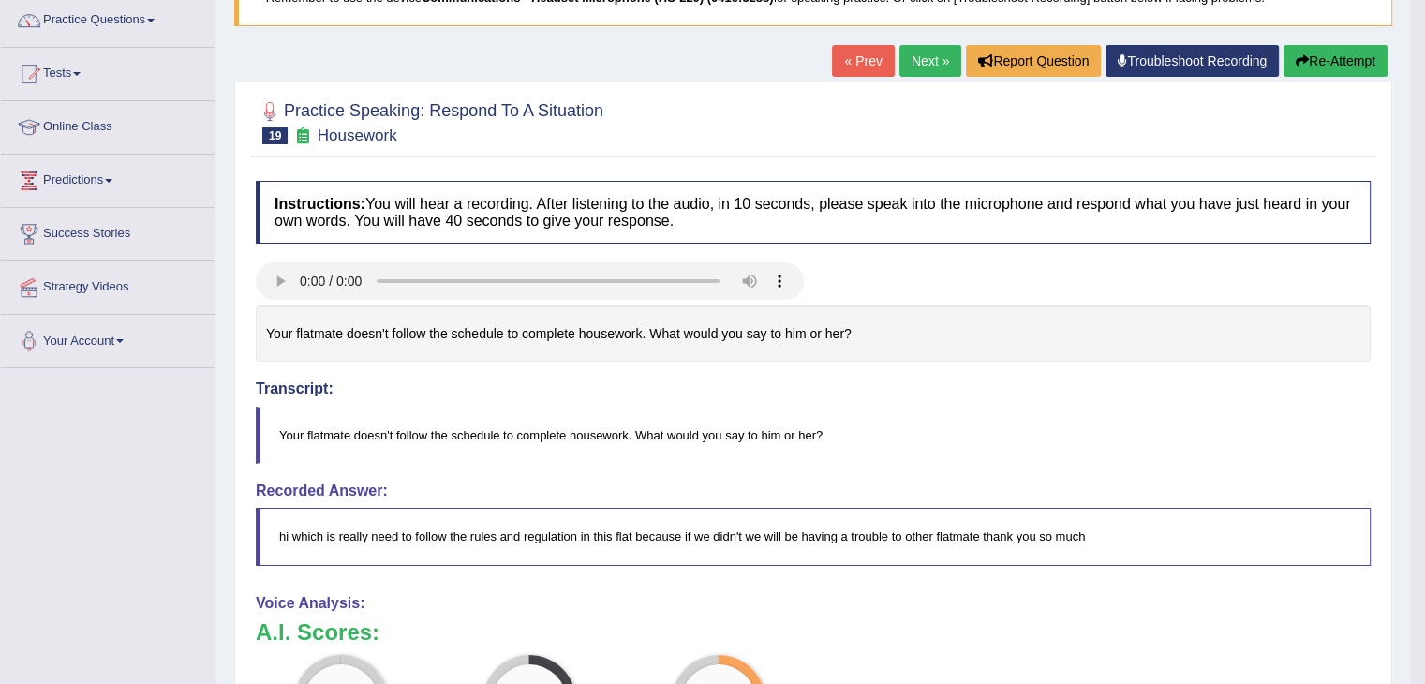
scroll to position [123, 0]
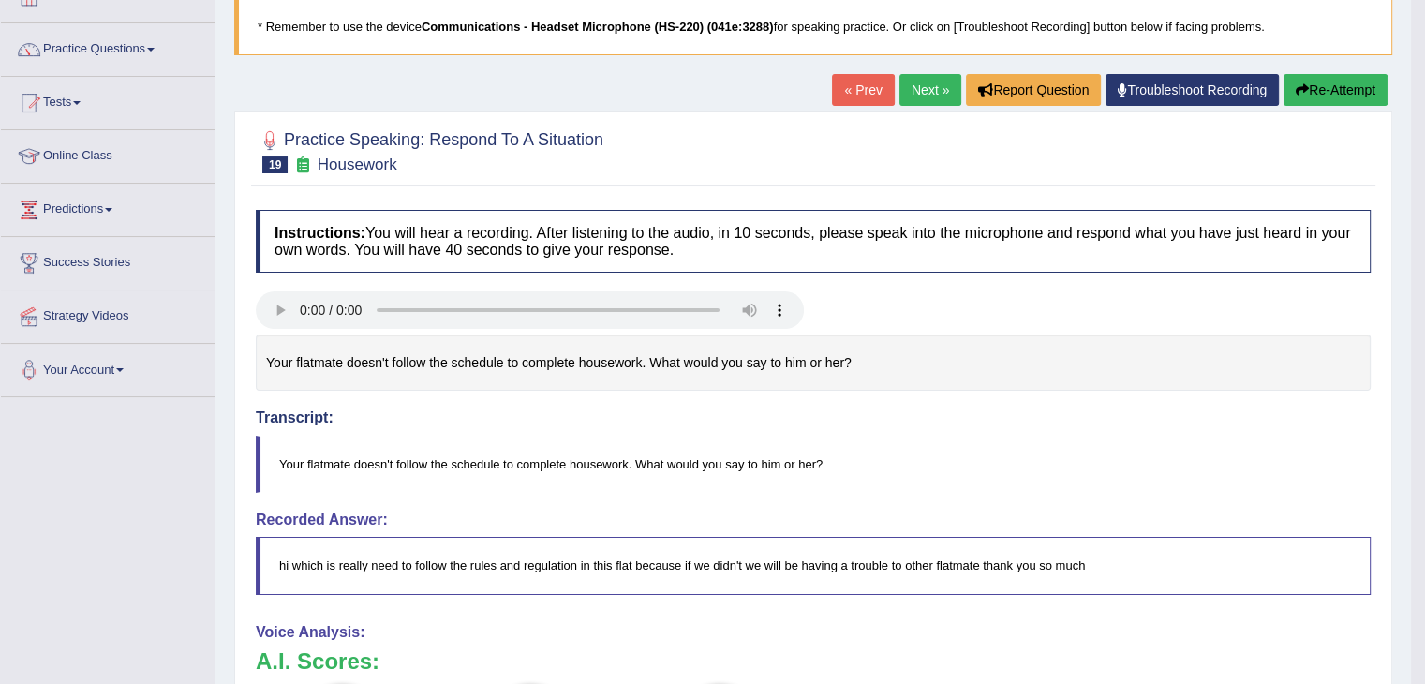
click at [923, 86] on link "Next »" at bounding box center [930, 90] width 62 height 32
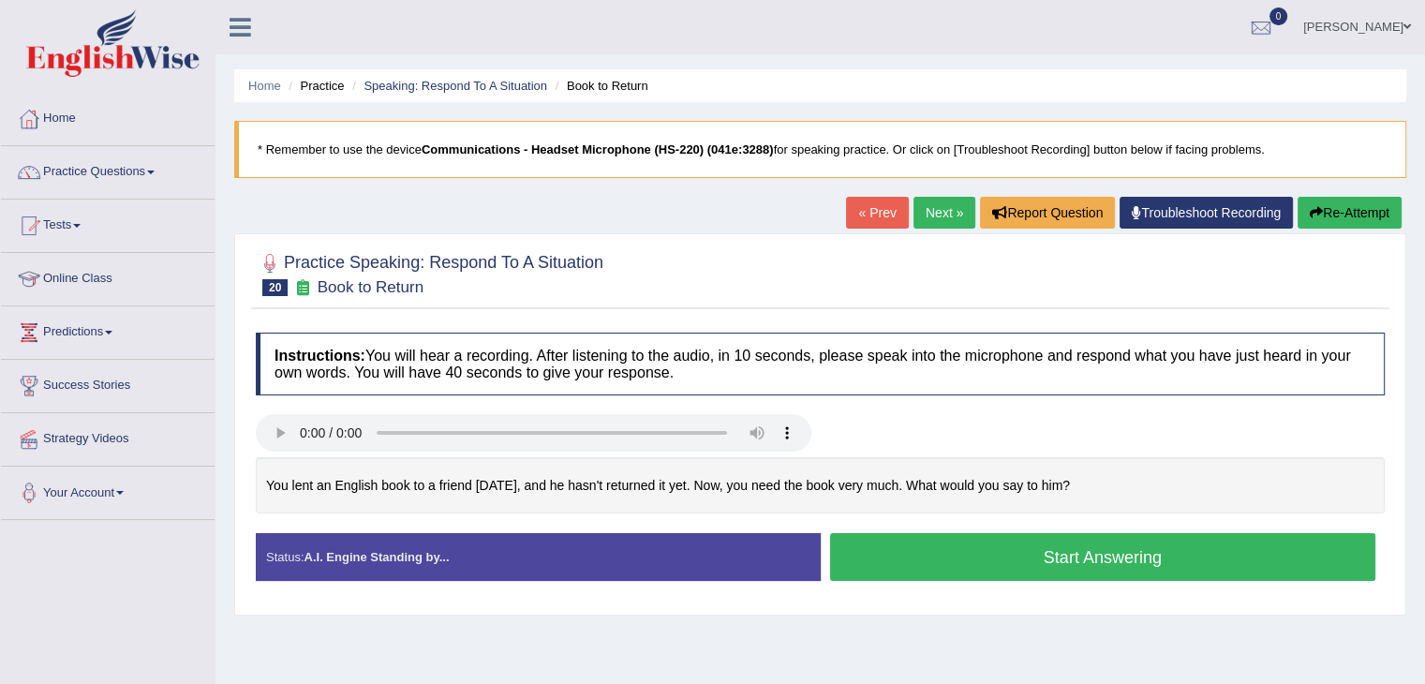
click at [1054, 555] on button "Start Answering" at bounding box center [1103, 557] width 546 height 48
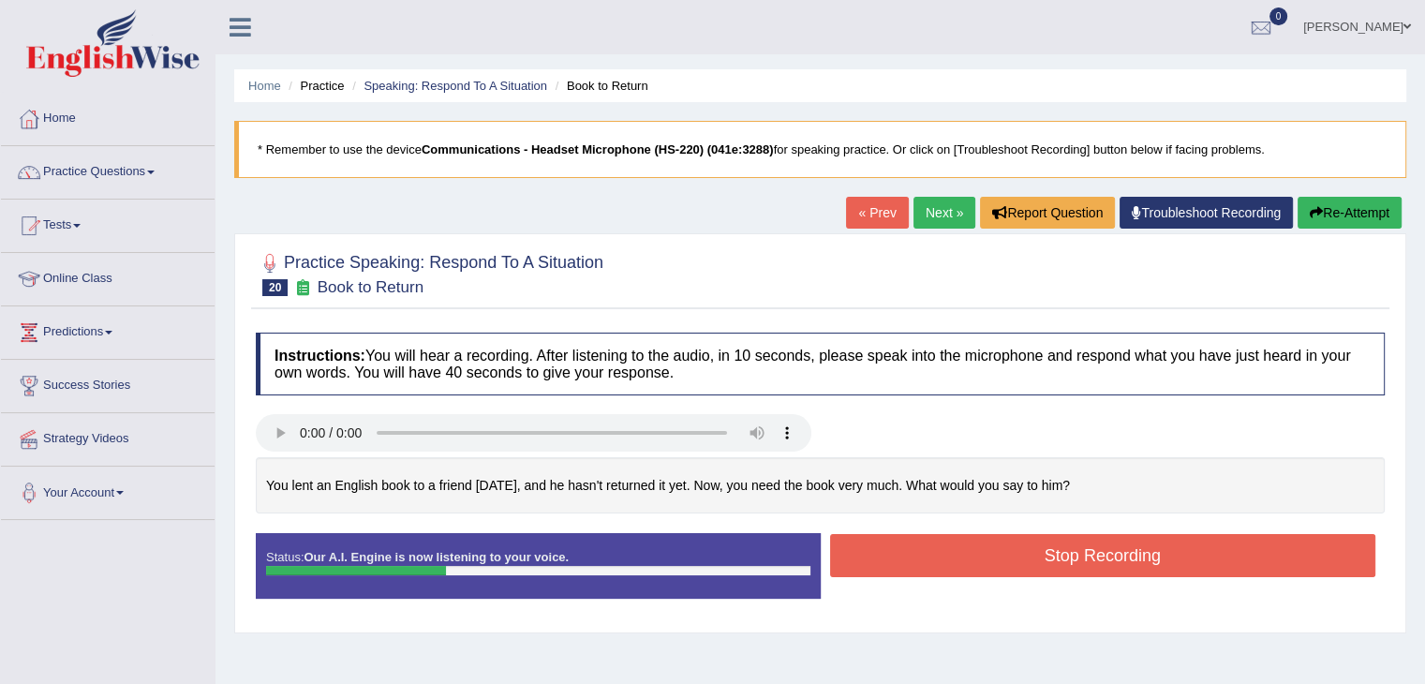
click at [1019, 556] on button "Stop Recording" at bounding box center [1103, 555] width 546 height 43
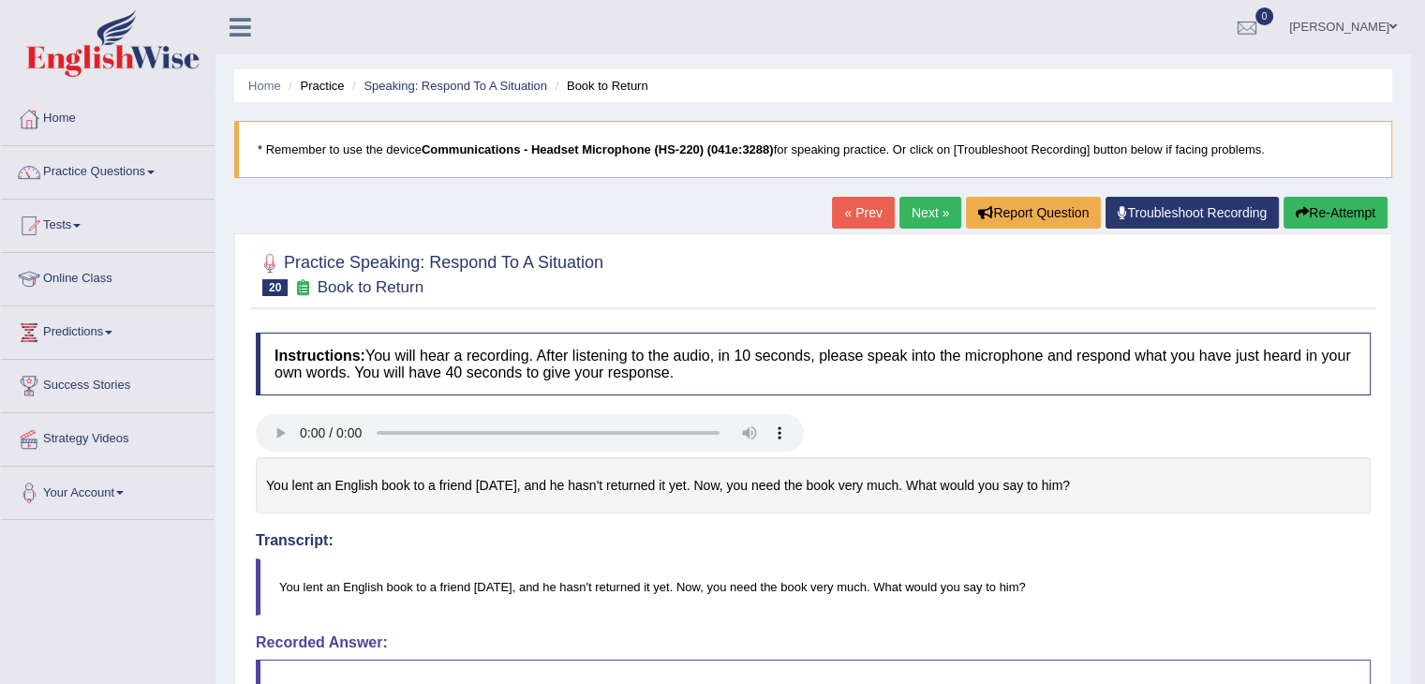
click at [922, 207] on link "Next »" at bounding box center [930, 213] width 62 height 32
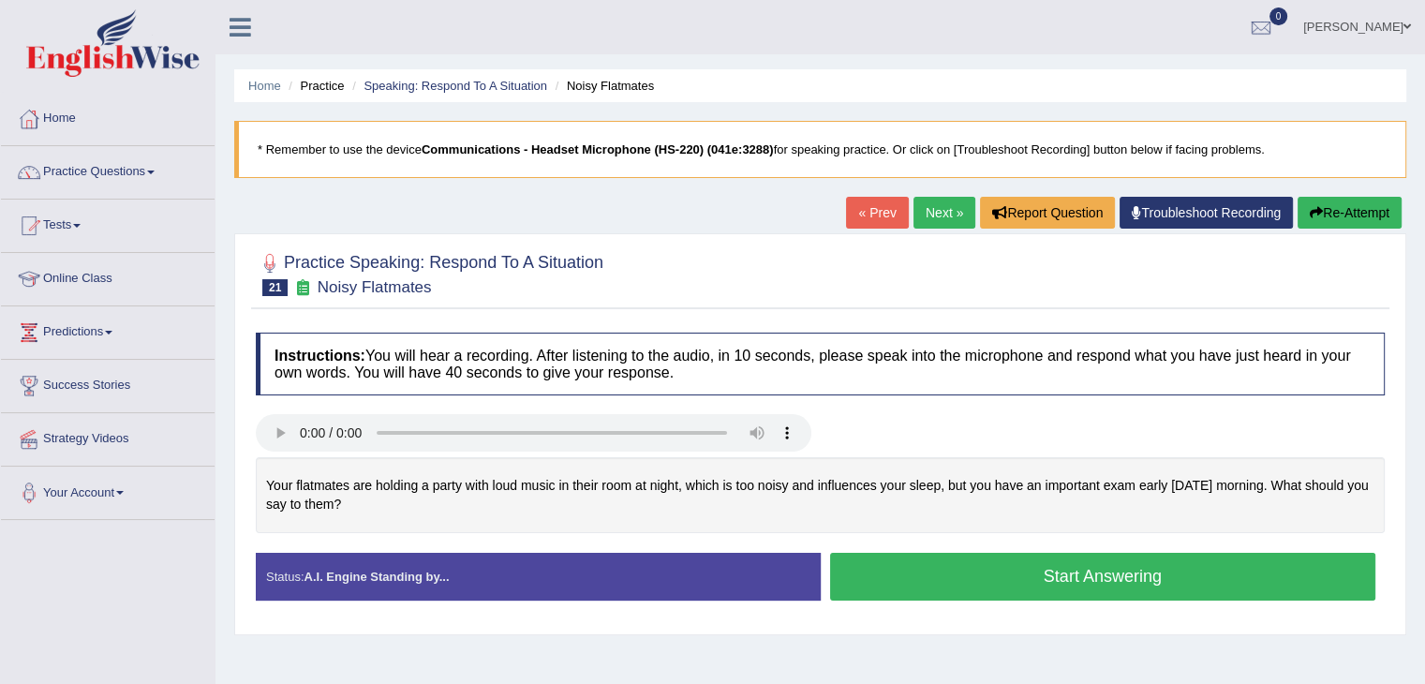
click at [1030, 574] on button "Start Answering" at bounding box center [1103, 577] width 546 height 48
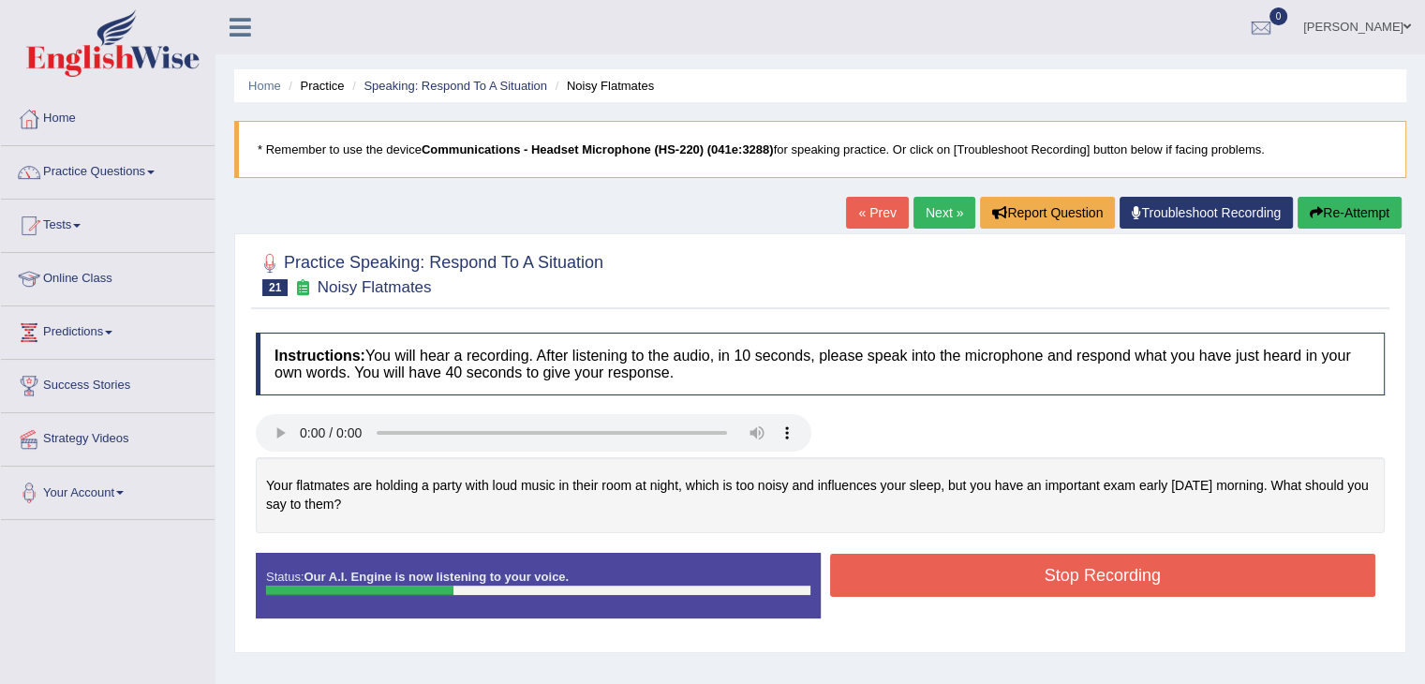
click at [916, 574] on button "Stop Recording" at bounding box center [1103, 575] width 546 height 43
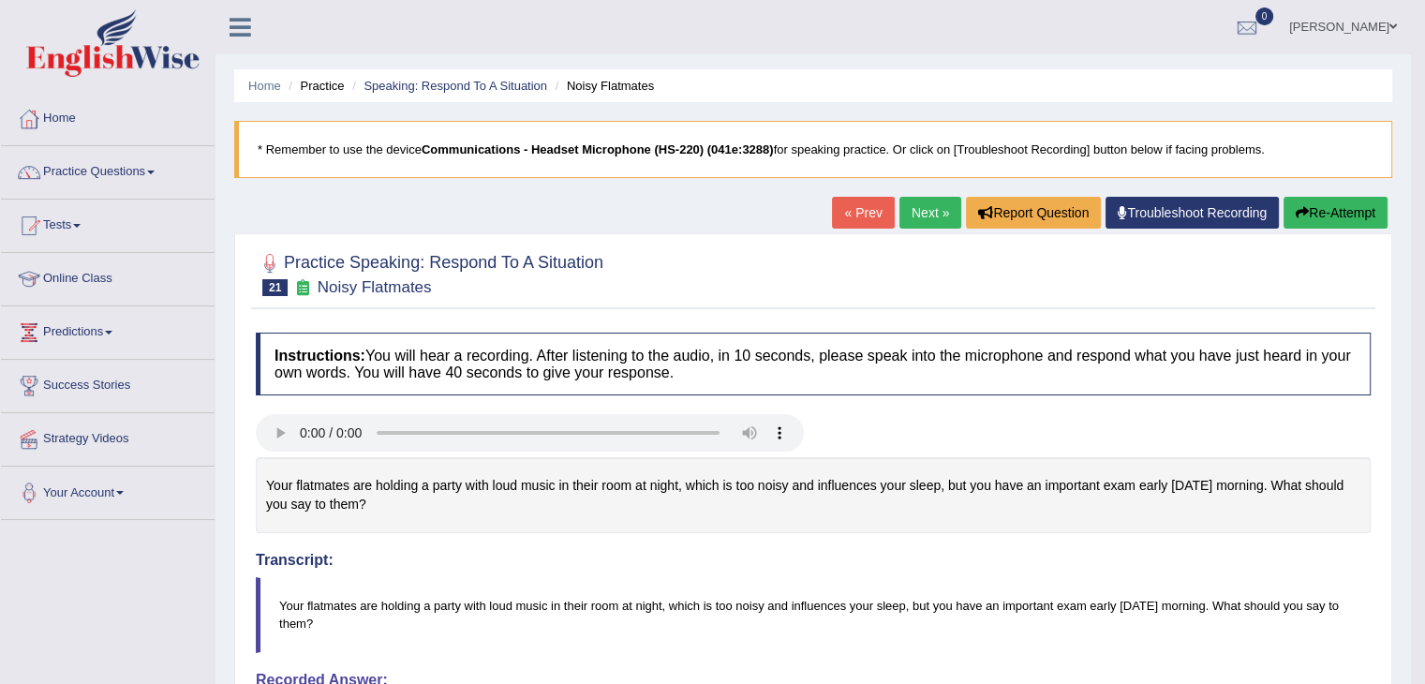
click at [908, 198] on link "Next »" at bounding box center [930, 213] width 62 height 32
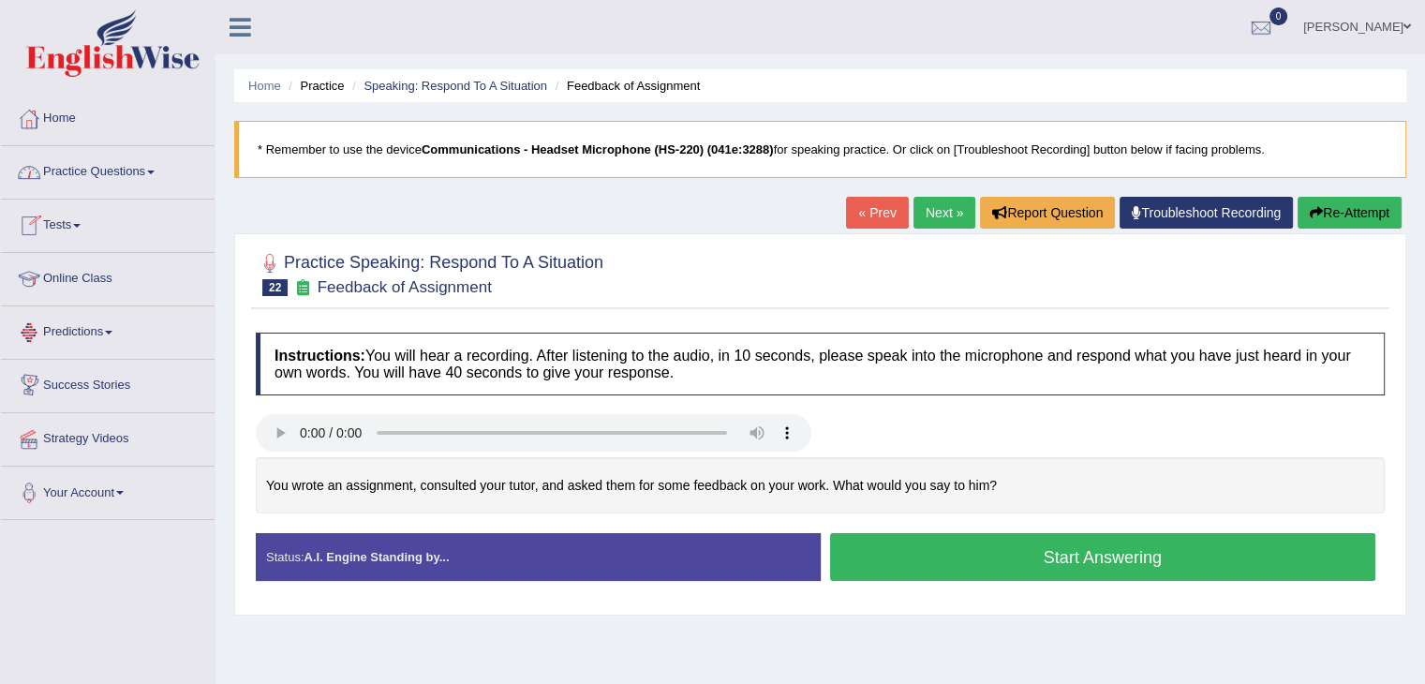
click at [86, 179] on link "Practice Questions" at bounding box center [108, 169] width 214 height 47
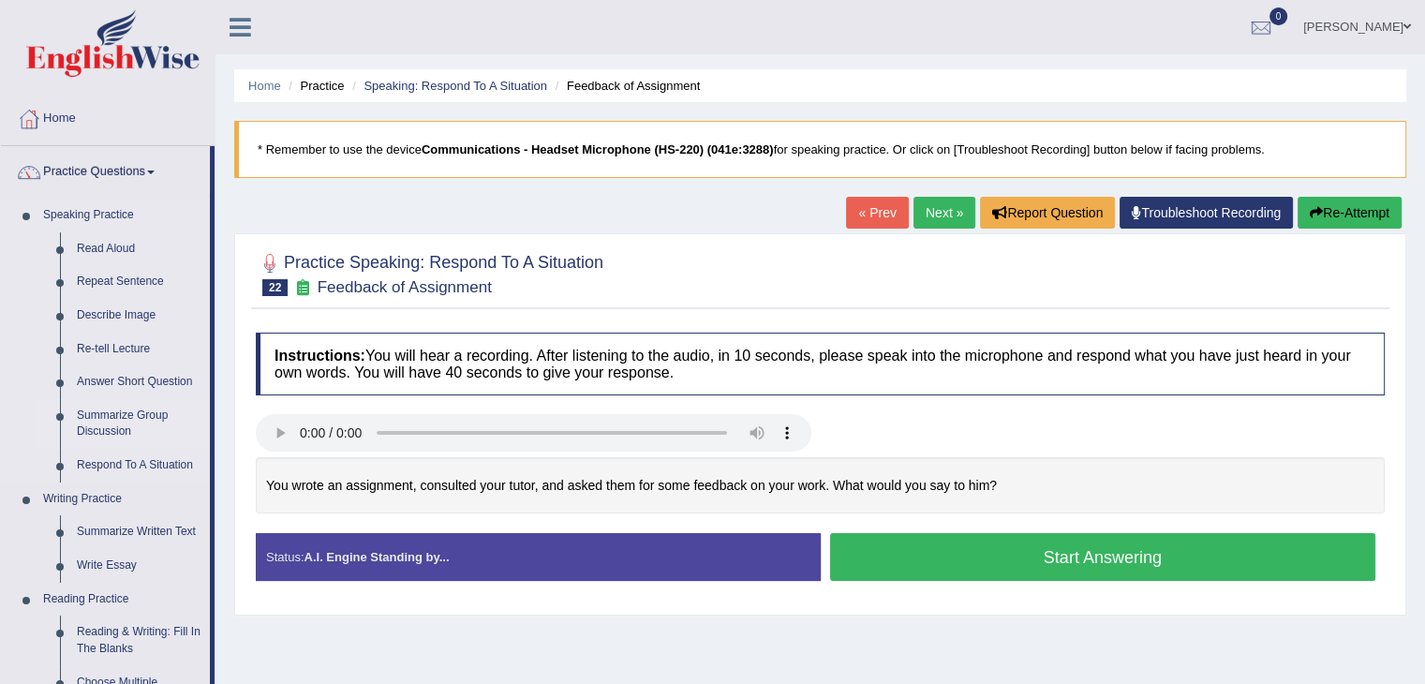
click at [117, 420] on link "Summarize Group Discussion" at bounding box center [138, 424] width 141 height 50
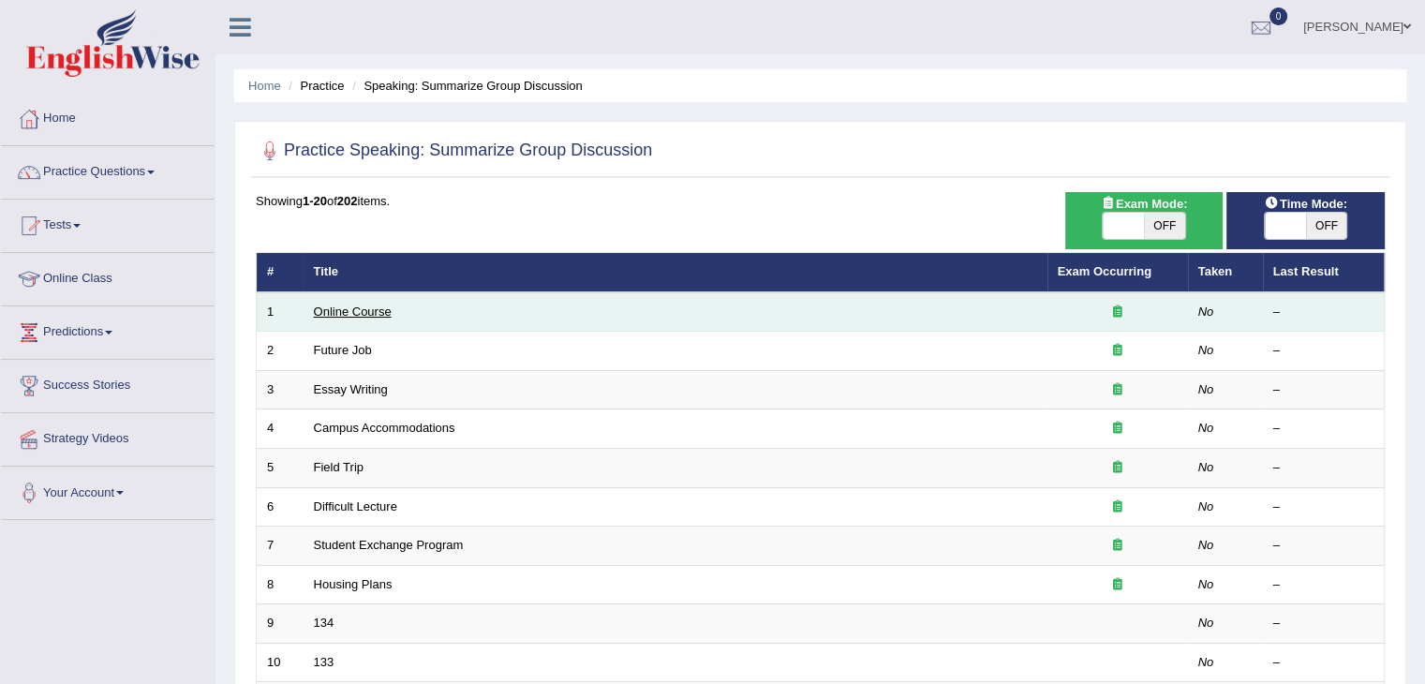
click at [363, 314] on link "Online Course" at bounding box center [353, 311] width 78 height 14
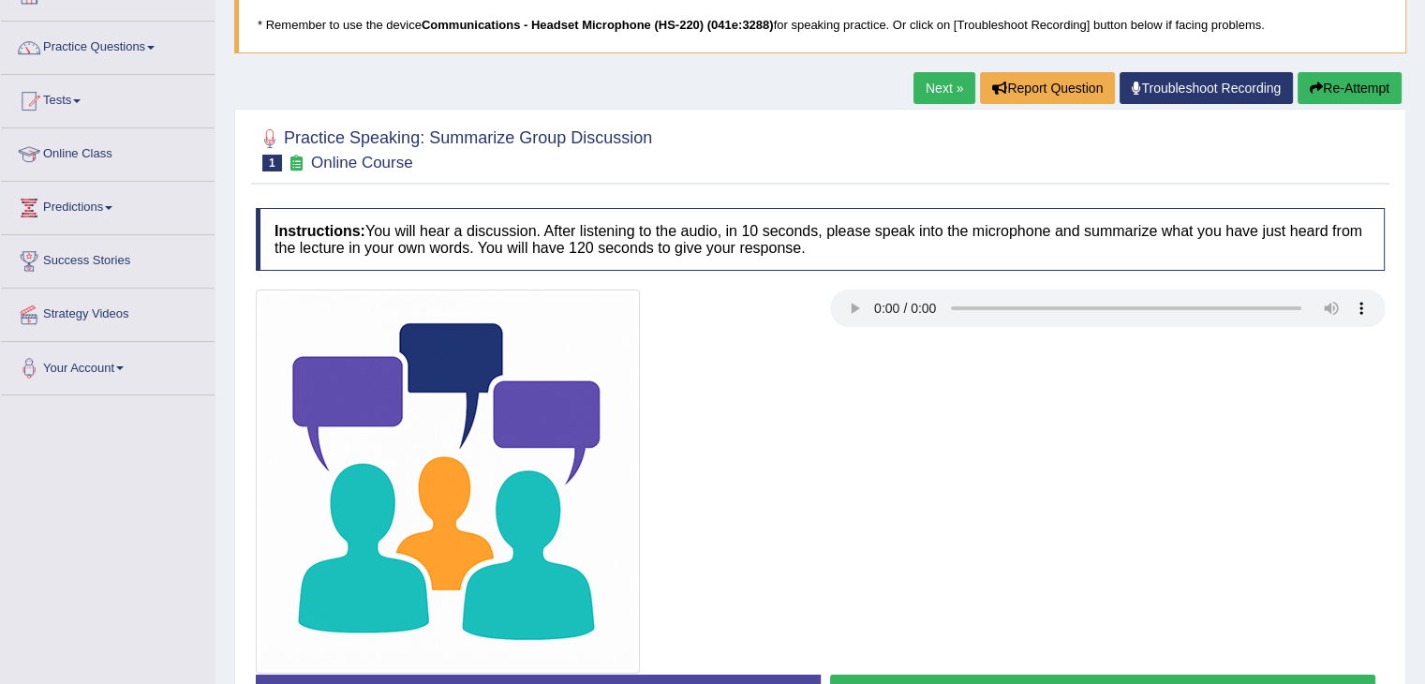
scroll to position [187, 0]
